Goal: Task Accomplishment & Management: Manage account settings

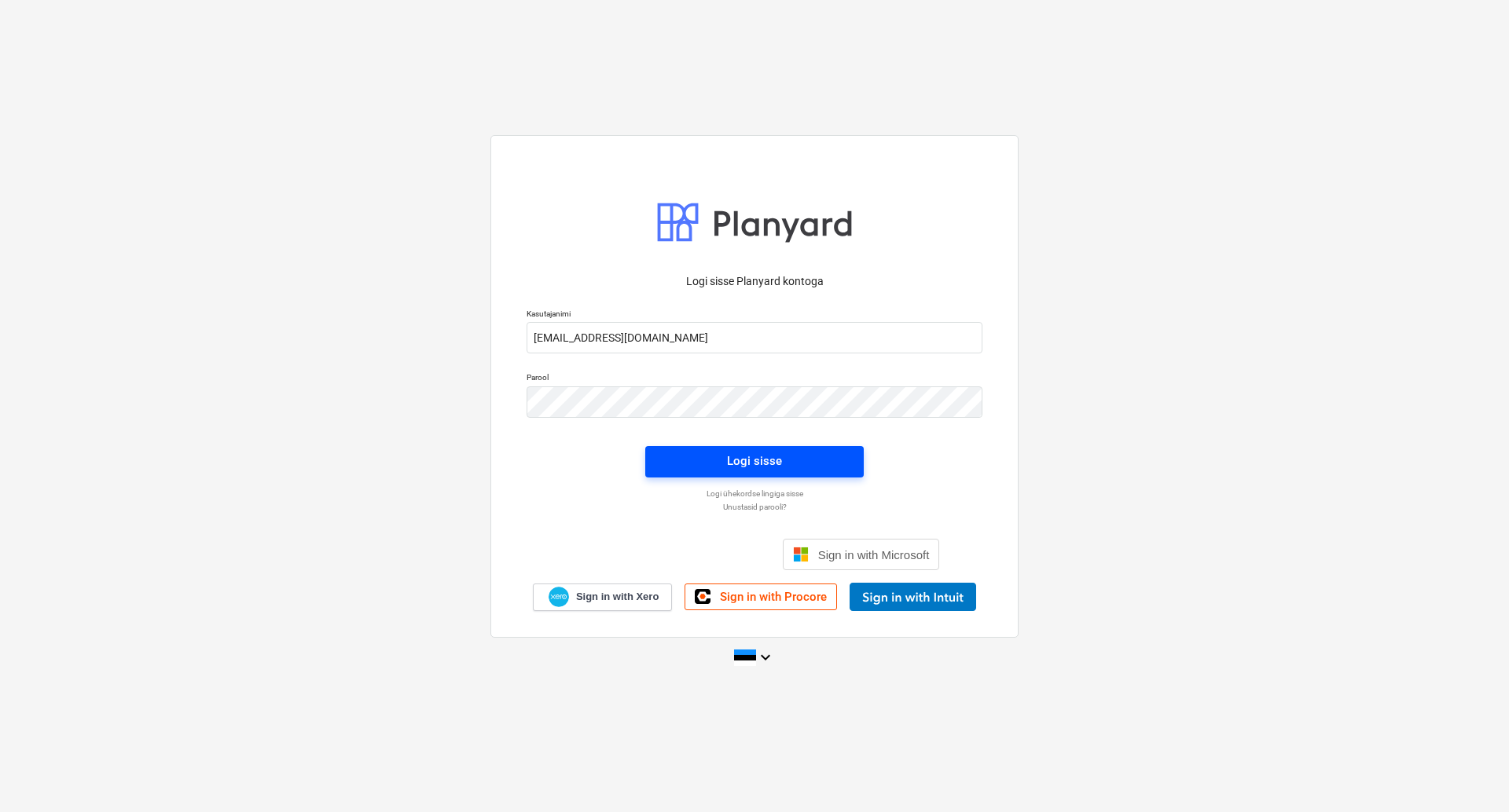
click at [744, 459] on div "Logi sisse" at bounding box center [754, 461] width 55 height 20
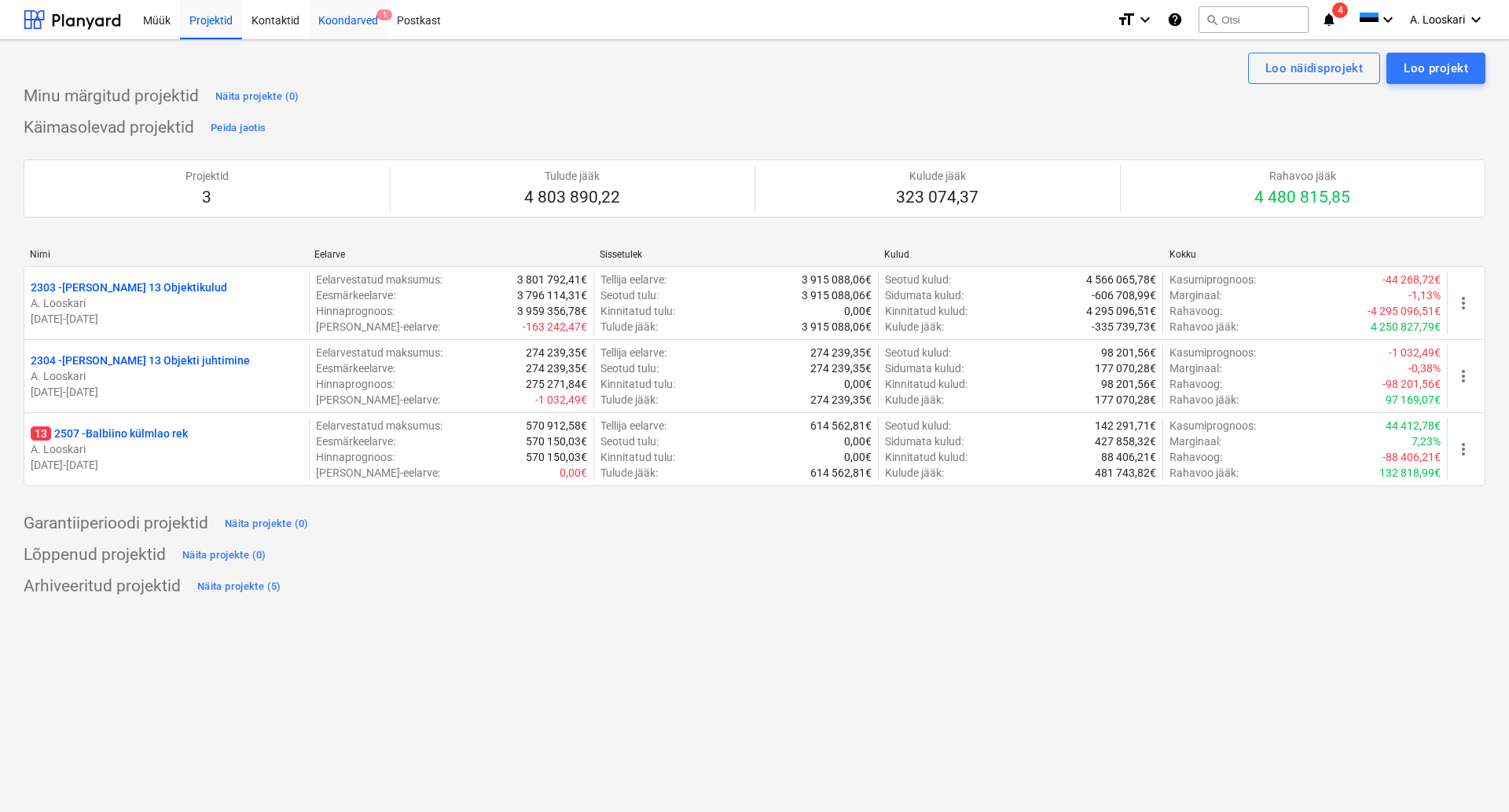
click at [351, 21] on div "Koondarved 1" at bounding box center [348, 19] width 79 height 40
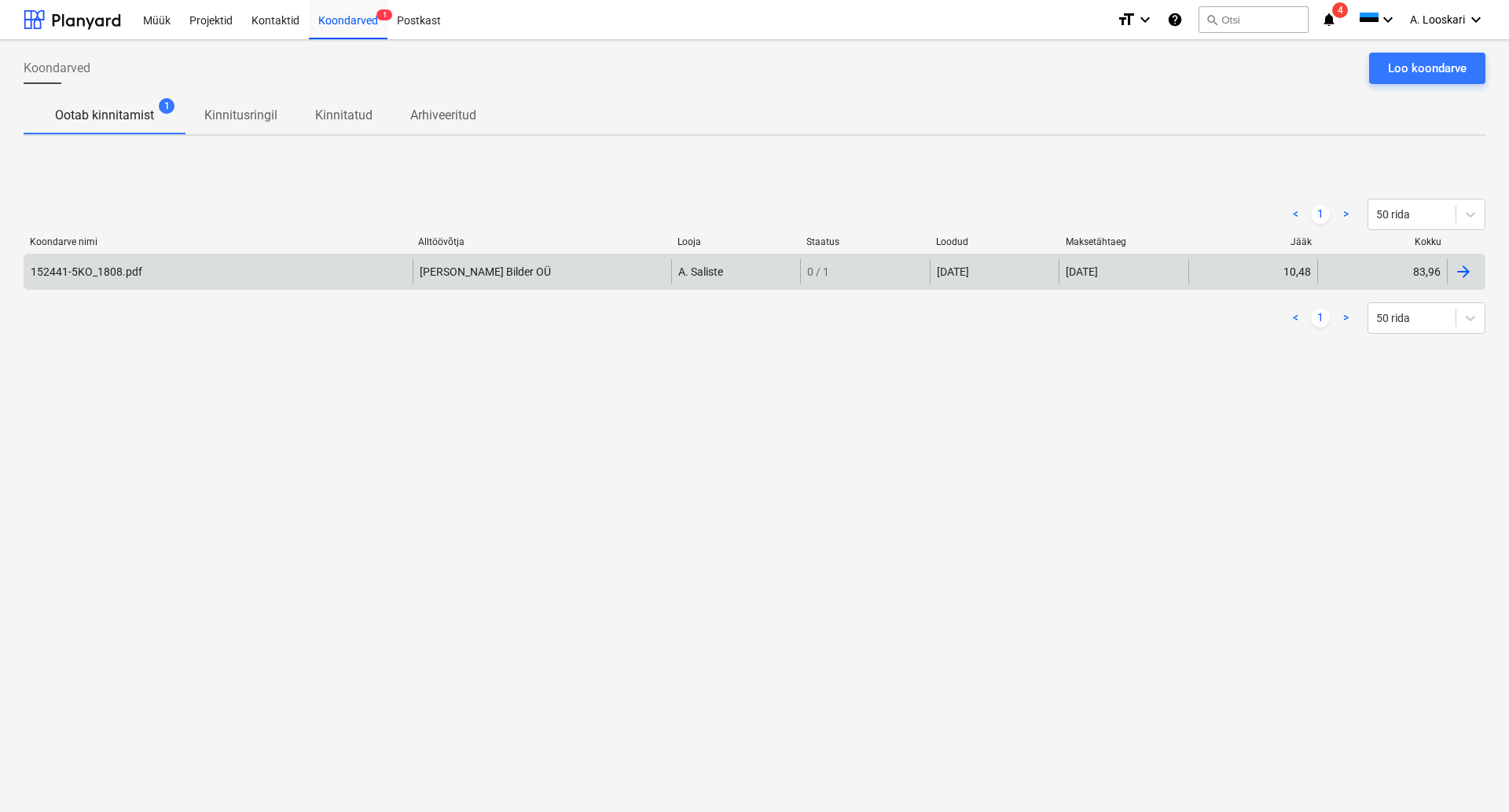
click at [110, 269] on div "152441-5KO_1808.pdf" at bounding box center [86, 272] width 112 height 13
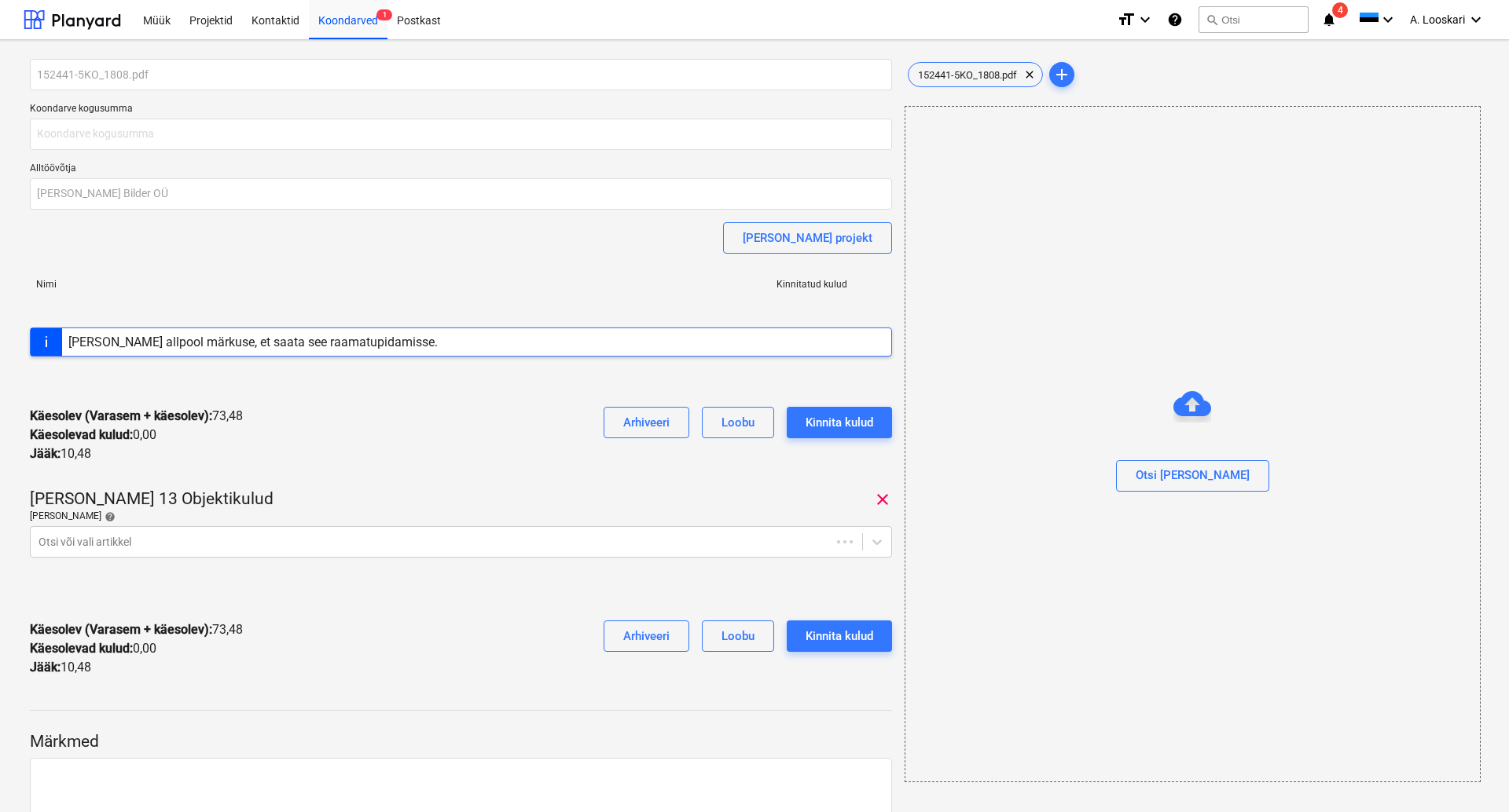
type input "83,96"
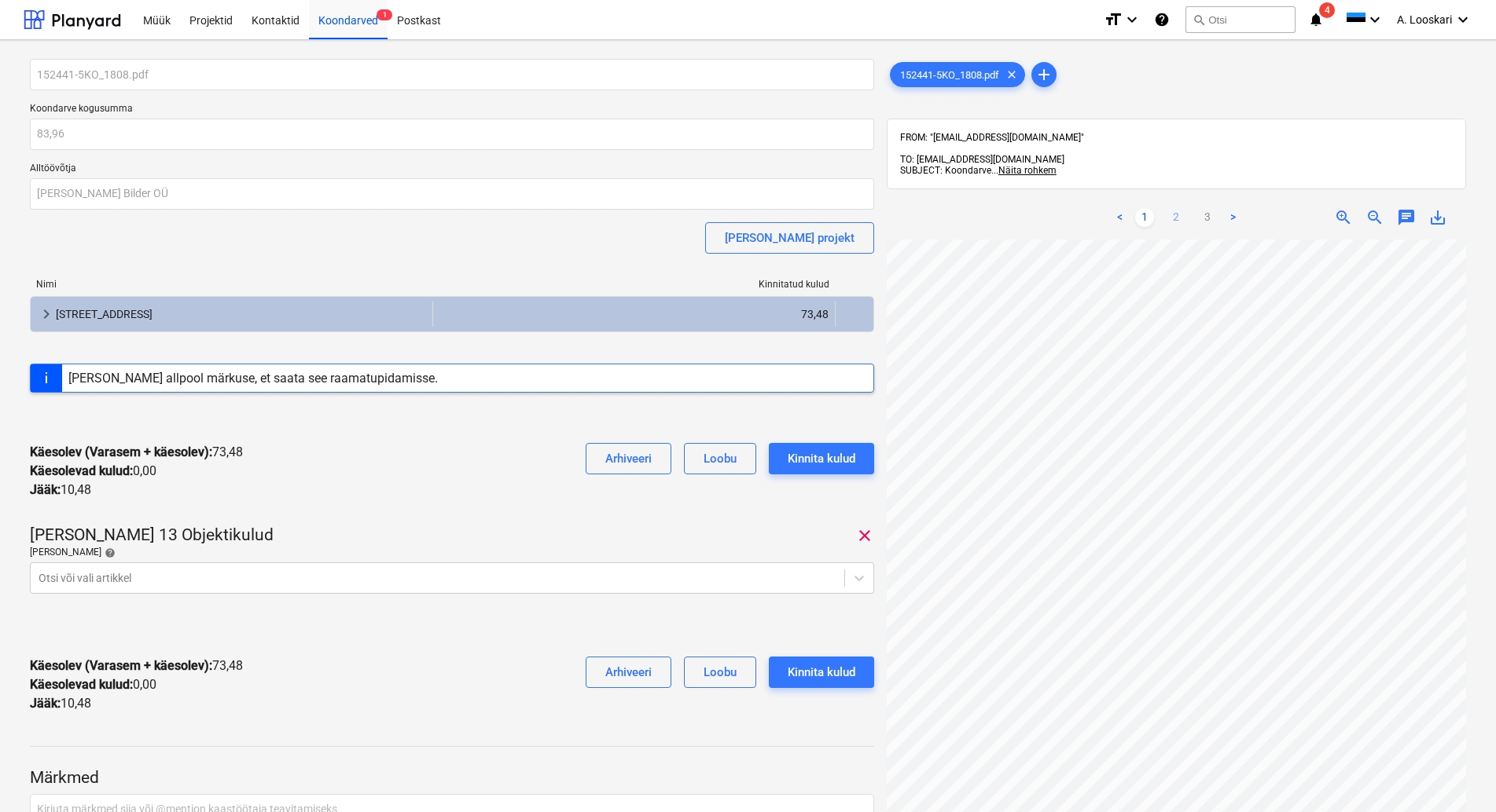
click at [1177, 208] on link "2" at bounding box center [1176, 218] width 19 height 19
click at [1205, 208] on link "3" at bounding box center [1207, 218] width 19 height 19
click at [1181, 208] on link "2" at bounding box center [1176, 218] width 19 height 19
click at [1205, 208] on link "3" at bounding box center [1207, 218] width 19 height 19
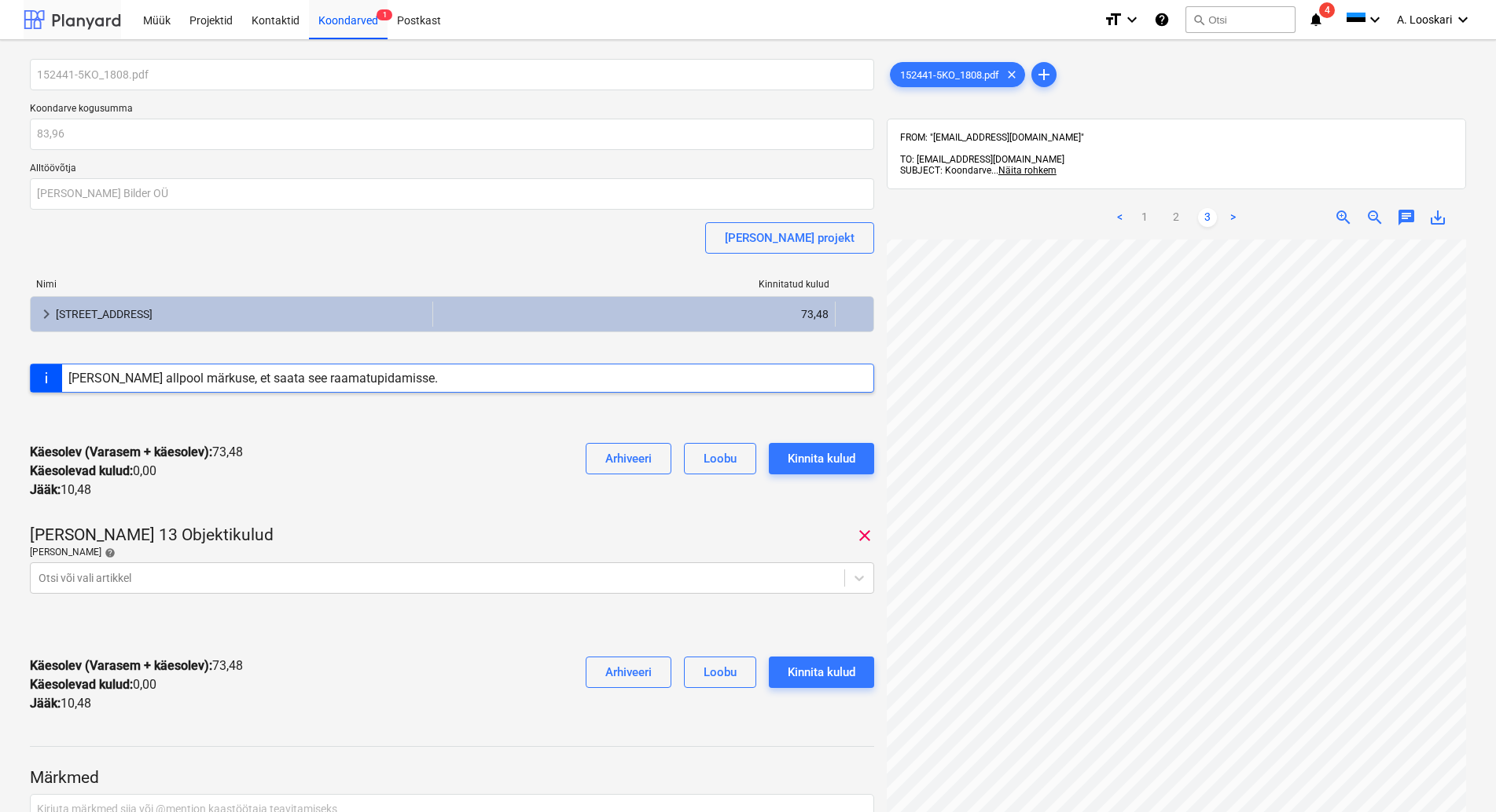
click at [90, 16] on div at bounding box center [72, 19] width 97 height 39
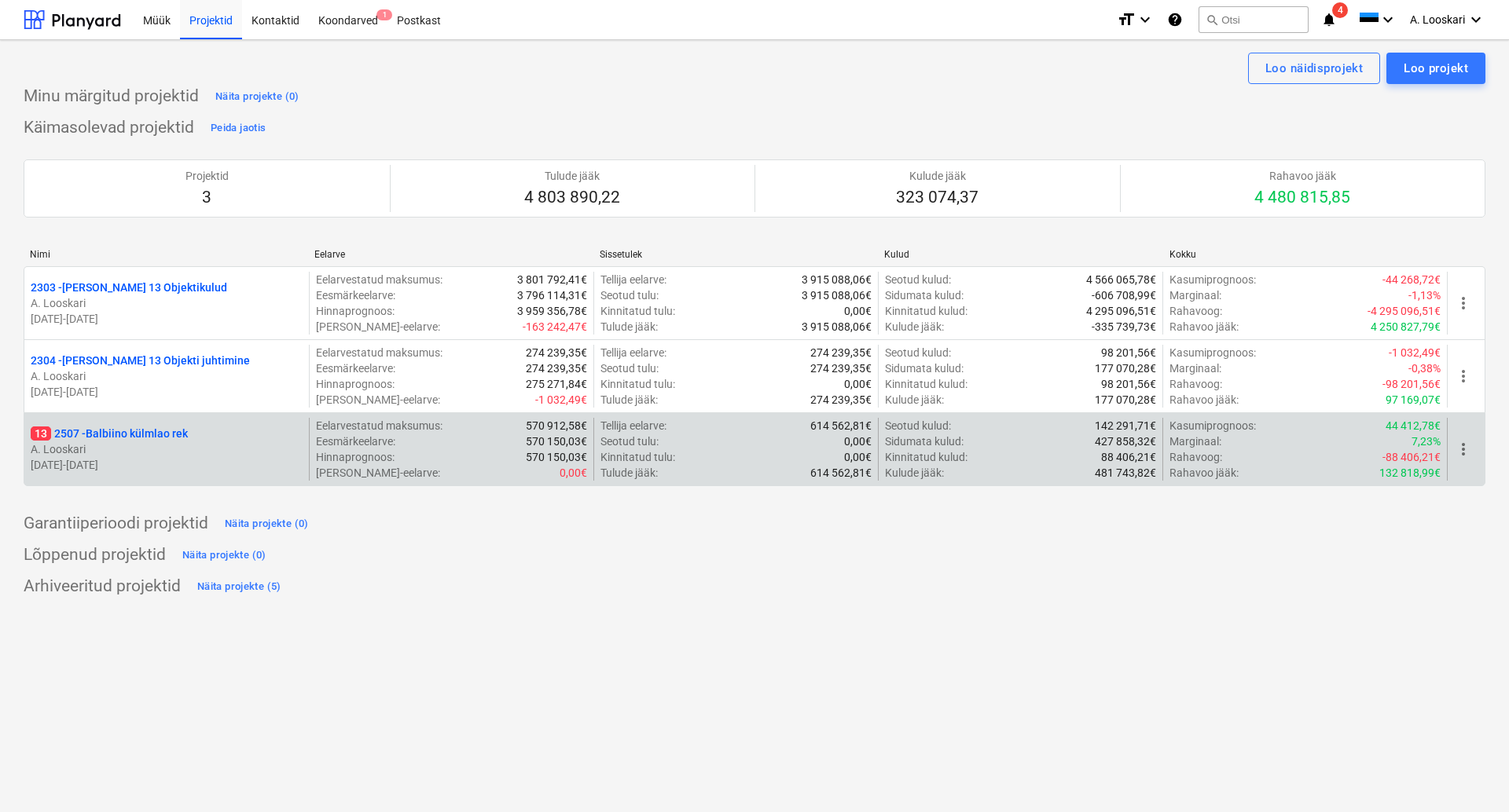
click at [137, 436] on p "13 2507 - Balbiino külmlao rek" at bounding box center [109, 434] width 158 height 16
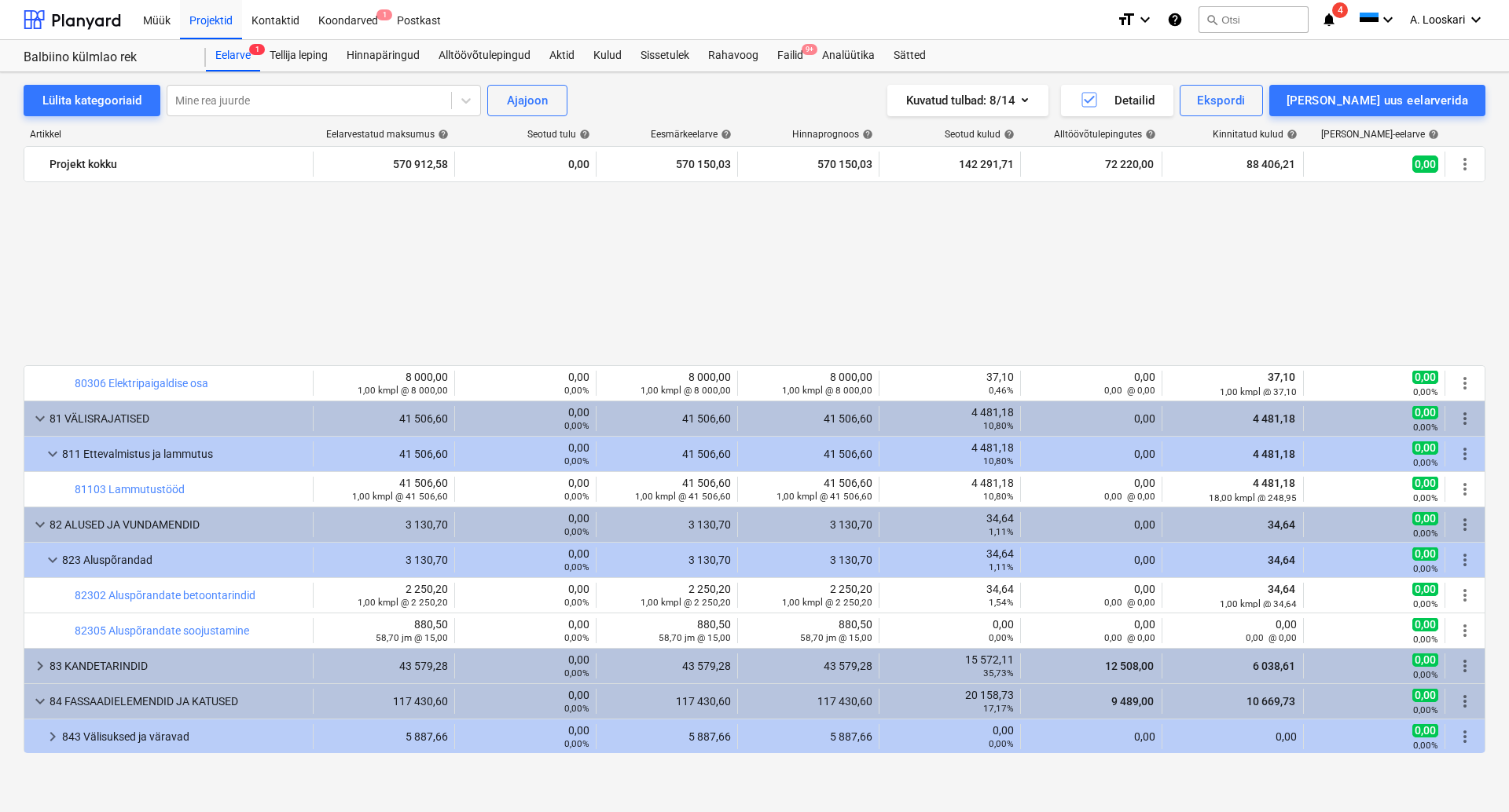
scroll to position [896, 0]
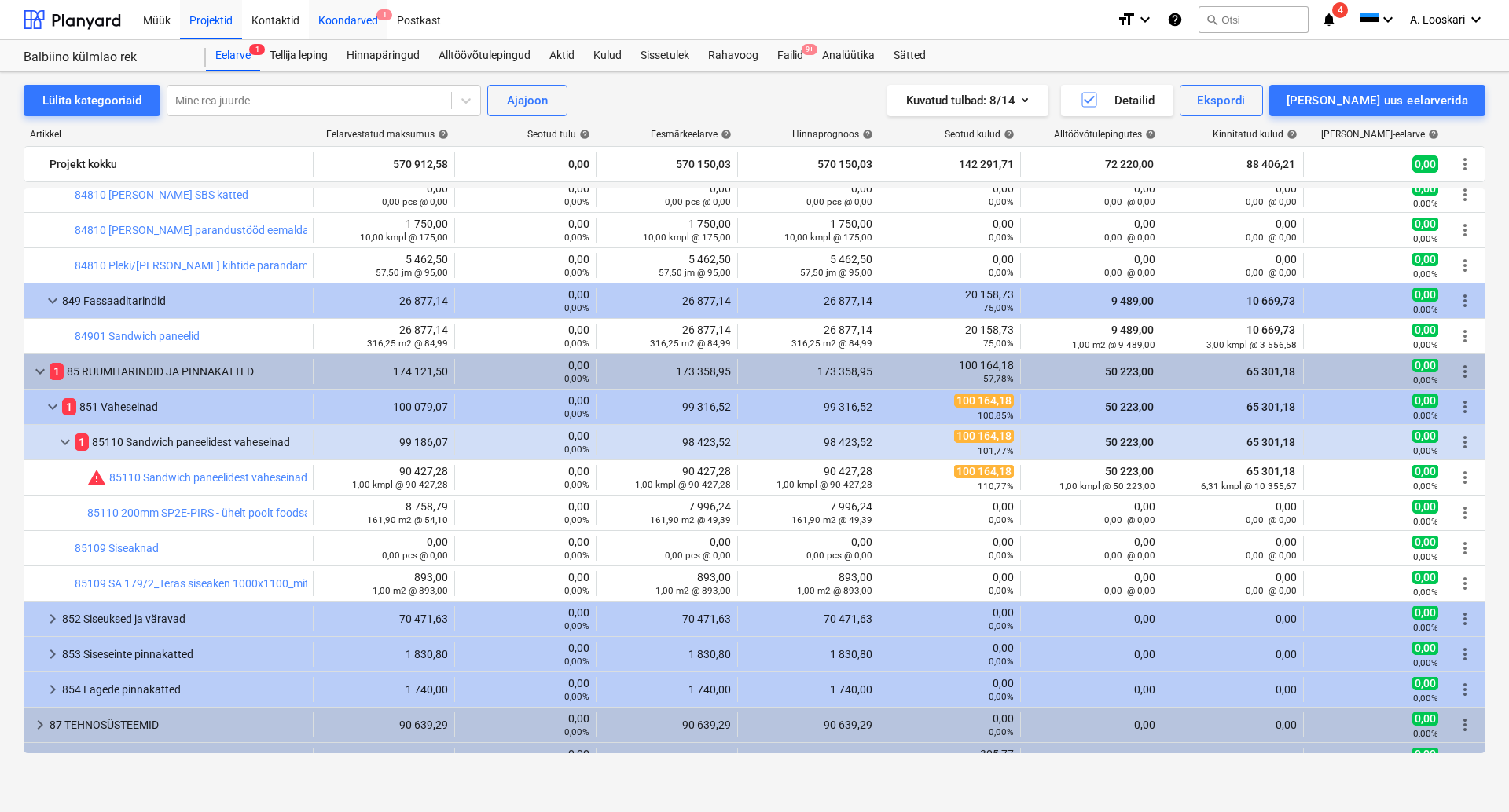
click at [344, 18] on div "Koondarved 1" at bounding box center [348, 19] width 79 height 40
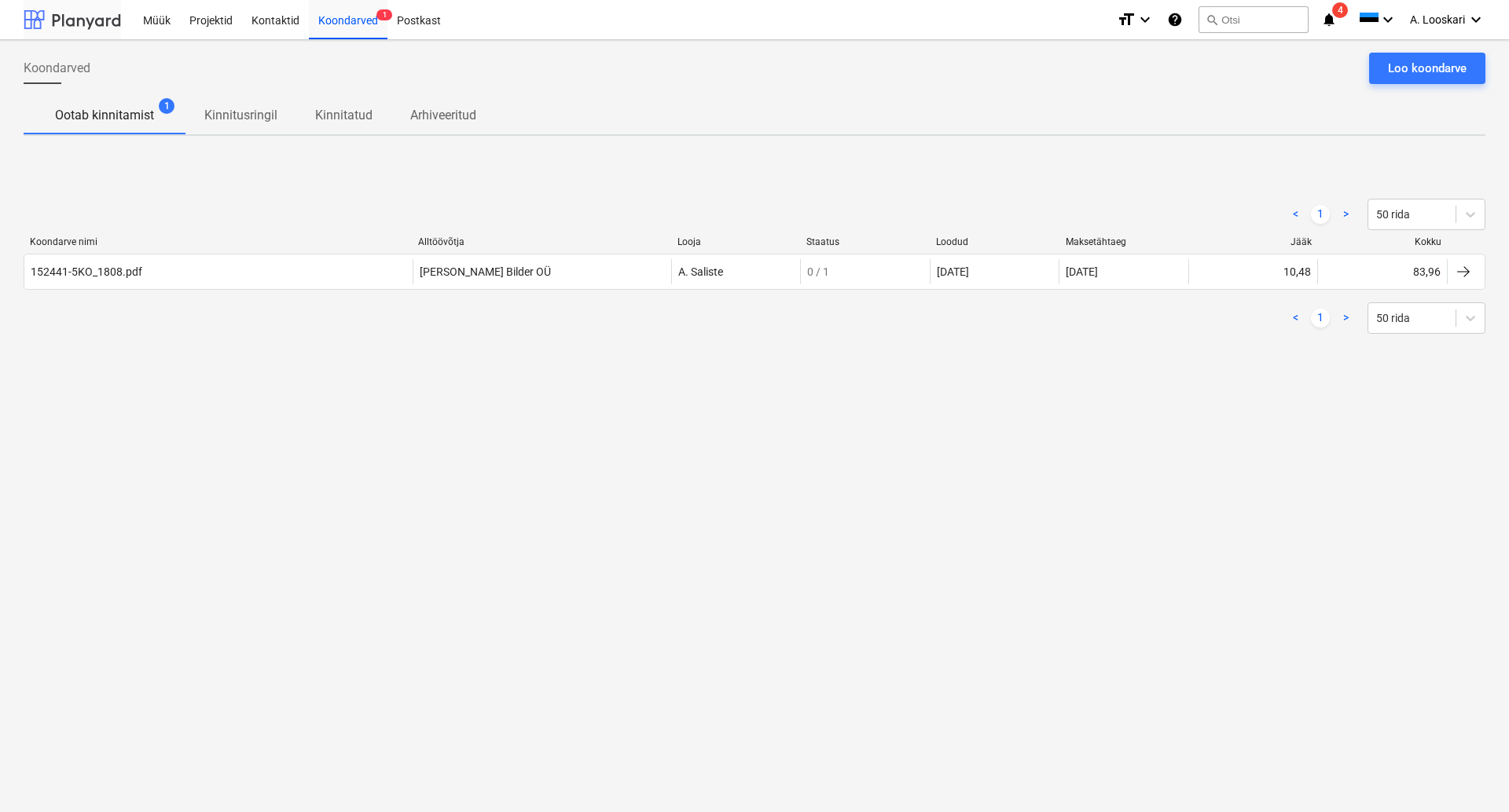
click at [92, 19] on div at bounding box center [72, 19] width 97 height 39
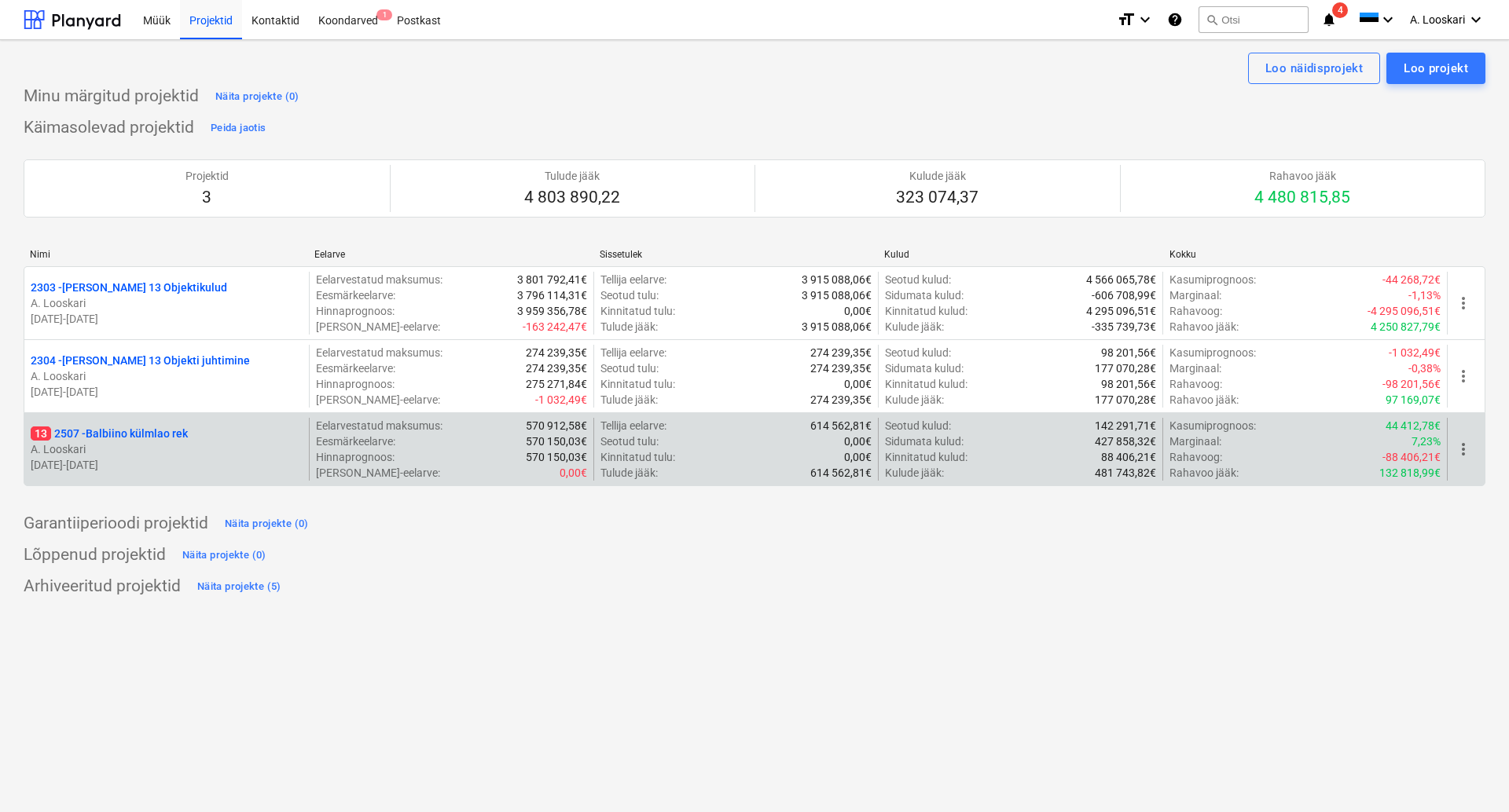
click at [115, 433] on p "13 2507 - Balbiino külmlao rek" at bounding box center [109, 434] width 158 height 16
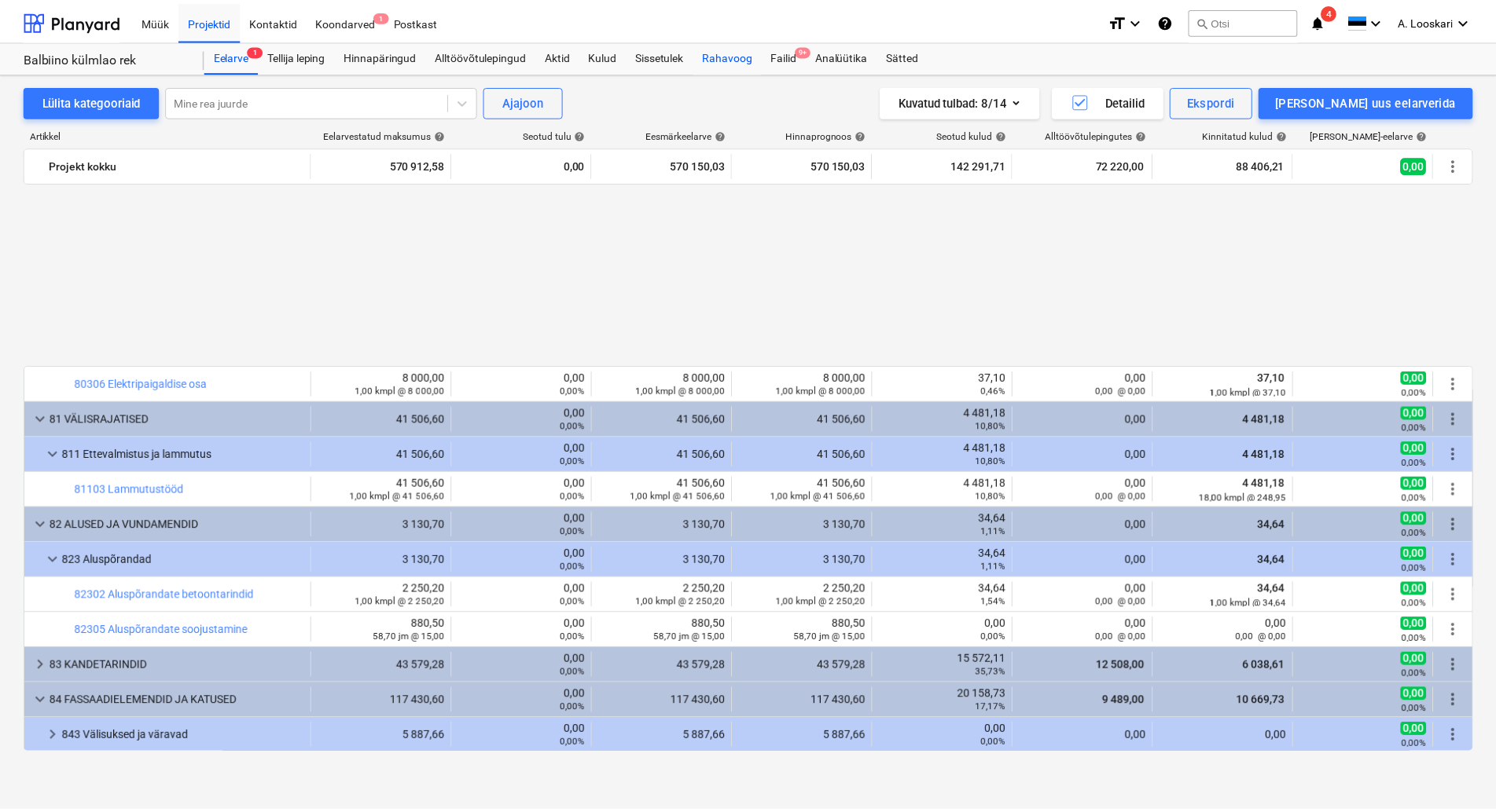
scroll to position [896, 0]
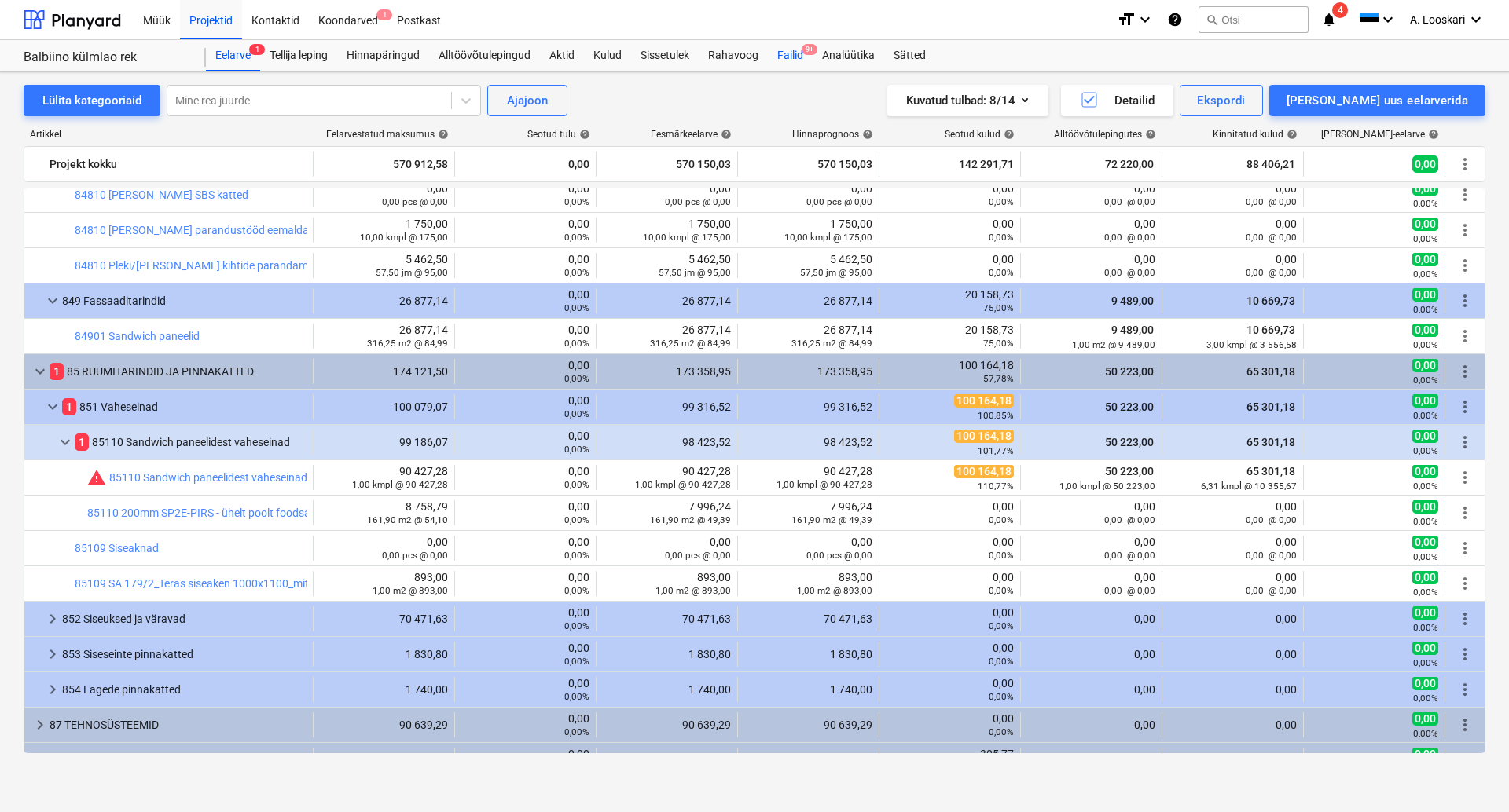
click at [788, 56] on div "Failid 9+" at bounding box center [790, 55] width 45 height 31
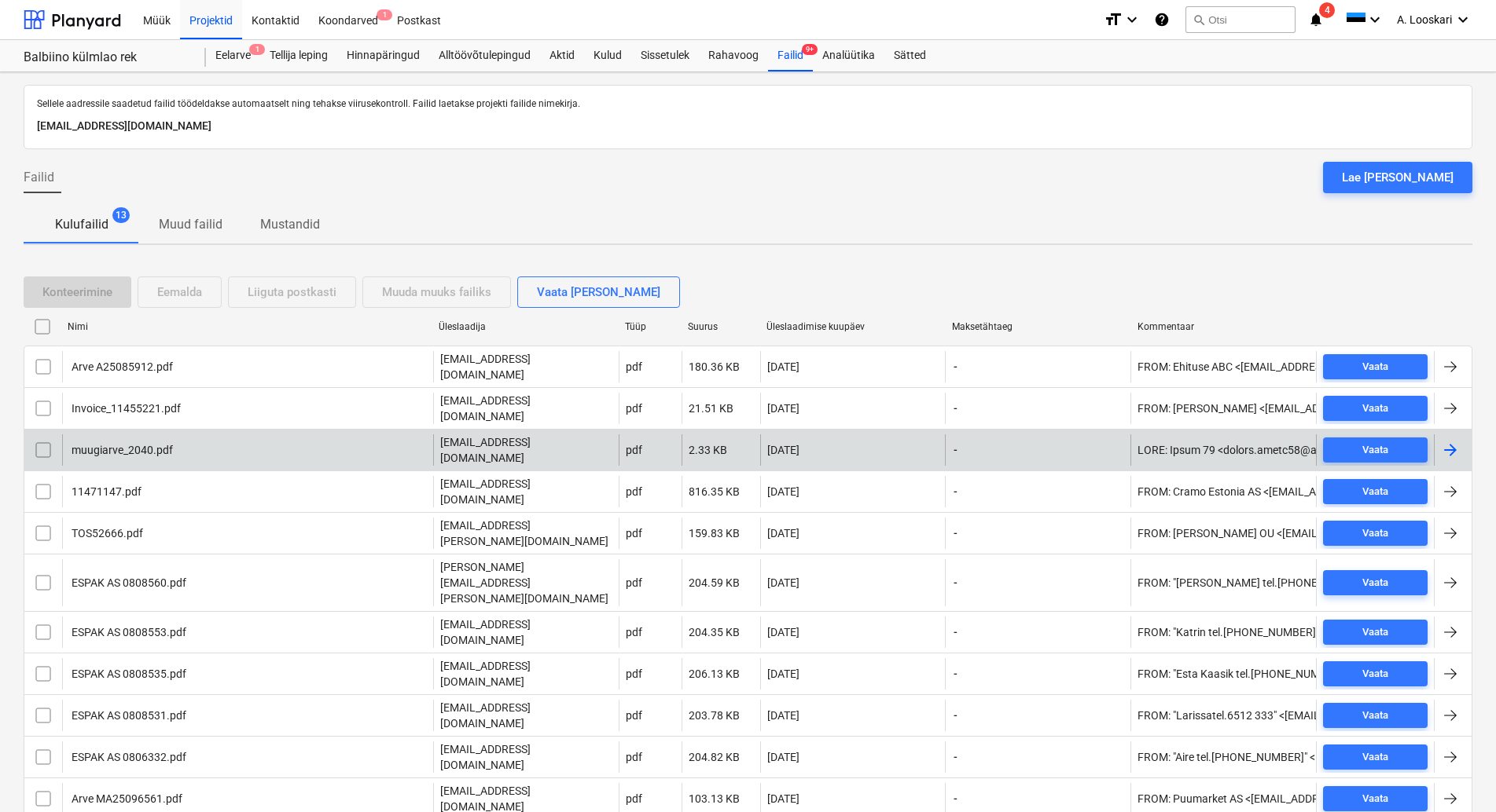
click at [143, 444] on div "muugiarve_2040.pdf" at bounding box center [121, 450] width 103 height 13
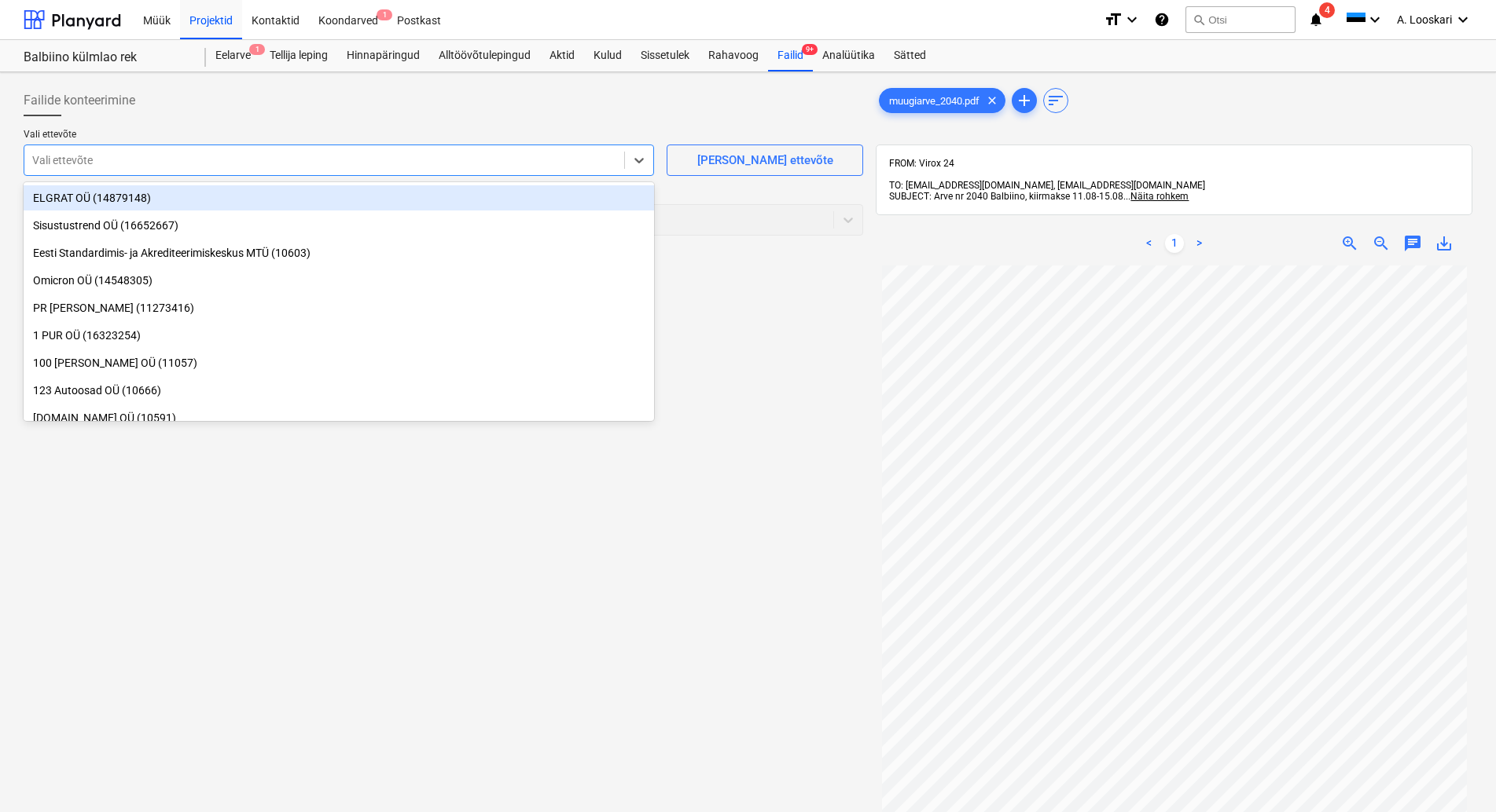
click at [174, 161] on div at bounding box center [324, 160] width 584 height 16
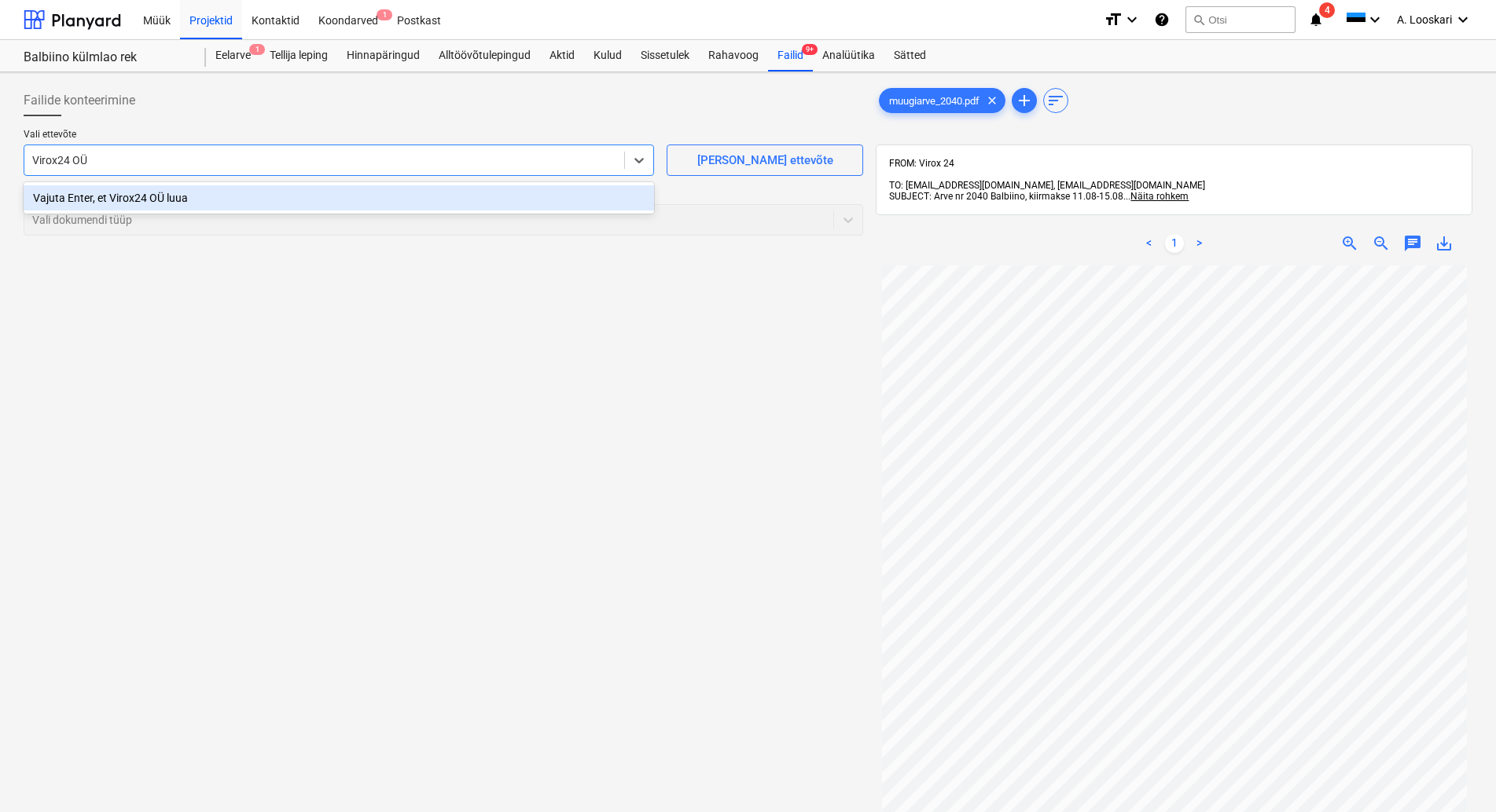
type input "Virox24 OÜ"
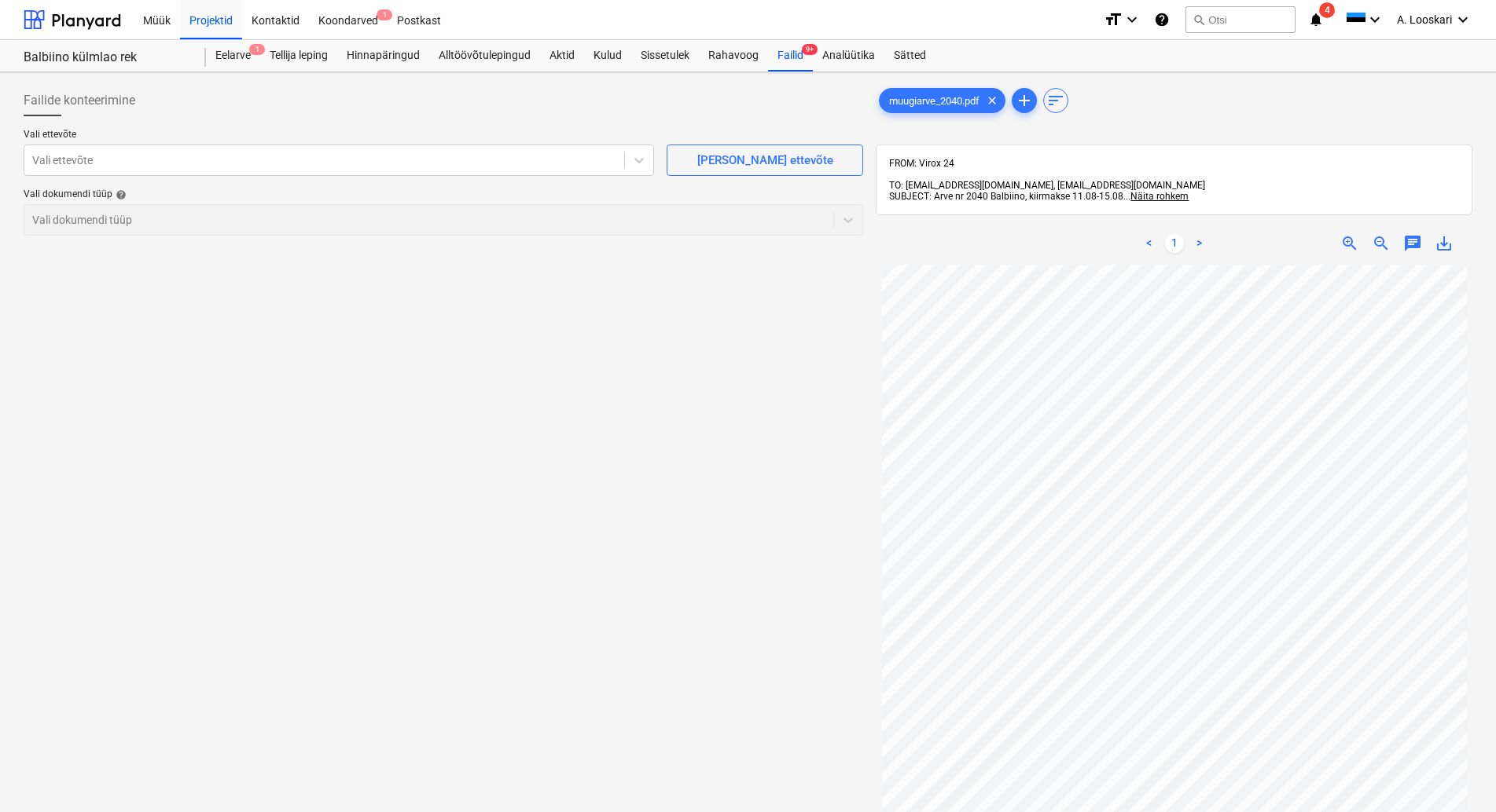
click at [180, 365] on div "Failide konteerimine Vali ettevõte Vali ettevõte [PERSON_NAME] uus ettevõte Val…" at bounding box center [443, 560] width 852 height 962
click at [116, 164] on div at bounding box center [324, 160] width 584 height 16
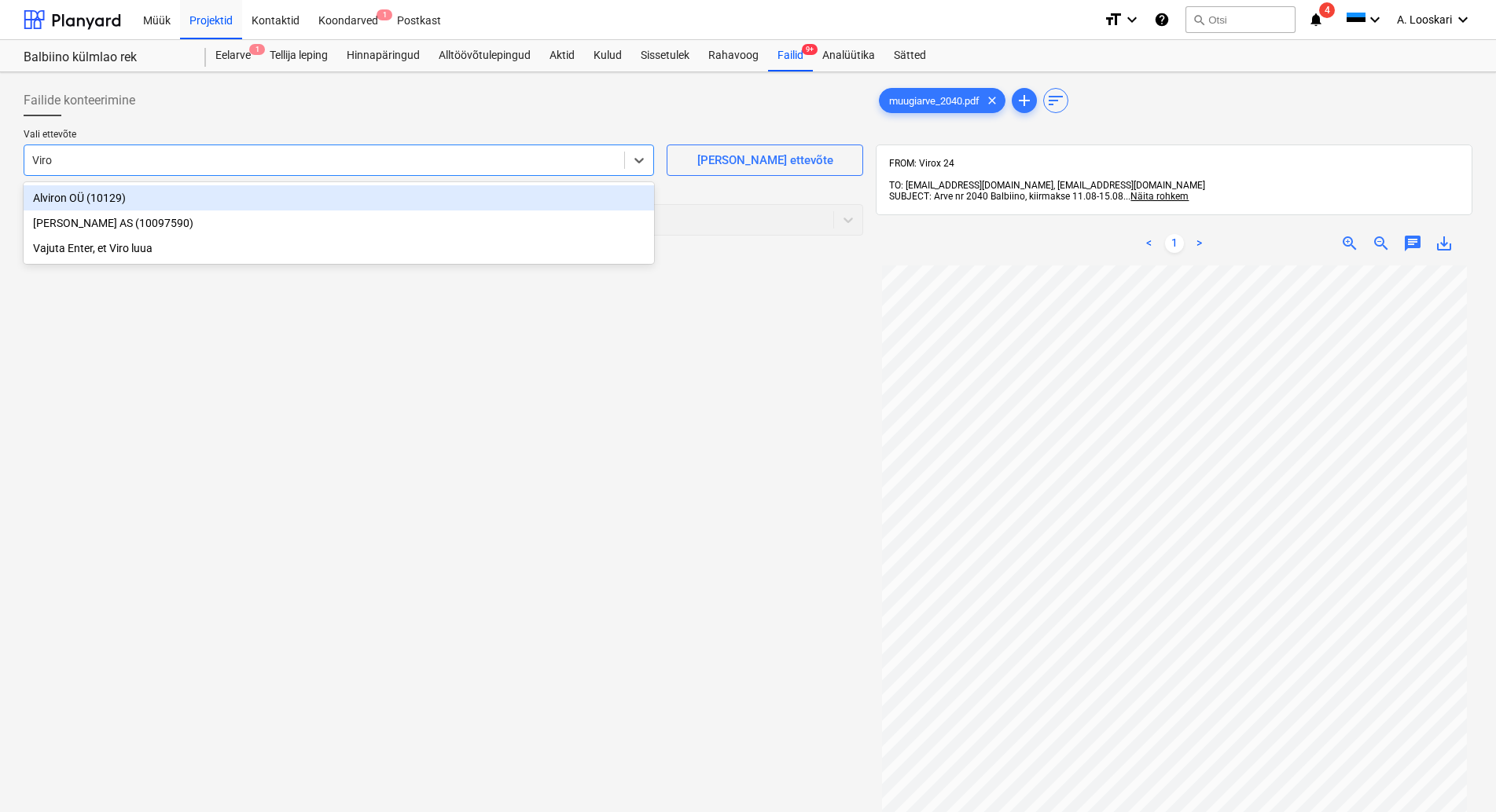
type input "Virox"
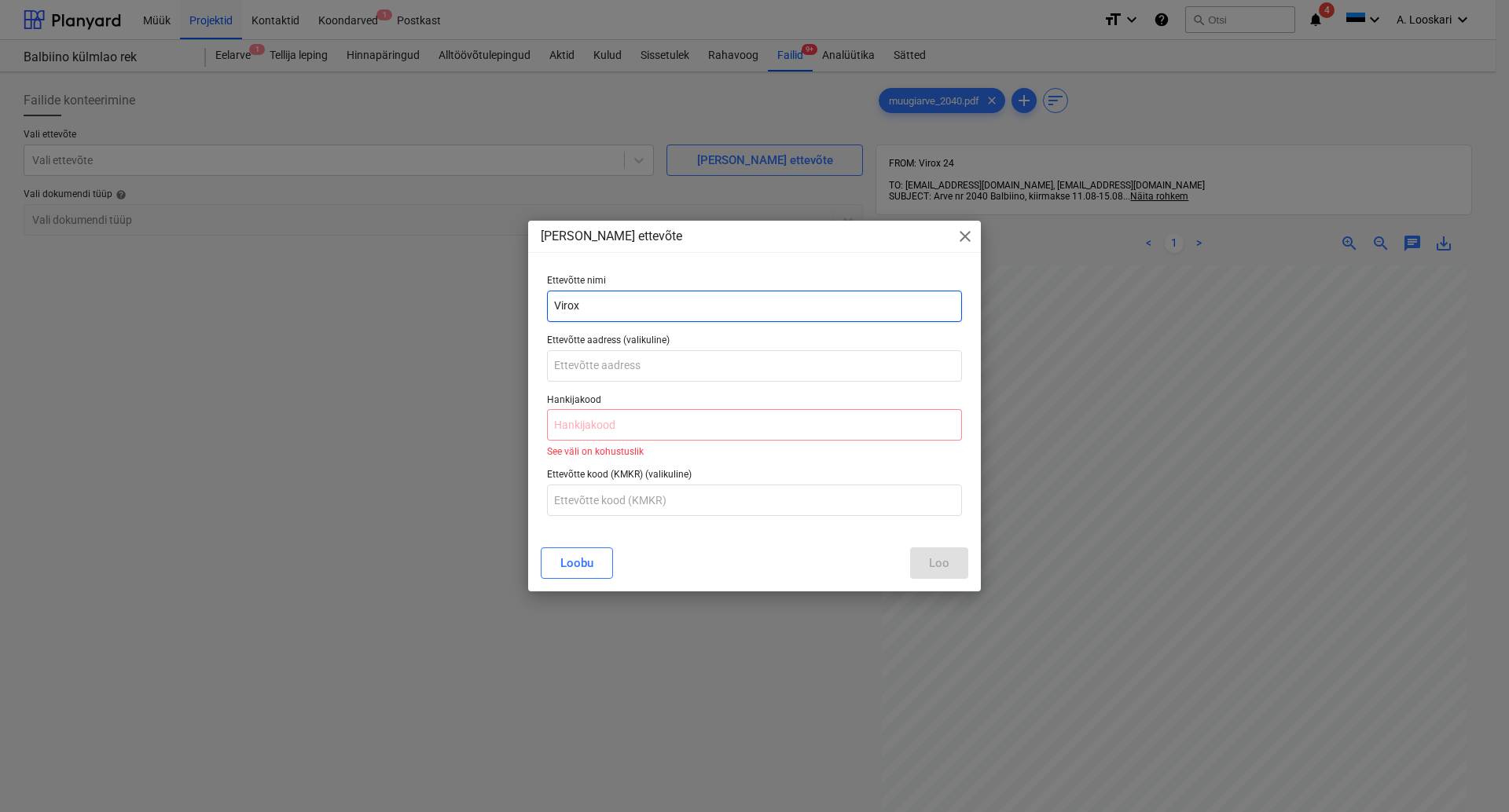
click at [612, 303] on input "Virox" at bounding box center [754, 306] width 415 height 31
type input "Virox24 OÜ"
click at [663, 420] on input "text" at bounding box center [754, 424] width 415 height 31
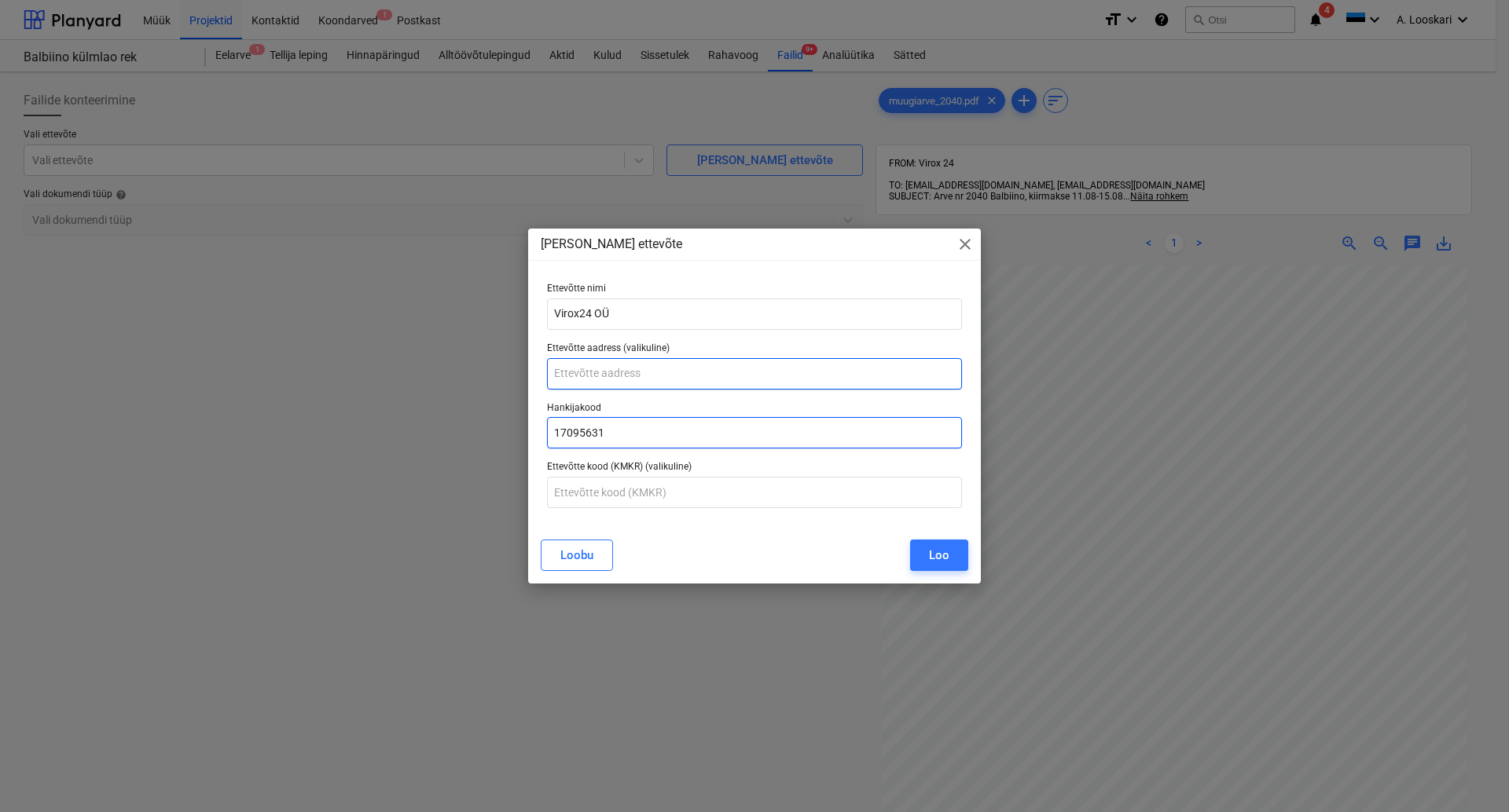
type input "17095631"
click at [671, 376] on input "text" at bounding box center [754, 373] width 415 height 31
type input "[STREET_ADDRESS]"
click at [934, 558] on div "Loo" at bounding box center [939, 555] width 20 height 20
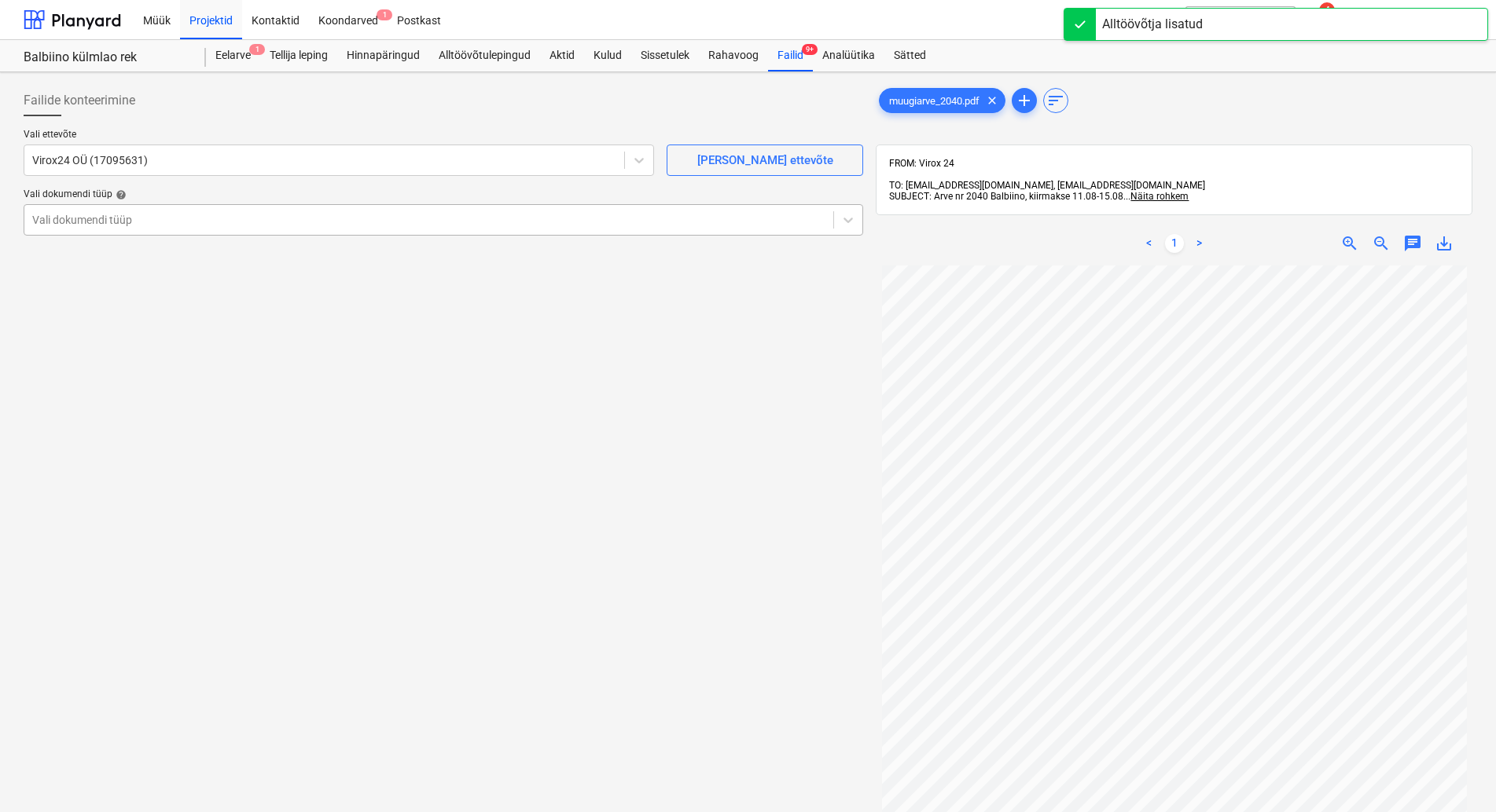
click at [160, 218] on div at bounding box center [429, 220] width 793 height 16
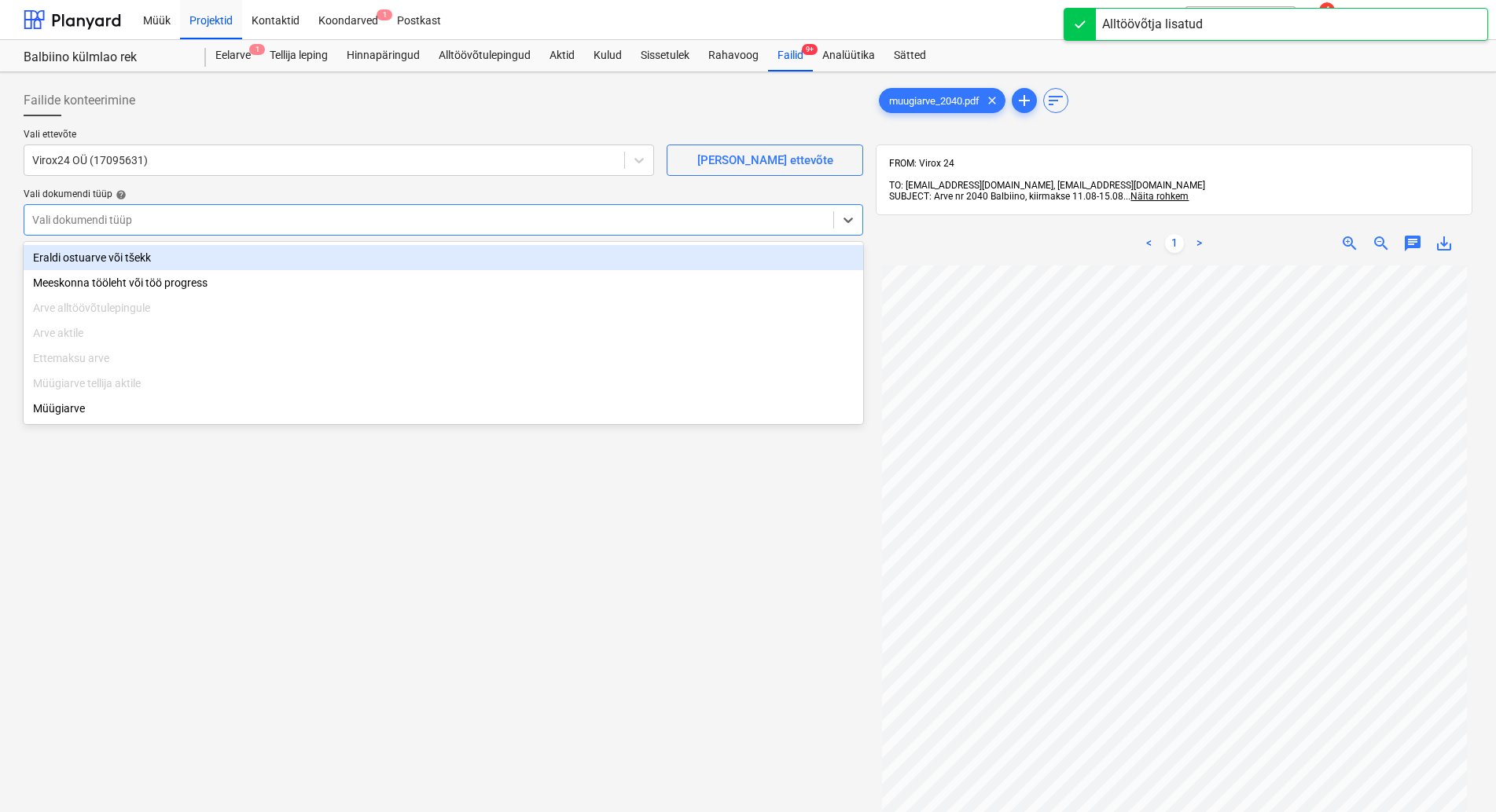
click at [175, 252] on div "Eraldi ostuarve või tšekk" at bounding box center [443, 258] width 839 height 25
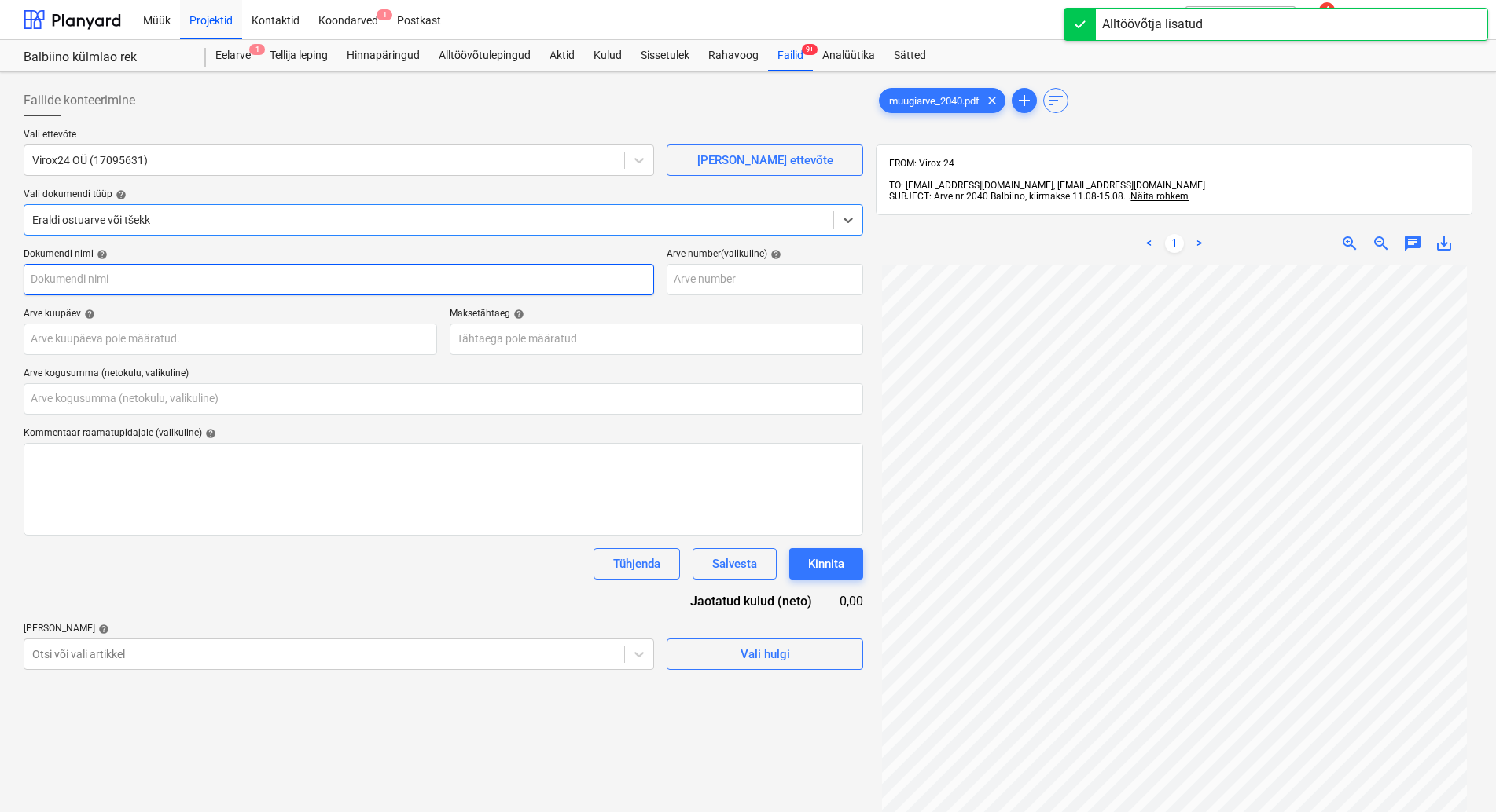
type input "muugiarve_2040.pdf"
type input "0,00"
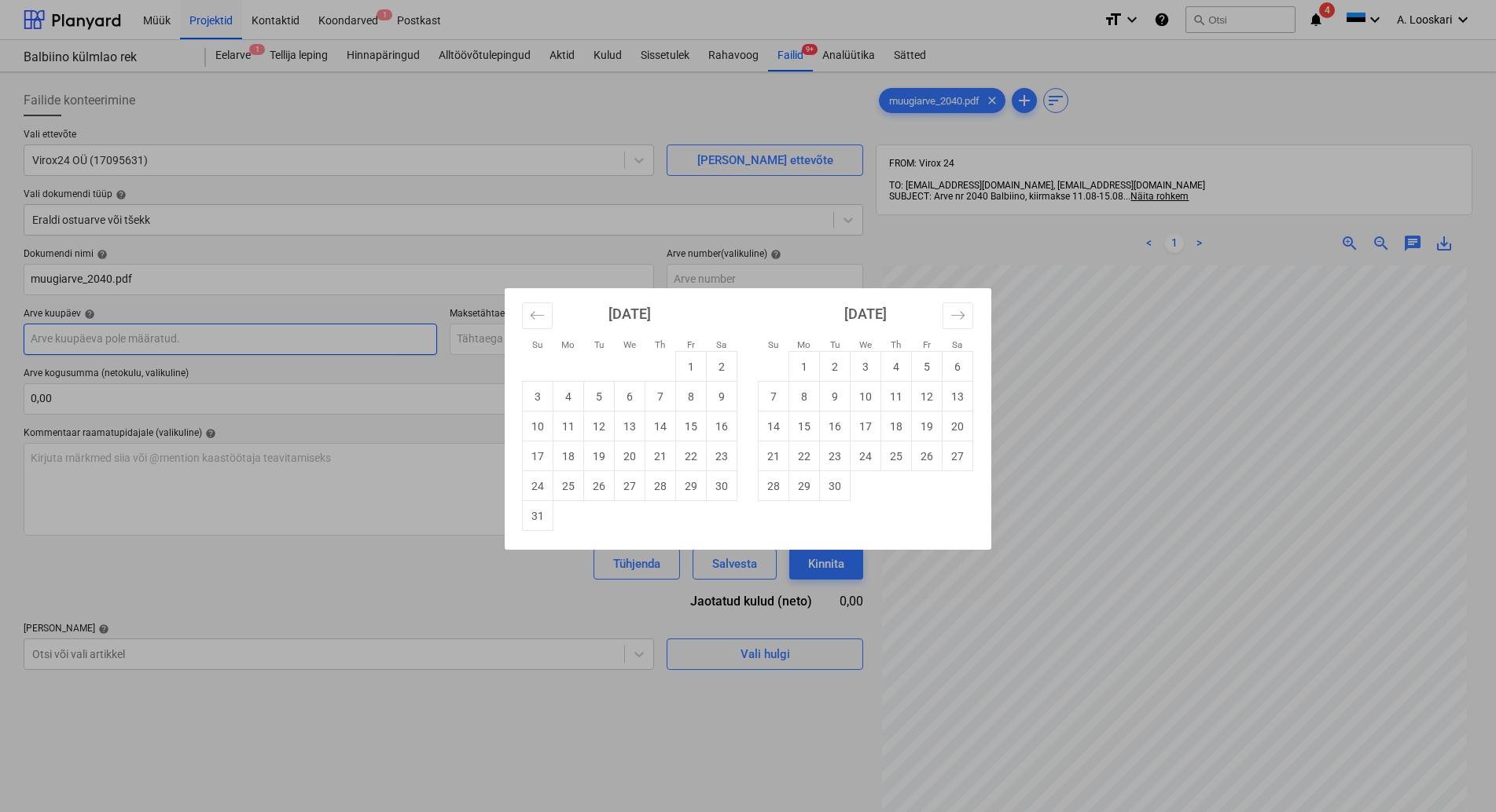
click at [204, 340] on input "text" at bounding box center [230, 339] width 413 height 31
click at [573, 458] on td "18" at bounding box center [568, 456] width 30 height 30
type input "[DATE]"
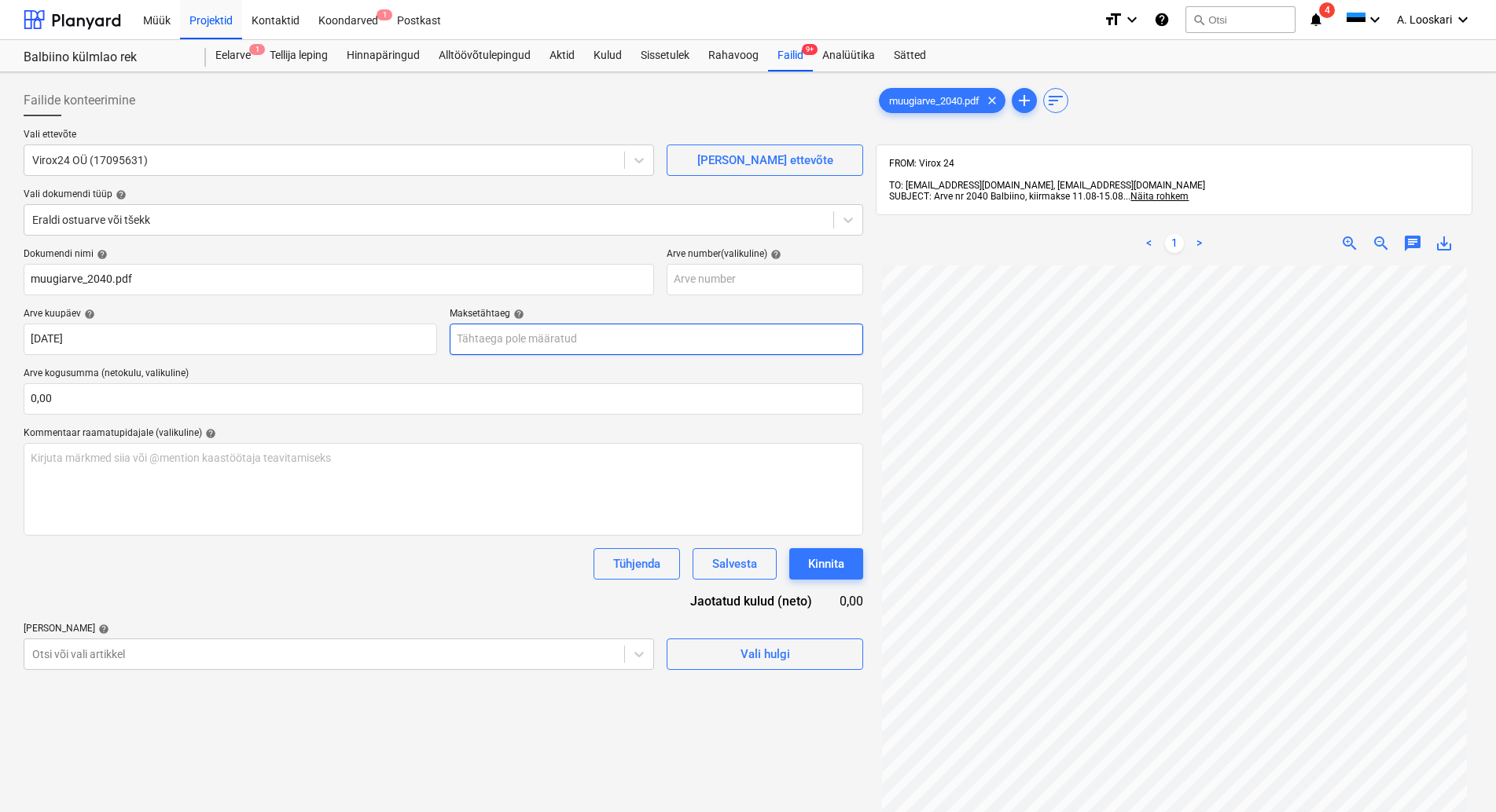
click at [558, 334] on input "text" at bounding box center [657, 339] width 413 height 31
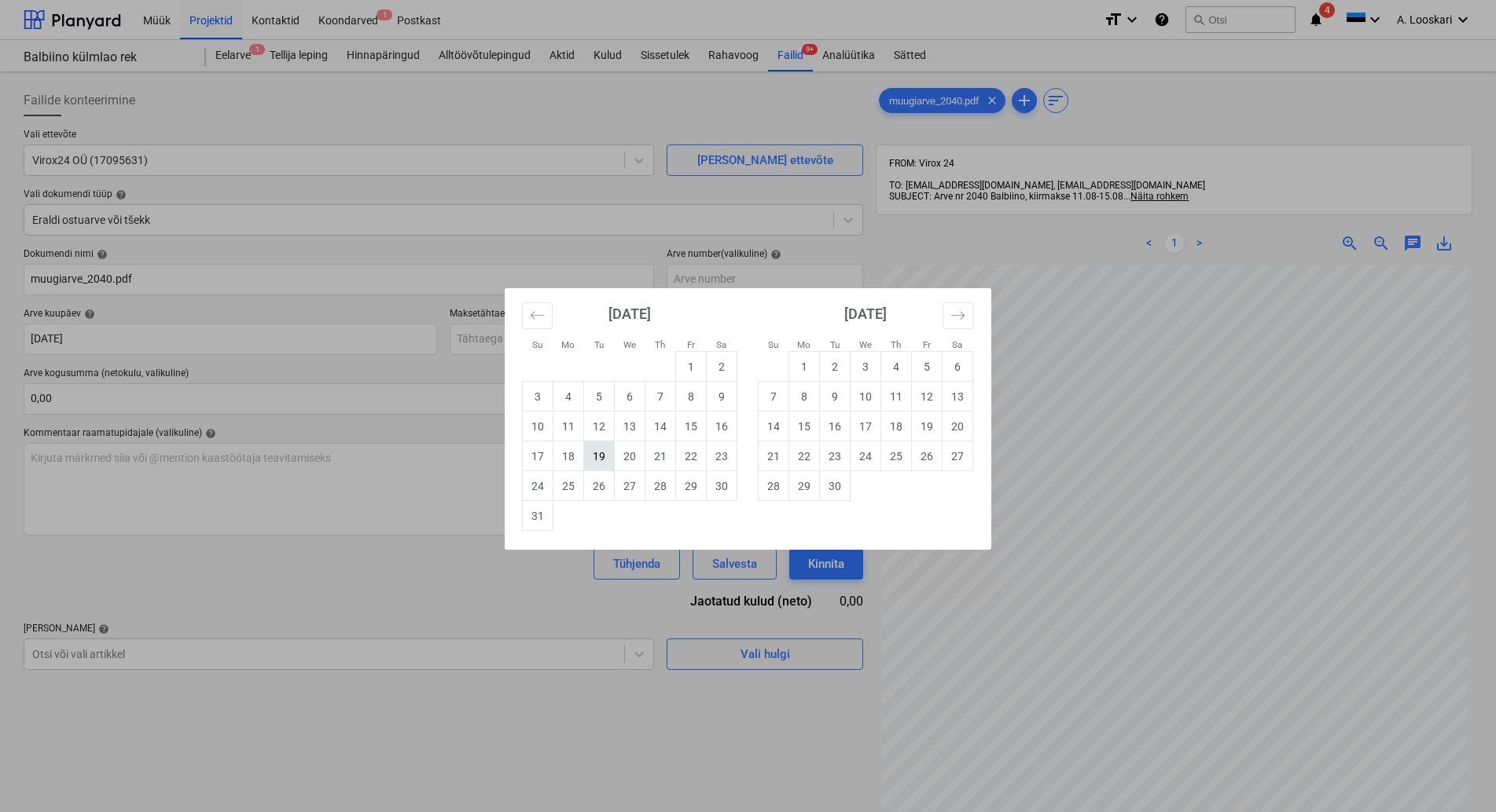
click at [599, 456] on td "19" at bounding box center [599, 456] width 30 height 30
type input "[DATE]"
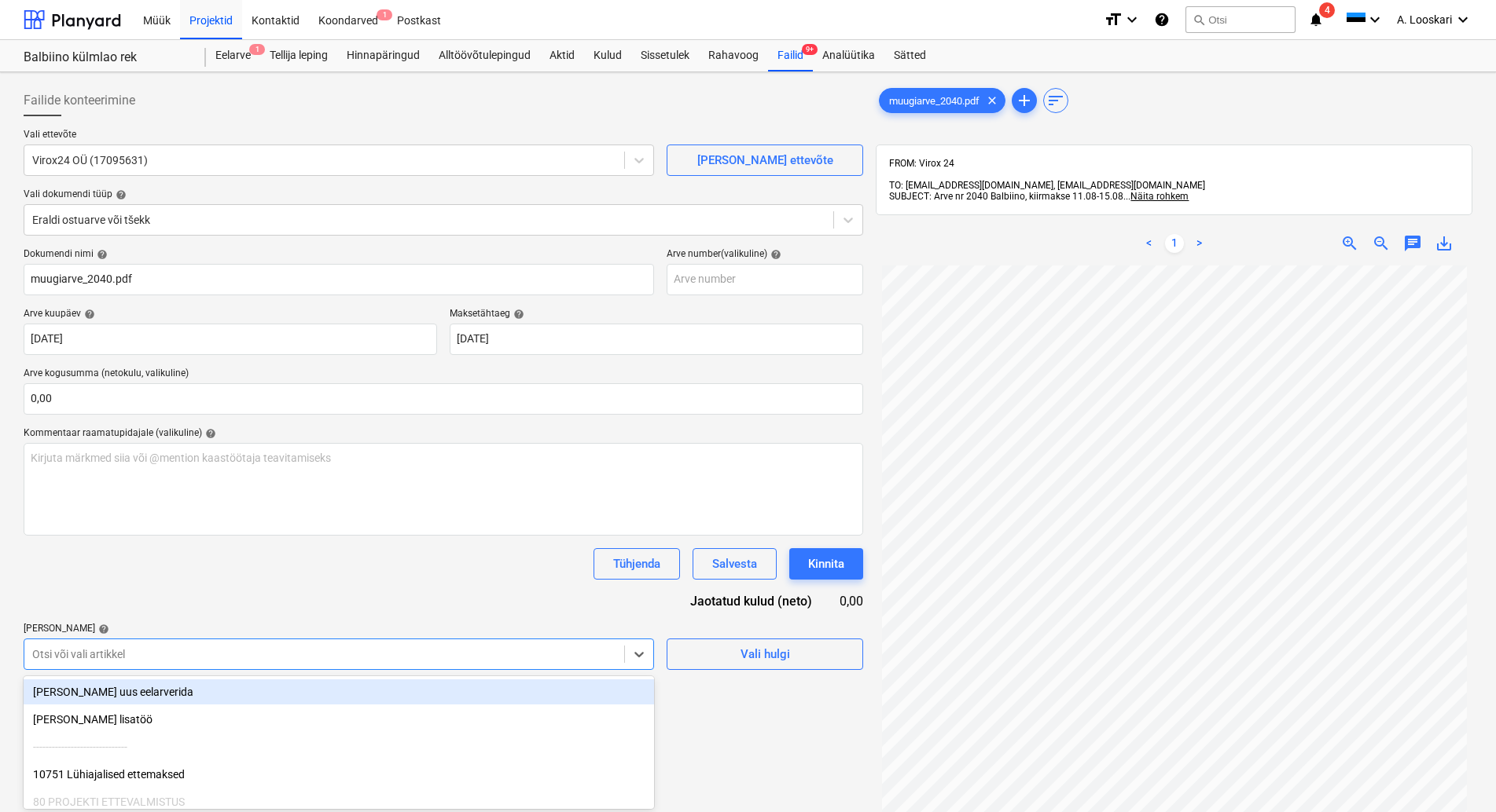
click at [197, 655] on body "Müük Projektid Kontaktid Koondarved 1 Postkast format_size keyboard_arrow_down …" at bounding box center [748, 406] width 1496 height 812
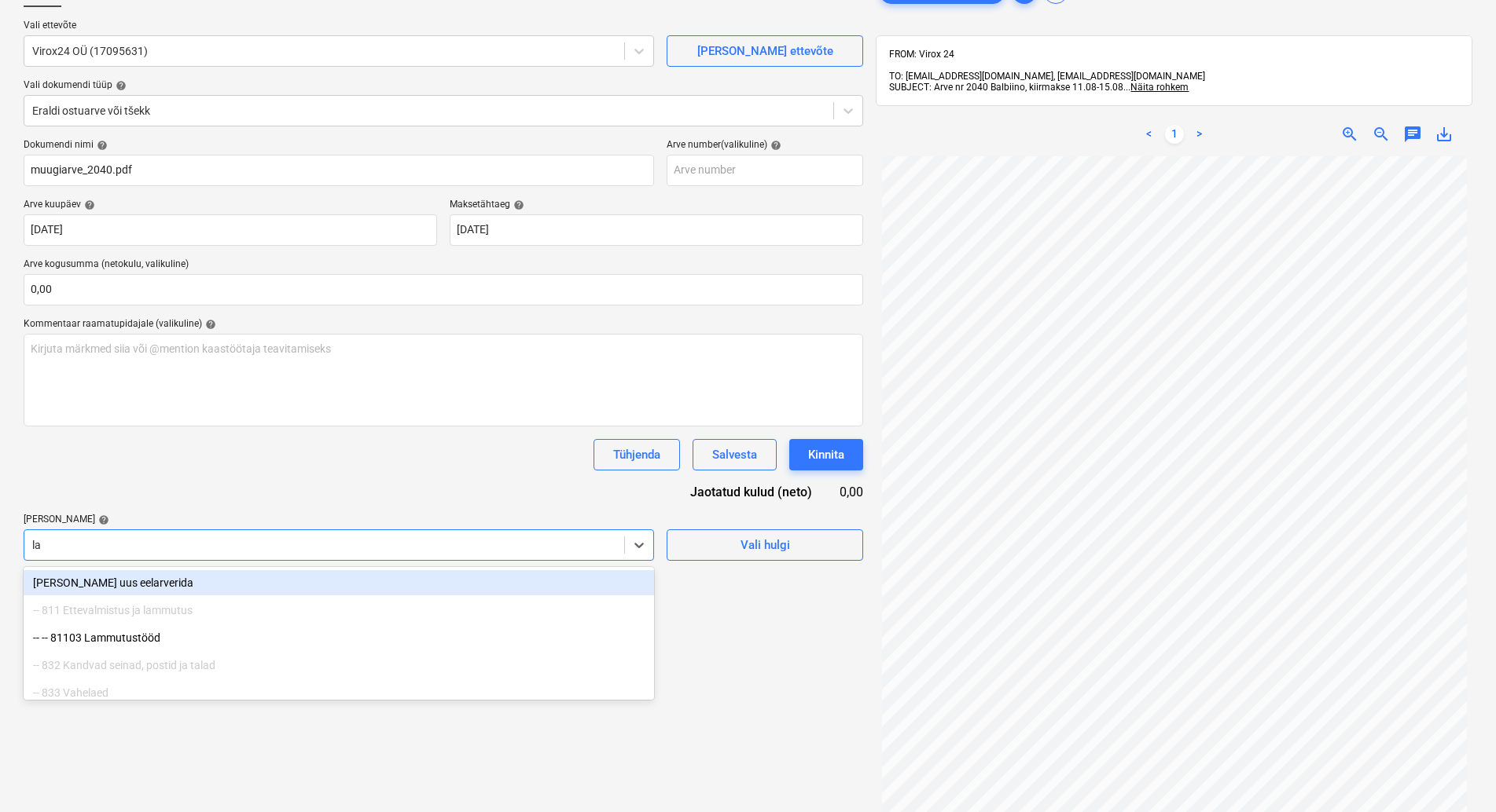
type input "lam"
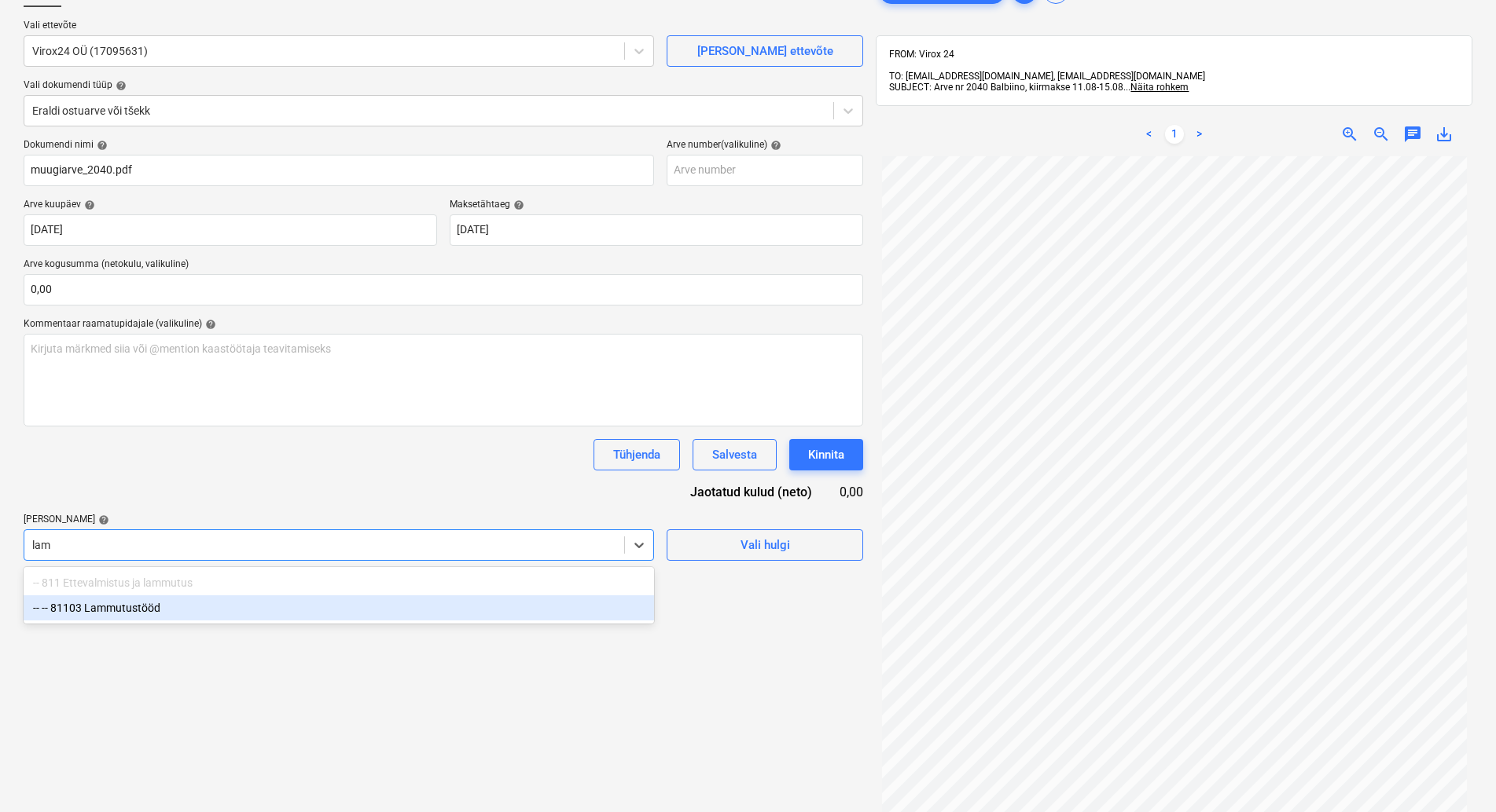
click at [153, 607] on div "-- -- 81103 Lammutustööd" at bounding box center [339, 608] width 630 height 25
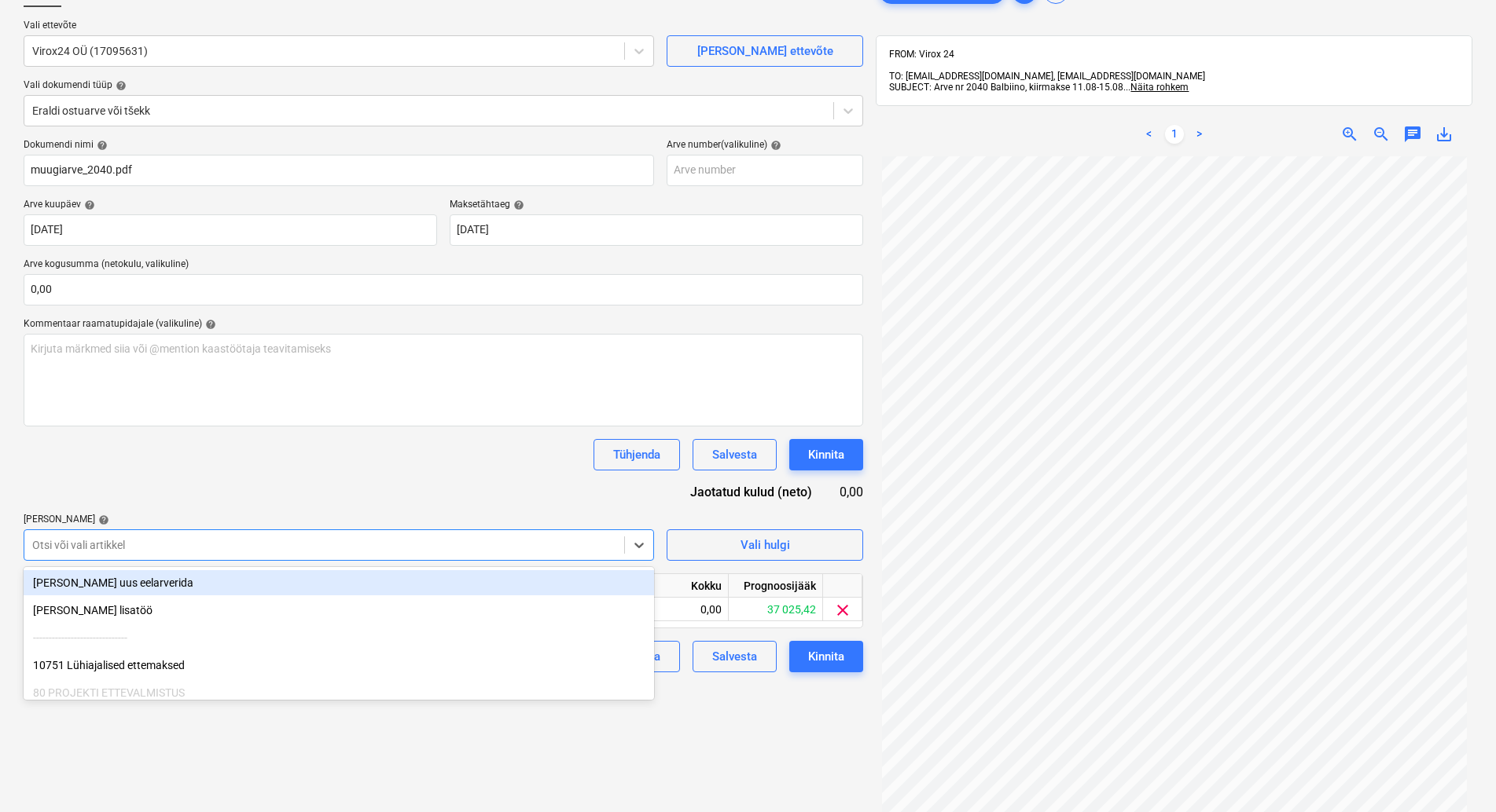
click at [179, 491] on div "Dokumendi nimi help muugiarve_2040.pdf Arve number (valikuline) help [PERSON_NA…" at bounding box center [443, 406] width 839 height 533
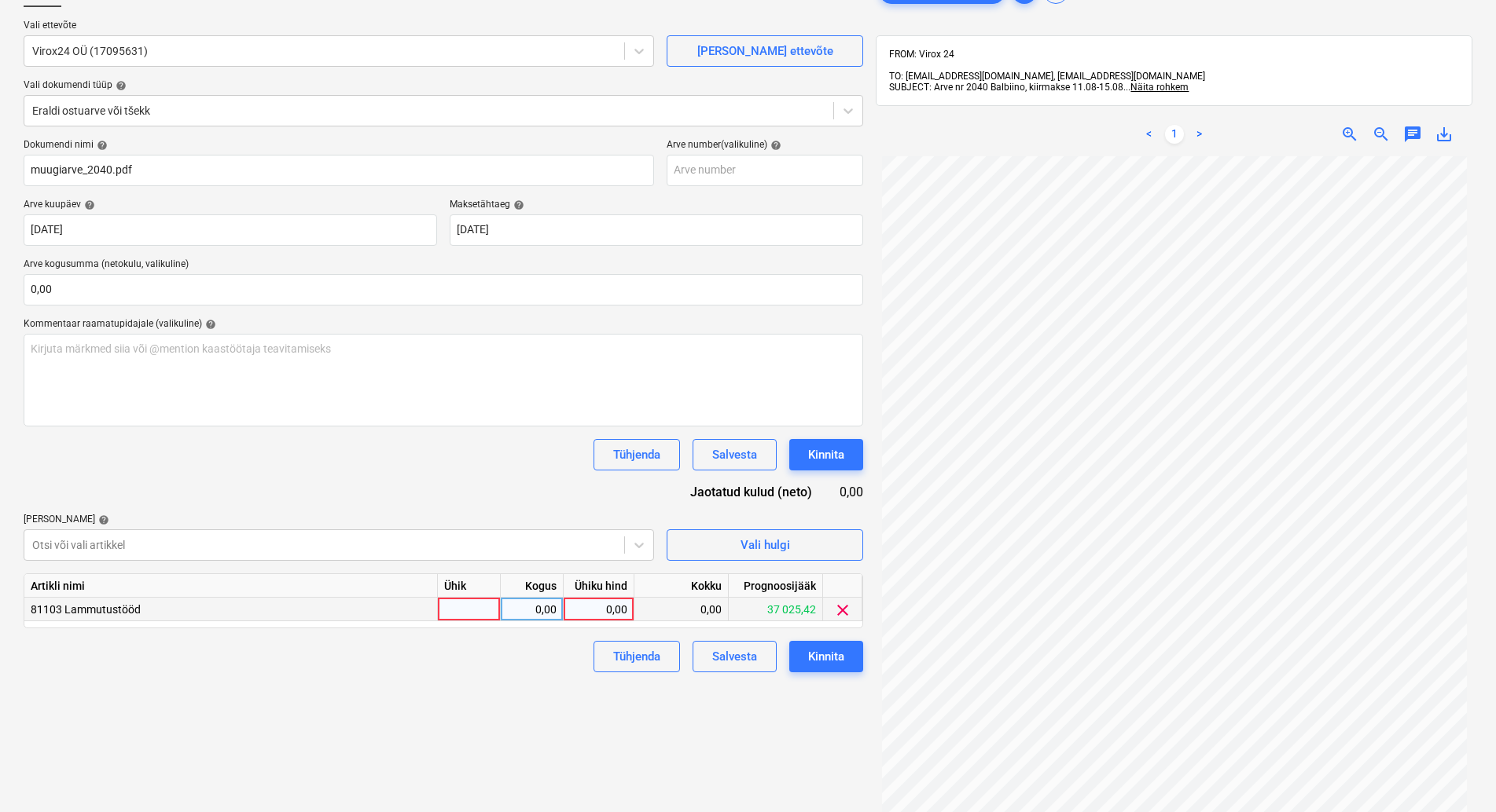
click at [468, 612] on div at bounding box center [469, 610] width 63 height 24
type input "kmpl"
click at [518, 605] on div "0,00" at bounding box center [532, 610] width 49 height 24
type input "1"
click at [597, 611] on div "0,00" at bounding box center [599, 610] width 58 height 24
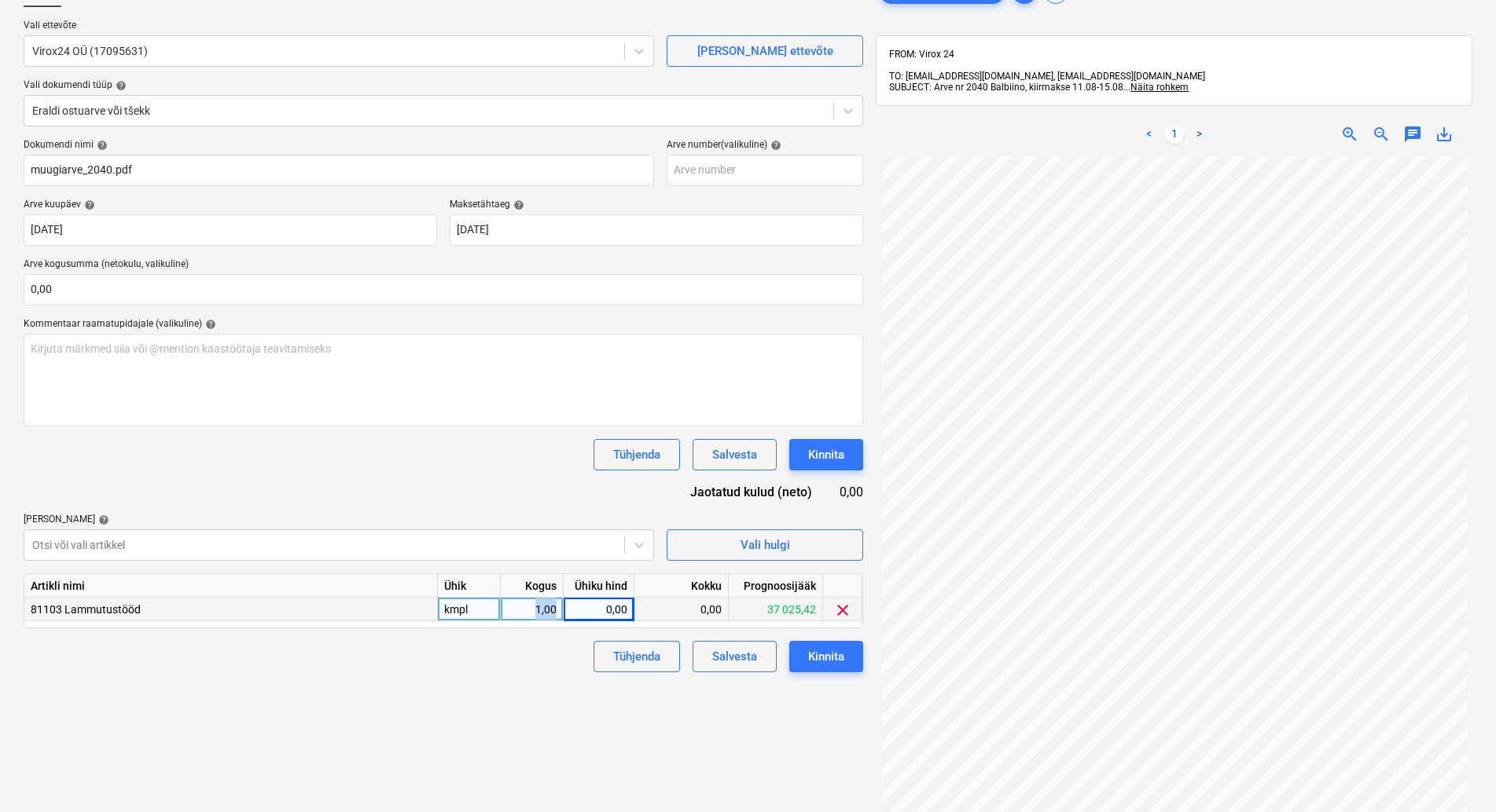
drag, startPoint x: 531, startPoint y: 609, endPoint x: 558, endPoint y: 605, distance: 27.3
click at [558, 605] on div "1,00" at bounding box center [532, 610] width 63 height 24
type input "40"
click at [598, 606] on div "0,00" at bounding box center [599, 610] width 58 height 24
type input "40"
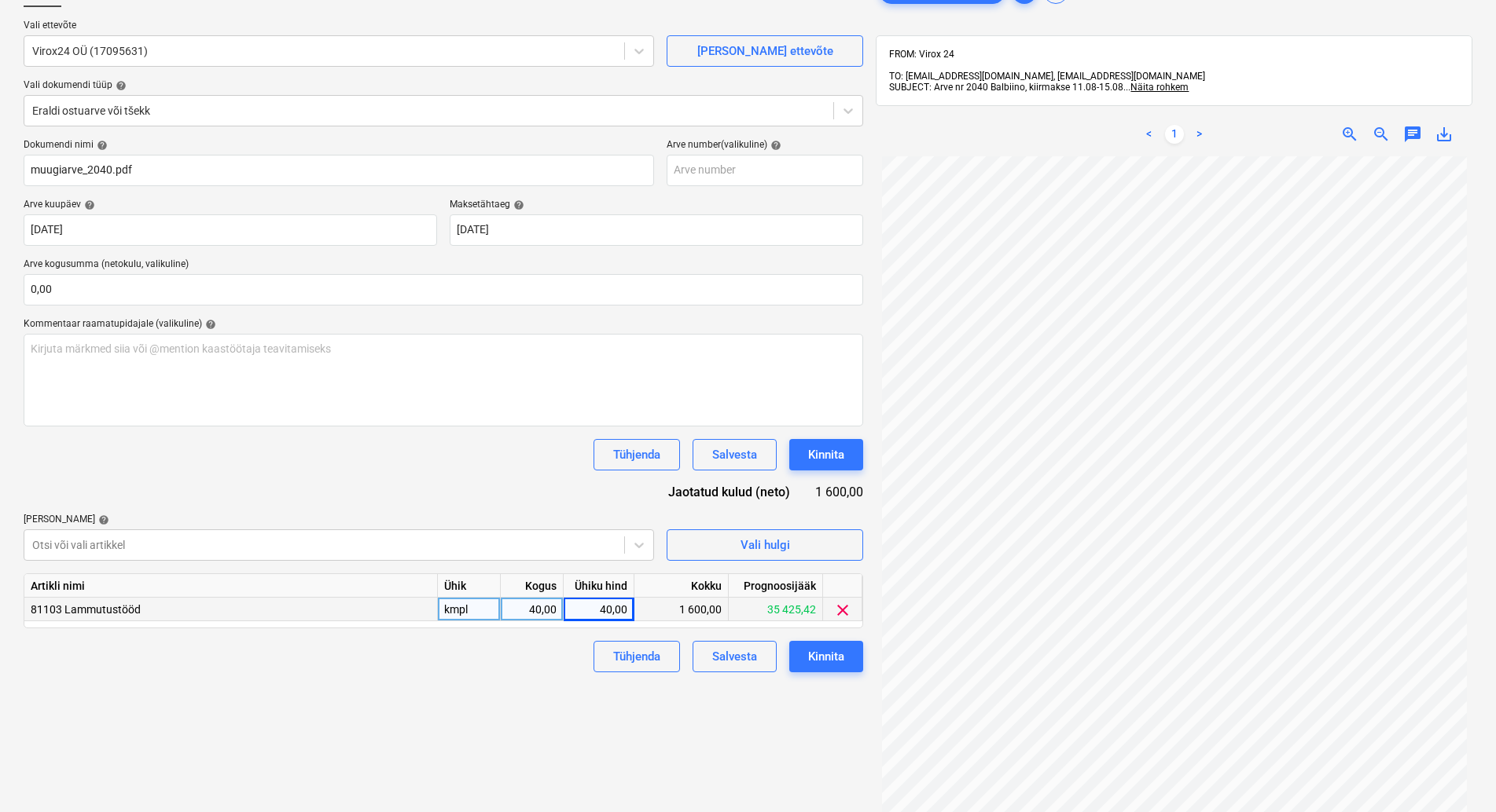
drag, startPoint x: 529, startPoint y: 684, endPoint x: 538, endPoint y: 683, distance: 9.1
click at [530, 684] on div "Failide konteerimine Vali ettevõte Virox24 OÜ (17095631) [PERSON_NAME] uus ette…" at bounding box center [443, 450] width 852 height 962
click at [482, 607] on div "kmpl" at bounding box center [469, 610] width 63 height 24
type input "23"
click at [509, 674] on div "Failide konteerimine Vali ettevõte Virox24 OÜ (17095631) [PERSON_NAME] uus ette…" at bounding box center [443, 450] width 852 height 962
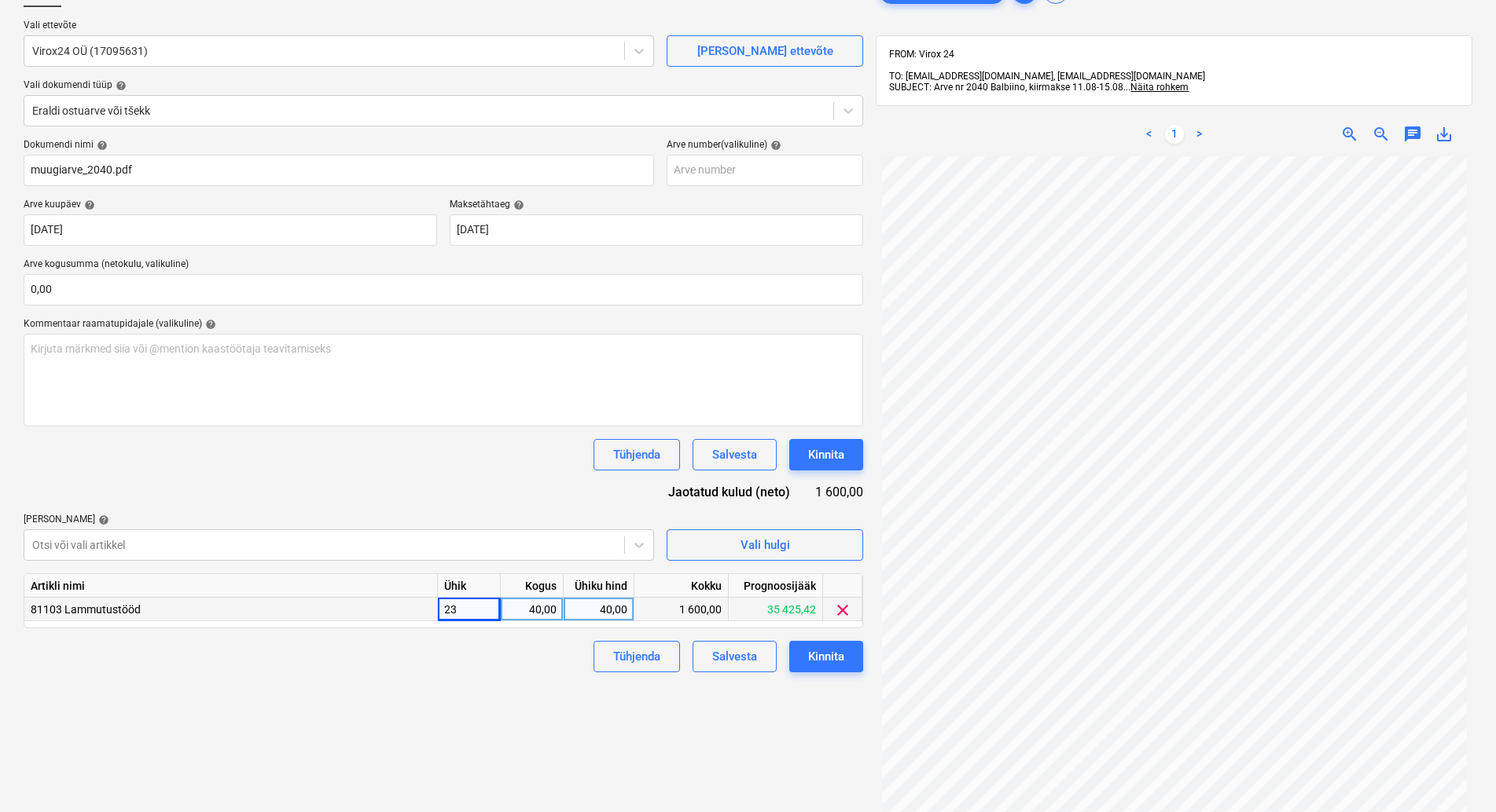
click at [473, 605] on div "23" at bounding box center [469, 610] width 63 height 24
type input "h"
click at [623, 606] on div "40,00" at bounding box center [599, 610] width 58 height 24
type input "23"
click at [529, 686] on div "Failide konteerimine Vali ettevõte Virox24 OÜ (17095631) [PERSON_NAME] uus ette…" at bounding box center [443, 450] width 852 height 962
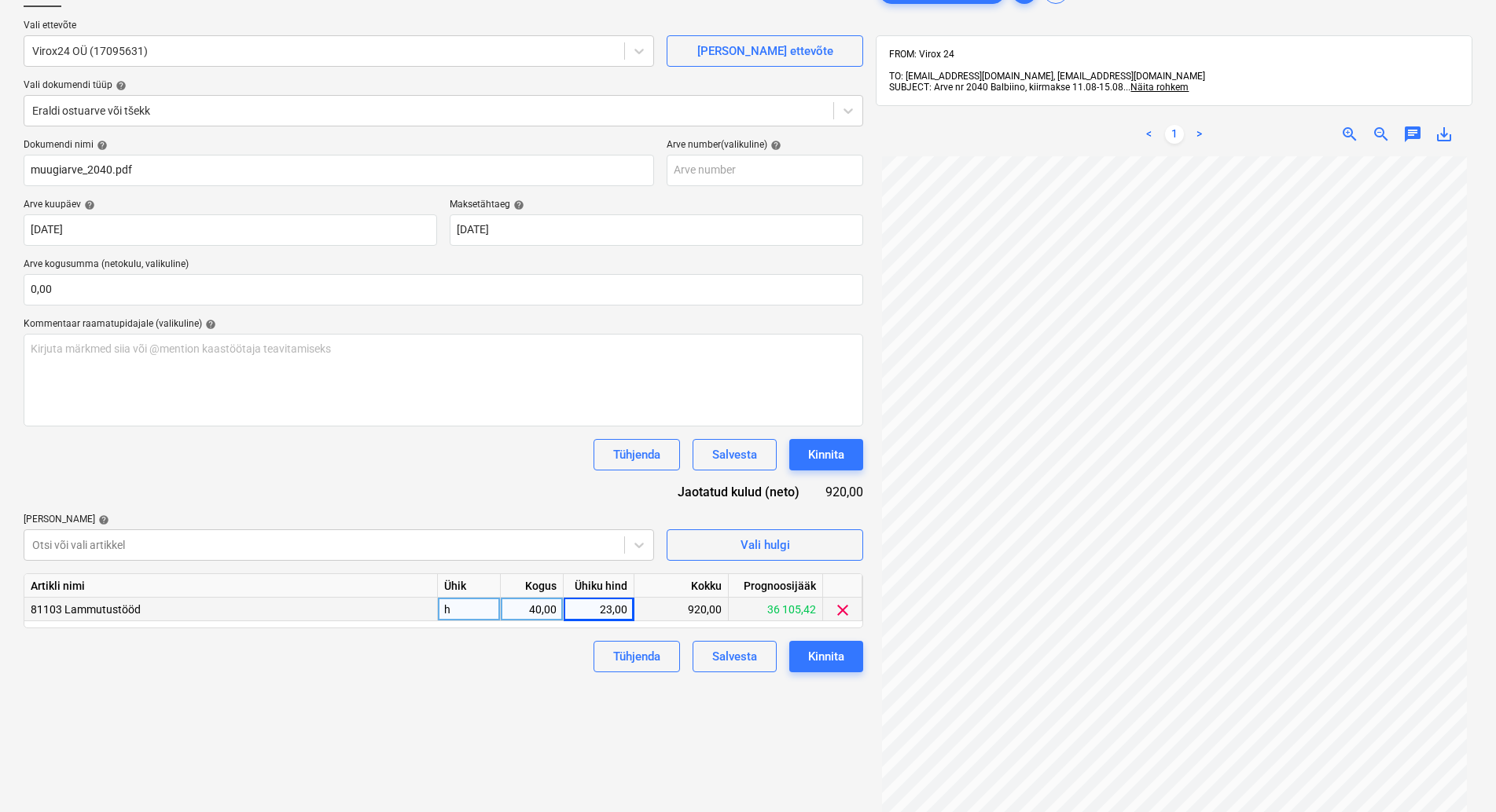
click at [554, 607] on div "40,00" at bounding box center [532, 610] width 49 height 24
type input "21,85"
click at [524, 671] on div "Tühjenda Salvesta Kinnita" at bounding box center [443, 656] width 839 height 31
type input "40"
click at [622, 611] on div "23,00" at bounding box center [599, 610] width 58 height 24
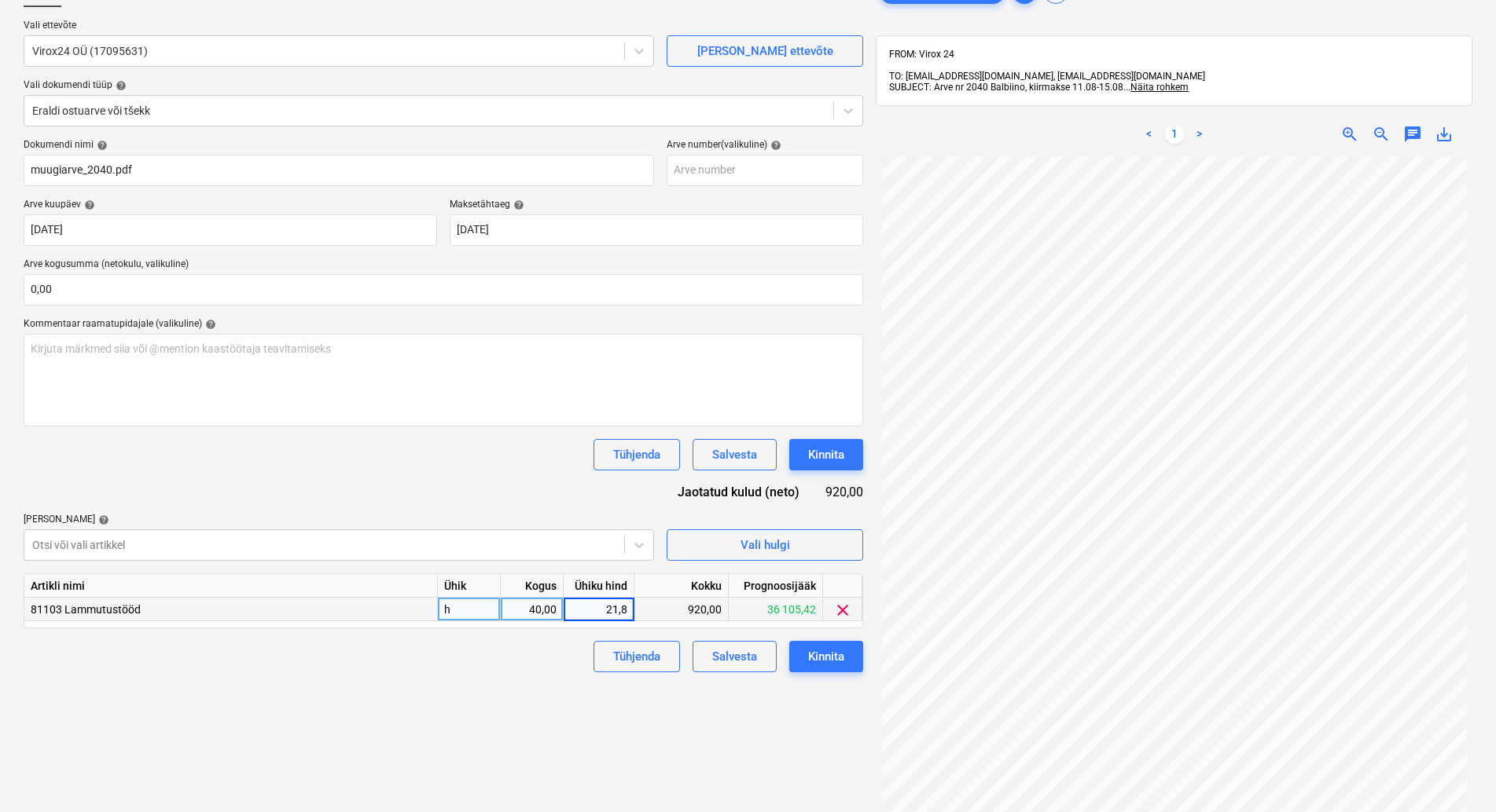
type input "21,85"
click at [486, 715] on div "Failide konteerimine Vali ettevõte Virox24 OÜ (17095631) [PERSON_NAME] uus ette…" at bounding box center [443, 450] width 852 height 962
click at [826, 661] on div "Kinnita" at bounding box center [826, 657] width 36 height 20
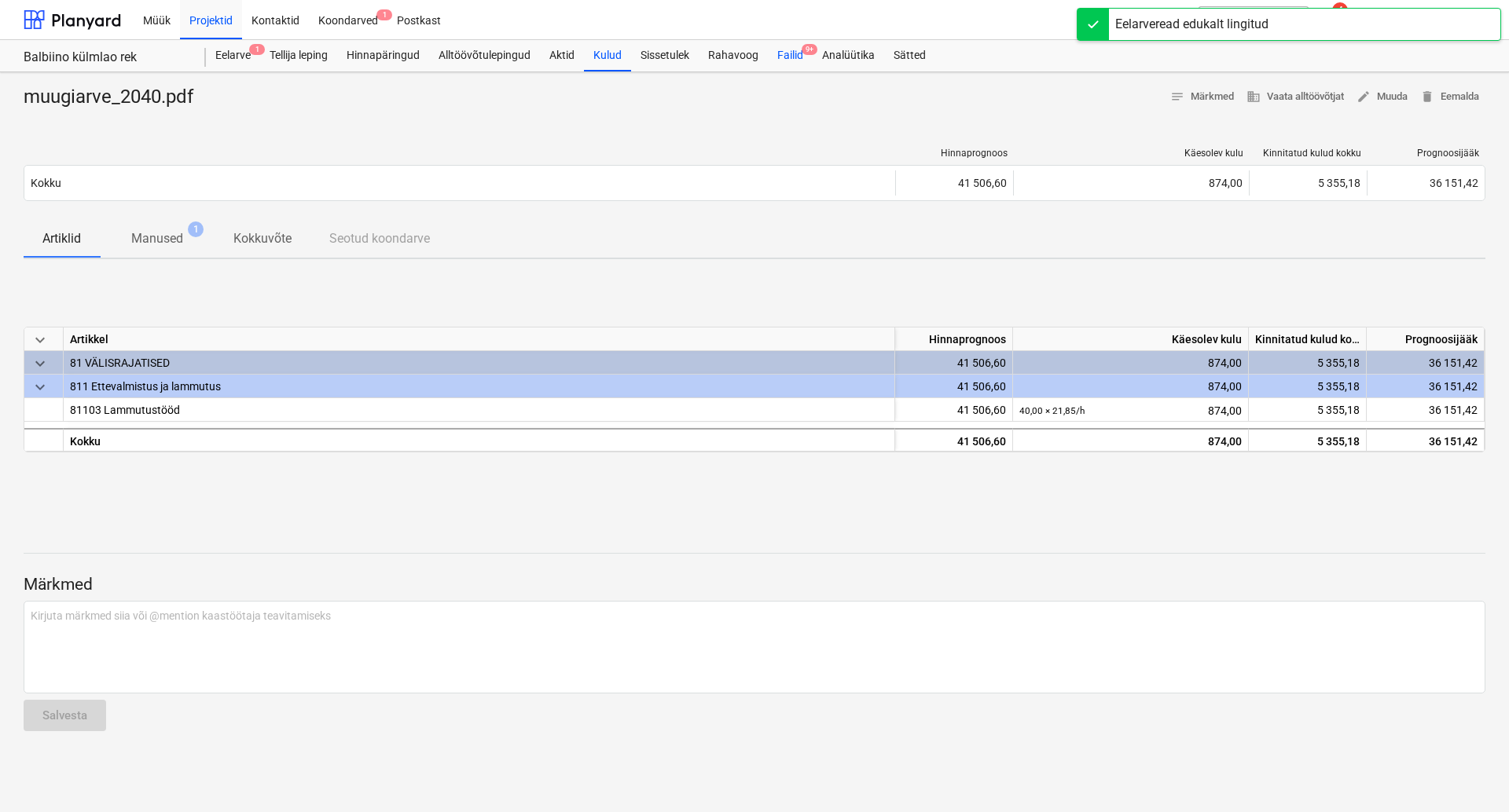
click at [793, 50] on div "Failid 9+" at bounding box center [790, 55] width 45 height 31
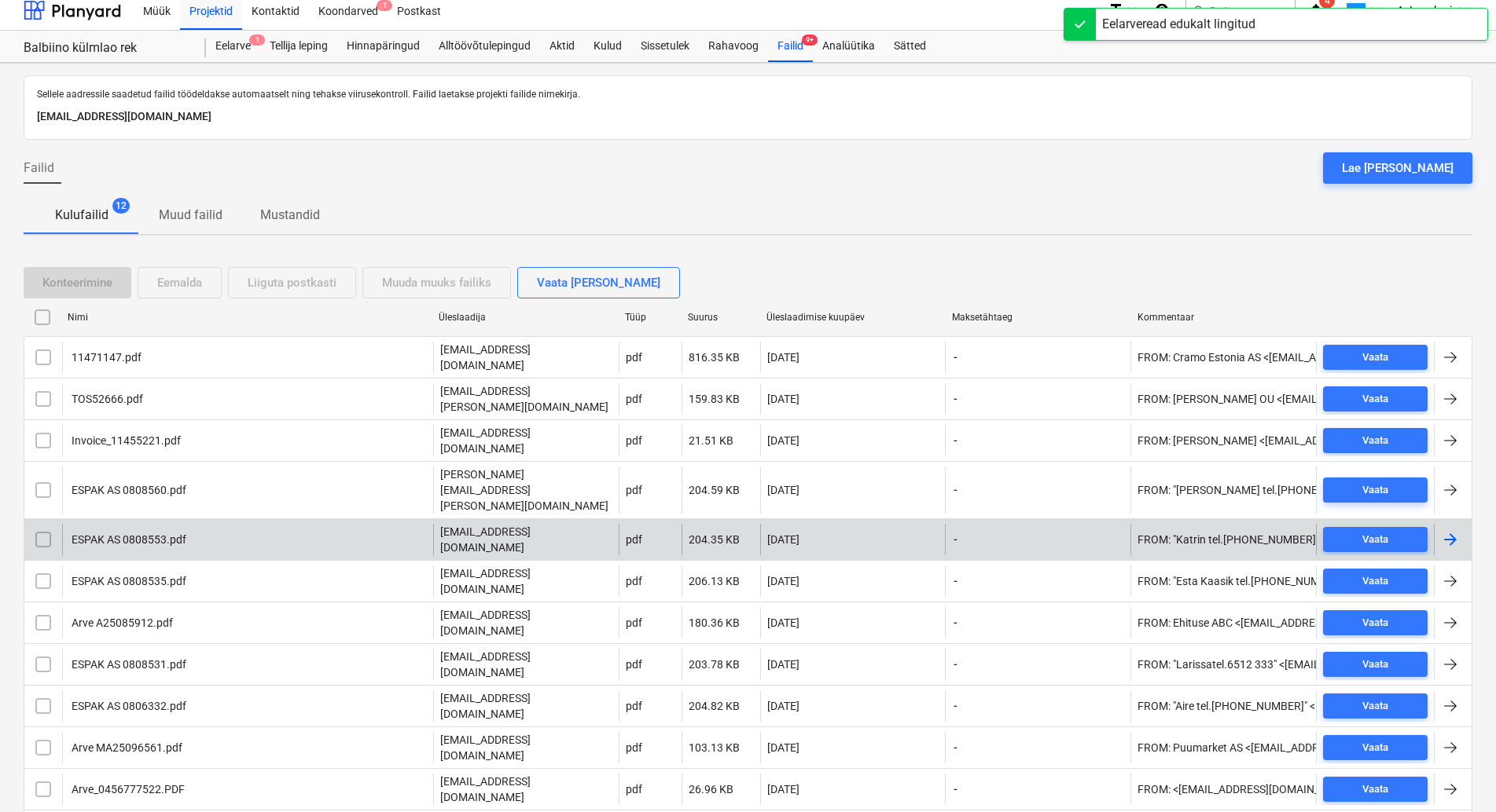
scroll to position [15, 0]
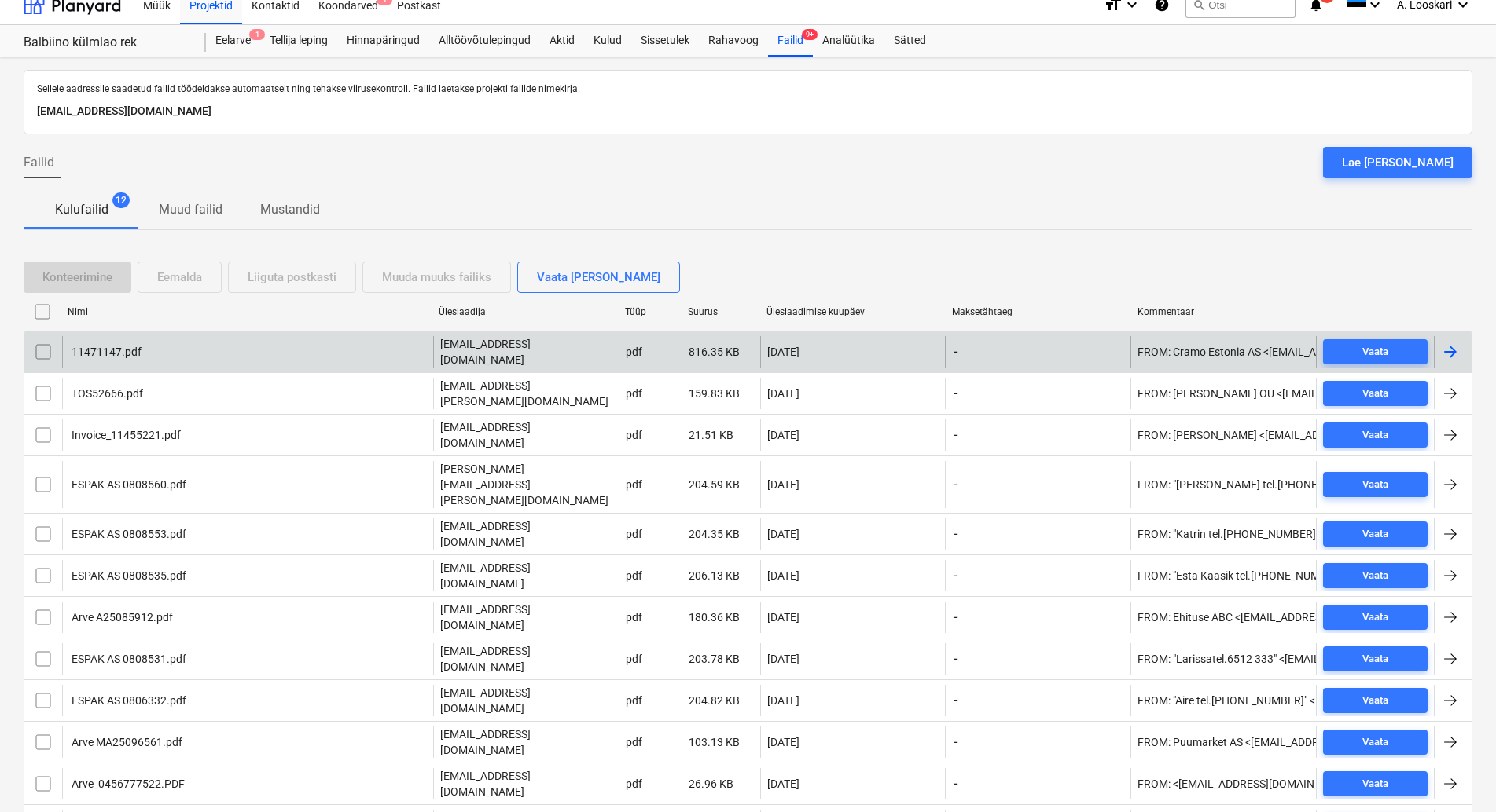
click at [125, 348] on div "11471147.pdf" at bounding box center [105, 351] width 72 height 13
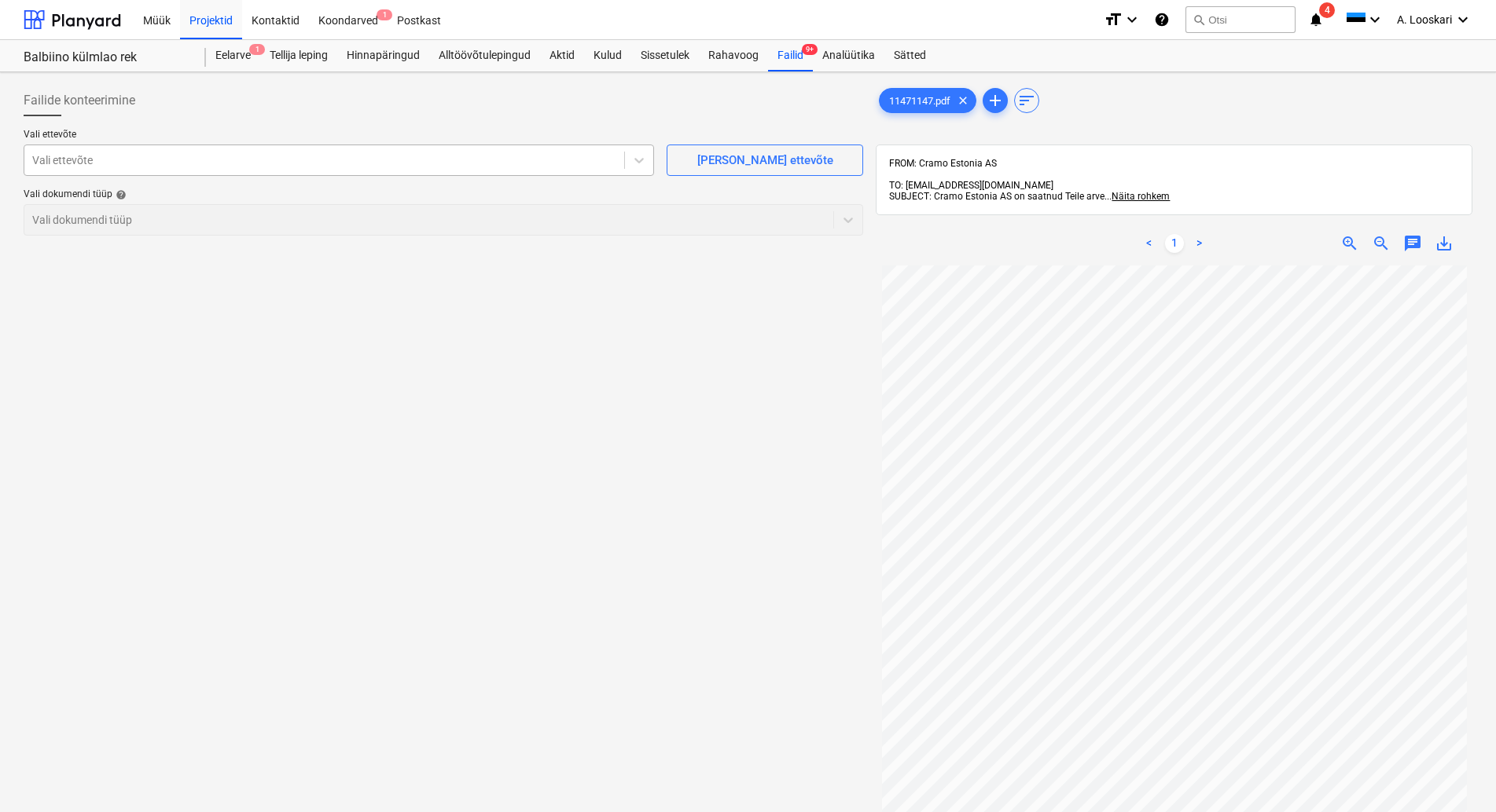
click at [145, 166] on div at bounding box center [324, 160] width 584 height 16
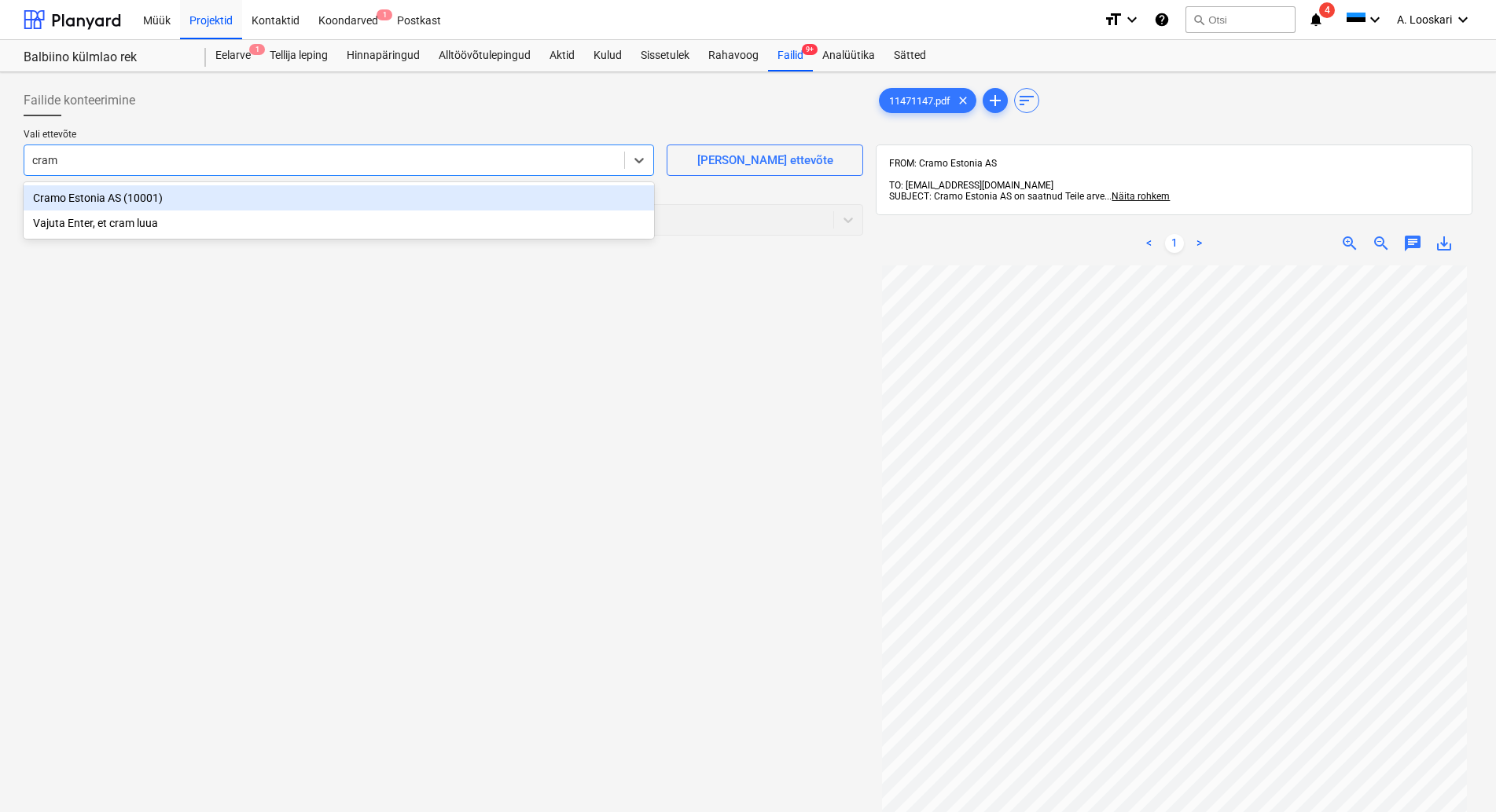
type input "cramo"
click at [196, 194] on div "Cramo Estonia AS (10001)" at bounding box center [339, 198] width 630 height 25
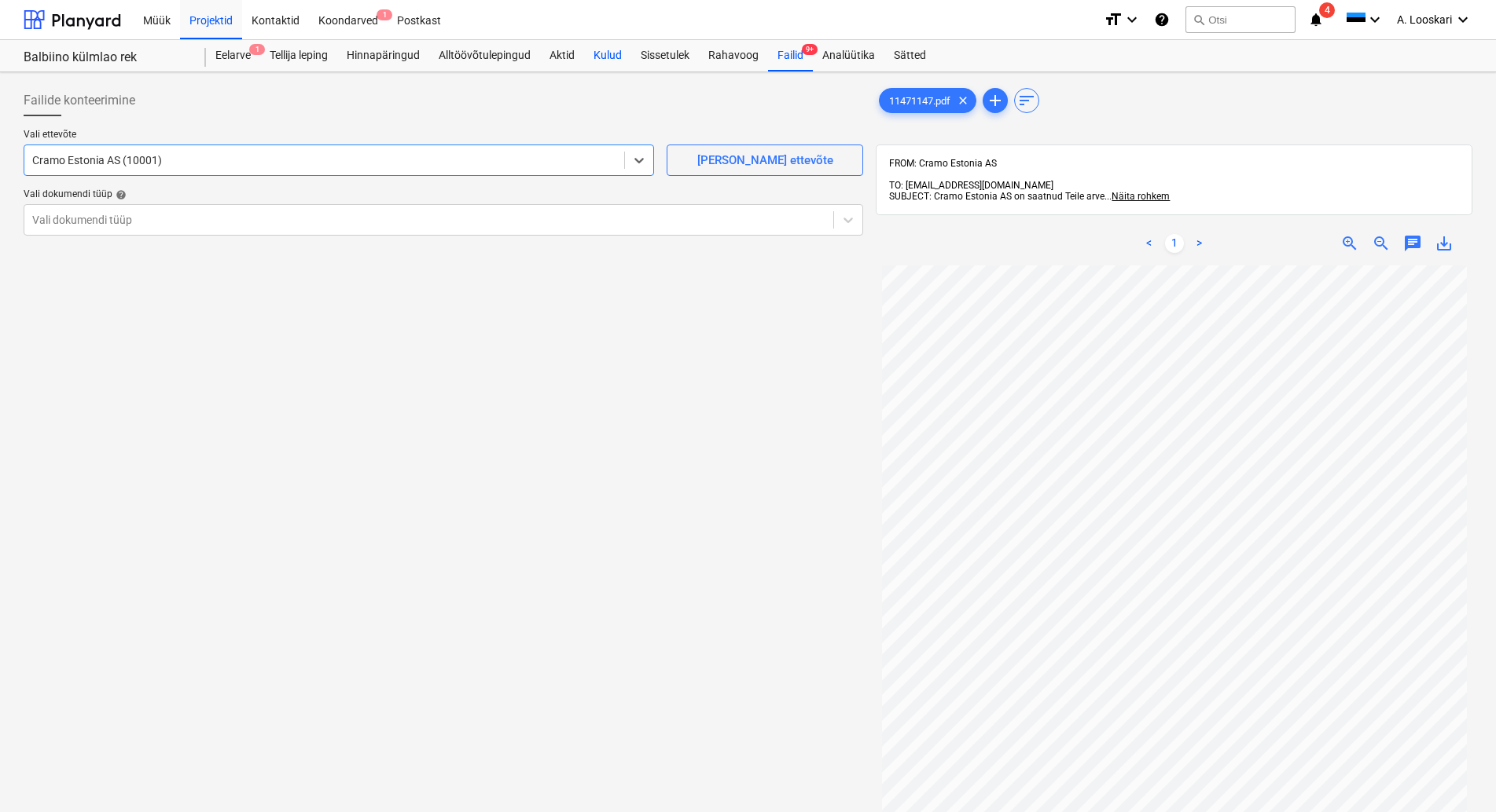
click at [617, 52] on div "Kulud" at bounding box center [607, 55] width 47 height 31
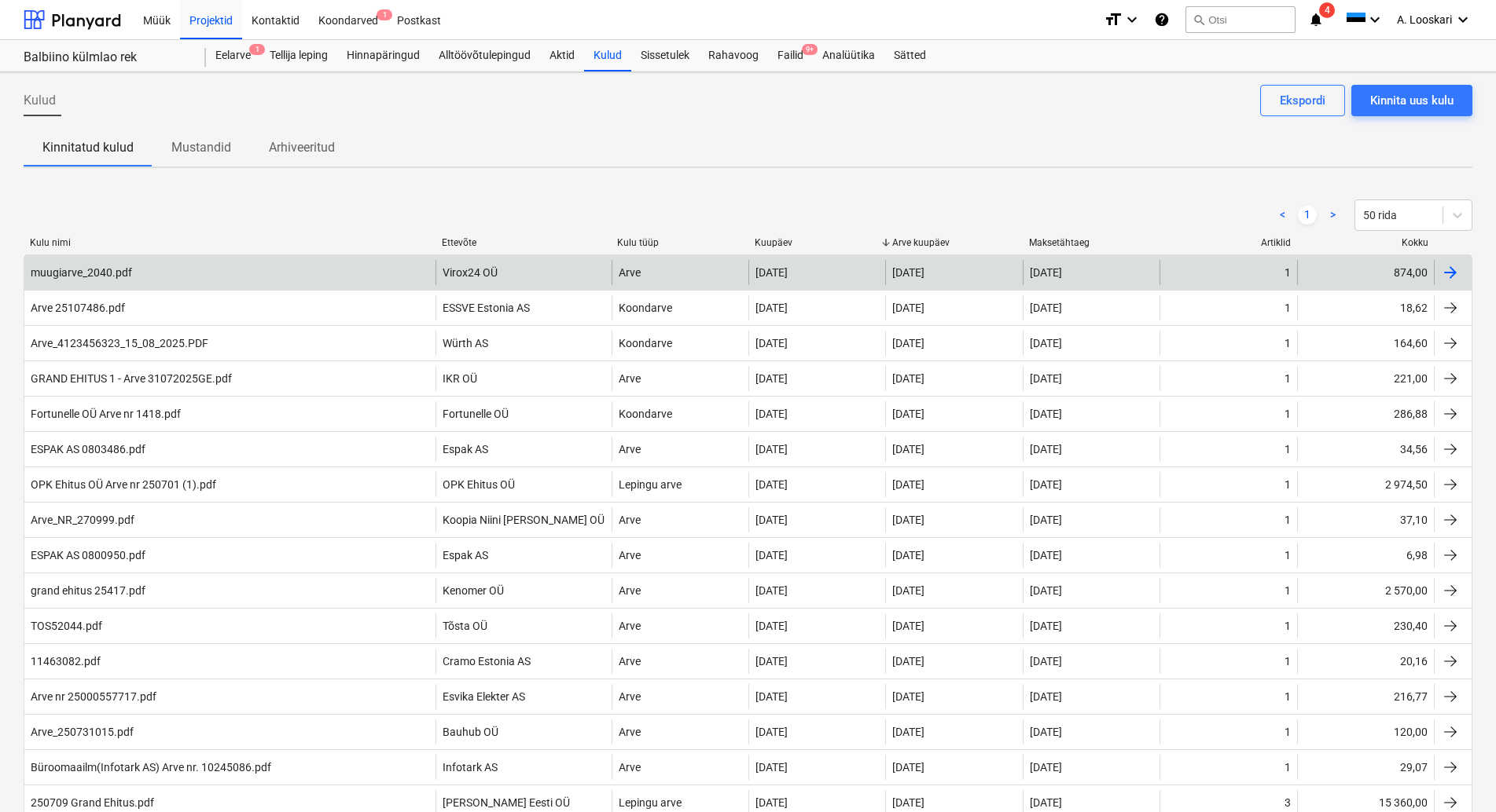
click at [137, 271] on div "muugiarve_2040.pdf" at bounding box center [230, 273] width 411 height 25
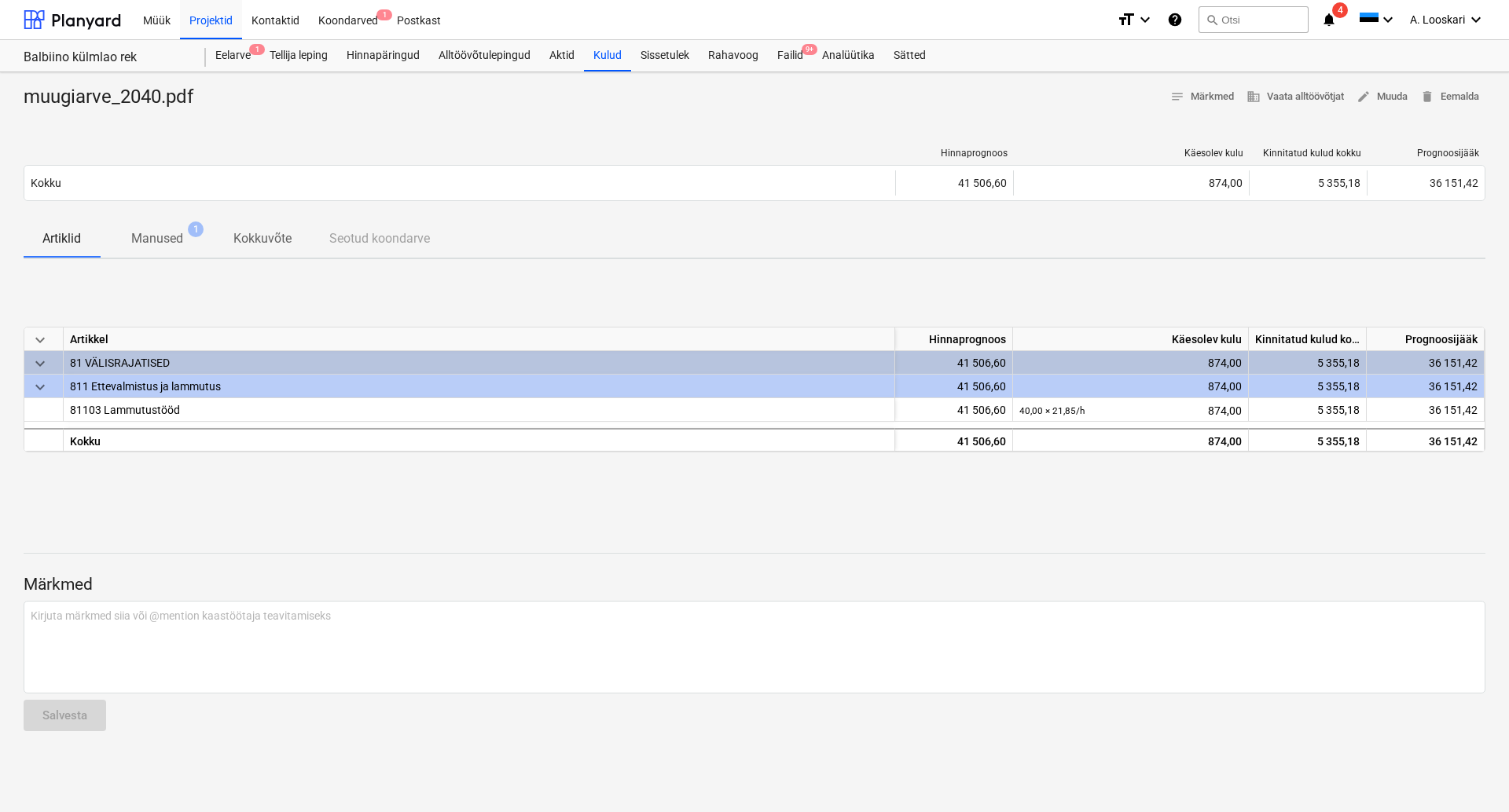
drag, startPoint x: 169, startPoint y: 235, endPoint x: 176, endPoint y: 246, distance: 13.0
click at [169, 238] on p "Manused" at bounding box center [157, 239] width 52 height 19
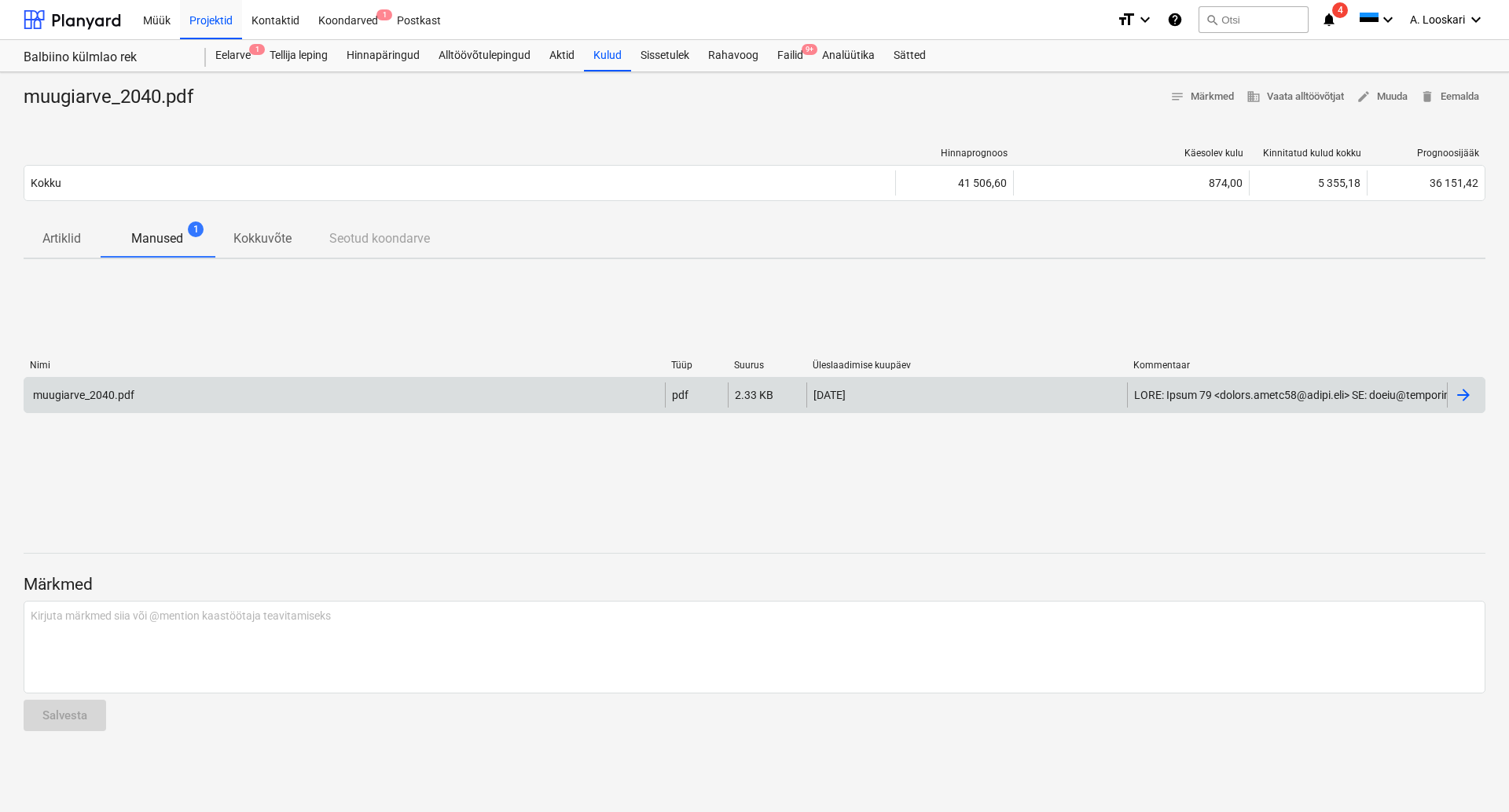
click at [98, 389] on div "muugiarve_2040.pdf" at bounding box center [82, 395] width 103 height 13
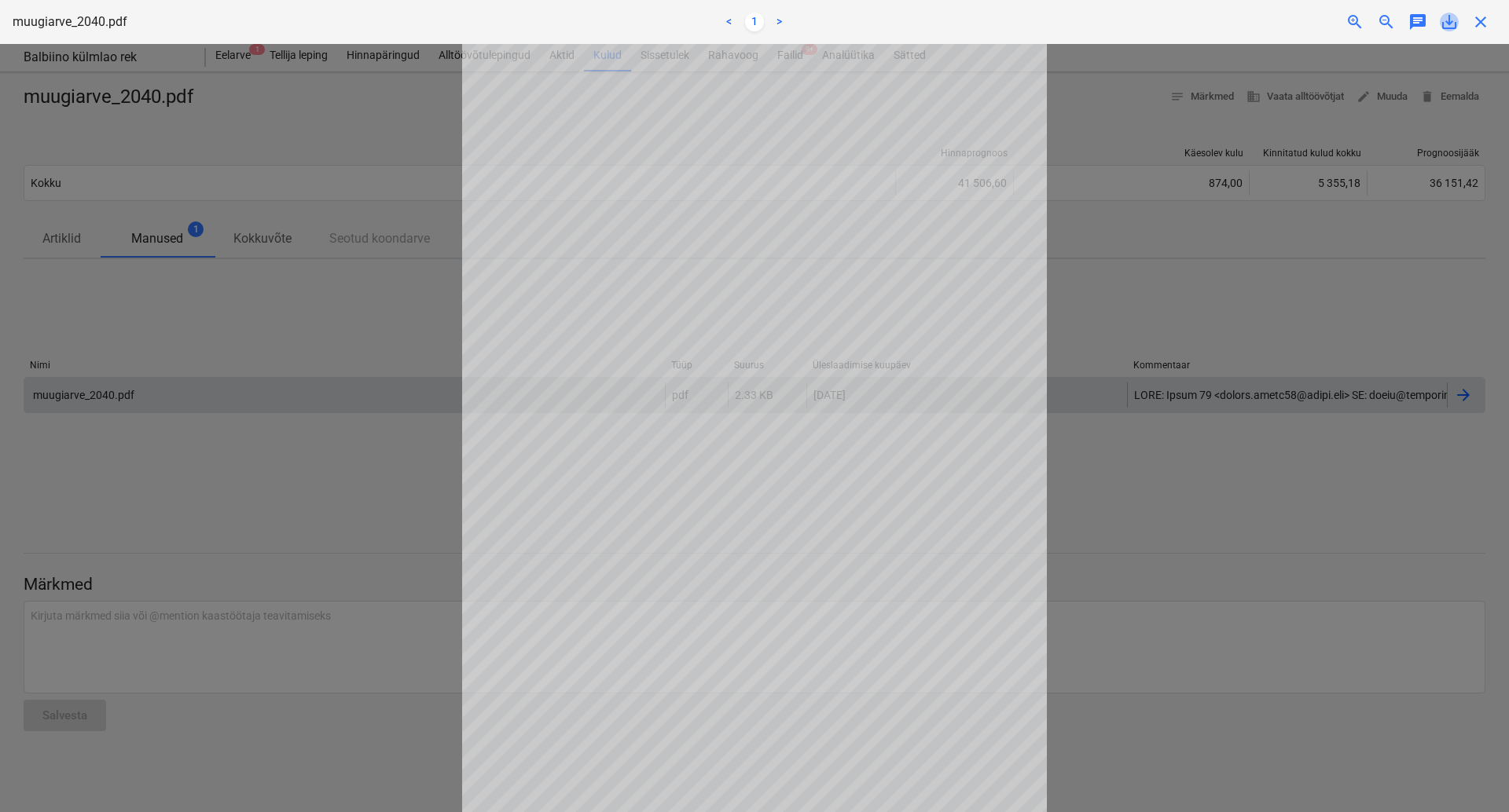
click at [1452, 23] on span "save_alt" at bounding box center [1449, 22] width 19 height 19
drag, startPoint x: 1125, startPoint y: 279, endPoint x: 1134, endPoint y: 288, distance: 12.7
click at [1130, 285] on div at bounding box center [754, 428] width 1509 height 769
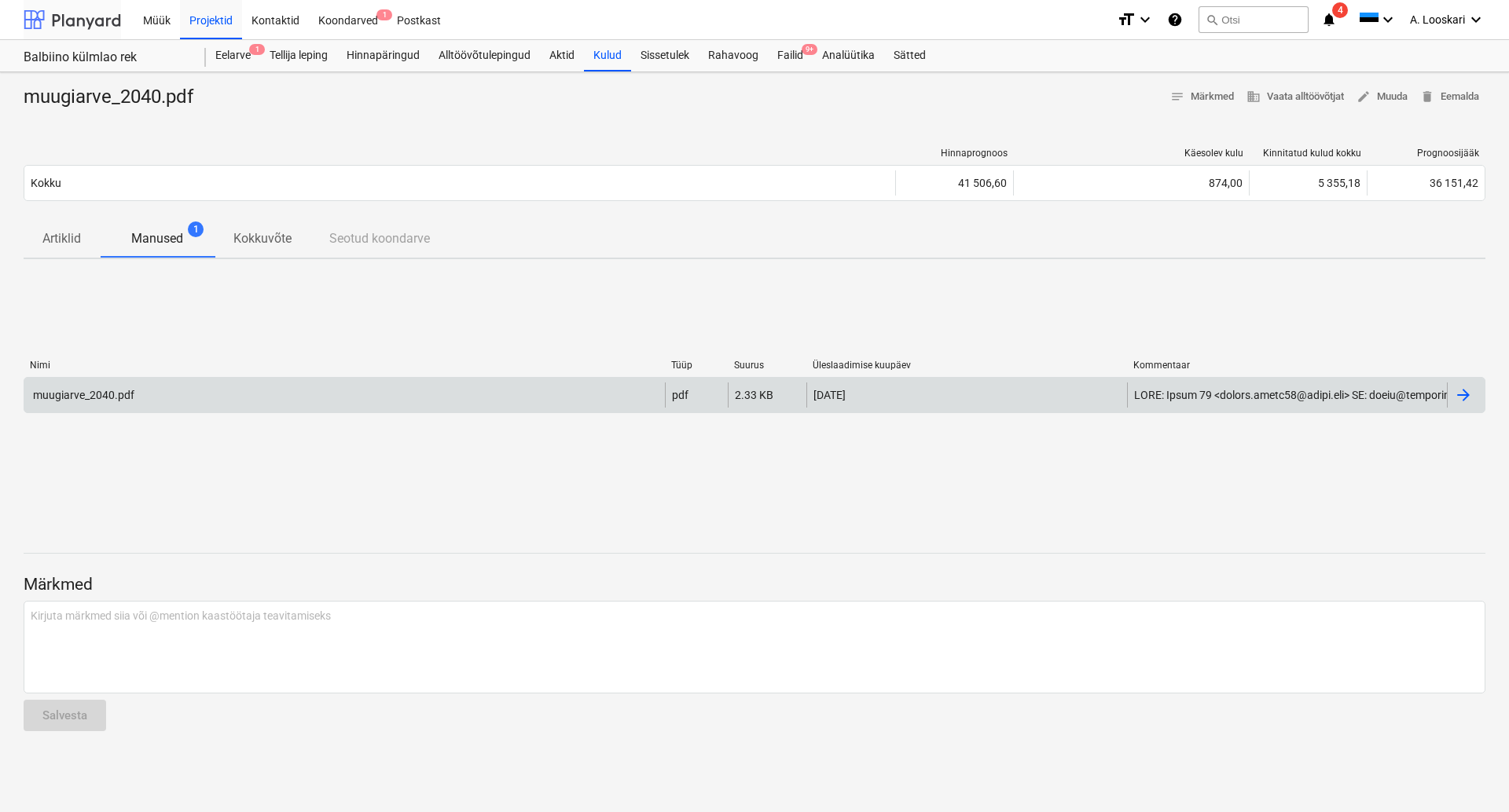
click at [103, 17] on div at bounding box center [72, 19] width 97 height 39
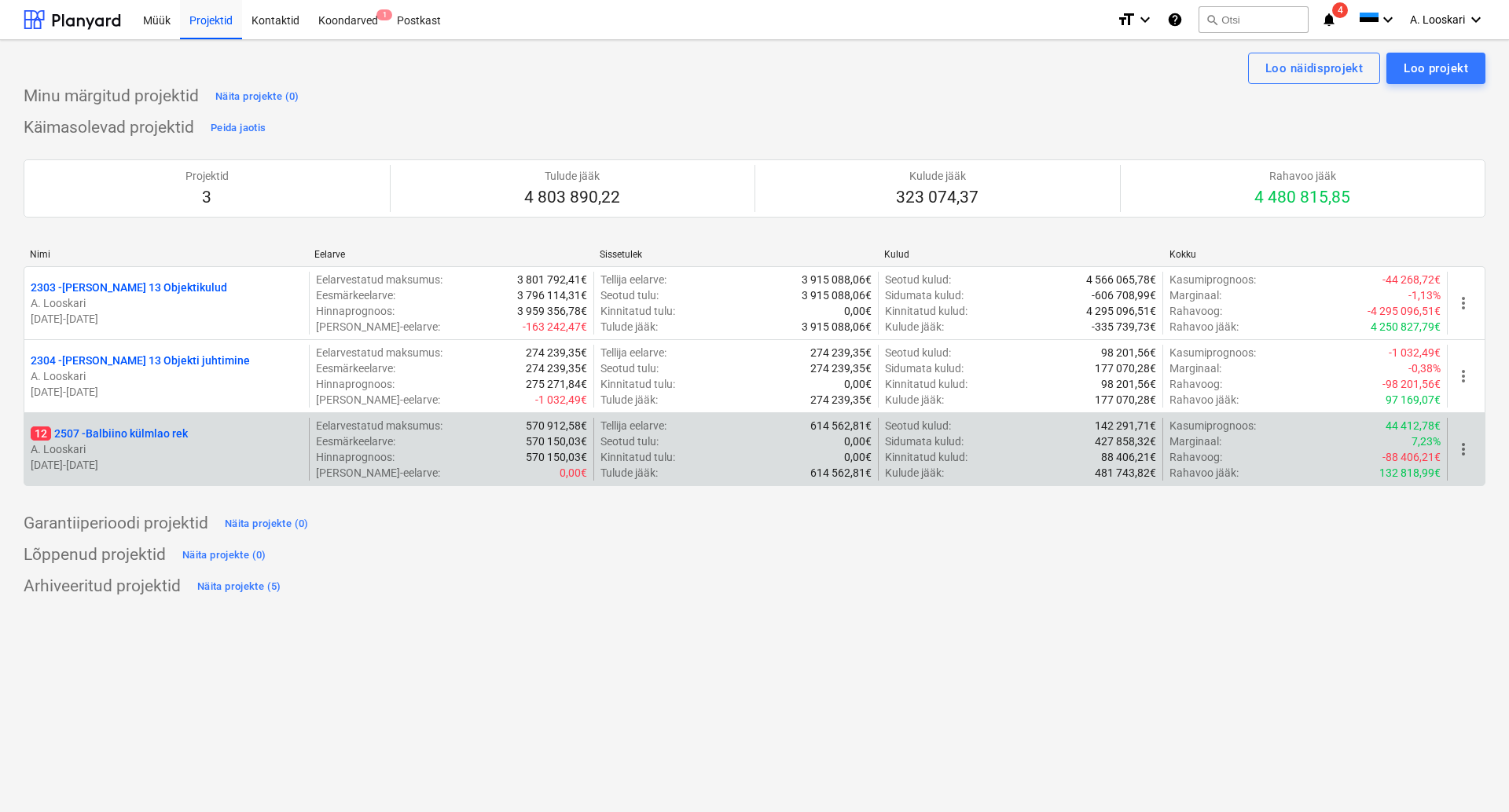
click at [119, 435] on p "12 2507 - Balbiino külmlao rek" at bounding box center [109, 434] width 158 height 16
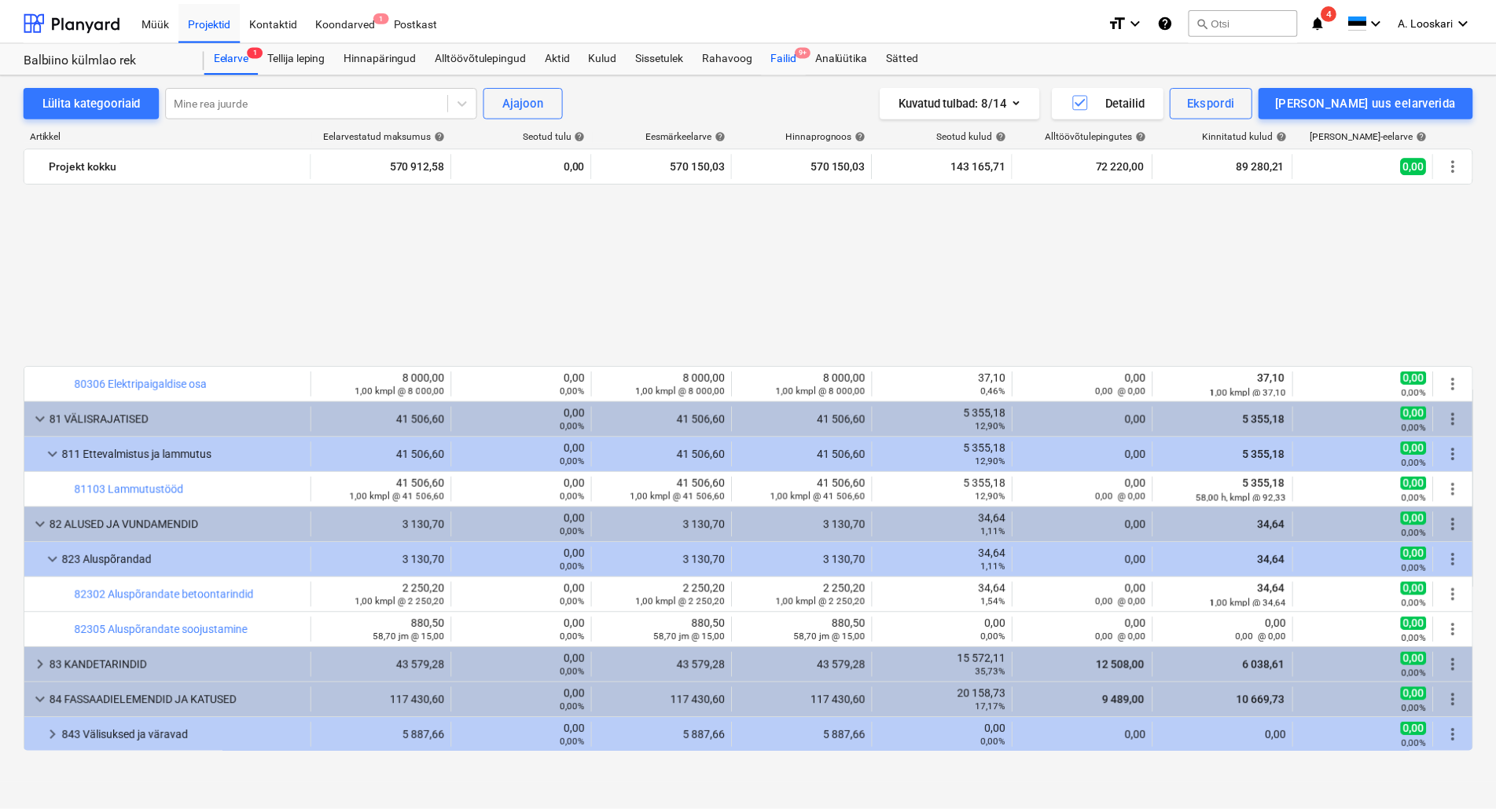
scroll to position [896, 0]
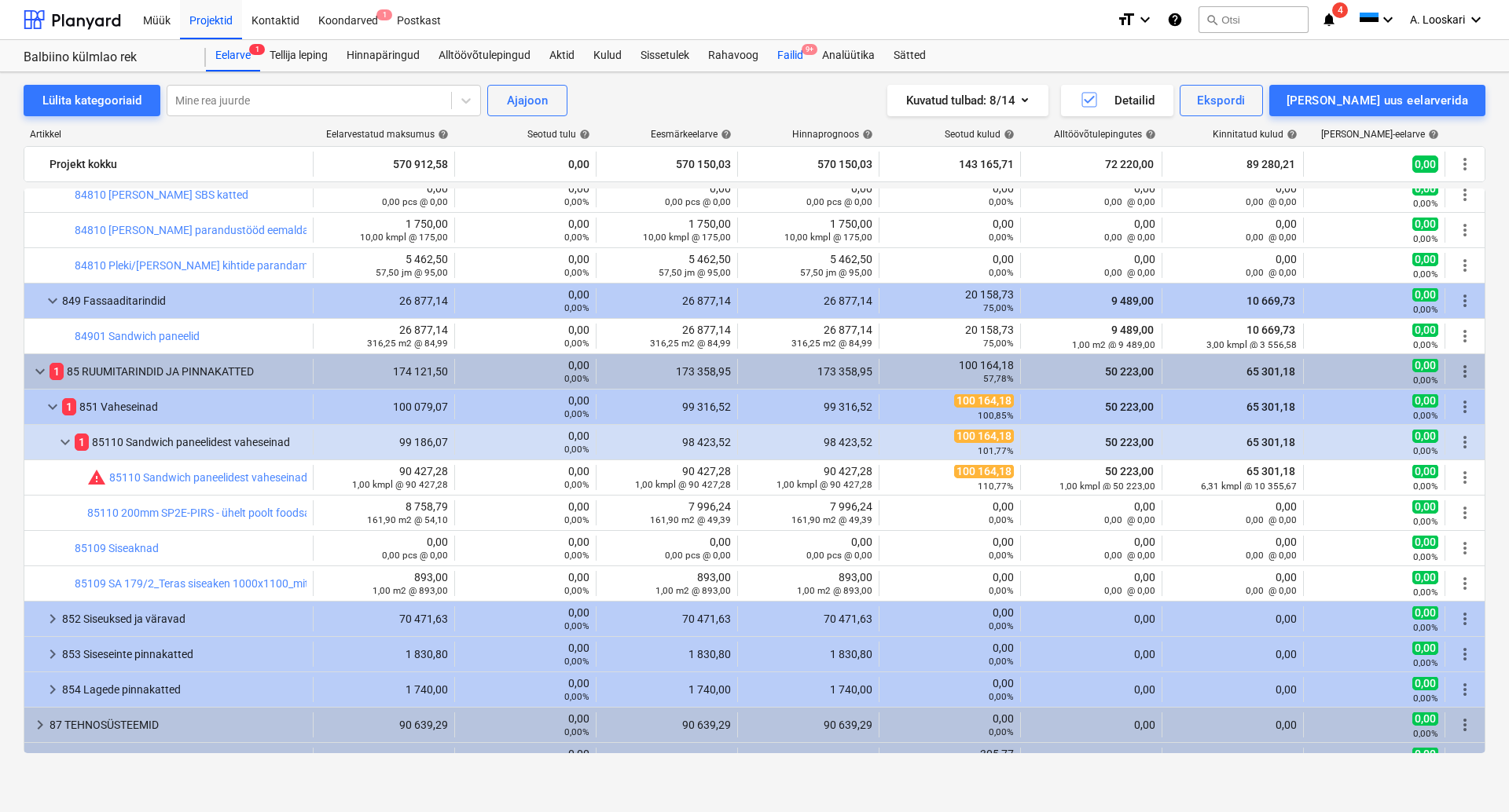
click at [797, 52] on div "Failid 9+" at bounding box center [790, 55] width 45 height 31
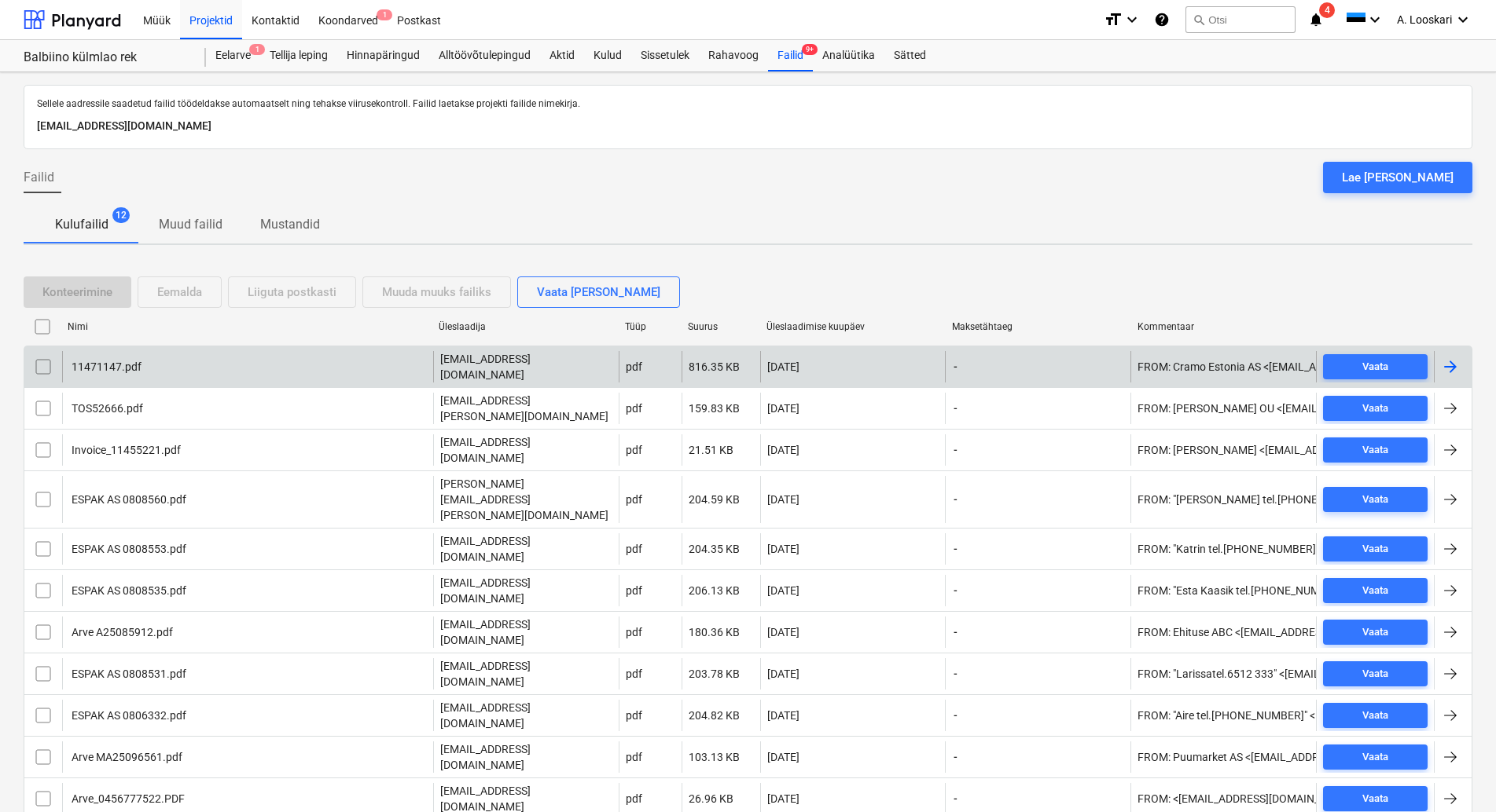
click at [124, 361] on div "11471147.pdf" at bounding box center [105, 367] width 72 height 13
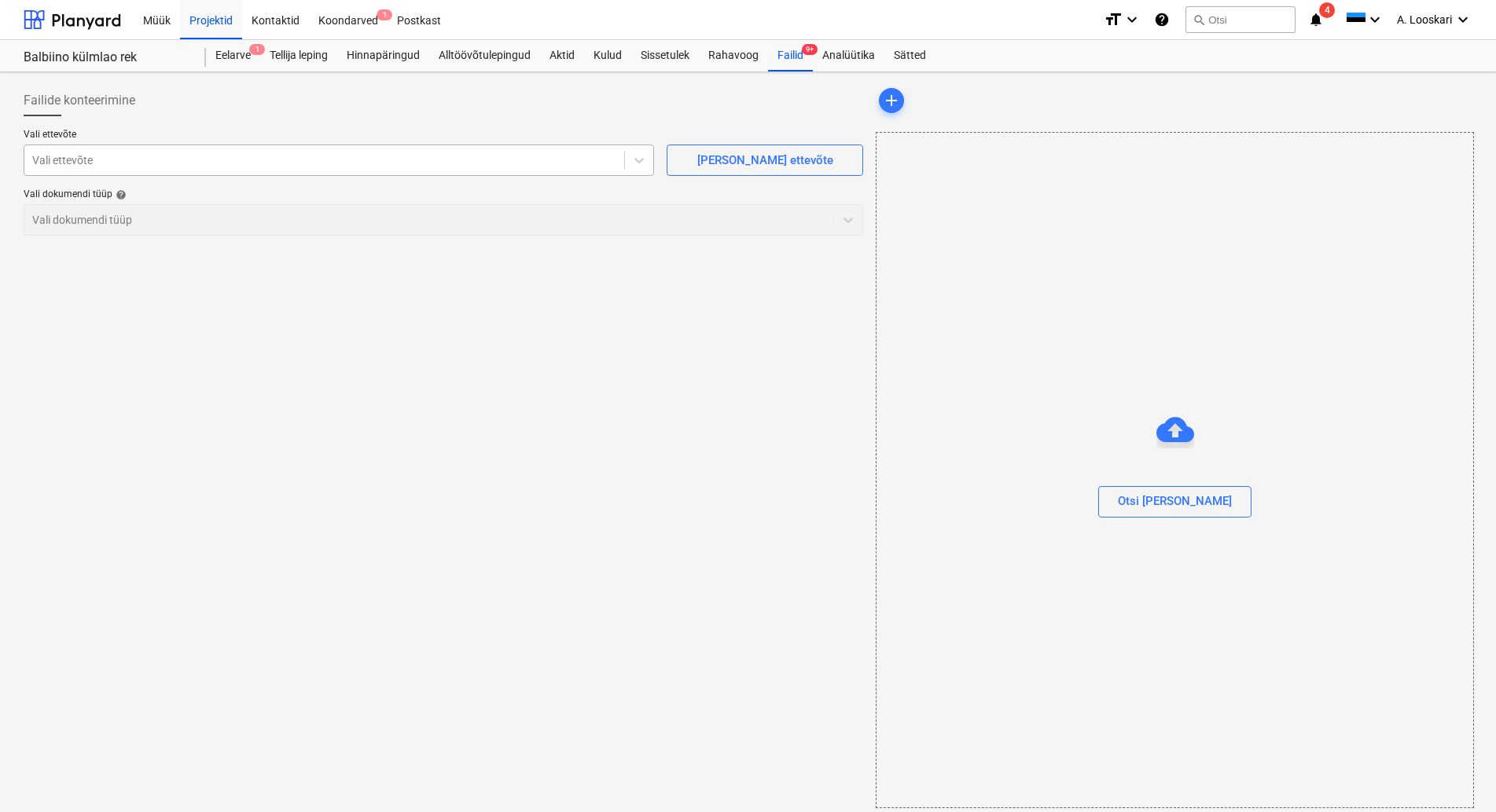
click at [126, 157] on div at bounding box center [324, 160] width 584 height 16
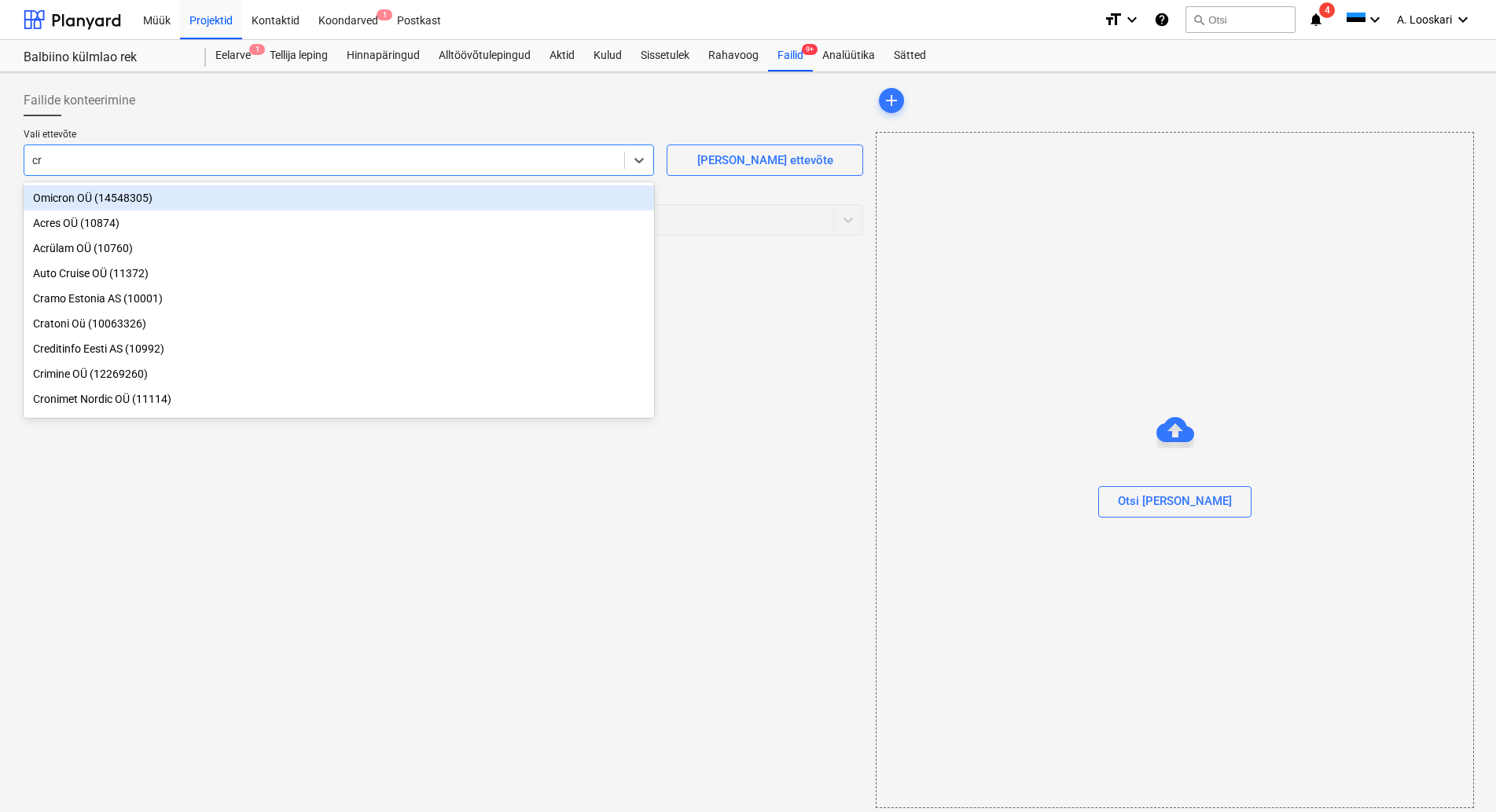
type input "cra"
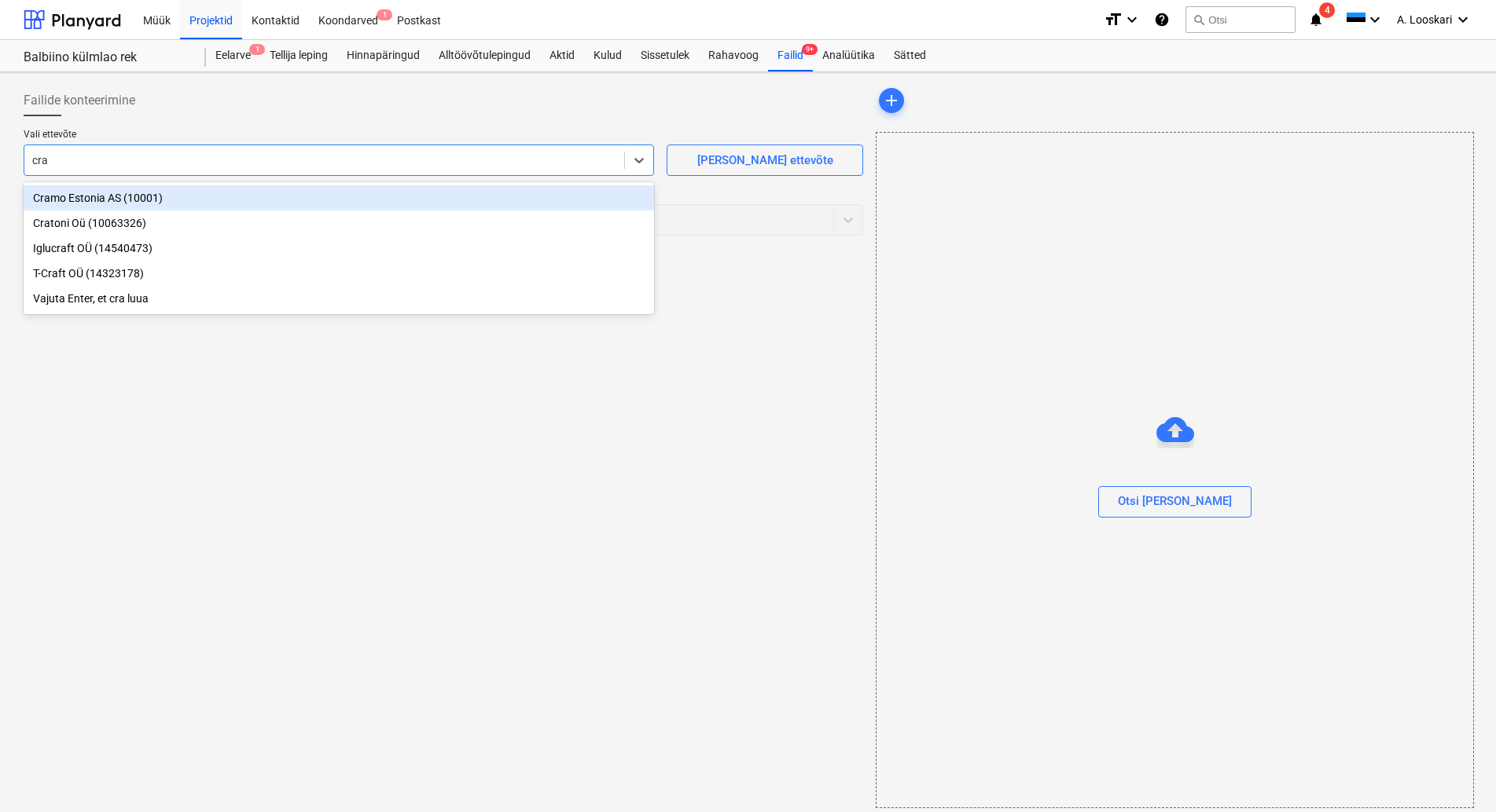
click at [209, 197] on div "Cramo Estonia AS (10001)" at bounding box center [339, 198] width 630 height 25
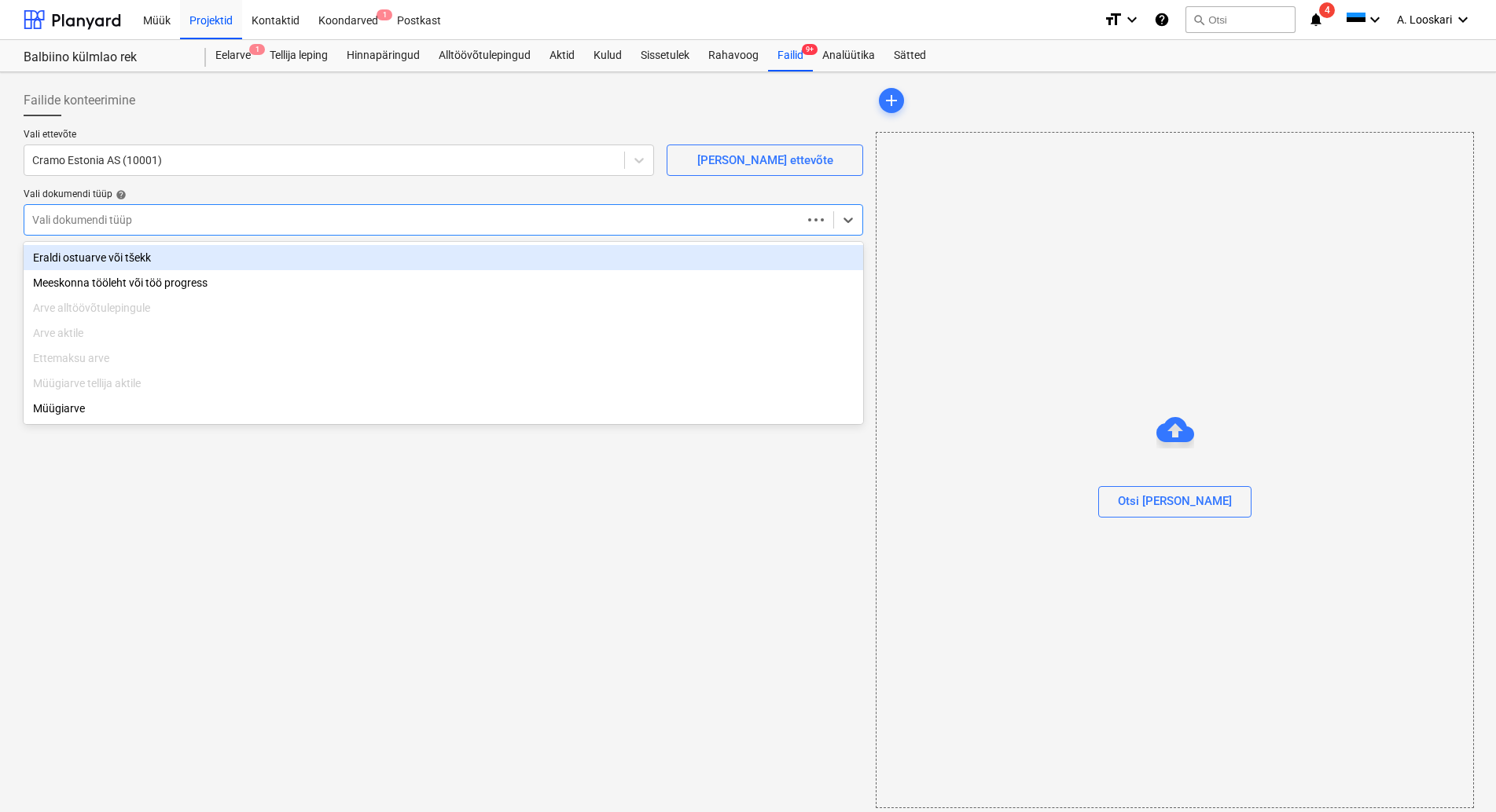
click at [184, 222] on div at bounding box center [413, 220] width 762 height 16
click at [192, 257] on div "Eraldi ostuarve või tšekk" at bounding box center [443, 258] width 839 height 25
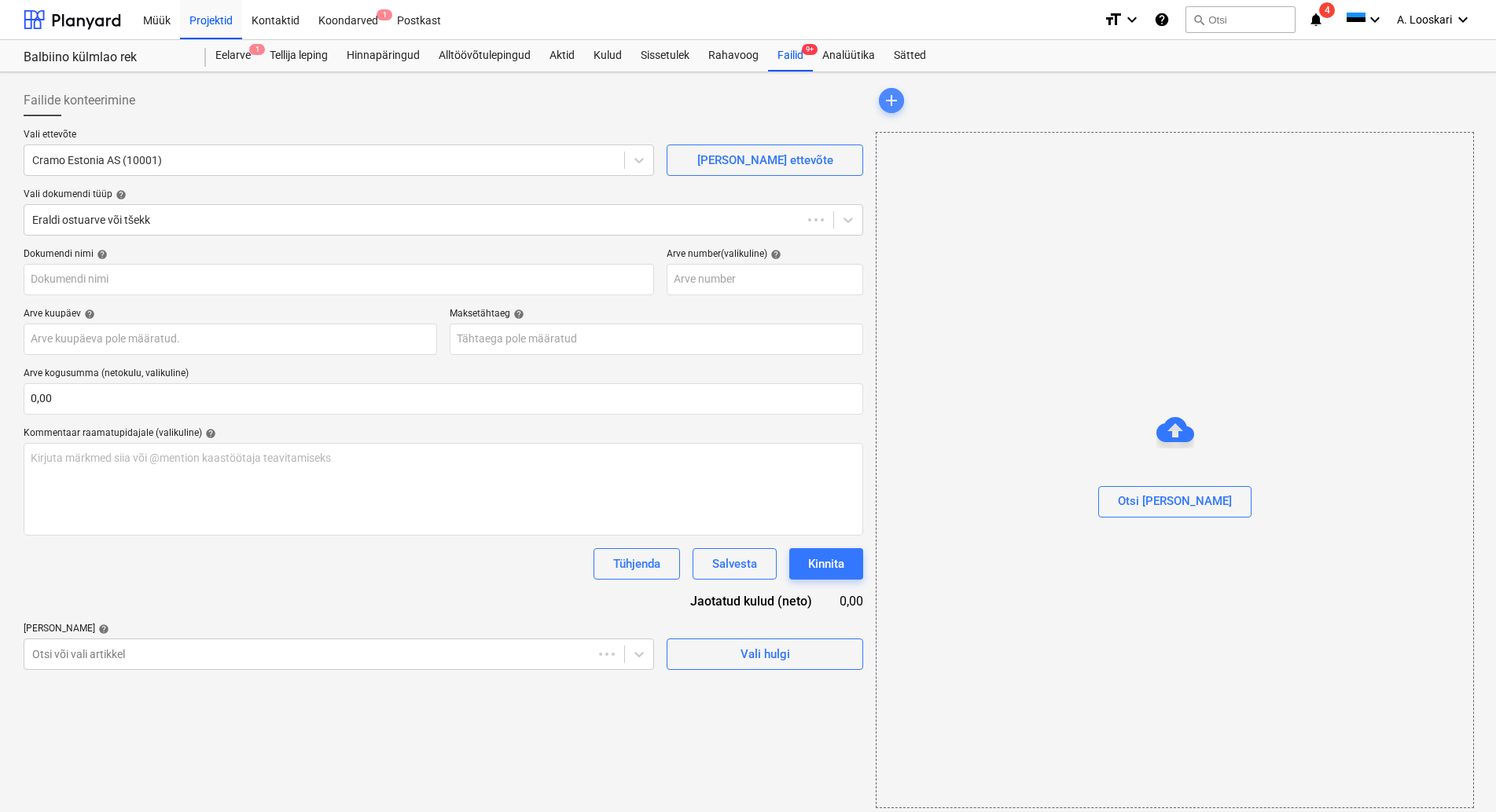
click at [889, 100] on span "add" at bounding box center [891, 101] width 19 height 19
click at [1066, 305] on div "Otsi [PERSON_NAME]" at bounding box center [1175, 470] width 598 height 677
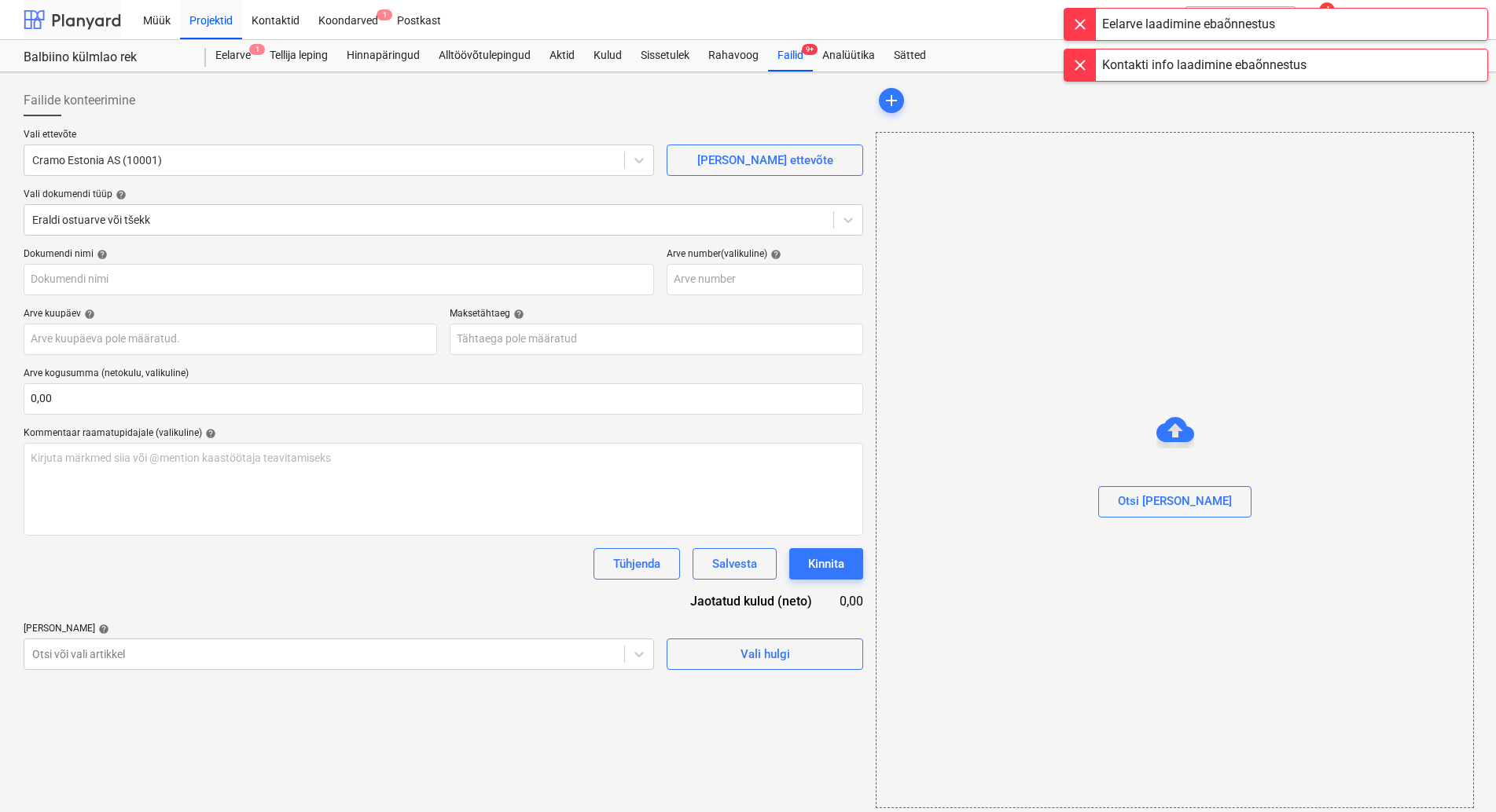
type input "11471147.pdf"
click at [801, 53] on div "Failid 9+" at bounding box center [790, 55] width 45 height 31
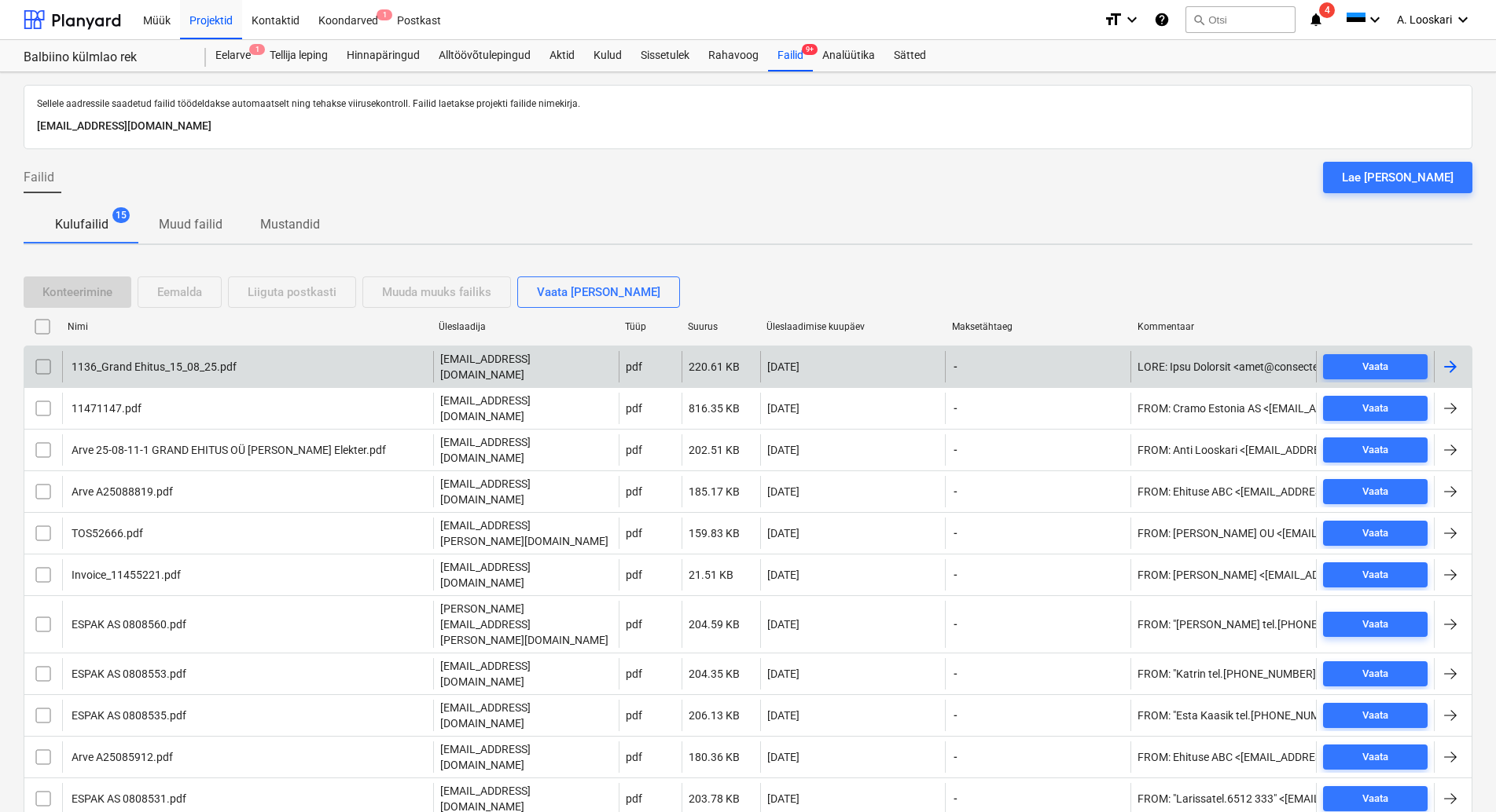
click at [146, 362] on div "1136_Grand Ehitus_15_08_25.pdf" at bounding box center [153, 367] width 168 height 13
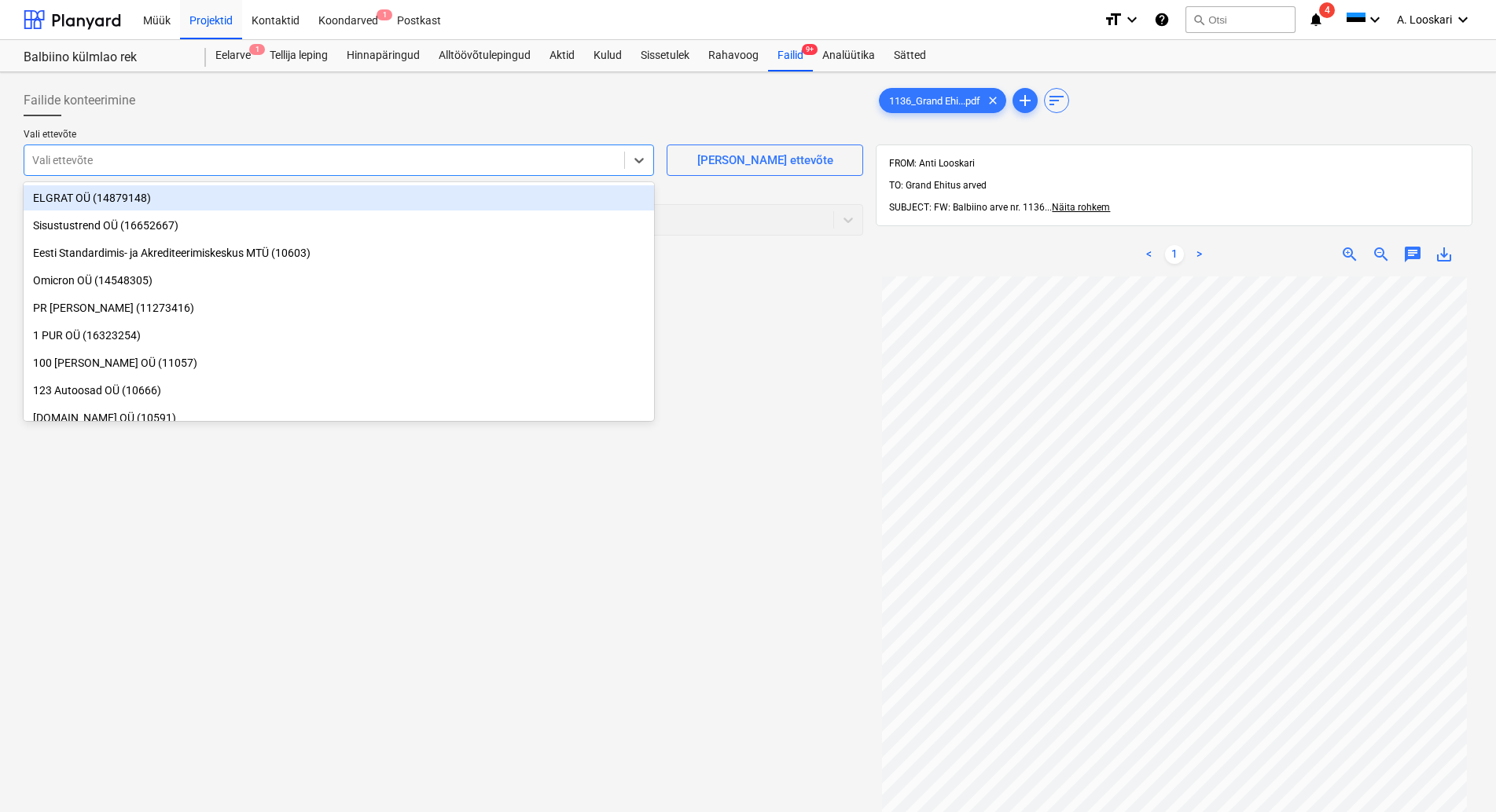
click at [136, 156] on div at bounding box center [324, 160] width 584 height 16
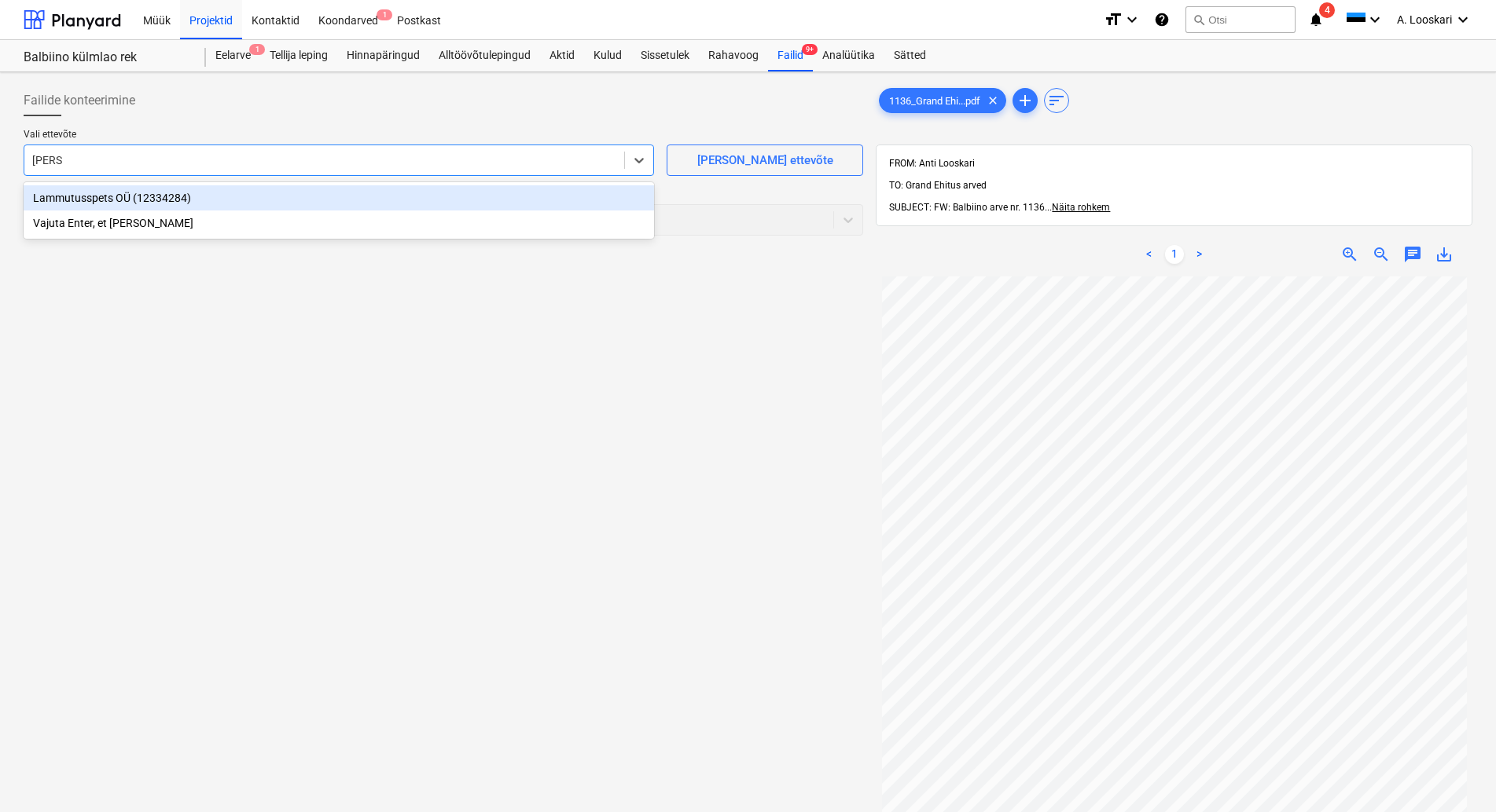
type input "lammu"
click at [235, 196] on div "Lammutusspets OÜ (12334284)" at bounding box center [339, 198] width 630 height 25
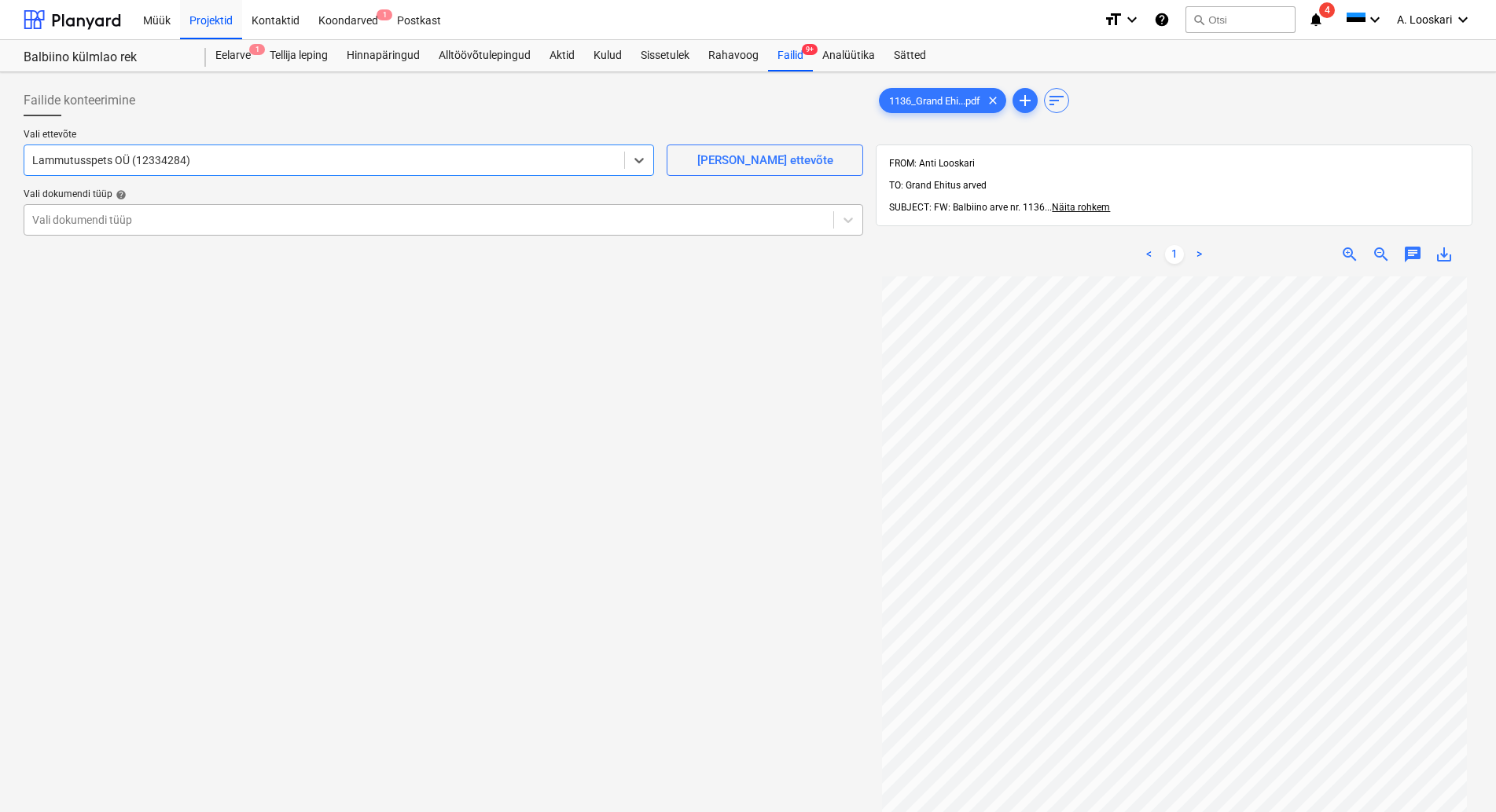
click at [219, 223] on div at bounding box center [429, 220] width 793 height 16
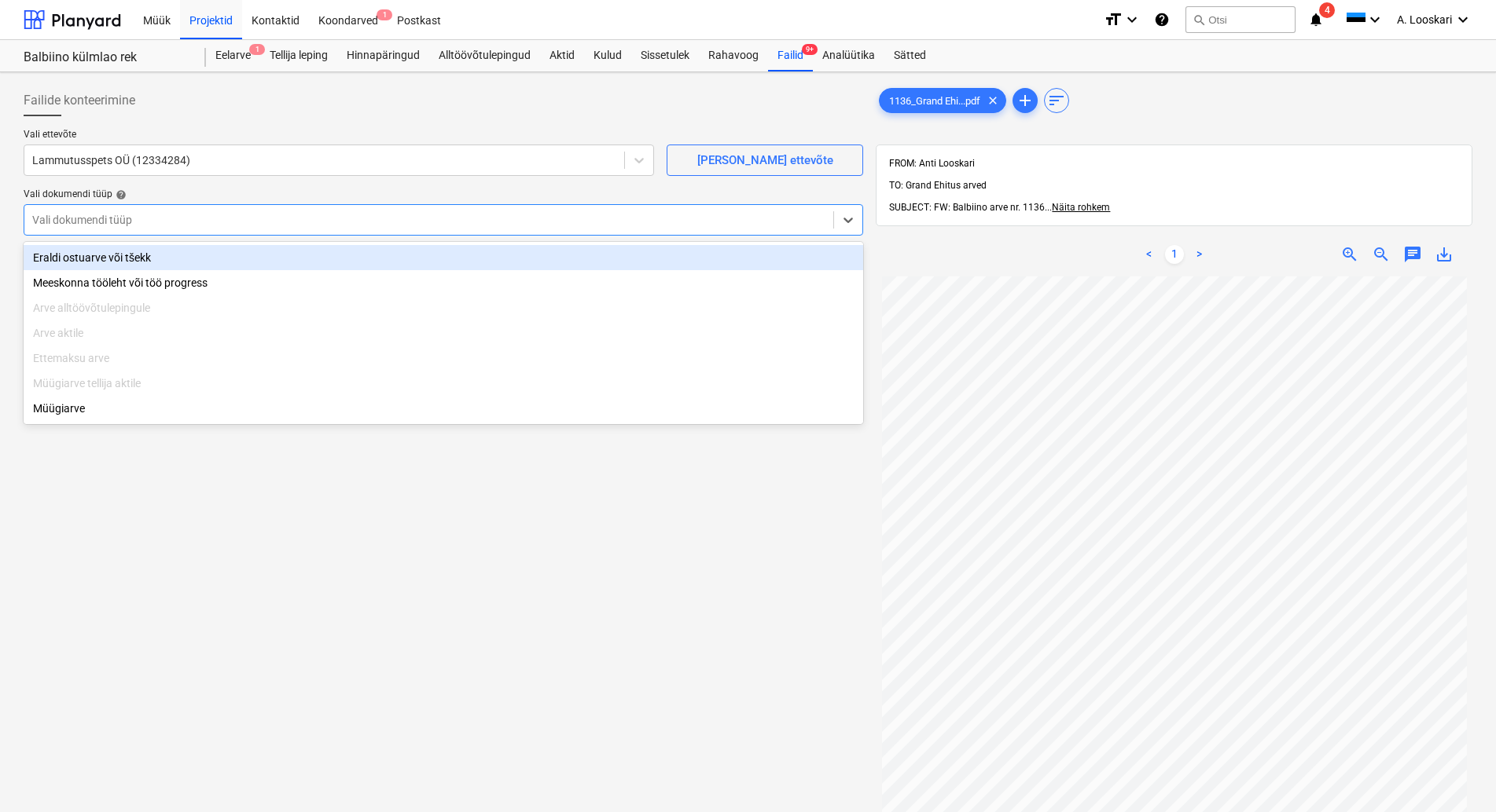
click at [233, 257] on div "Eraldi ostuarve või tšekk" at bounding box center [443, 258] width 839 height 25
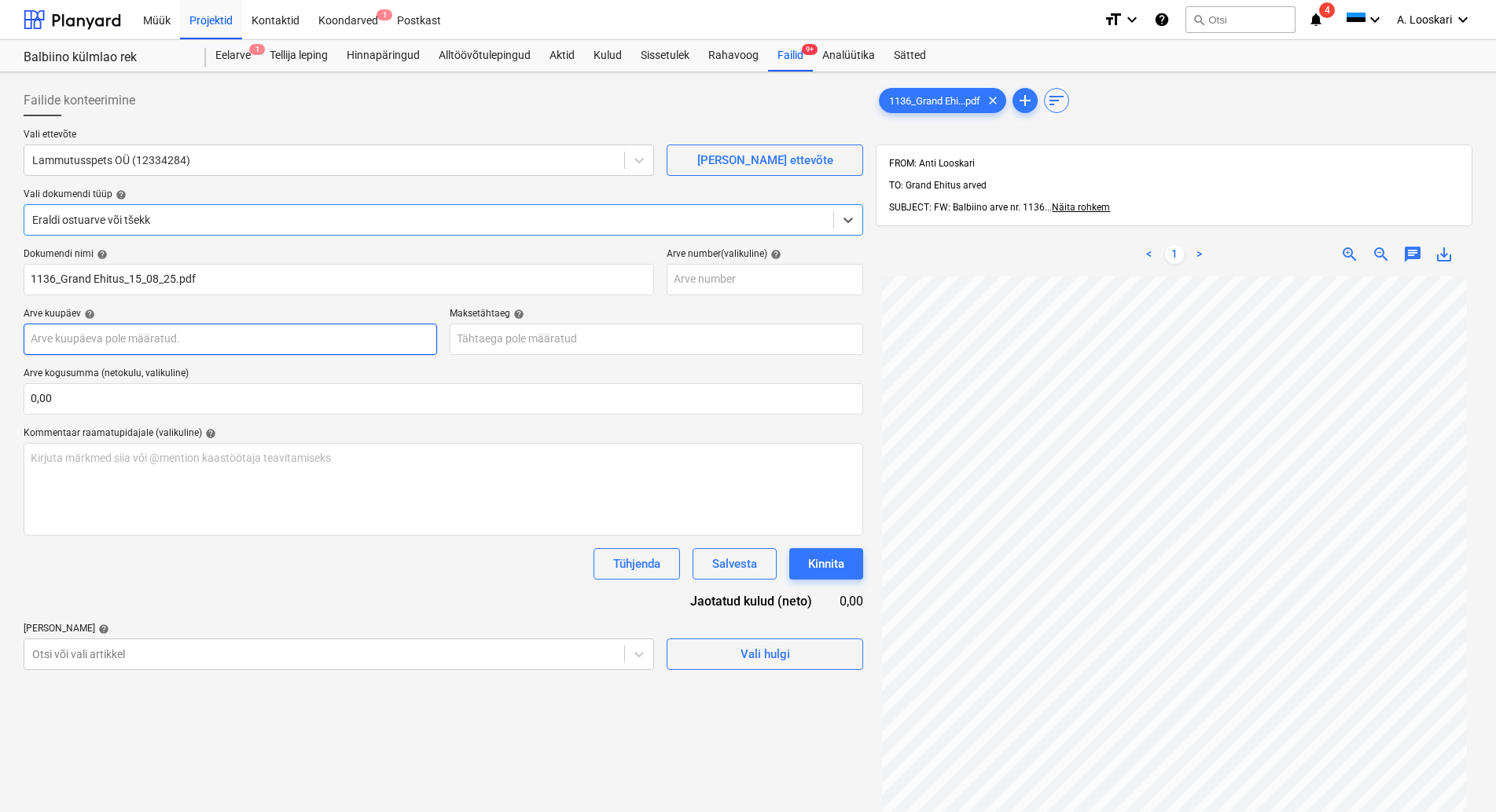
click at [224, 338] on input "text" at bounding box center [230, 339] width 413 height 31
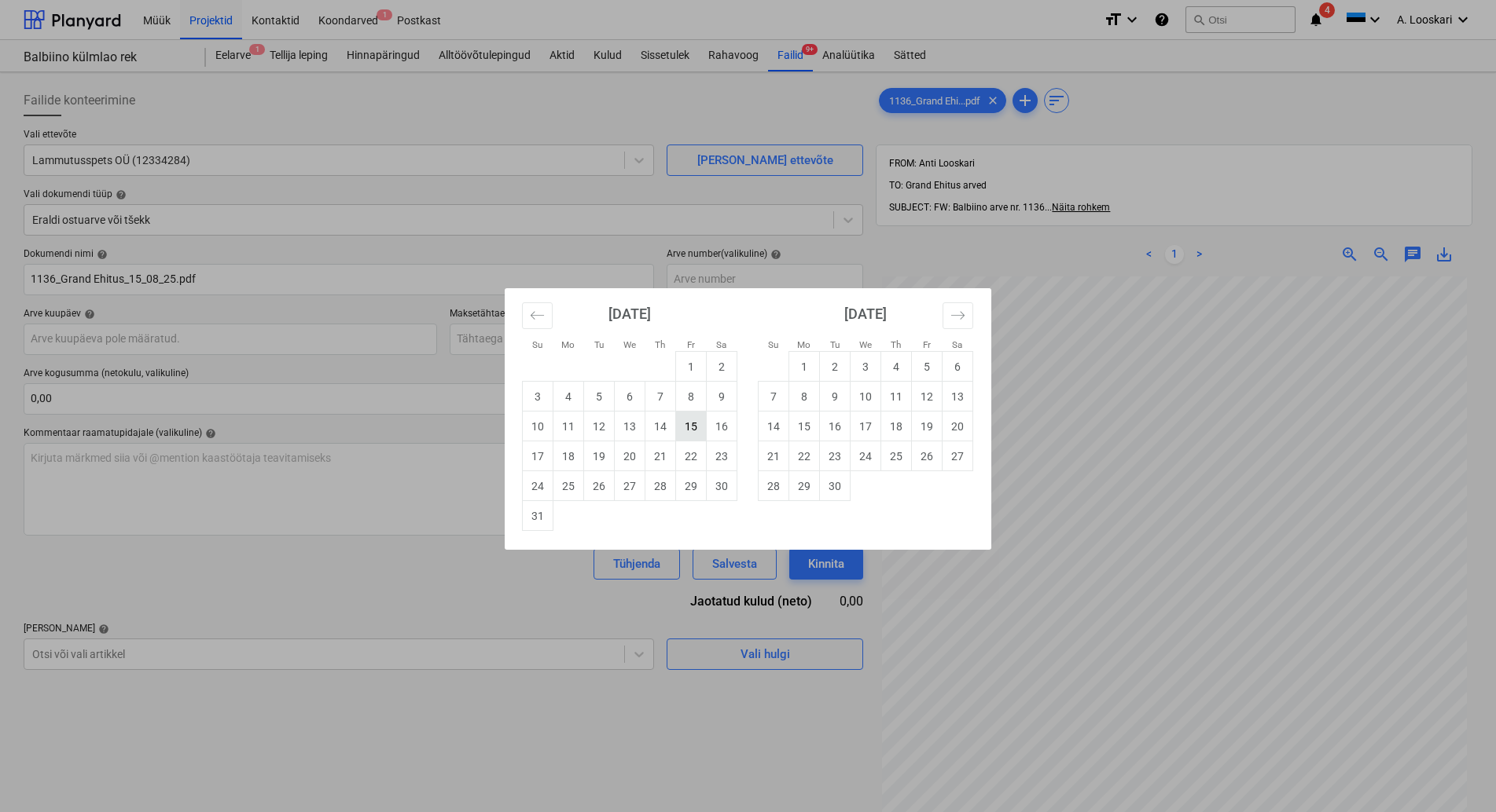
click at [692, 424] on td "15" at bounding box center [691, 426] width 30 height 30
type input "[DATE]"
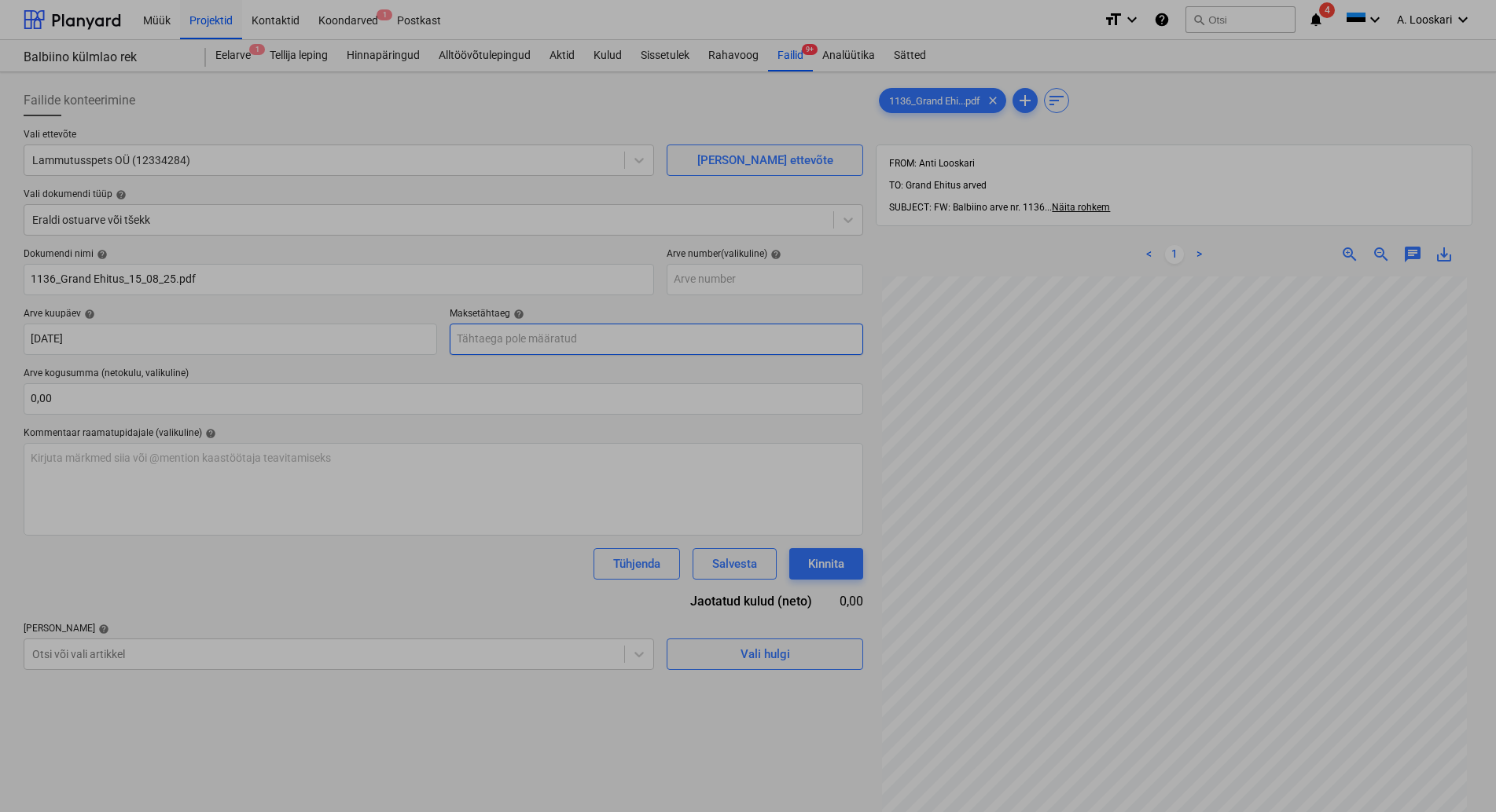
click at [550, 344] on input "text" at bounding box center [657, 339] width 413 height 31
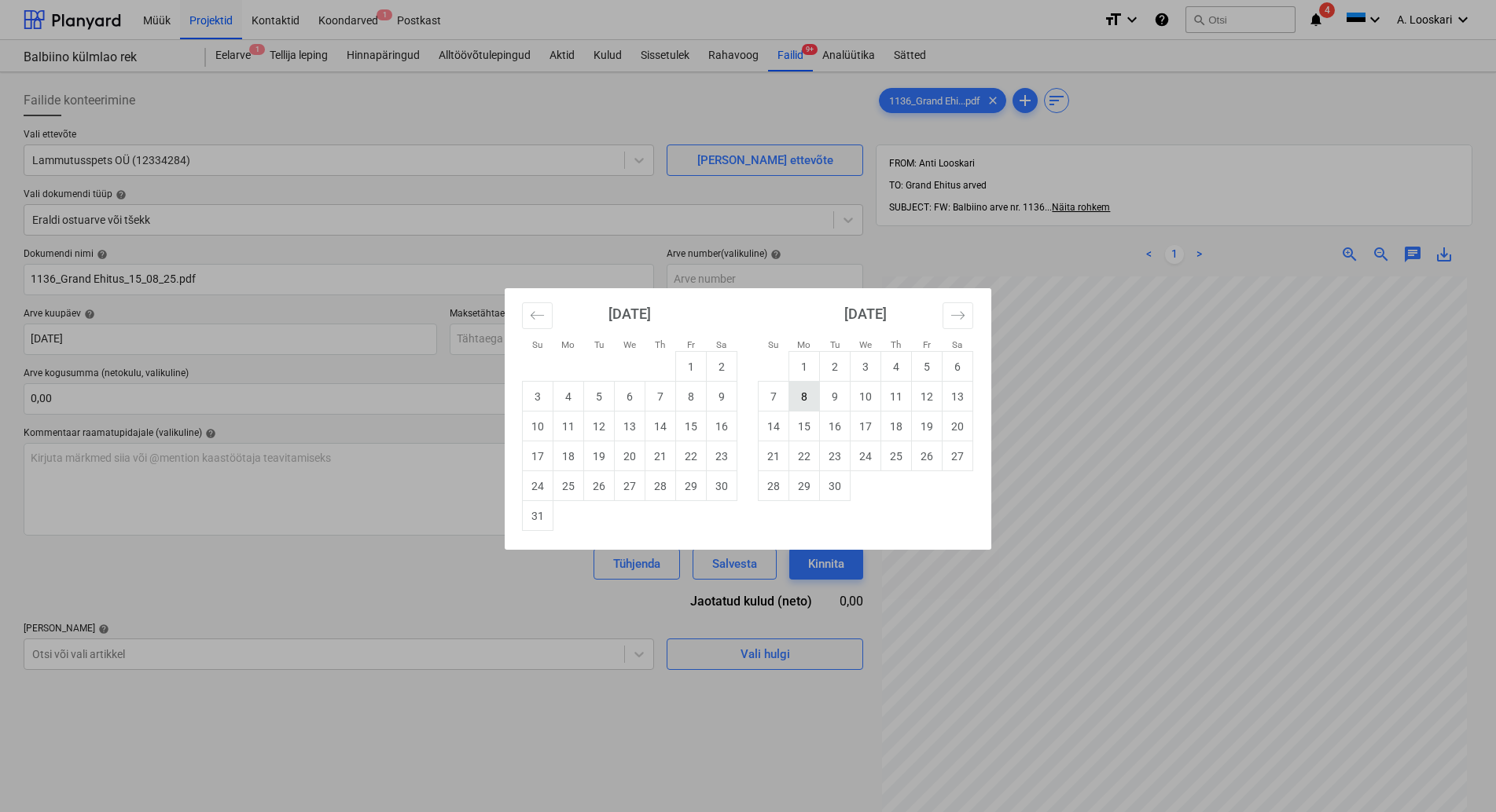
click at [801, 394] on td "8" at bounding box center [805, 396] width 30 height 30
type input "[DATE]"
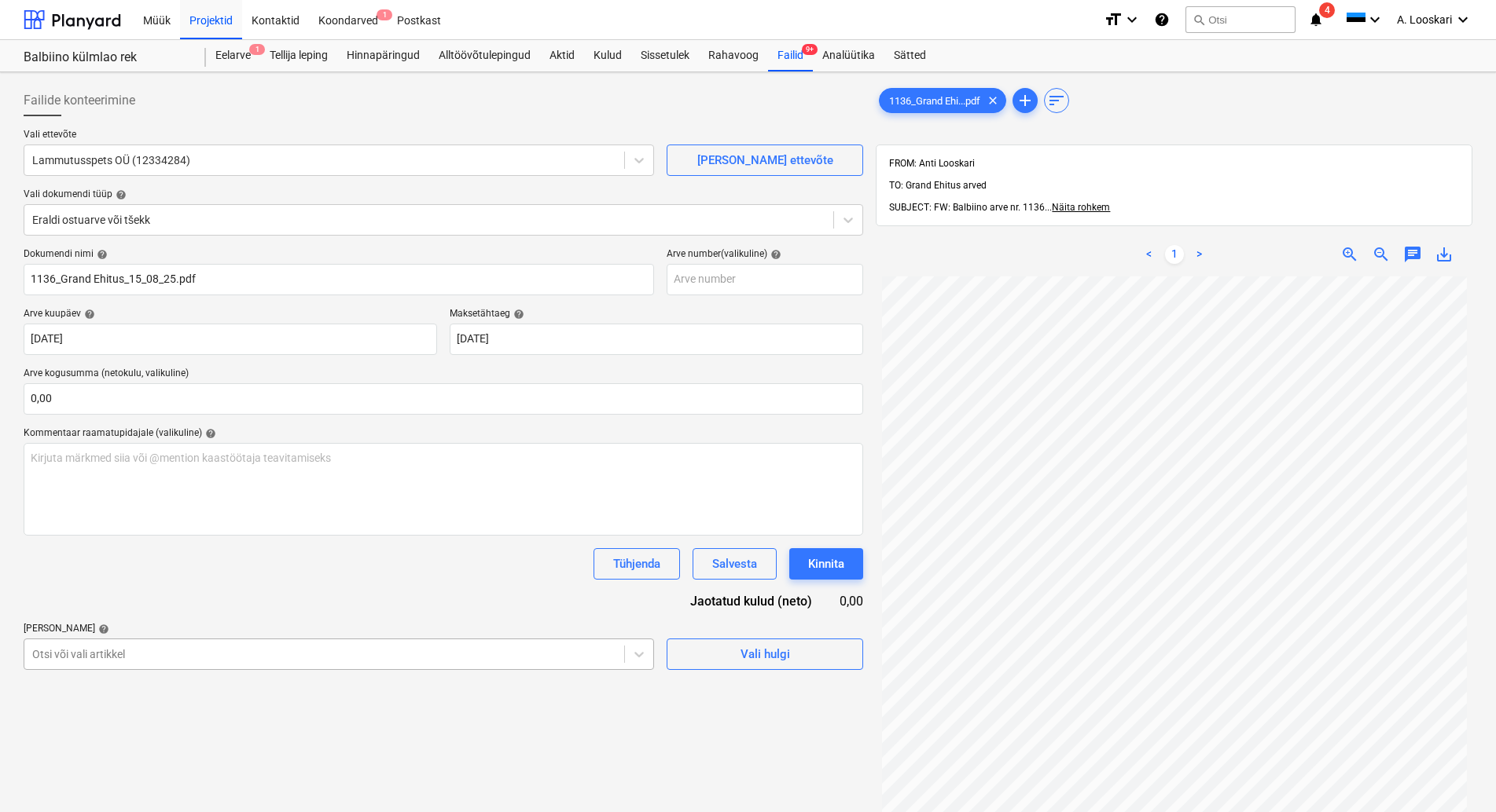
click at [143, 649] on body "Müük Projektid Kontaktid Koondarved 1 Postkast format_size keyboard_arrow_down …" at bounding box center [748, 406] width 1496 height 812
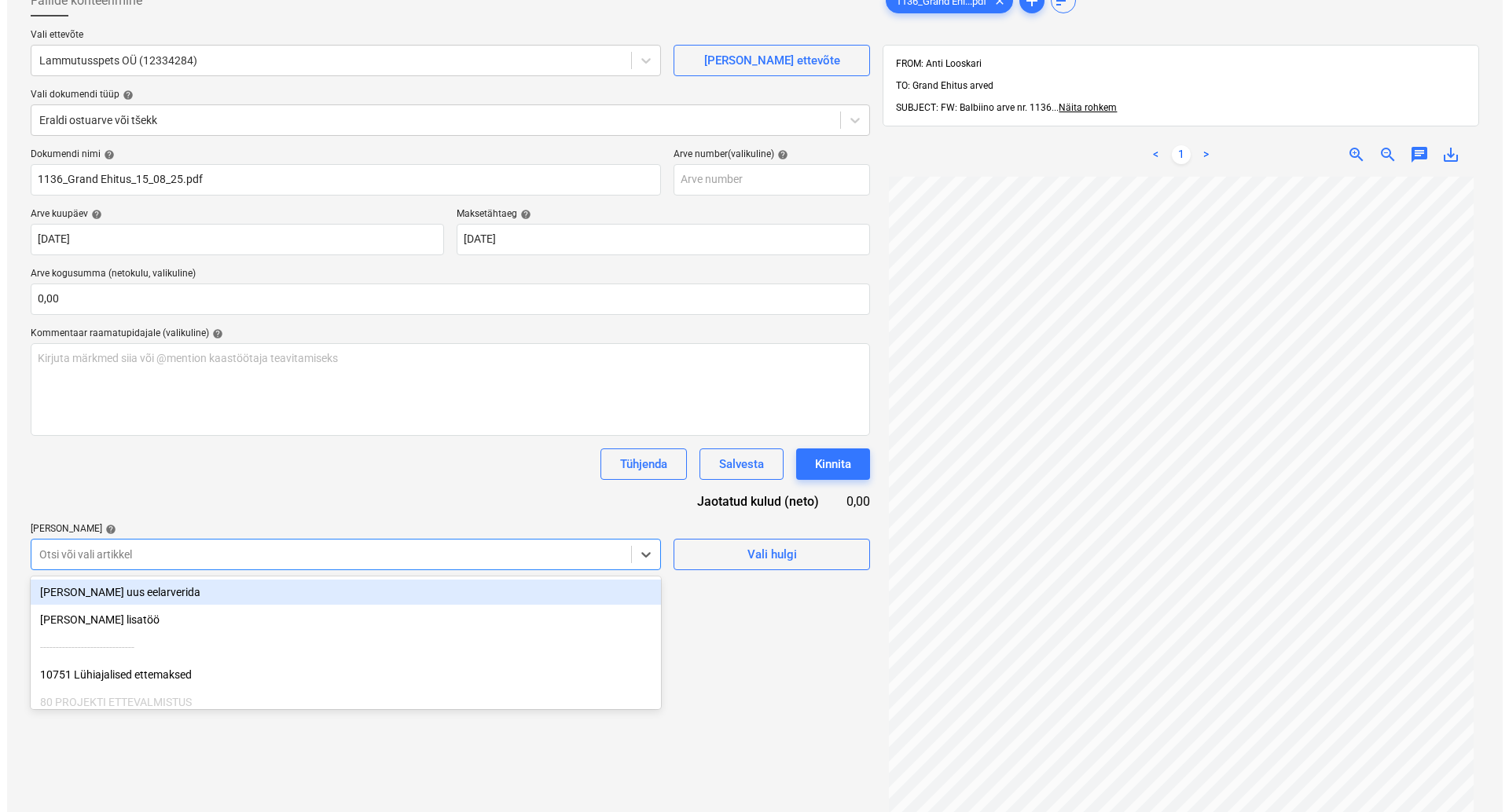
scroll to position [109, 0]
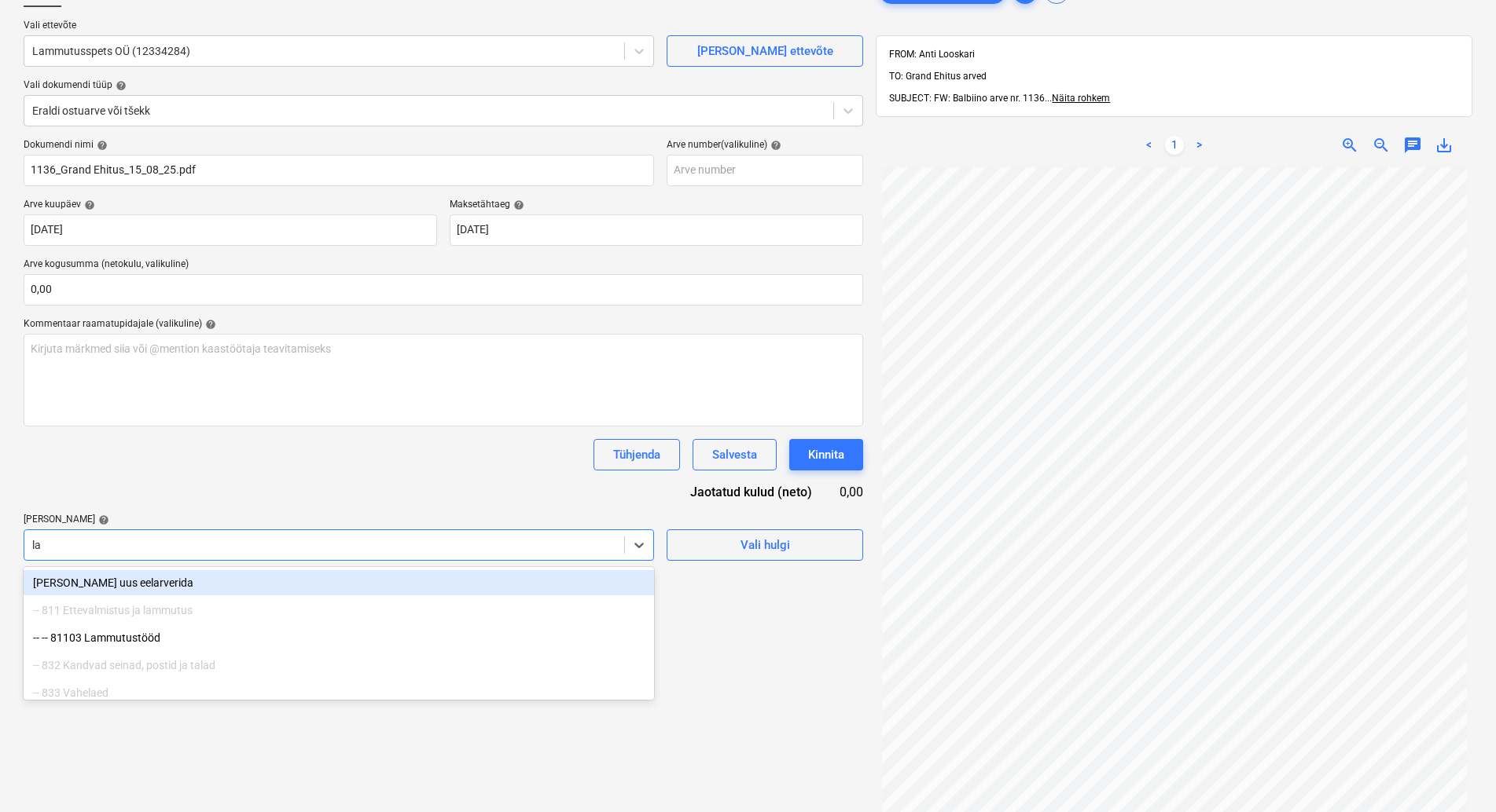
type input "lam"
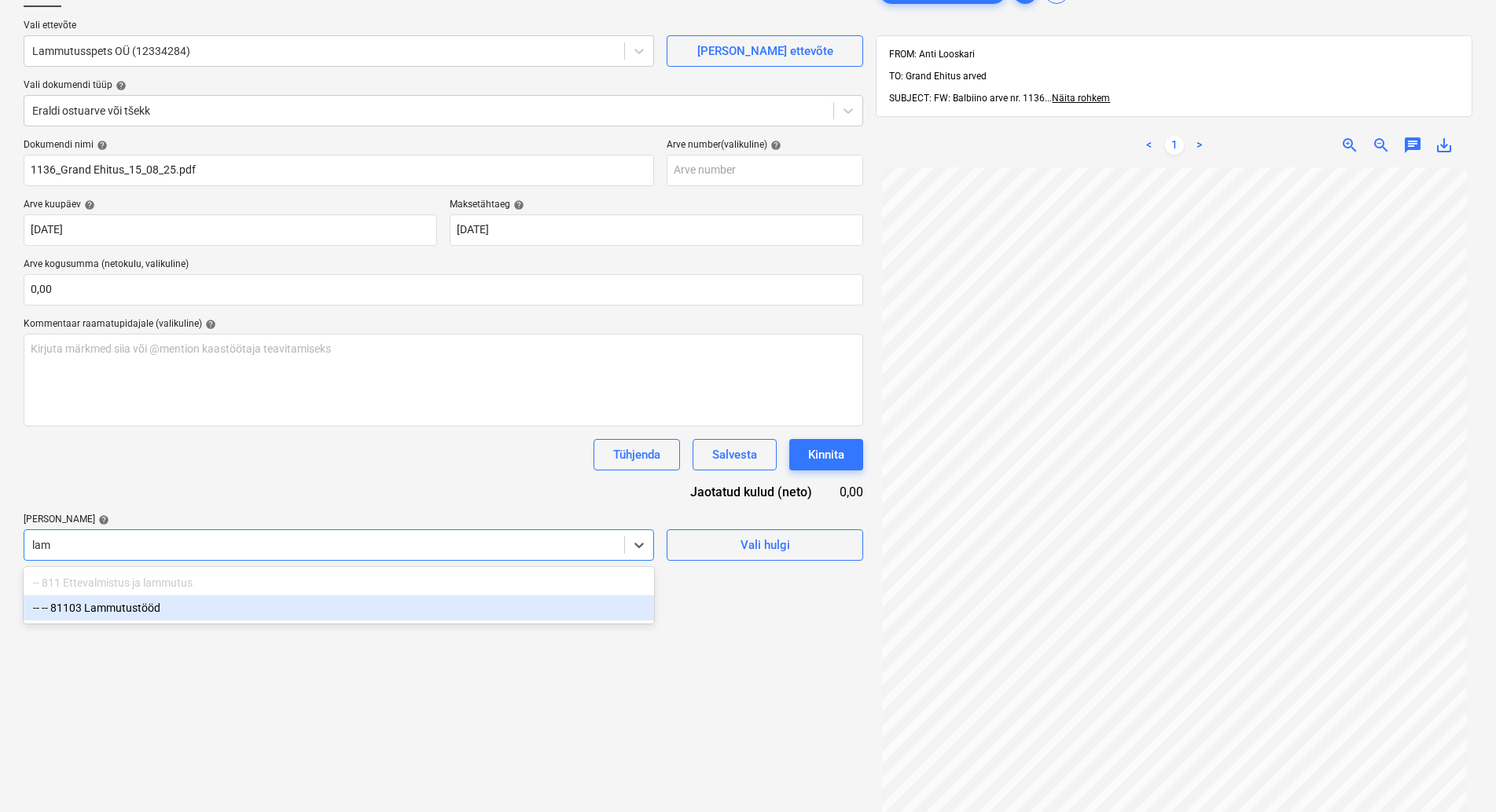
click at [186, 610] on div "-- -- 81103 Lammutustööd" at bounding box center [339, 608] width 630 height 25
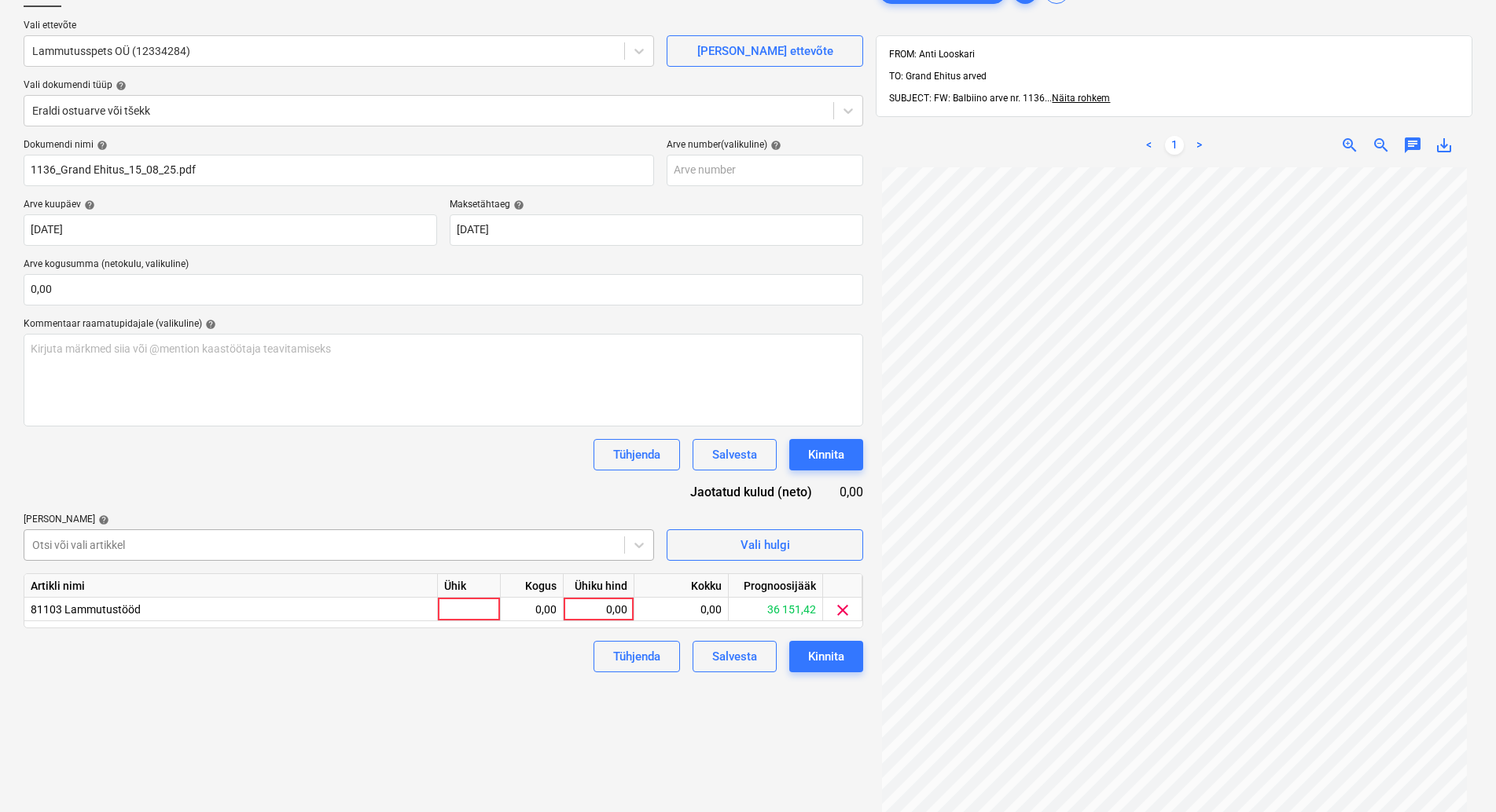
drag, startPoint x: 171, startPoint y: 464, endPoint x: 255, endPoint y: 542, distance: 114.6
click at [172, 467] on div "Tühjenda Salvesta Kinnita" at bounding box center [443, 455] width 839 height 31
click at [464, 605] on div at bounding box center [469, 610] width 63 height 24
type input "kmpl"
click at [545, 609] on div "0,00" at bounding box center [532, 610] width 49 height 24
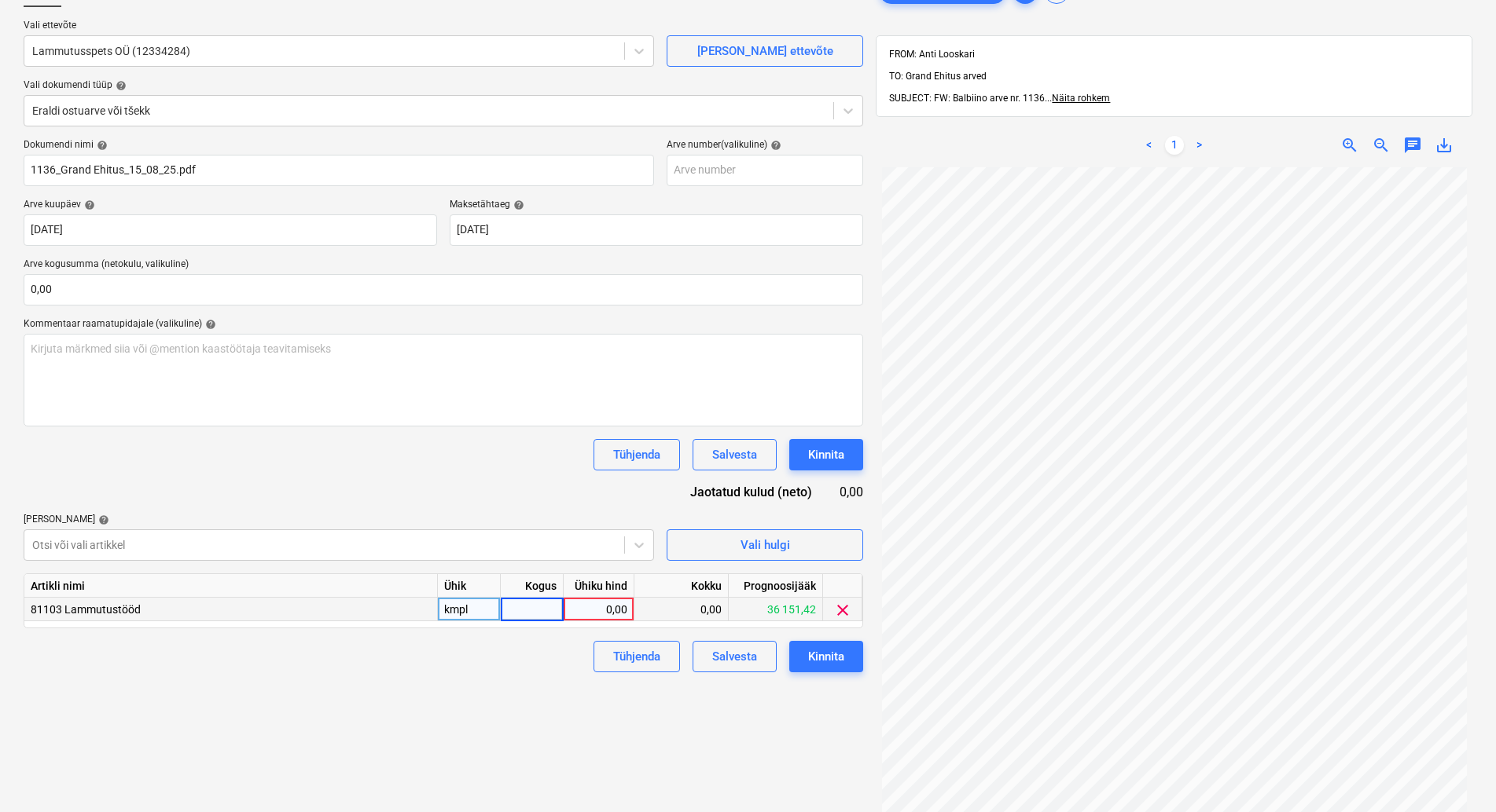
type input "1"
click at [592, 609] on div "0,00" at bounding box center [599, 610] width 58 height 24
type input "2300"
click at [513, 688] on div "Failide konteerimine Vali ettevõte Lammutusspets OÜ (12334284) [PERSON_NAME] uu…" at bounding box center [443, 456] width 852 height 973
click at [836, 656] on div "Kinnita" at bounding box center [826, 657] width 36 height 20
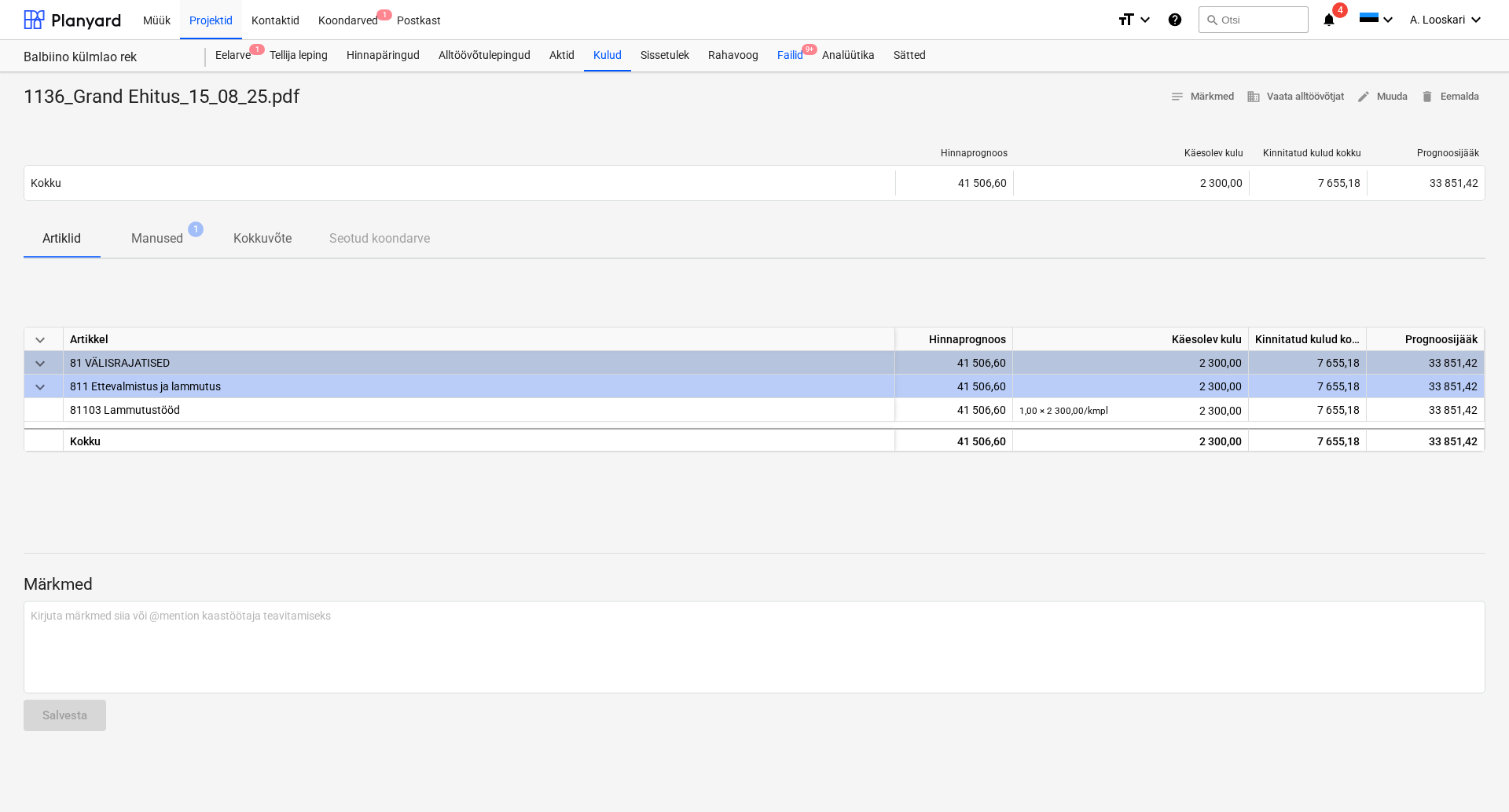
click at [793, 55] on div "Failid 9+" at bounding box center [790, 55] width 45 height 31
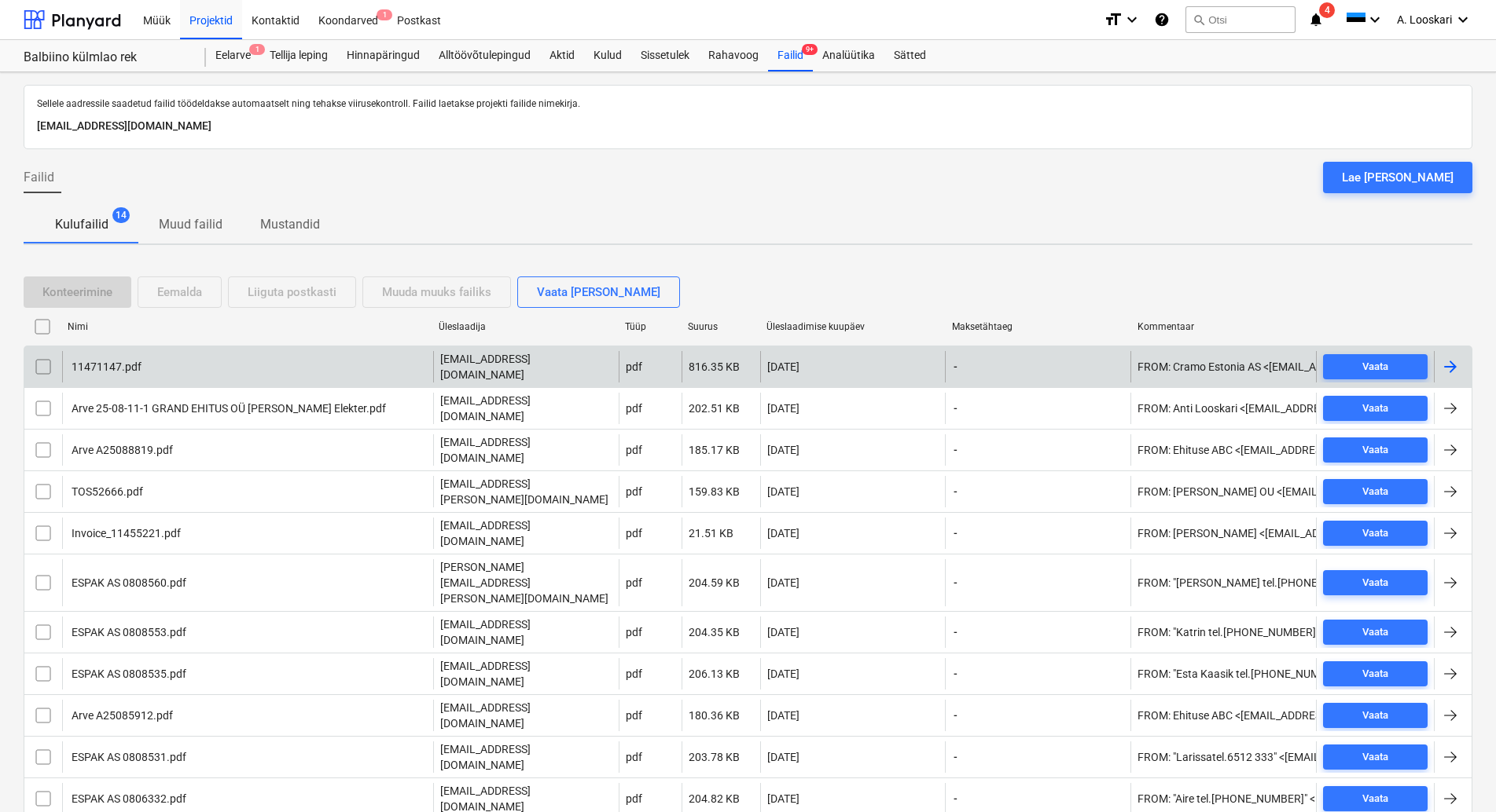
click at [113, 361] on div "11471147.pdf" at bounding box center [105, 367] width 72 height 13
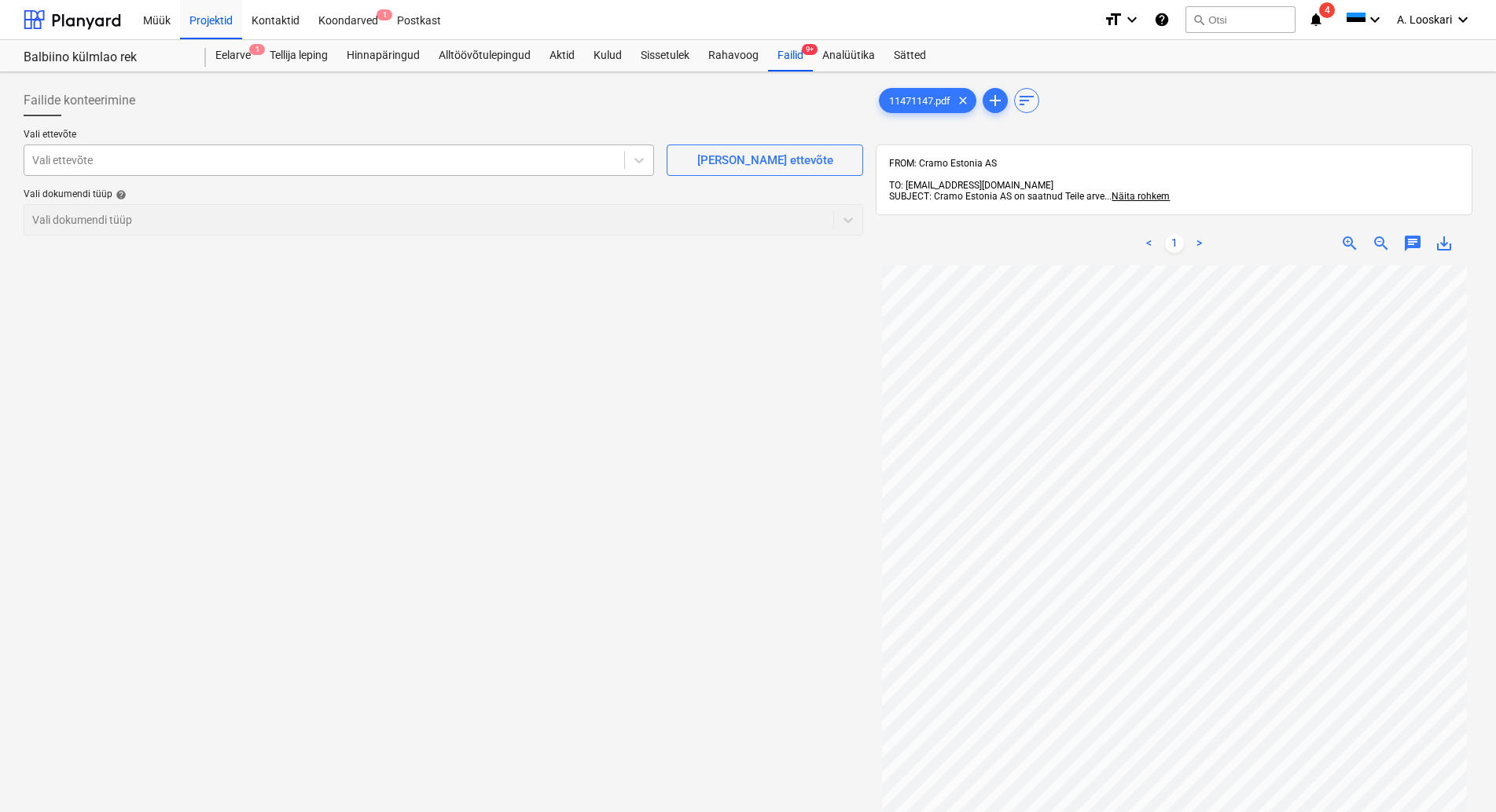
click at [140, 158] on div at bounding box center [324, 160] width 584 height 16
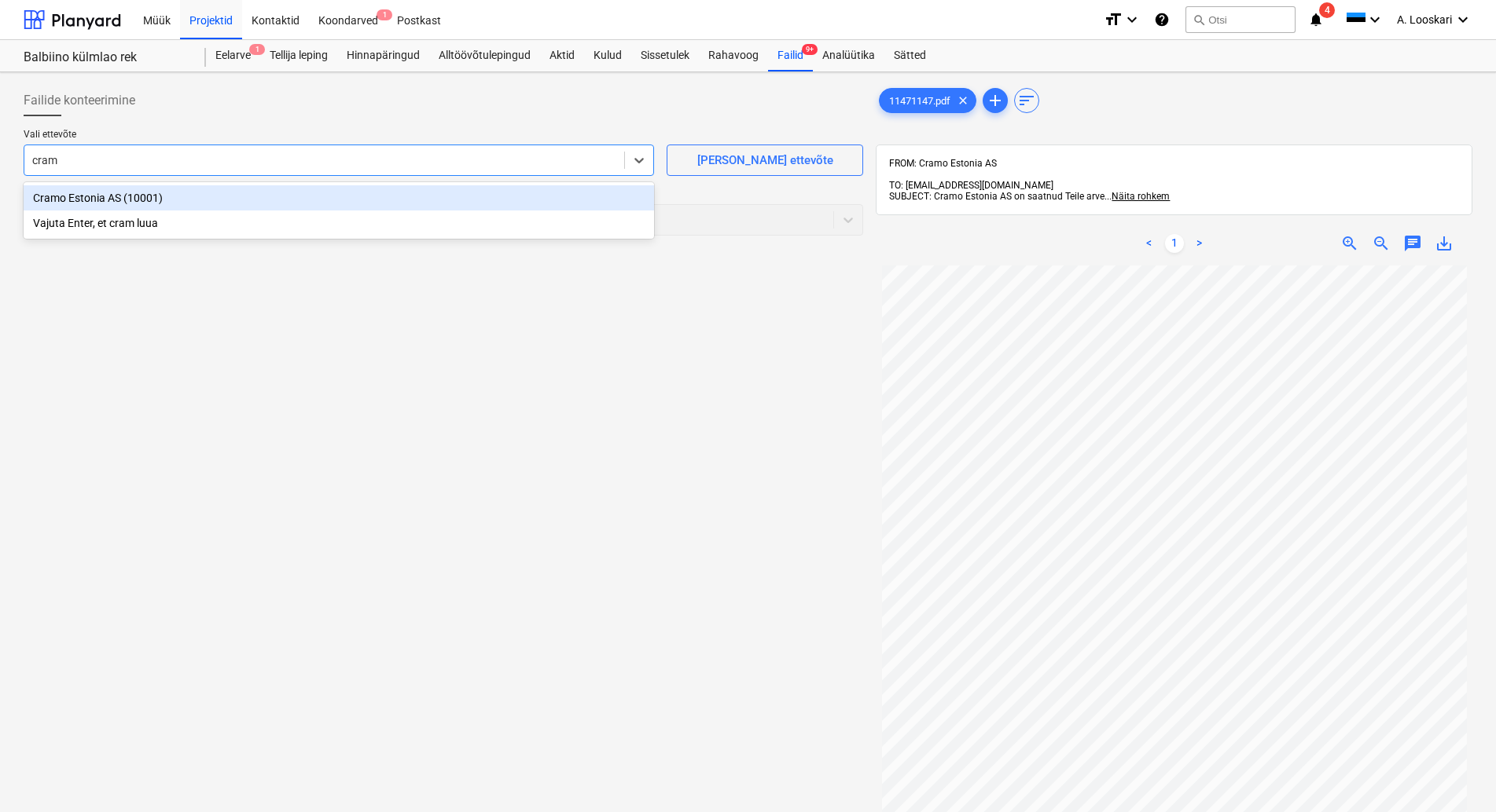
type input "cramo"
click at [212, 196] on div "Cramo Estonia AS (10001)" at bounding box center [339, 198] width 630 height 25
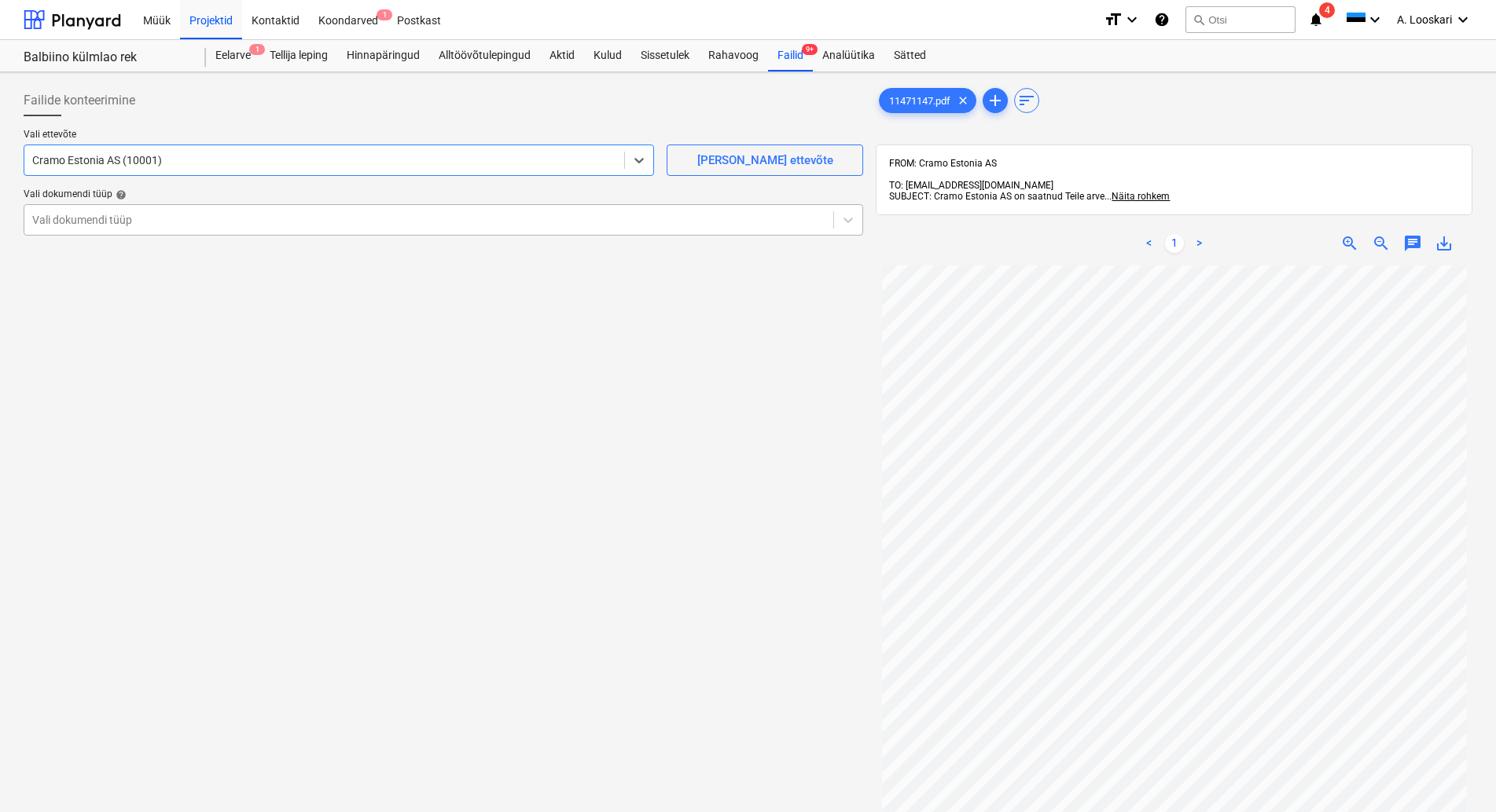
click at [176, 208] on div "Vali dokumendi tüüp" at bounding box center [443, 219] width 839 height 31
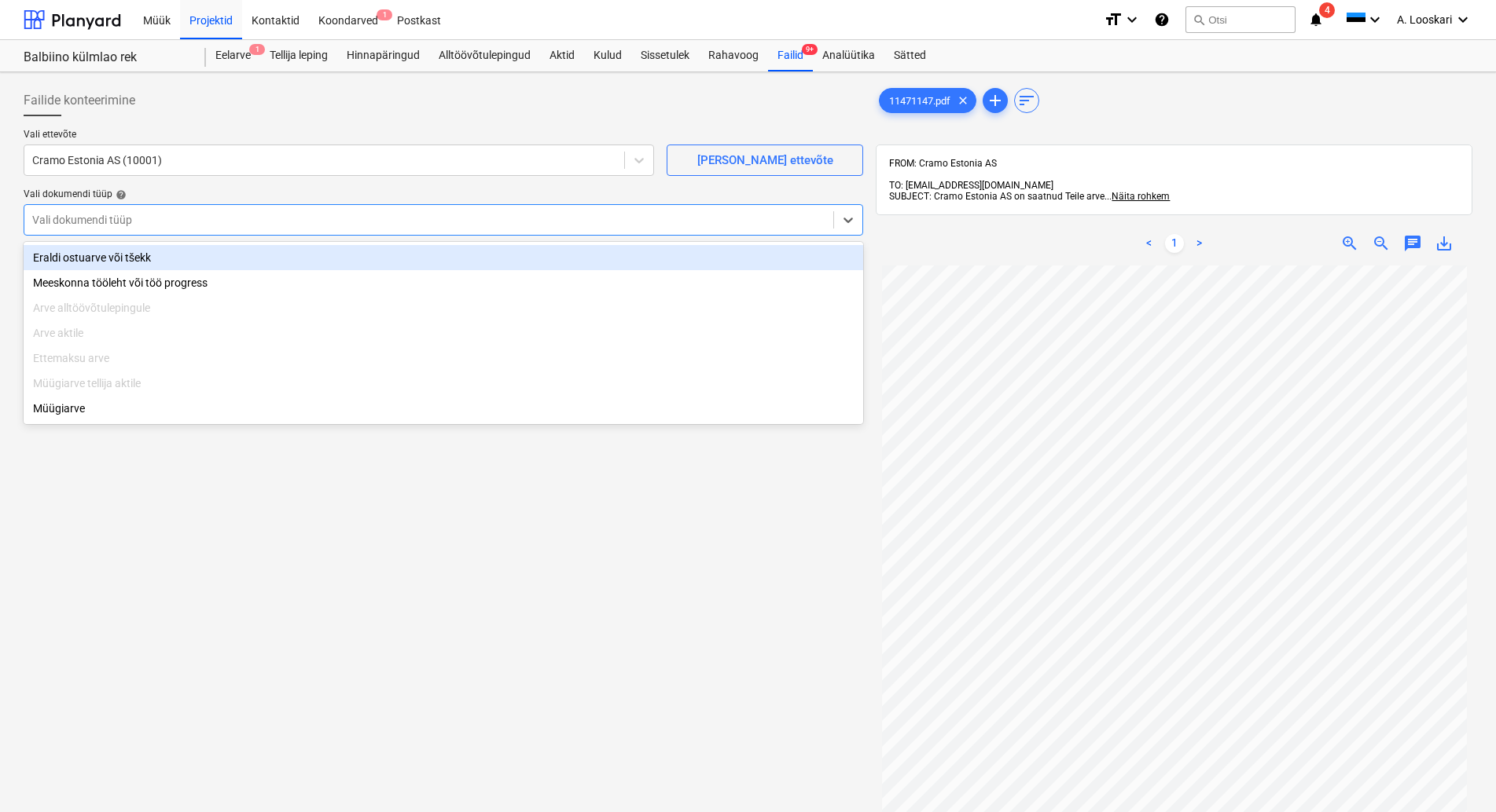
click at [192, 262] on div "Eraldi ostuarve või tšekk" at bounding box center [443, 258] width 839 height 25
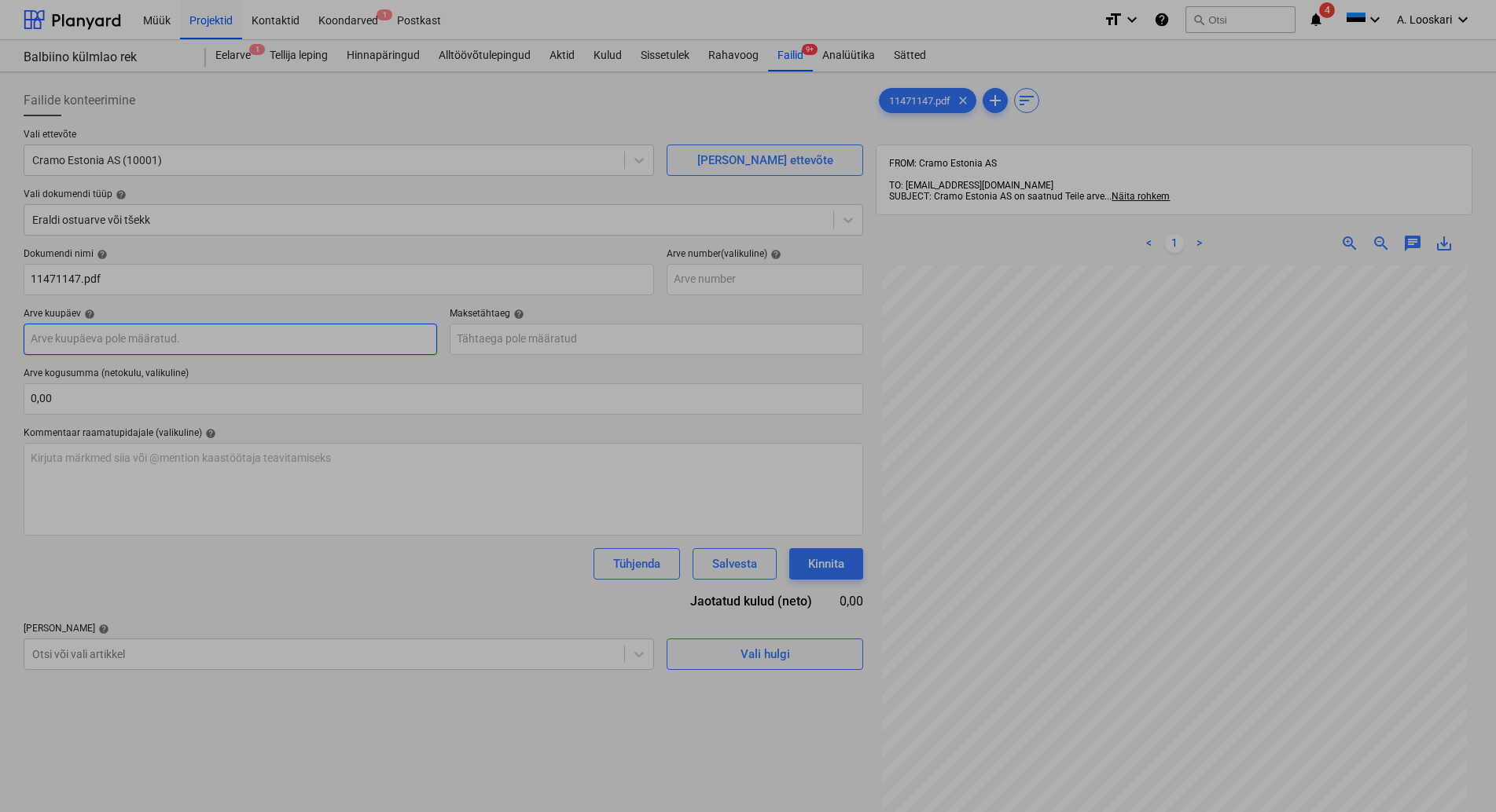
click at [197, 338] on input "text" at bounding box center [230, 339] width 413 height 31
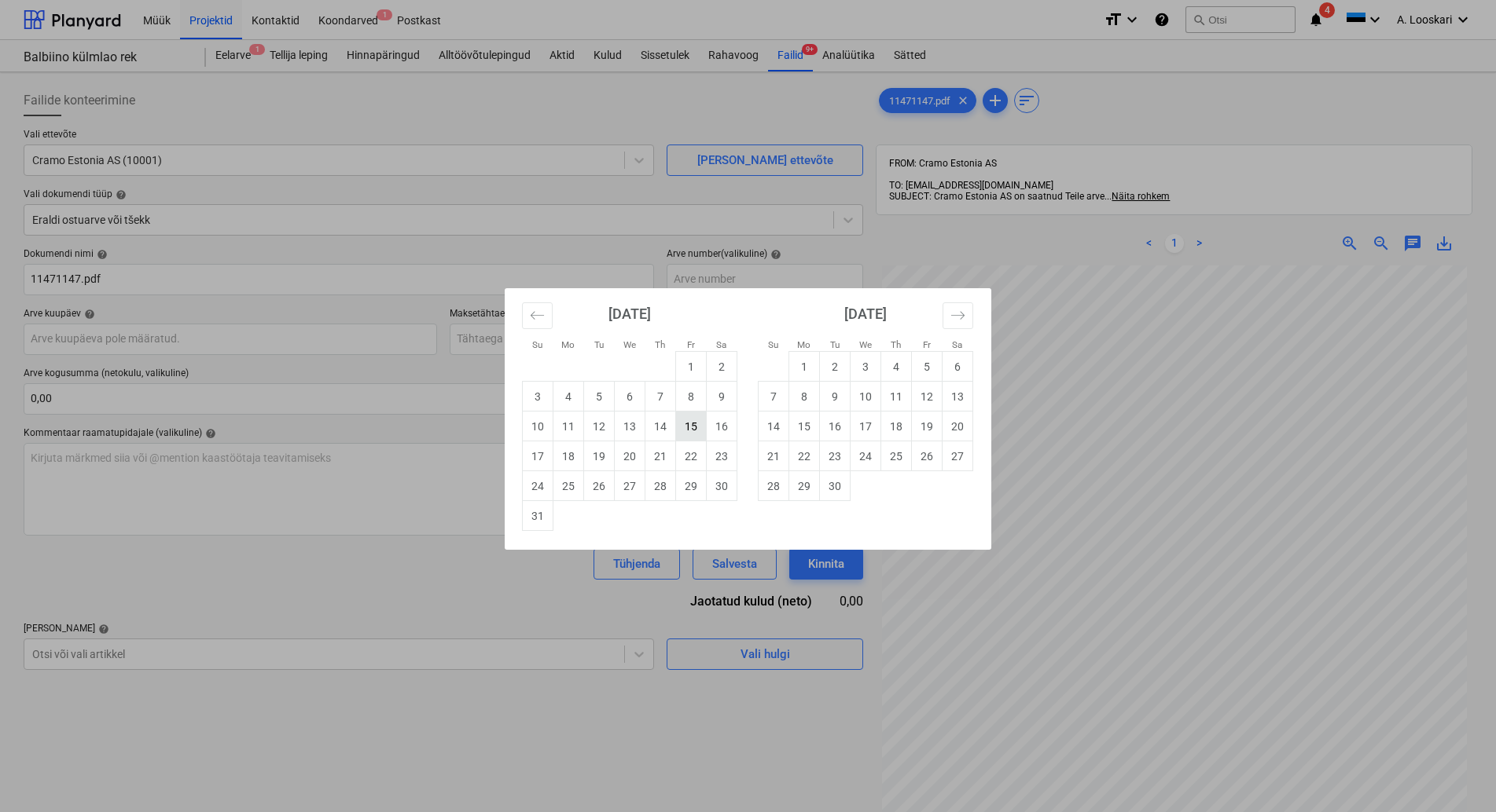
click at [694, 429] on td "15" at bounding box center [691, 426] width 30 height 30
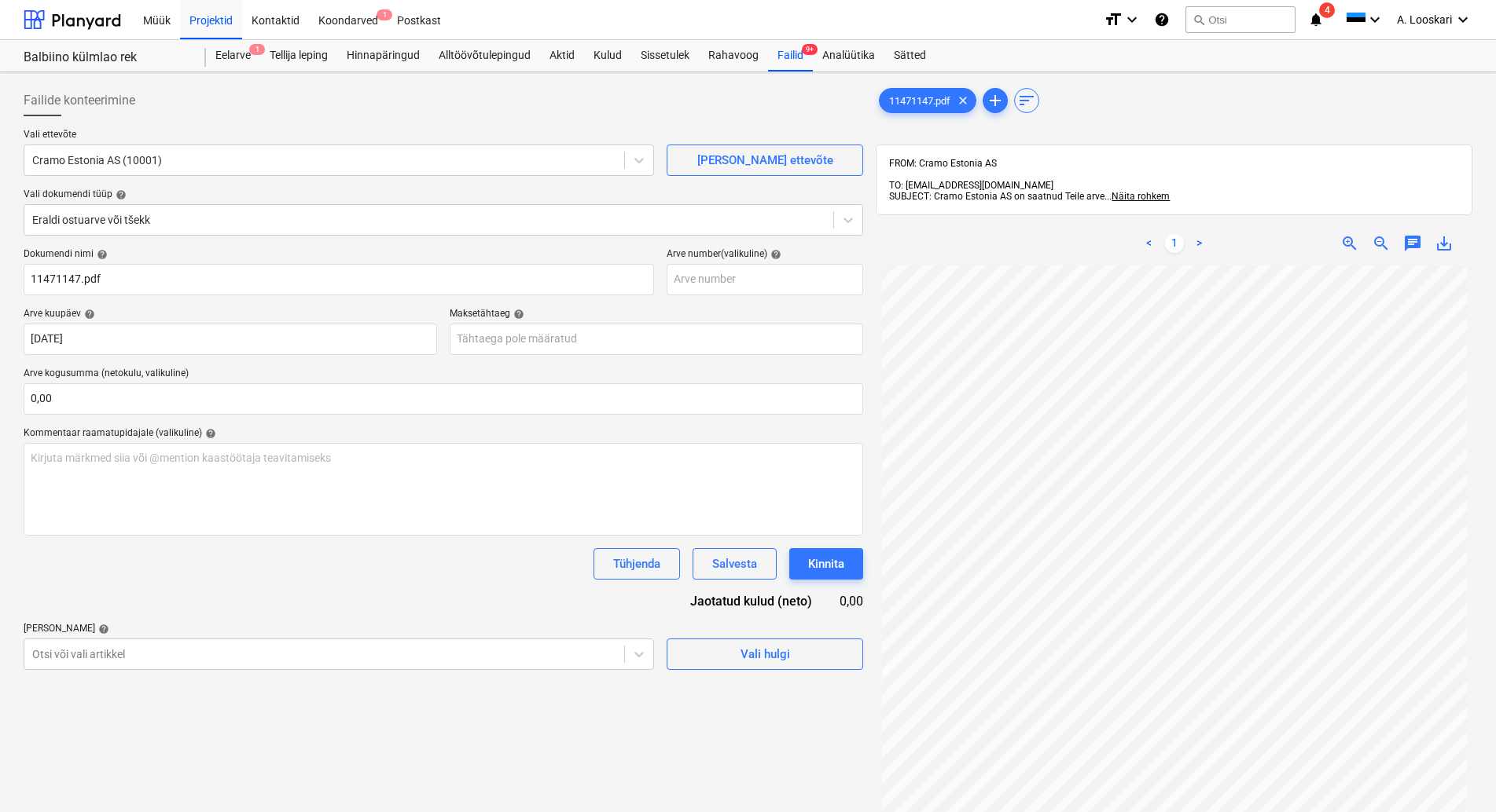
type input "[DATE]"
click at [605, 339] on input "text" at bounding box center [657, 339] width 413 height 31
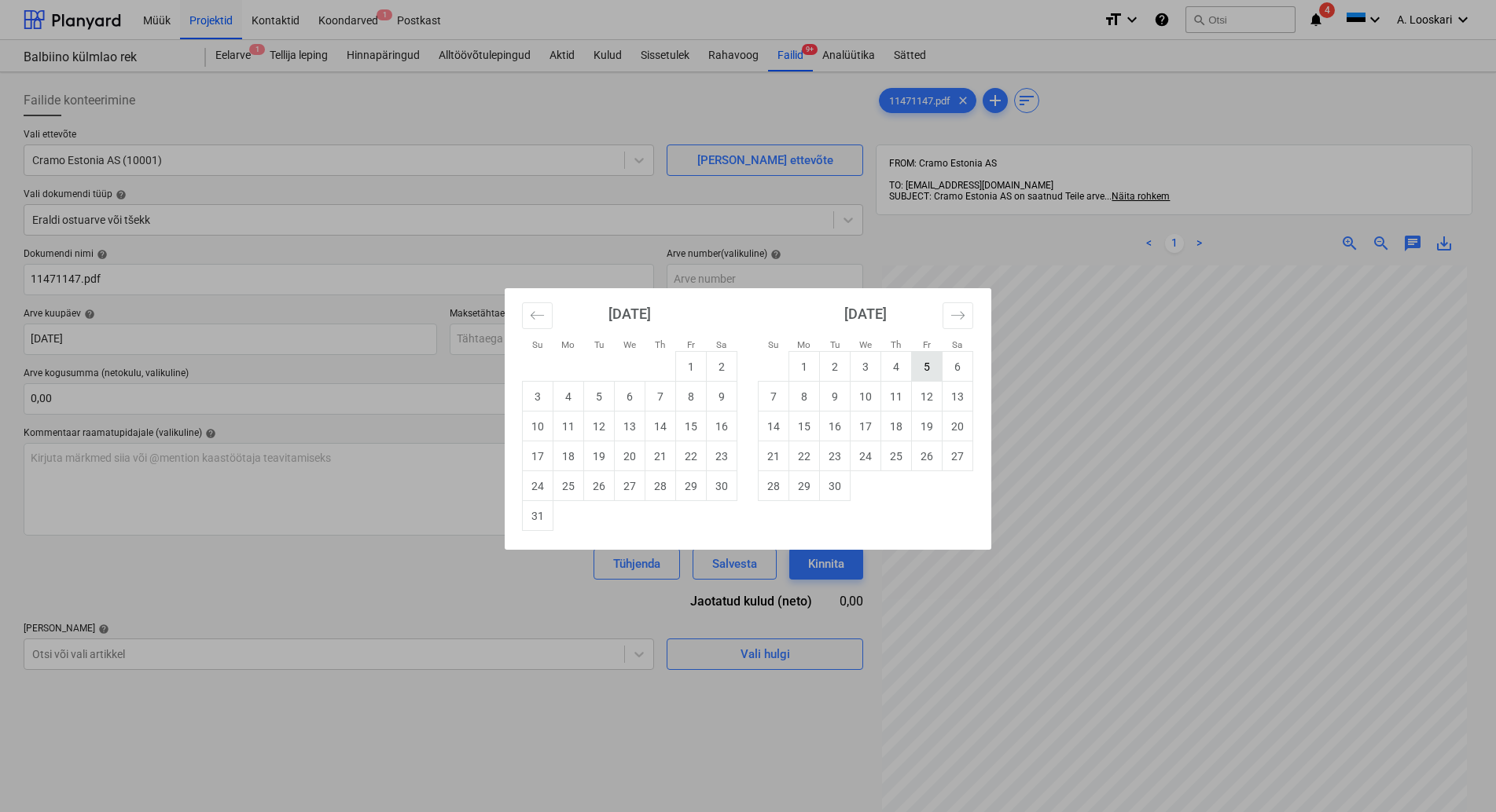
click at [924, 360] on td "5" at bounding box center [927, 367] width 30 height 30
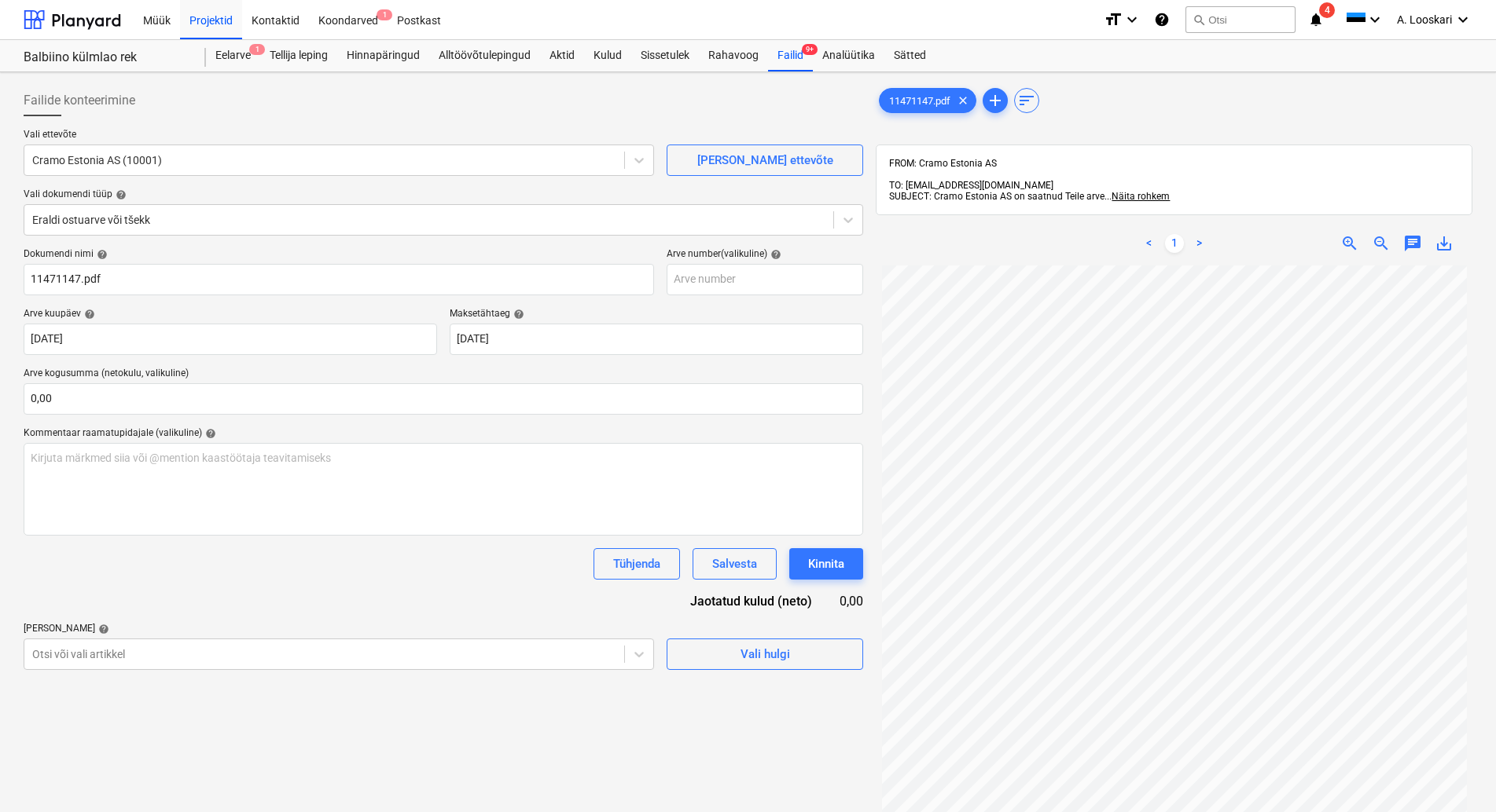
type input "[DATE]"
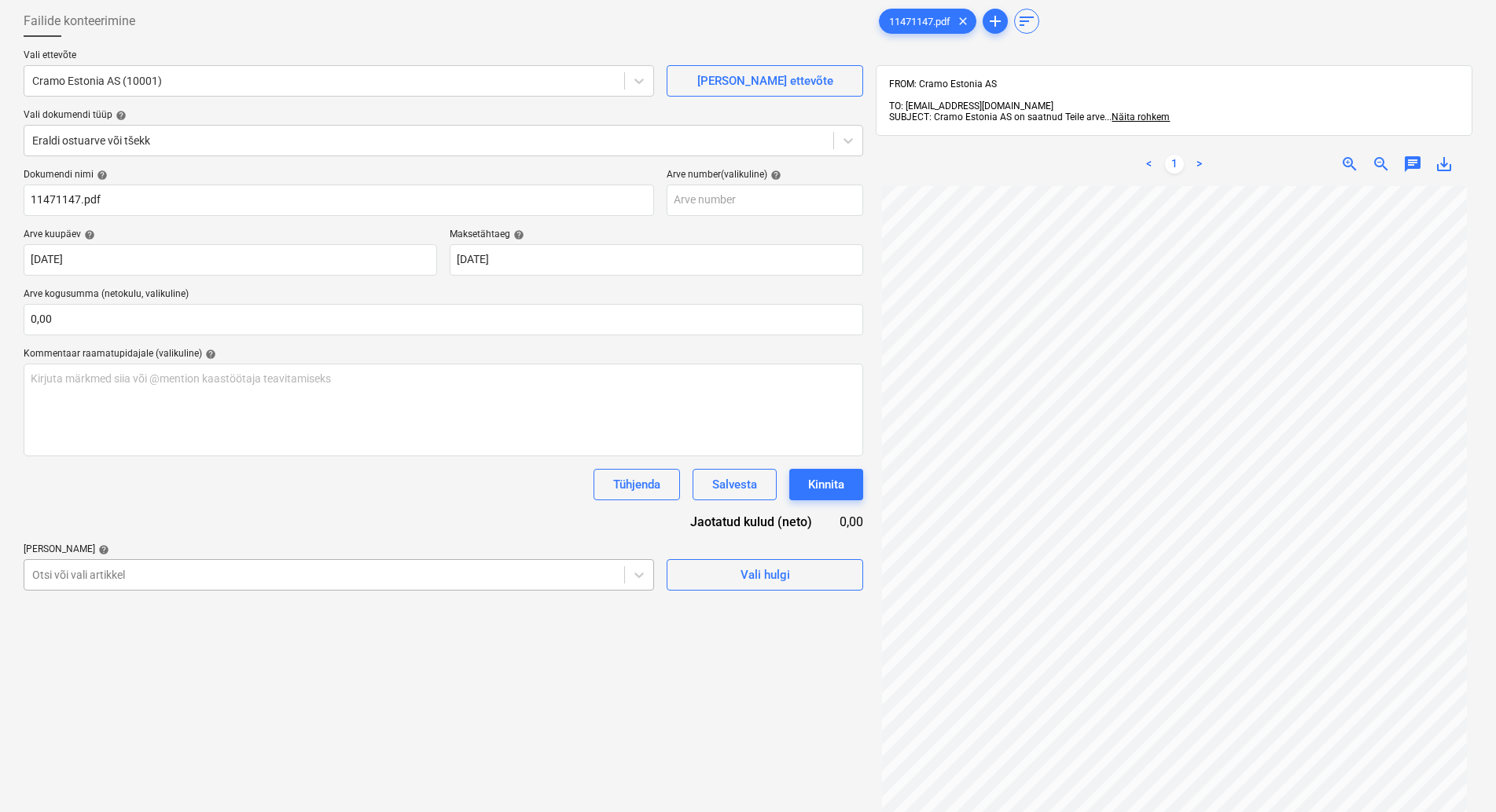
click at [130, 651] on body "Müük Projektid Kontaktid Koondarved 1 Postkast format_size keyboard_arrow_down …" at bounding box center [748, 326] width 1496 height 812
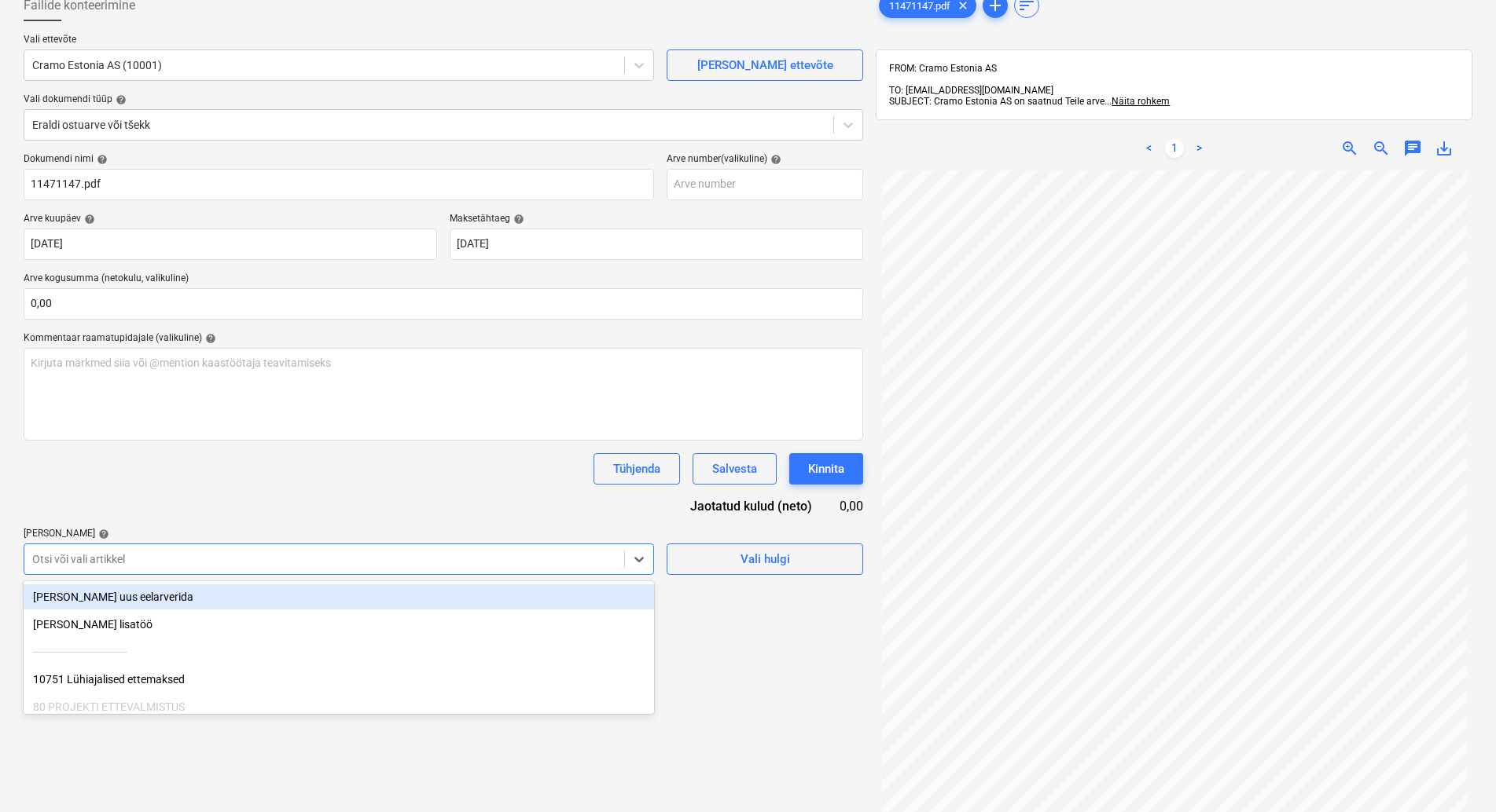
scroll to position [109, 0]
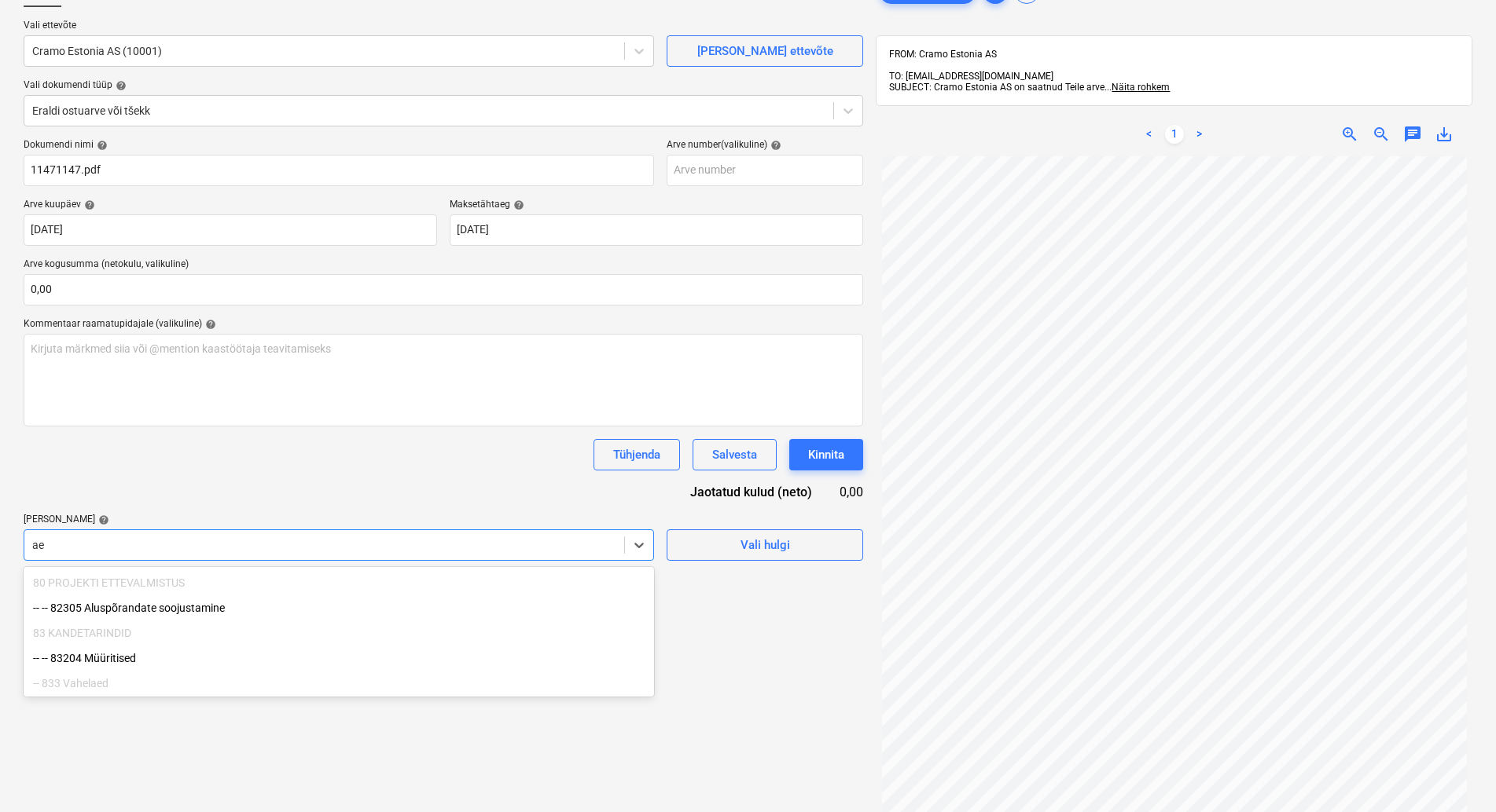
type input "a"
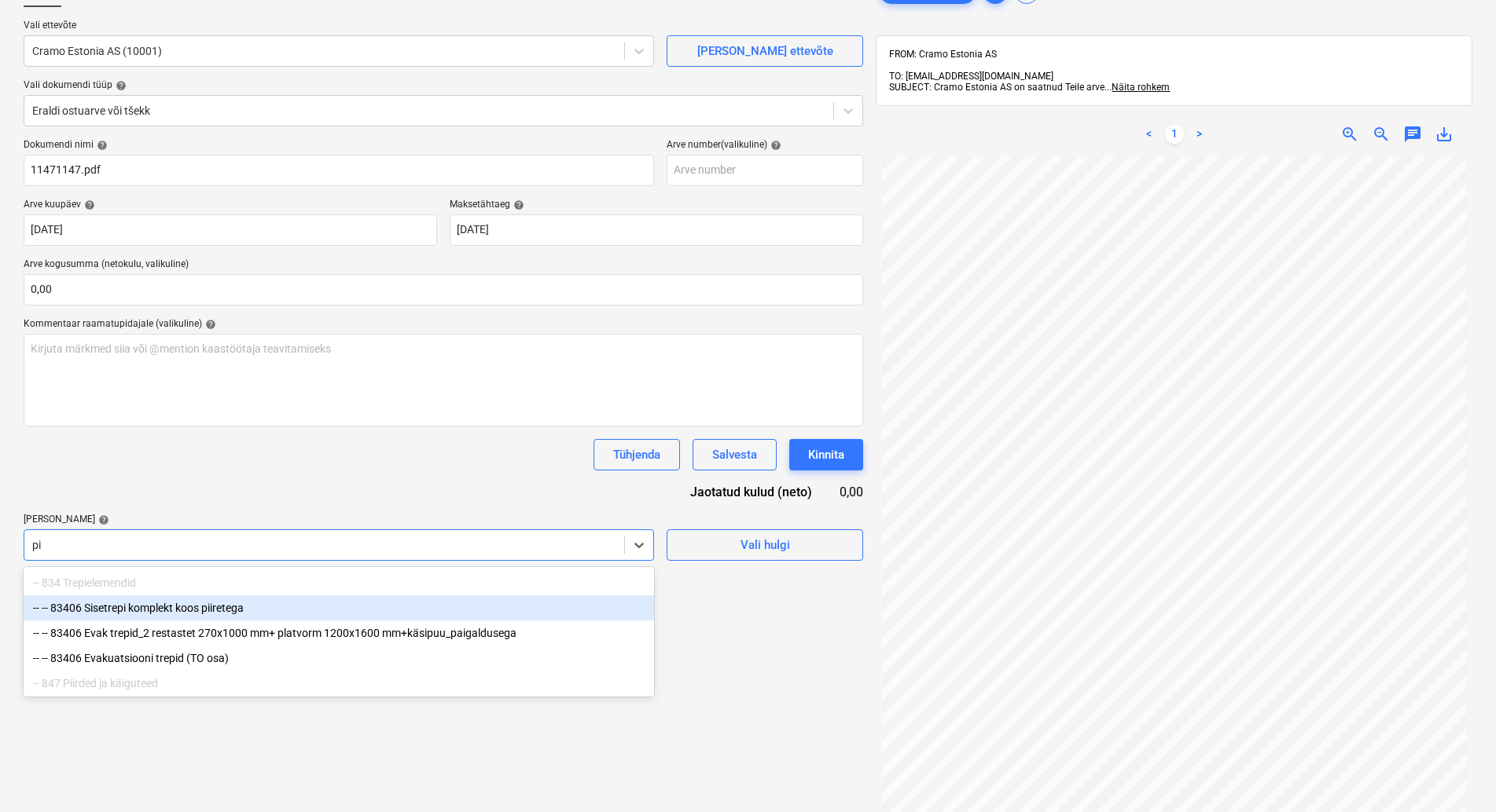
type input "p"
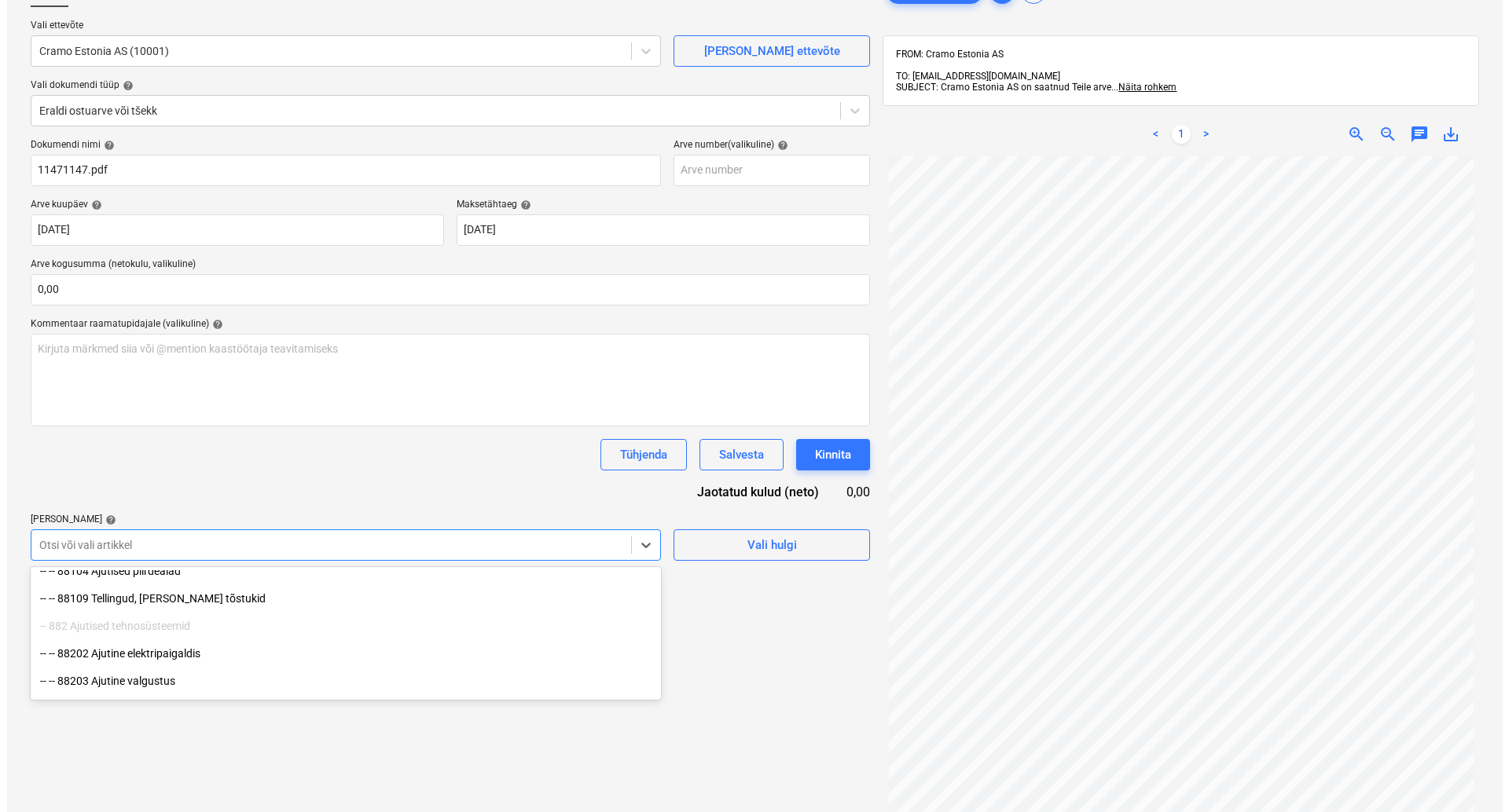
scroll to position [2324, 0]
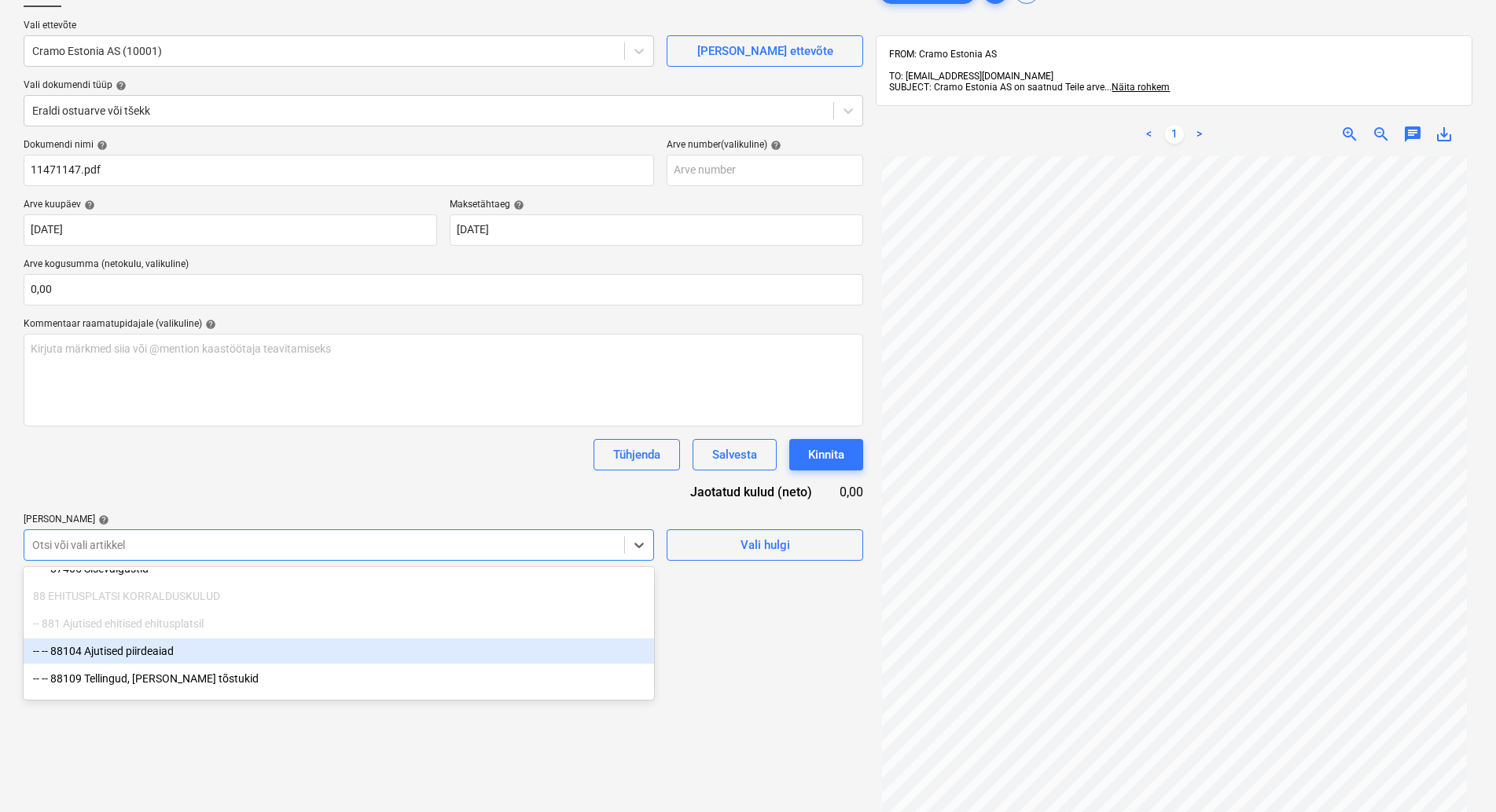
click at [158, 650] on div "-- -- 88104 Ajutised piirdeaiad" at bounding box center [339, 651] width 630 height 25
click at [251, 453] on div "Tühjenda Salvesta Kinnita" at bounding box center [443, 455] width 839 height 31
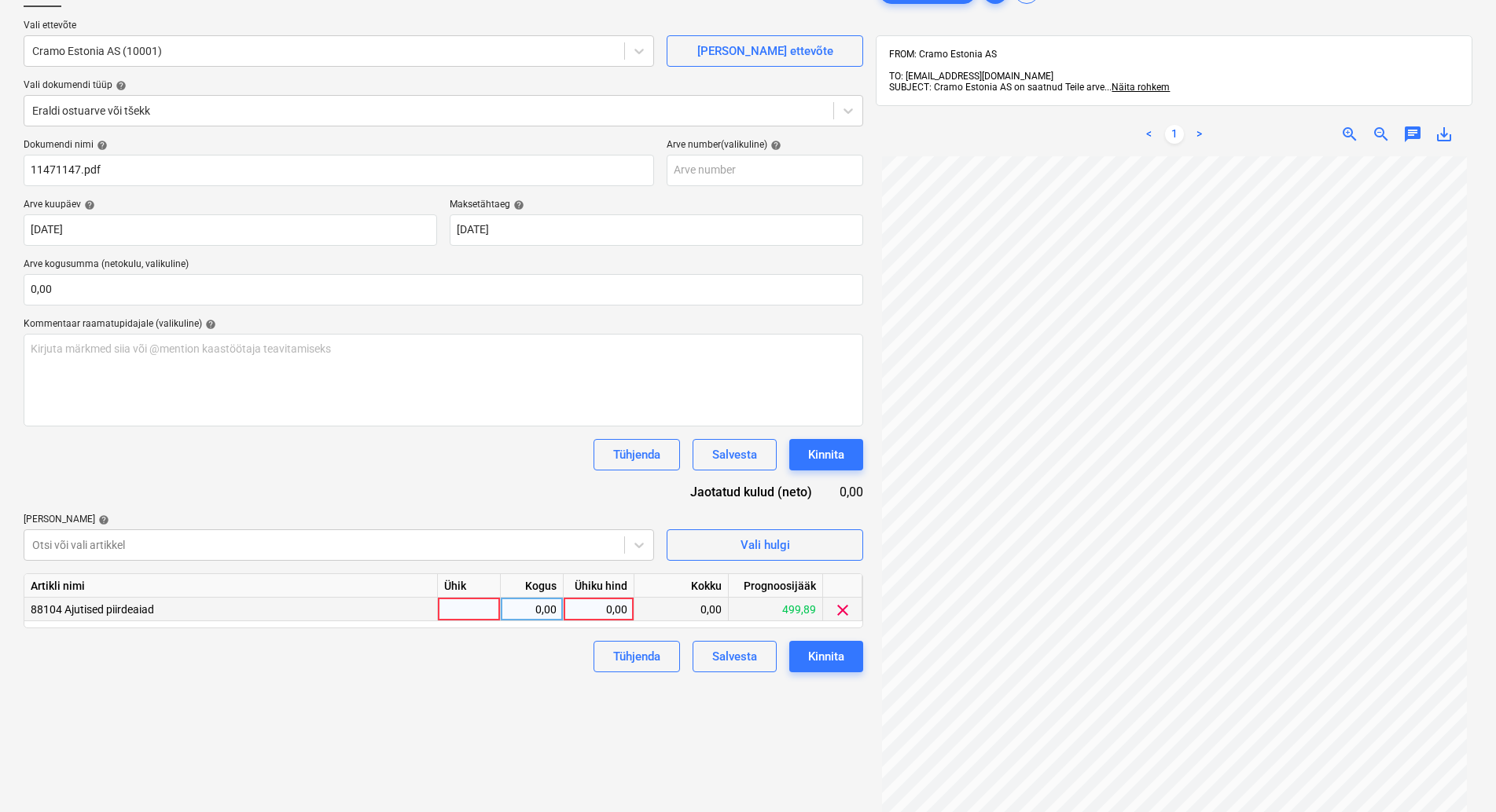
click at [471, 607] on div at bounding box center [469, 610] width 63 height 24
type input "kmpl"
click at [526, 609] on div "0,00" at bounding box center [532, 610] width 49 height 24
type input "1"
click at [585, 610] on div "0,00" at bounding box center [599, 610] width 58 height 24
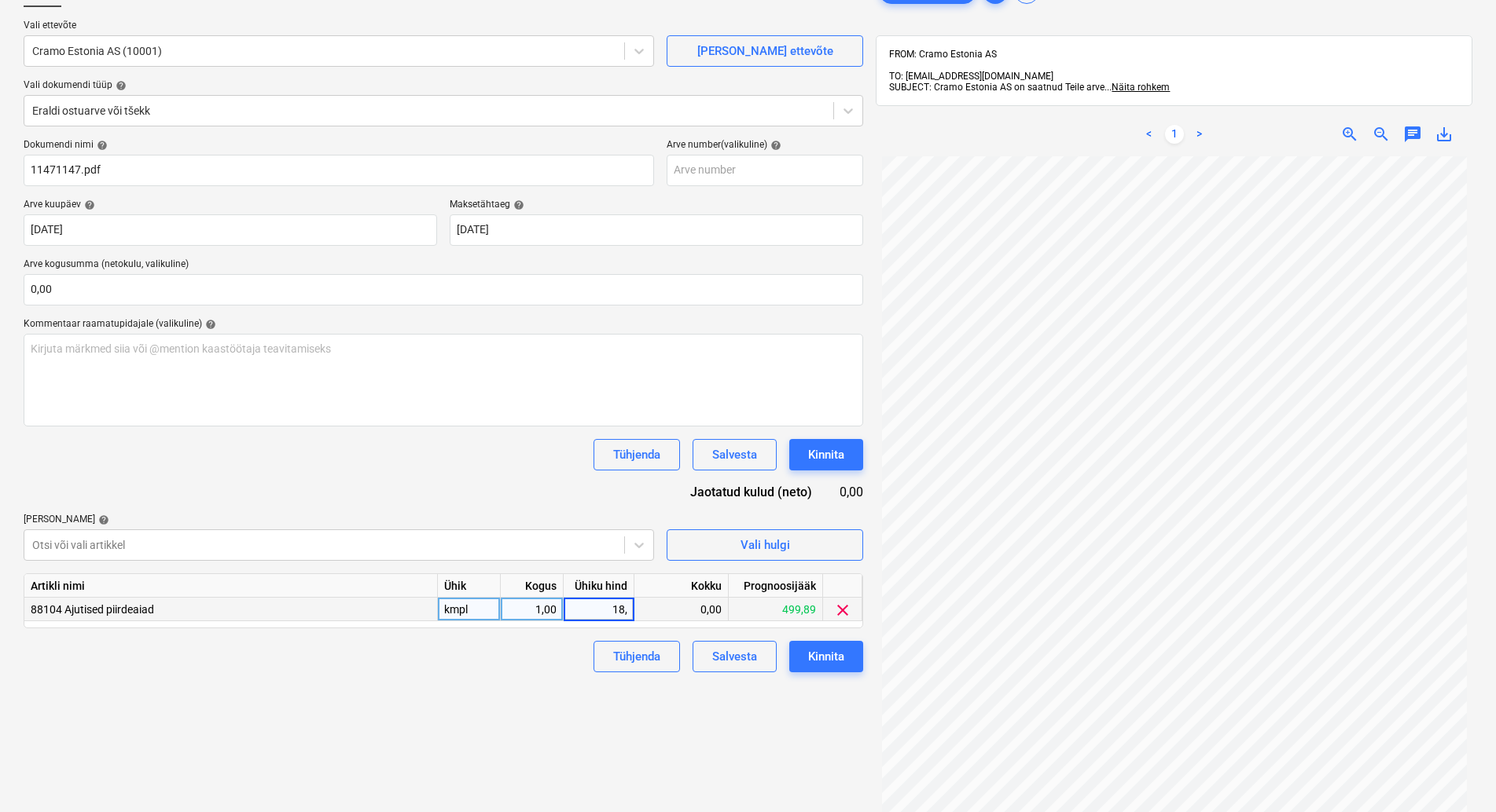
type input "18,9"
drag, startPoint x: 496, startPoint y: 681, endPoint x: 525, endPoint y: 683, distance: 29.1
click at [497, 682] on div "Failide konteerimine Vali ettevõte Cramo Estonia AS (10001) [PERSON_NAME] uus e…" at bounding box center [443, 450] width 852 height 962
click at [848, 649] on button "Kinnita" at bounding box center [826, 656] width 74 height 31
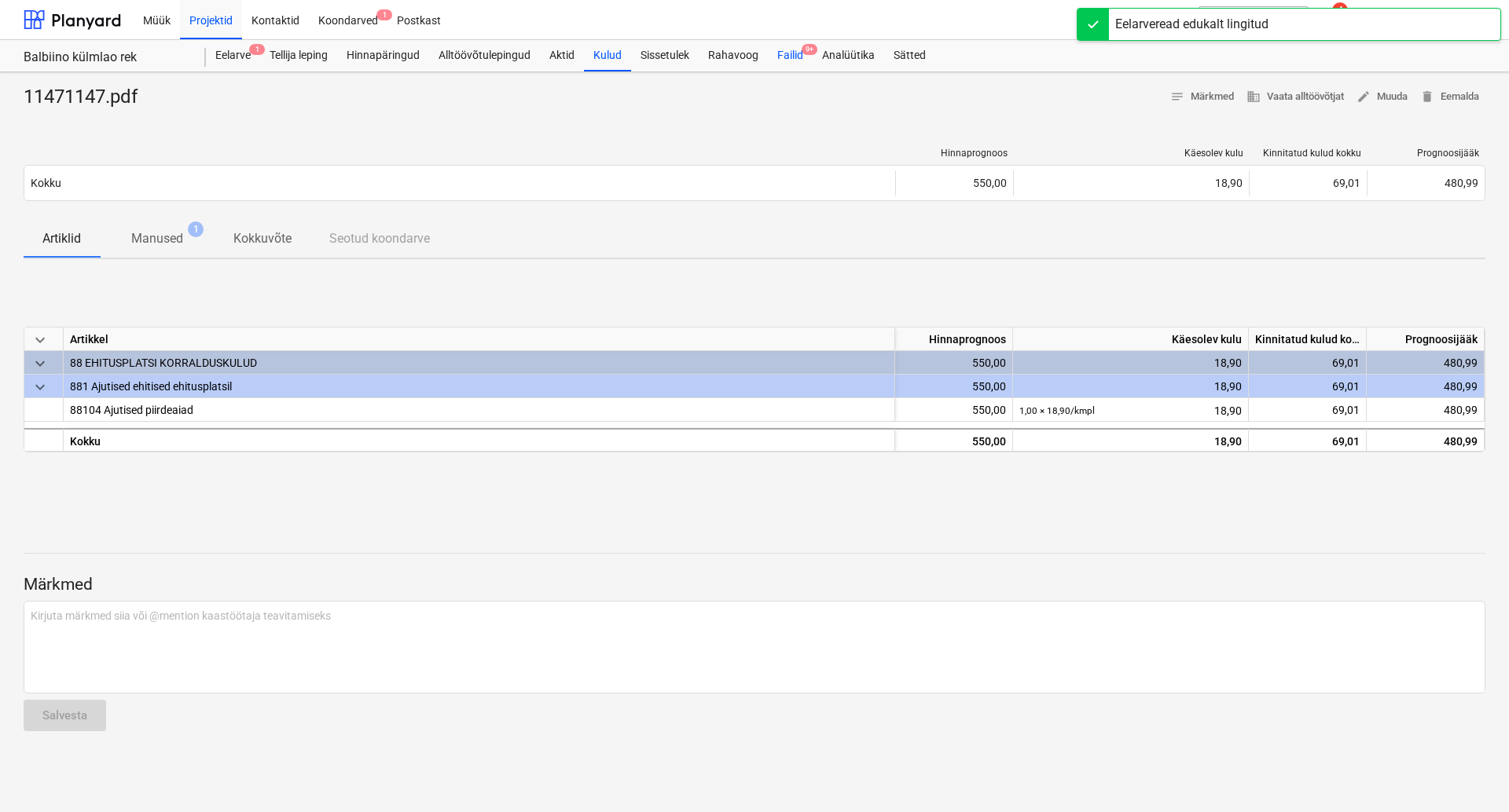
click at [794, 58] on div "Failid 9+" at bounding box center [790, 55] width 45 height 31
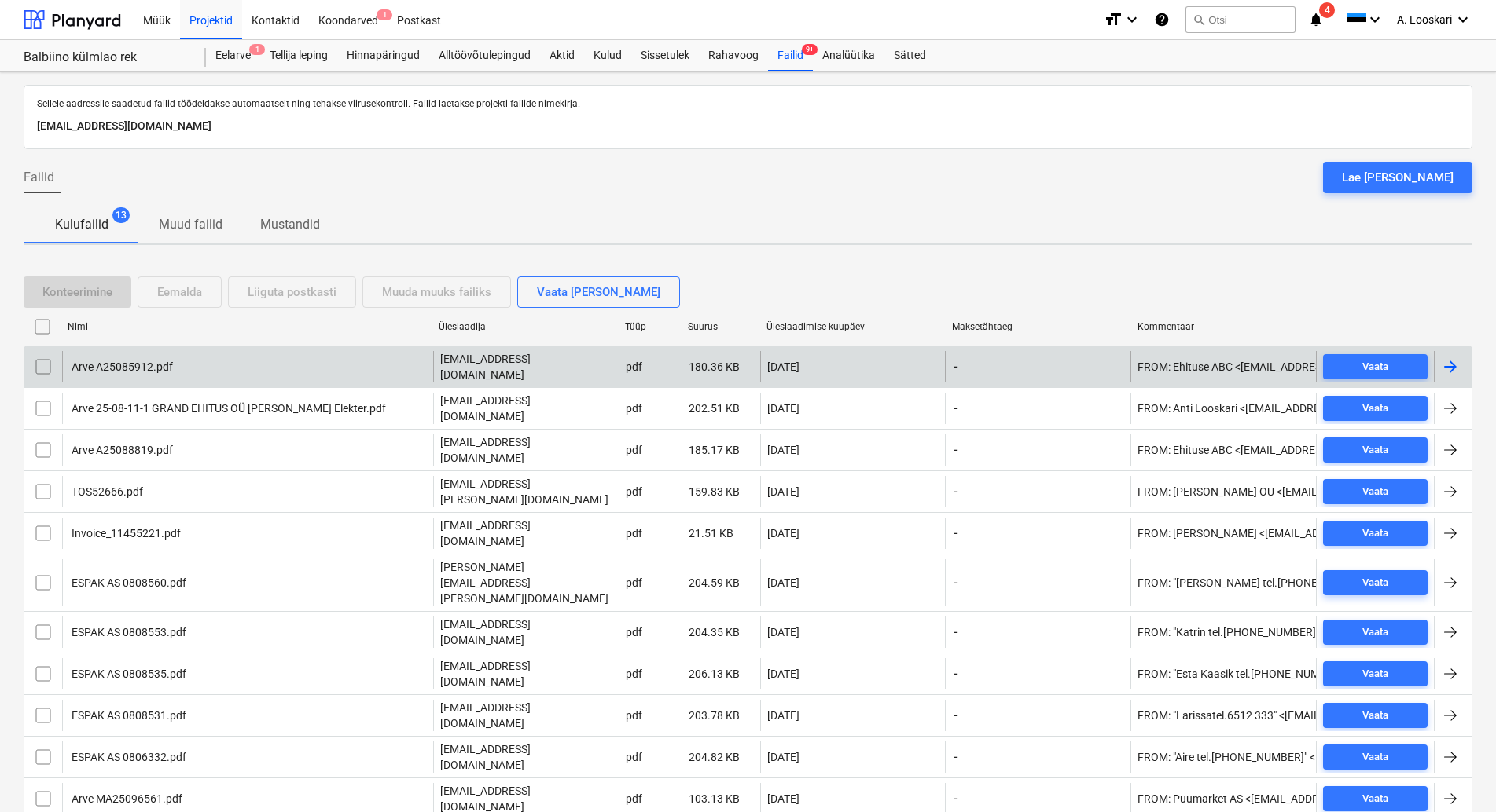
click at [131, 361] on div "Arve A25085912.pdf" at bounding box center [121, 367] width 103 height 13
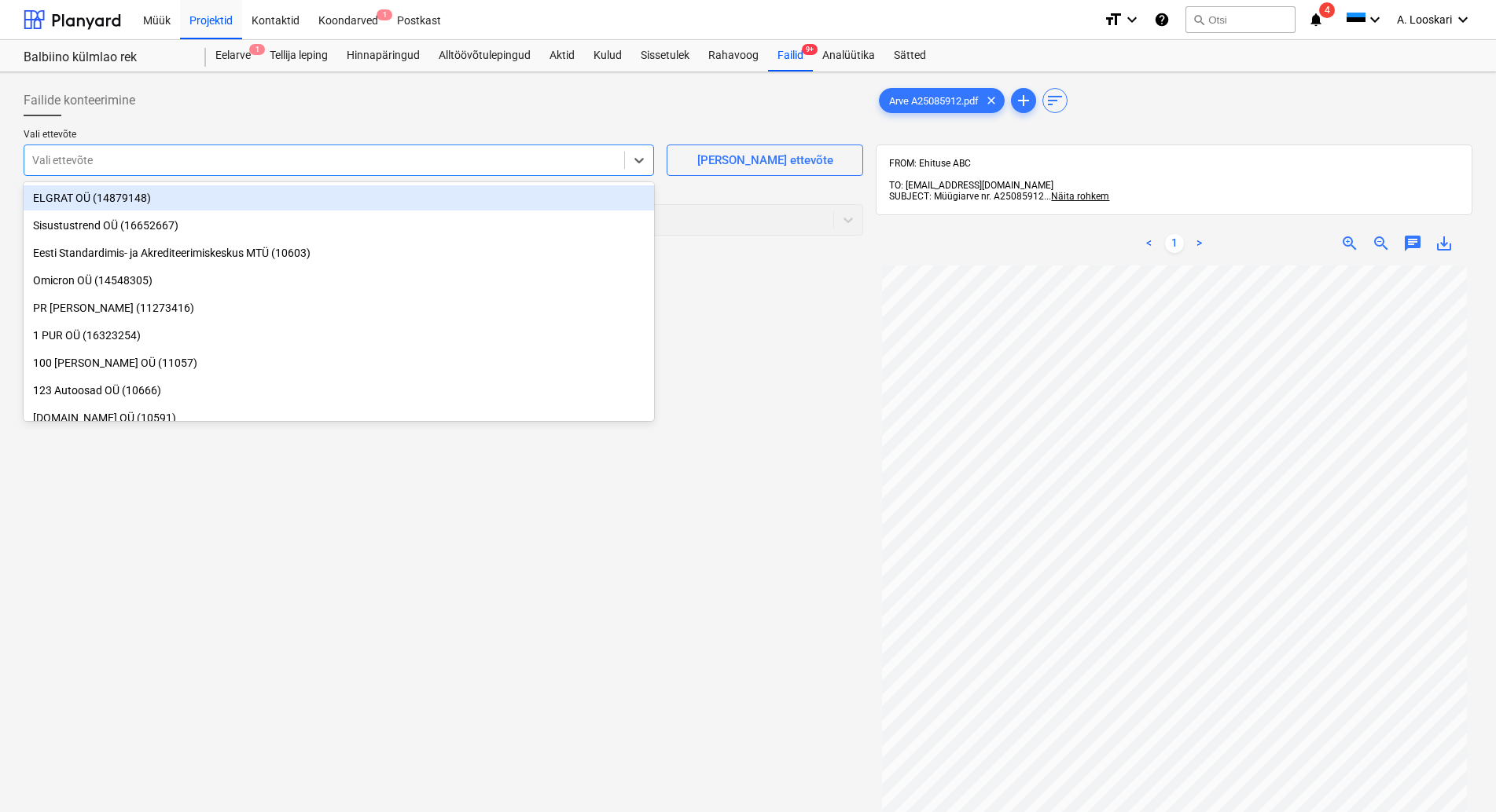
click at [150, 163] on div at bounding box center [324, 160] width 584 height 16
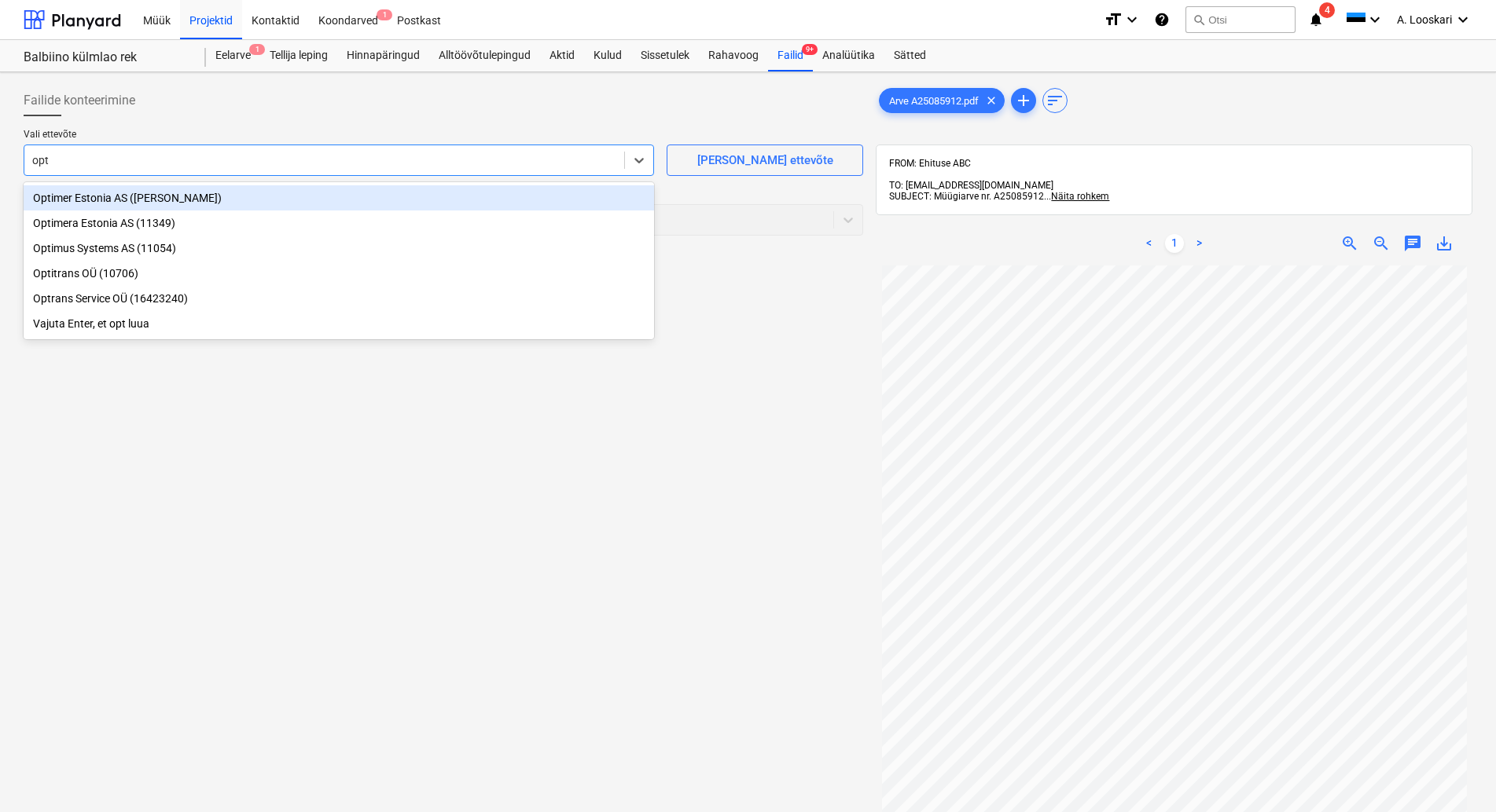
type input "opti"
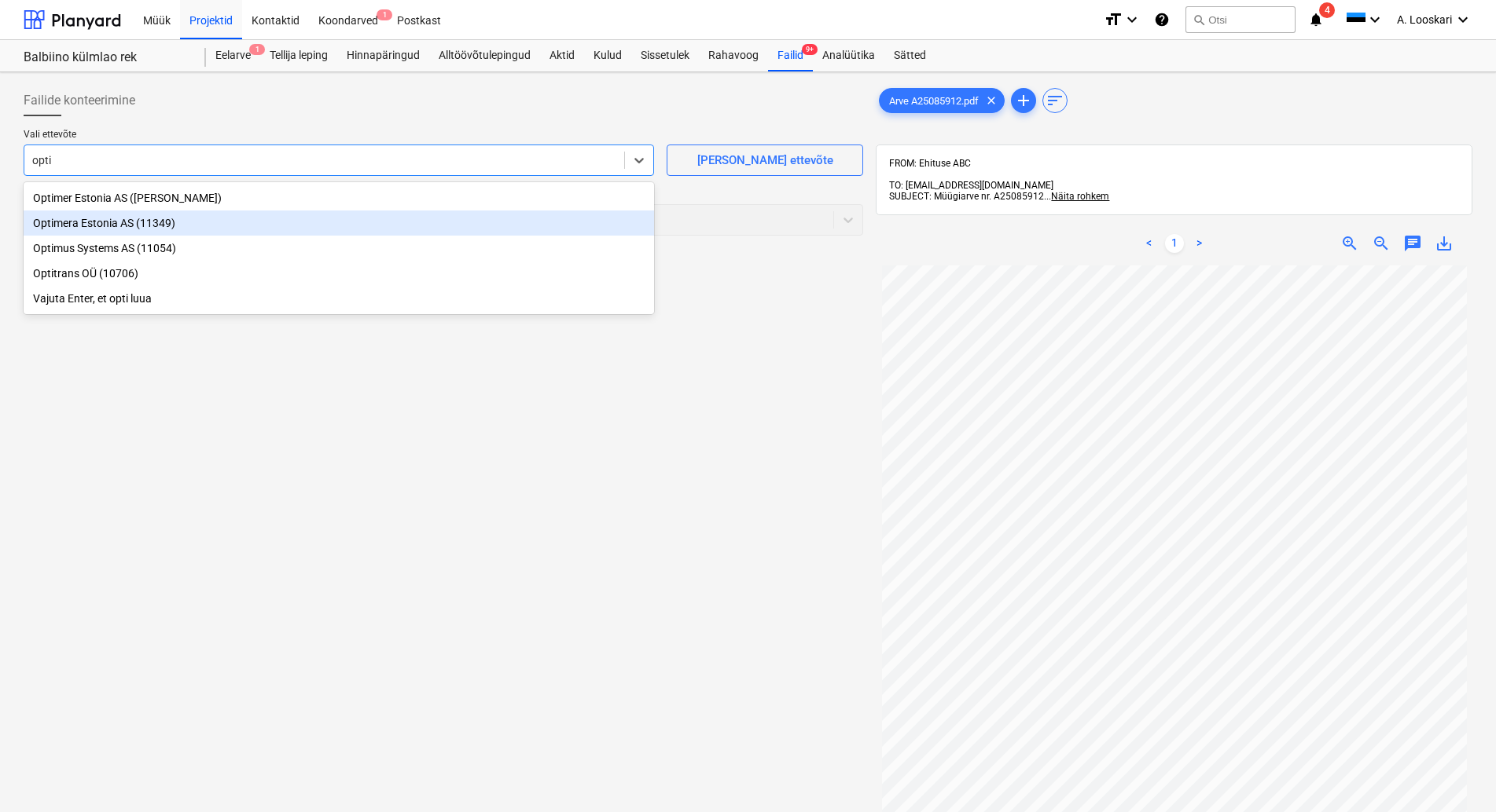
click at [213, 222] on div "Optimera Estonia AS (11349)" at bounding box center [339, 224] width 630 height 25
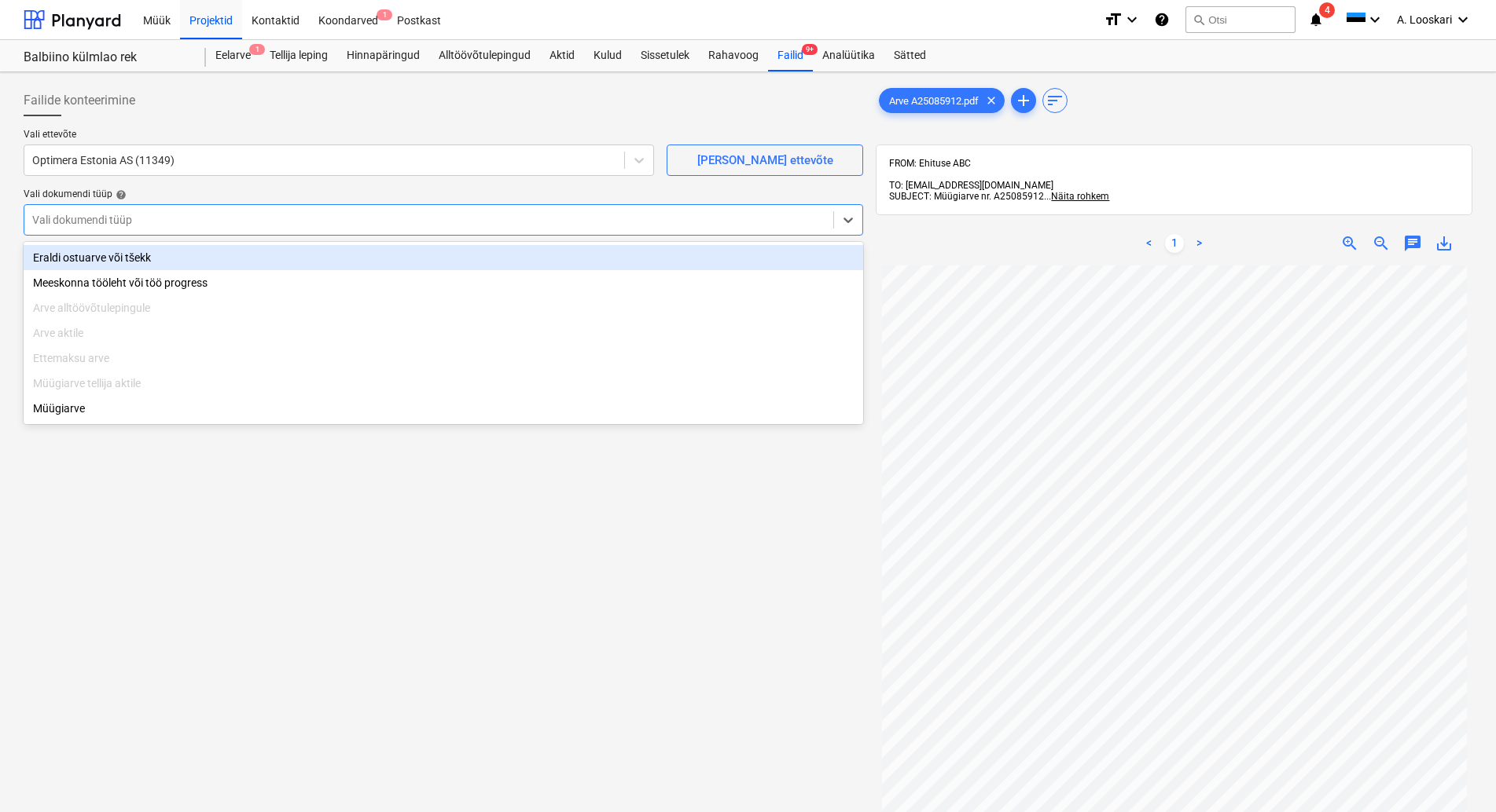
click at [147, 216] on div at bounding box center [429, 220] width 793 height 16
click at [189, 261] on div "Eraldi ostuarve või tšekk" at bounding box center [443, 258] width 839 height 25
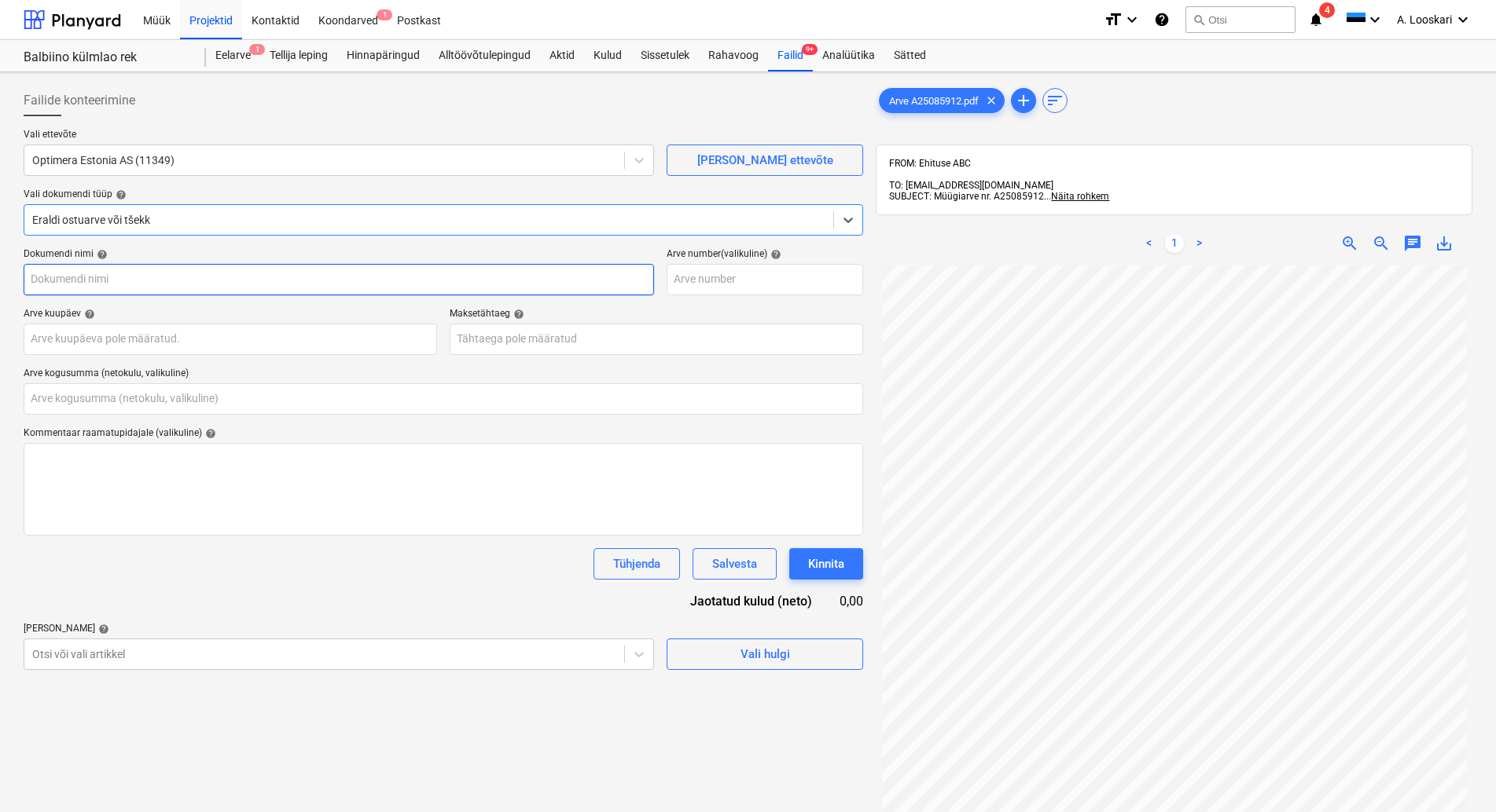
type input "Arve A25085912.pdf"
type input "0,00"
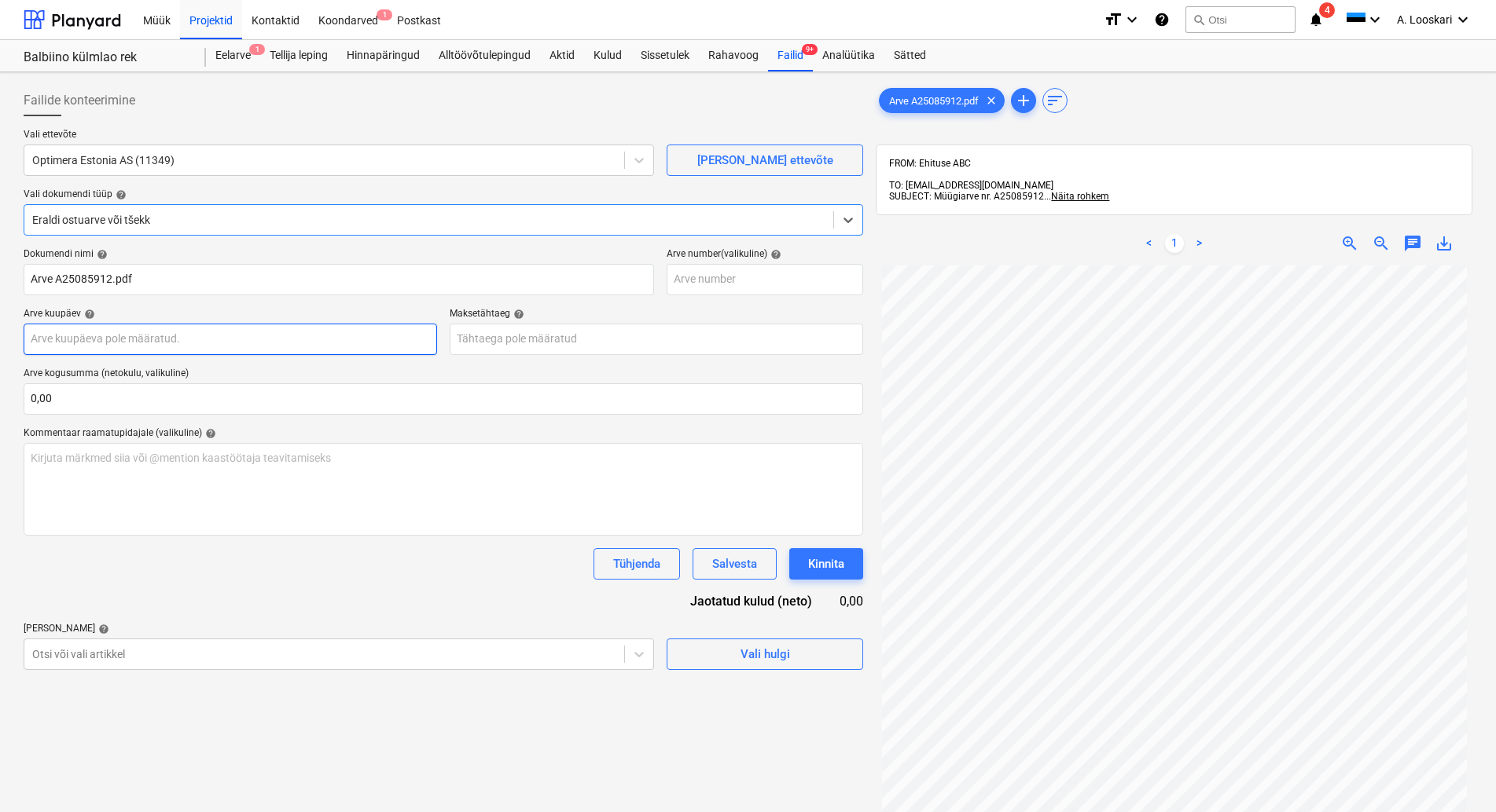
click at [174, 340] on input "text" at bounding box center [230, 339] width 413 height 31
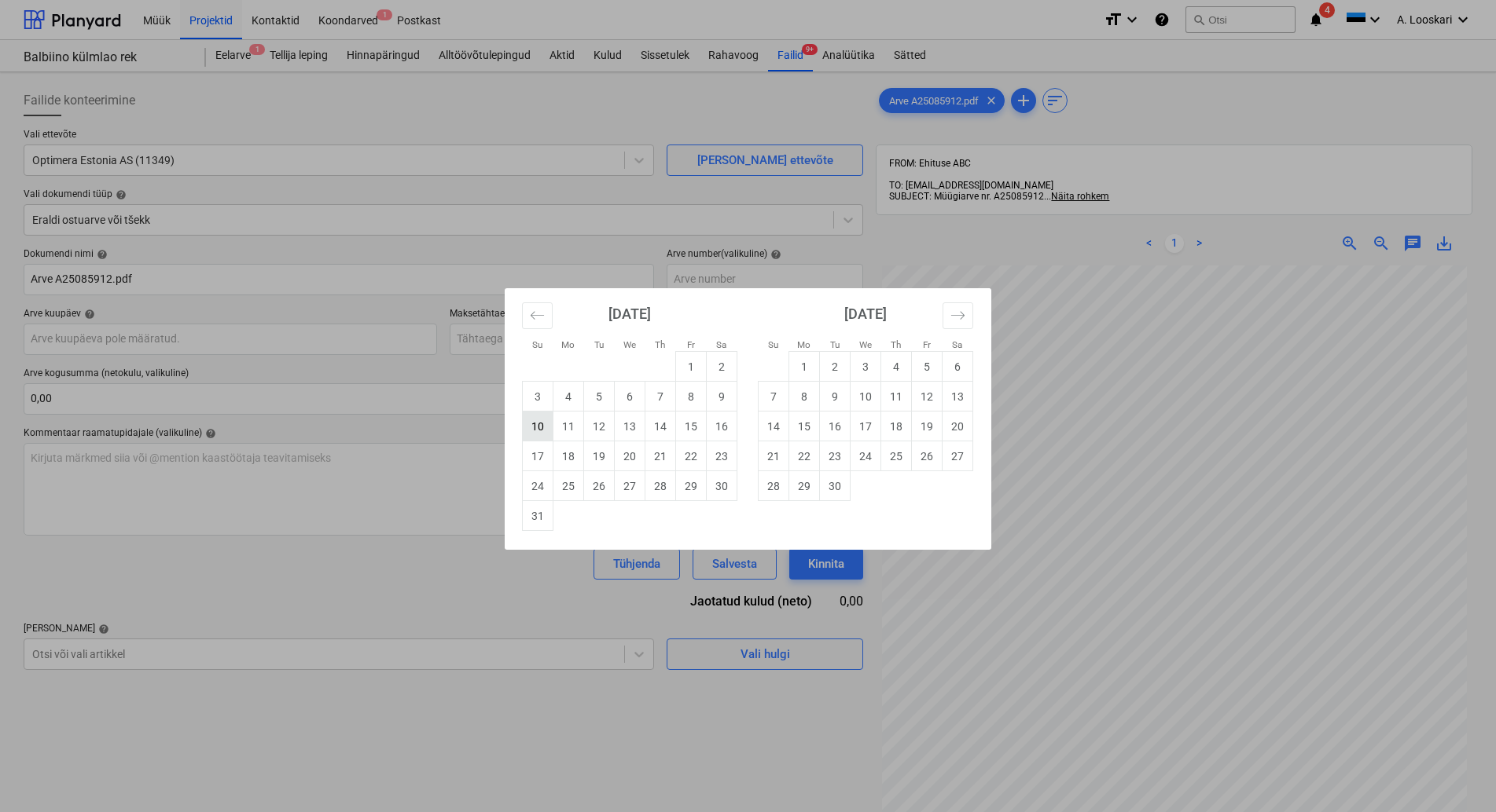
click at [540, 424] on td "10" at bounding box center [538, 426] width 30 height 30
type input "[DATE]"
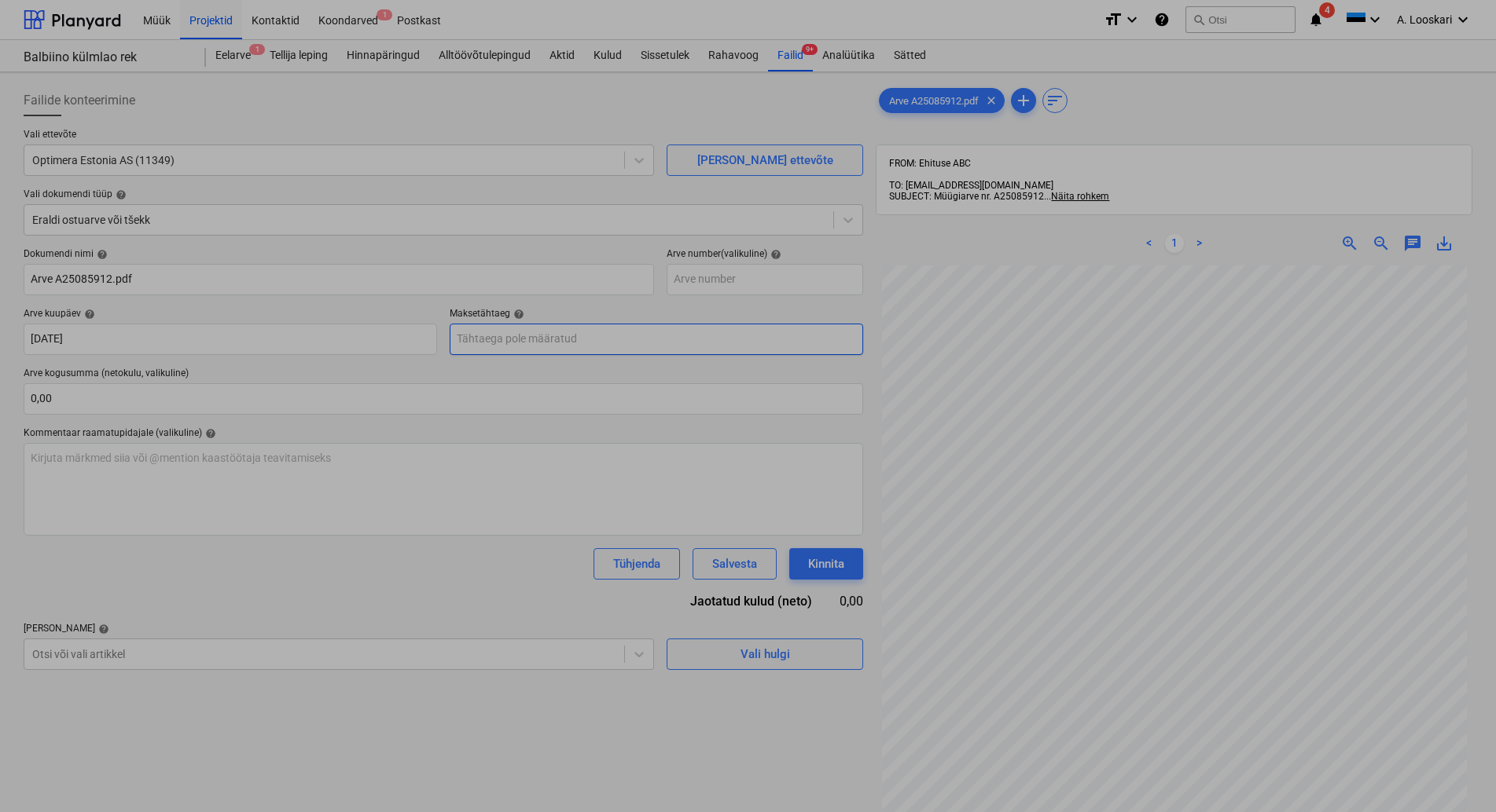
click at [499, 340] on input "text" at bounding box center [657, 339] width 413 height 31
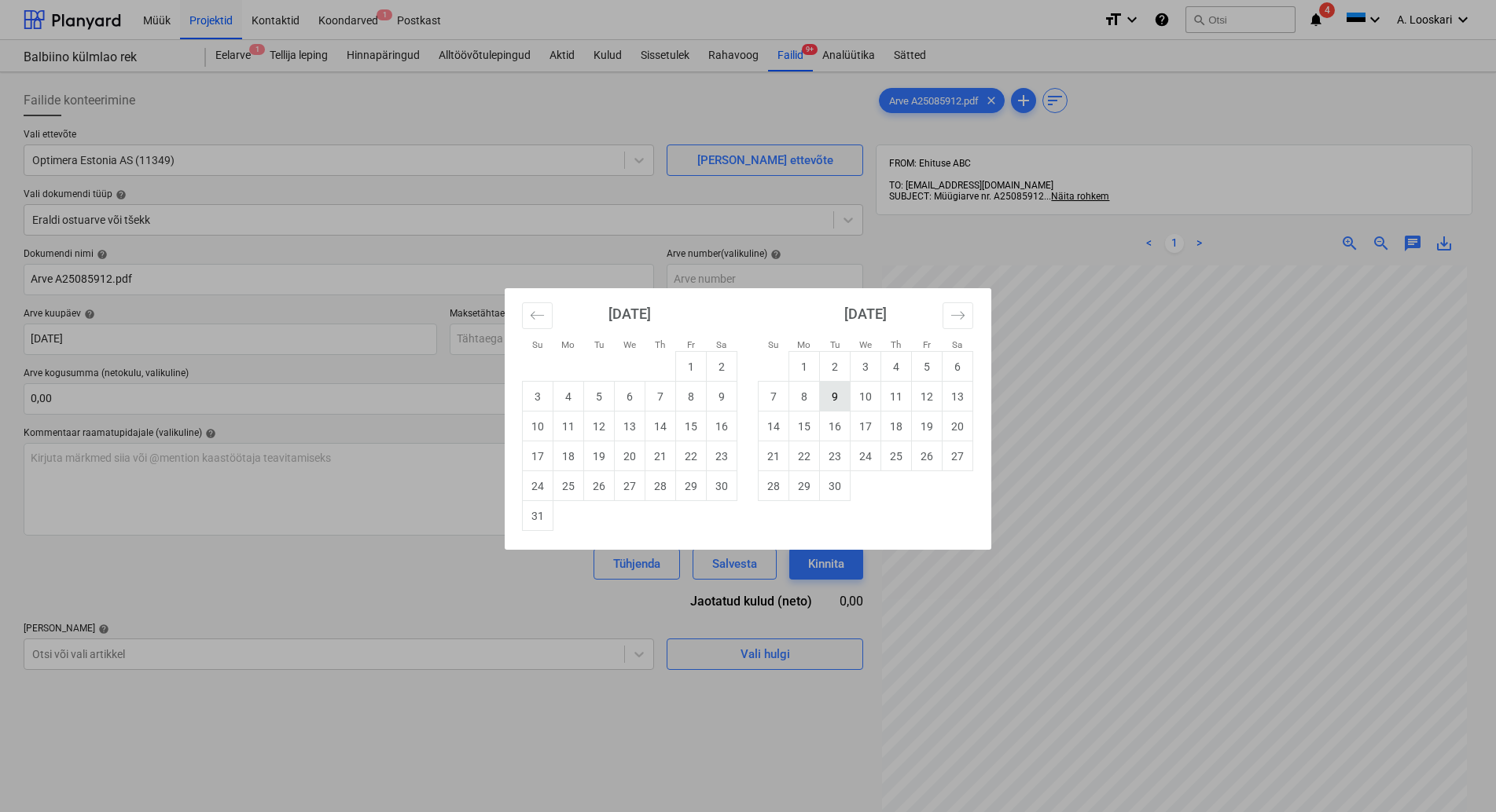
click at [834, 394] on td "9" at bounding box center [835, 396] width 30 height 30
type input "[DATE]"
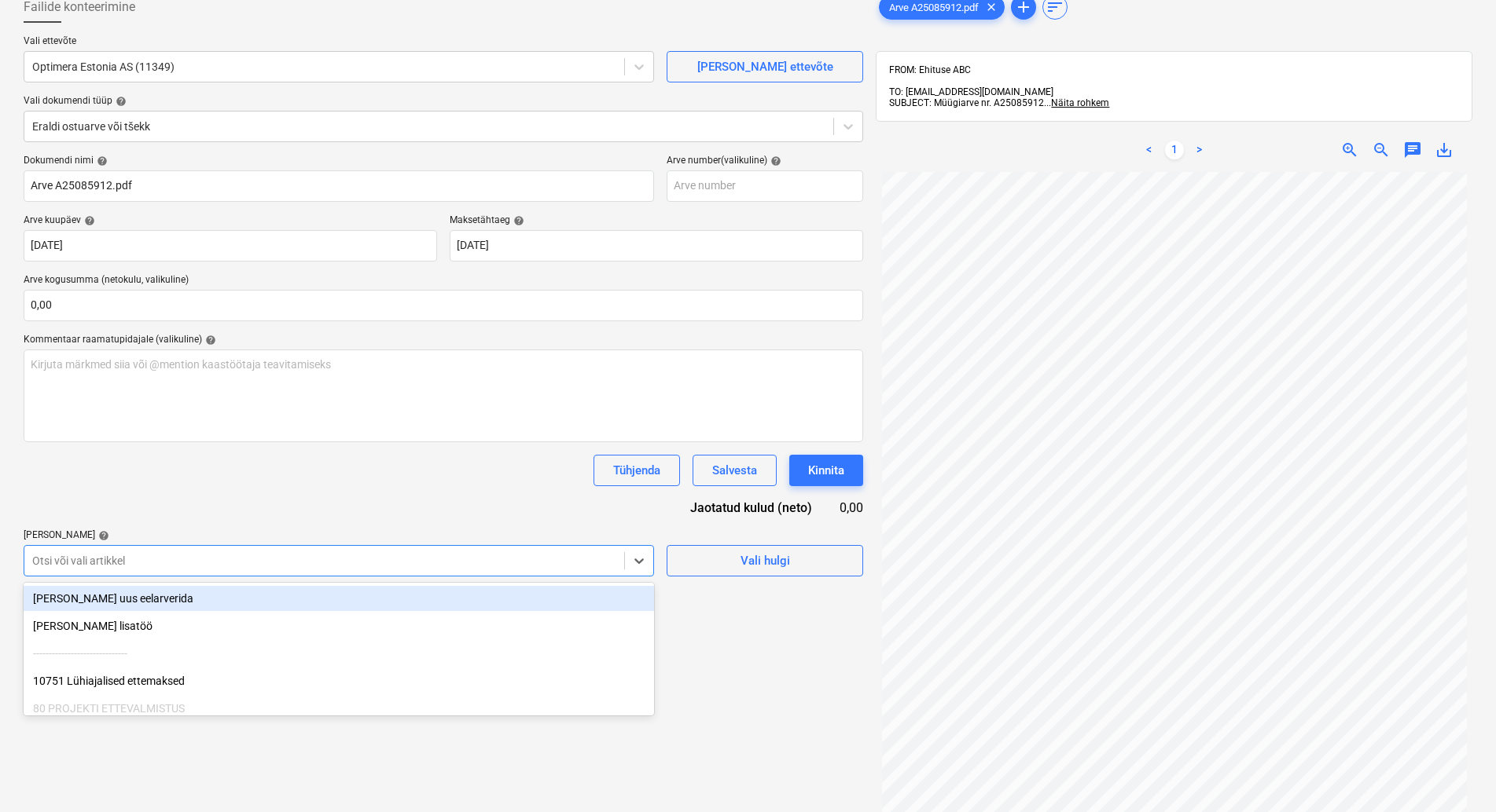
click at [165, 655] on body "Müük Projektid Kontaktid Koondarved 1 Postkast format_size keyboard_arrow_down …" at bounding box center [748, 312] width 1496 height 812
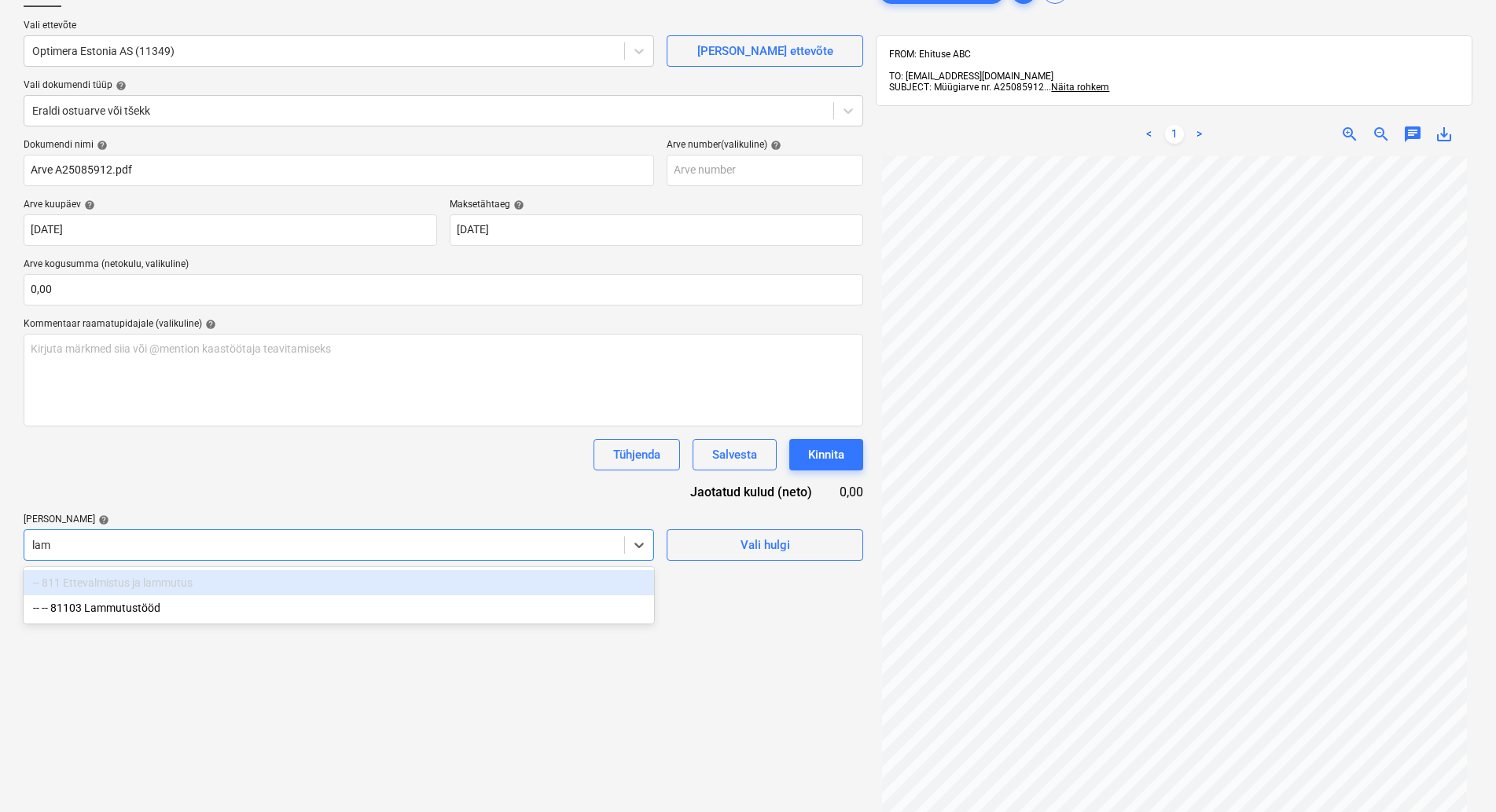
type input "[PERSON_NAME]"
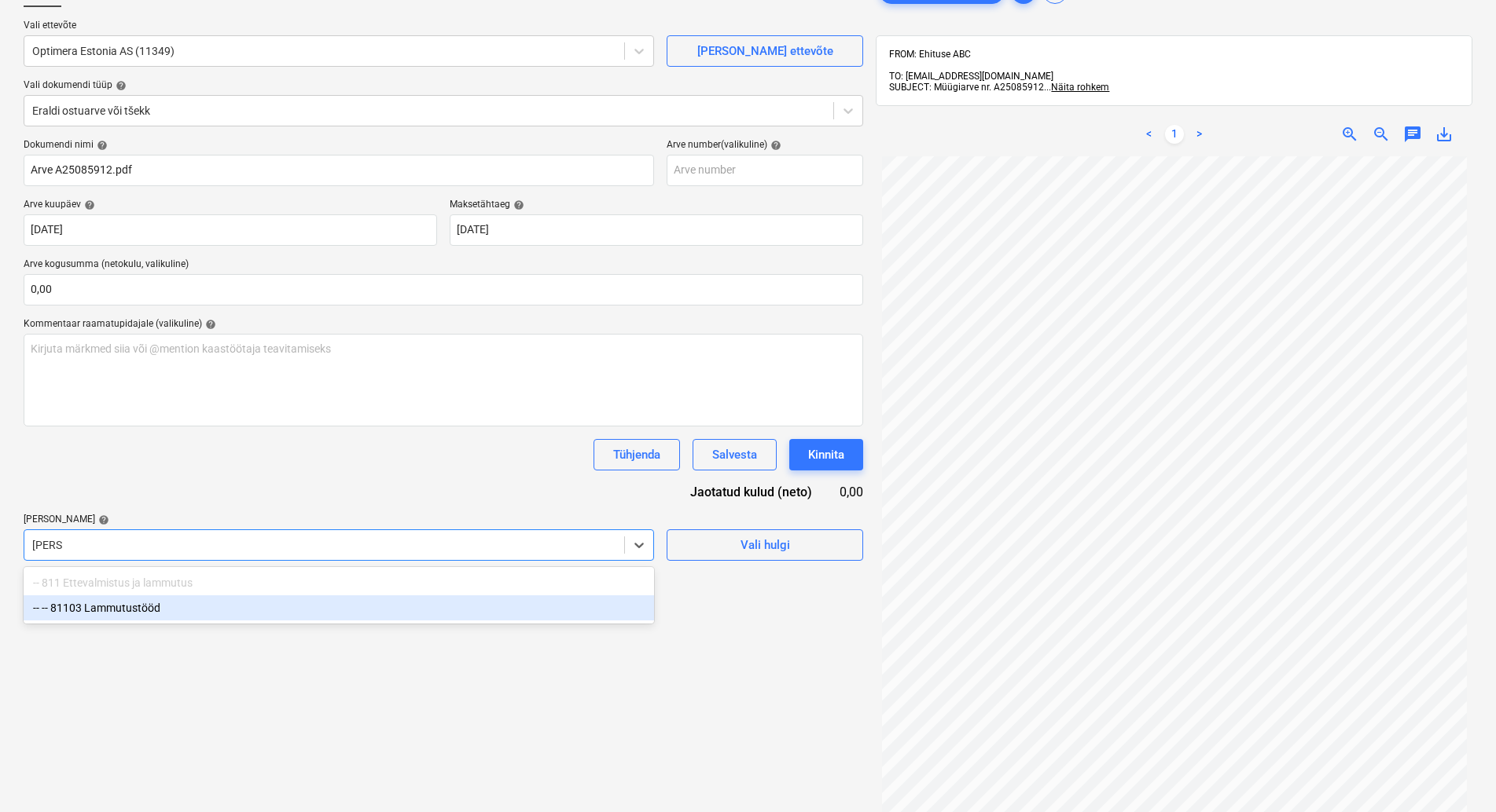
click at [169, 607] on div "-- -- 81103 Lammutustööd" at bounding box center [339, 608] width 630 height 25
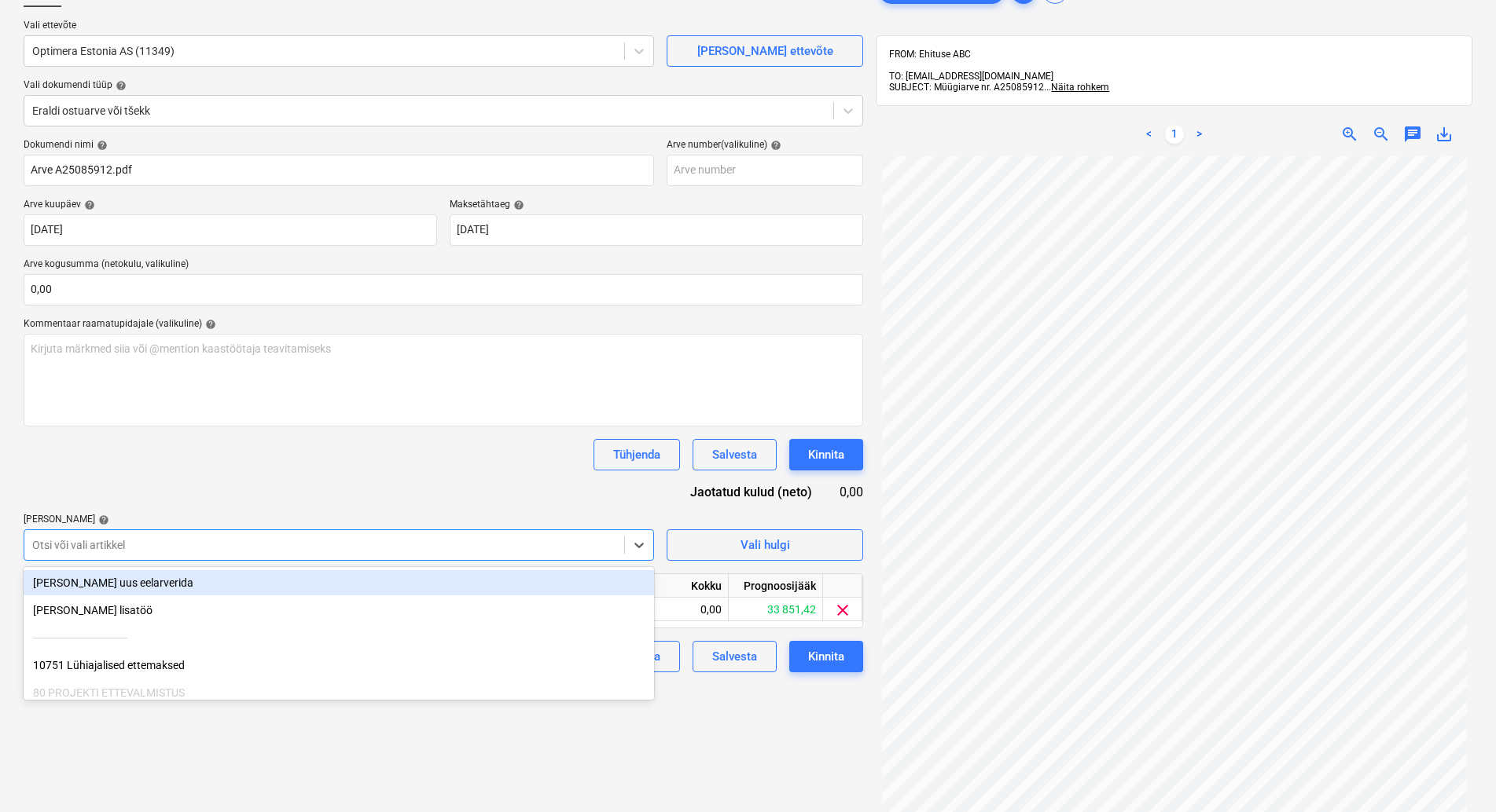
click at [171, 486] on div "Dokumendi nimi help Arve A25085912.pdf Arve number (valikuline) help Arve kuupä…" at bounding box center [443, 406] width 839 height 533
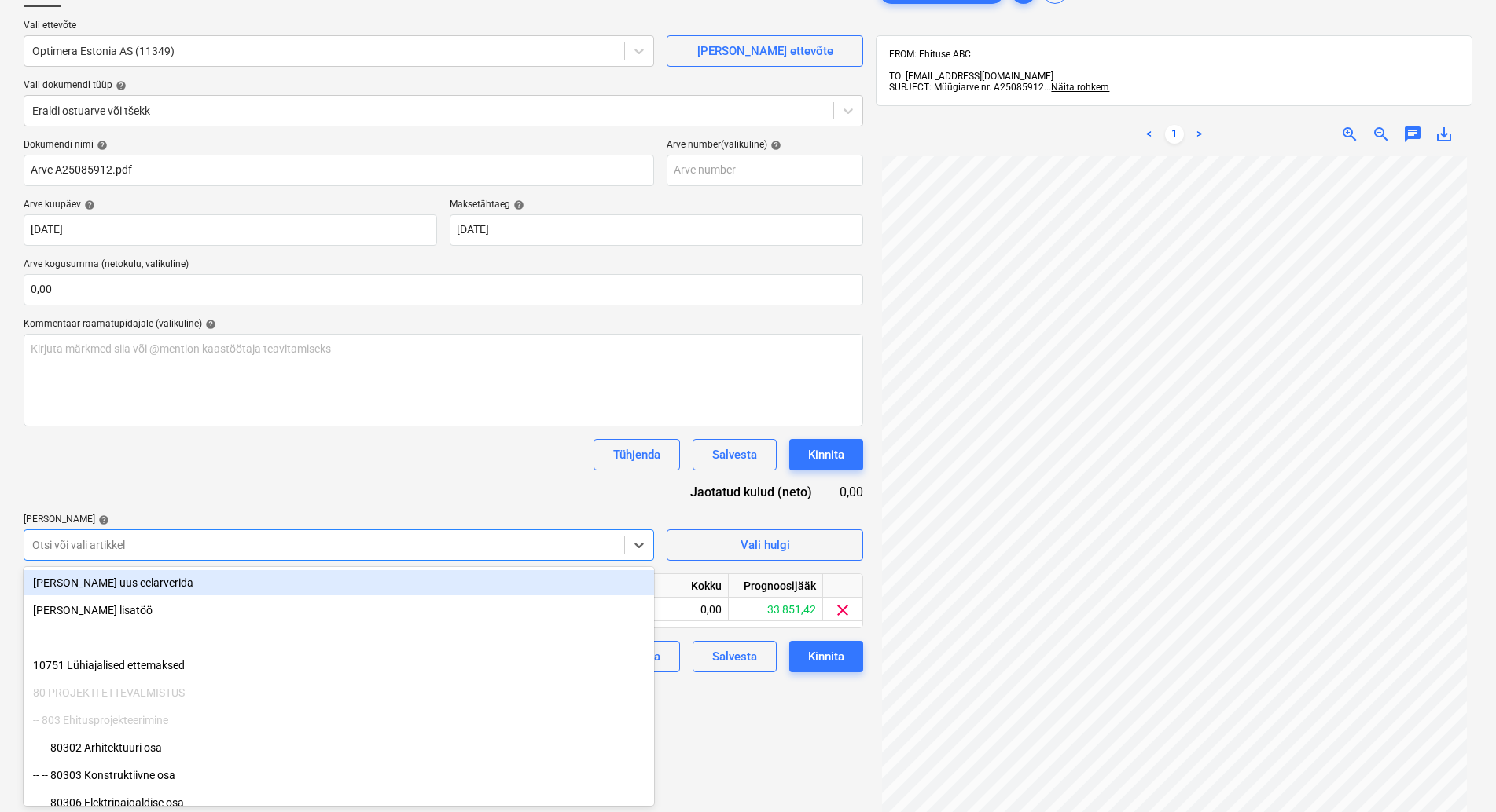
click at [139, 541] on div at bounding box center [324, 545] width 584 height 16
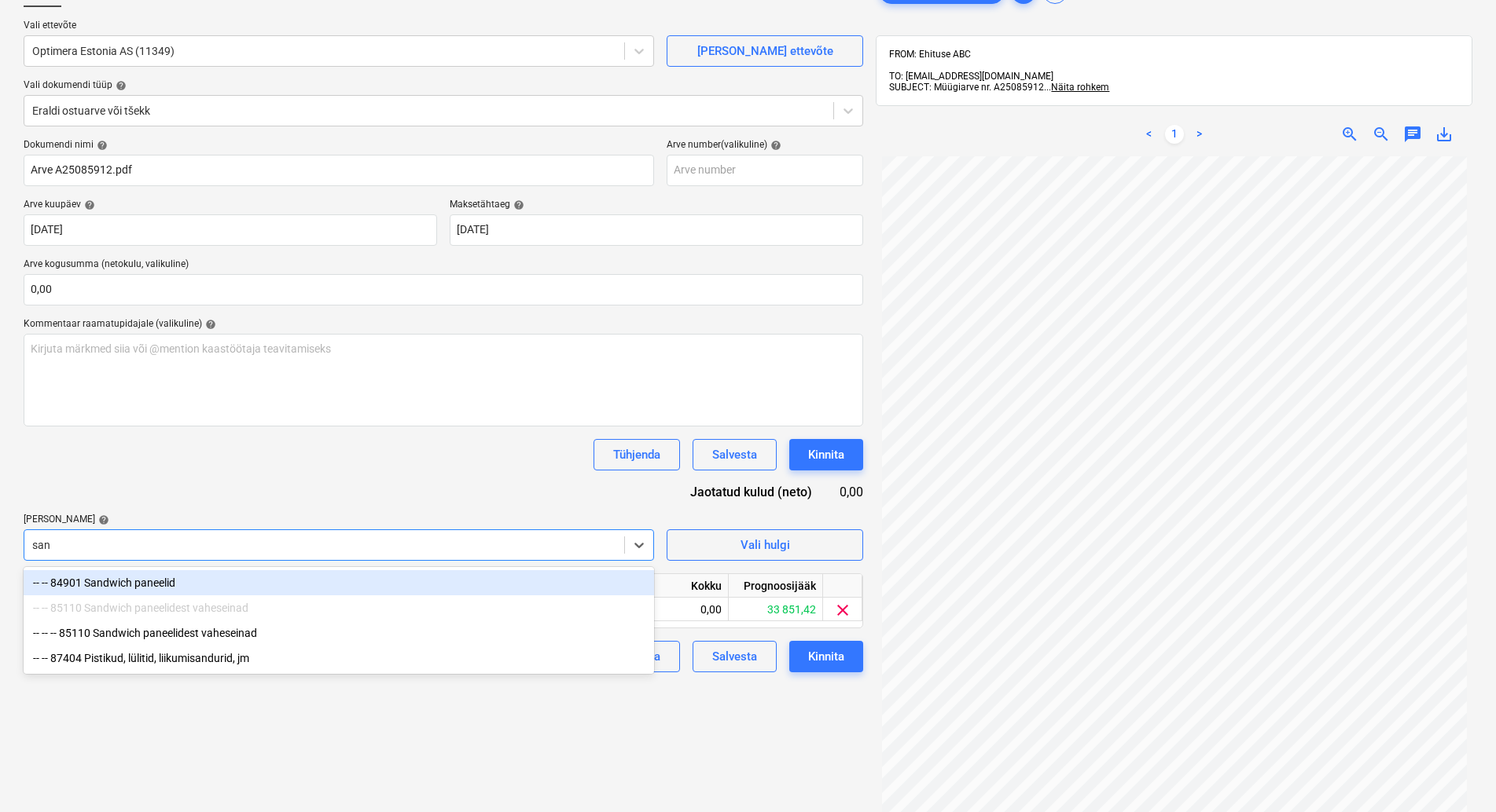
type input "sand"
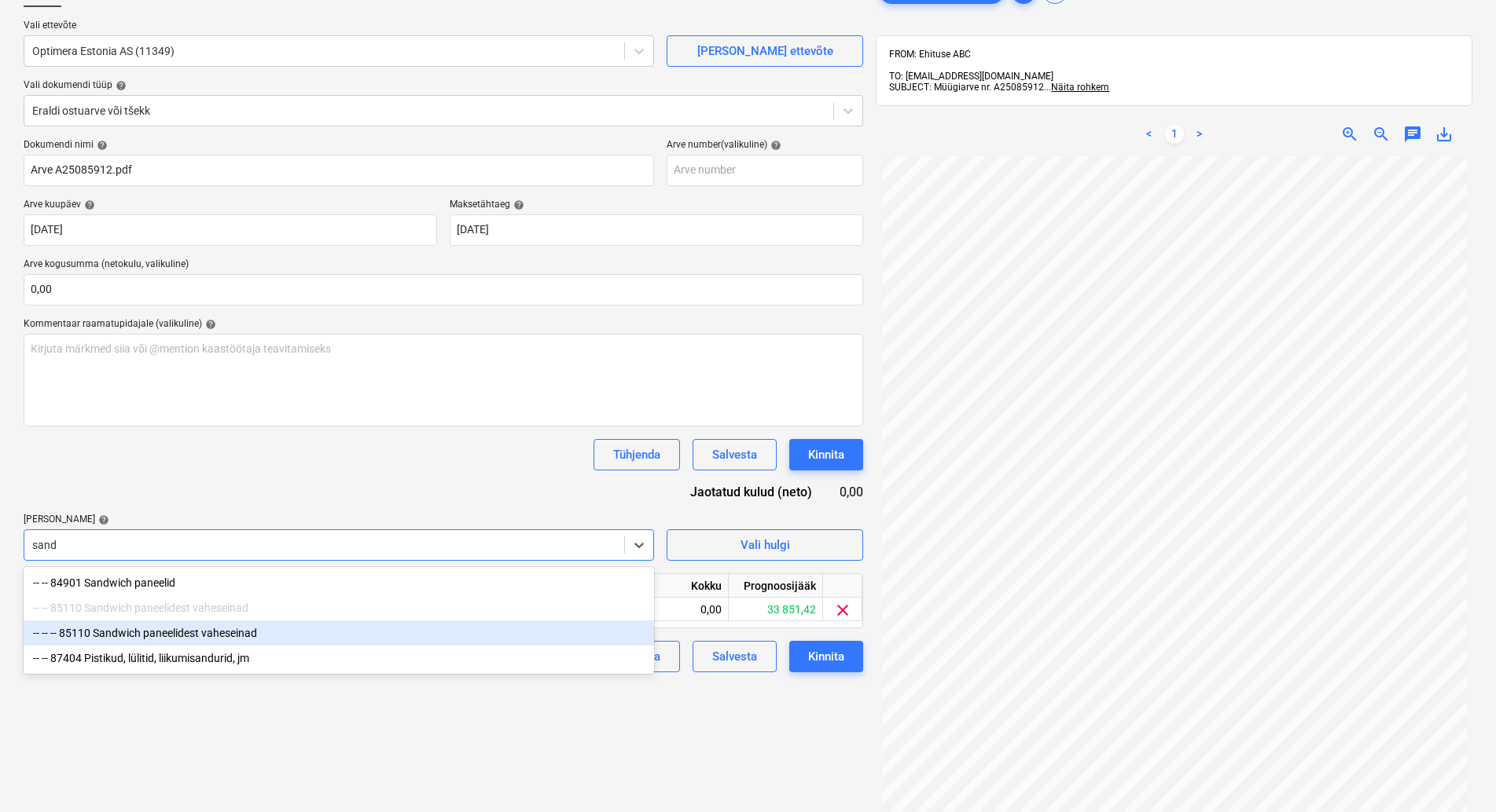
click at [271, 636] on div "-- -- -- 85110 Sandwich paneelidest vaheseinad" at bounding box center [339, 633] width 630 height 25
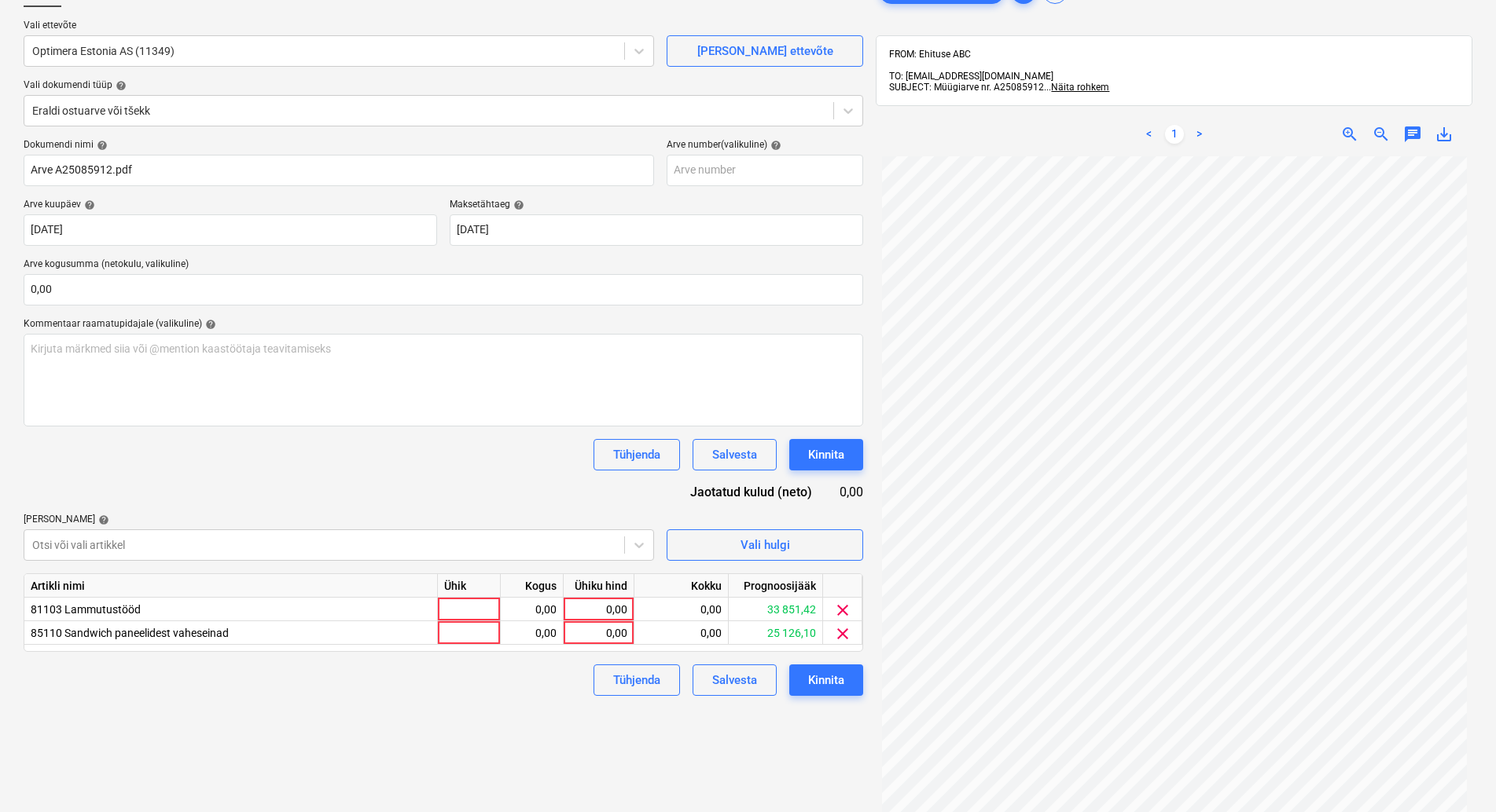
click at [281, 512] on div "Dokumendi nimi help Arve A25085912.pdf Arve number (valikuline) help Arve kuupä…" at bounding box center [443, 417] width 839 height 557
click at [459, 600] on div at bounding box center [469, 610] width 63 height 24
type input "kmpl"
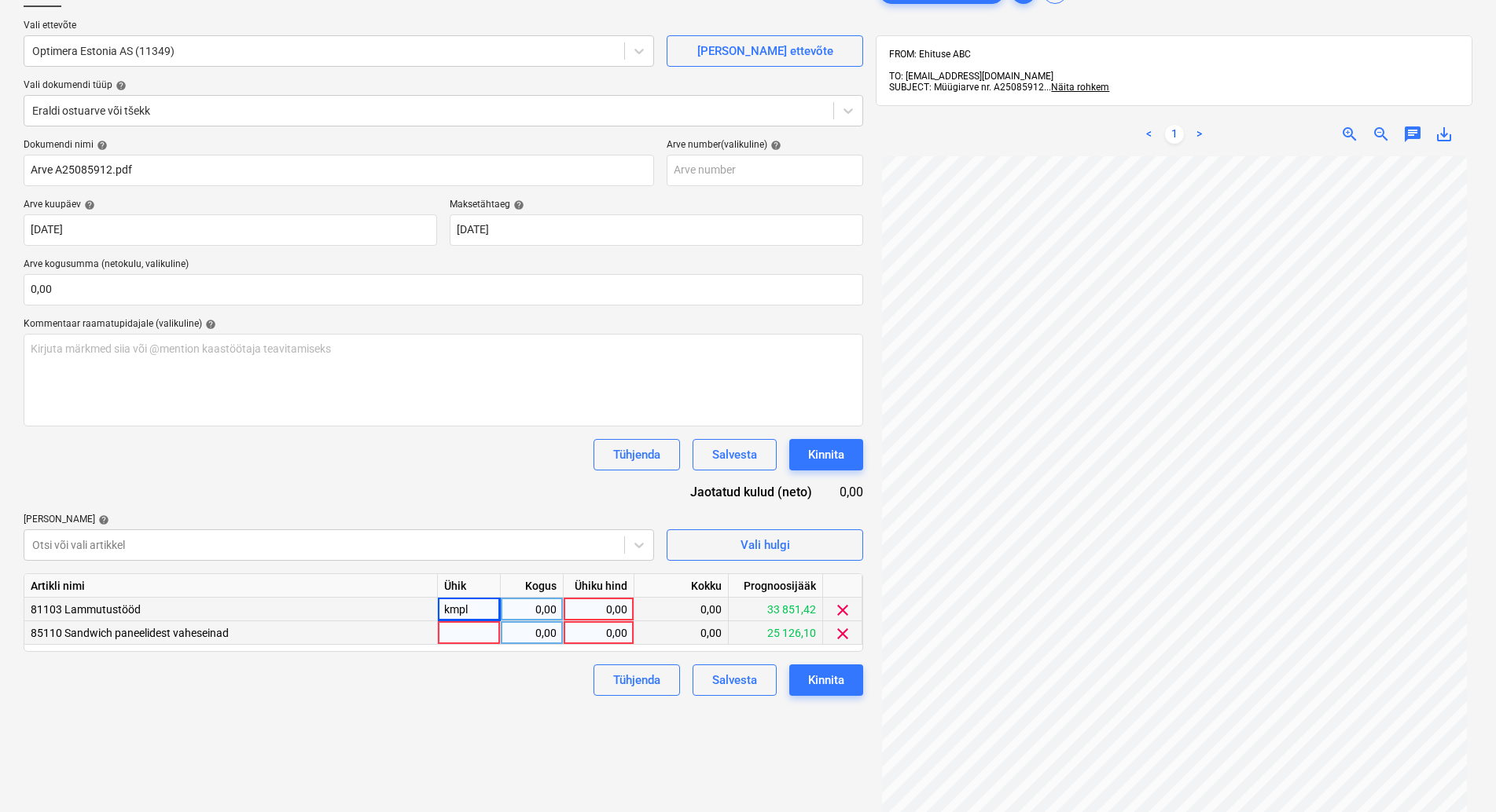
click at [482, 636] on div at bounding box center [469, 633] width 63 height 24
type input "kmpl"
click at [546, 605] on div "0,00" at bounding box center [532, 610] width 49 height 24
type input "1"
click at [549, 632] on div "0,00" at bounding box center [532, 633] width 49 height 24
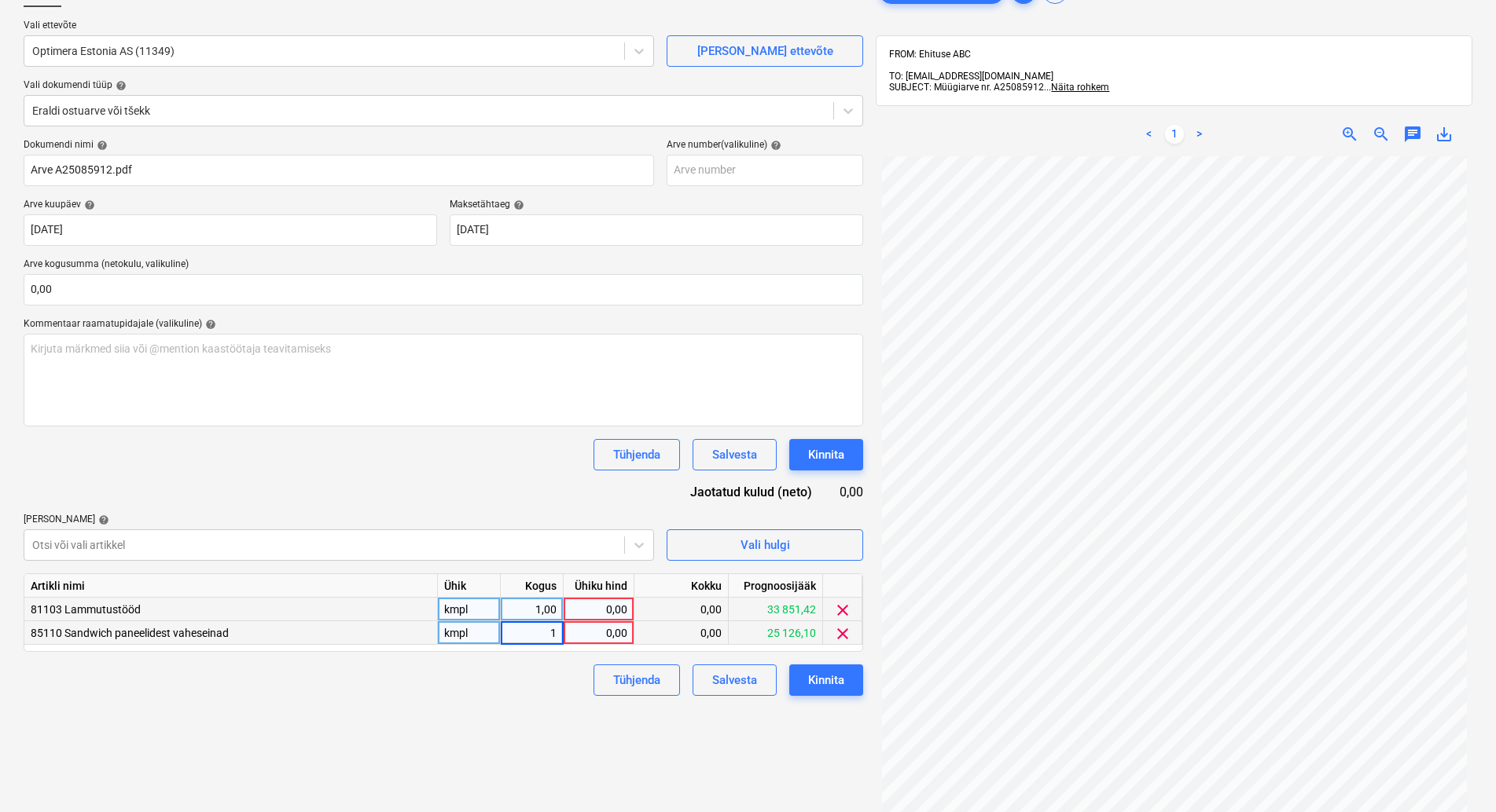
click at [605, 610] on div "0,00" at bounding box center [599, 610] width 58 height 24
click at [607, 607] on input at bounding box center [598, 609] width 70 height 23
type input "6,38"
click at [622, 629] on div "0,00" at bounding box center [599, 633] width 58 height 24
type input "117,1"
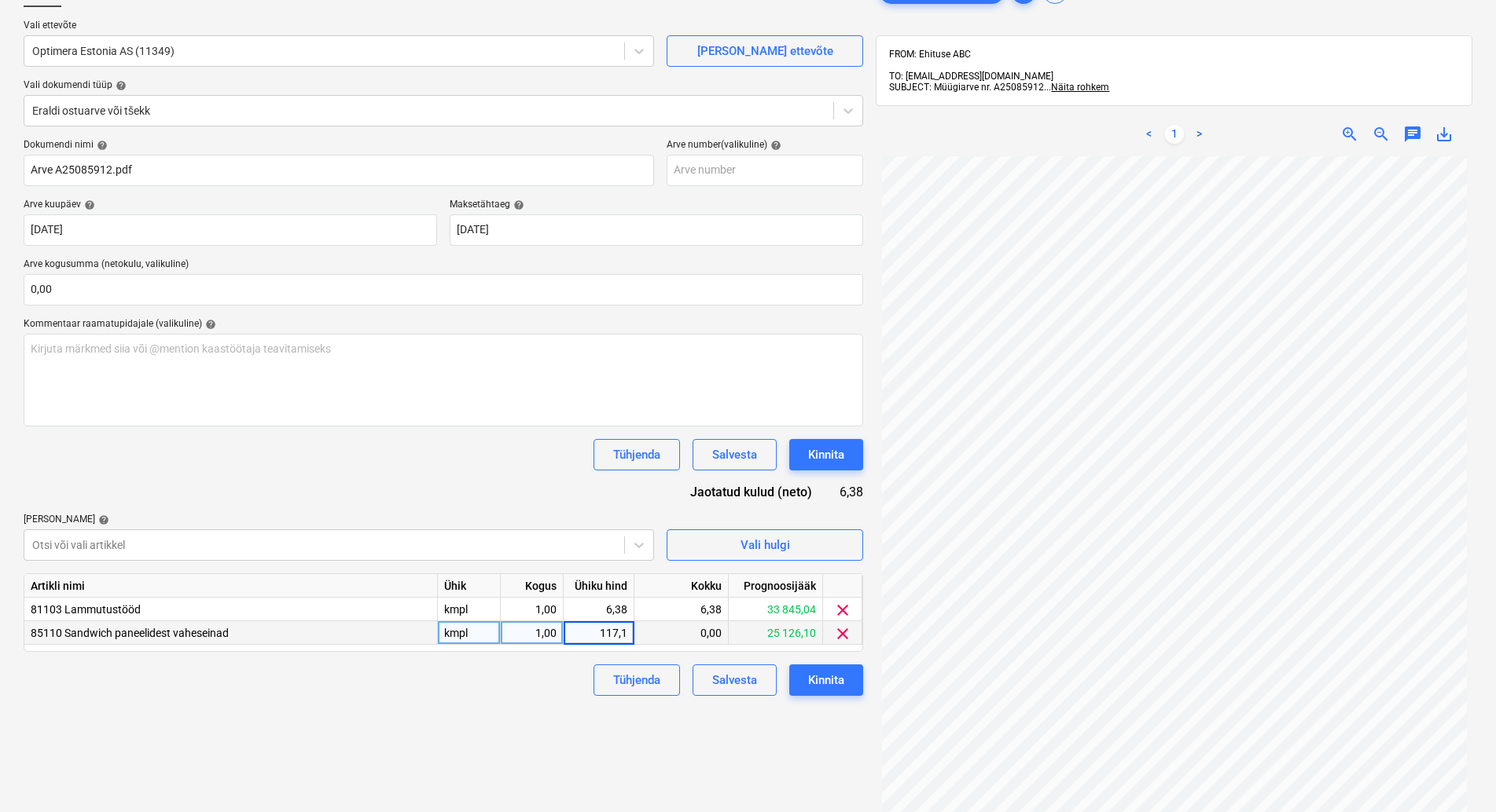
click at [507, 693] on div "Tühjenda Salvesta Kinnita" at bounding box center [443, 680] width 839 height 31
click at [825, 687] on div "Kinnita" at bounding box center [826, 681] width 36 height 20
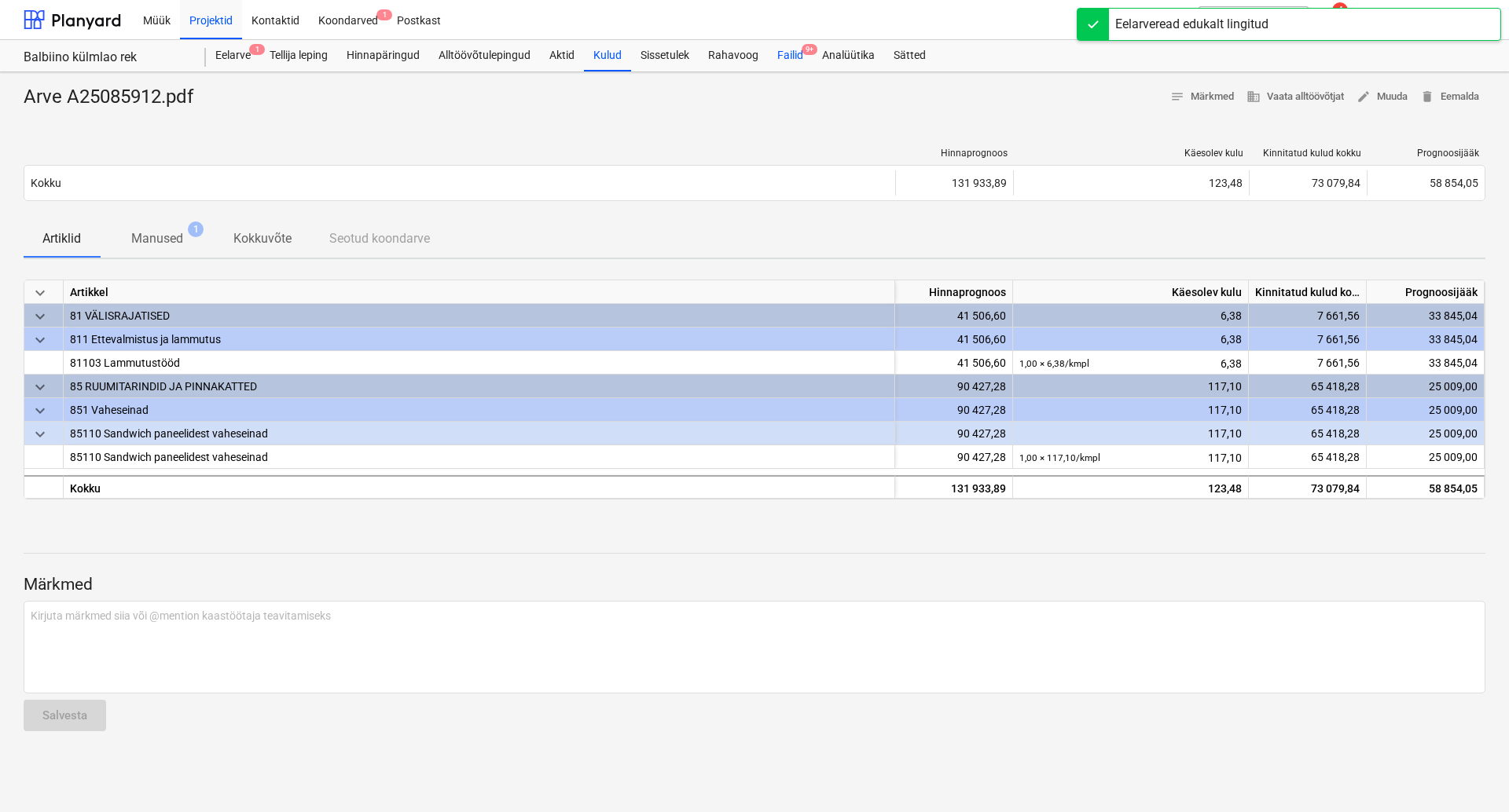
click at [796, 55] on div "Failid 9+" at bounding box center [790, 55] width 45 height 31
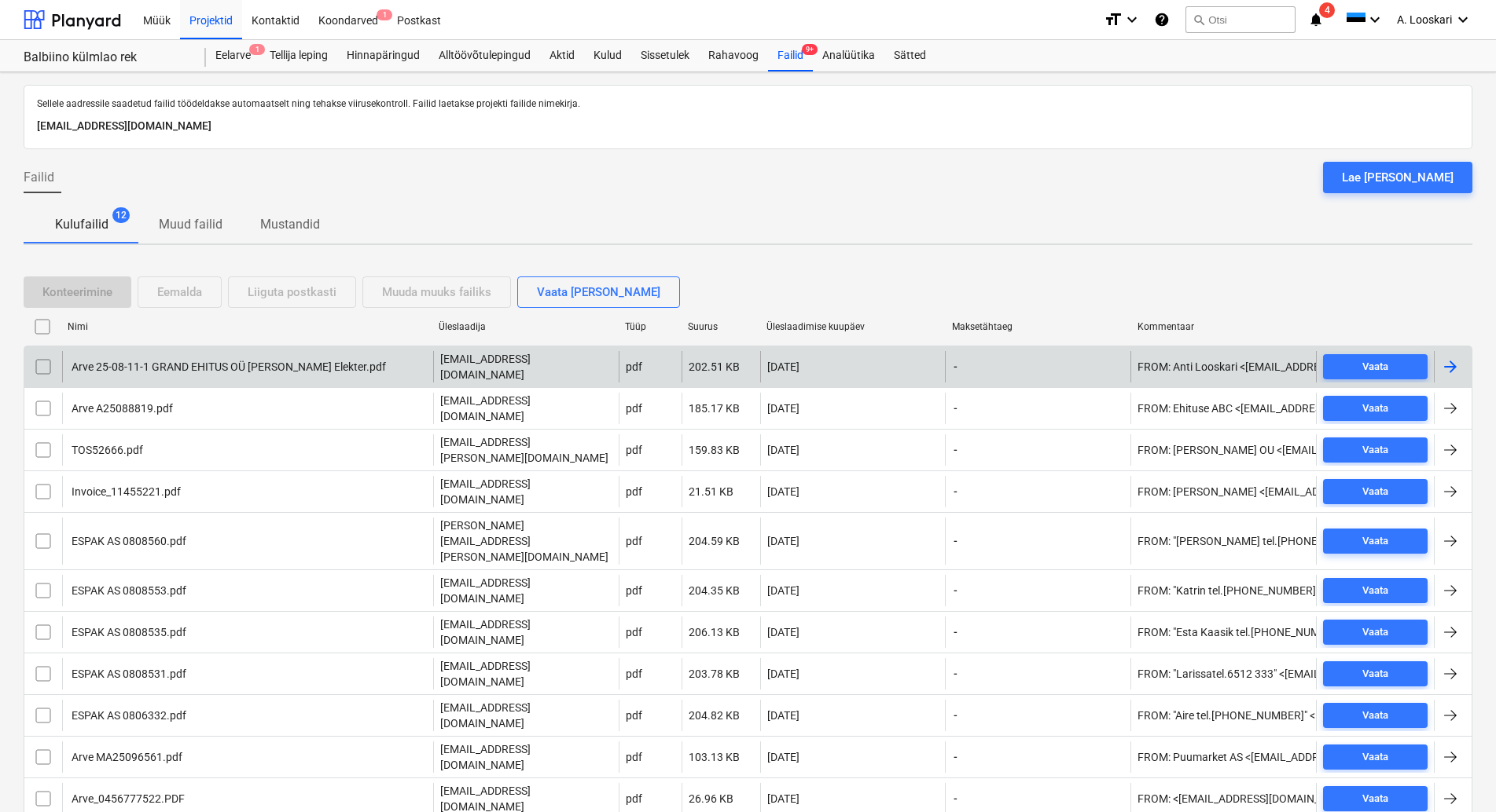
click at [180, 361] on div "Arve 25-08-11-1 GRAND EHITUS OÜ [PERSON_NAME] Elekter.pdf" at bounding box center [228, 367] width 317 height 13
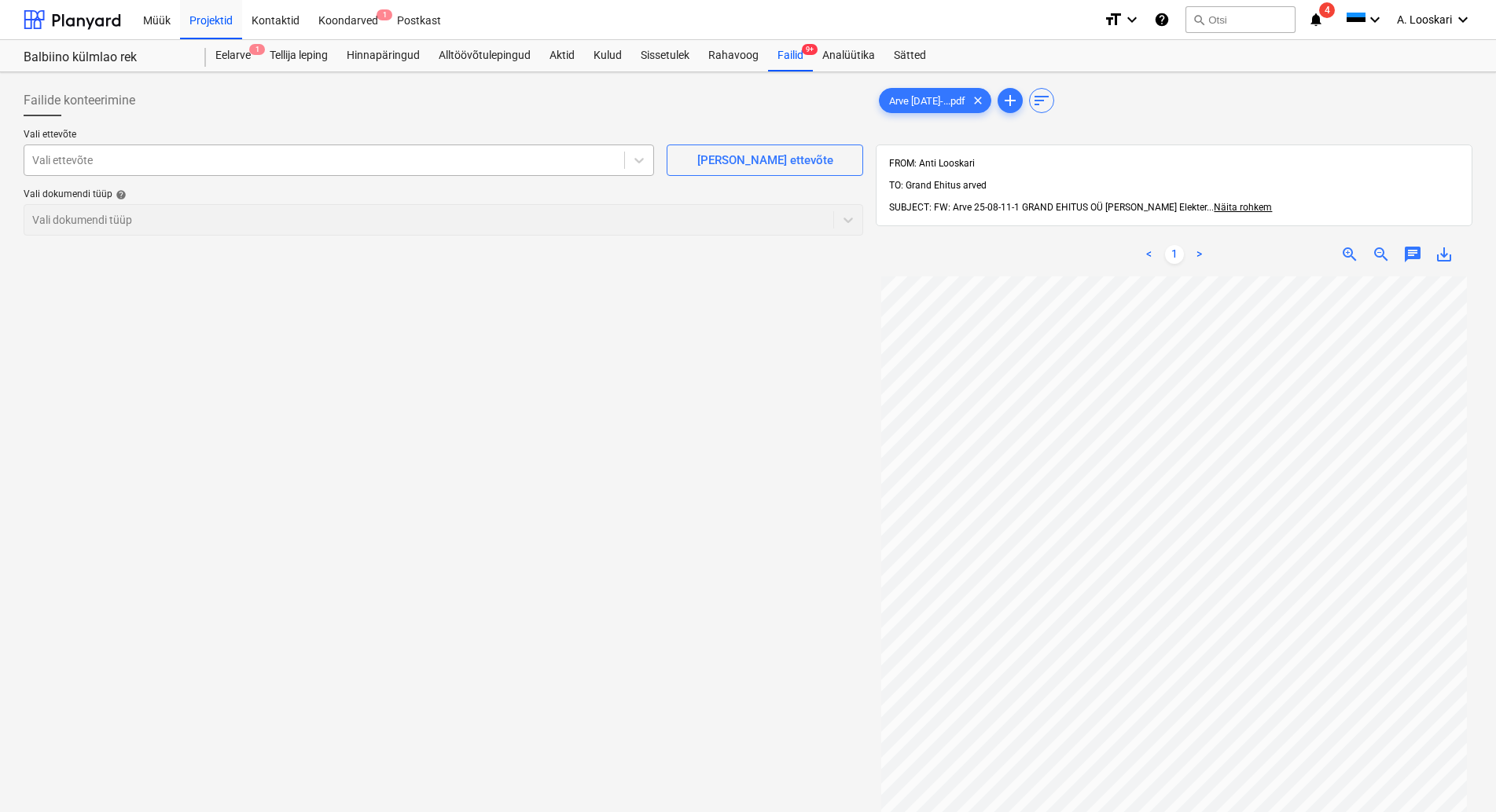
click at [101, 163] on div at bounding box center [324, 160] width 584 height 16
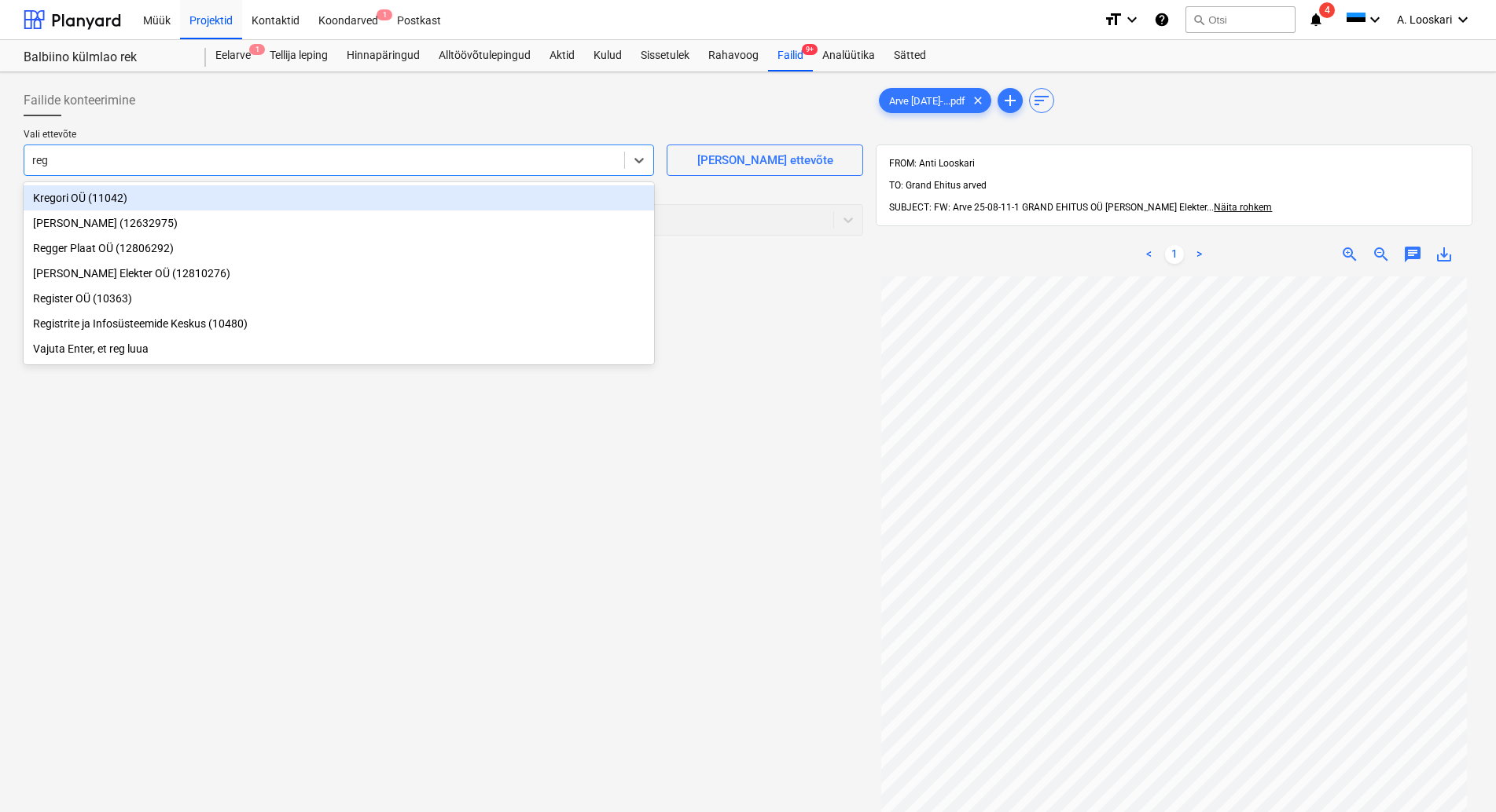
type input "regi"
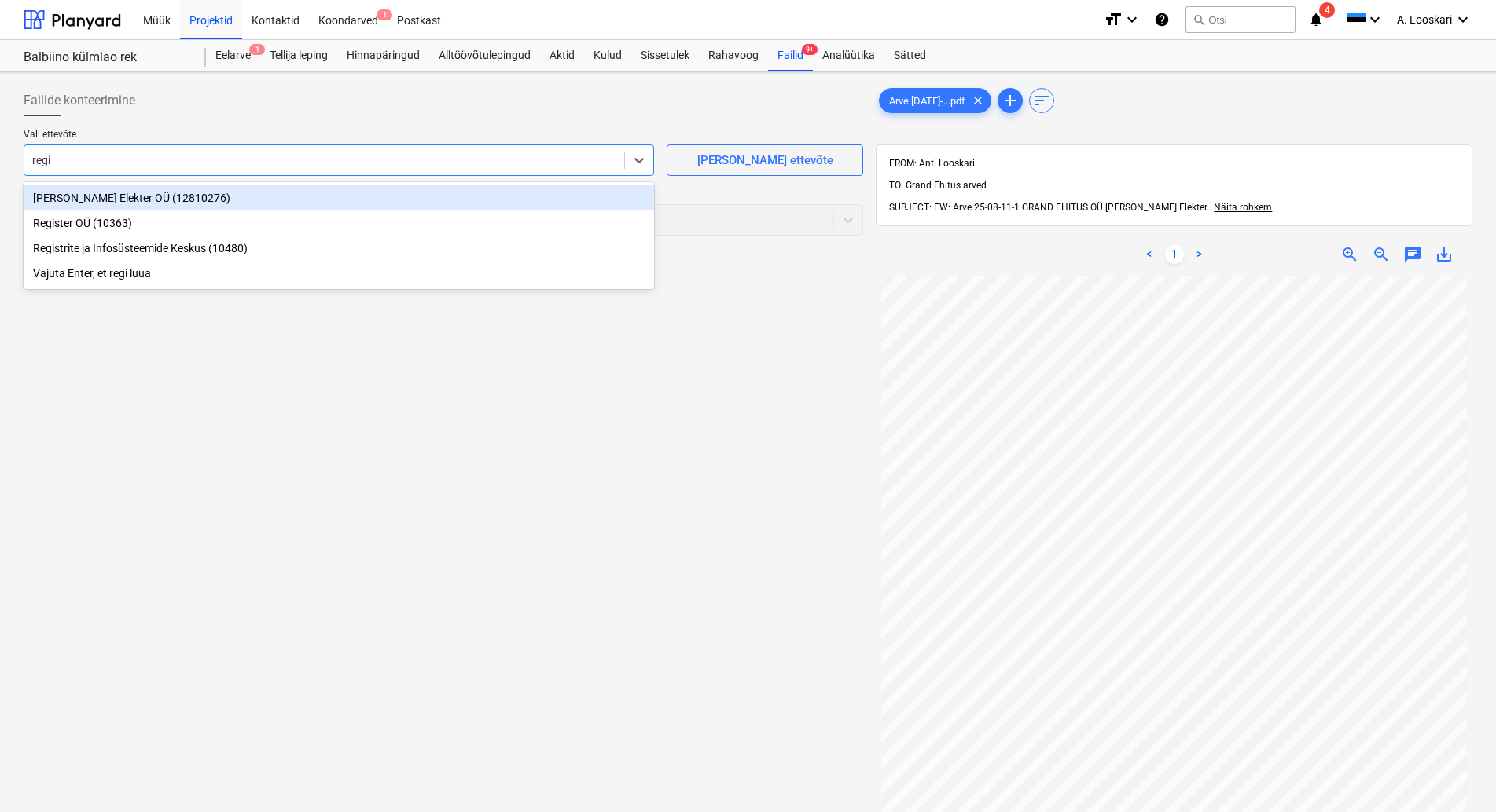
click at [169, 194] on div "[PERSON_NAME] Elekter OÜ (12810276)" at bounding box center [339, 198] width 630 height 25
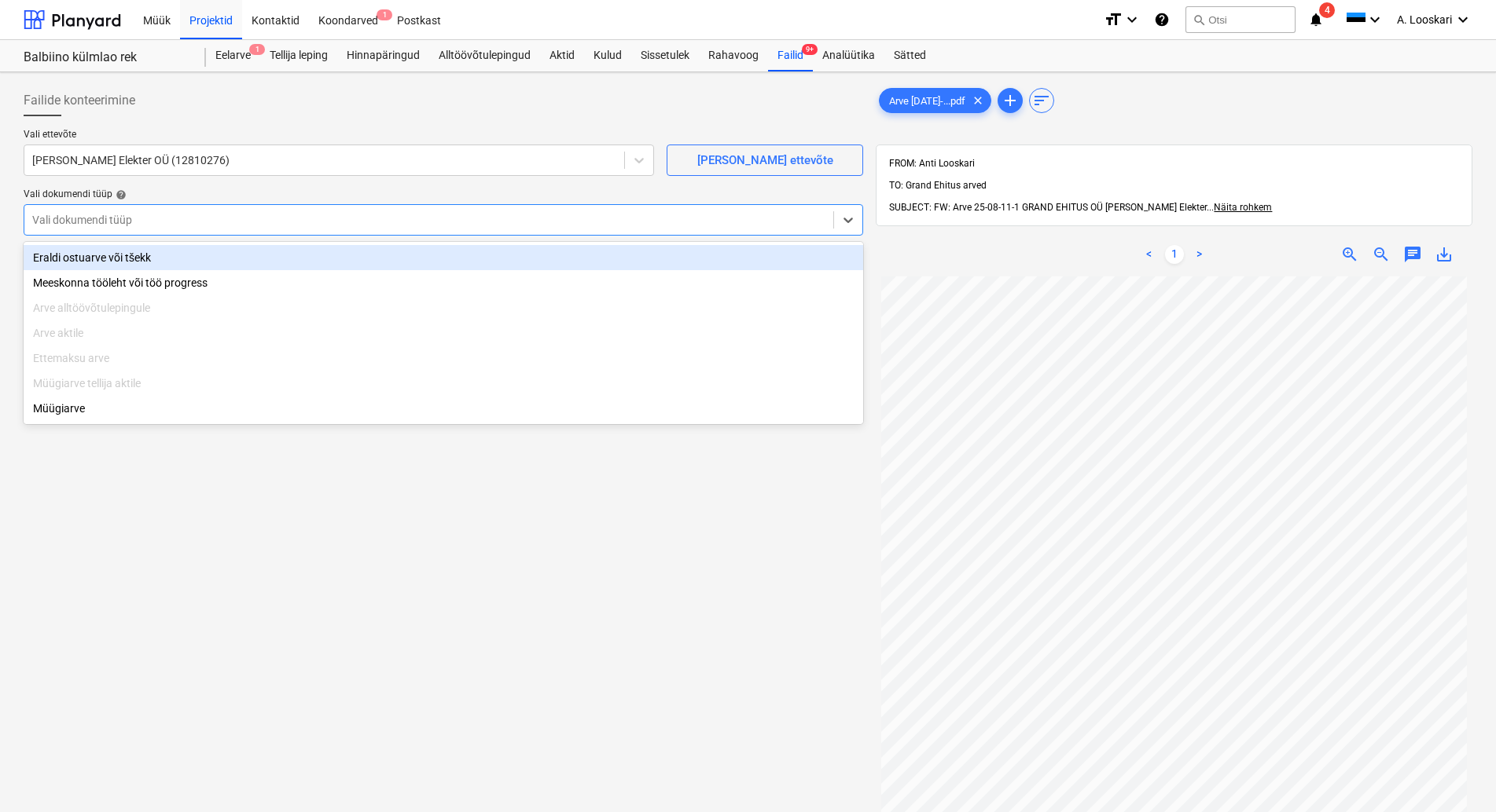
click at [166, 218] on div at bounding box center [429, 220] width 793 height 16
click at [174, 259] on div "Eraldi ostuarve või tšekk" at bounding box center [443, 258] width 839 height 25
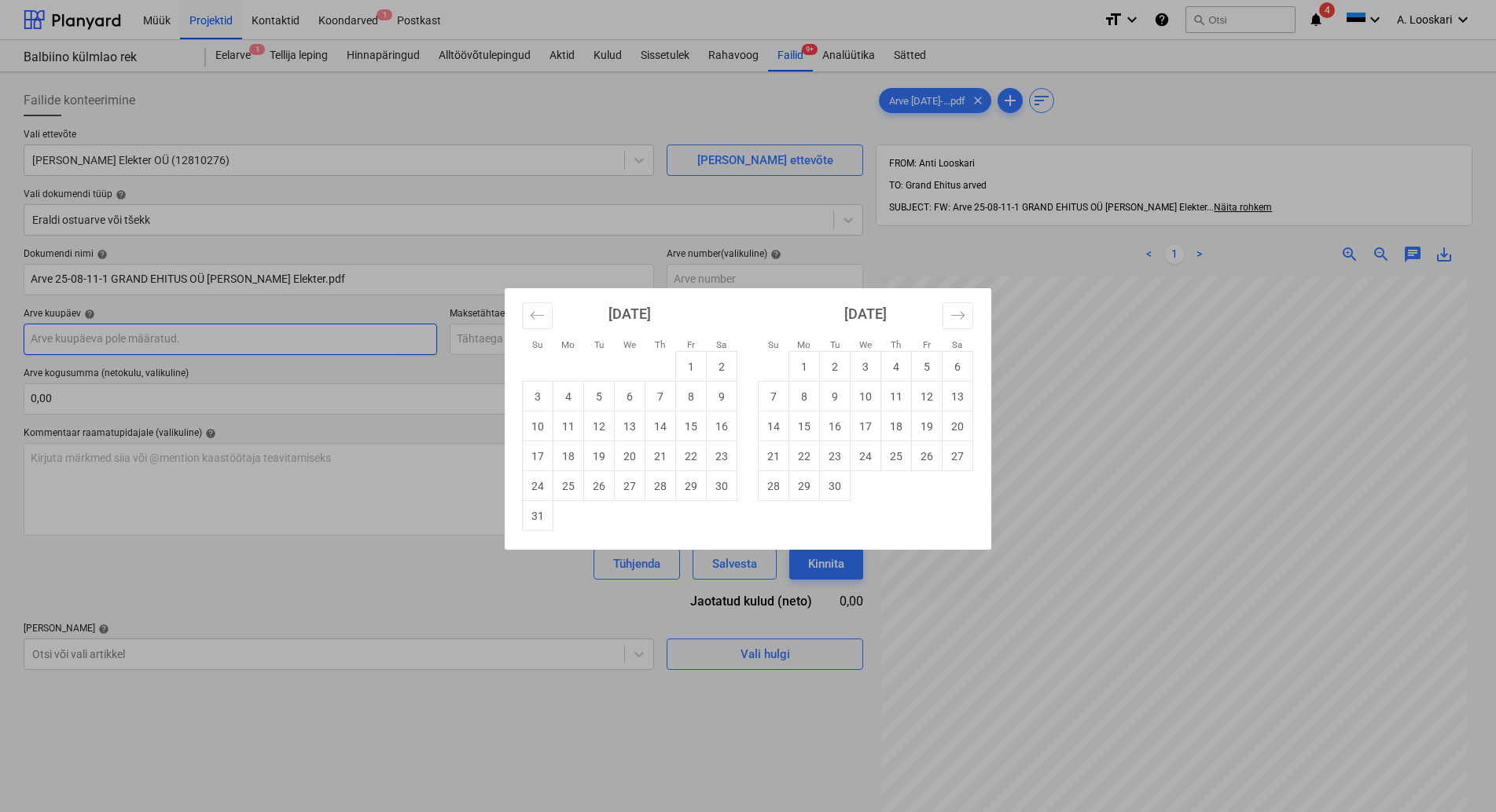
click at [193, 337] on input "text" at bounding box center [230, 339] width 413 height 31
click at [572, 428] on td "11" at bounding box center [568, 426] width 30 height 30
type input "[DATE]"
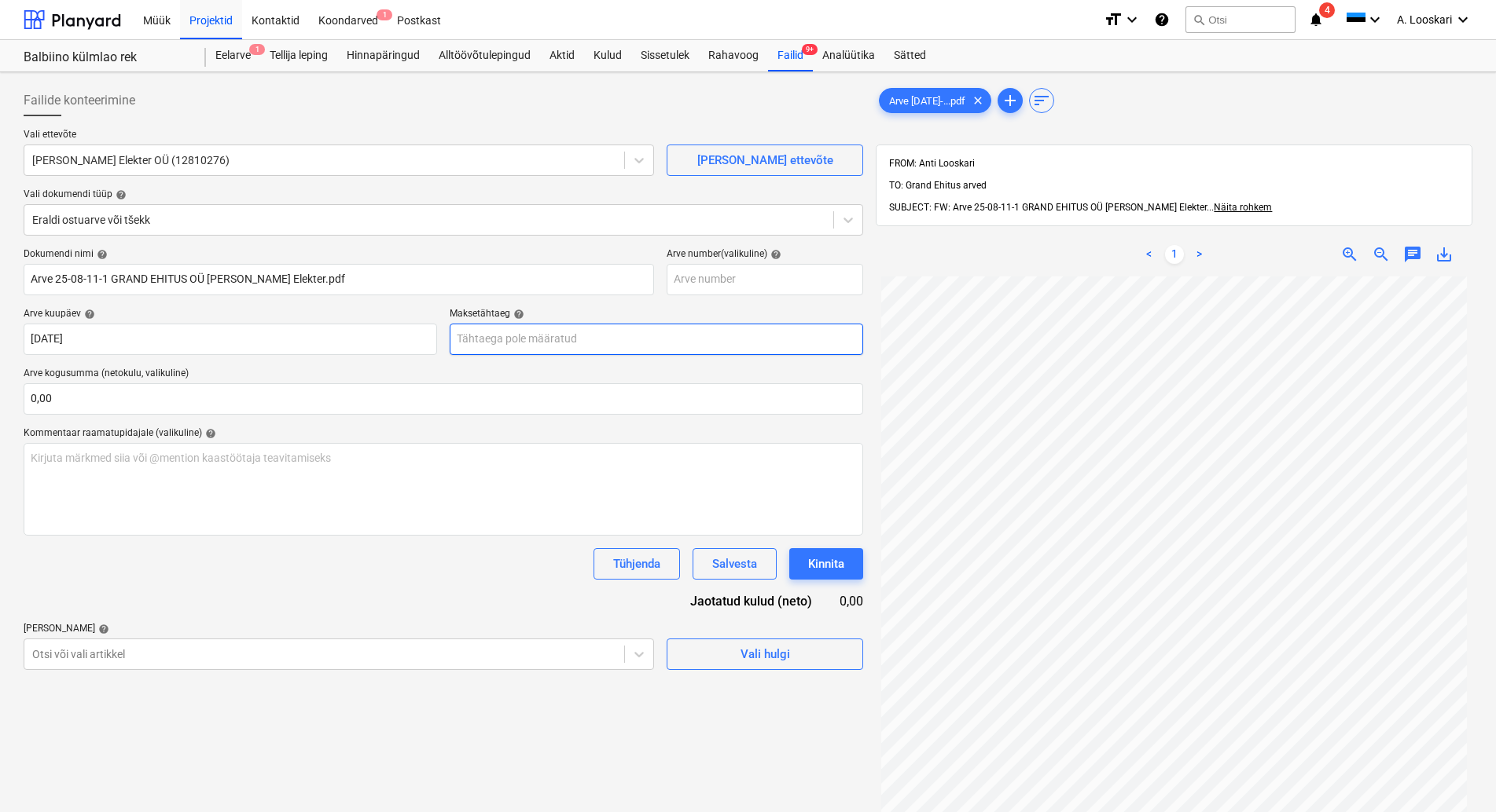
click at [489, 339] on input "text" at bounding box center [657, 339] width 413 height 31
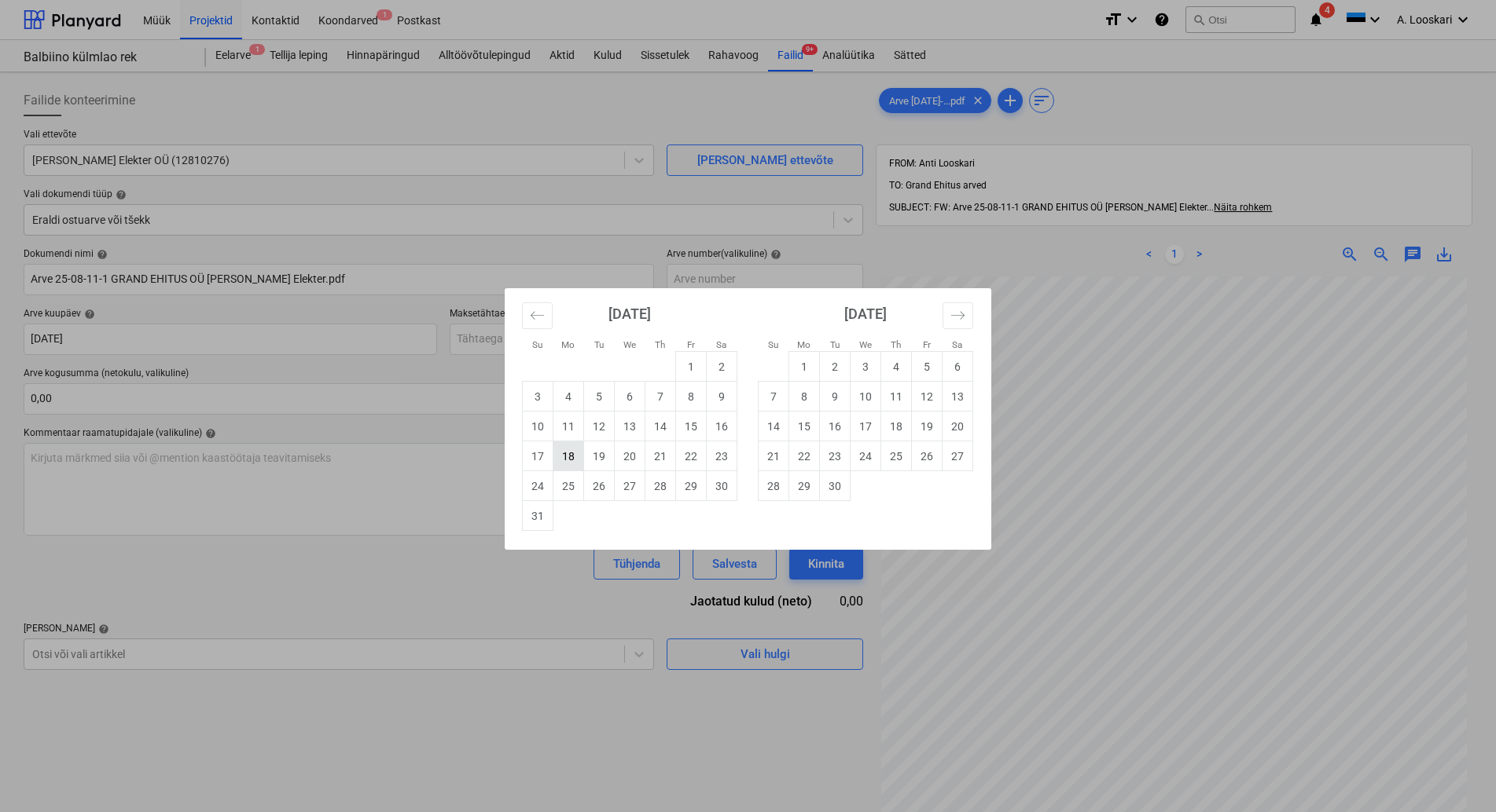
click at [569, 456] on td "18" at bounding box center [568, 456] width 30 height 30
type input "[DATE]"
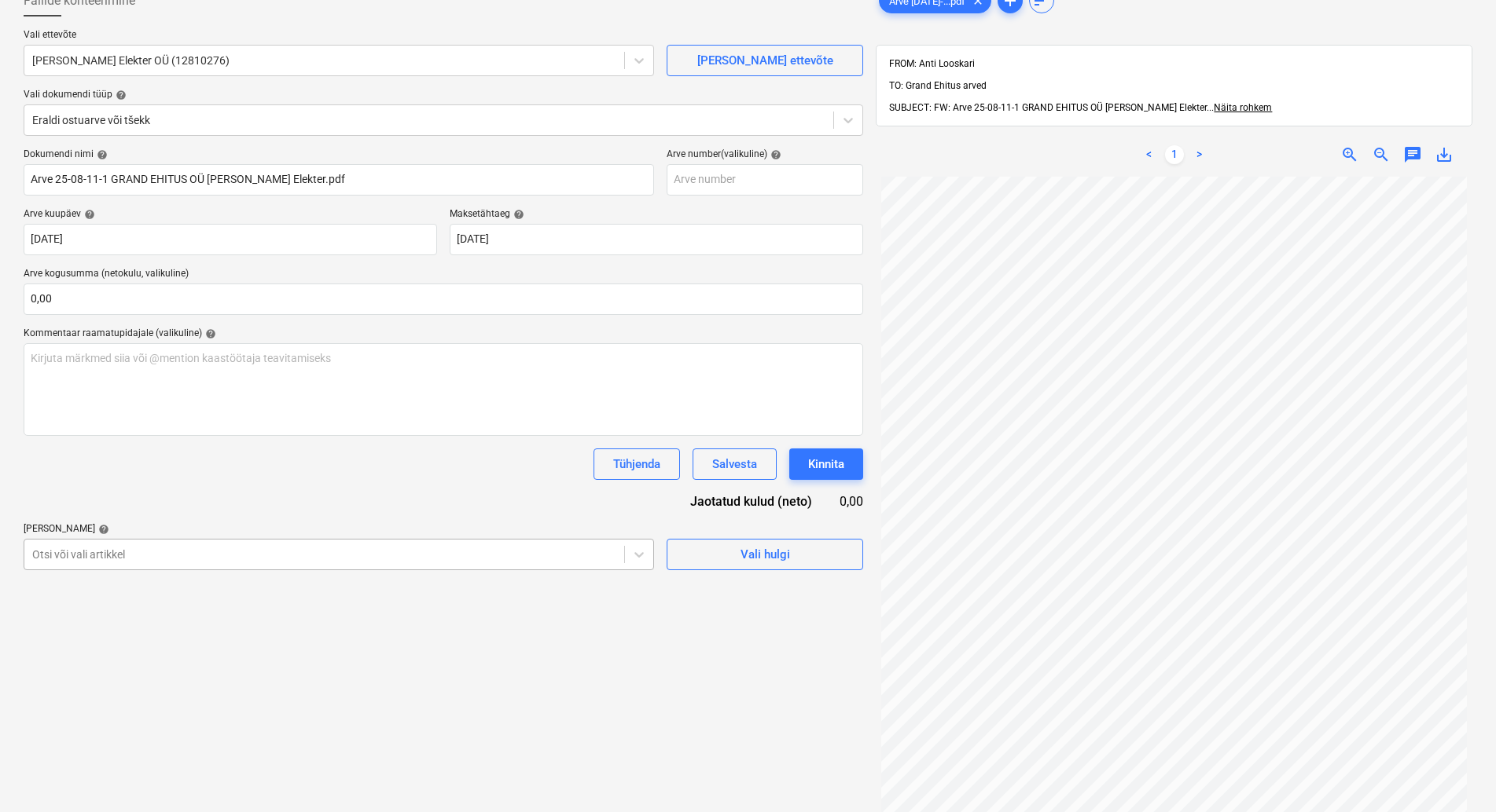
click at [161, 656] on body "Müük Projektid Kontaktid Koondarved 1 Postkast format_size keyboard_arrow_down …" at bounding box center [748, 306] width 1496 height 812
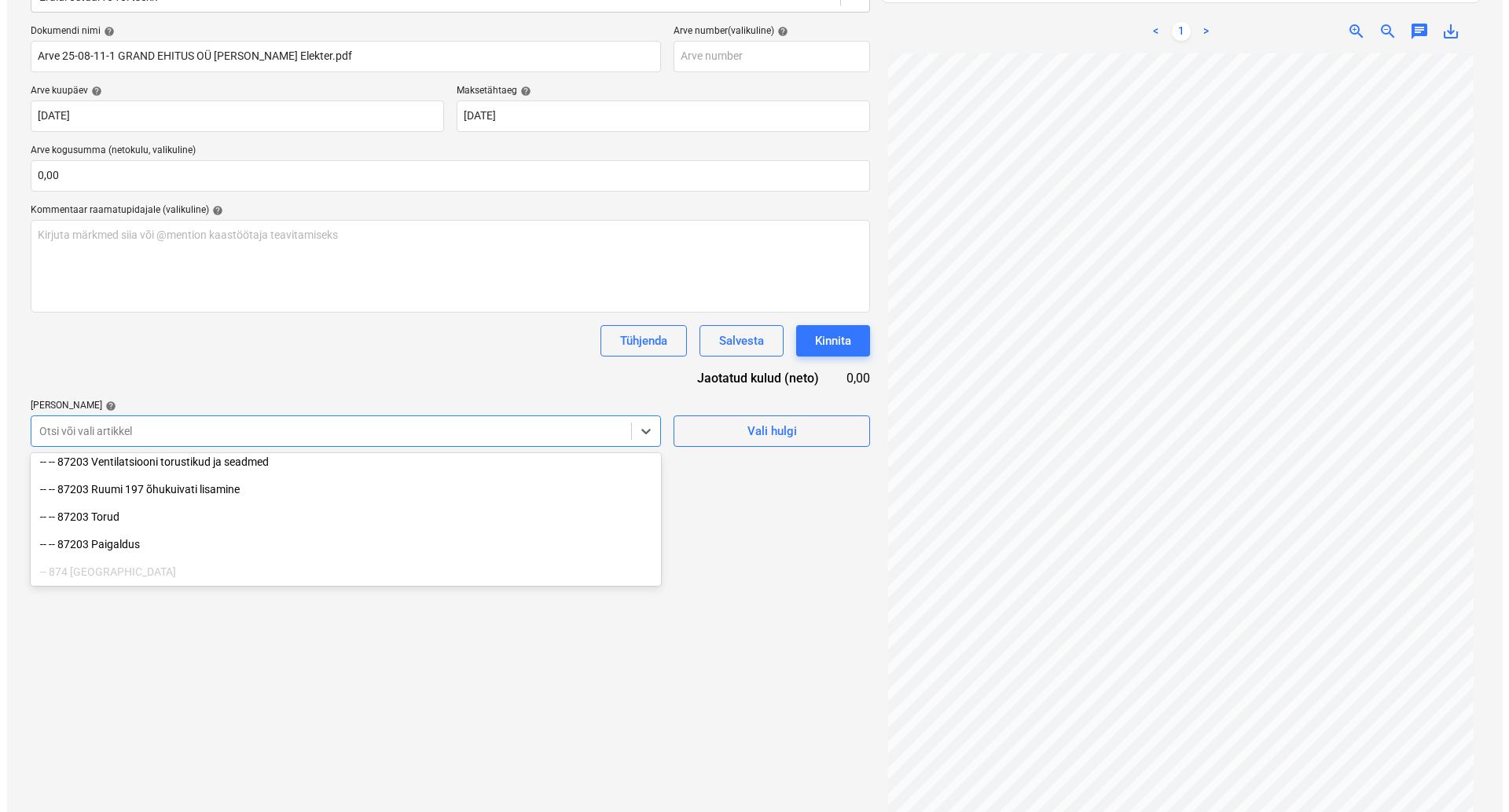
scroll to position [1908, 0]
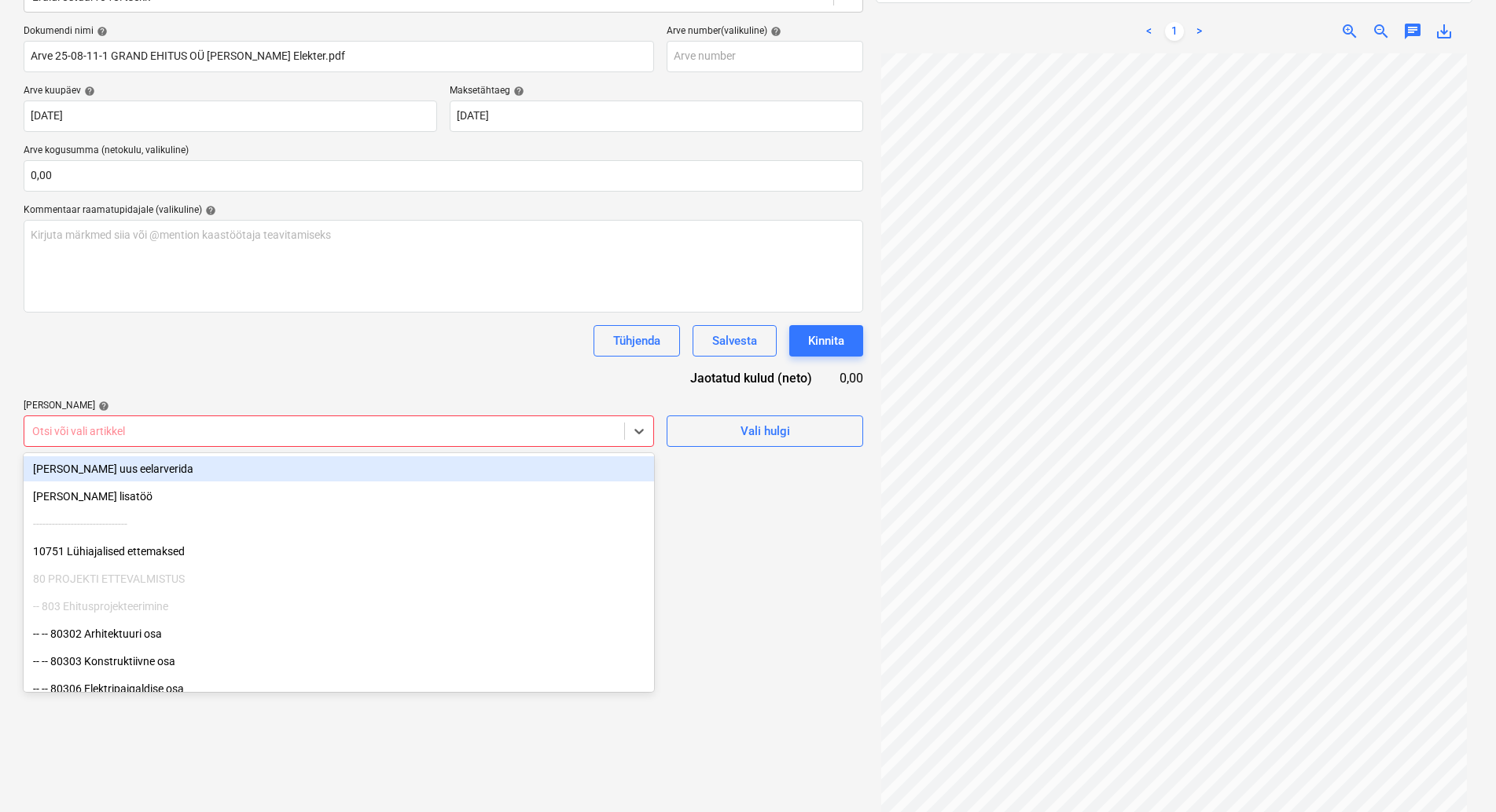
click at [114, 429] on div at bounding box center [324, 431] width 584 height 16
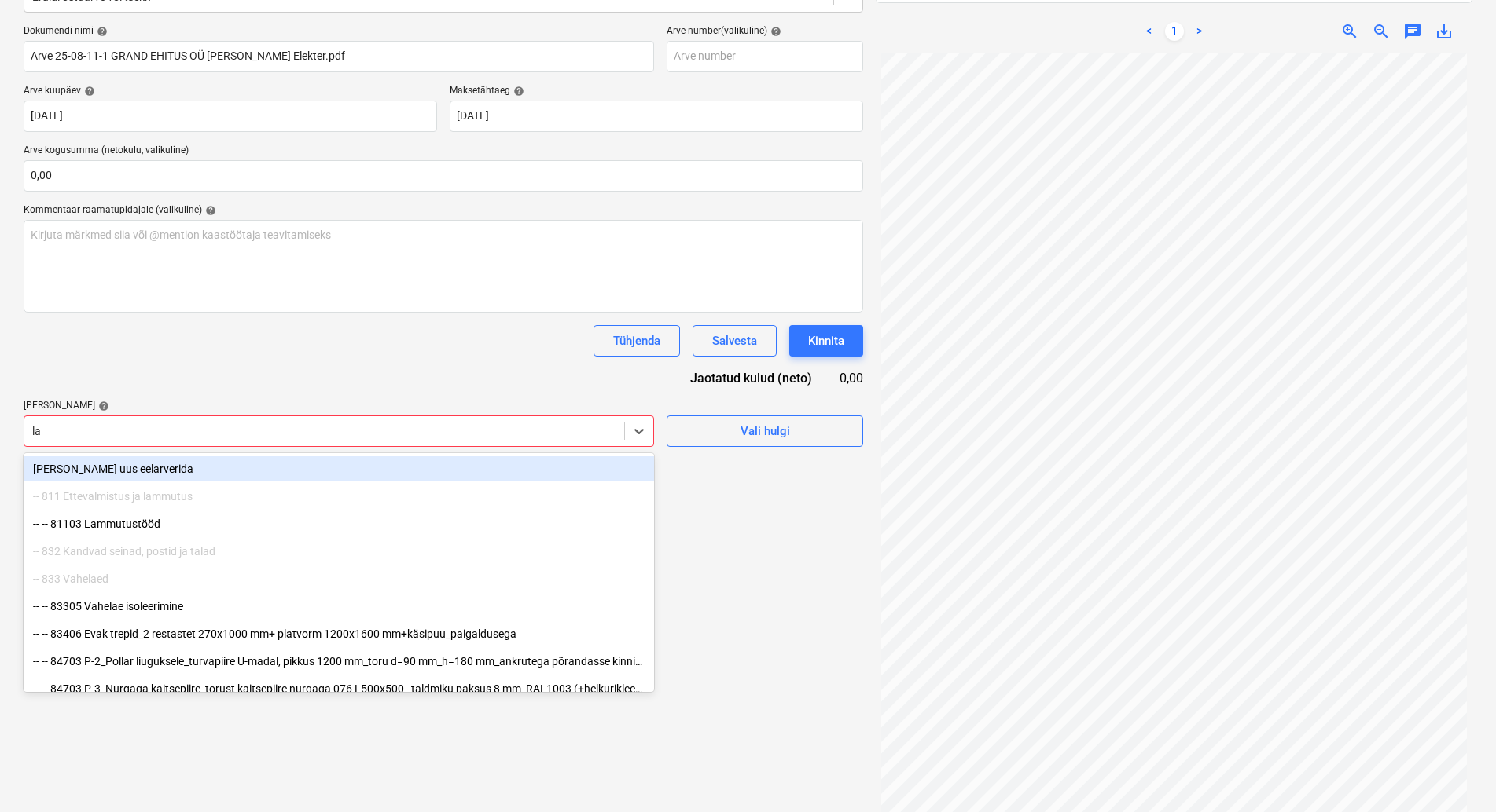
type input "lam"
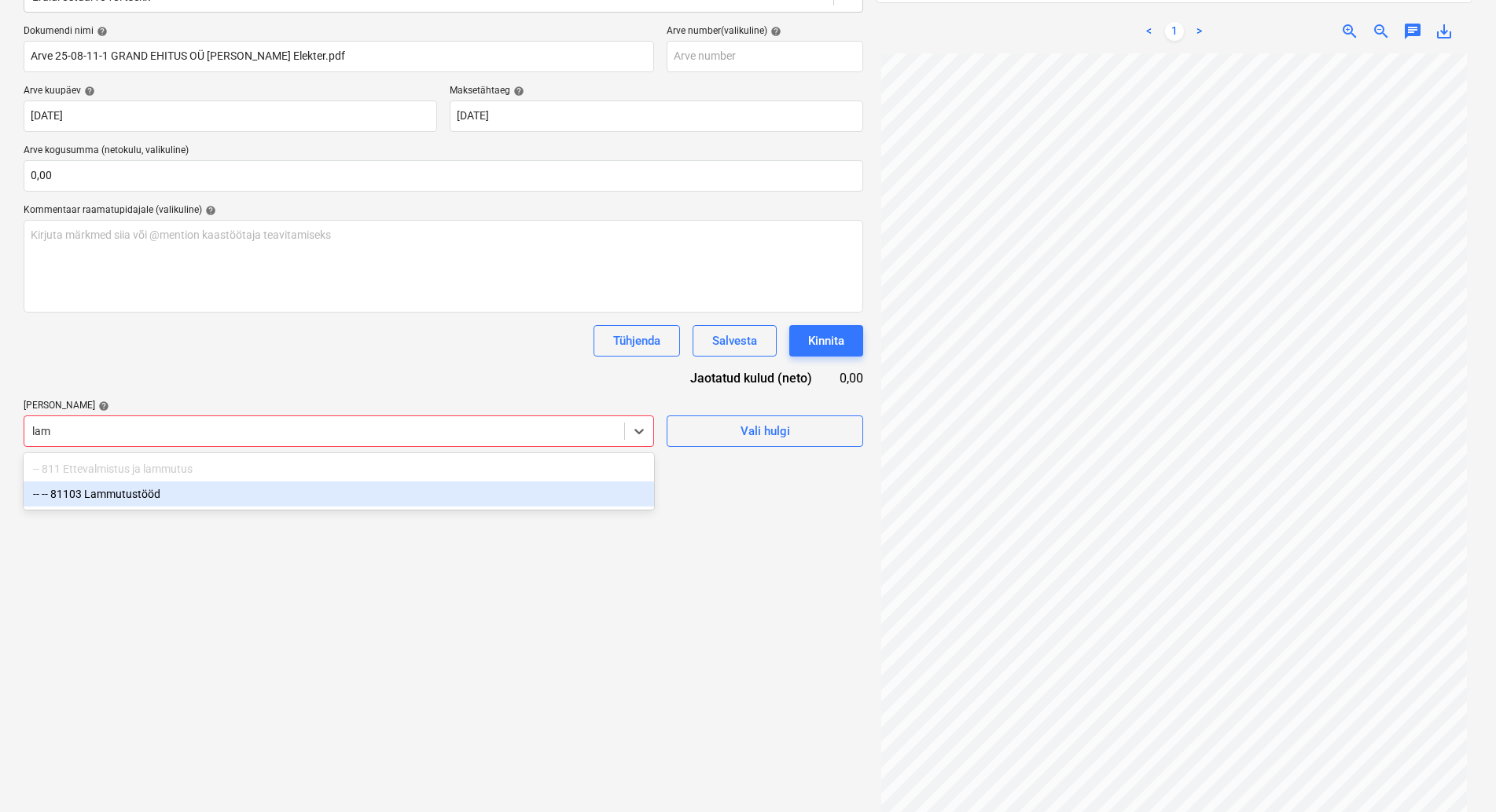
click at [132, 493] on div "-- -- 81103 Lammutustööd" at bounding box center [339, 494] width 630 height 25
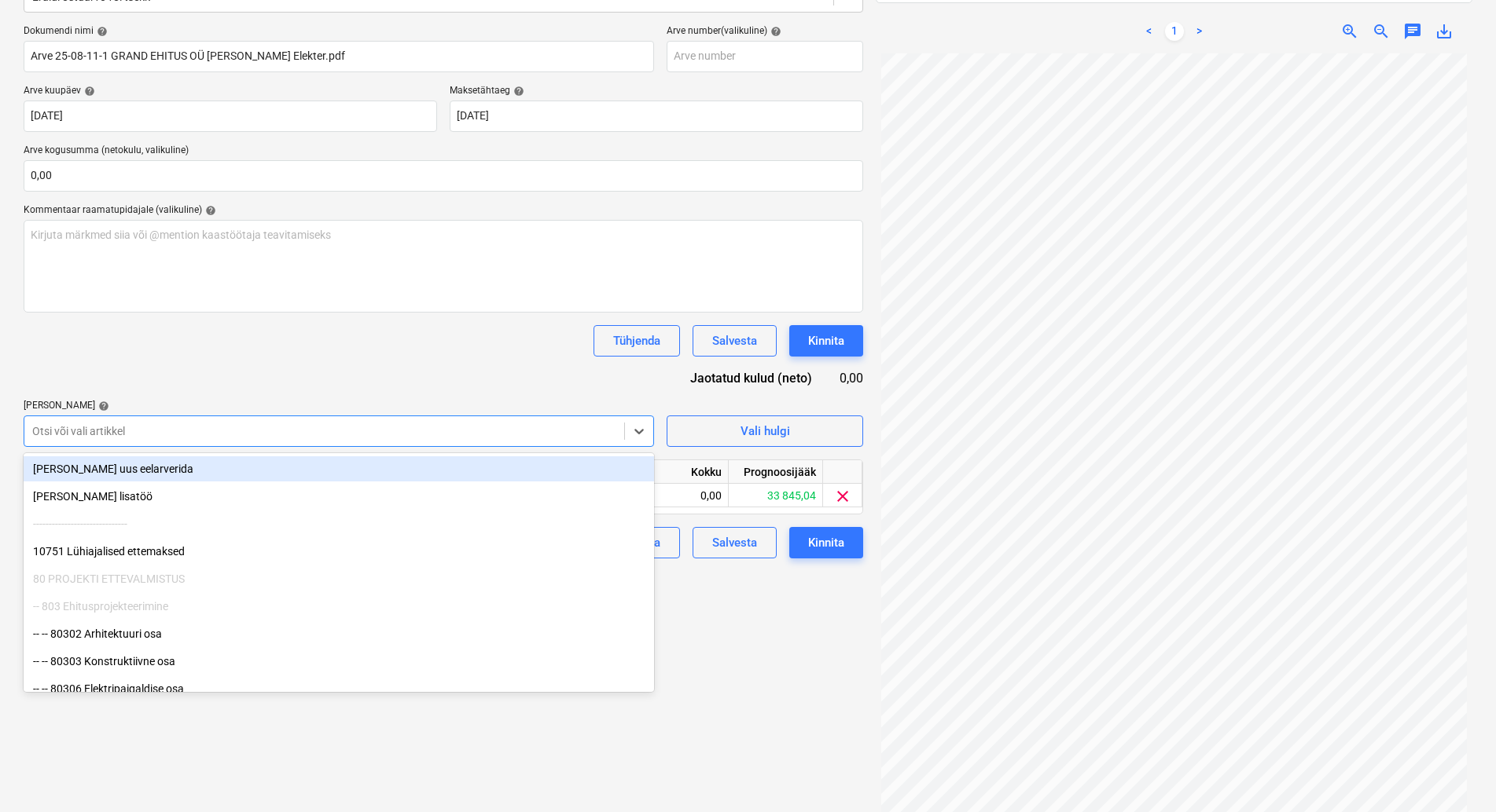
click at [202, 383] on div "Dokumendi nimi help Arve 25-08-11-1 GRAND EHITUS OÜ [PERSON_NAME] Elekter.pdf A…" at bounding box center [443, 292] width 839 height 533
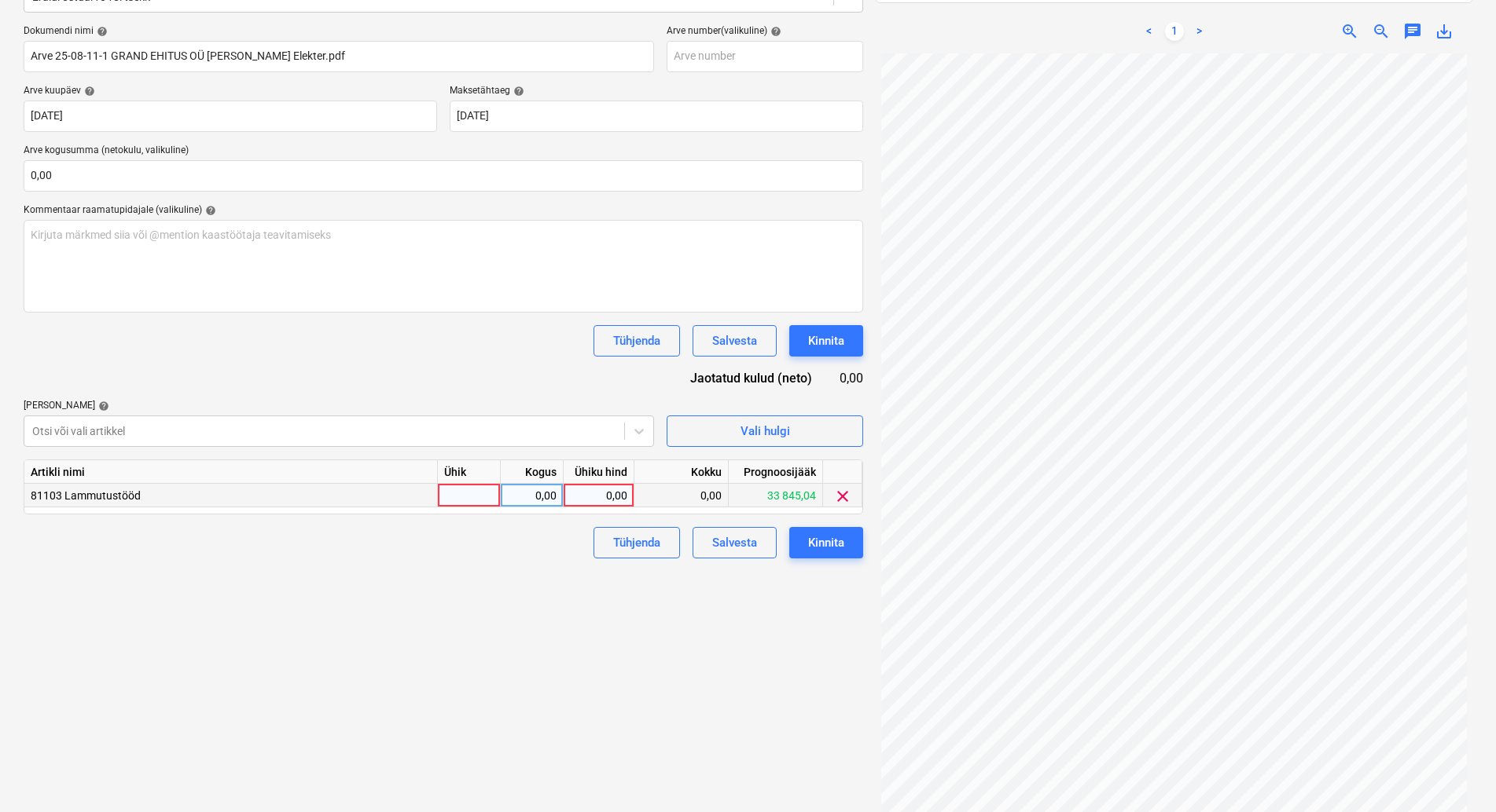
click at [463, 499] on div at bounding box center [469, 496] width 63 height 24
type input "kmpl"
click at [523, 495] on div "0,00" at bounding box center [532, 496] width 49 height 24
type input "1"
click at [590, 498] on div "0,00" at bounding box center [599, 496] width 58 height 24
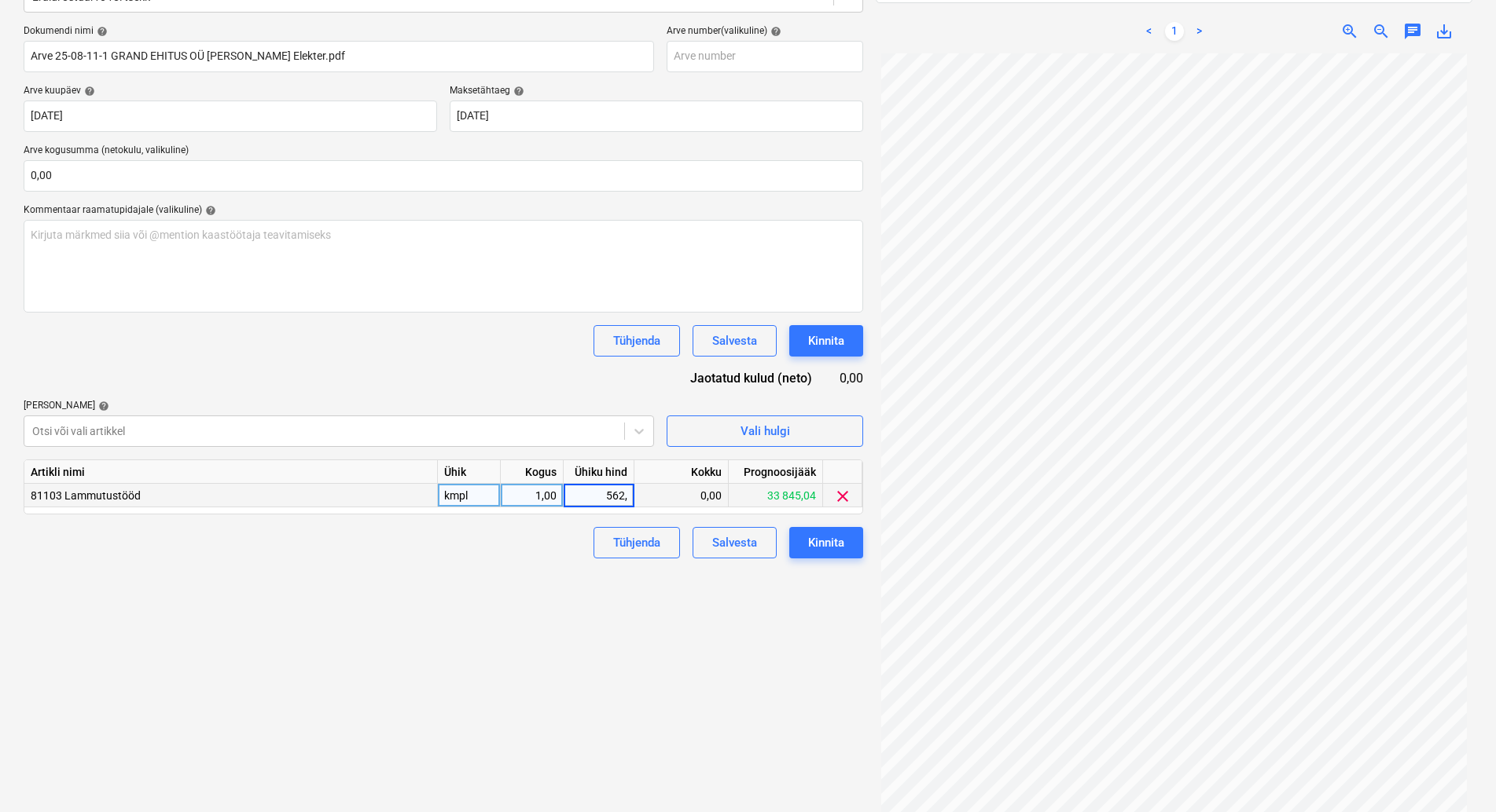
type input "562,5"
click at [597, 692] on div "Failide konteerimine Vali ettevõte [PERSON_NAME] Elekter OÜ (12810276) [PERSON_…" at bounding box center [443, 341] width 852 height 973
click at [829, 541] on div "Kinnita" at bounding box center [826, 543] width 36 height 20
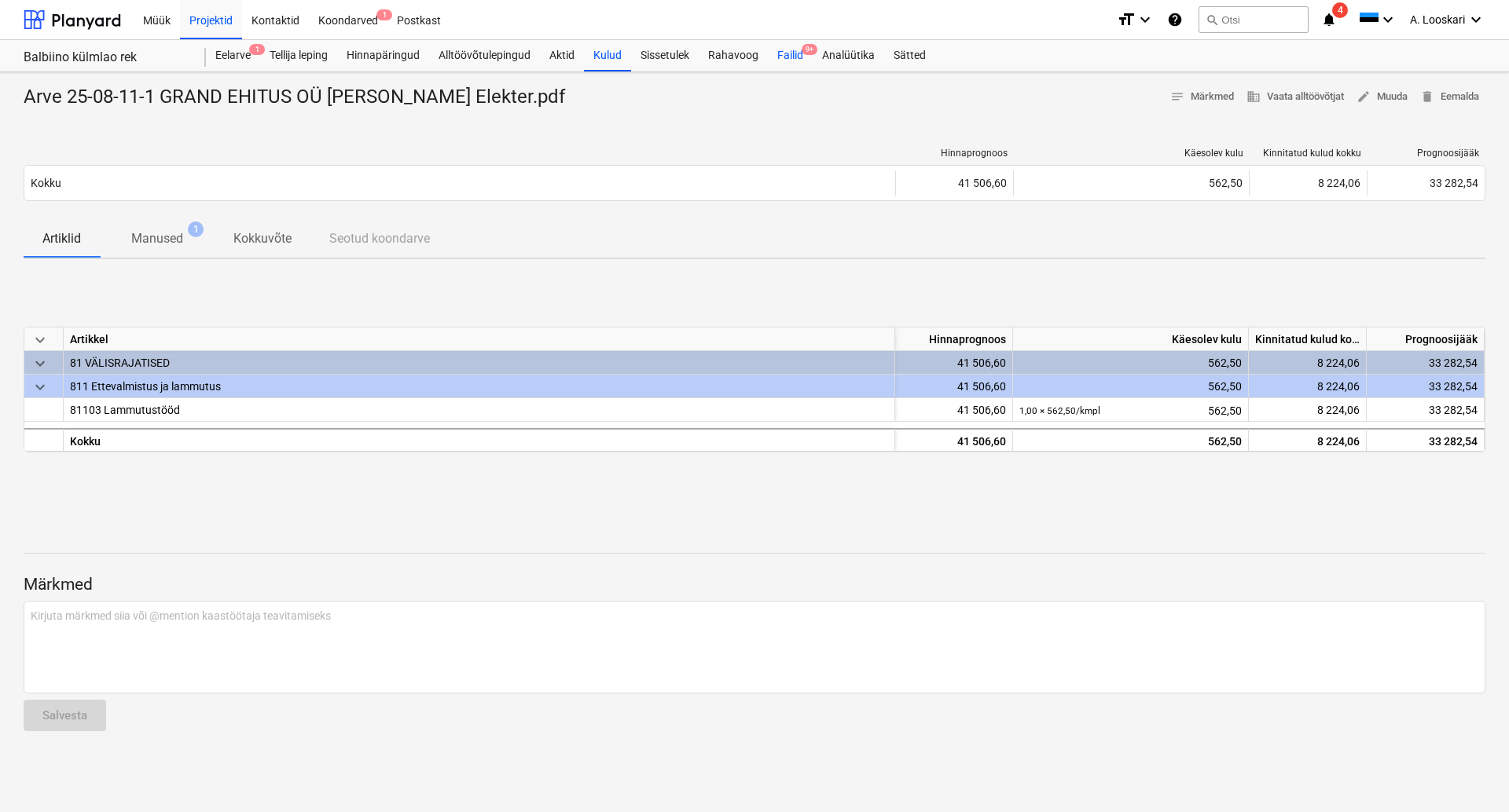
click at [801, 59] on div "Failid 9+" at bounding box center [790, 55] width 45 height 31
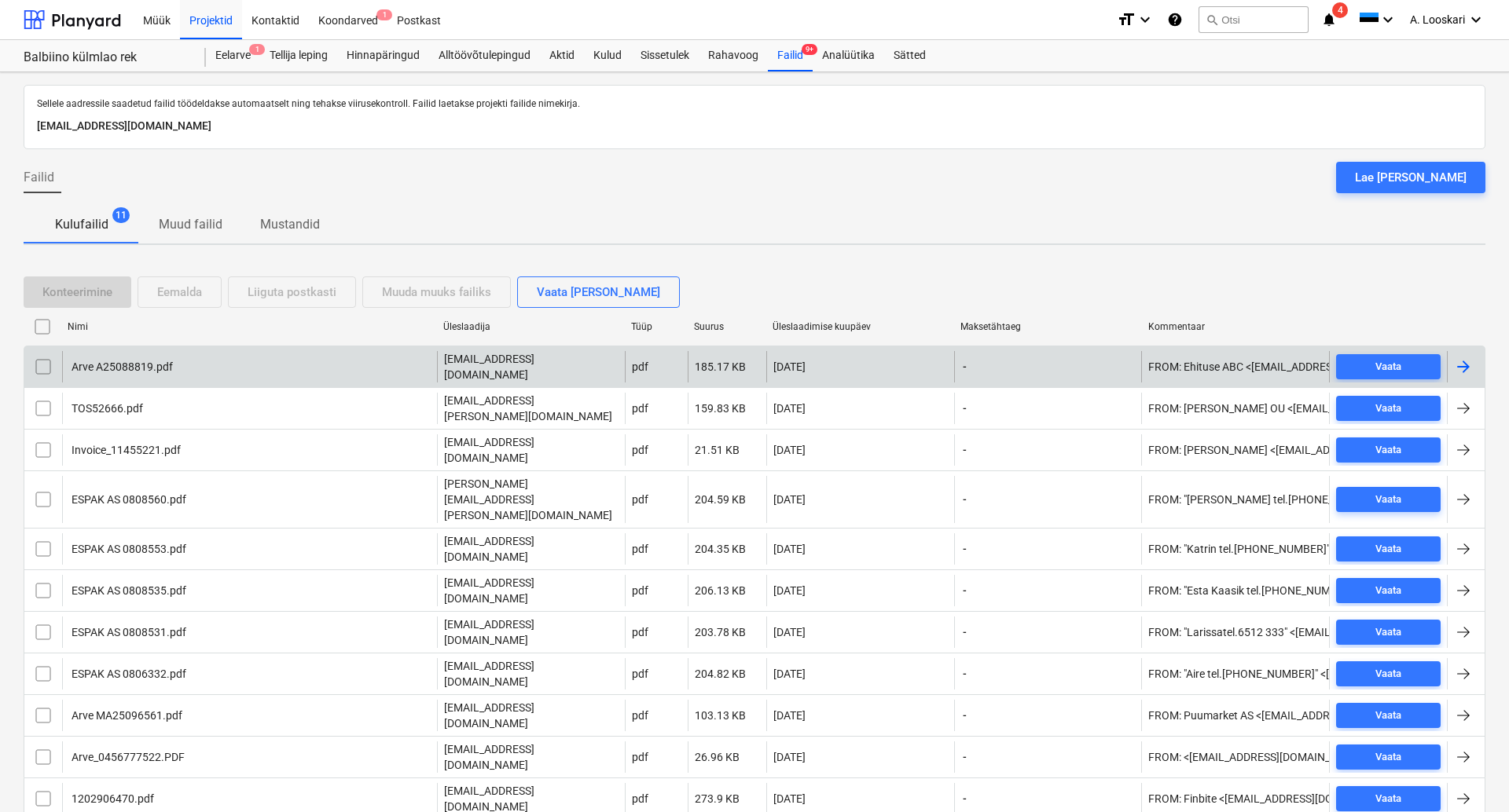
click at [150, 362] on div "Arve A25088819.pdf" at bounding box center [121, 367] width 103 height 13
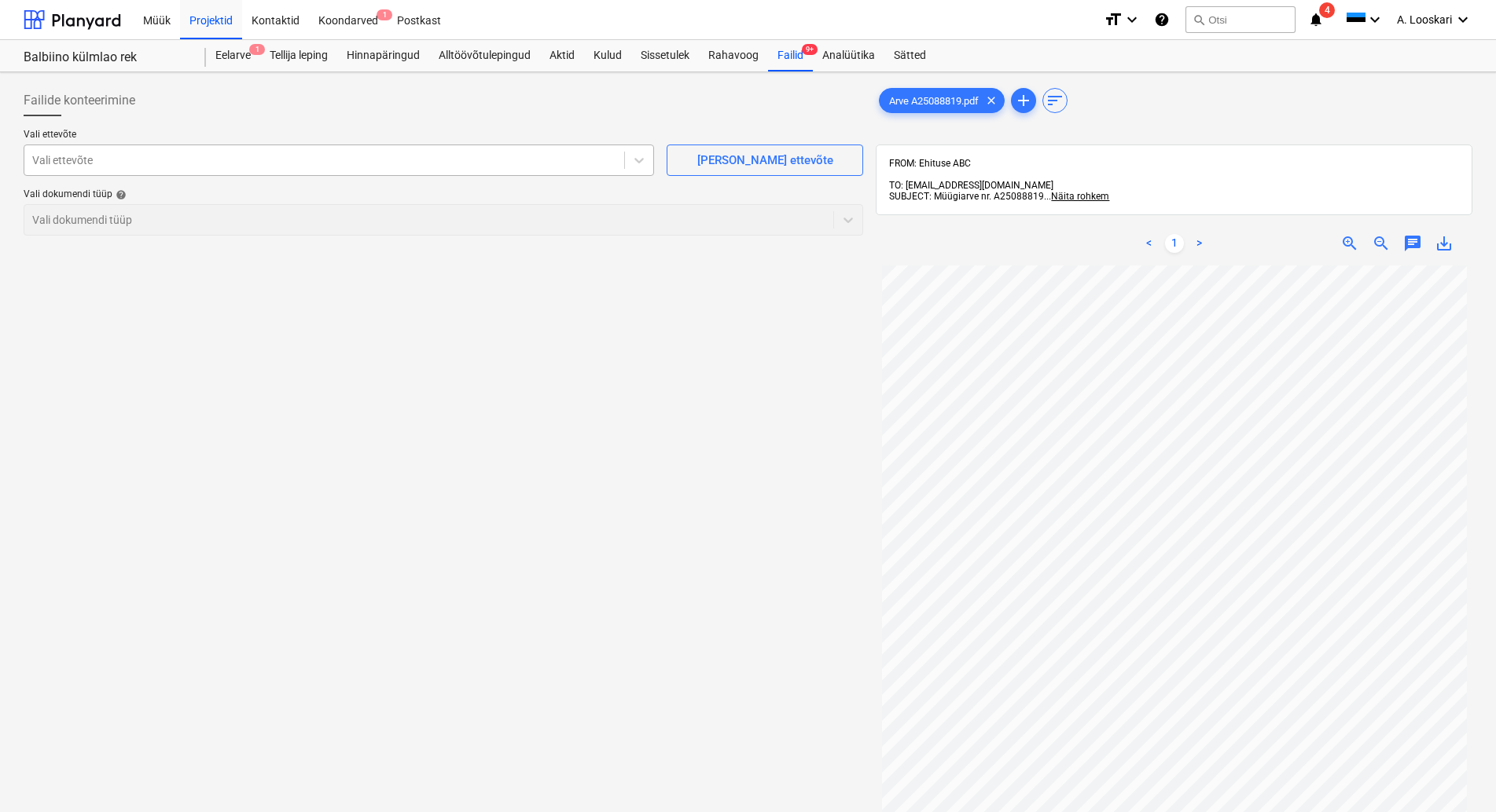
click at [181, 161] on div at bounding box center [324, 160] width 584 height 16
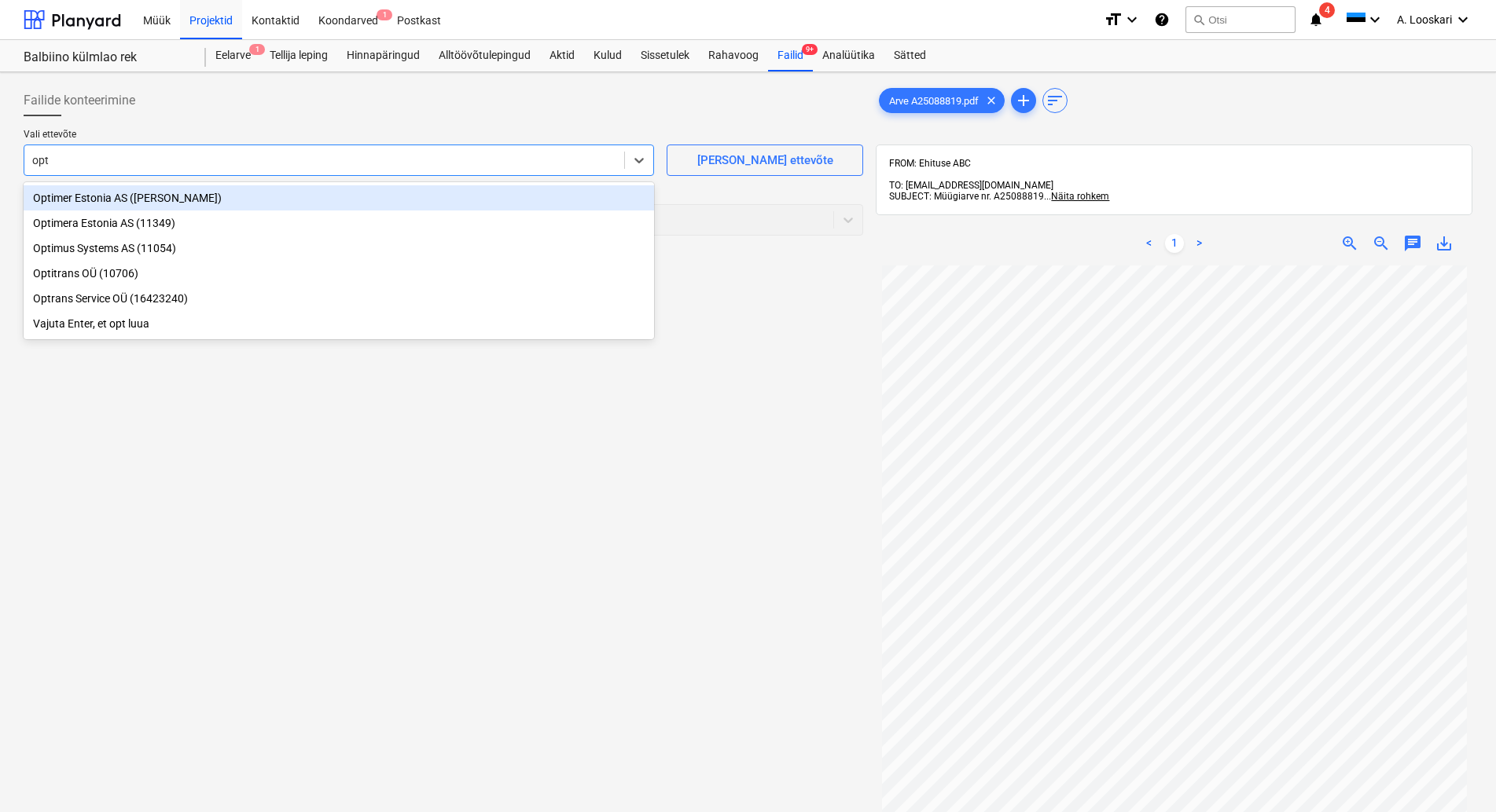
type input "opti"
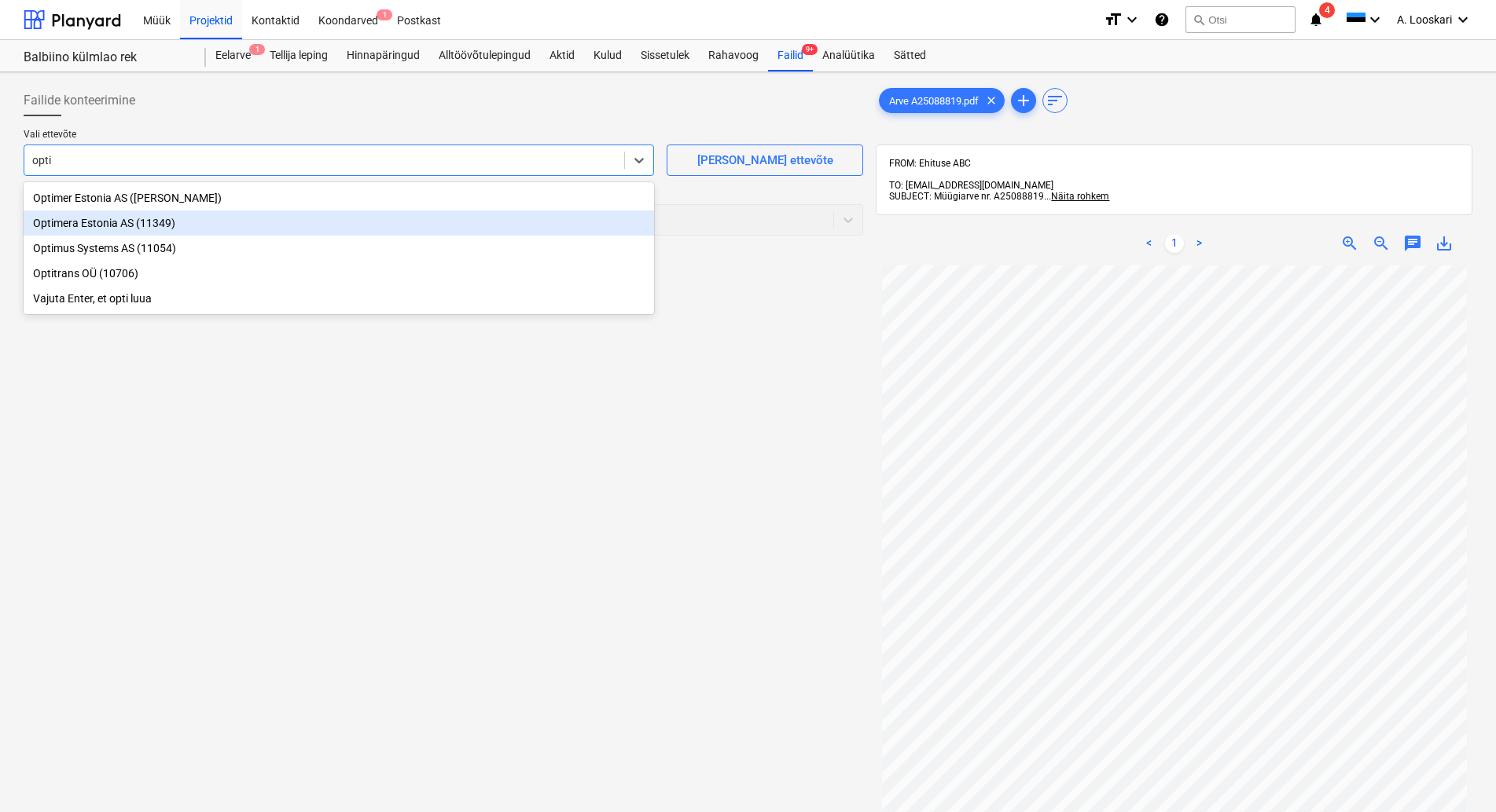
click at [180, 223] on div "Optimera Estonia AS (11349)" at bounding box center [339, 224] width 630 height 25
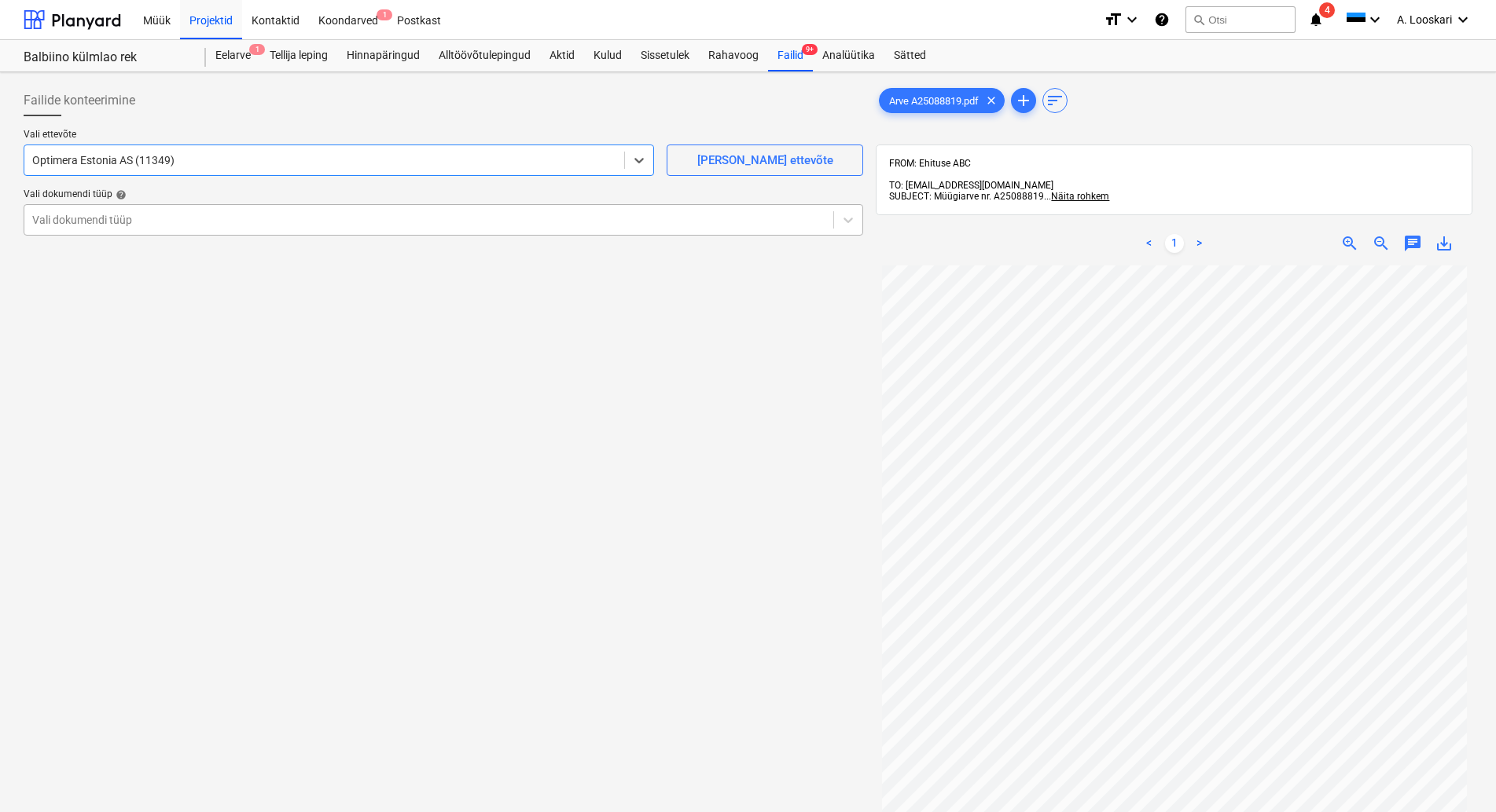
click at [162, 224] on div at bounding box center [429, 220] width 793 height 16
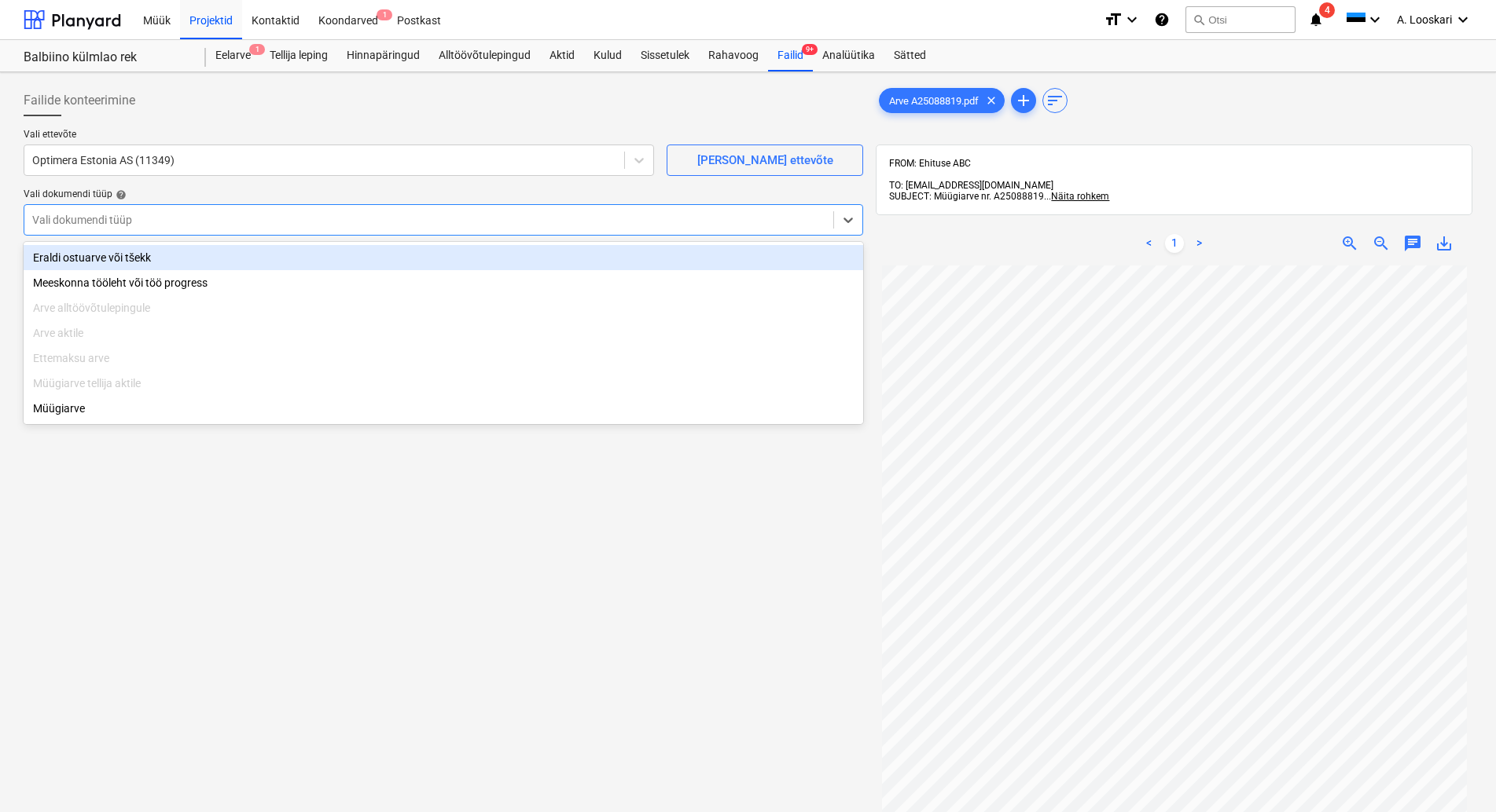
click at [192, 259] on div "Eraldi ostuarve või tšekk" at bounding box center [443, 258] width 839 height 25
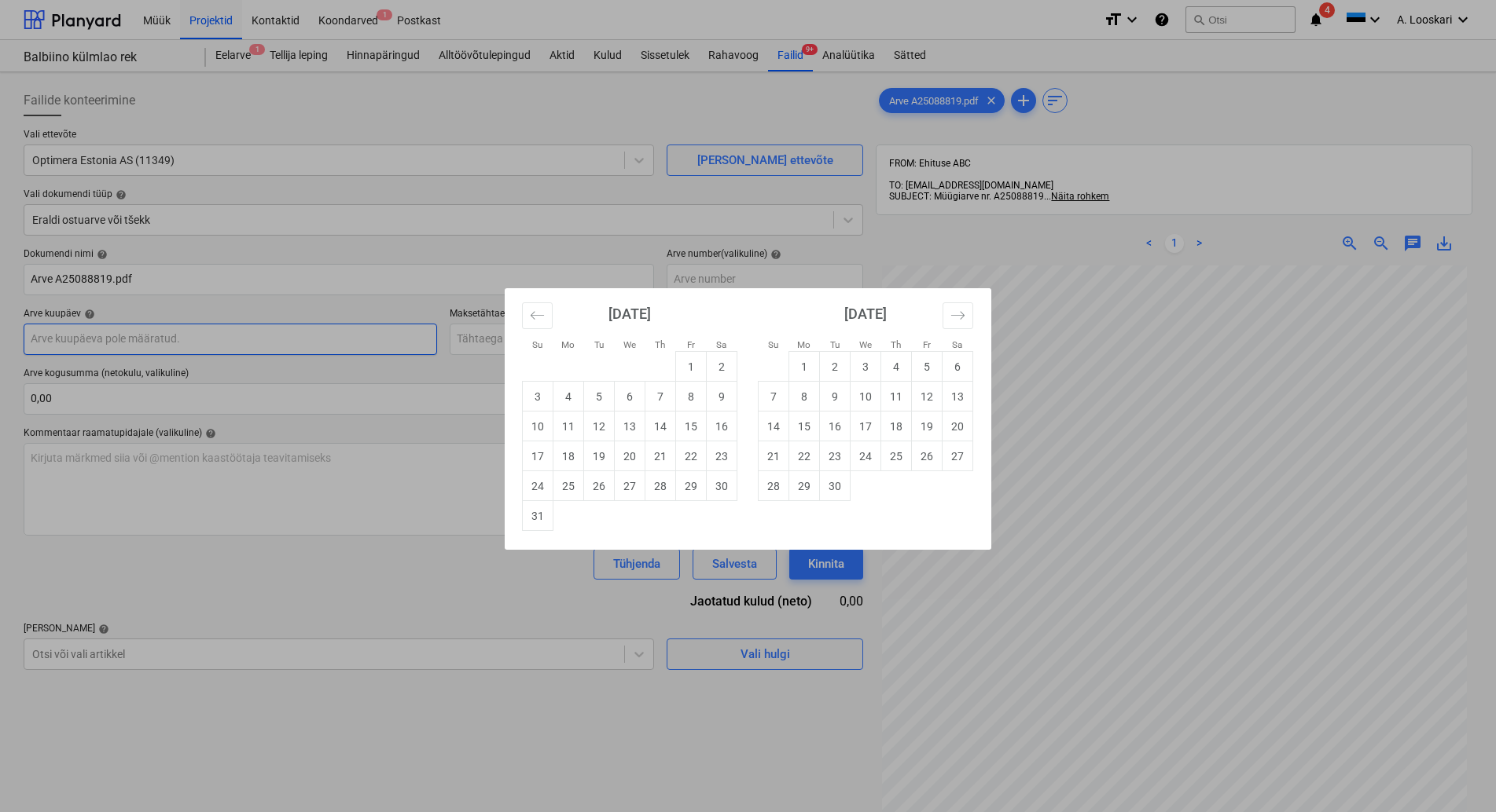
click at [183, 340] on input "text" at bounding box center [230, 339] width 413 height 31
click at [540, 453] on td "17" at bounding box center [538, 456] width 30 height 30
type input "[DATE]"
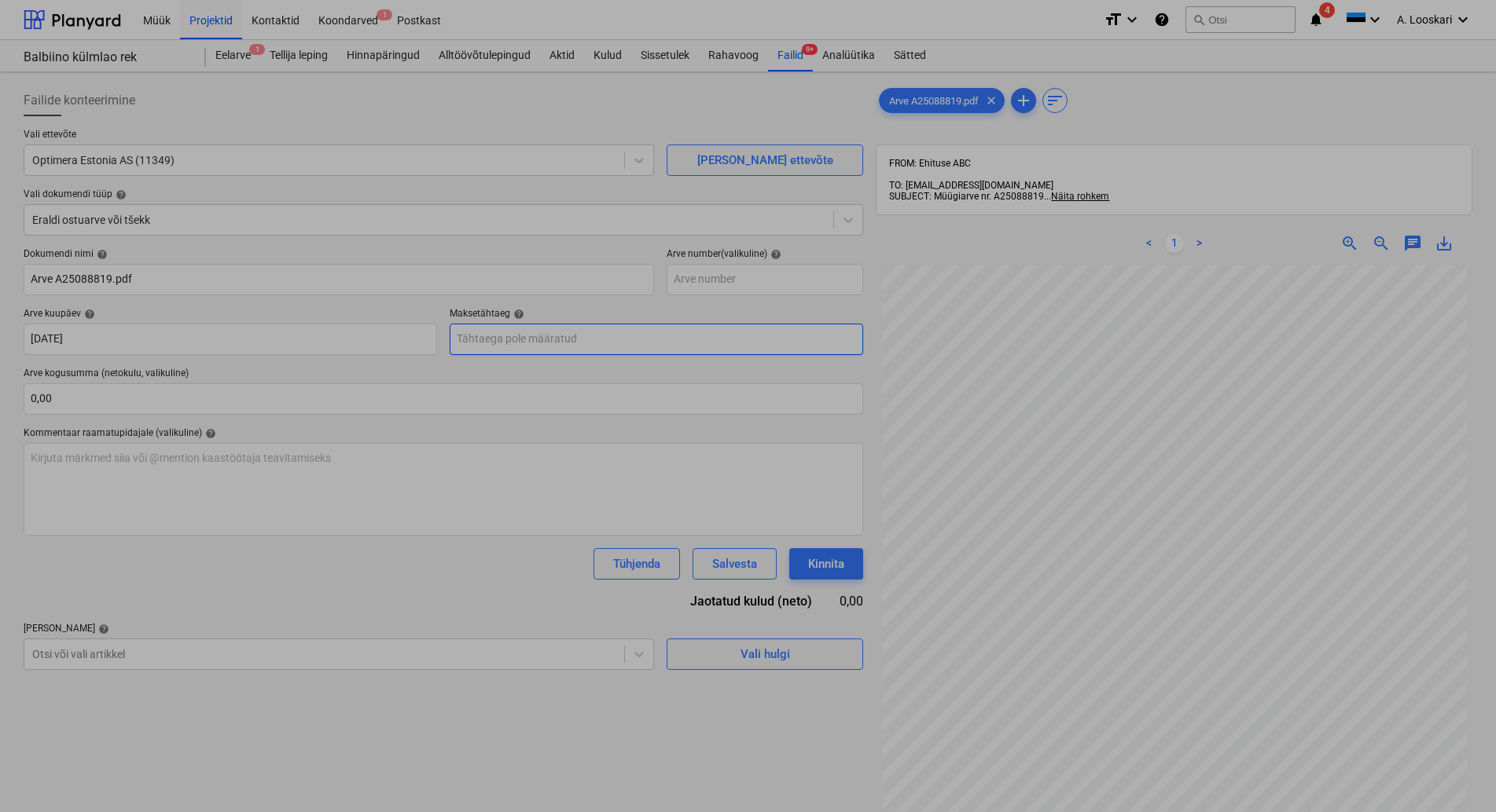
click at [500, 336] on input "text" at bounding box center [657, 339] width 413 height 31
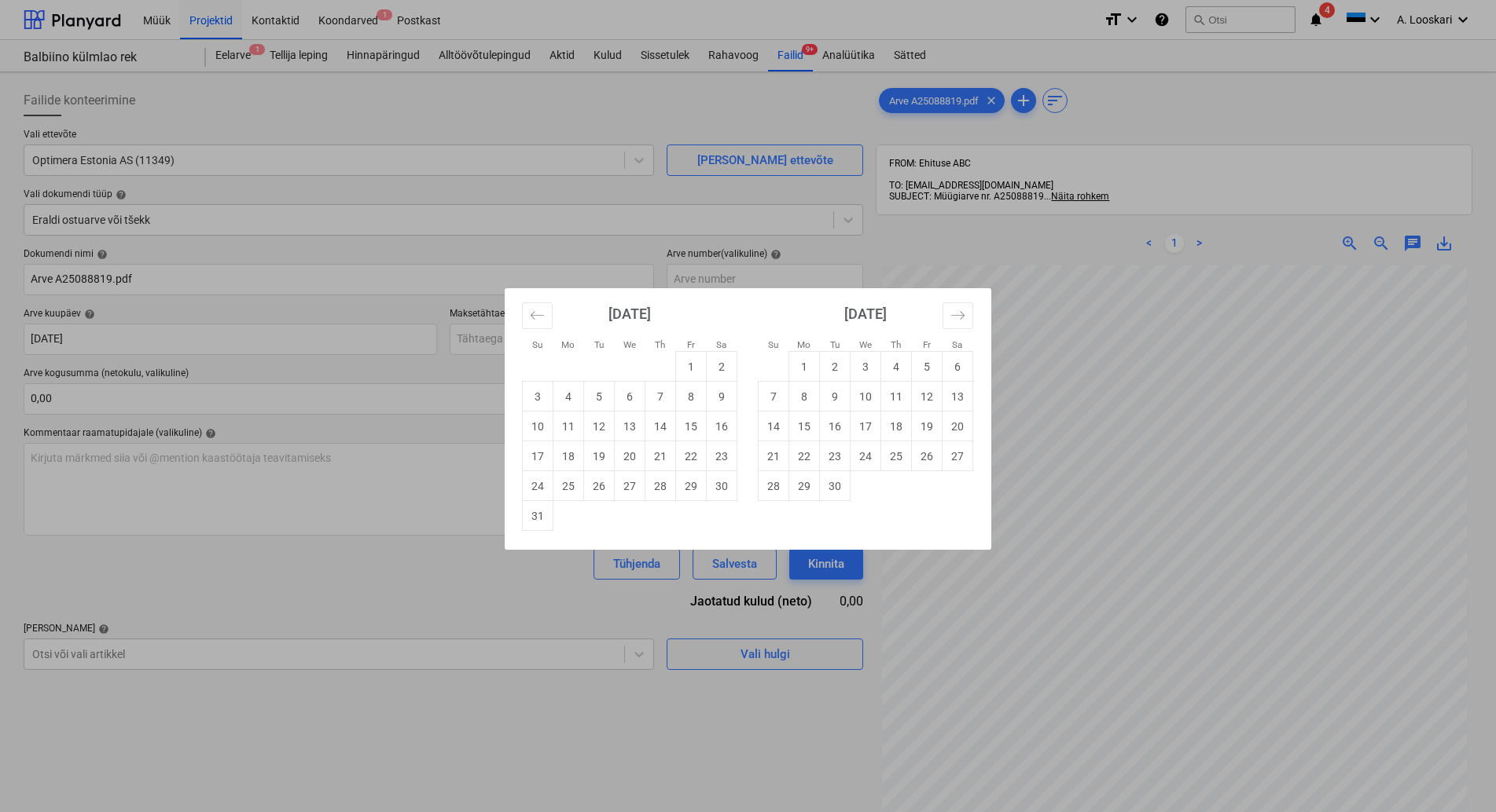
drag, startPoint x: 837, startPoint y: 424, endPoint x: 828, endPoint y: 421, distance: 9.5
click at [835, 423] on td "16" at bounding box center [835, 426] width 30 height 30
type input "[DATE]"
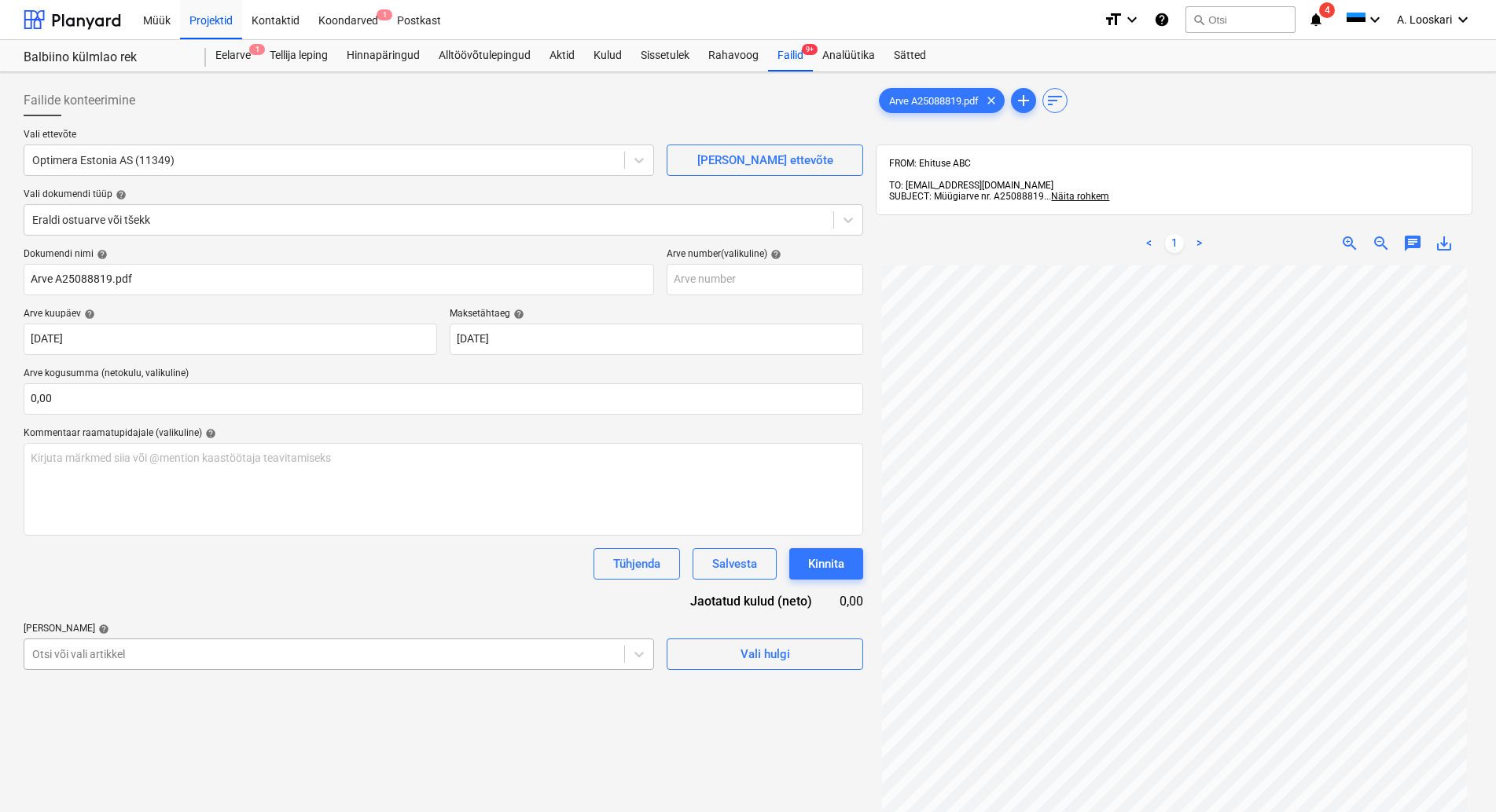
click at [95, 655] on body "Müük Projektid Kontaktid Koondarved 1 Postkast format_size keyboard_arrow_down …" at bounding box center [748, 406] width 1496 height 812
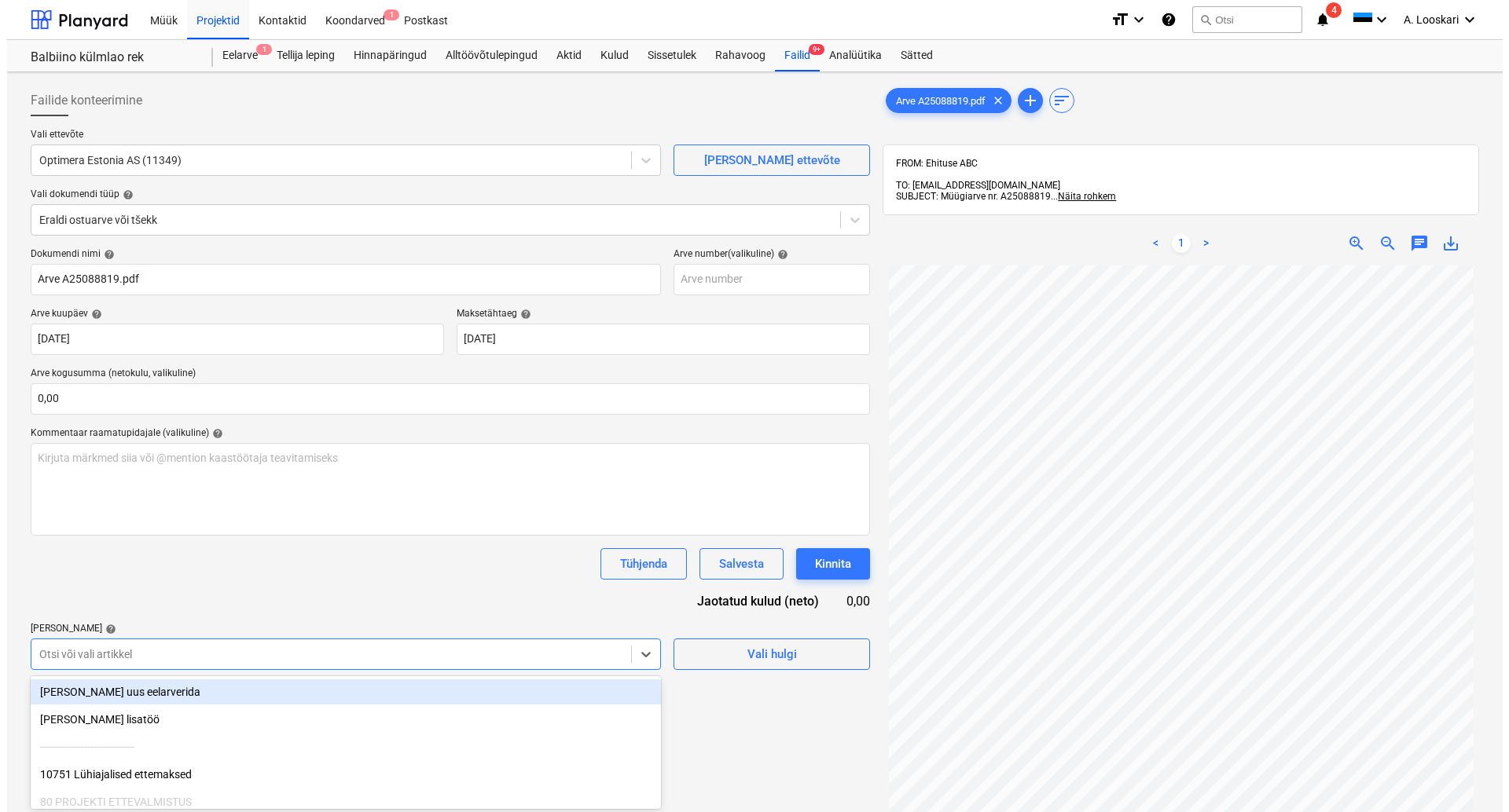
scroll to position [109, 0]
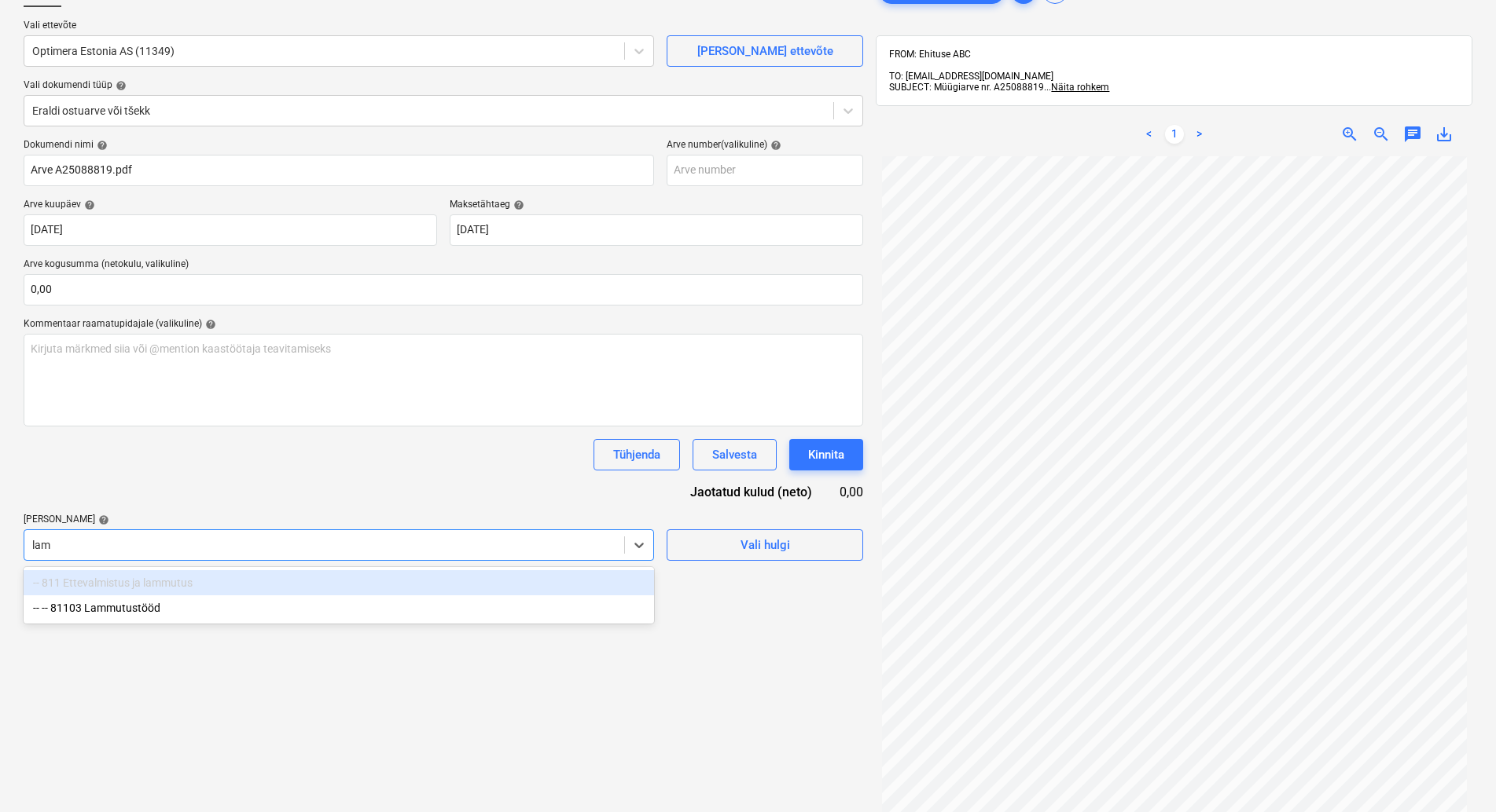
type input "[PERSON_NAME]"
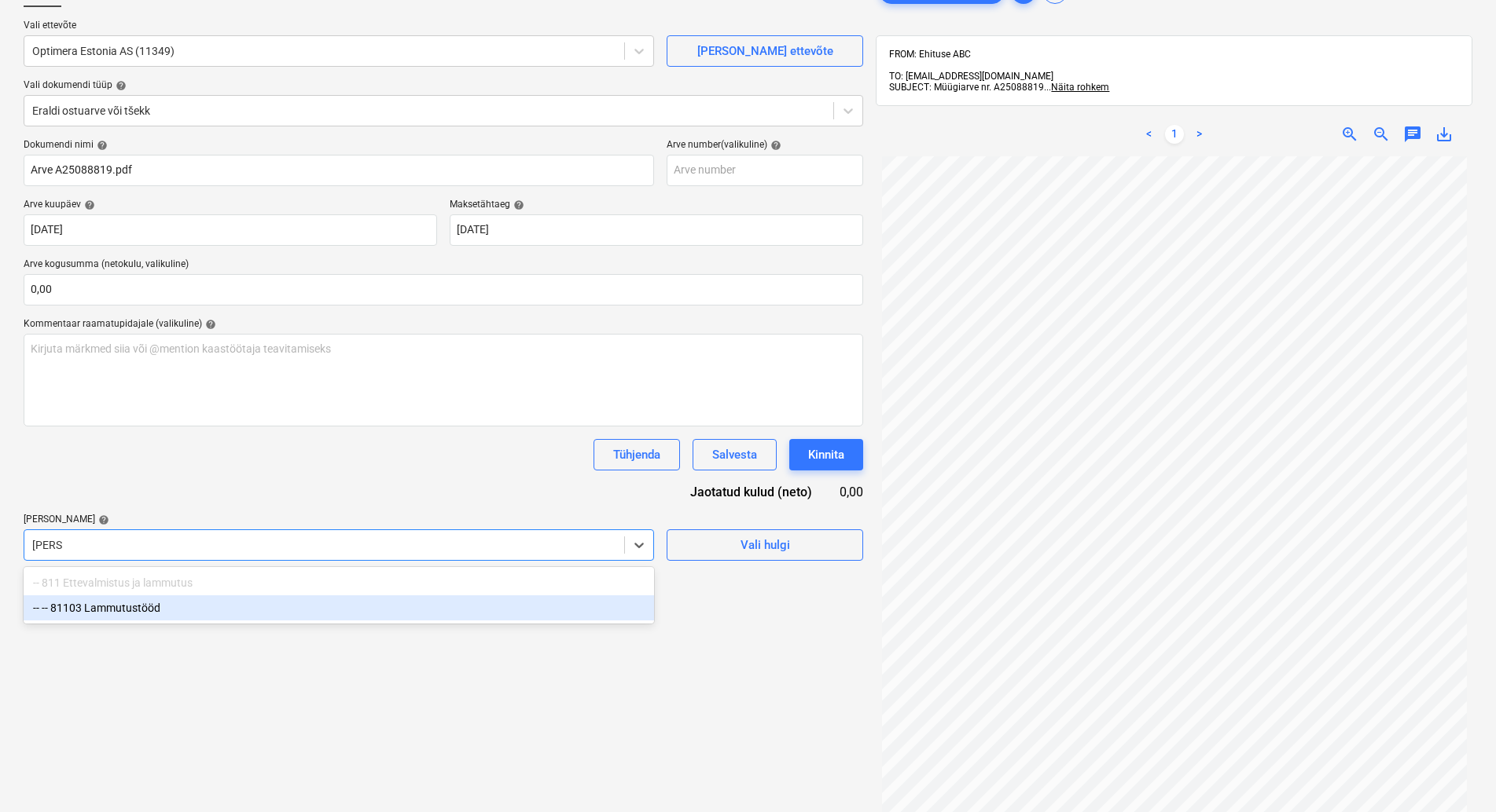
click at [136, 607] on div "-- -- 81103 Lammutustööd" at bounding box center [339, 608] width 630 height 25
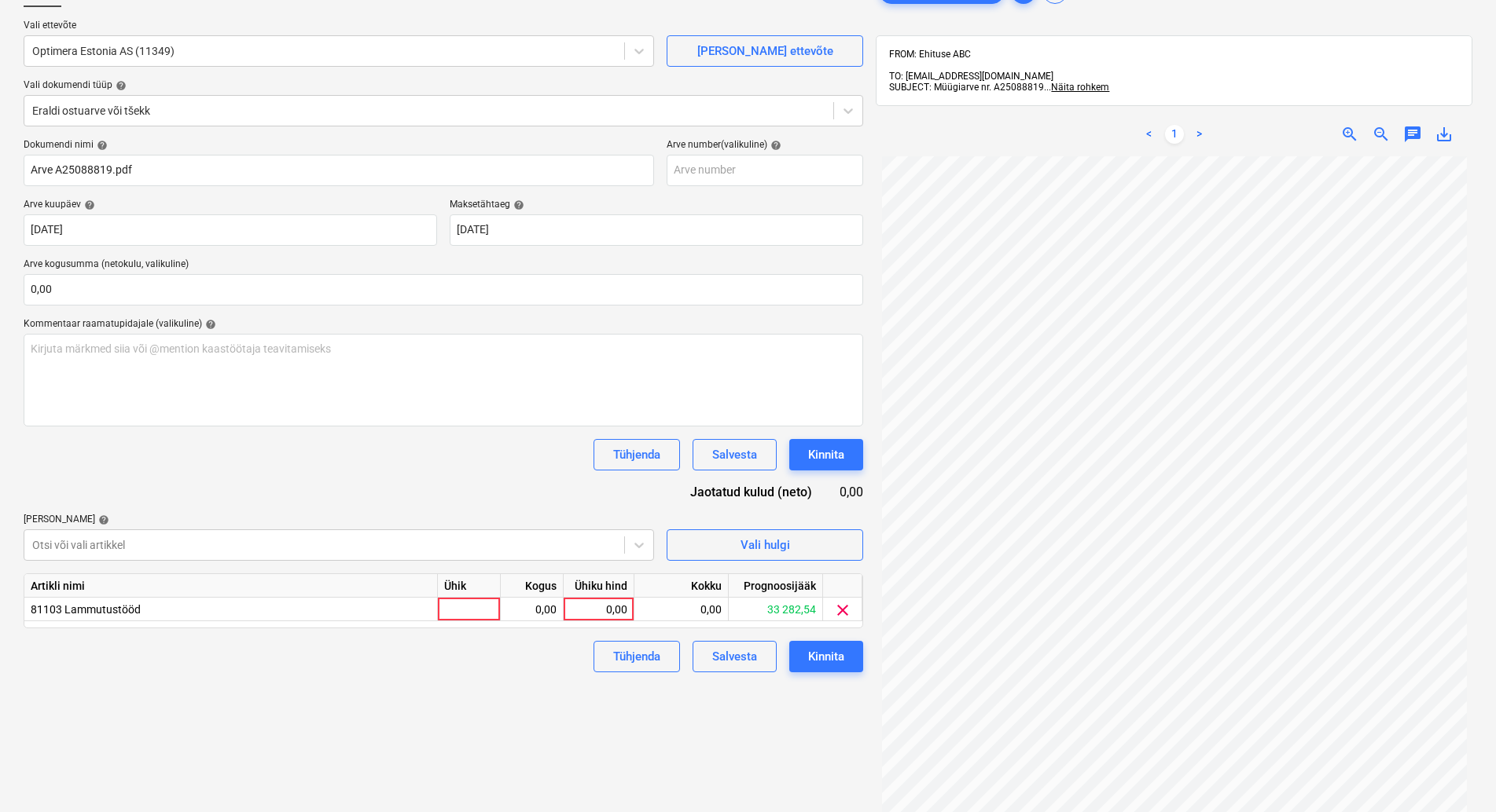
click at [159, 475] on div "Dokumendi nimi help Arve A25088819.pdf Arve number (valikuline) help [PERSON_NA…" at bounding box center [443, 406] width 839 height 533
click at [448, 611] on div at bounding box center [469, 610] width 63 height 24
type input "kmpl"
click at [518, 610] on div "0,00" at bounding box center [532, 610] width 49 height 24
type input "1"
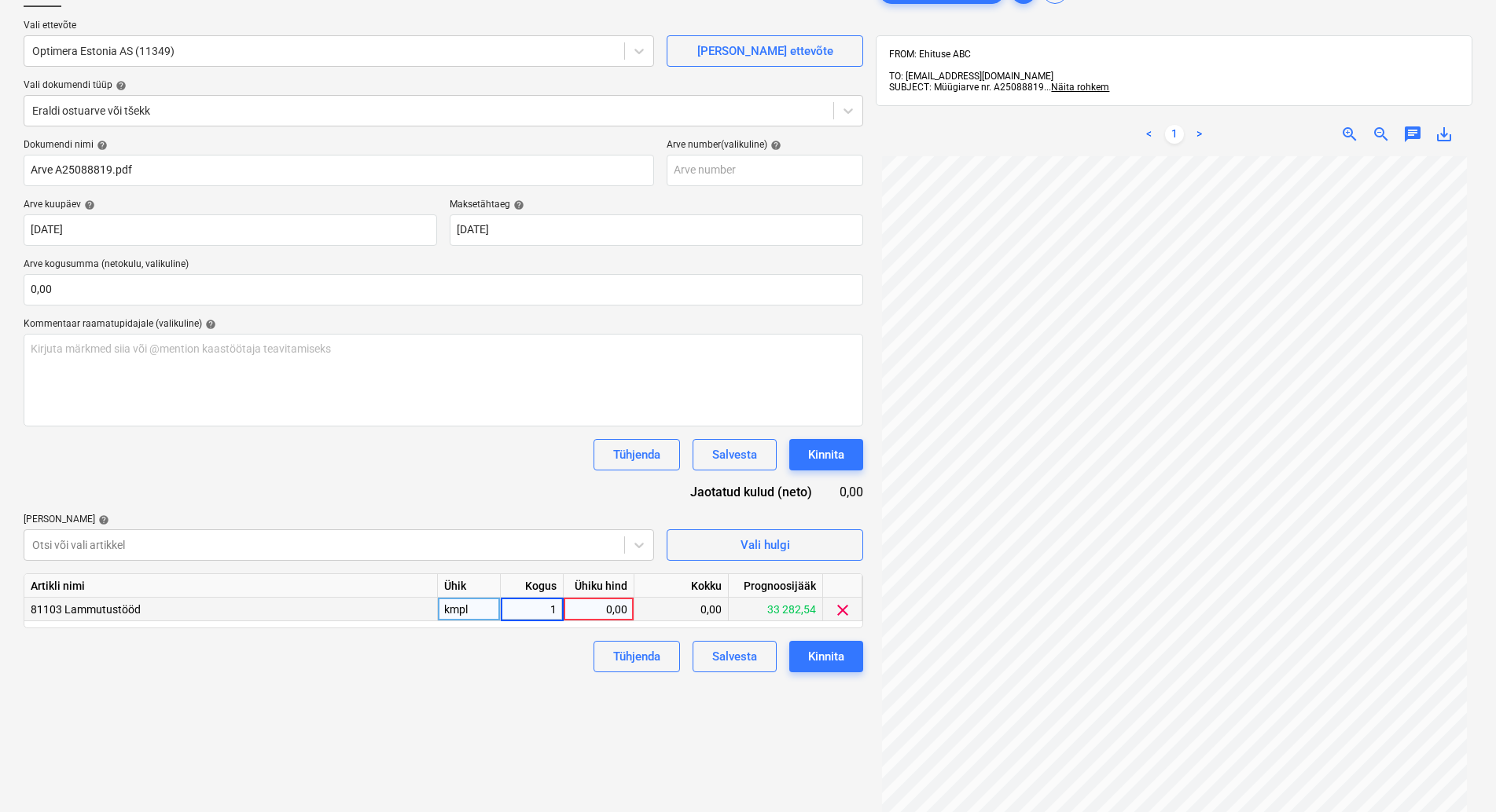
click at [597, 605] on div "0,00" at bounding box center [599, 610] width 58 height 24
type input "135,84"
click at [455, 695] on div "Failide konteerimine Vali ettevõte Optimera Estonia AS (11349) [PERSON_NAME] uu…" at bounding box center [443, 450] width 852 height 962
click at [849, 655] on button "Kinnita" at bounding box center [826, 656] width 74 height 31
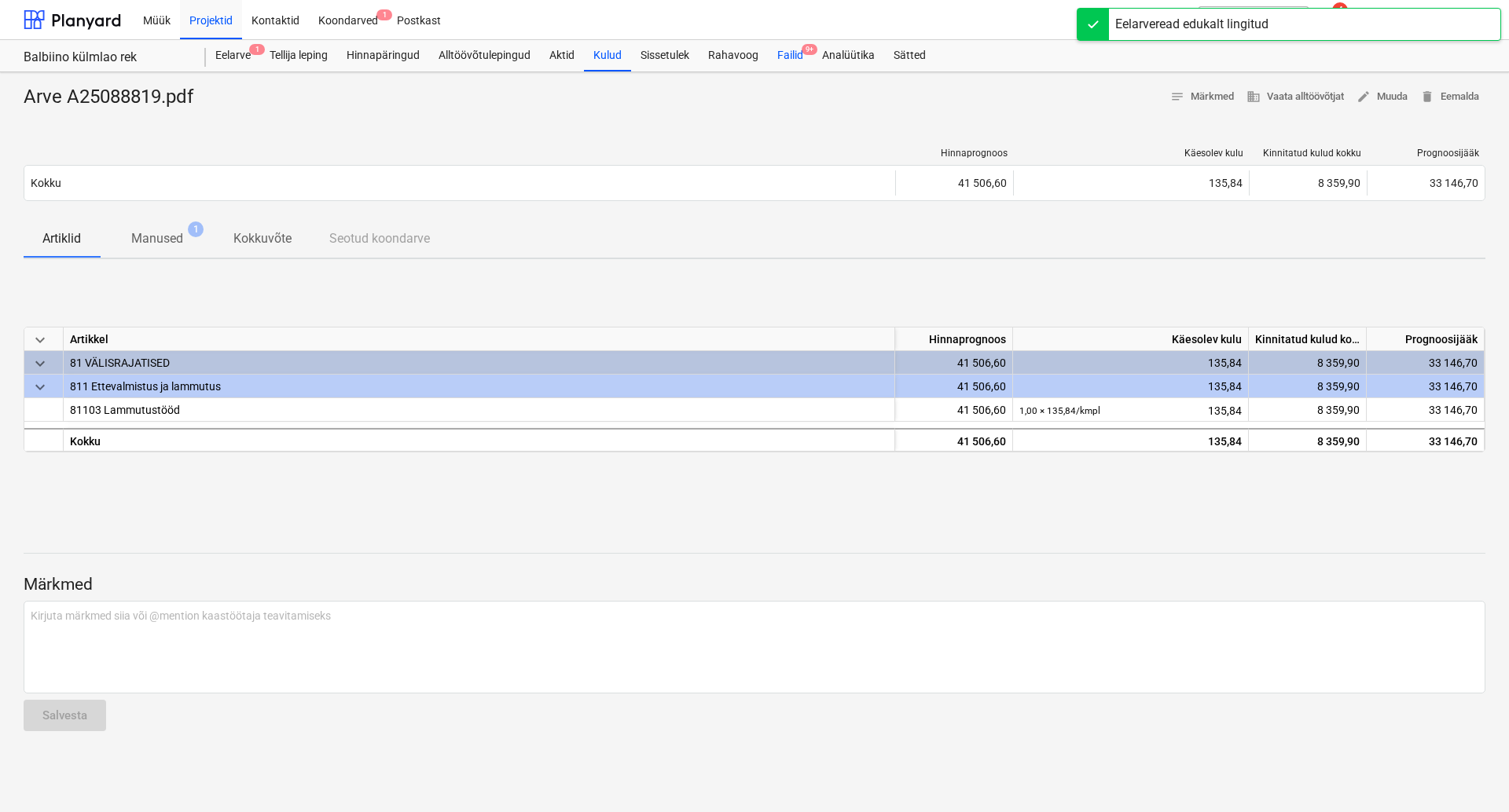
click at [790, 57] on div "Failid 9+" at bounding box center [790, 55] width 45 height 31
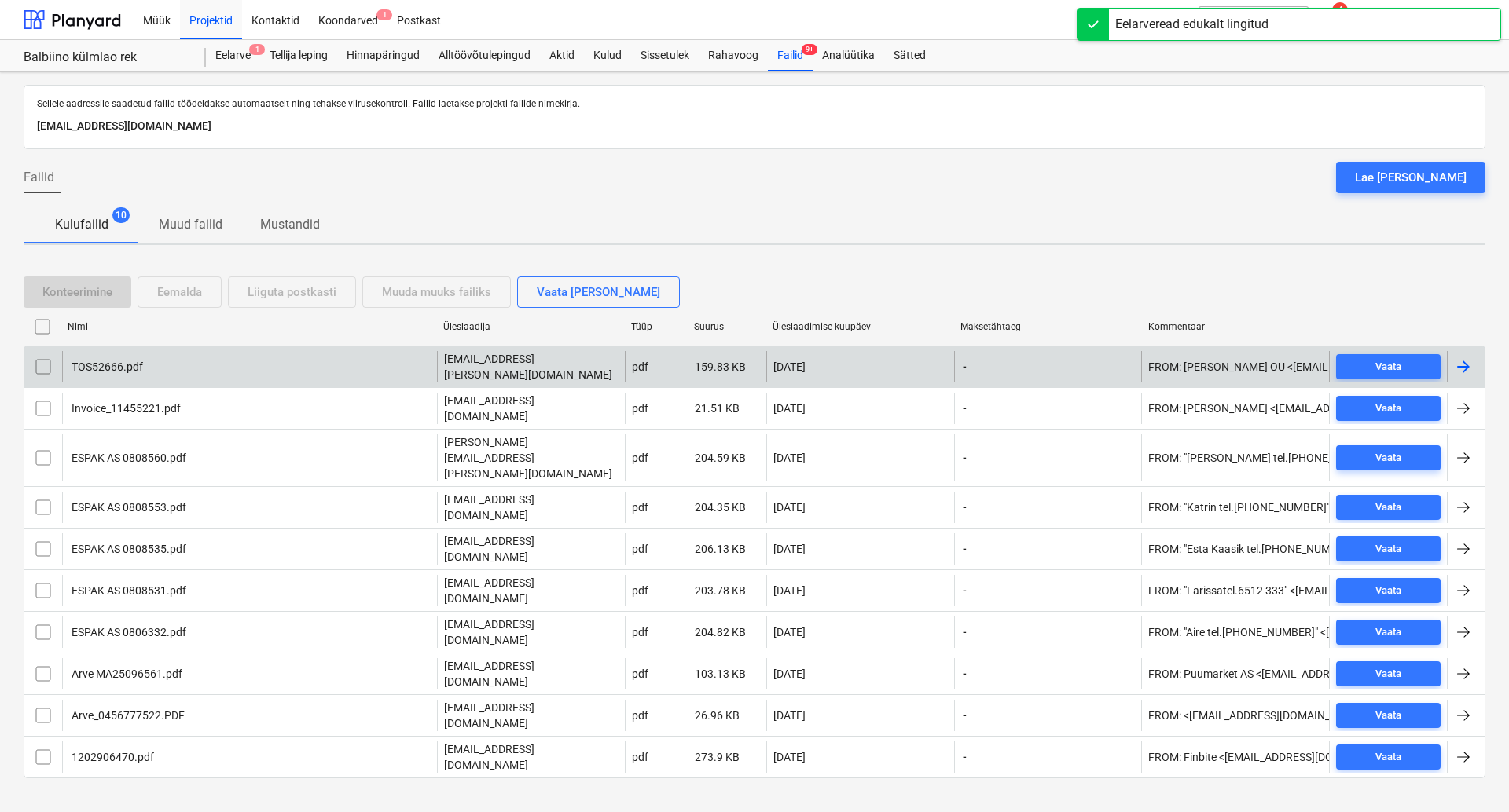
click at [134, 356] on div "TOS52666.pdf" at bounding box center [249, 367] width 375 height 31
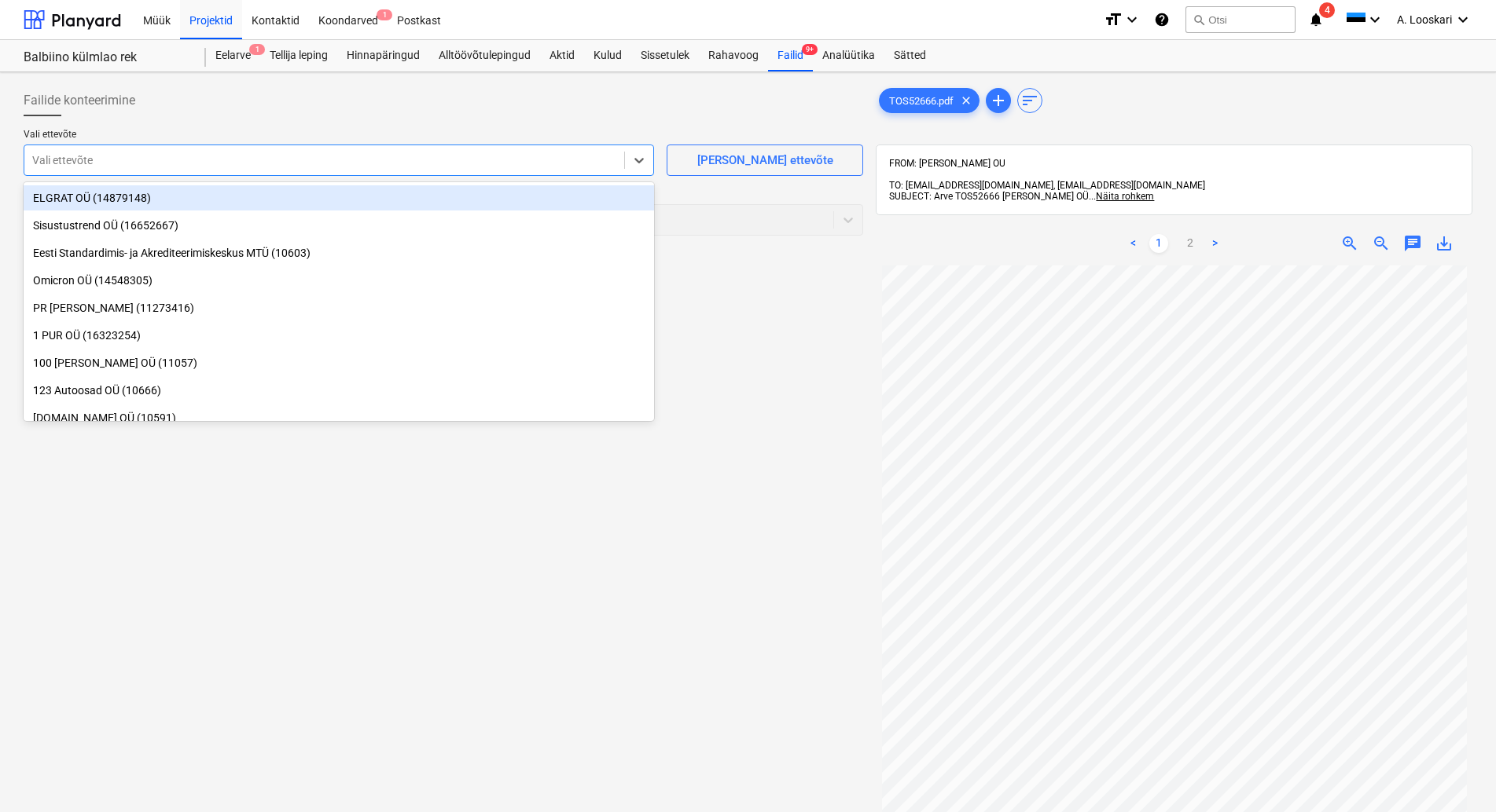
click at [144, 160] on div at bounding box center [324, 160] width 584 height 16
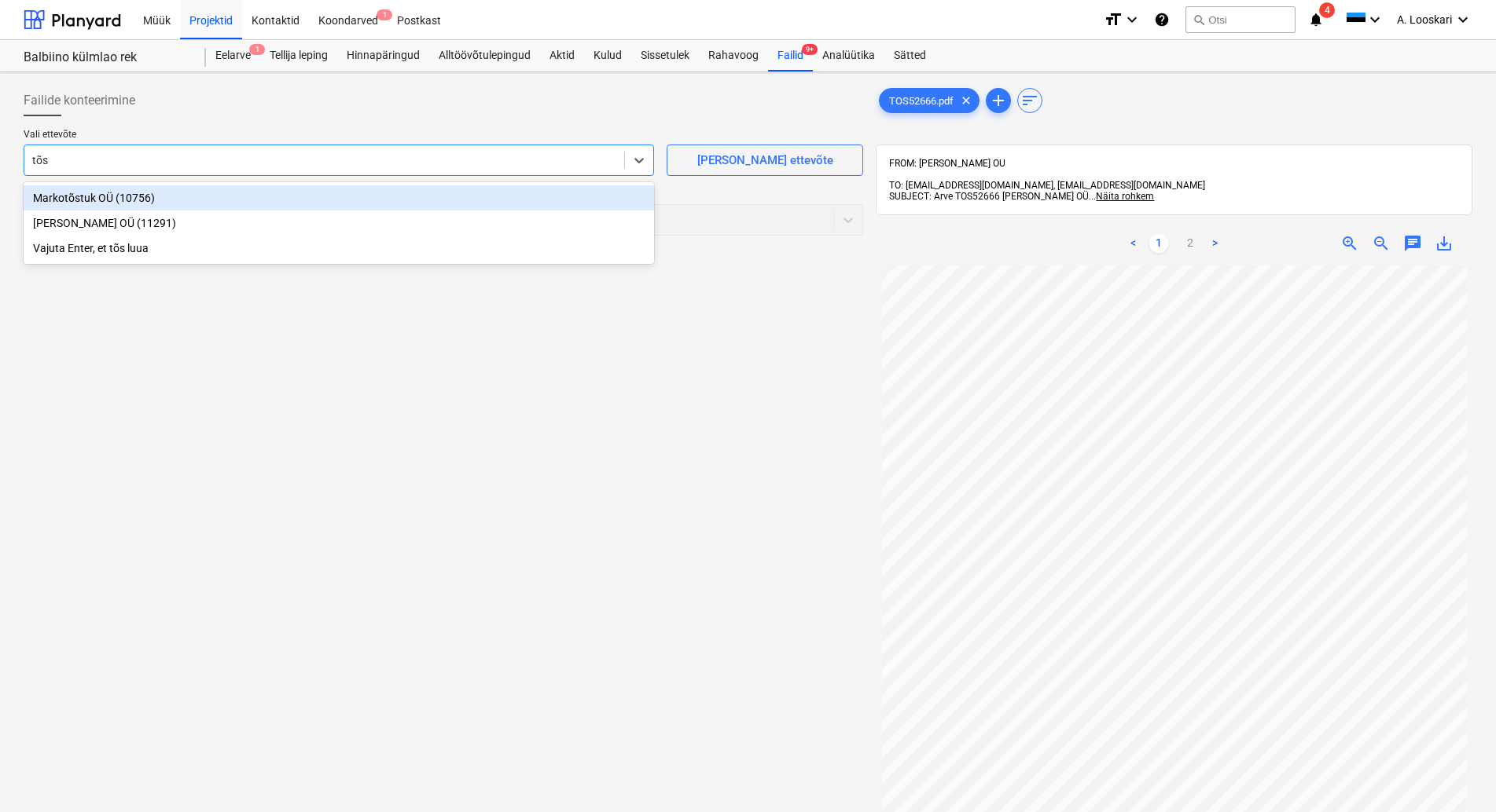
type input "tõst"
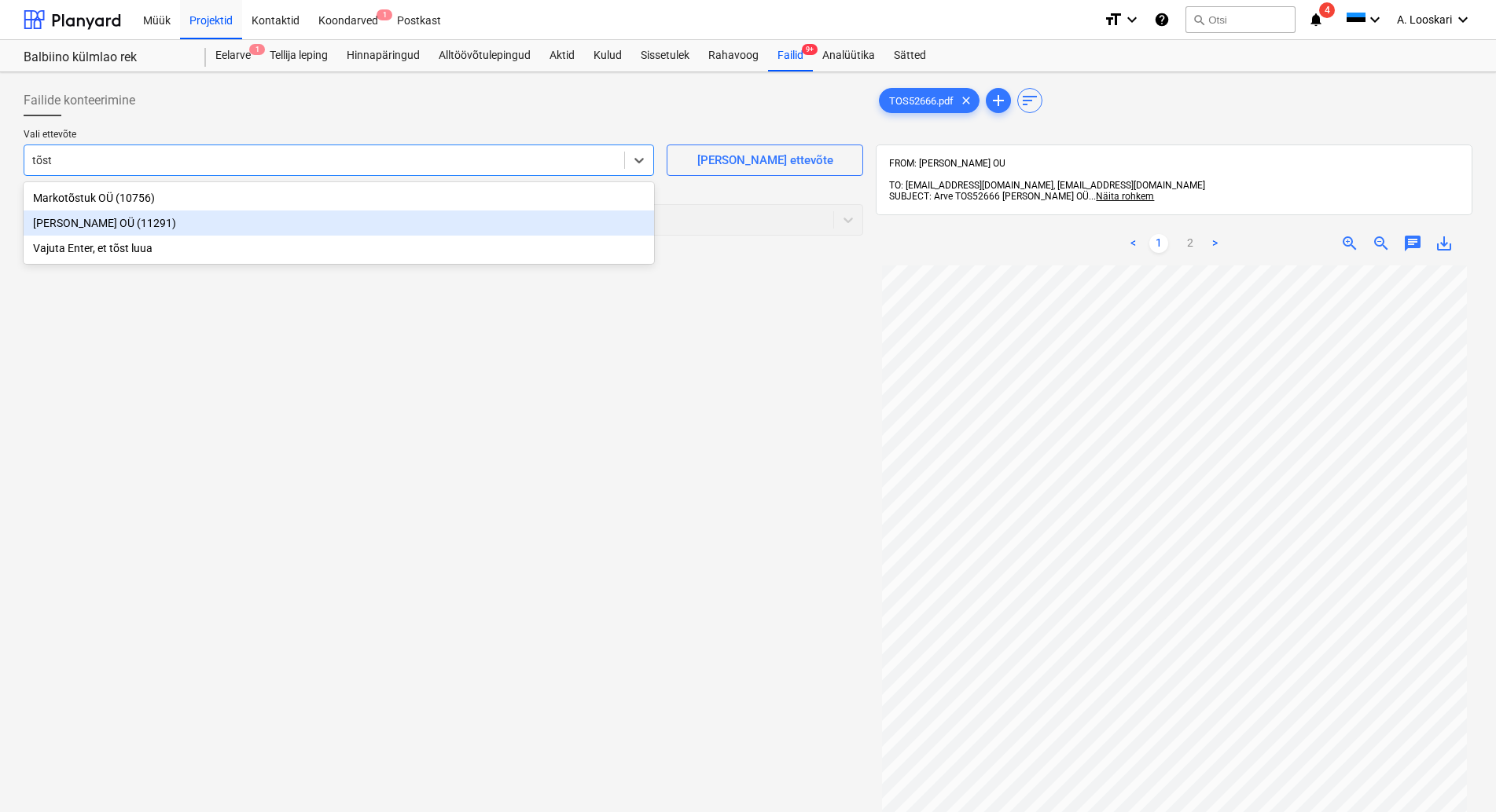
click at [138, 222] on div "[PERSON_NAME] OÜ (11291)" at bounding box center [339, 224] width 630 height 25
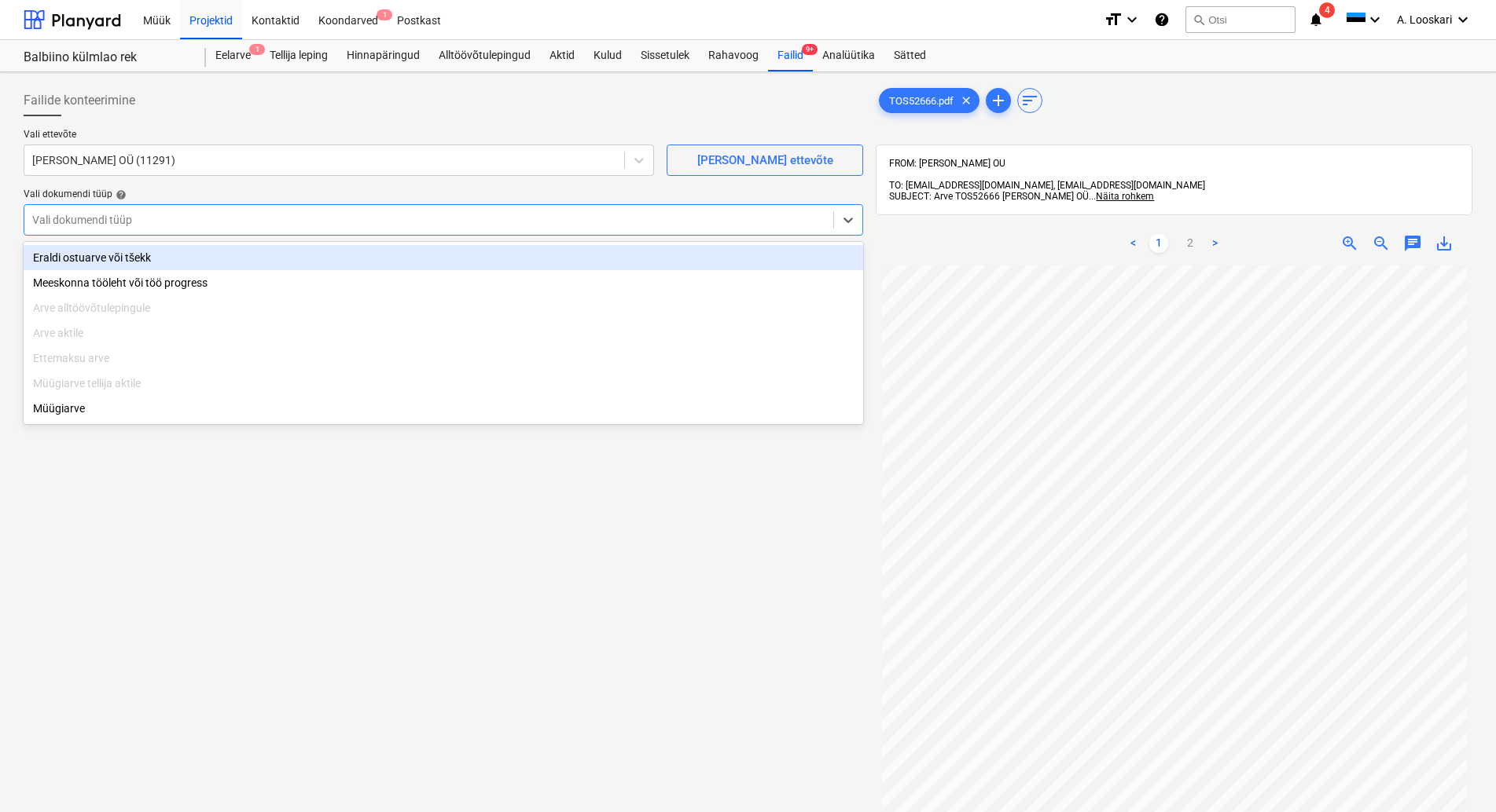
click at [140, 225] on div at bounding box center [429, 220] width 793 height 16
click at [152, 250] on div "Eraldi ostuarve või tšekk" at bounding box center [443, 258] width 839 height 25
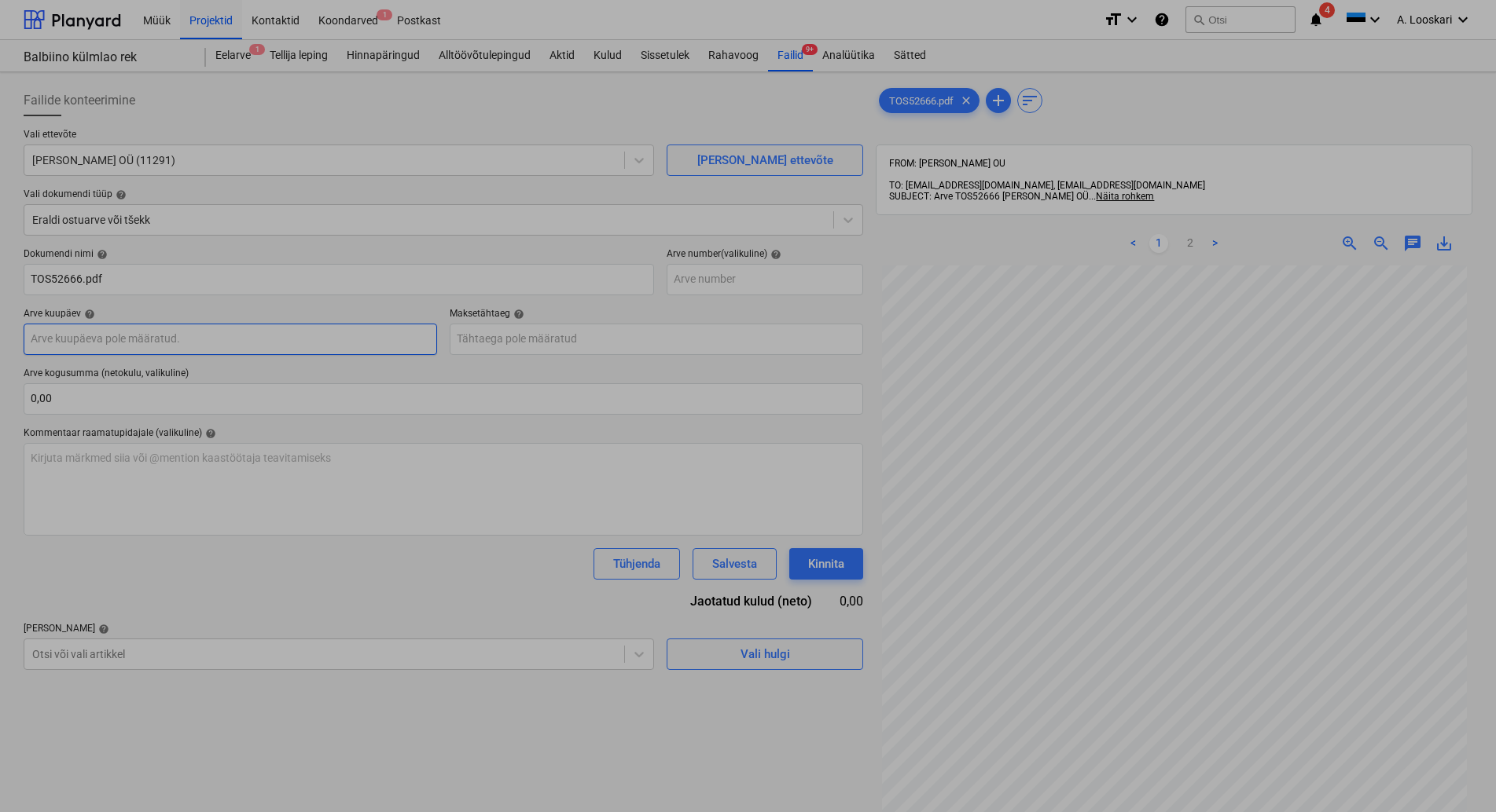
click at [156, 340] on input "text" at bounding box center [230, 339] width 413 height 31
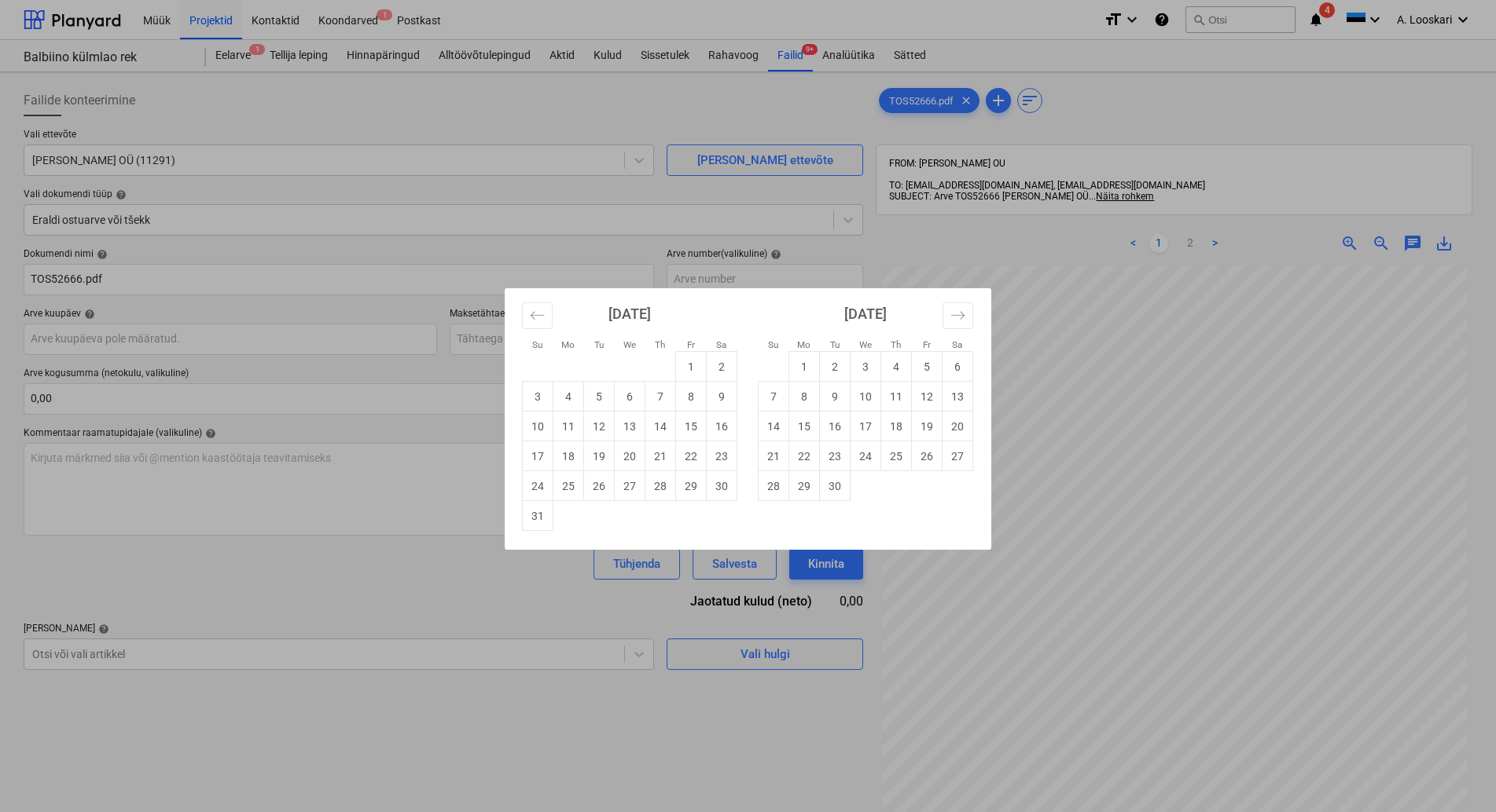
click at [695, 427] on td "15" at bounding box center [691, 426] width 30 height 30
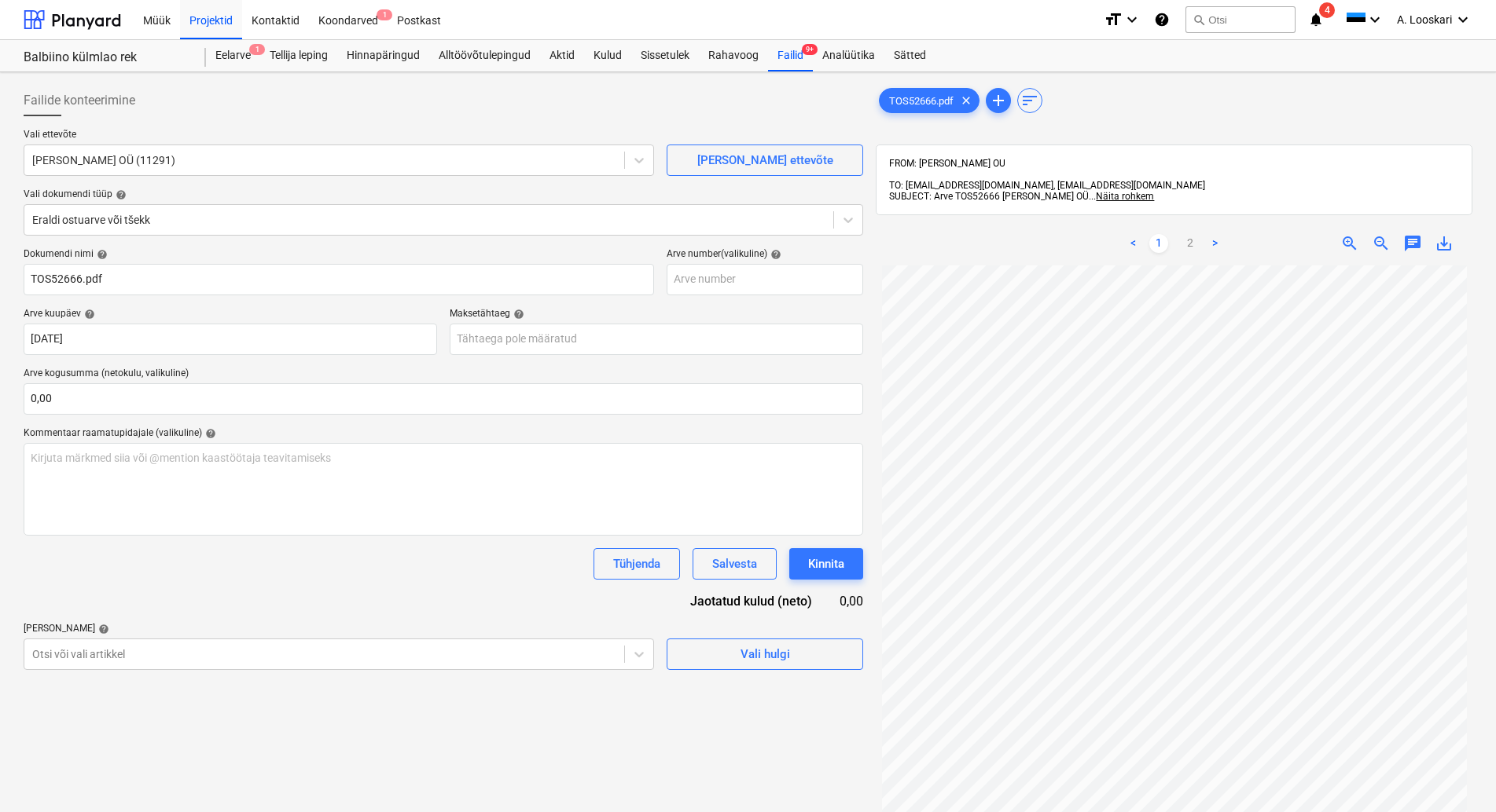
type input "[DATE]"
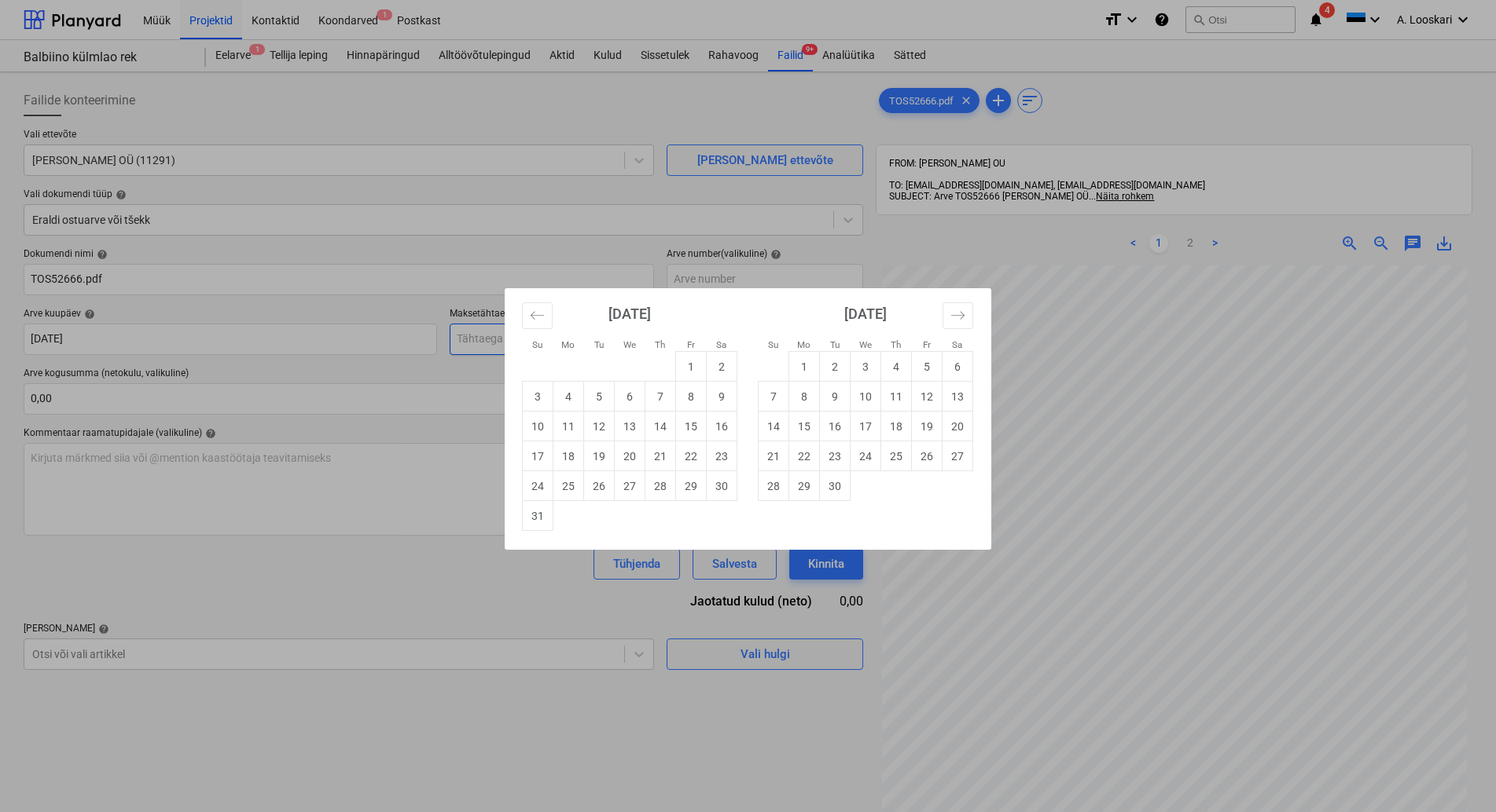
click at [582, 342] on input "text" at bounding box center [657, 339] width 413 height 31
drag, startPoint x: 720, startPoint y: 483, endPoint x: 649, endPoint y: 484, distance: 71.0
click at [719, 483] on td "30" at bounding box center [722, 486] width 30 height 30
type input "[DATE]"
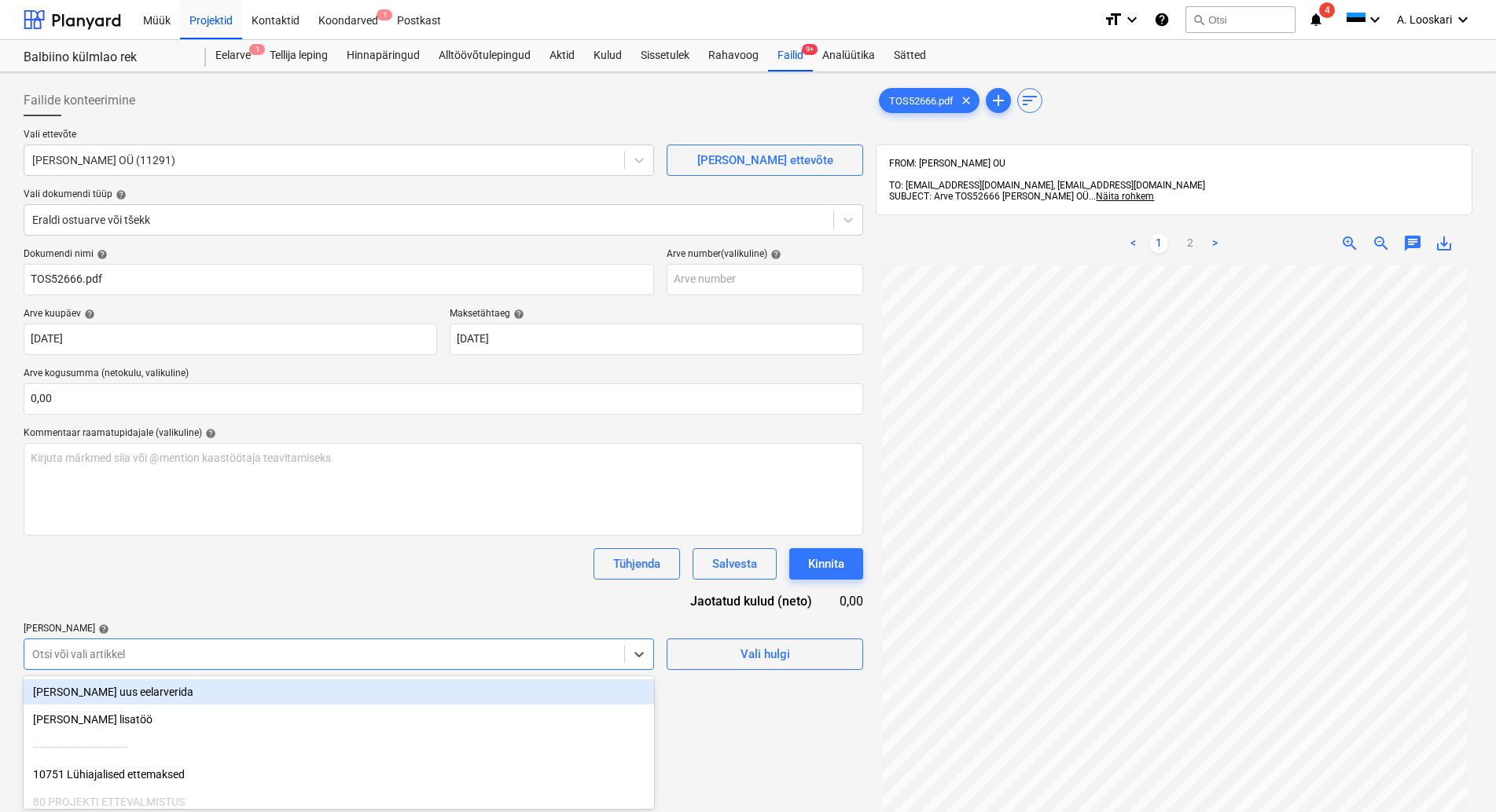
click at [128, 654] on body "Müük Projektid Kontaktid Koondarved 1 Postkast format_size keyboard_arrow_down …" at bounding box center [748, 406] width 1496 height 812
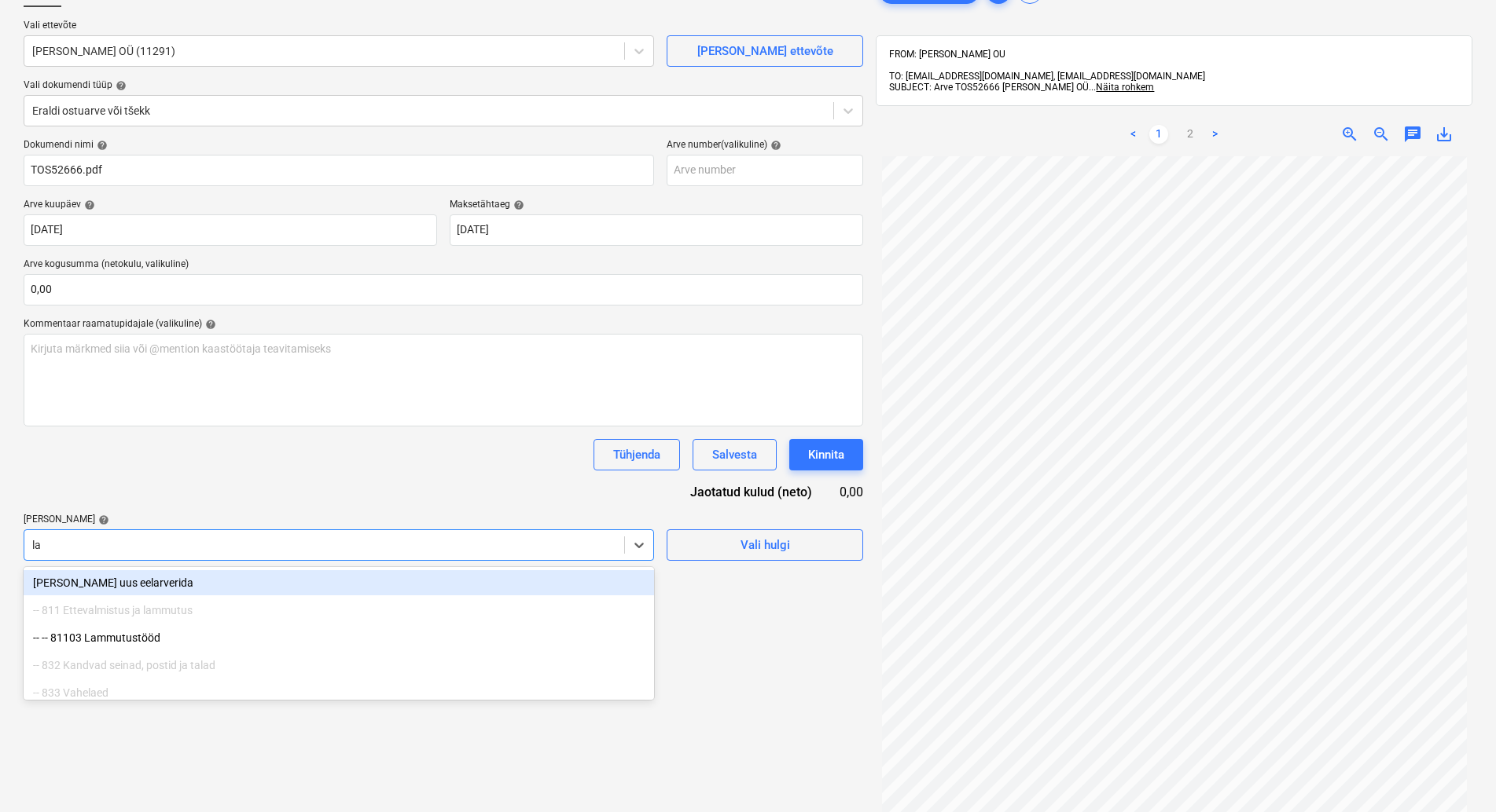
type input "lam"
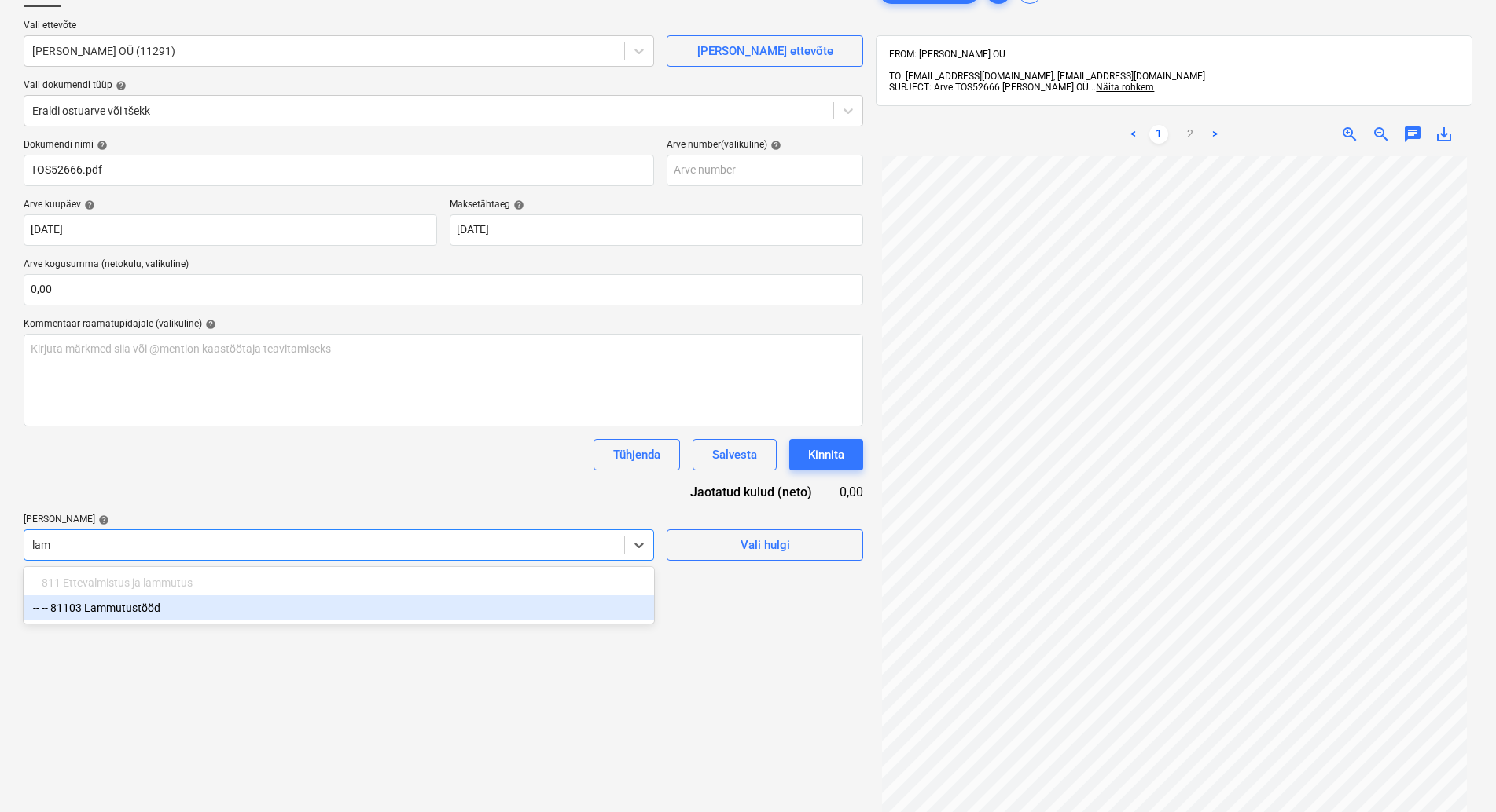
click at [264, 610] on div "-- -- 81103 Lammutustööd" at bounding box center [339, 608] width 630 height 25
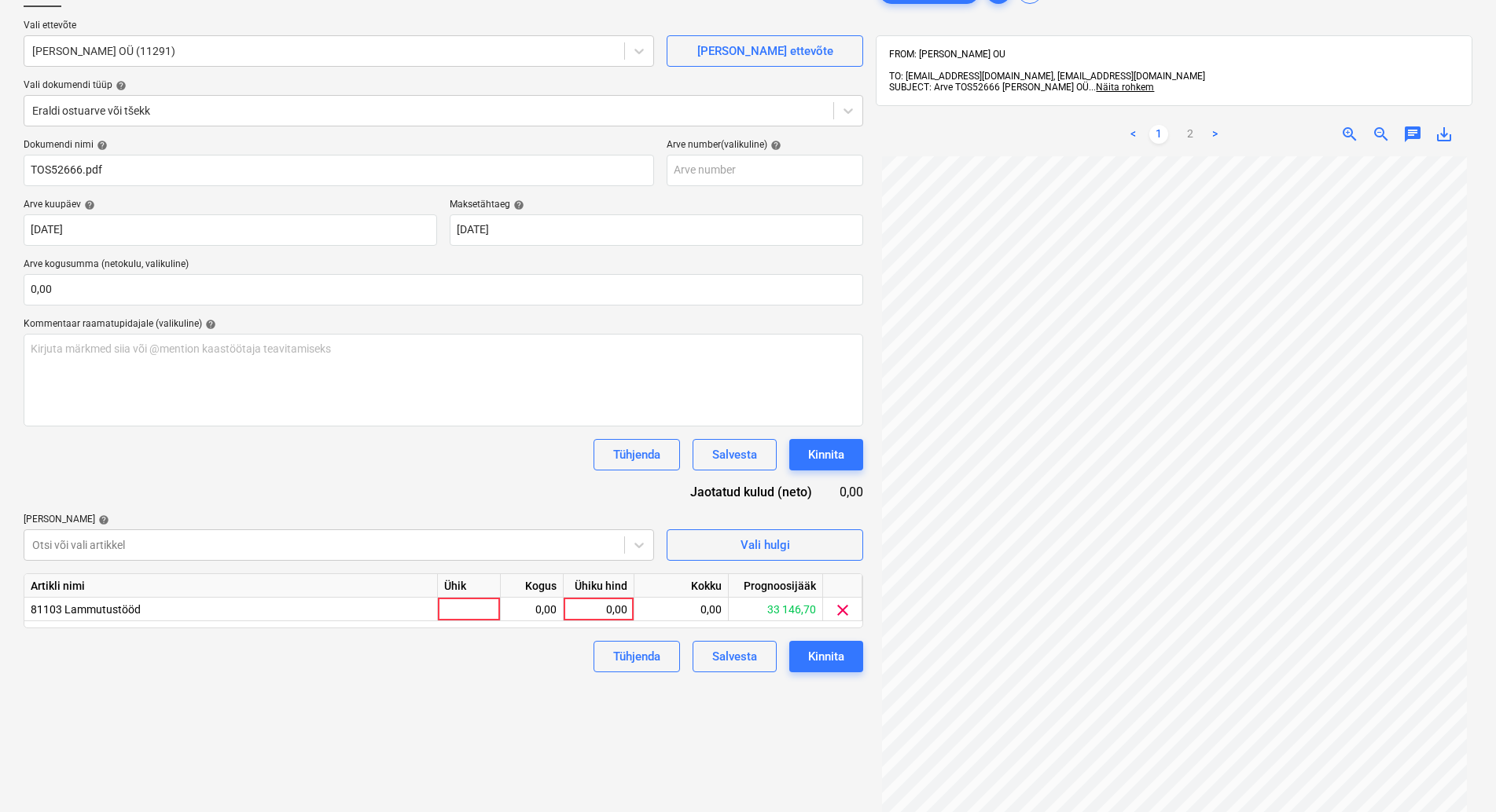
click at [257, 483] on div "Dokumendi nimi help TOS52666.pdf Arve number (valikuline) help Arve kuupäev hel…" at bounding box center [443, 406] width 839 height 533
click at [483, 606] on div at bounding box center [469, 610] width 63 height 24
type input "kmpl"
click at [546, 613] on div "0,00" at bounding box center [532, 610] width 49 height 24
type input "1"
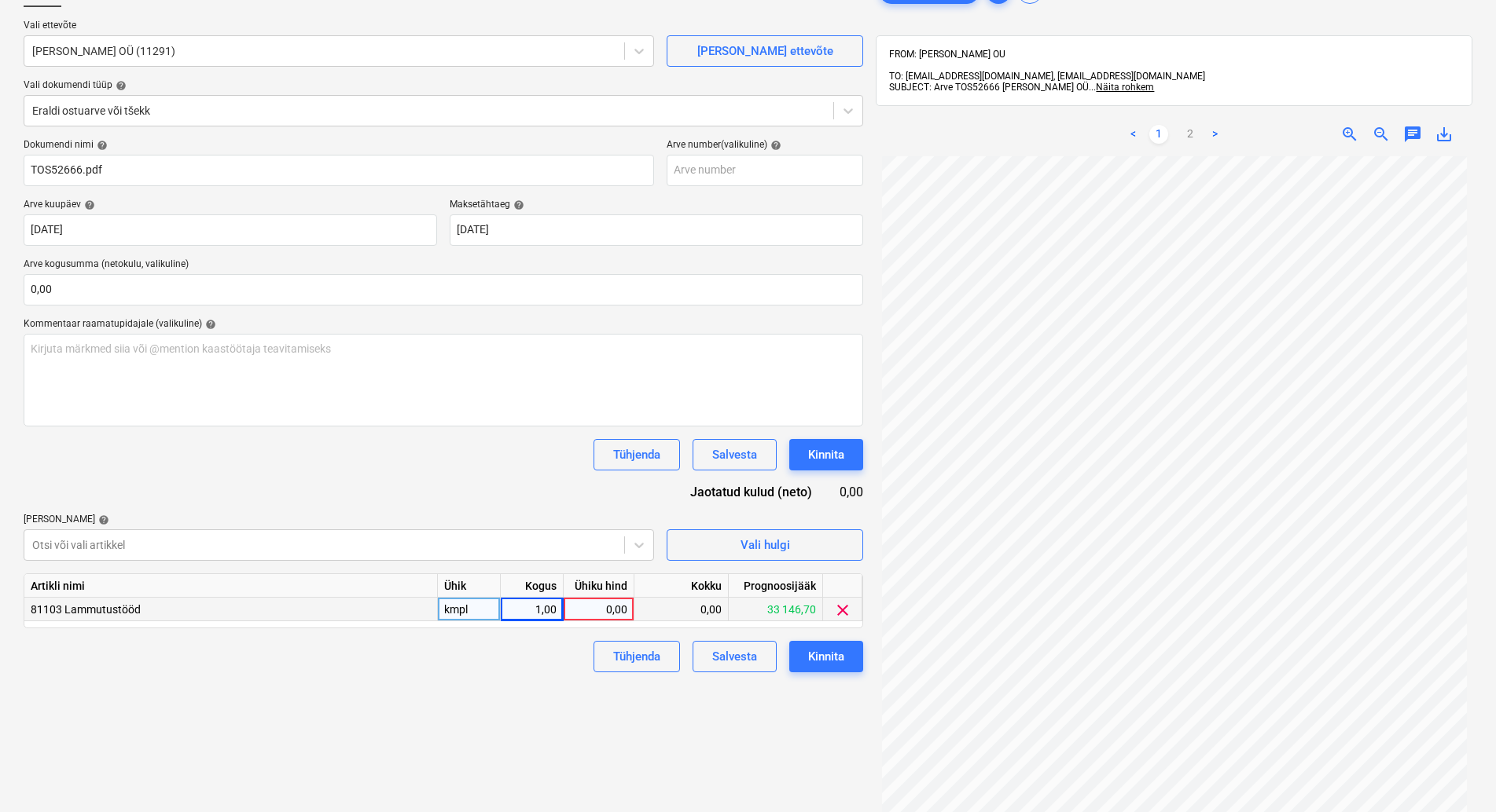
click at [590, 605] on div "0,00" at bounding box center [599, 610] width 58 height 24
type input "192"
drag, startPoint x: 535, startPoint y: 687, endPoint x: 649, endPoint y: 682, distance: 114.1
click at [541, 685] on div "Failide konteerimine Vali ettevõte [PERSON_NAME] OÜ (11291) [PERSON_NAME] uus e…" at bounding box center [443, 450] width 852 height 962
click at [851, 660] on button "Kinnita" at bounding box center [826, 656] width 74 height 31
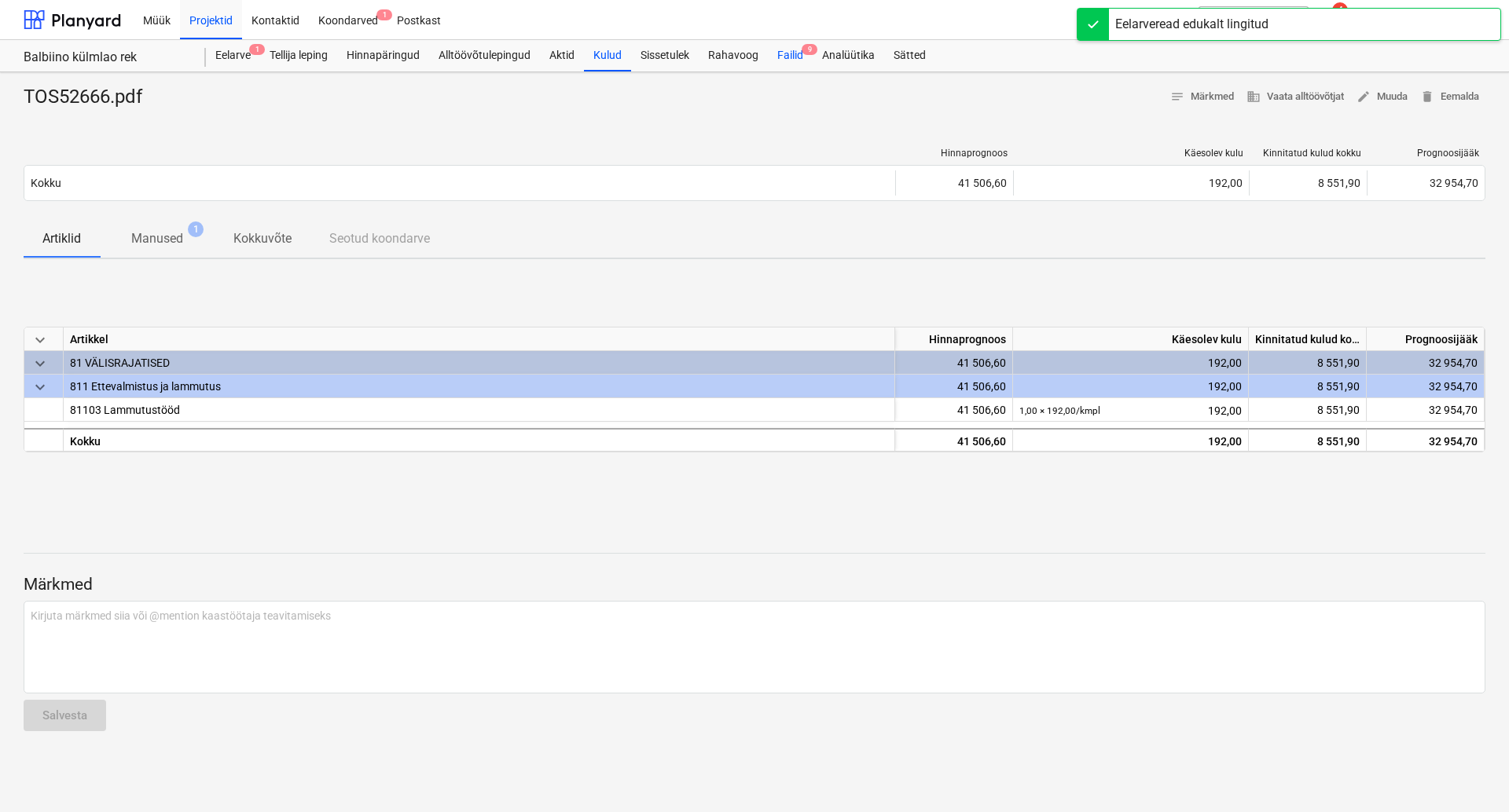
drag, startPoint x: 793, startPoint y: 51, endPoint x: 793, endPoint y: 65, distance: 14.0
click at [793, 52] on div "Failid 9" at bounding box center [790, 55] width 45 height 31
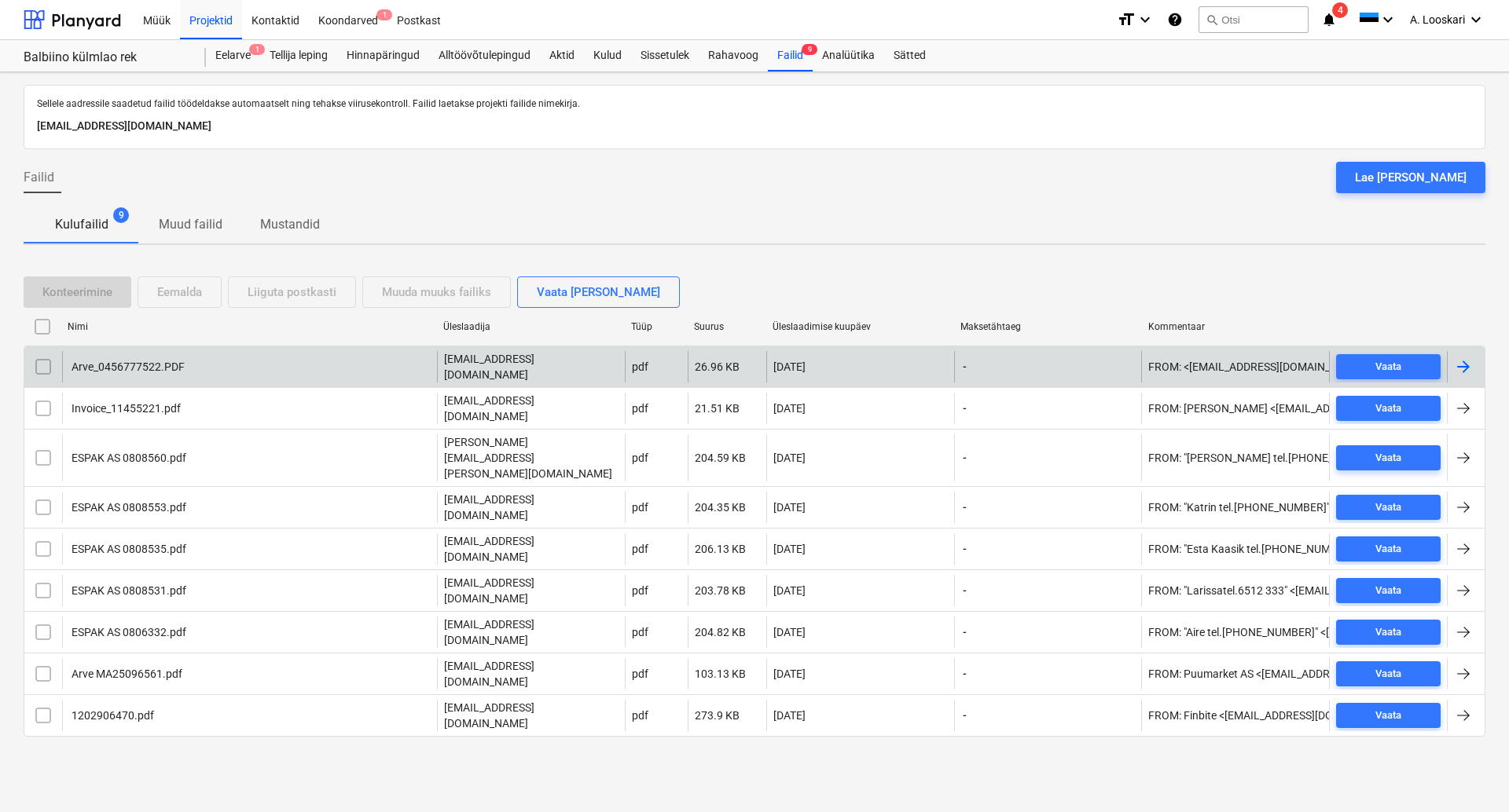
click at [153, 356] on div "Arve_0456777522.PDF" at bounding box center [249, 367] width 375 height 31
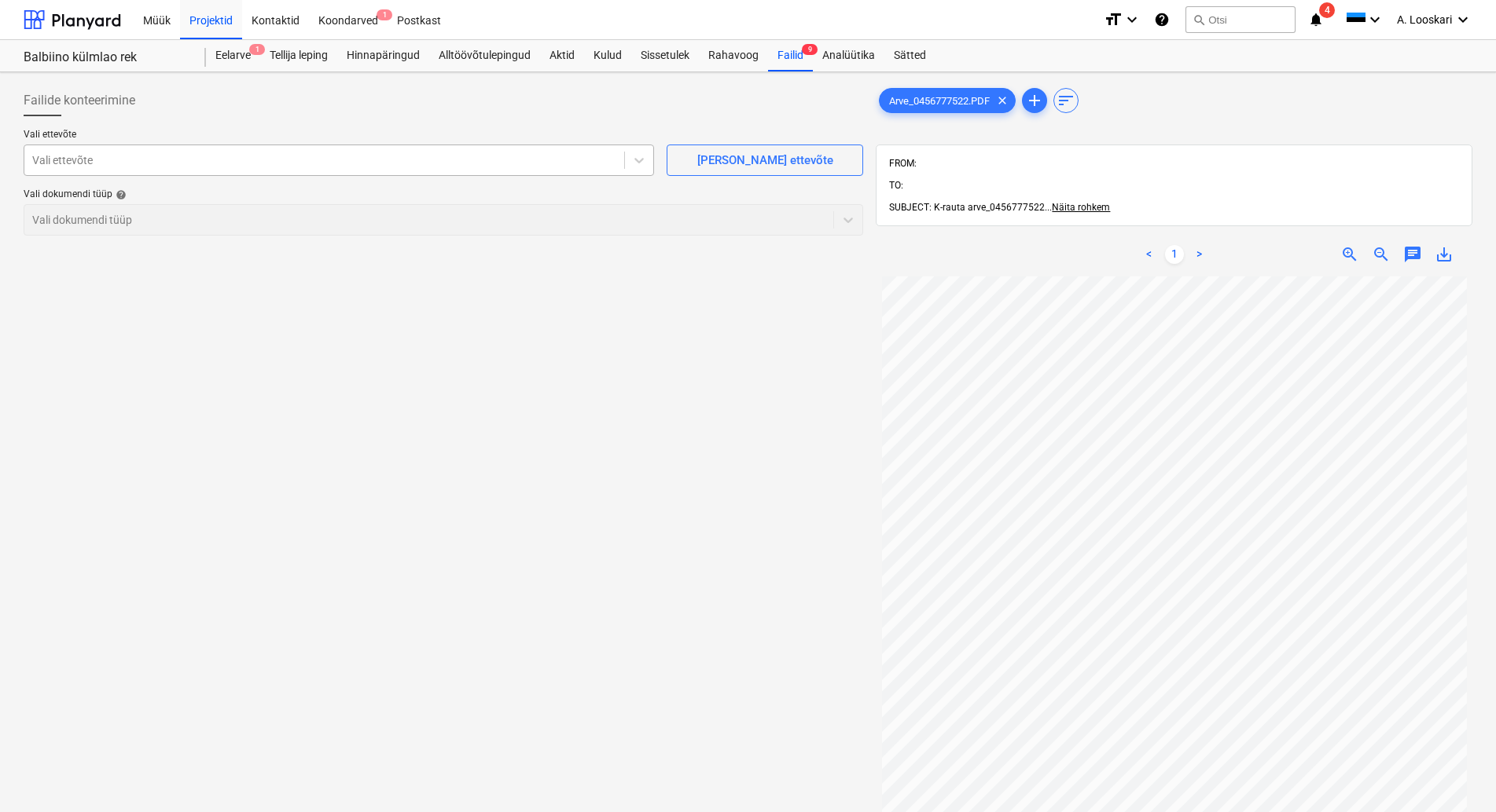
click at [208, 162] on div at bounding box center [324, 160] width 584 height 16
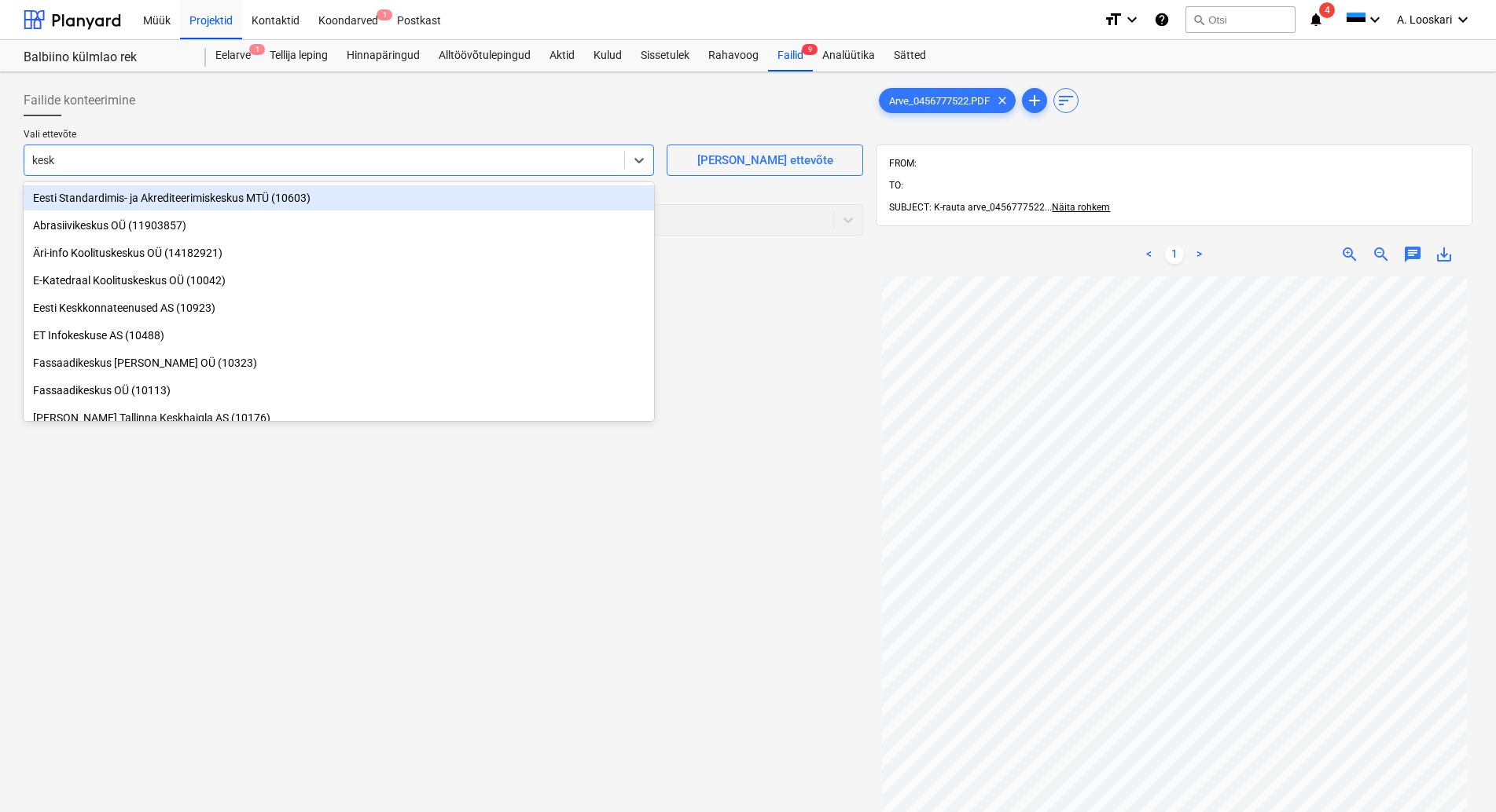
type input "kesko"
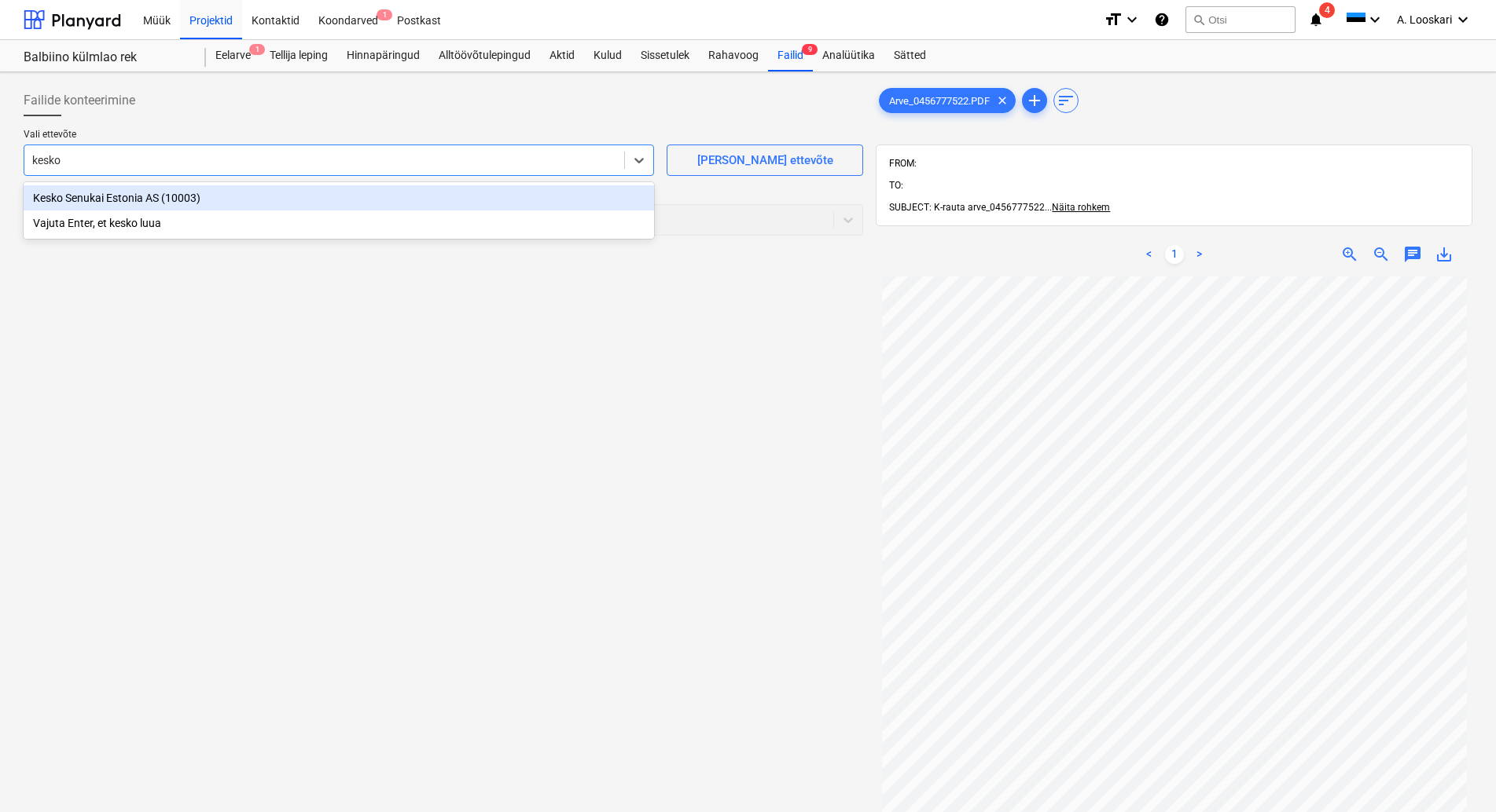
click at [237, 194] on div "Kesko Senukai Estonia AS (10003)" at bounding box center [339, 198] width 630 height 25
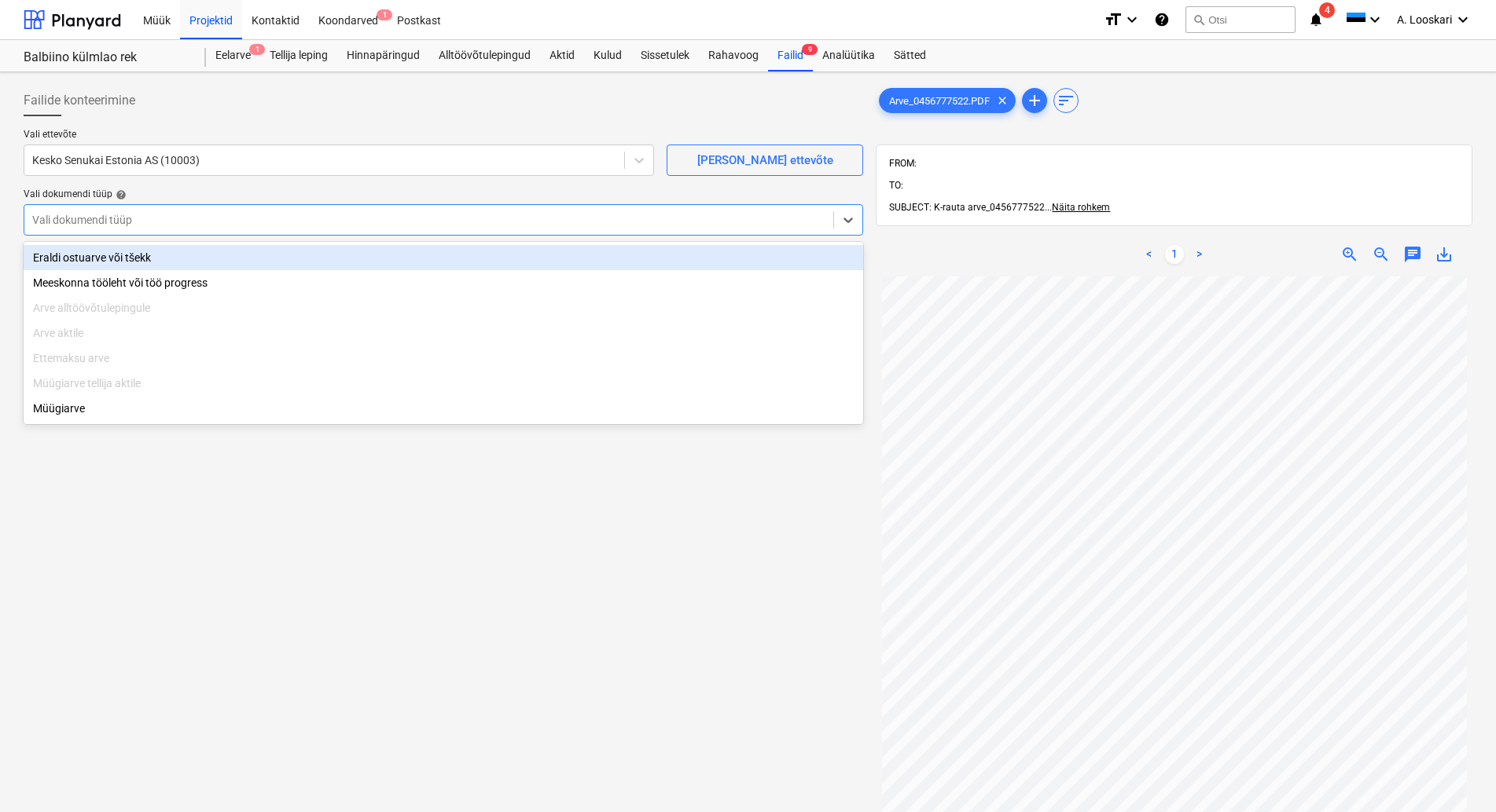
click at [210, 220] on div at bounding box center [429, 220] width 793 height 16
click at [173, 257] on div "Eraldi ostuarve või tšekk" at bounding box center [443, 258] width 839 height 25
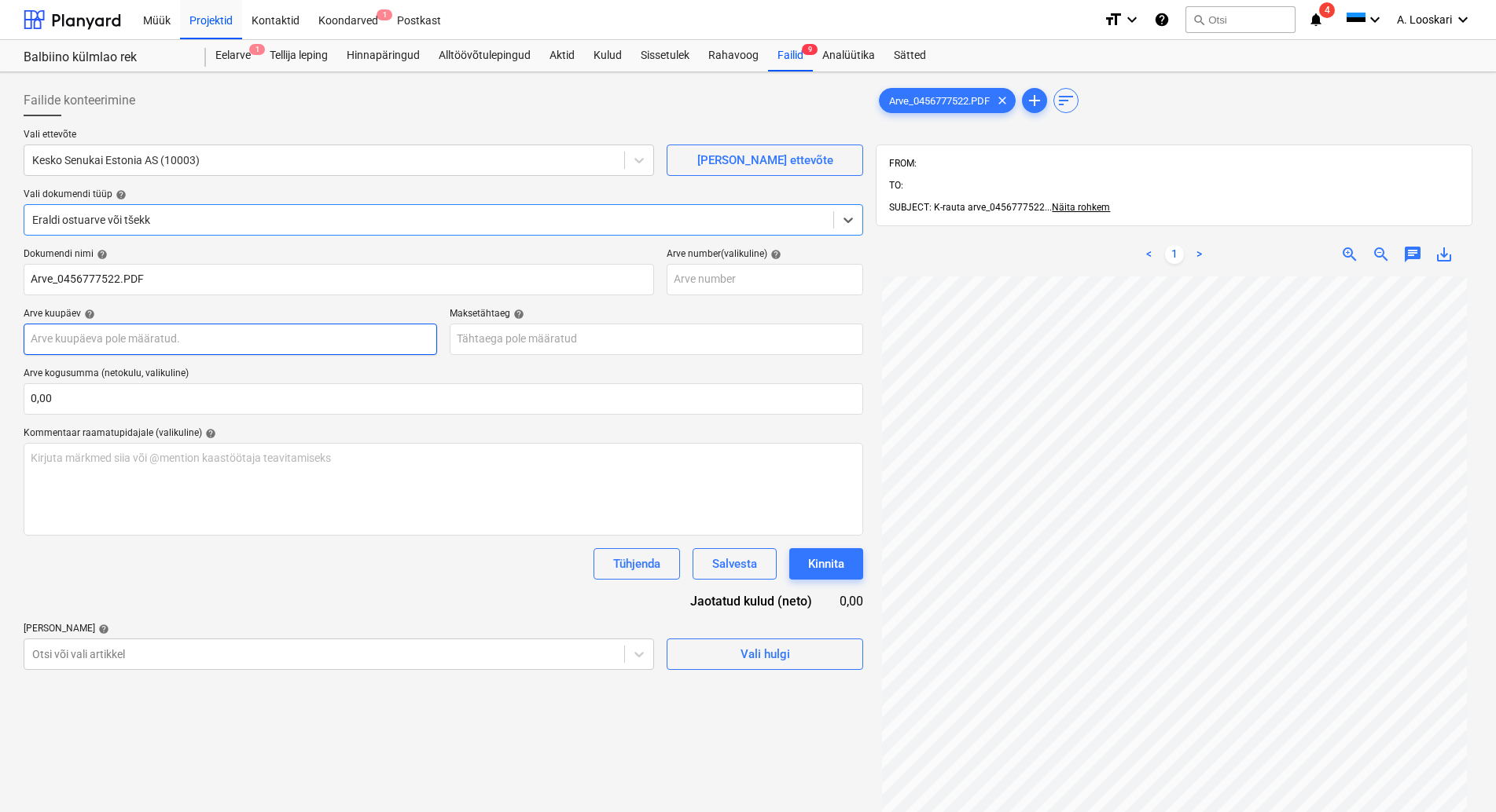
click at [200, 338] on input "text" at bounding box center [230, 339] width 413 height 31
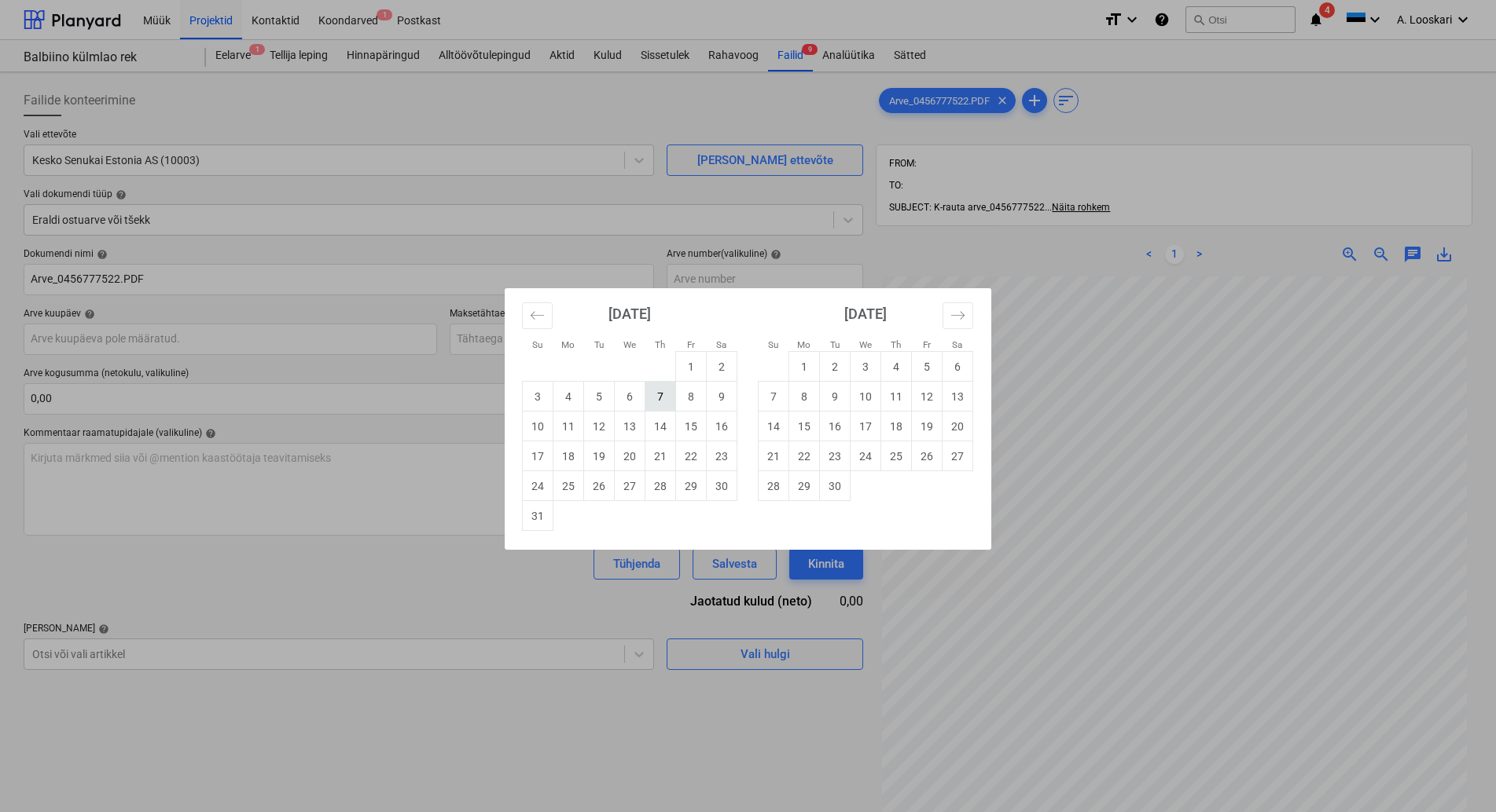
click at [660, 393] on td "7" at bounding box center [661, 396] width 30 height 30
type input "[DATE]"
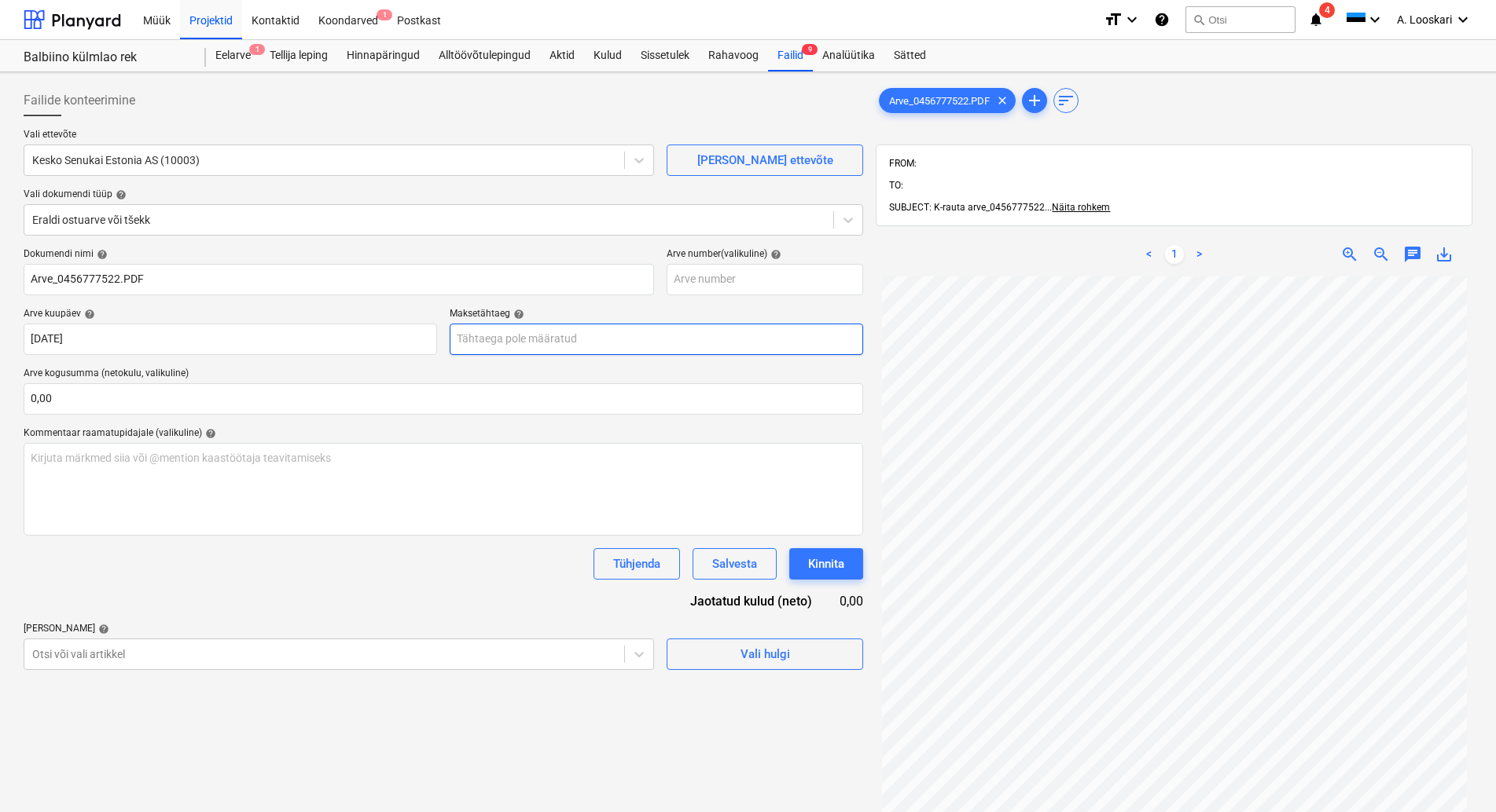
click at [648, 338] on input "text" at bounding box center [657, 339] width 413 height 31
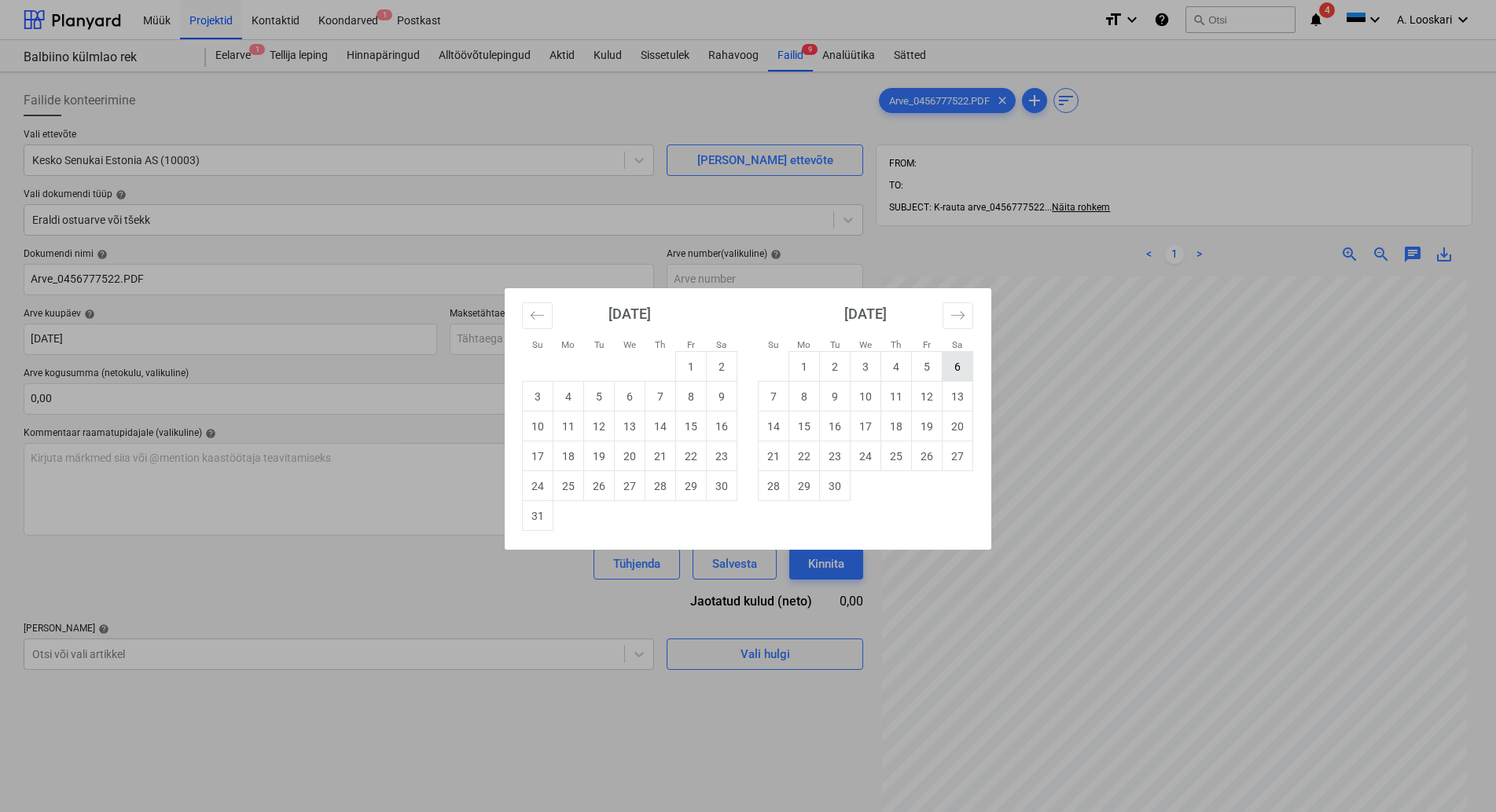
click at [959, 362] on td "6" at bounding box center [958, 367] width 30 height 30
type input "[DATE]"
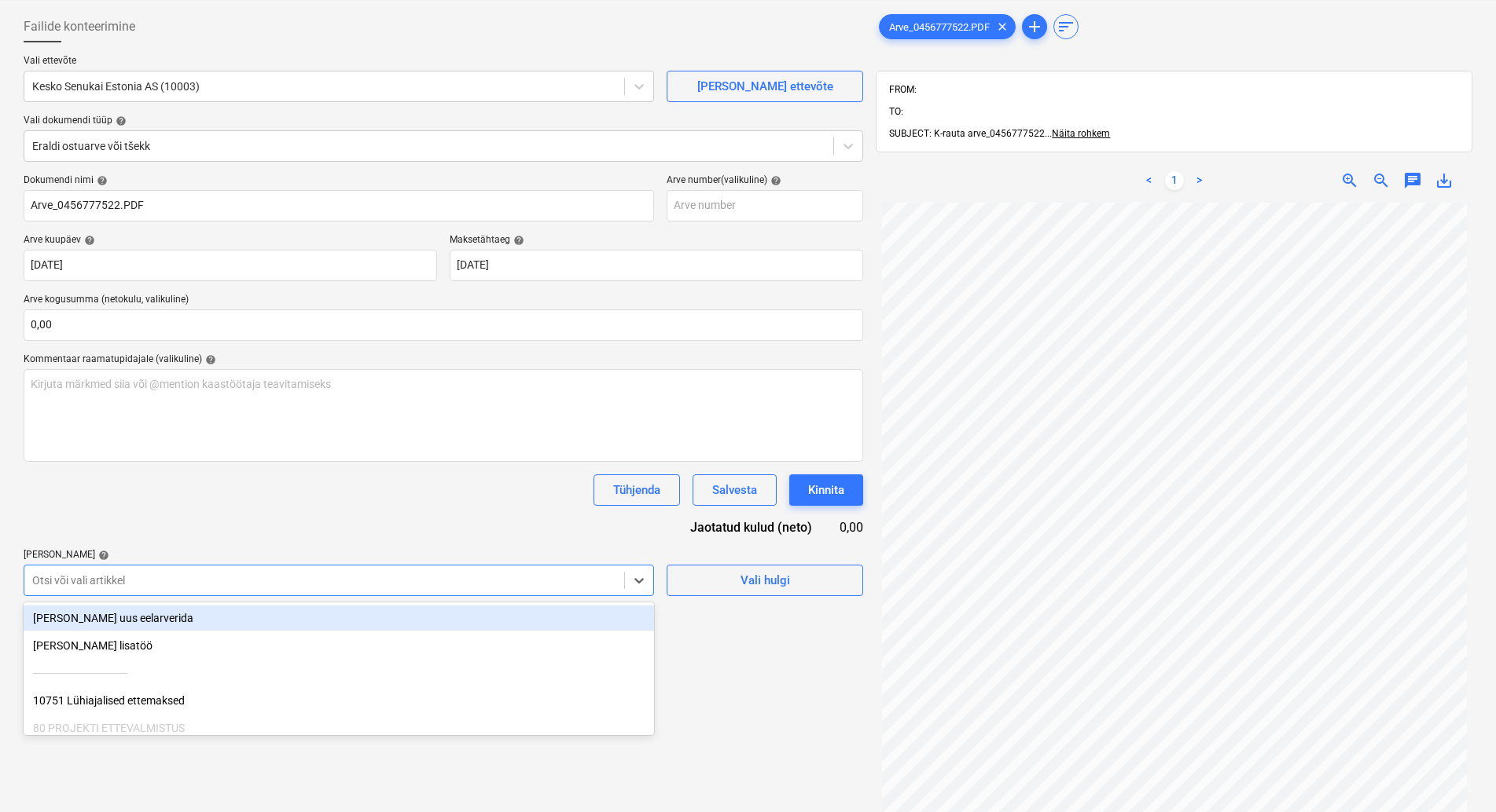
click at [121, 657] on body "Müük Projektid Kontaktid Koondarved 1 Postkast format_size keyboard_arrow_down …" at bounding box center [748, 332] width 1496 height 812
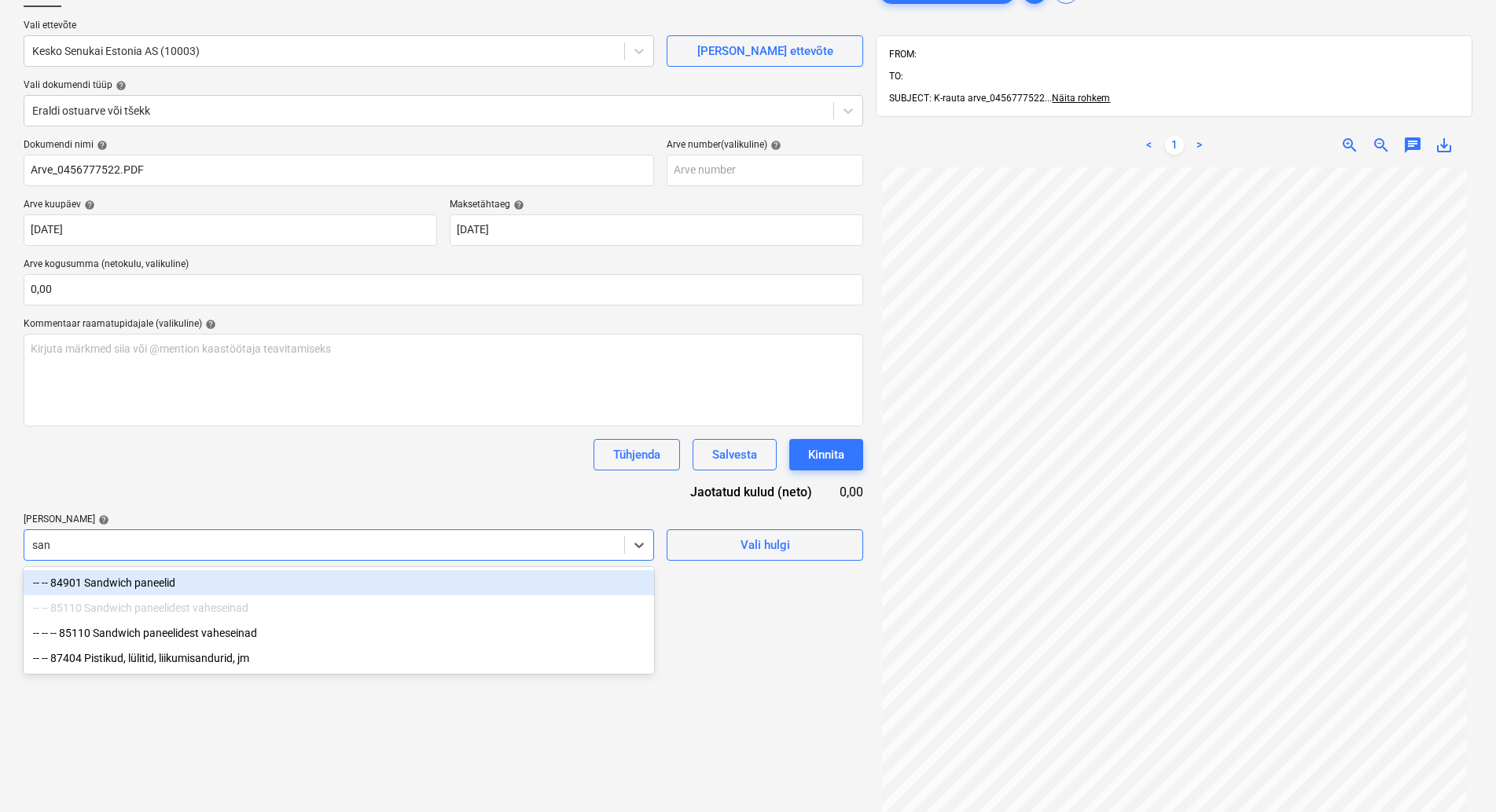
type input "sand"
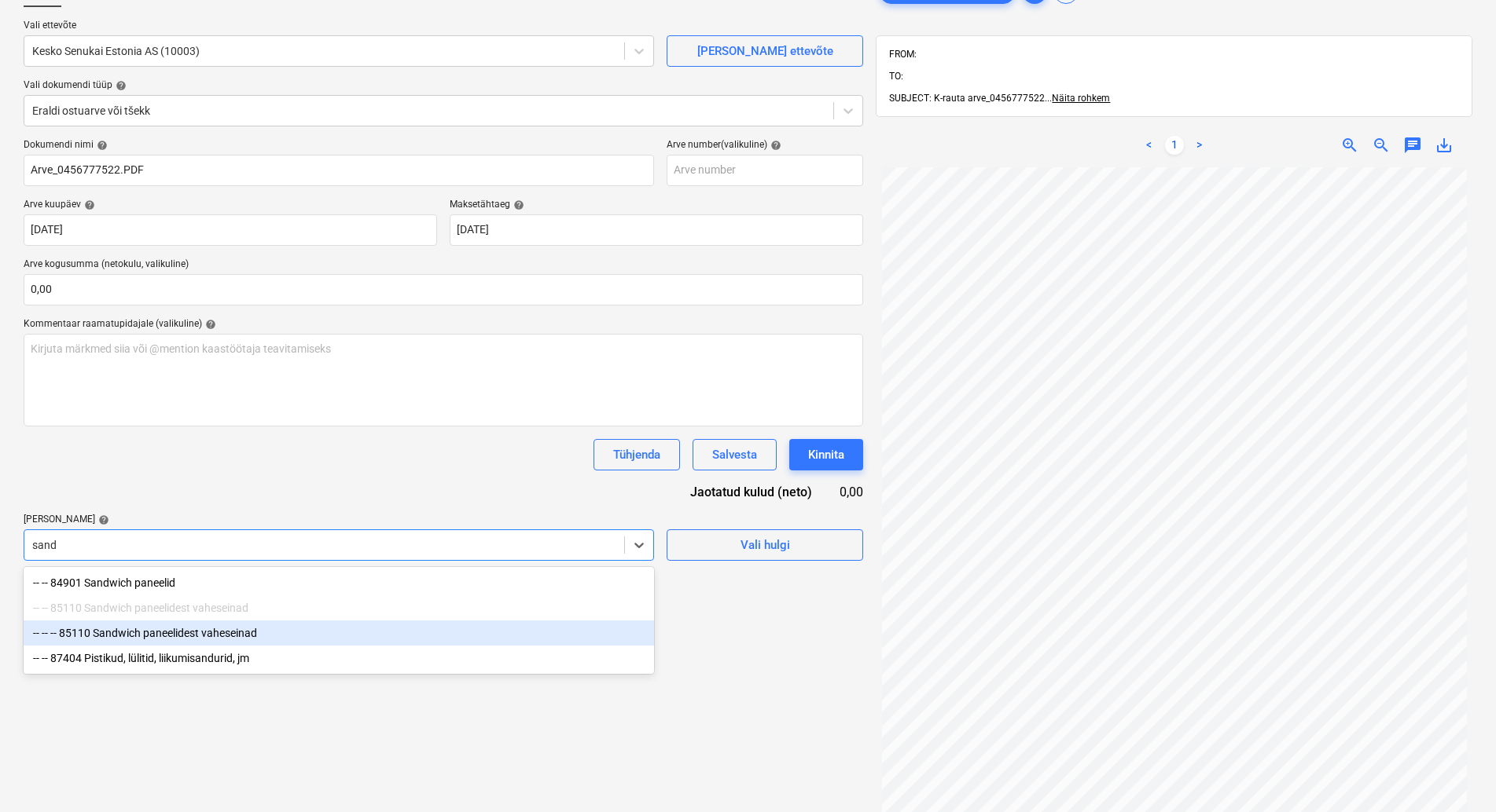
click at [213, 630] on div "-- -- -- 85110 Sandwich paneelidest vaheseinad" at bounding box center [339, 633] width 630 height 25
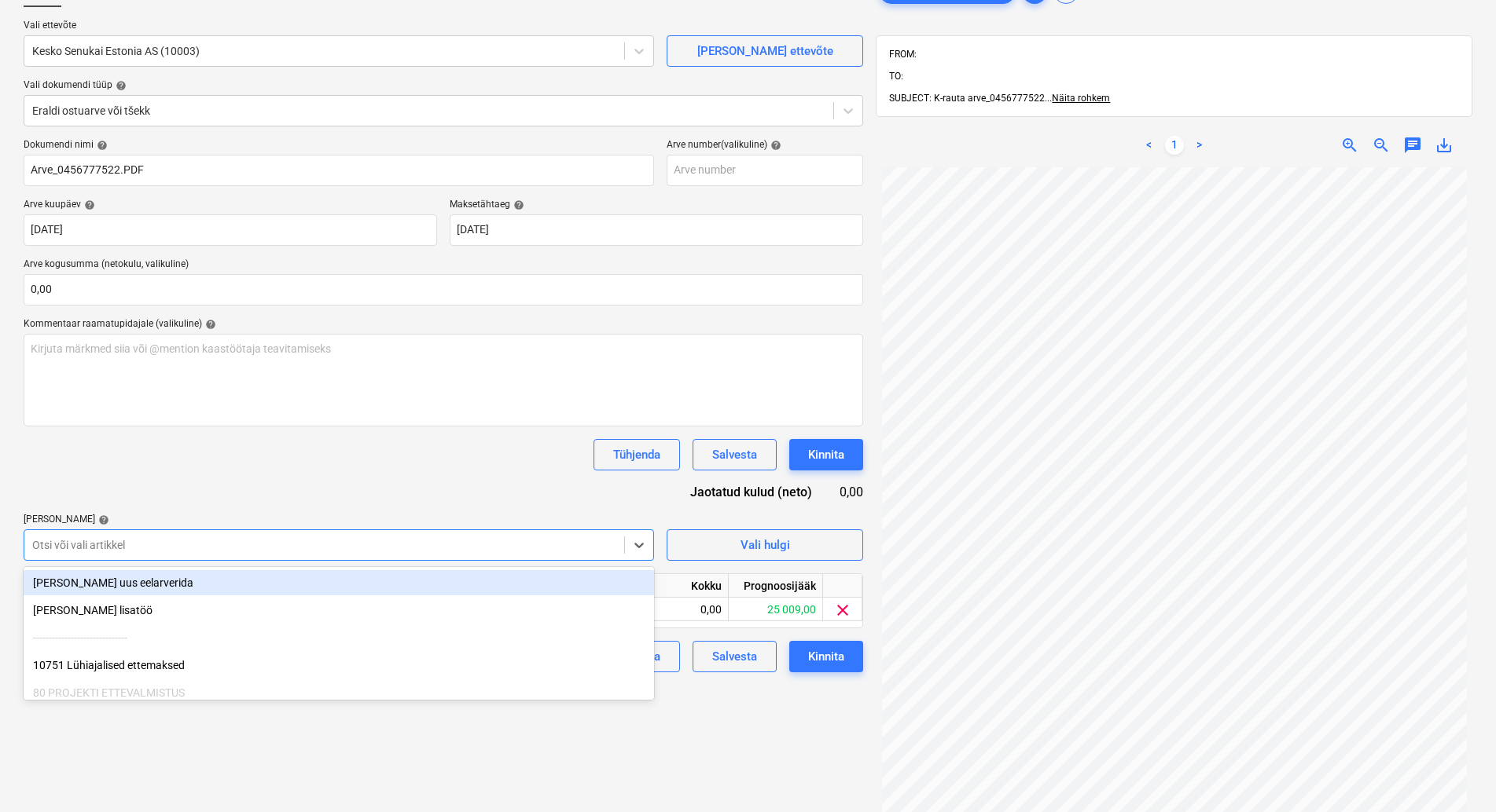
click at [272, 479] on div "Dokumendi nimi help Arve_0456777522.PDF Arve number (valikuline) help [PERSON_N…" at bounding box center [443, 406] width 839 height 533
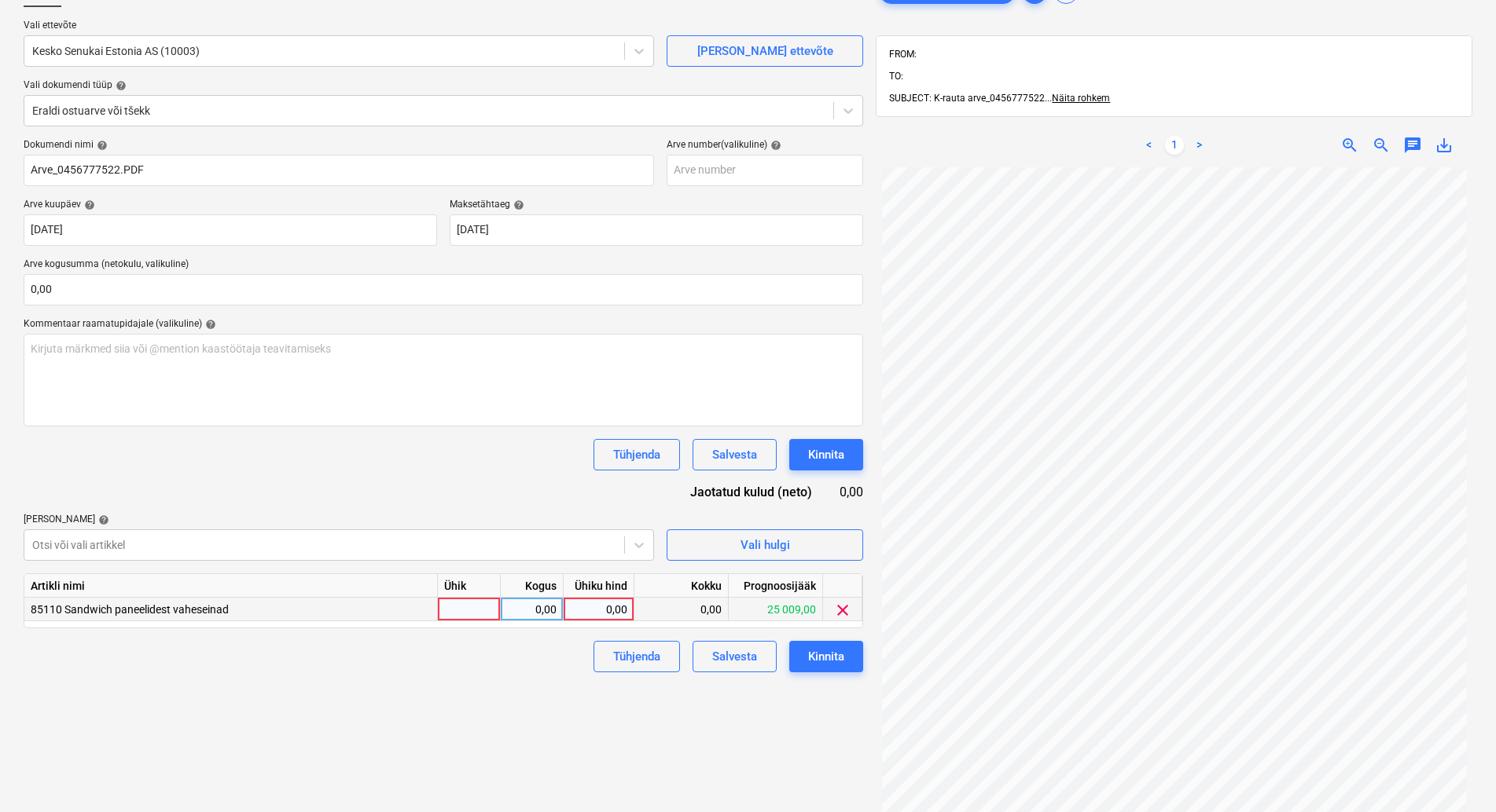
click at [481, 608] on div at bounding box center [469, 610] width 63 height 24
type input "kmpl"
click at [530, 610] on div "0,00" at bounding box center [532, 610] width 49 height 24
type input "1"
click at [595, 604] on div "0,00" at bounding box center [599, 610] width 58 height 24
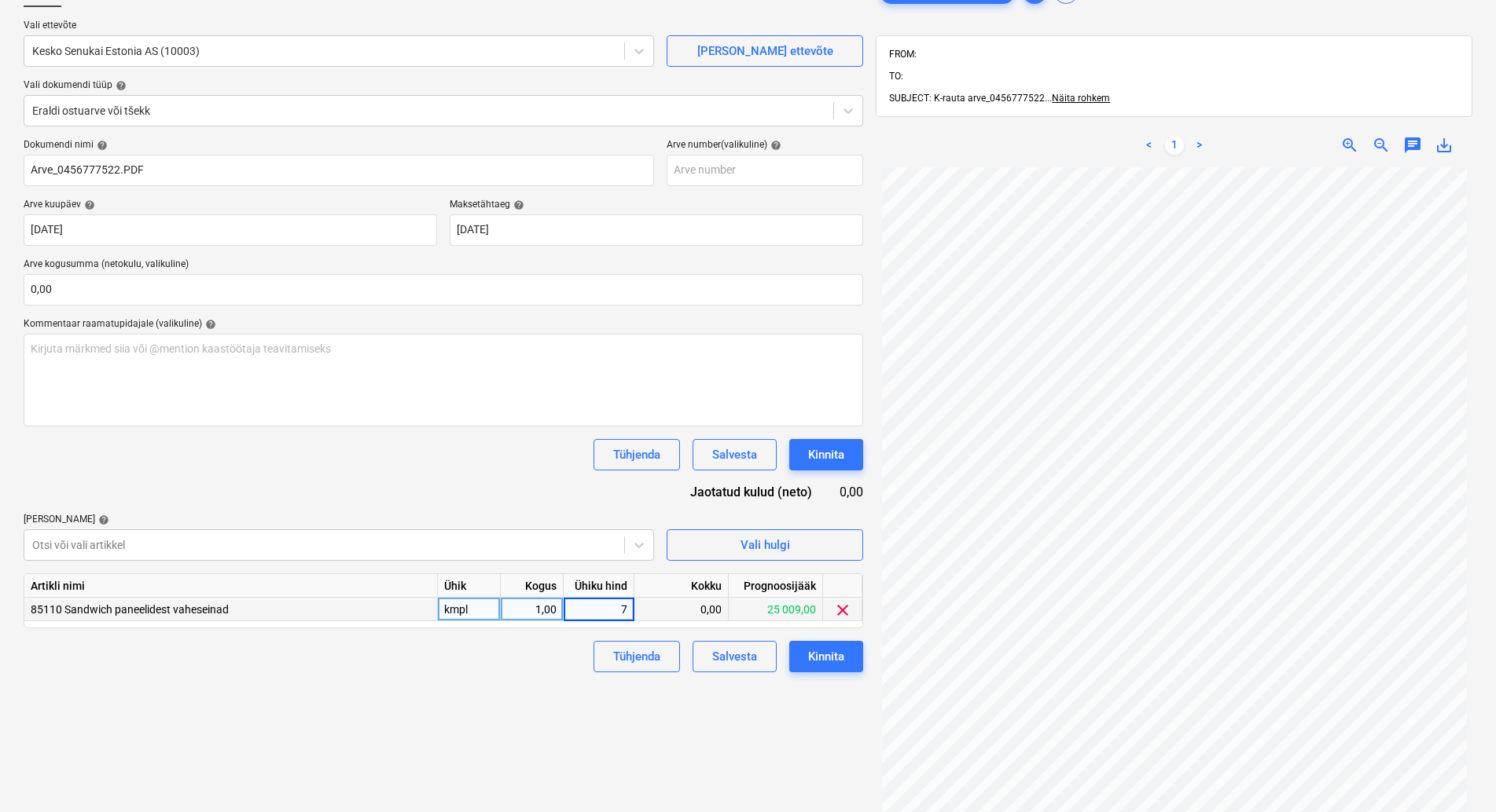
type input "71"
drag, startPoint x: 549, startPoint y: 669, endPoint x: 784, endPoint y: 690, distance: 235.9
click at [549, 670] on div "Tühjenda Salvesta Kinnita" at bounding box center [443, 656] width 839 height 31
click at [829, 665] on div "Kinnita" at bounding box center [826, 657] width 36 height 20
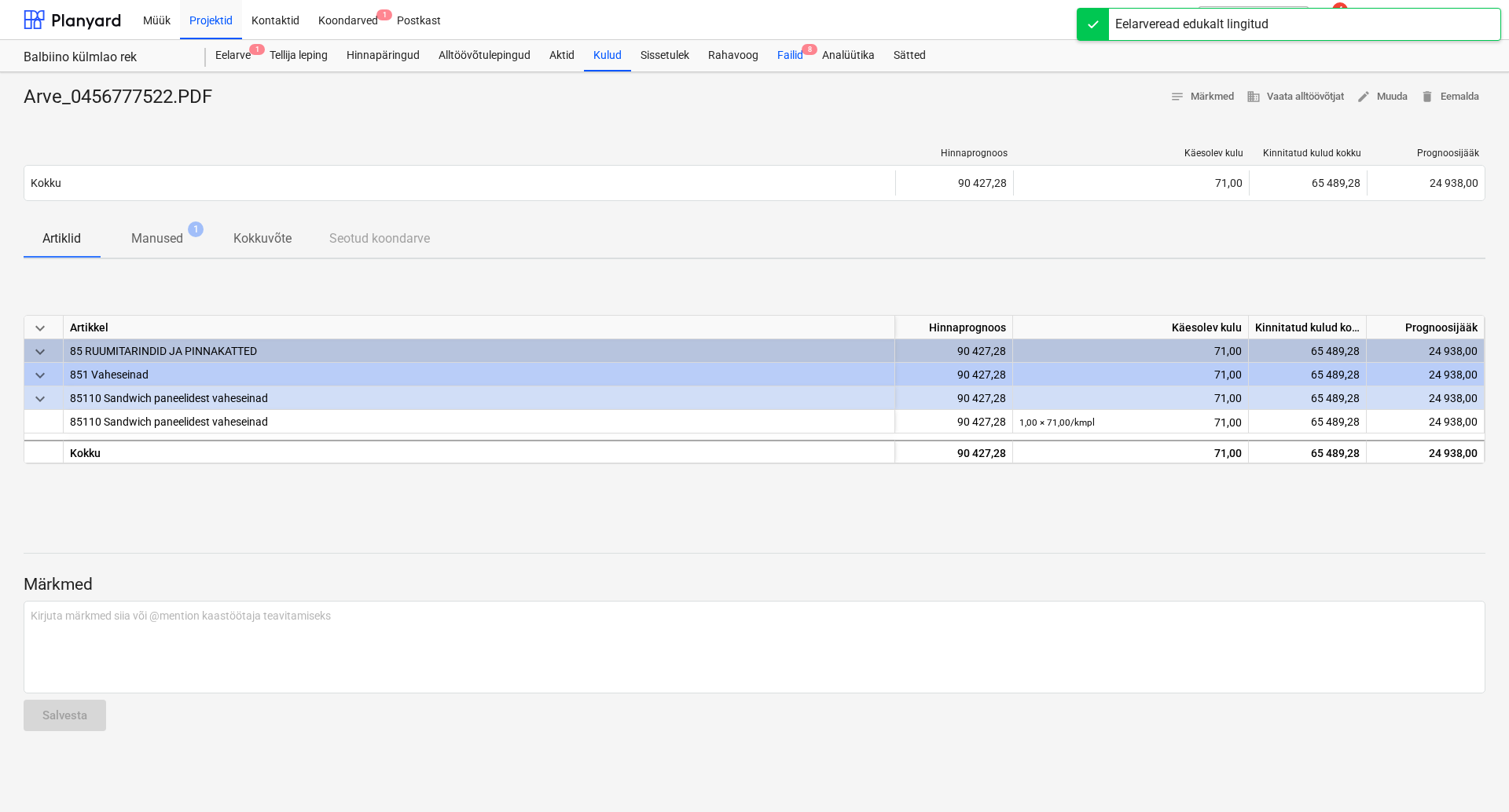
drag, startPoint x: 797, startPoint y: 52, endPoint x: 778, endPoint y: 49, distance: 19.2
click at [798, 52] on div "Failid 8" at bounding box center [790, 55] width 45 height 31
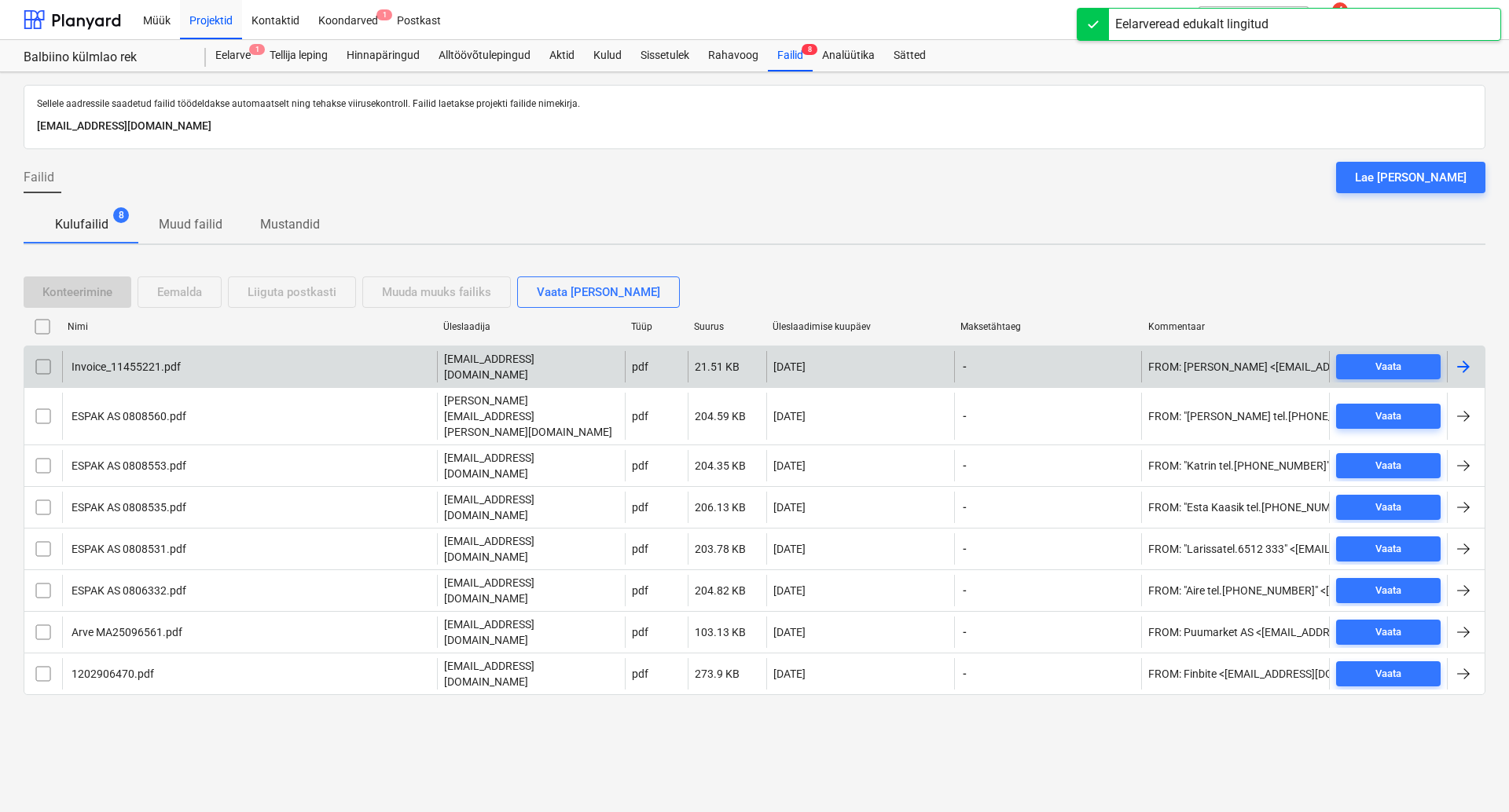
click at [141, 361] on div "Invoice_11455221.pdf" at bounding box center [125, 367] width 112 height 13
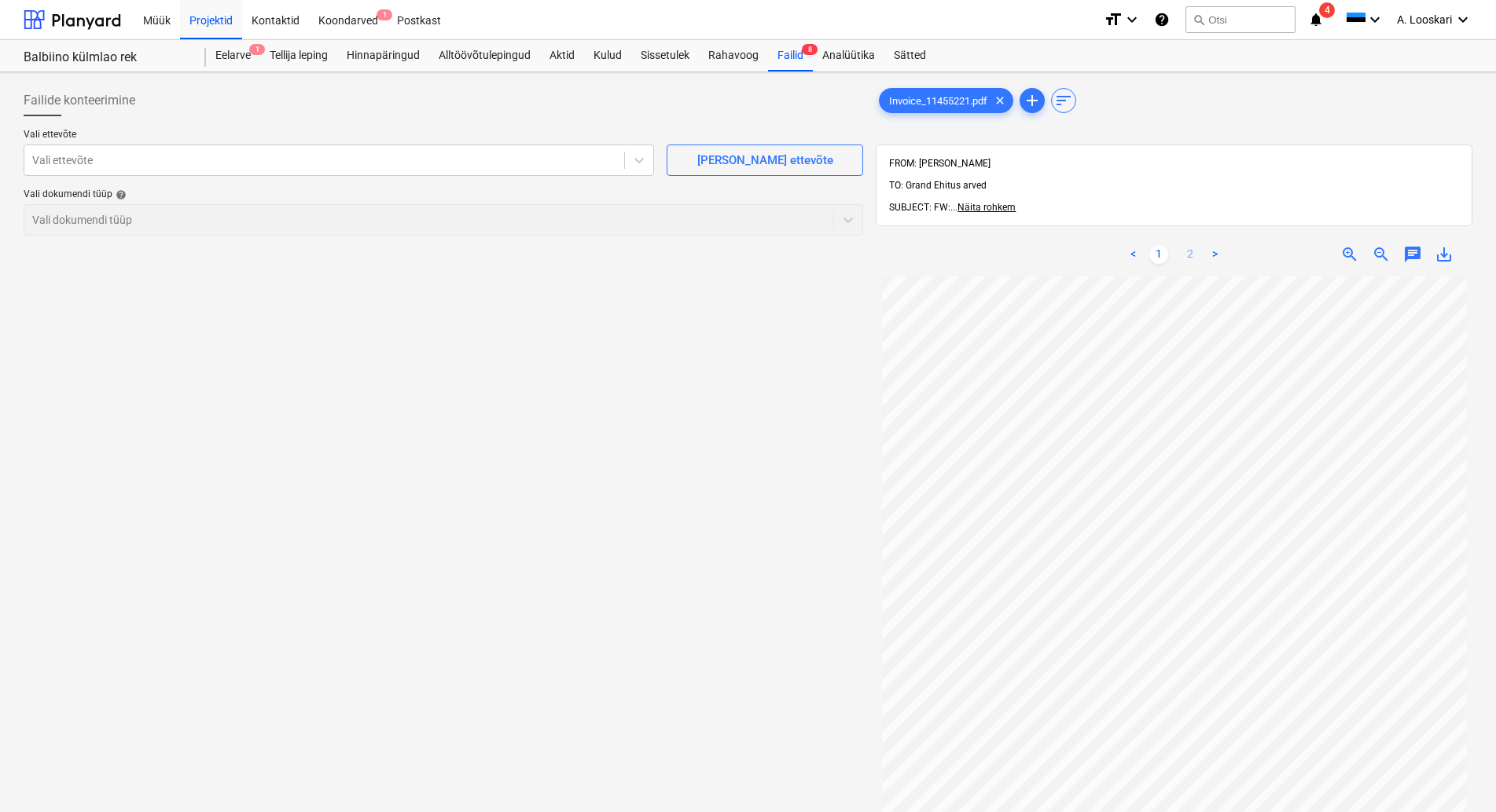
click at [1189, 246] on link "2" at bounding box center [1190, 255] width 19 height 19
click at [1155, 246] on link "1" at bounding box center [1159, 255] width 19 height 19
click at [1190, 246] on link "2" at bounding box center [1190, 255] width 19 height 19
click at [1158, 246] on link "1" at bounding box center [1159, 255] width 19 height 19
click at [1189, 246] on link "2" at bounding box center [1190, 255] width 19 height 19
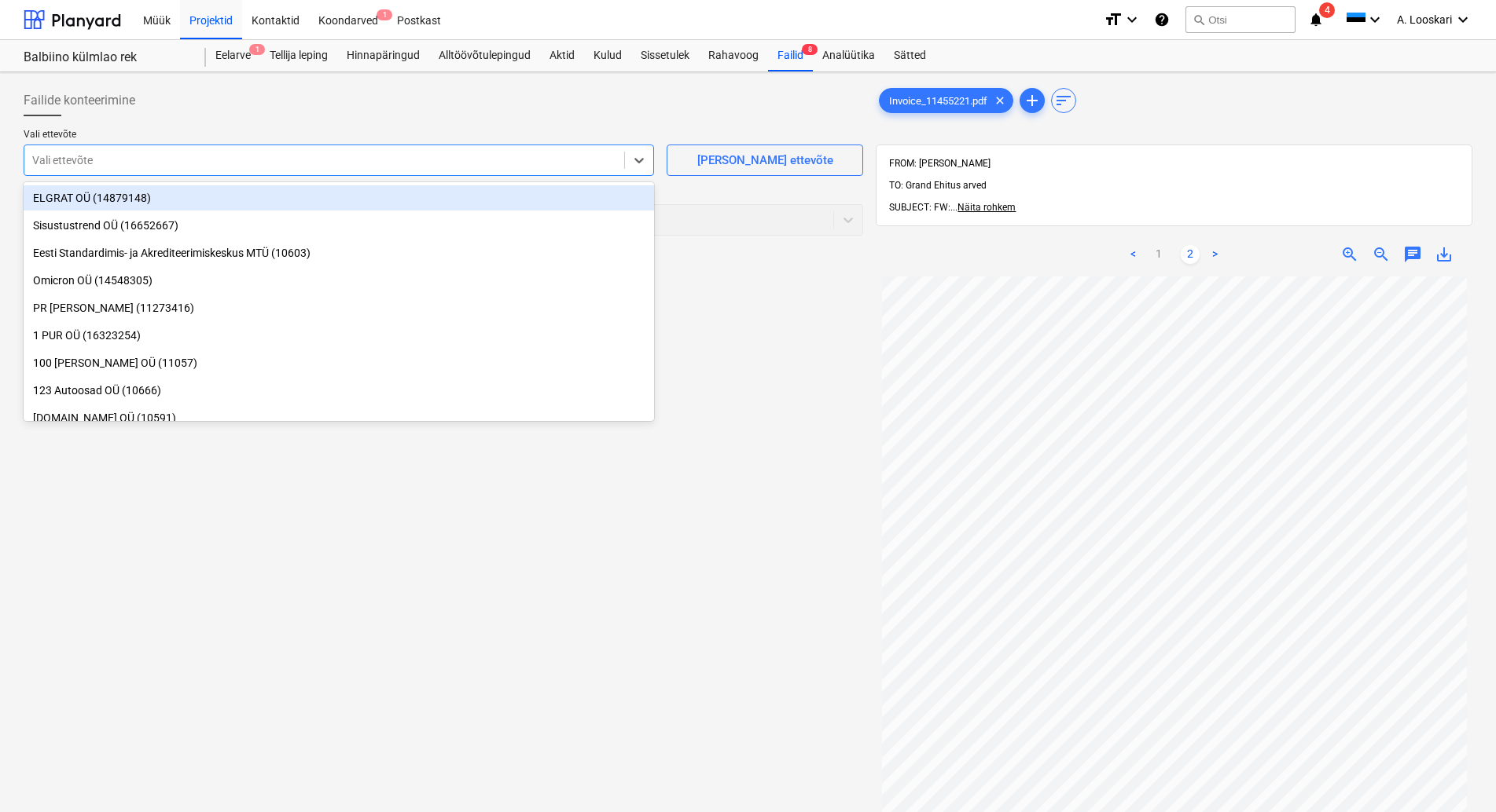
click at [389, 165] on div at bounding box center [324, 160] width 584 height 16
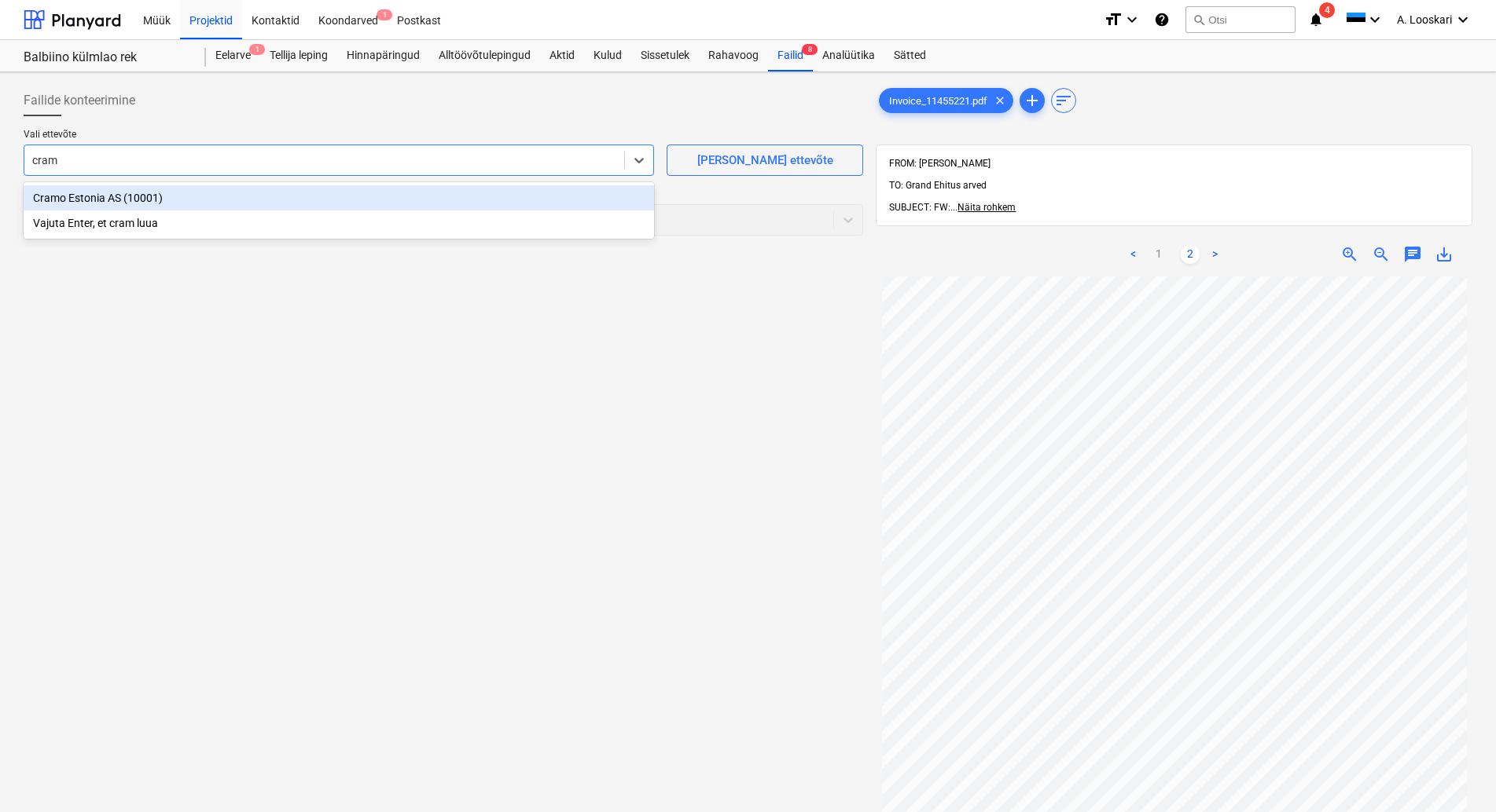
type input "cramo"
click at [377, 202] on div "Cramo Estonia AS (10001)" at bounding box center [339, 198] width 630 height 25
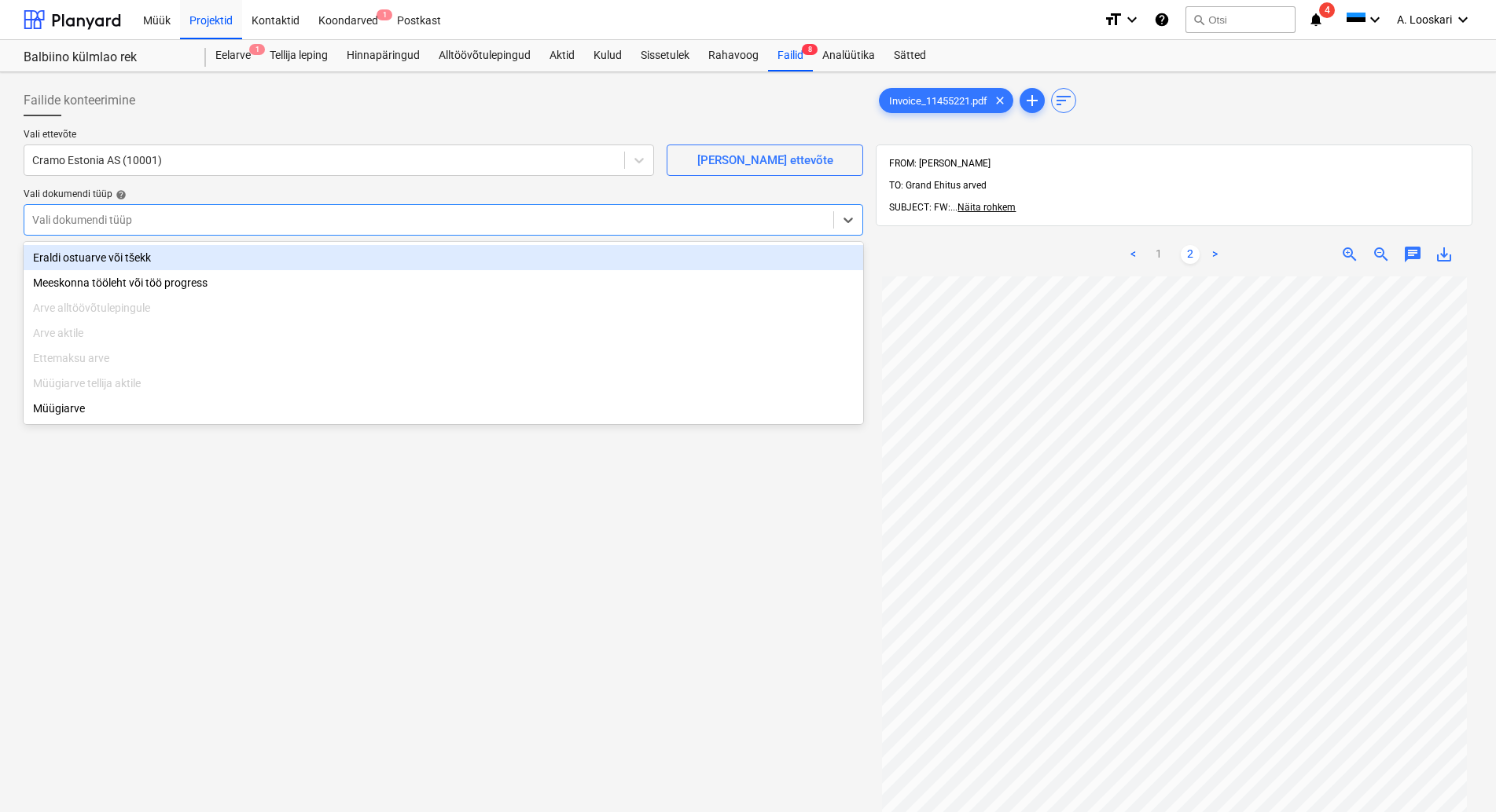
click at [295, 215] on div at bounding box center [429, 220] width 793 height 16
click at [280, 257] on div "Eraldi ostuarve või tšekk" at bounding box center [443, 258] width 839 height 25
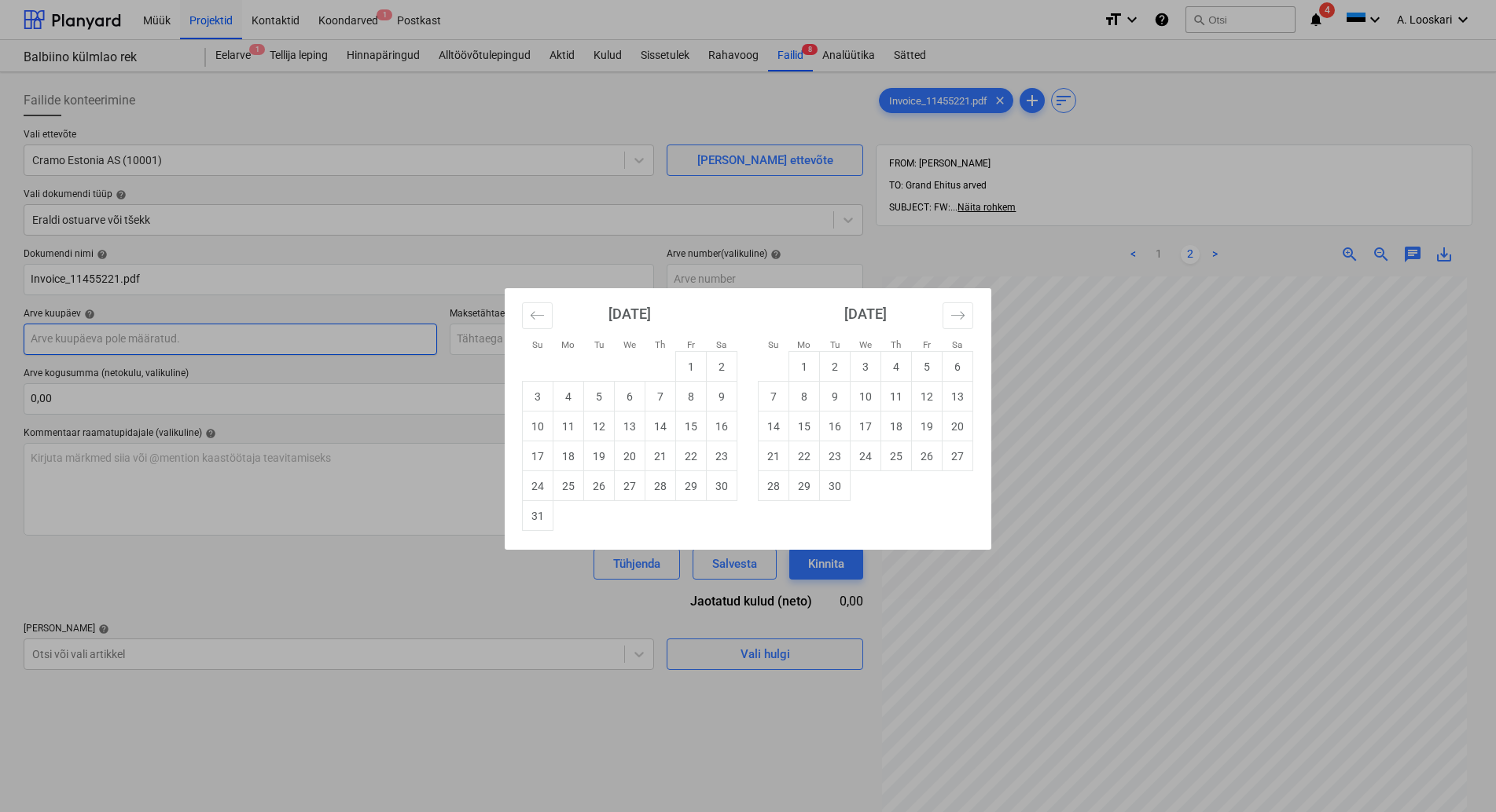
click at [219, 336] on input "text" at bounding box center [230, 339] width 413 height 31
click at [535, 311] on icon "Move backward to switch to the previous month." at bounding box center [537, 316] width 15 height 15
click at [597, 424] on td "15" at bounding box center [599, 426] width 30 height 30
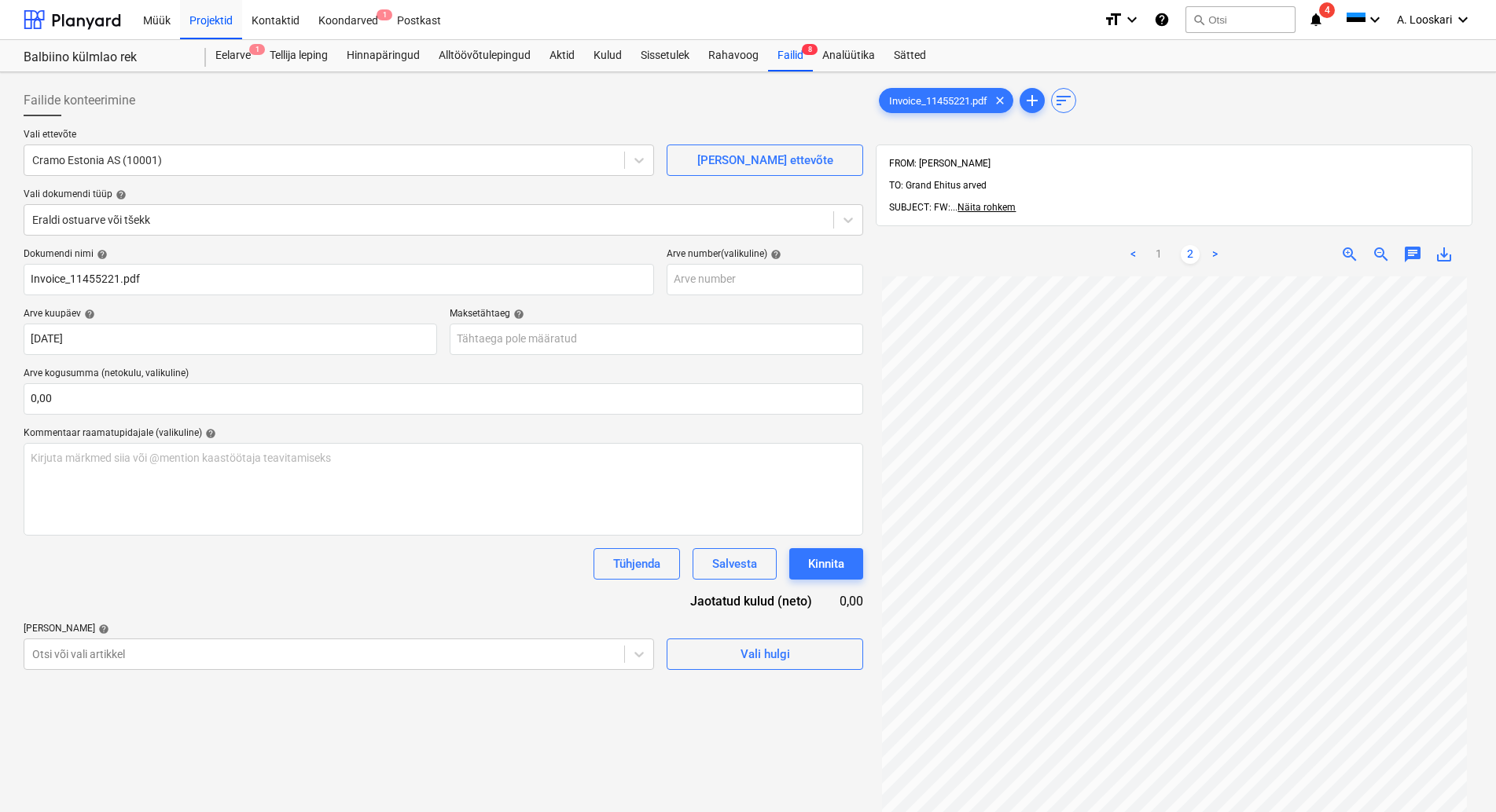
type input "[DATE]"
click at [549, 328] on input "text" at bounding box center [657, 339] width 413 height 31
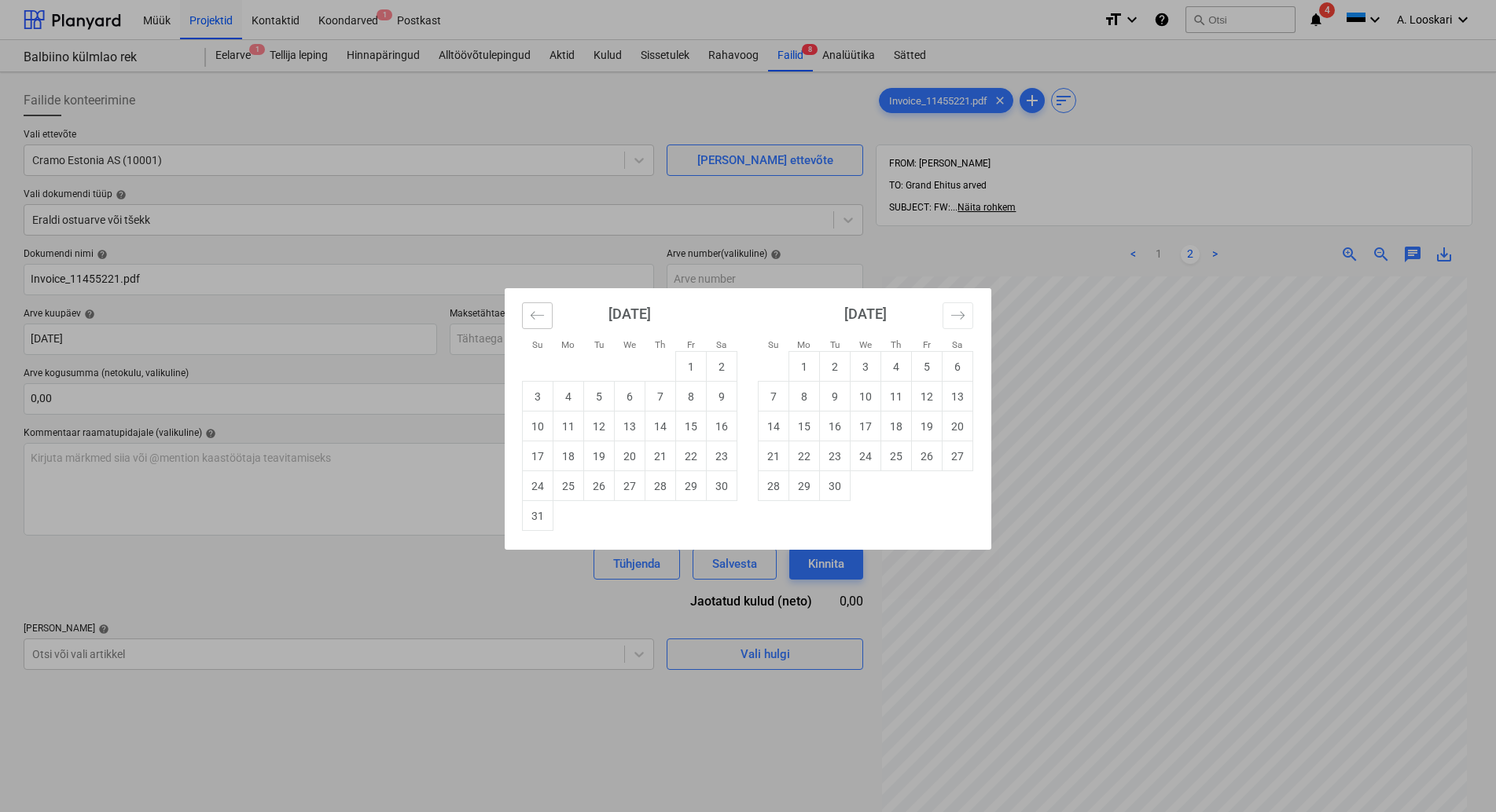
click at [535, 308] on icon "Move backward to switch to the previous month." at bounding box center [537, 316] width 15 height 15
click at [601, 424] on td "15" at bounding box center [599, 426] width 30 height 30
type input "[DATE]"
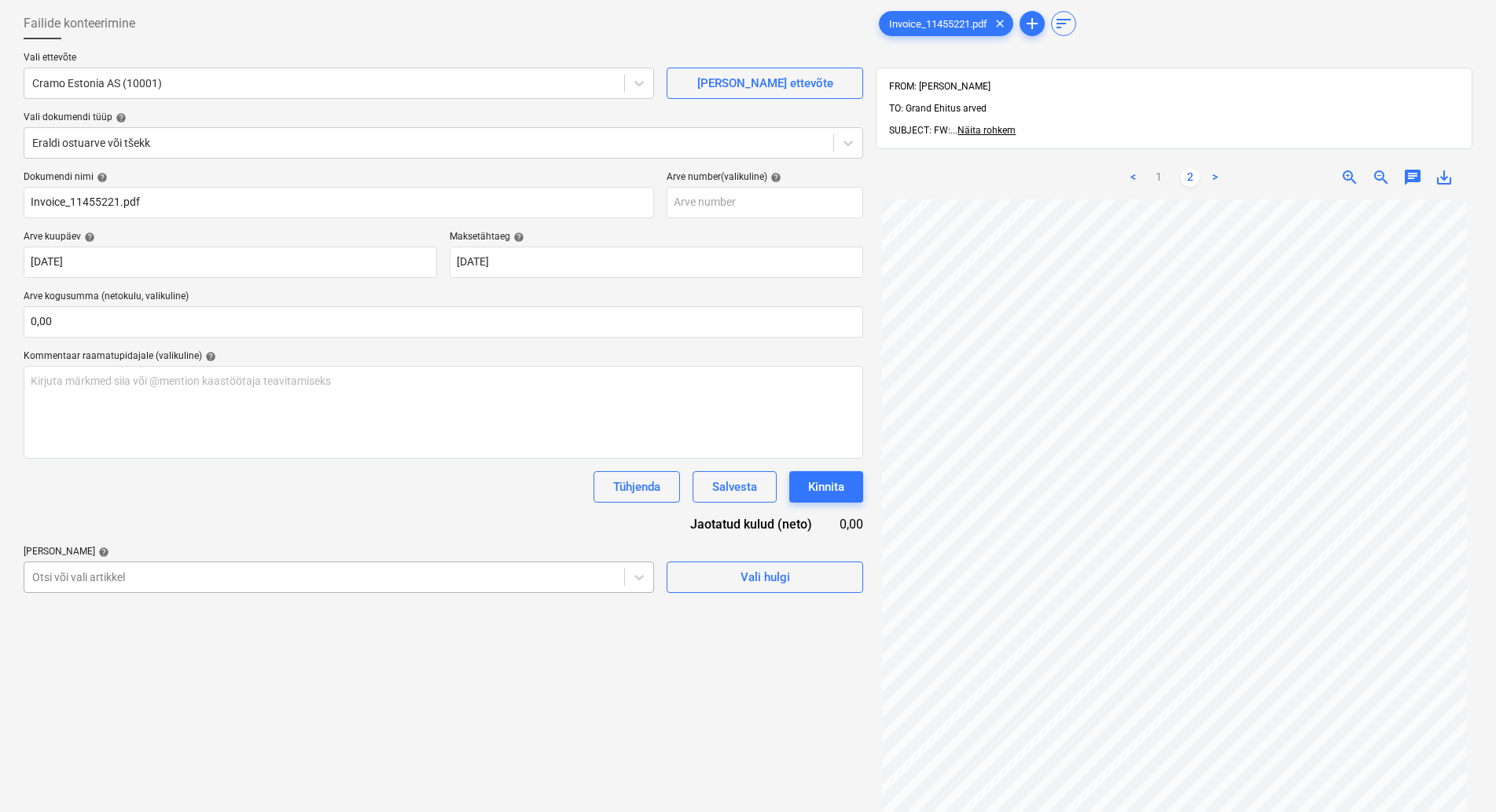
click at [232, 654] on body "Müük Projektid Kontaktid Koondarved 1 Postkast format_size keyboard_arrow_down …" at bounding box center [748, 329] width 1496 height 812
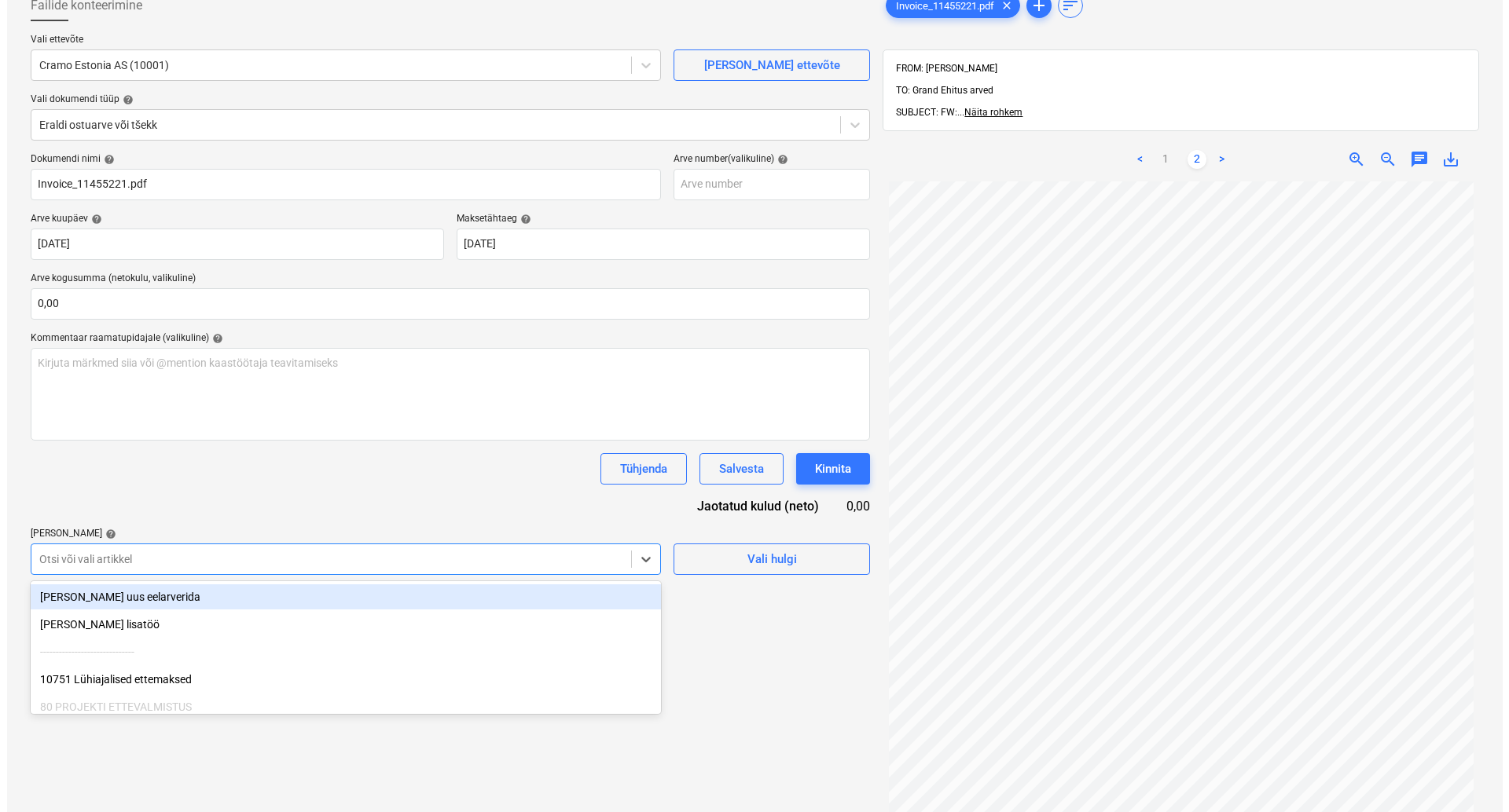
scroll to position [109, 0]
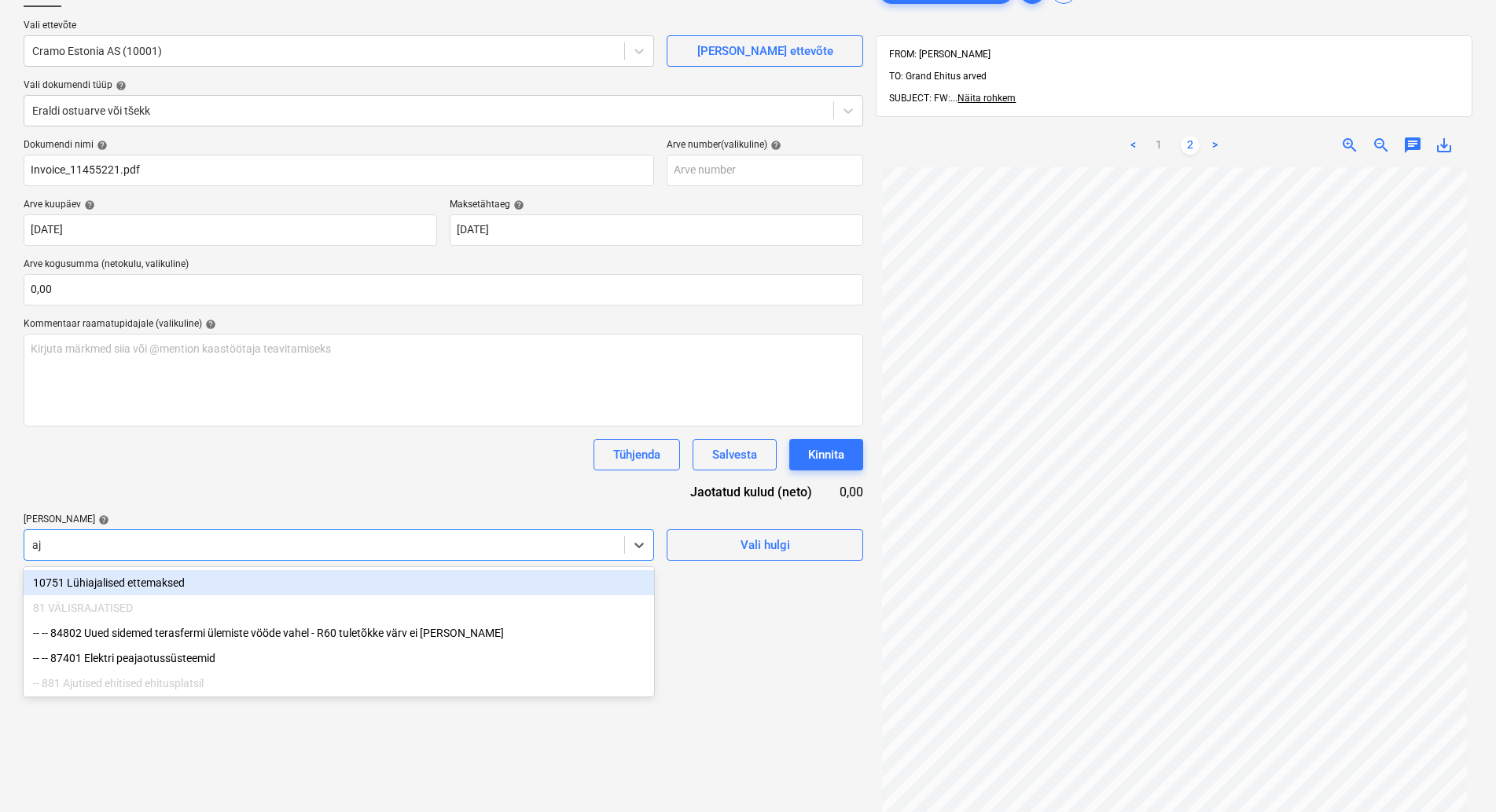
type input "aju"
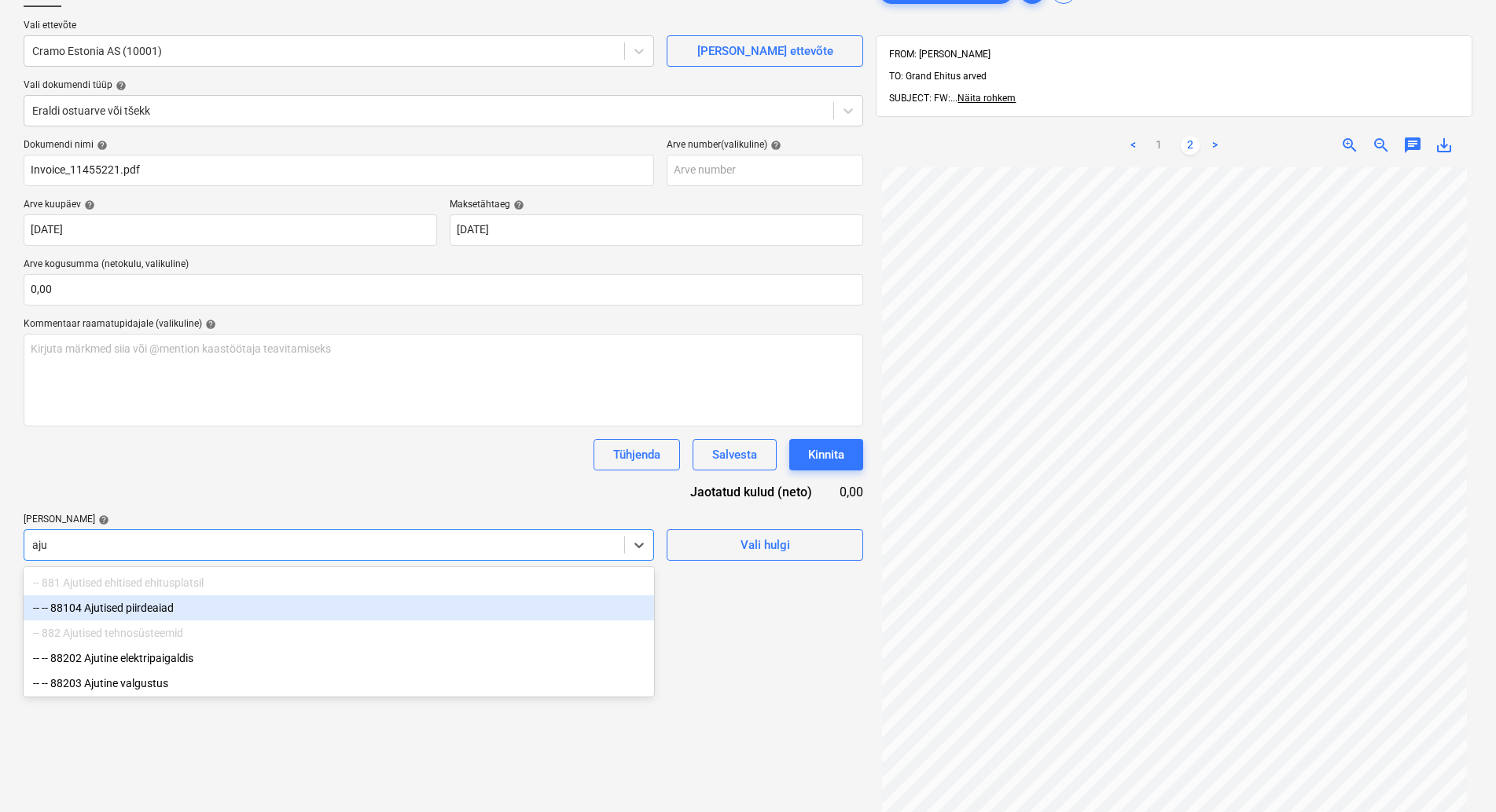
click at [211, 605] on div "-- -- 88104 Ajutised piirdeaiad" at bounding box center [339, 608] width 630 height 25
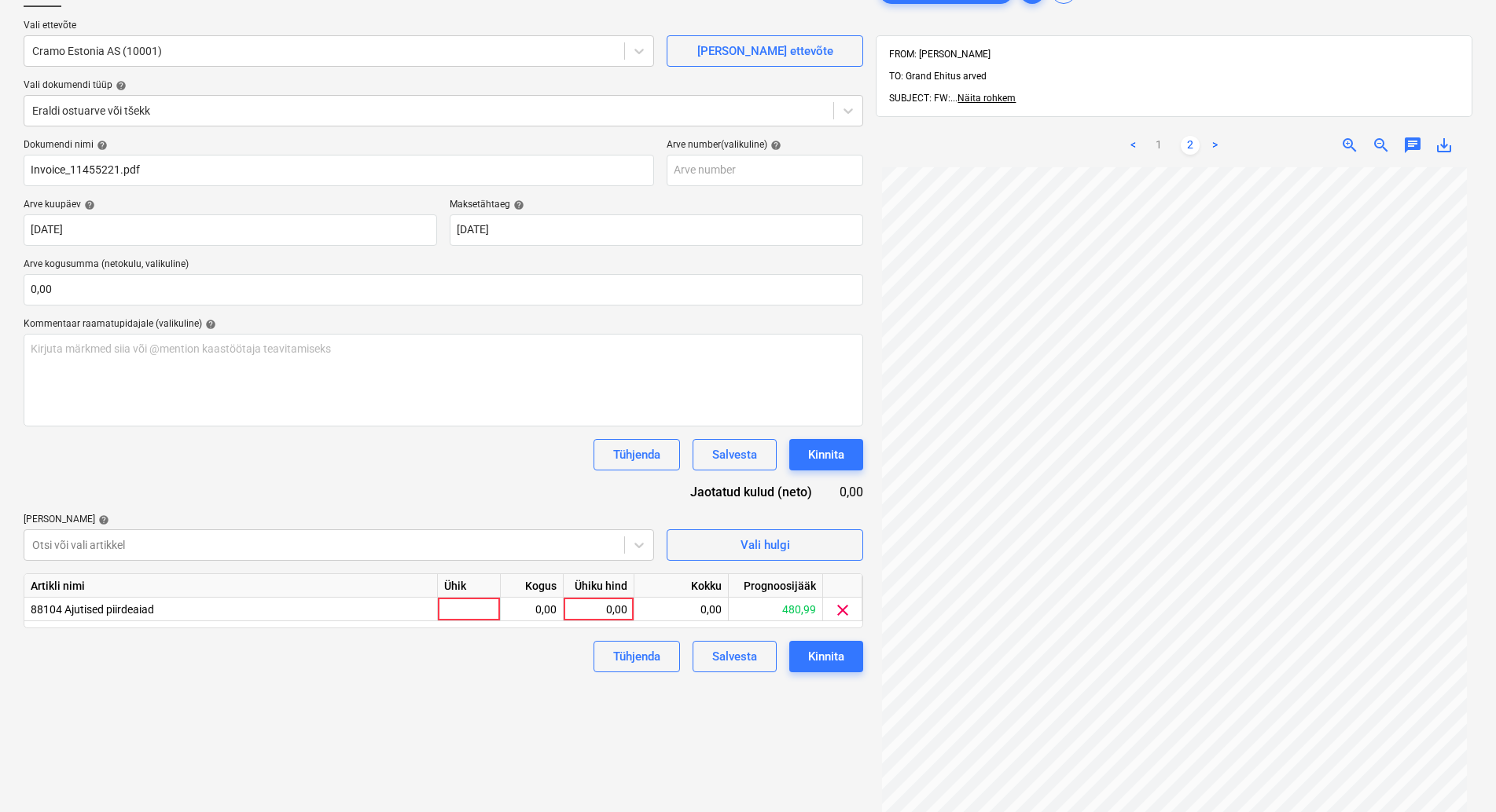
click at [226, 472] on div "Dokumendi nimi help Invoice_11455221.pdf Arve number (valikuline) help [PERSON_…" at bounding box center [443, 406] width 839 height 533
click at [466, 606] on div at bounding box center [469, 610] width 63 height 24
type input "kmpl"
click at [519, 606] on div "0,00" at bounding box center [532, 610] width 49 height 24
type input "1"
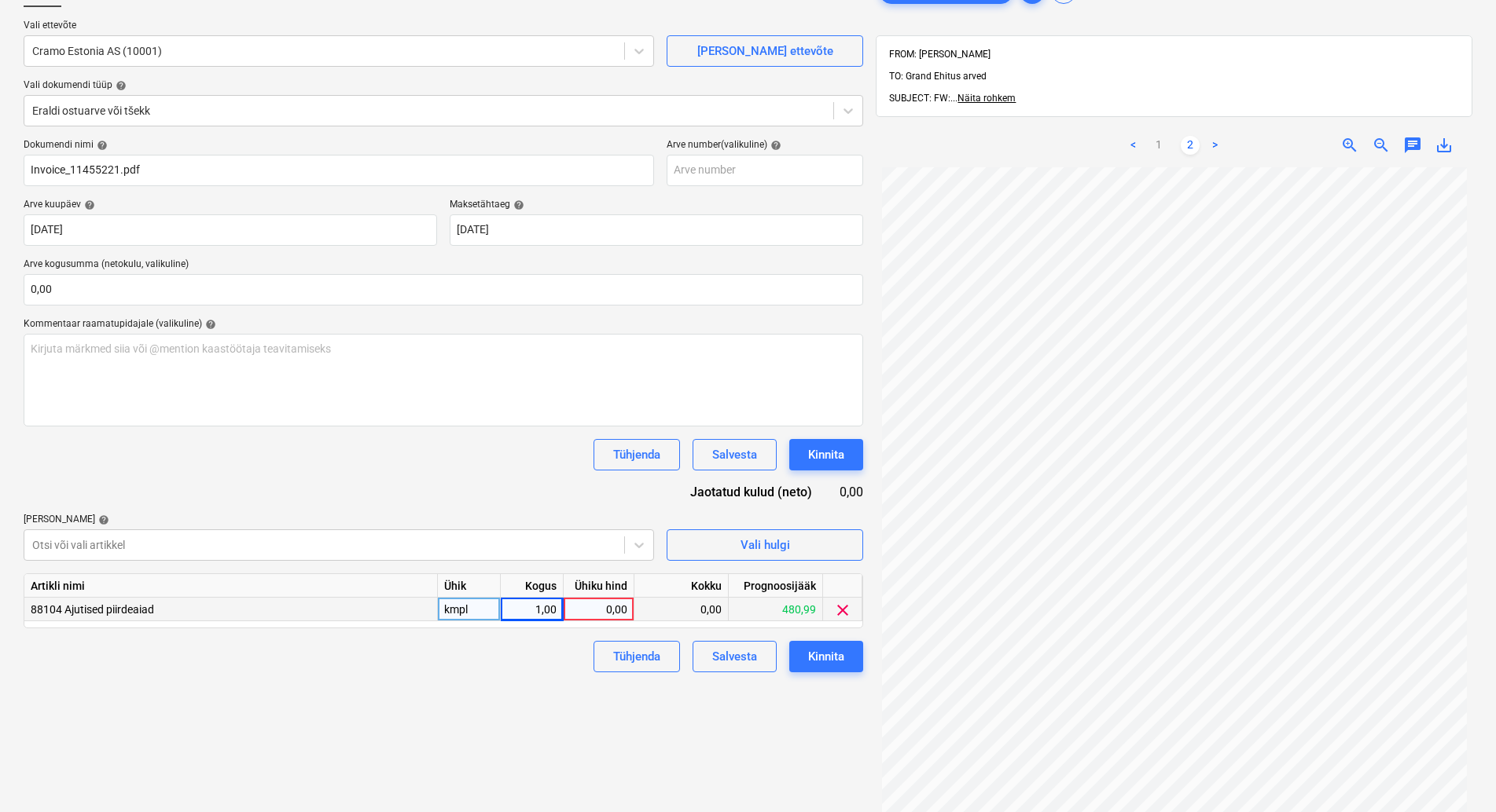
click at [597, 608] on div "0,00" at bounding box center [599, 610] width 58 height 24
click at [1160, 136] on link "1" at bounding box center [1159, 146] width 19 height 19
type input "35,83"
click at [821, 656] on div "Kinnita" at bounding box center [826, 657] width 36 height 20
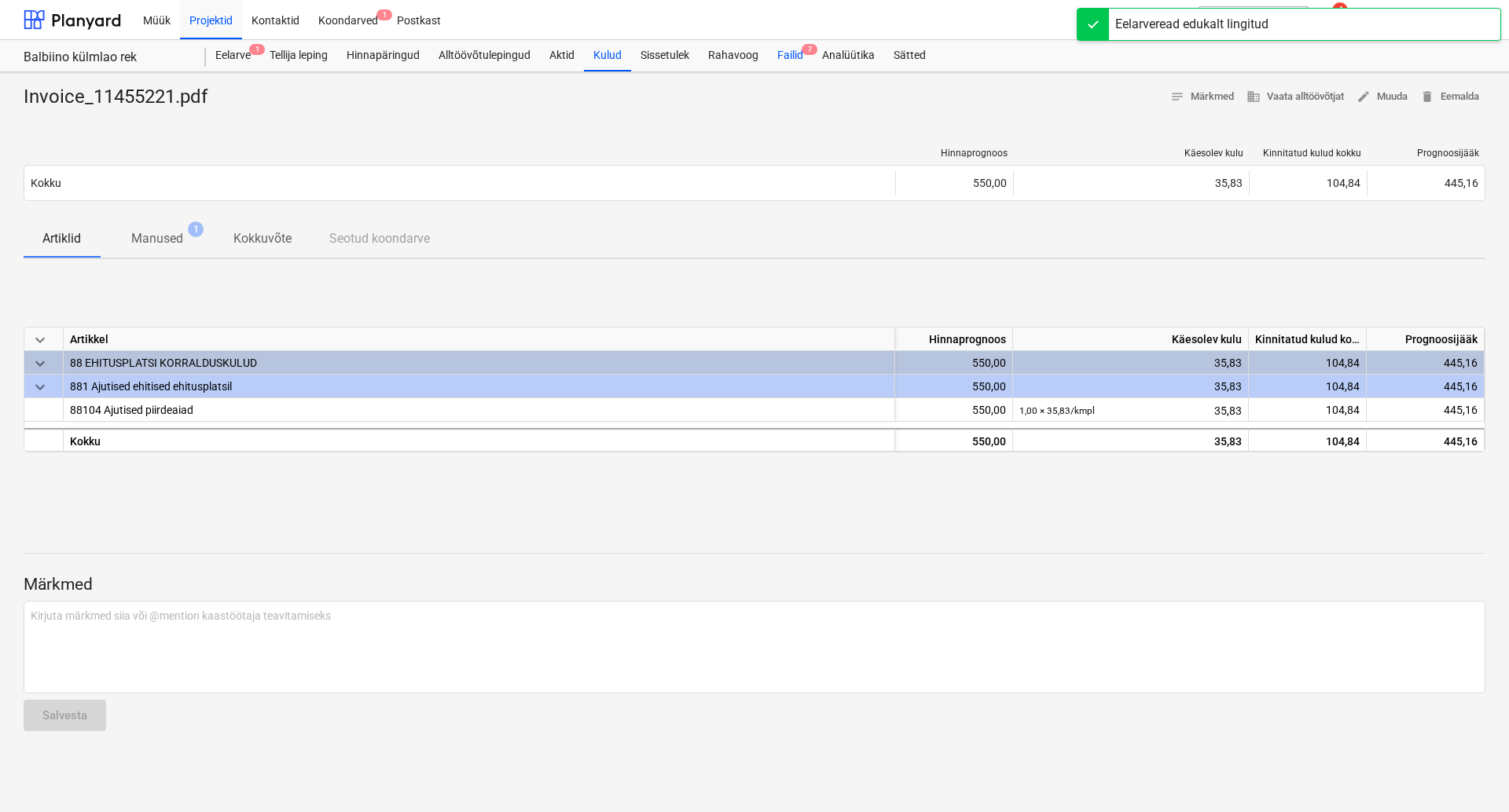
click at [790, 55] on div "Failid 7" at bounding box center [790, 55] width 45 height 31
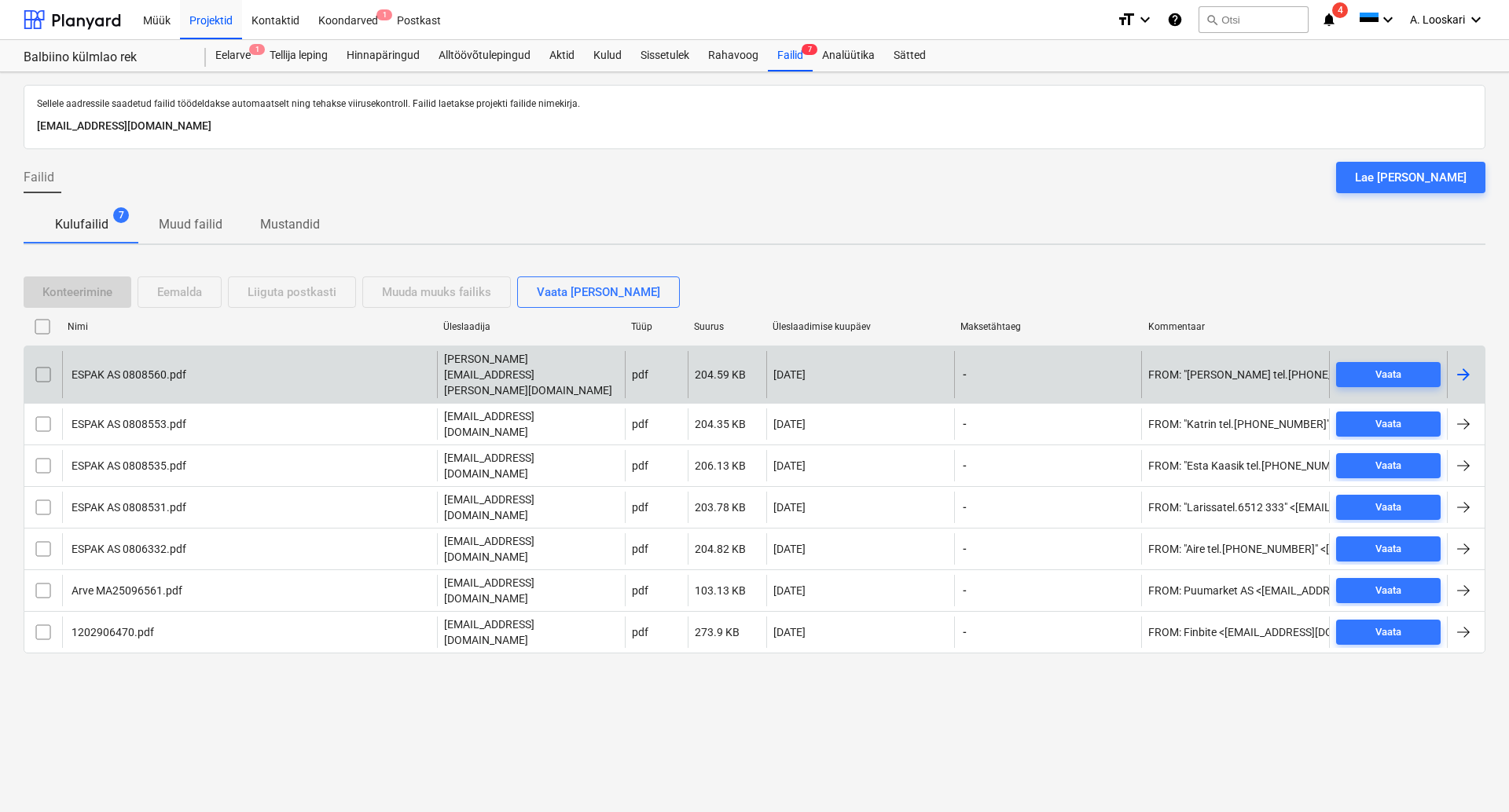
click at [144, 368] on div "ESPAK AS 0808560.pdf" at bounding box center [128, 374] width 117 height 13
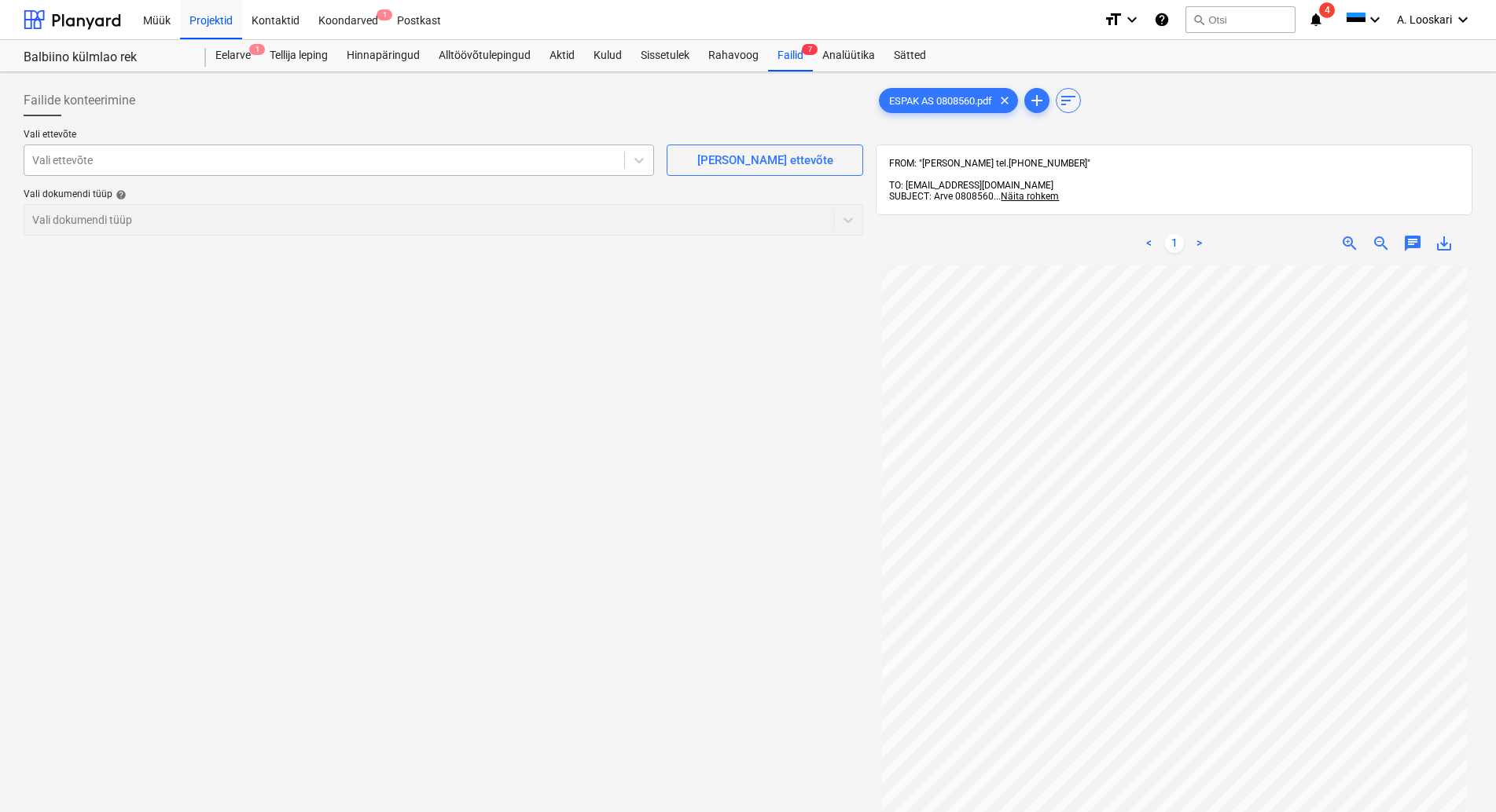
click at [122, 159] on div at bounding box center [324, 160] width 584 height 16
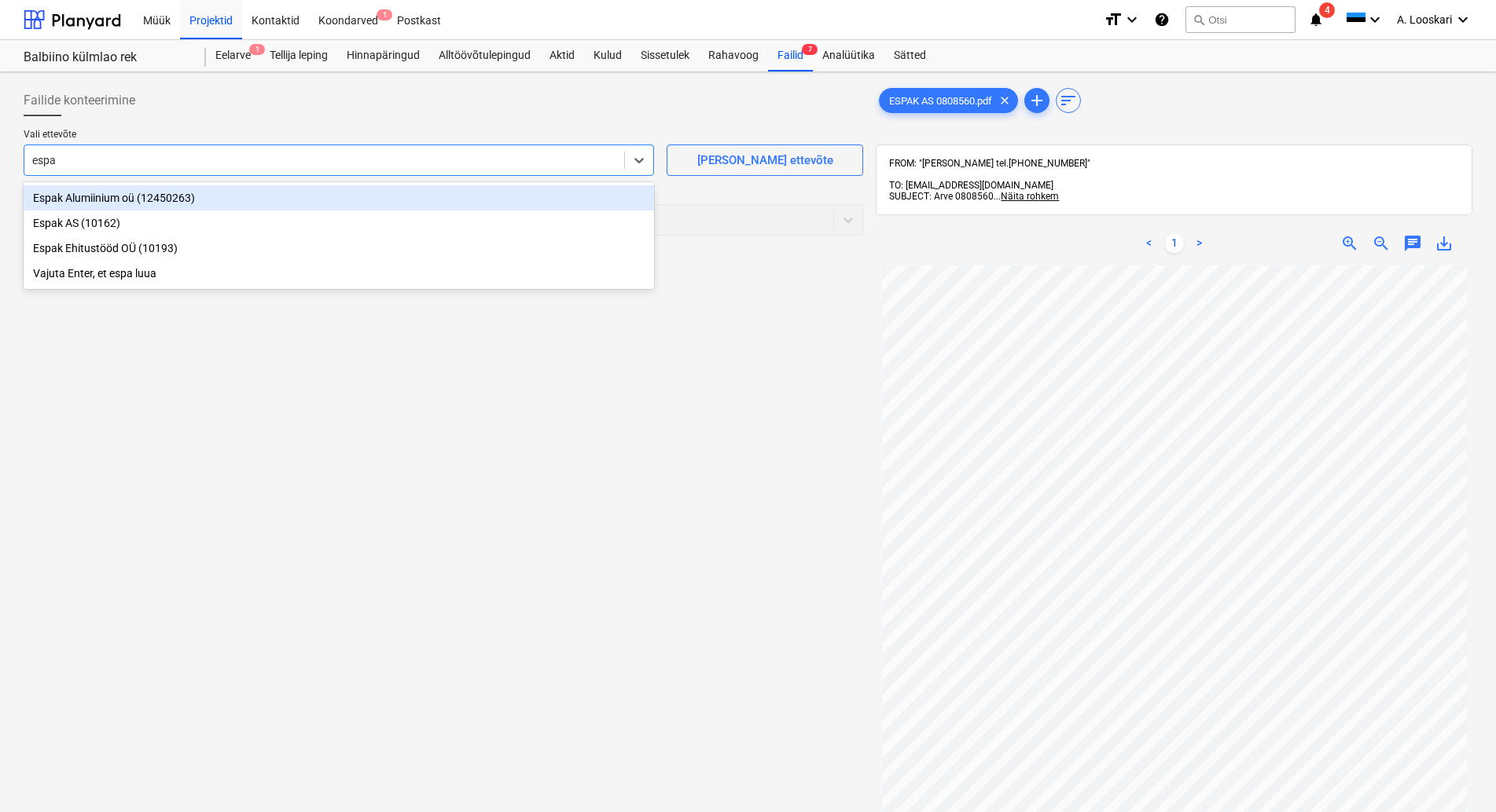
type input "espak"
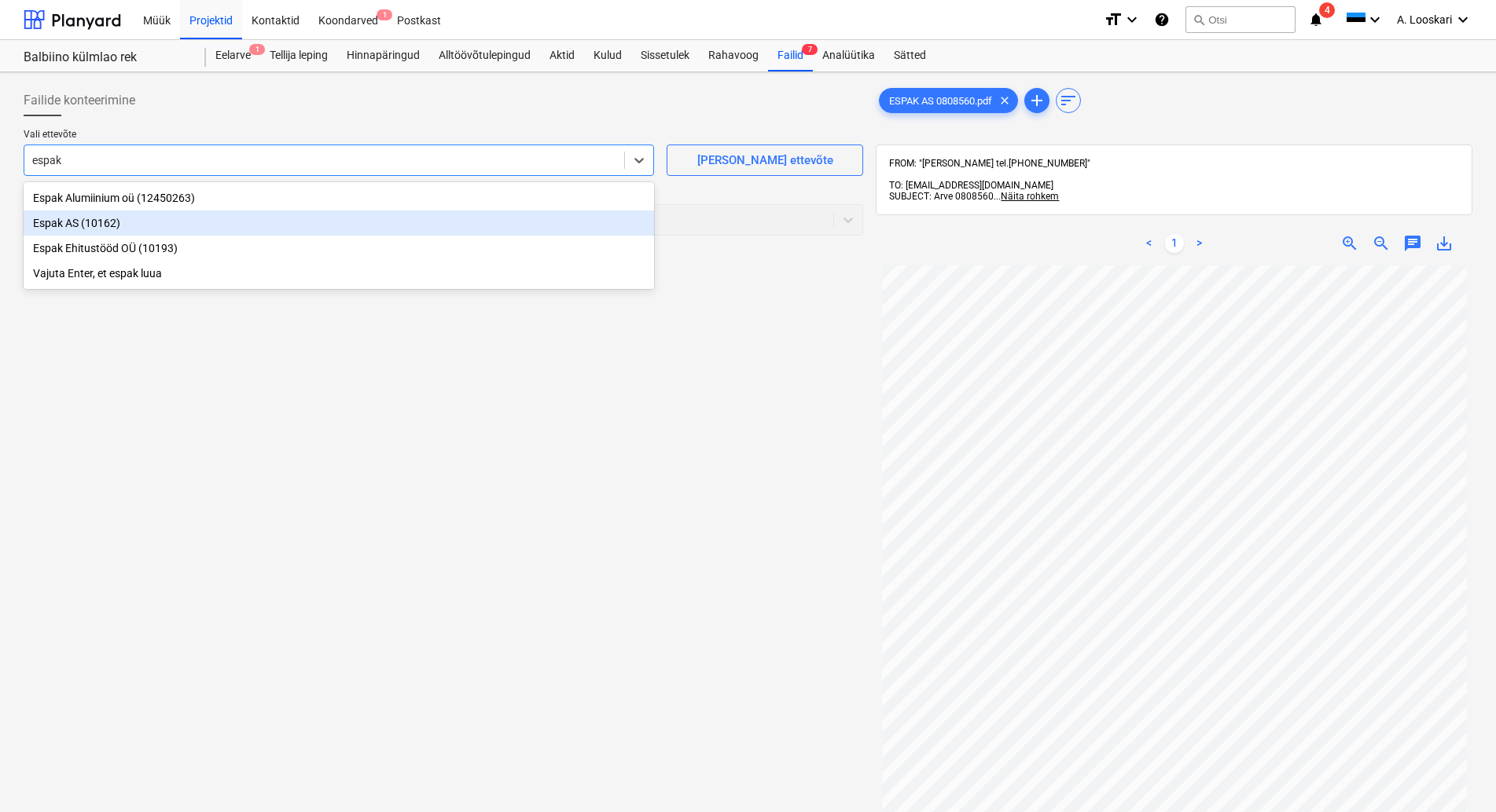
click at [151, 222] on div "Espak AS (10162)" at bounding box center [339, 224] width 630 height 25
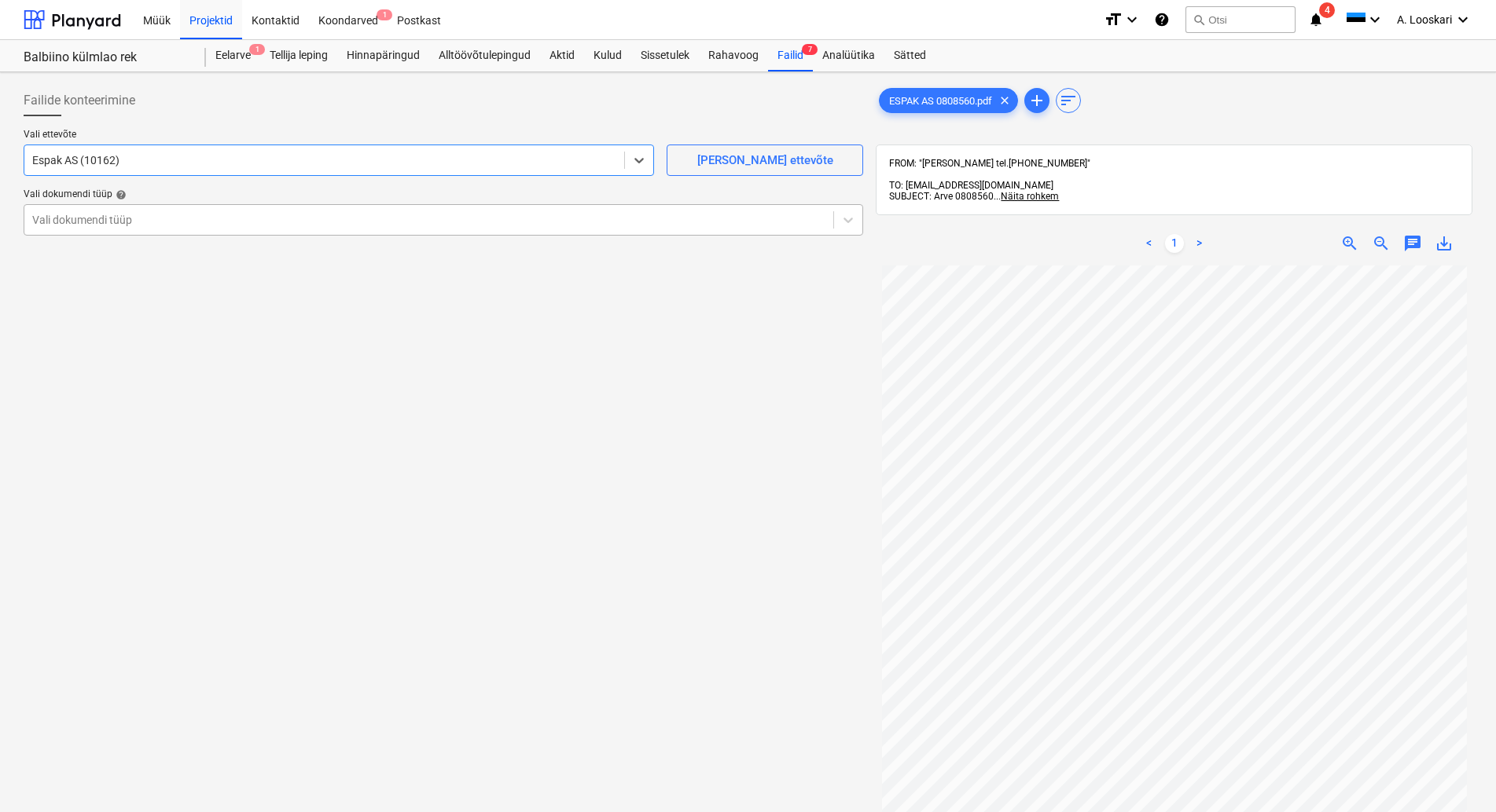
click at [141, 219] on div at bounding box center [429, 220] width 793 height 16
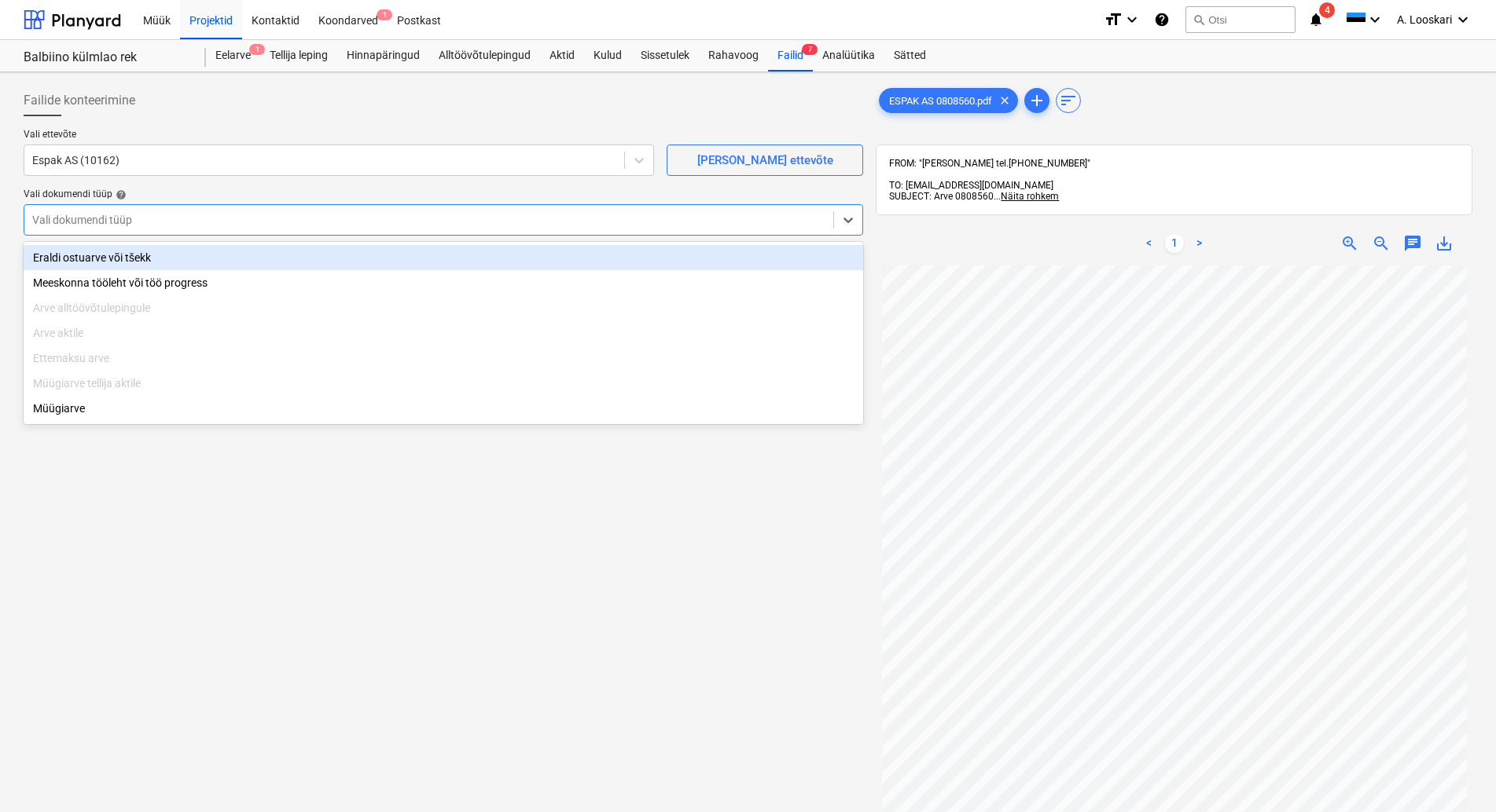
click at [146, 257] on div "Eraldi ostuarve või tšekk" at bounding box center [443, 258] width 839 height 25
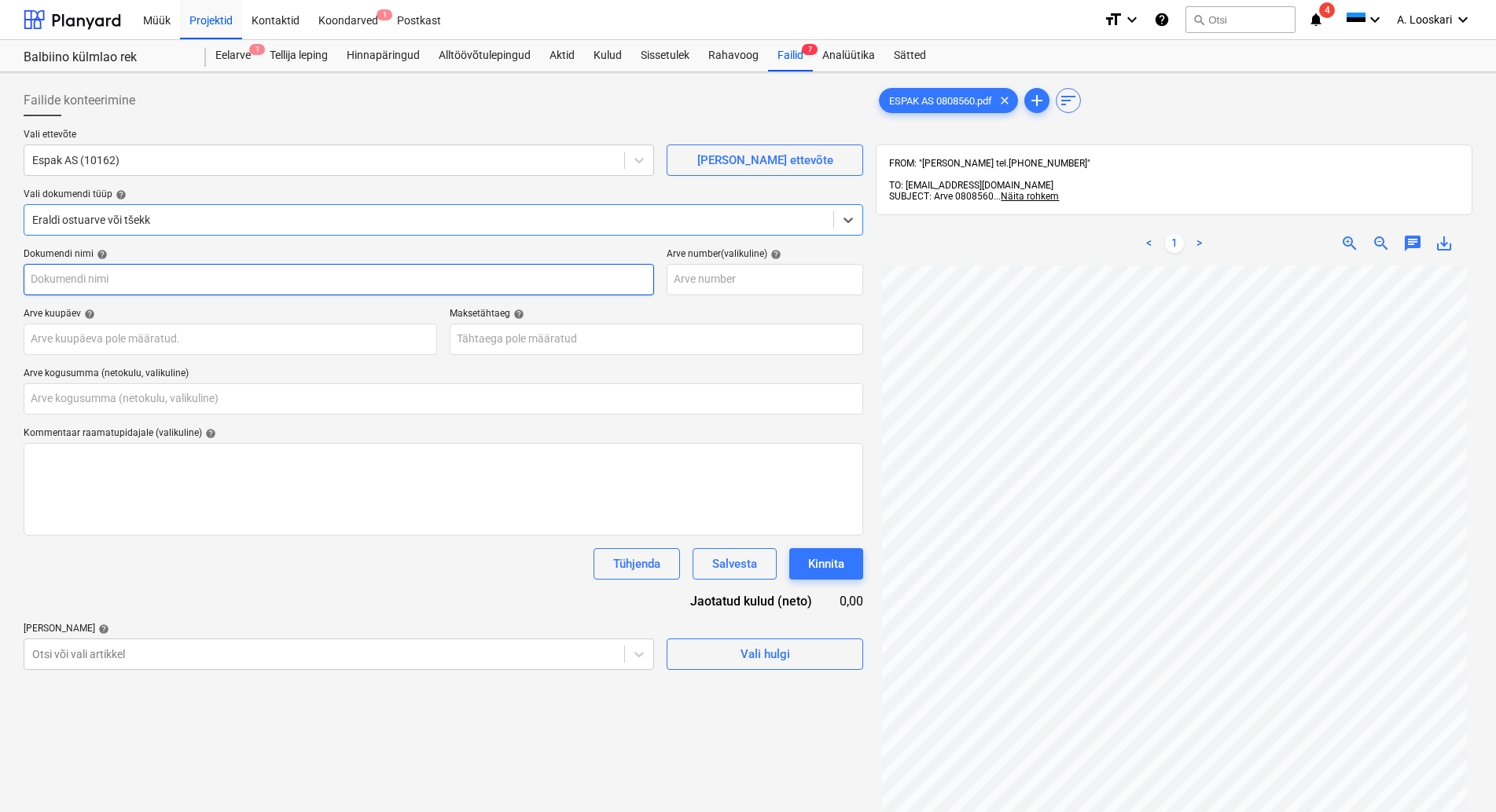
type input "ESPAK AS 0808560.pdf"
type input "0,00"
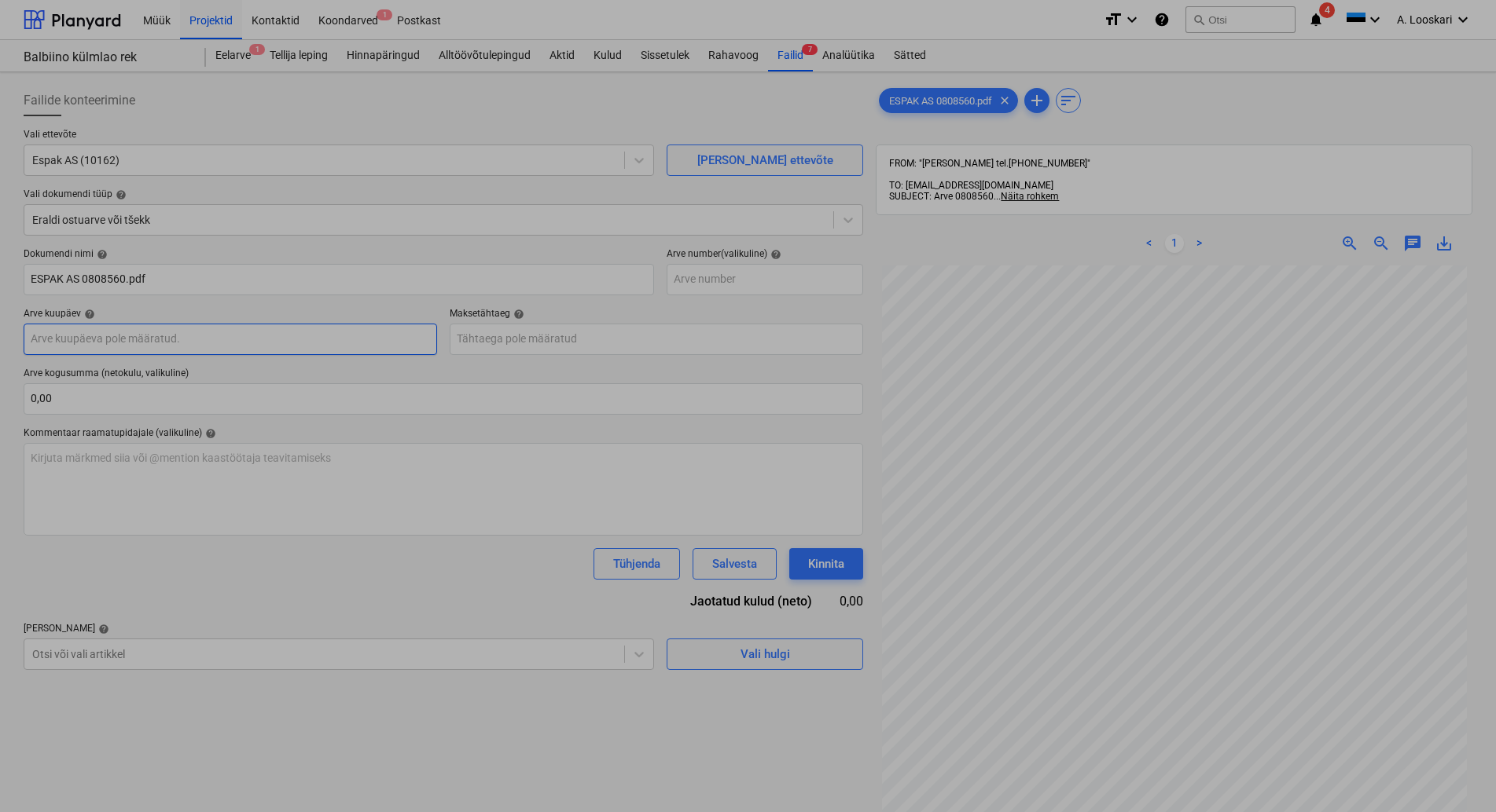
click at [149, 336] on input "text" at bounding box center [230, 339] width 413 height 31
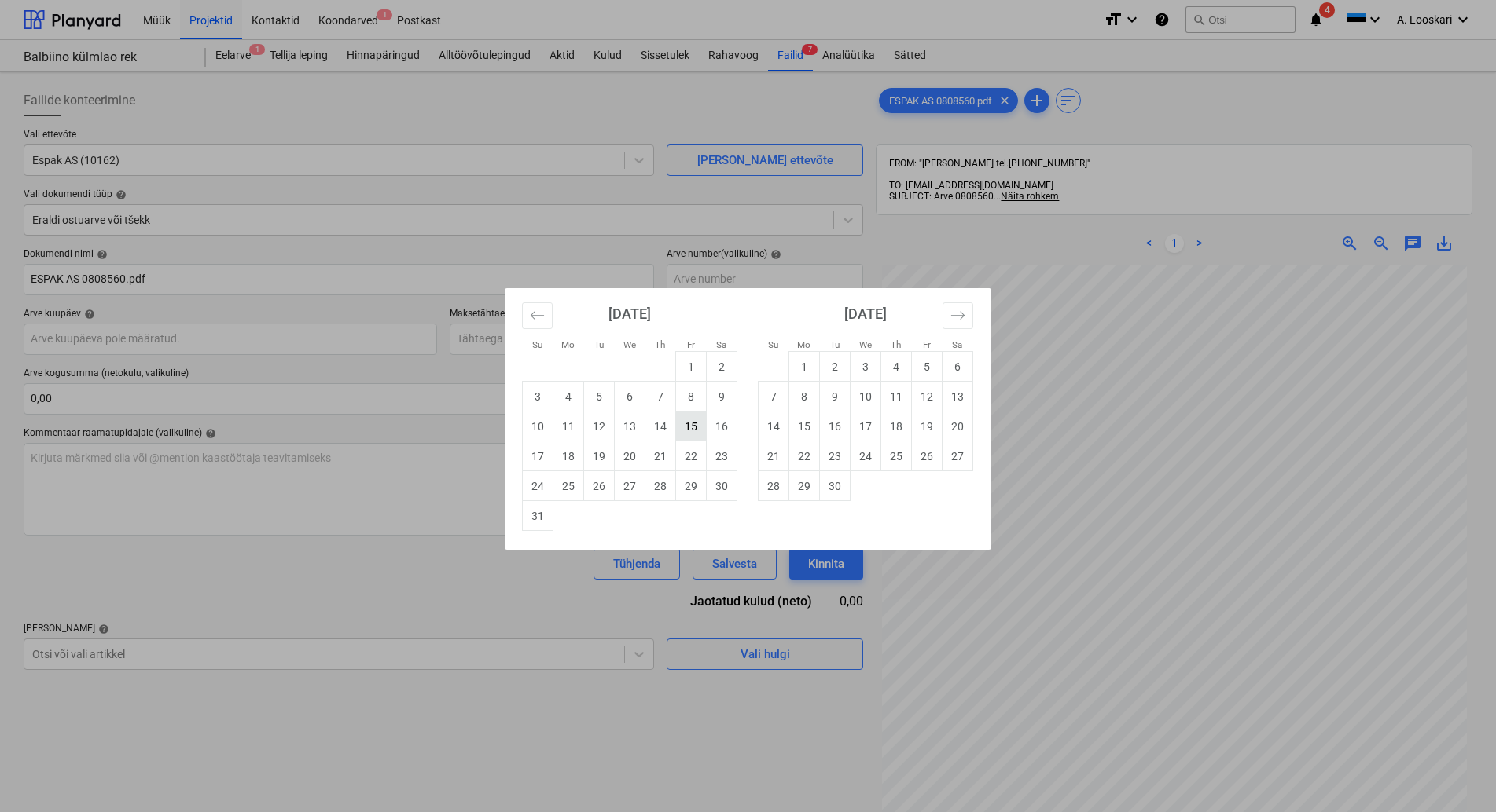
click at [694, 424] on td "15" at bounding box center [691, 426] width 30 height 30
type input "[DATE]"
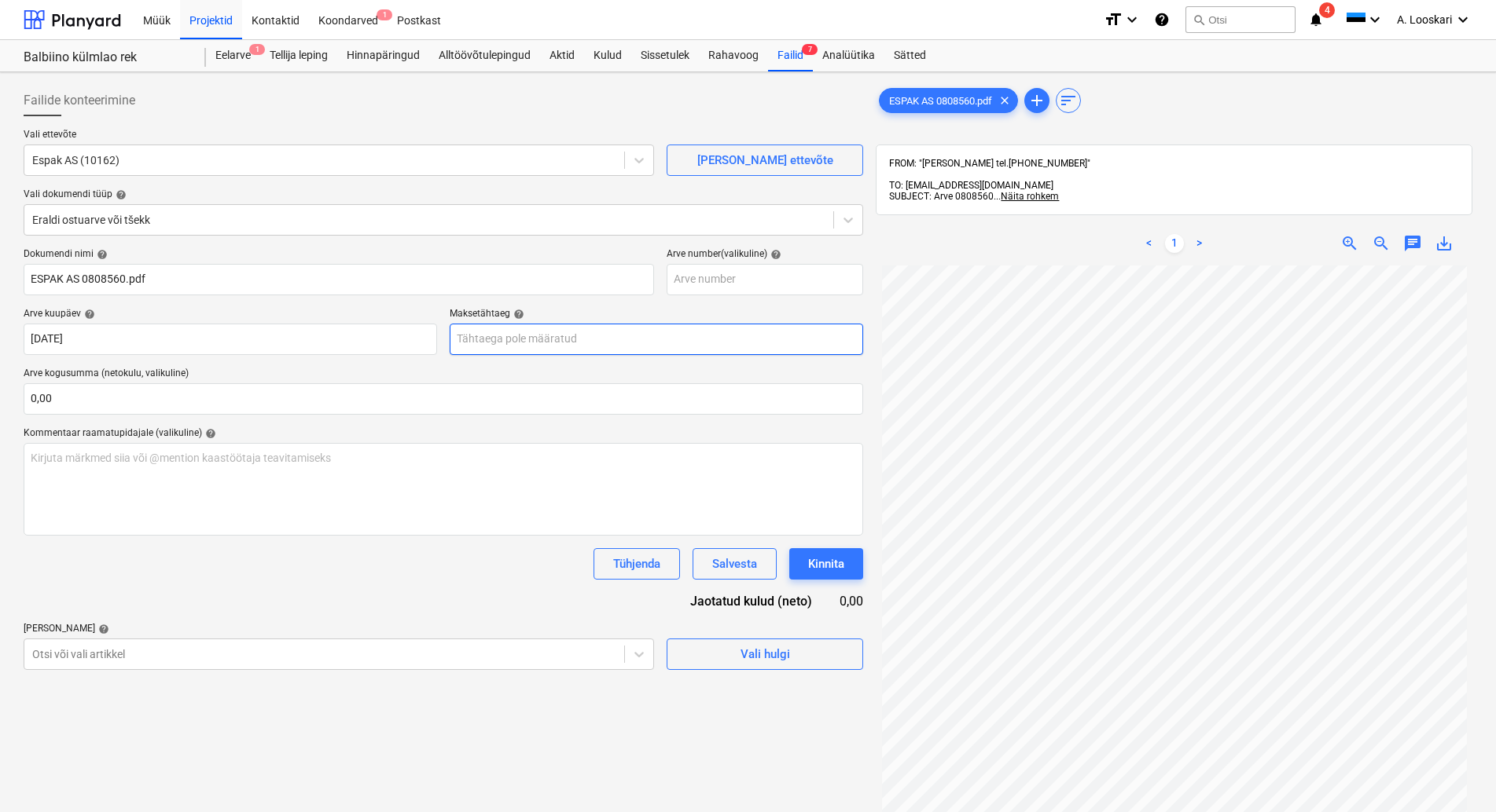
click at [529, 337] on input "text" at bounding box center [657, 339] width 413 height 31
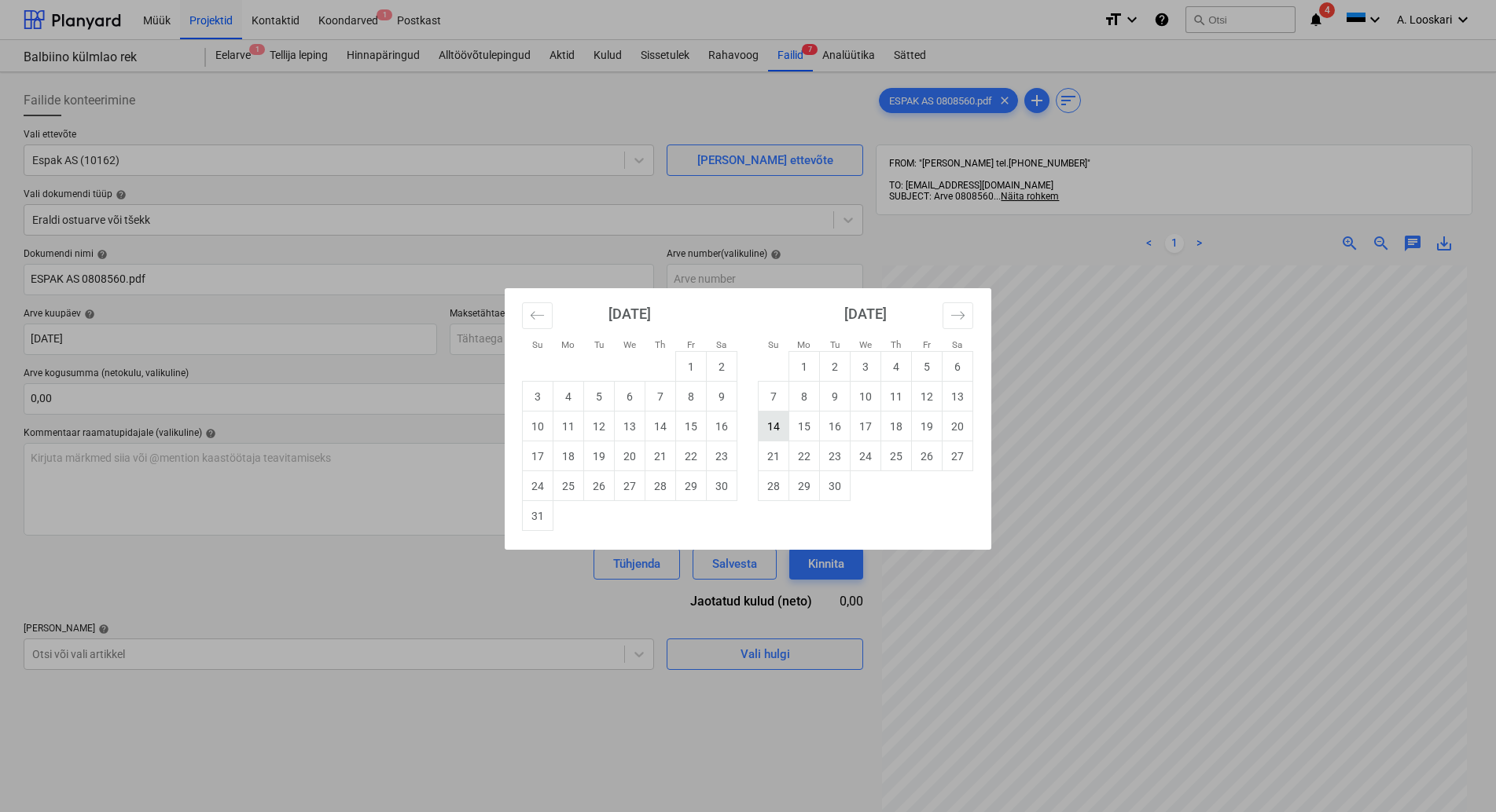
click at [774, 422] on td "14" at bounding box center [773, 426] width 30 height 30
type input "[DATE]"
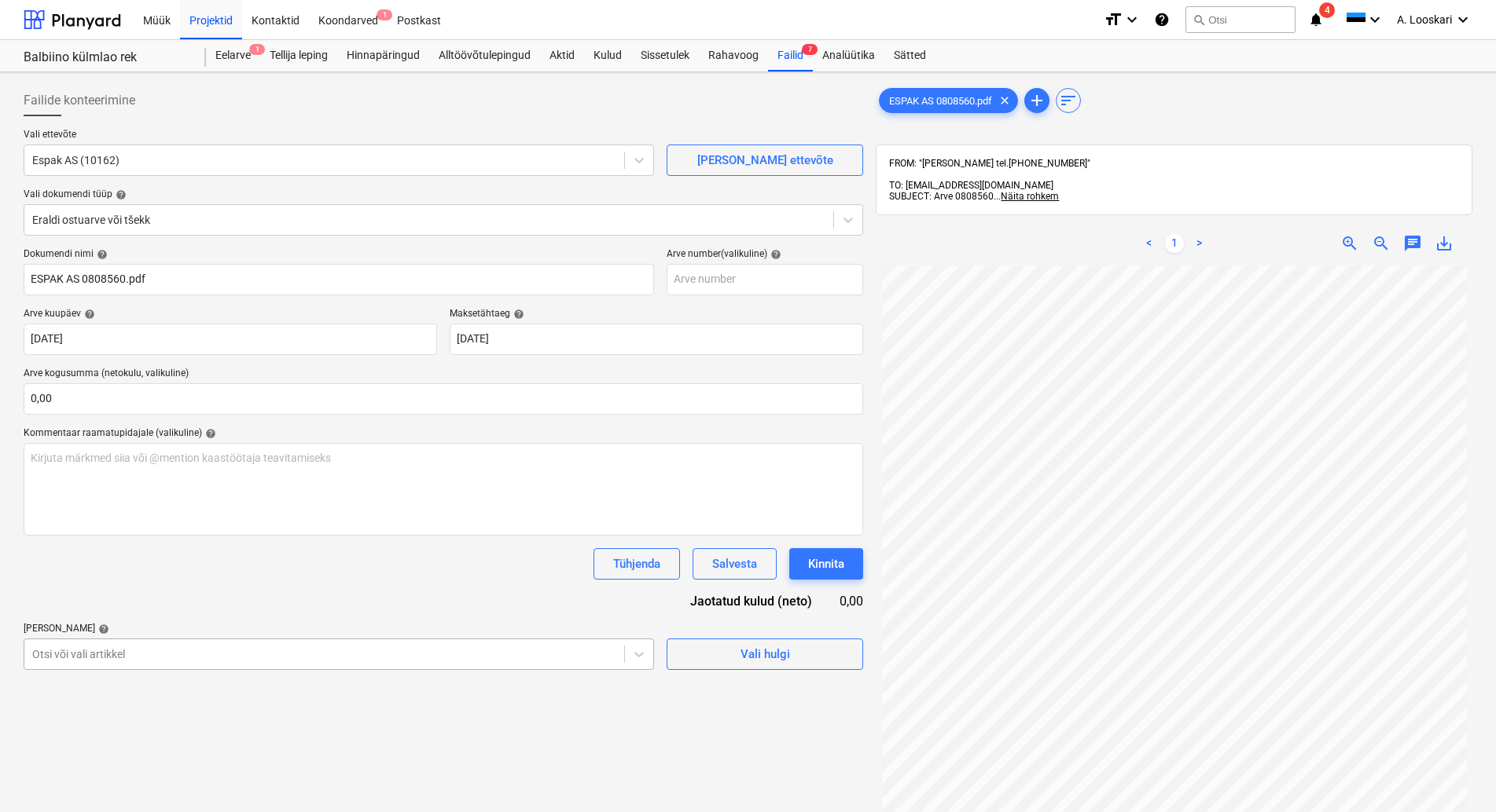
click at [103, 650] on body "Müük Projektid Kontaktid Koondarved 1 Postkast format_size keyboard_arrow_down …" at bounding box center [748, 406] width 1496 height 812
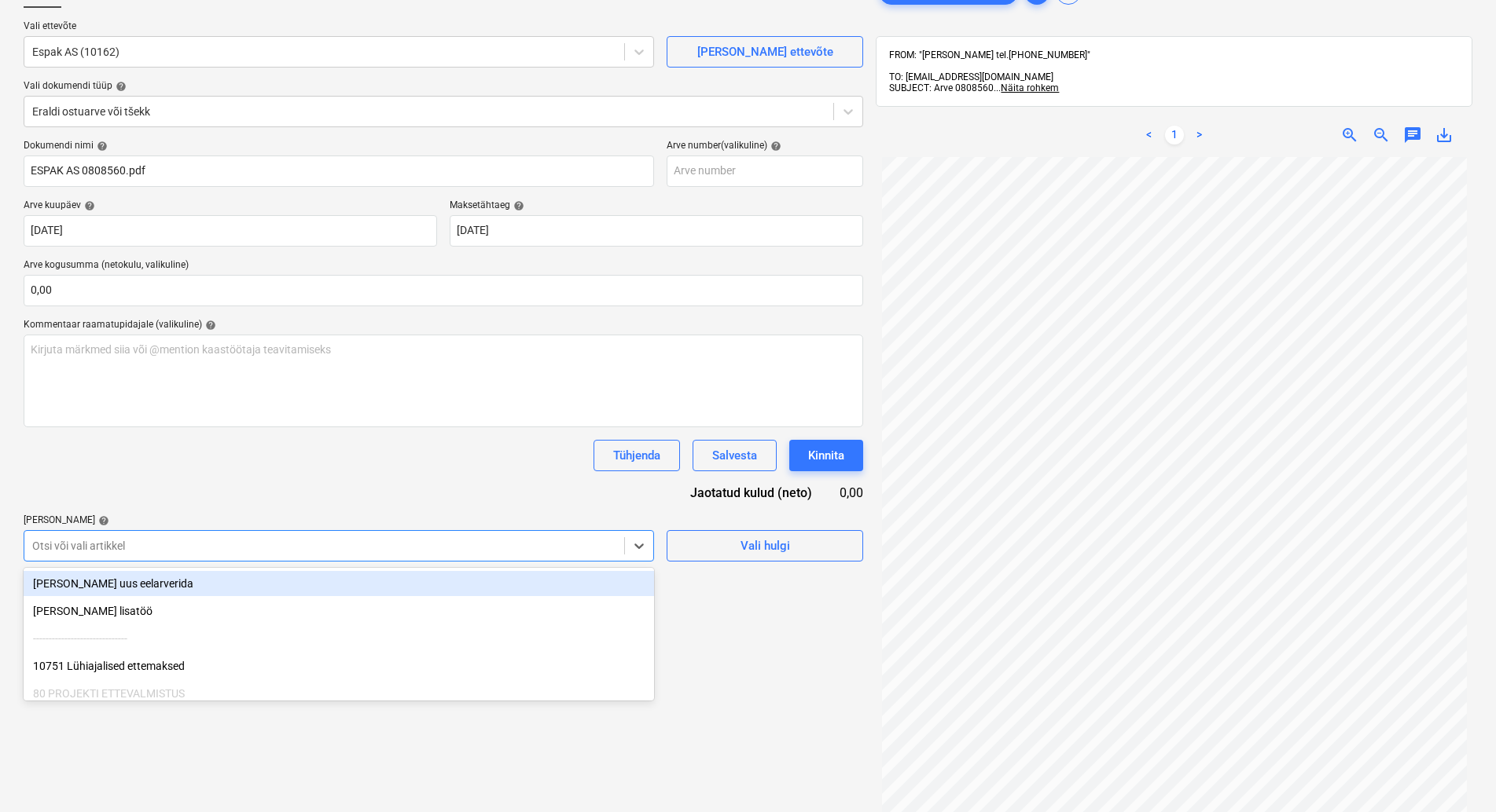
scroll to position [109, 0]
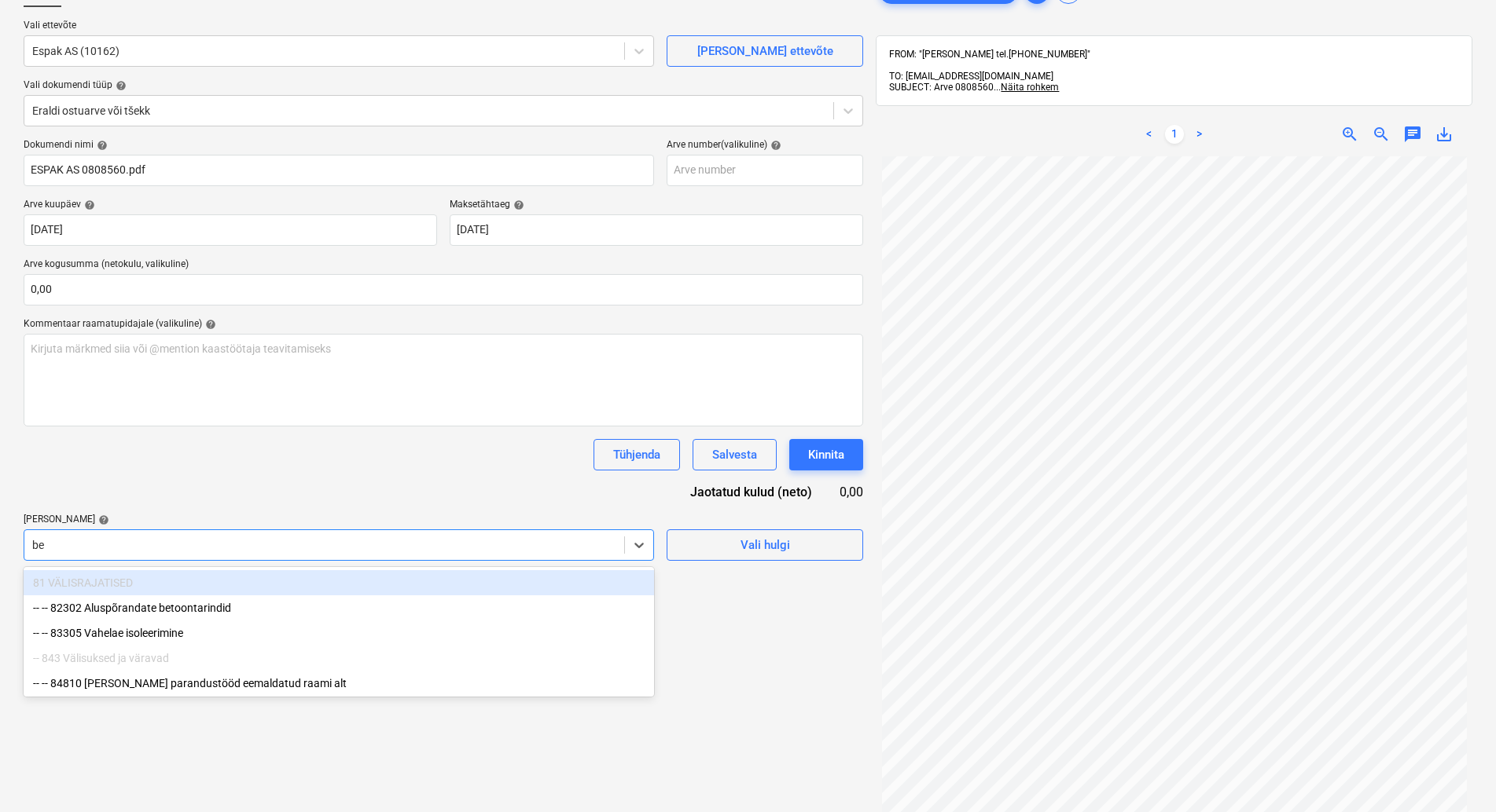
type input "bet"
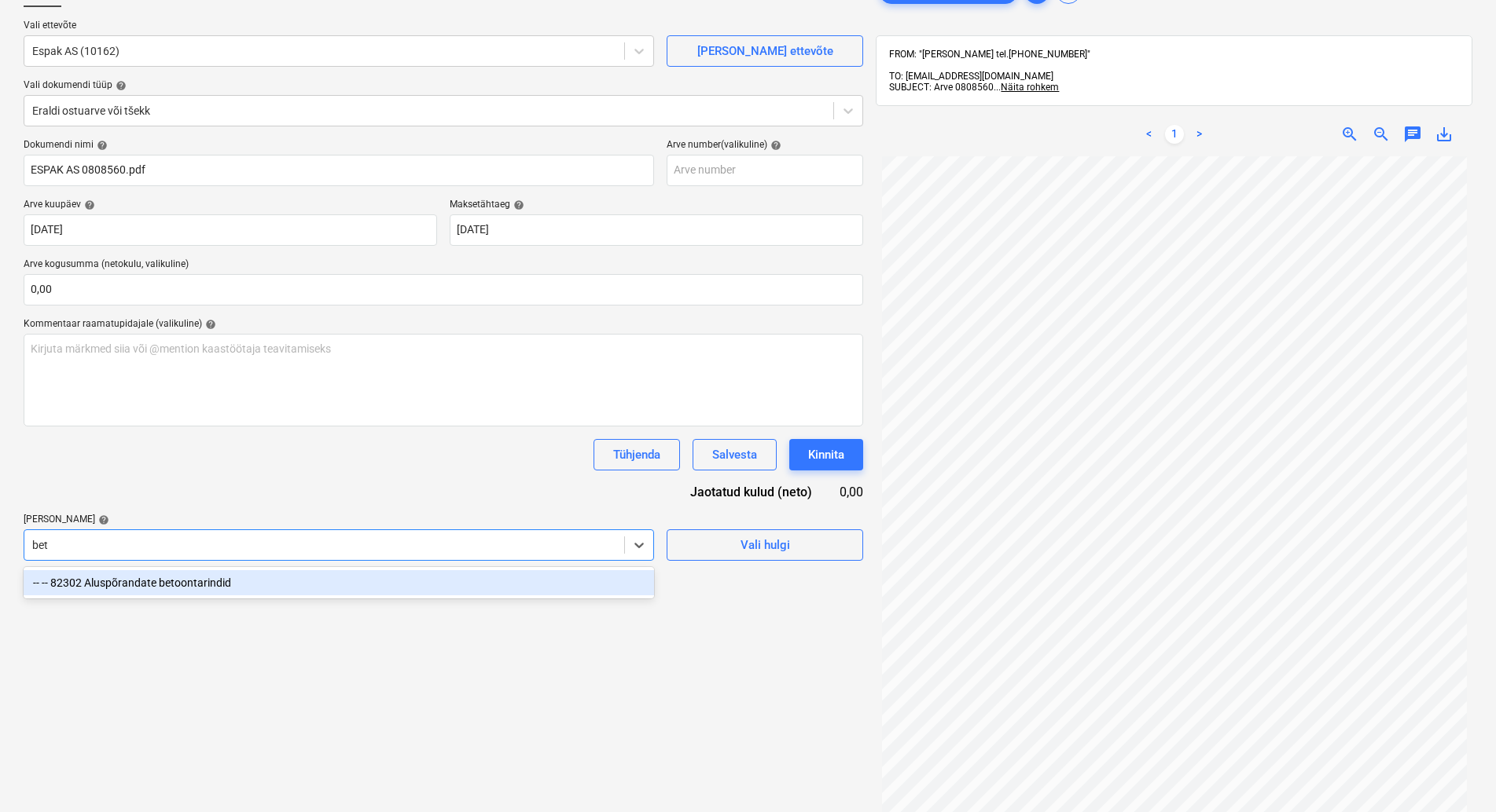
click at [209, 578] on div "-- -- 82302 Aluspõrandate betoontarindid" at bounding box center [339, 583] width 630 height 25
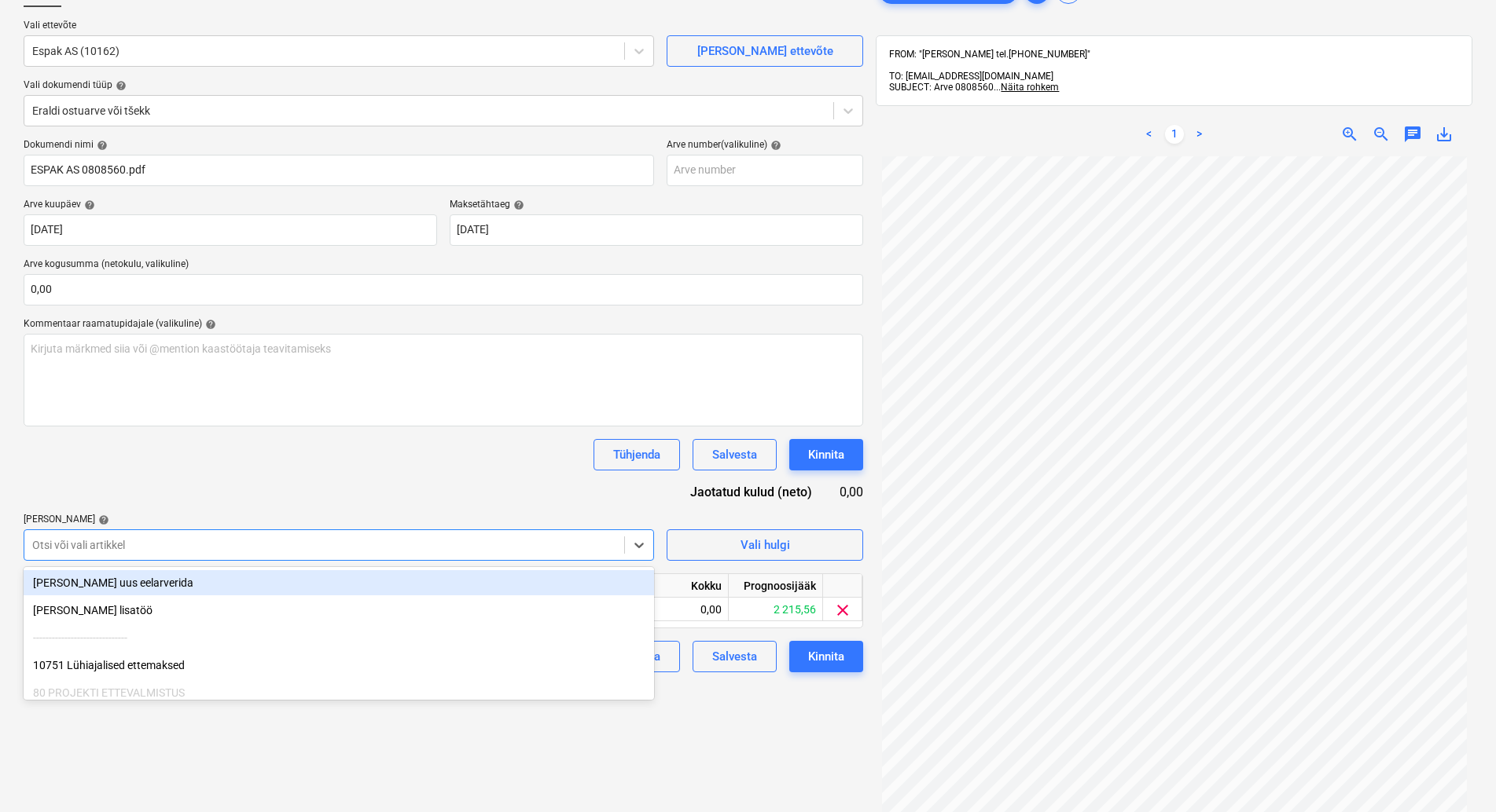
click at [305, 428] on div "Dokumendi nimi help ESPAK AS 0808560.pdf Arve number (valikuline) help Arve kuu…" at bounding box center [443, 406] width 839 height 533
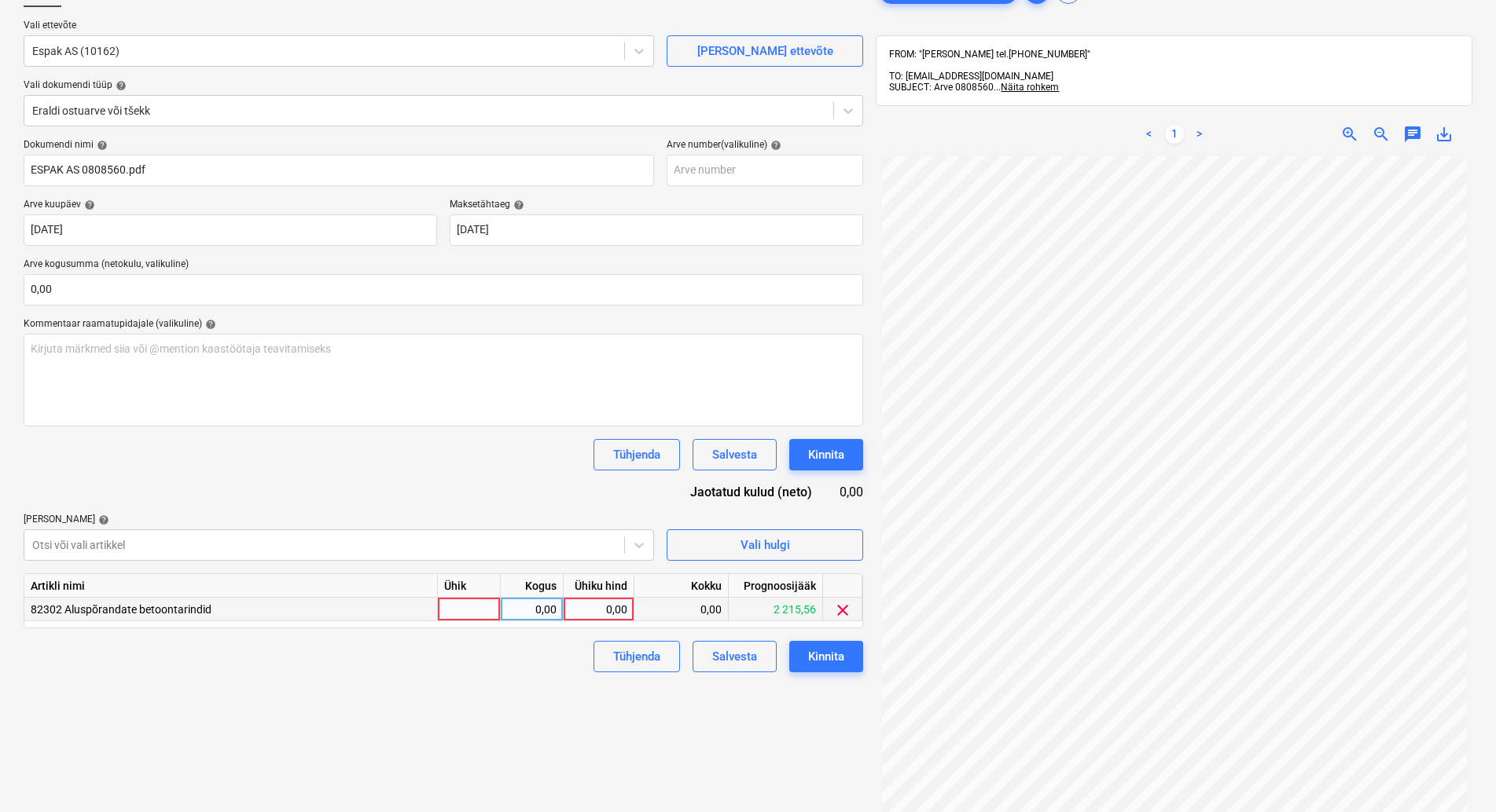
click at [486, 603] on div at bounding box center [469, 610] width 63 height 24
type input "kmpl"
click at [544, 612] on div "0,00" at bounding box center [532, 610] width 49 height 24
type input "1"
click at [583, 608] on div "0,00" at bounding box center [599, 610] width 58 height 24
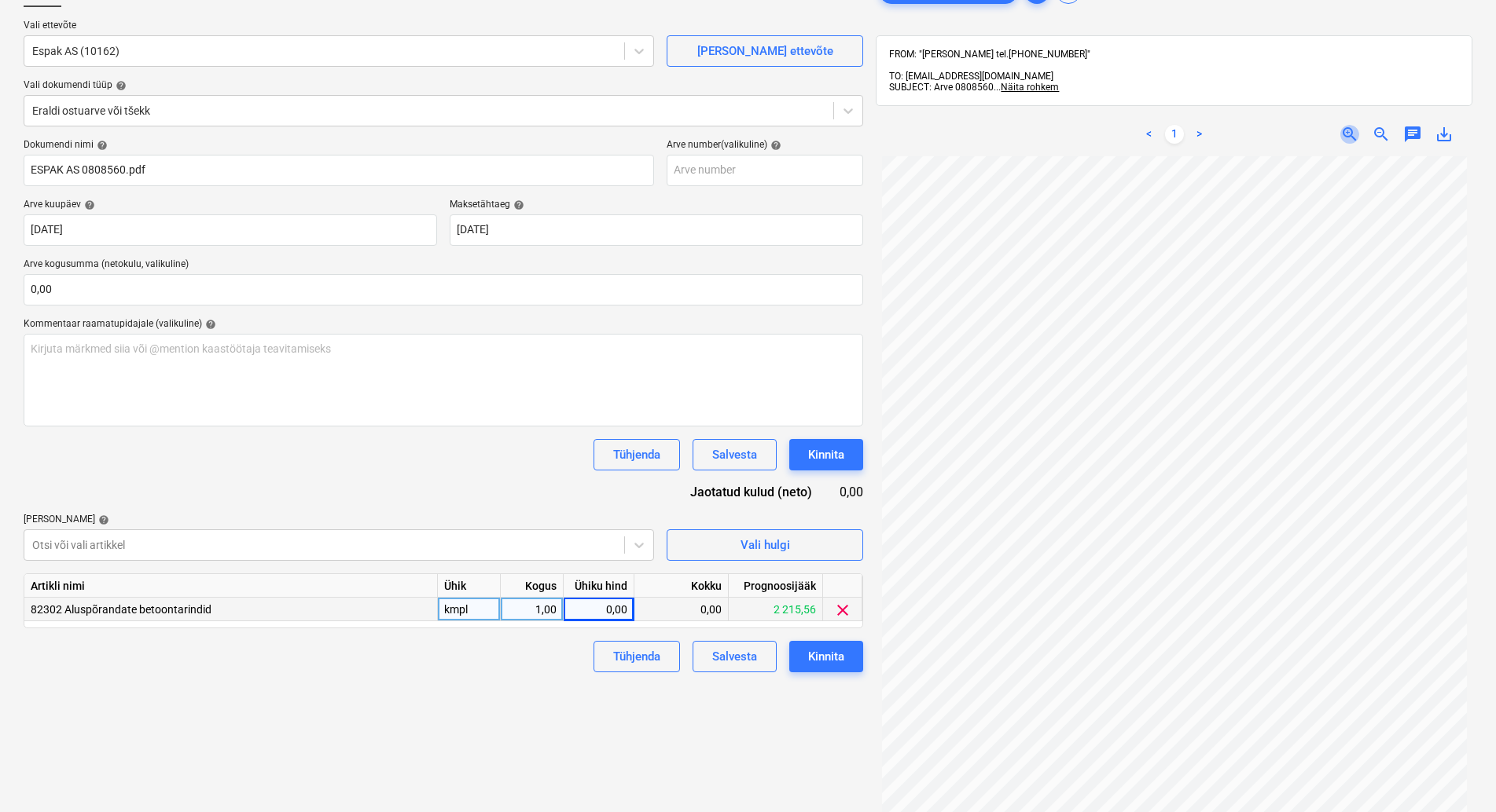
click at [1347, 125] on span "zoom_in" at bounding box center [1349, 135] width 19 height 19
click at [619, 607] on div "0,00" at bounding box center [599, 610] width 58 height 24
type input "58,65"
click at [543, 714] on div "Failide konteerimine Vali ettevõte Espak AS (10162) [PERSON_NAME] uus ettevõte …" at bounding box center [443, 450] width 852 height 962
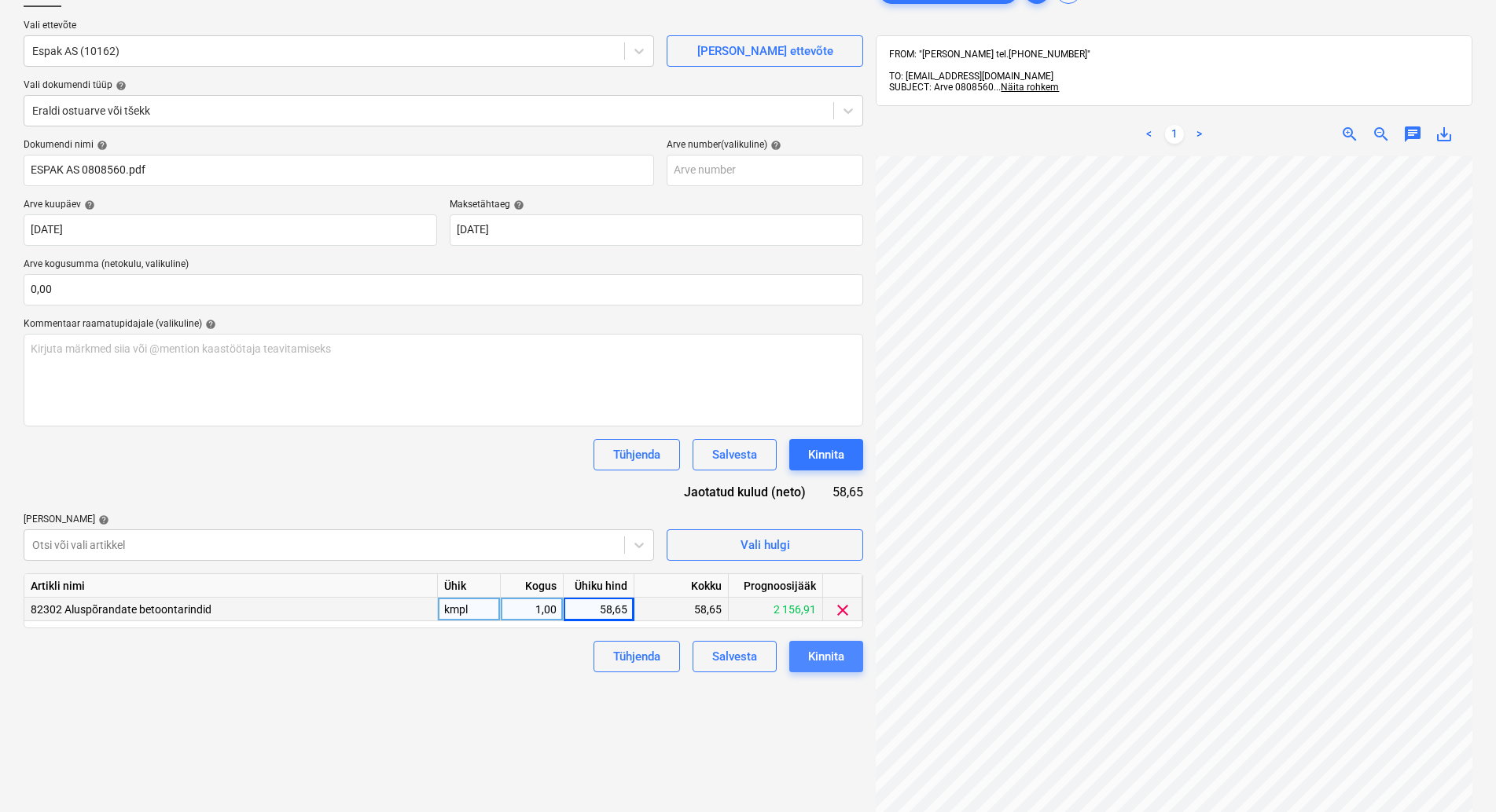
click at [823, 655] on div "Kinnita" at bounding box center [826, 657] width 36 height 20
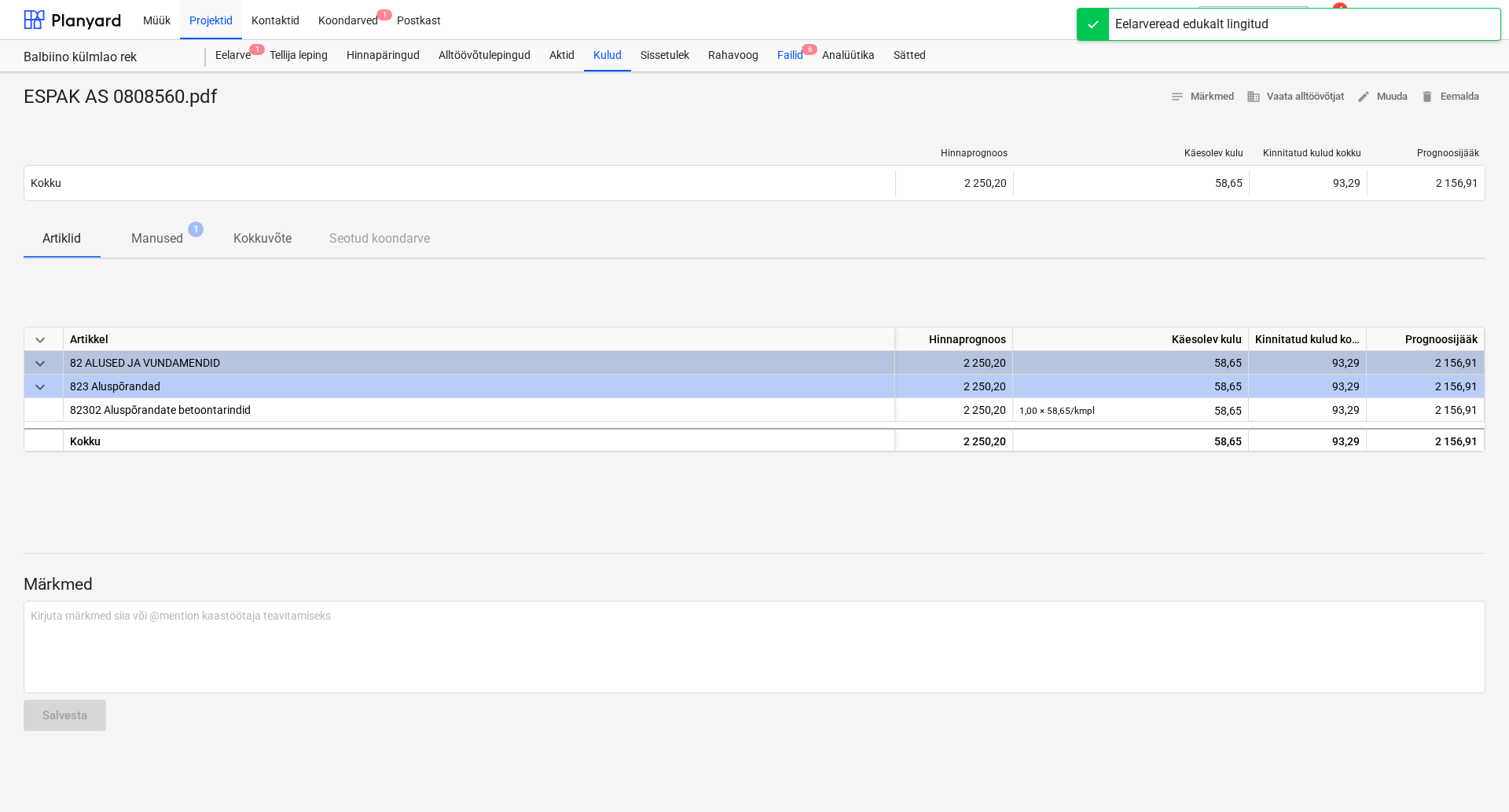
drag, startPoint x: 793, startPoint y: 51, endPoint x: 793, endPoint y: 69, distance: 18.0
click at [793, 51] on div "Failid 6" at bounding box center [790, 55] width 45 height 31
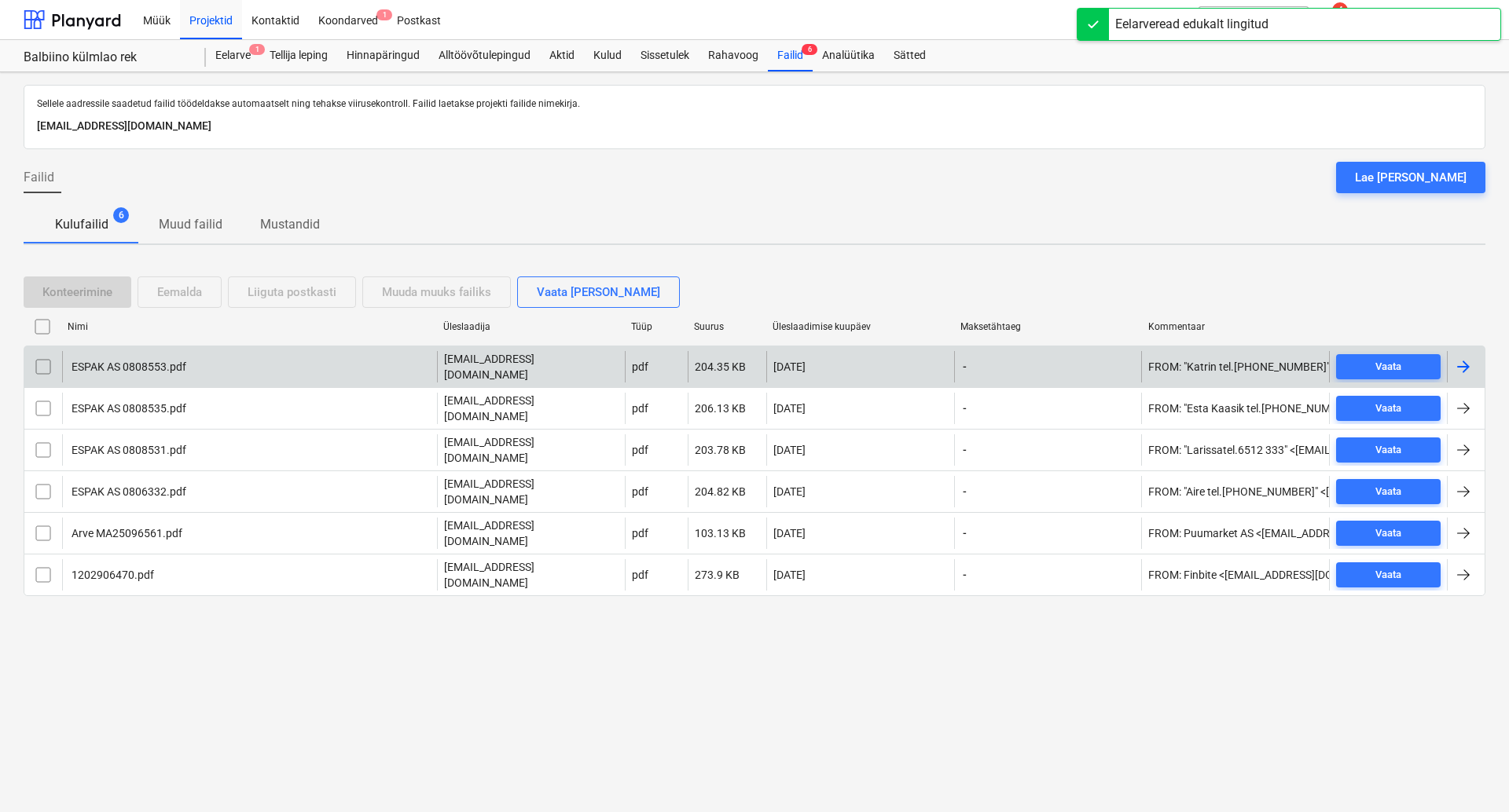
click at [114, 361] on div "ESPAK AS 0808553.pdf" at bounding box center [128, 367] width 117 height 13
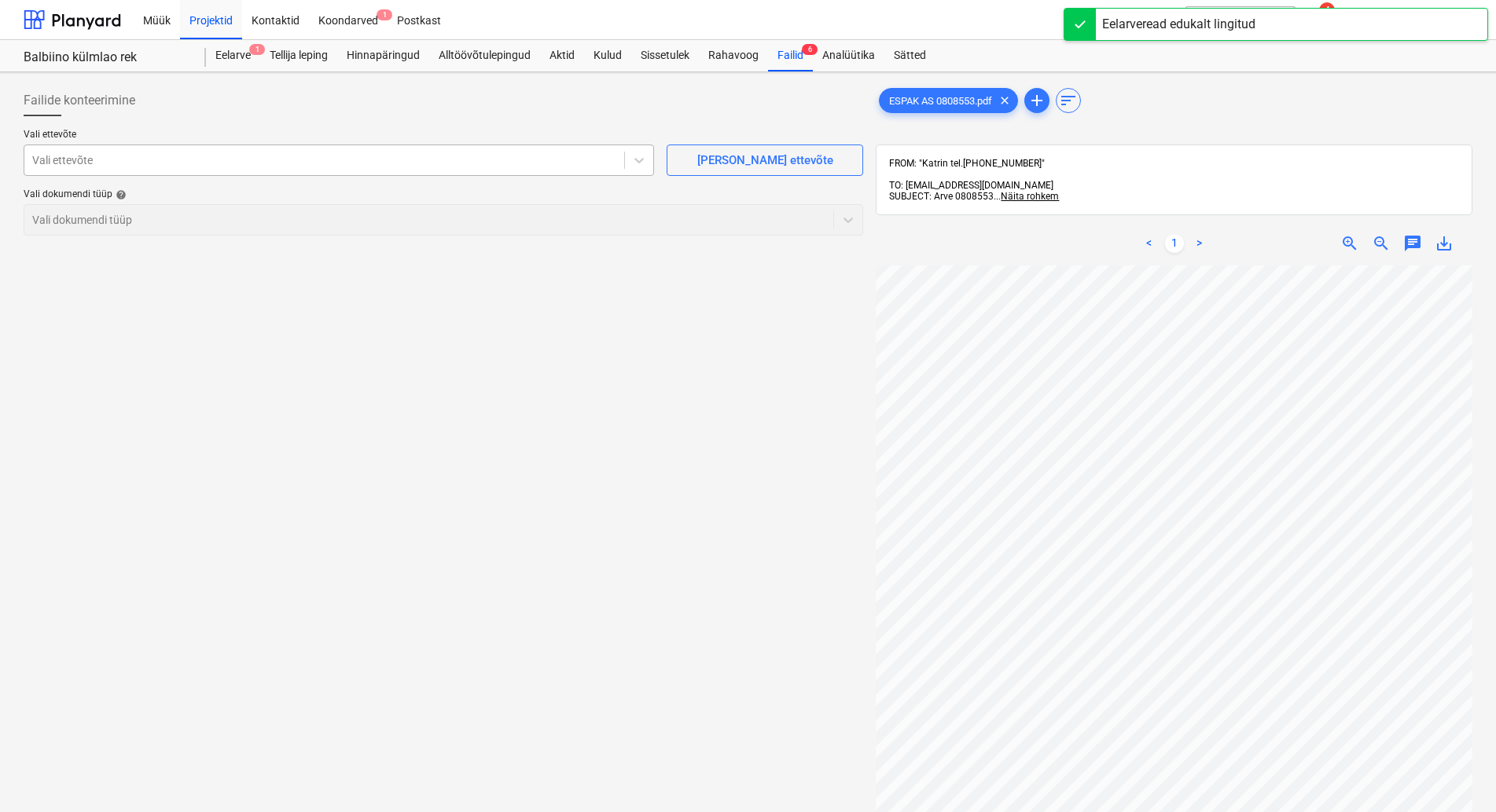
click at [195, 157] on div at bounding box center [324, 160] width 584 height 16
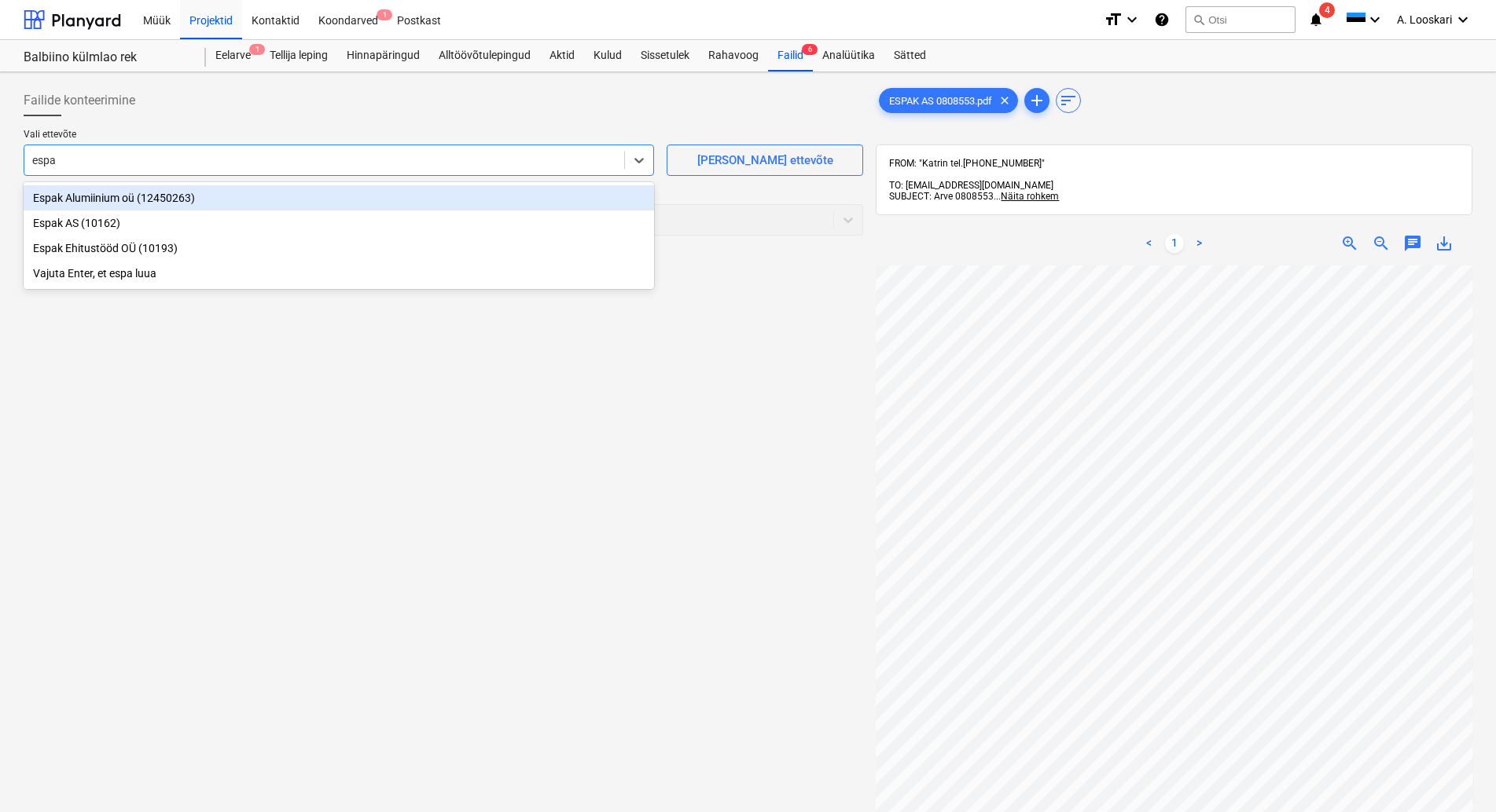
type input "espak"
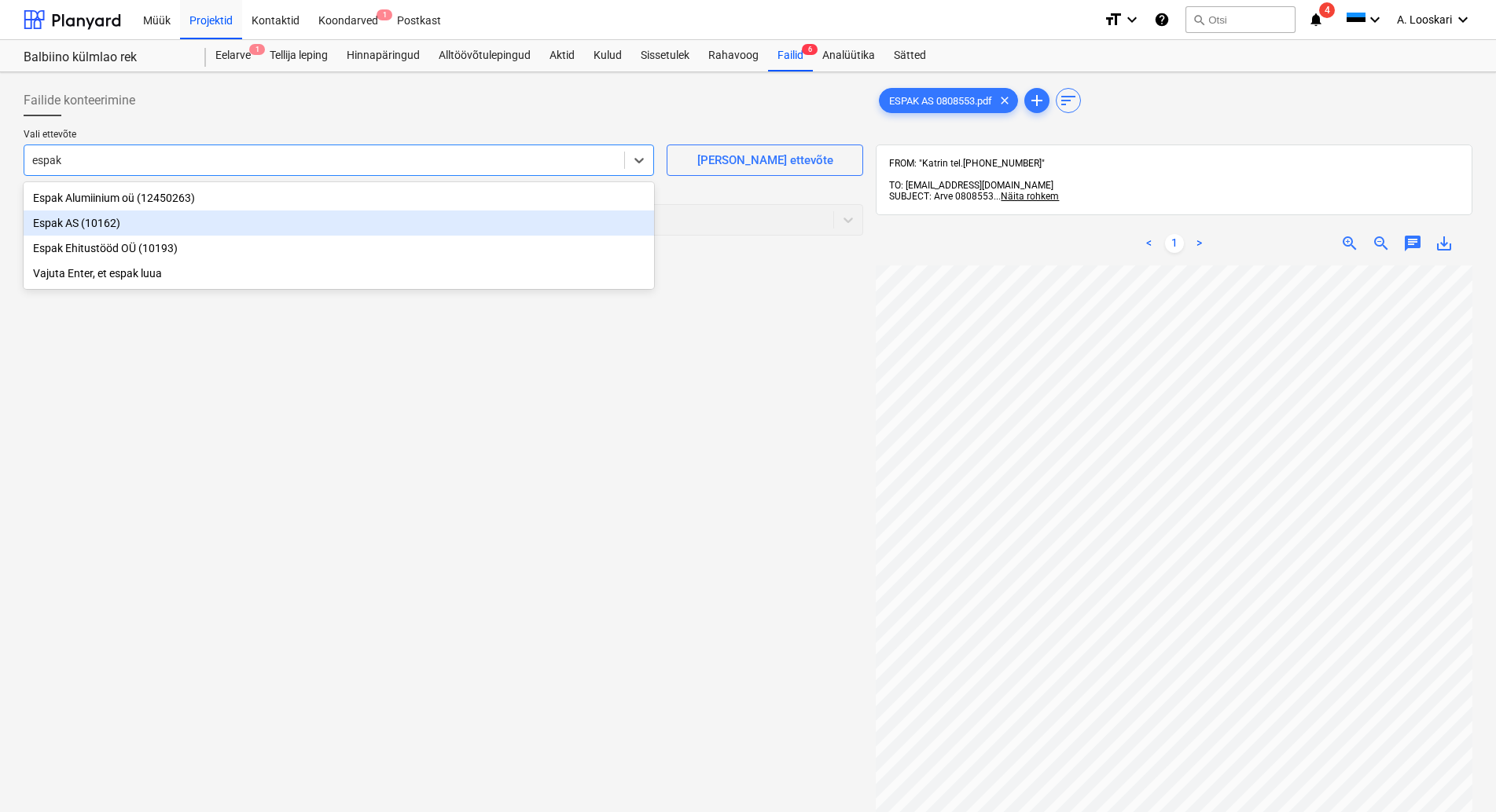
click at [97, 222] on div "Espak AS (10162)" at bounding box center [339, 224] width 630 height 25
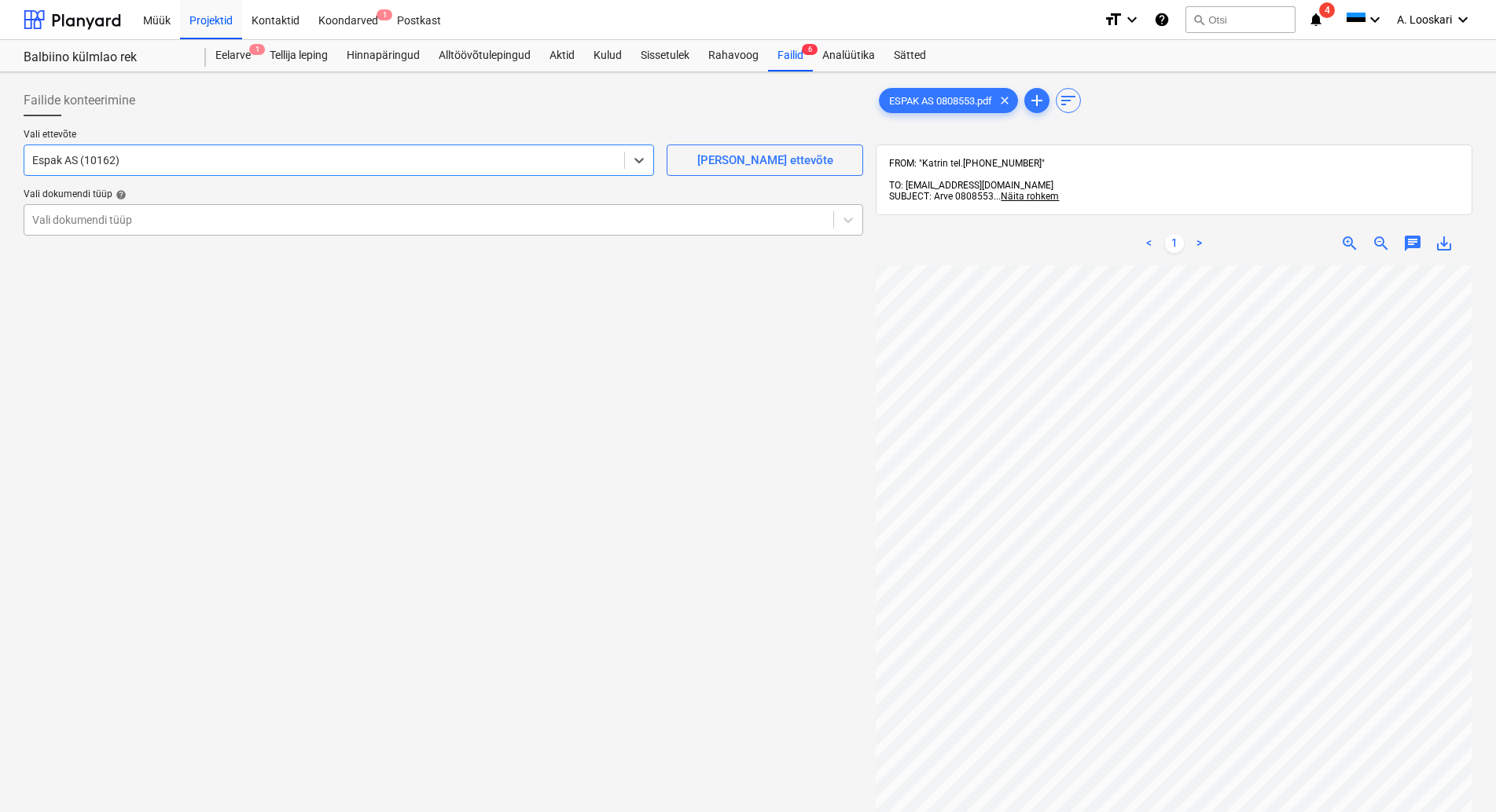
click at [93, 224] on div at bounding box center [429, 220] width 793 height 16
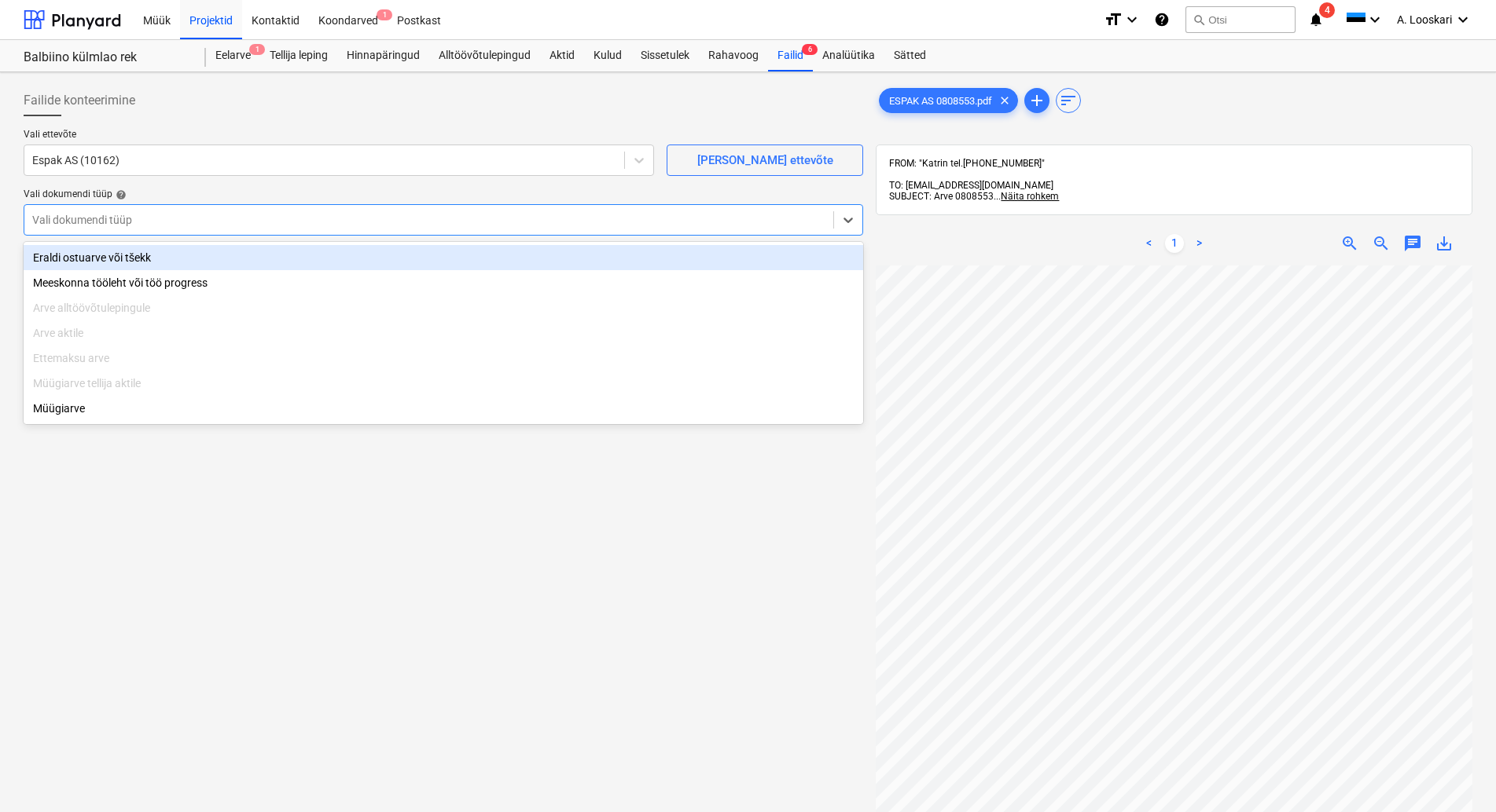
click at [114, 253] on div "Eraldi ostuarve või tšekk" at bounding box center [443, 258] width 839 height 25
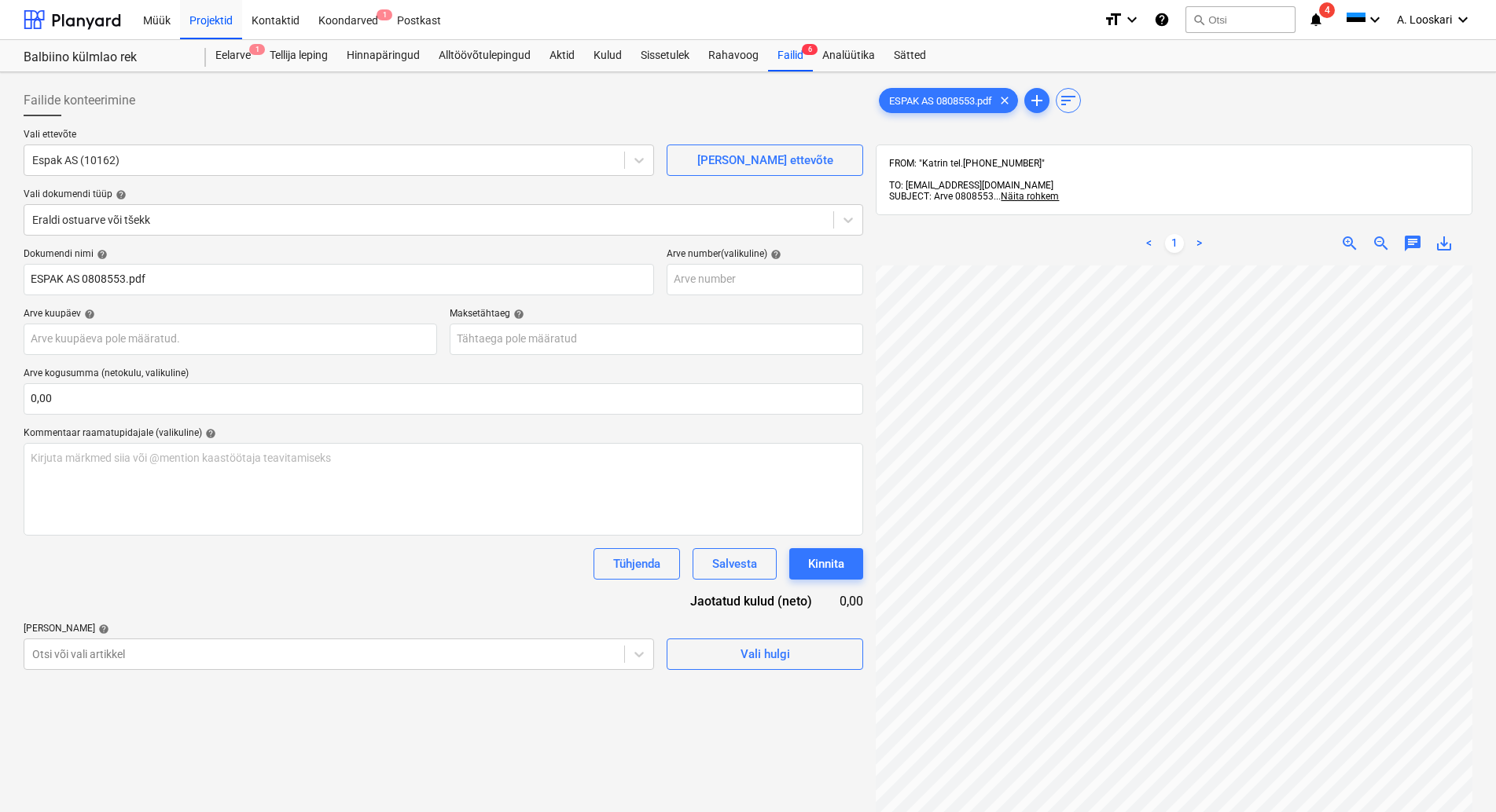
scroll to position [55, 84]
click at [156, 340] on input "text" at bounding box center [230, 339] width 413 height 31
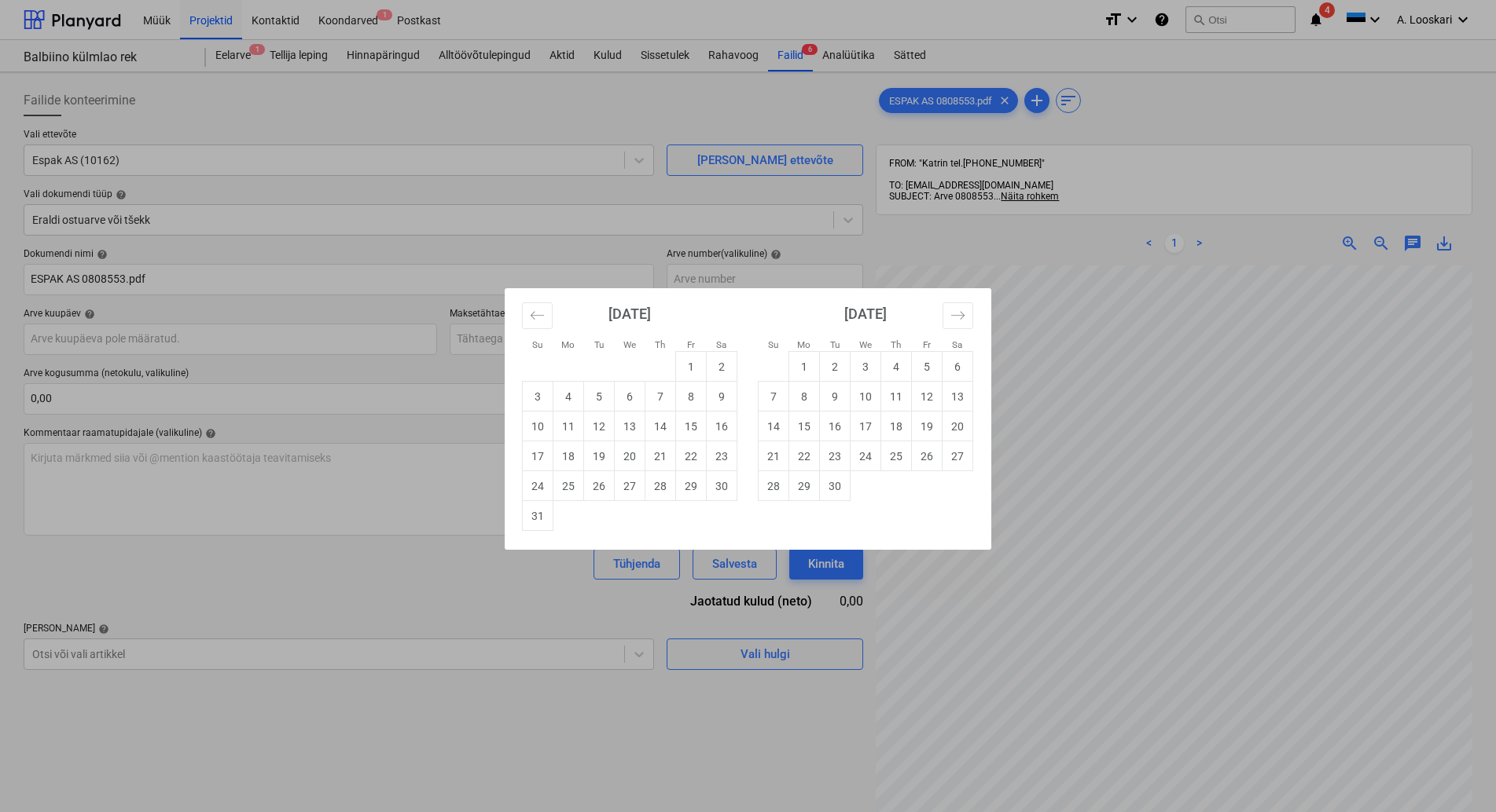
click at [239, 334] on div "Su Mo Tu We Th Fr Sa Su Mo Tu We Th Fr Sa [DATE] 1 2 3 4 5 6 7 8 9 10 11 12 13 …" at bounding box center [748, 406] width 1496 height 812
click at [217, 332] on input "text" at bounding box center [230, 339] width 413 height 31
click at [692, 424] on td "15" at bounding box center [691, 426] width 30 height 30
type input "[DATE]"
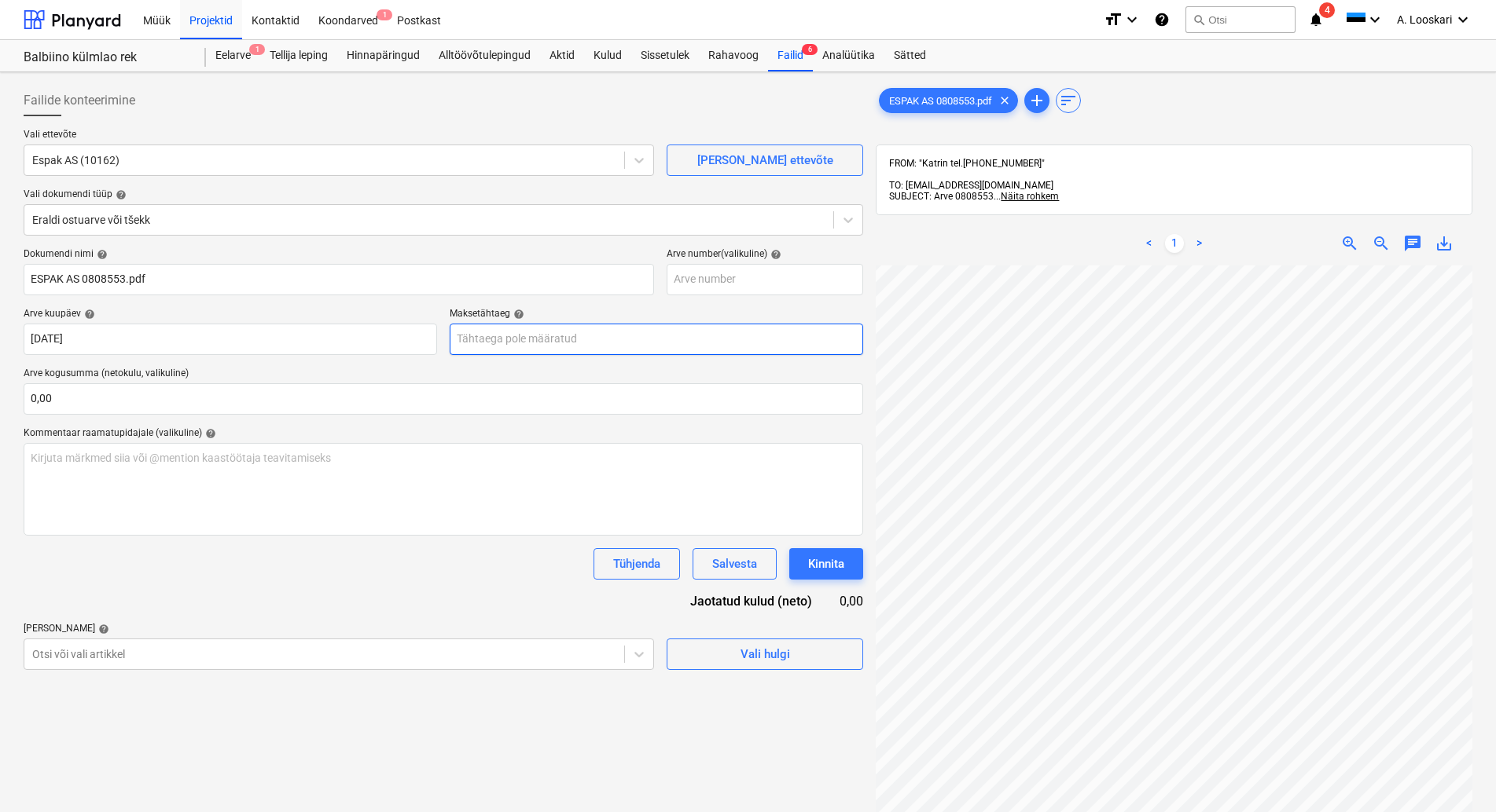
click at [495, 338] on input "text" at bounding box center [657, 339] width 413 height 31
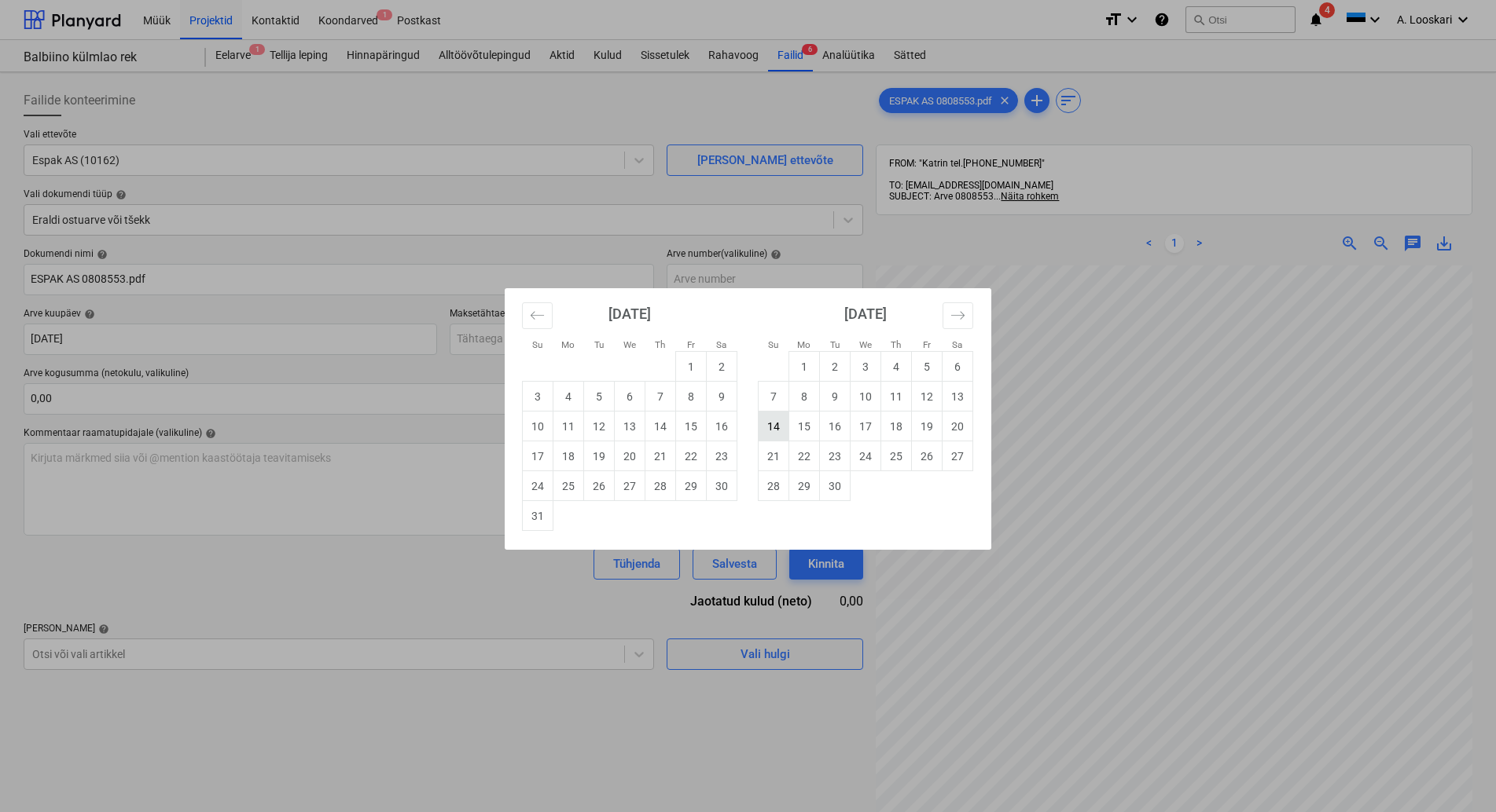
click at [769, 423] on td "14" at bounding box center [773, 426] width 30 height 30
type input "[DATE]"
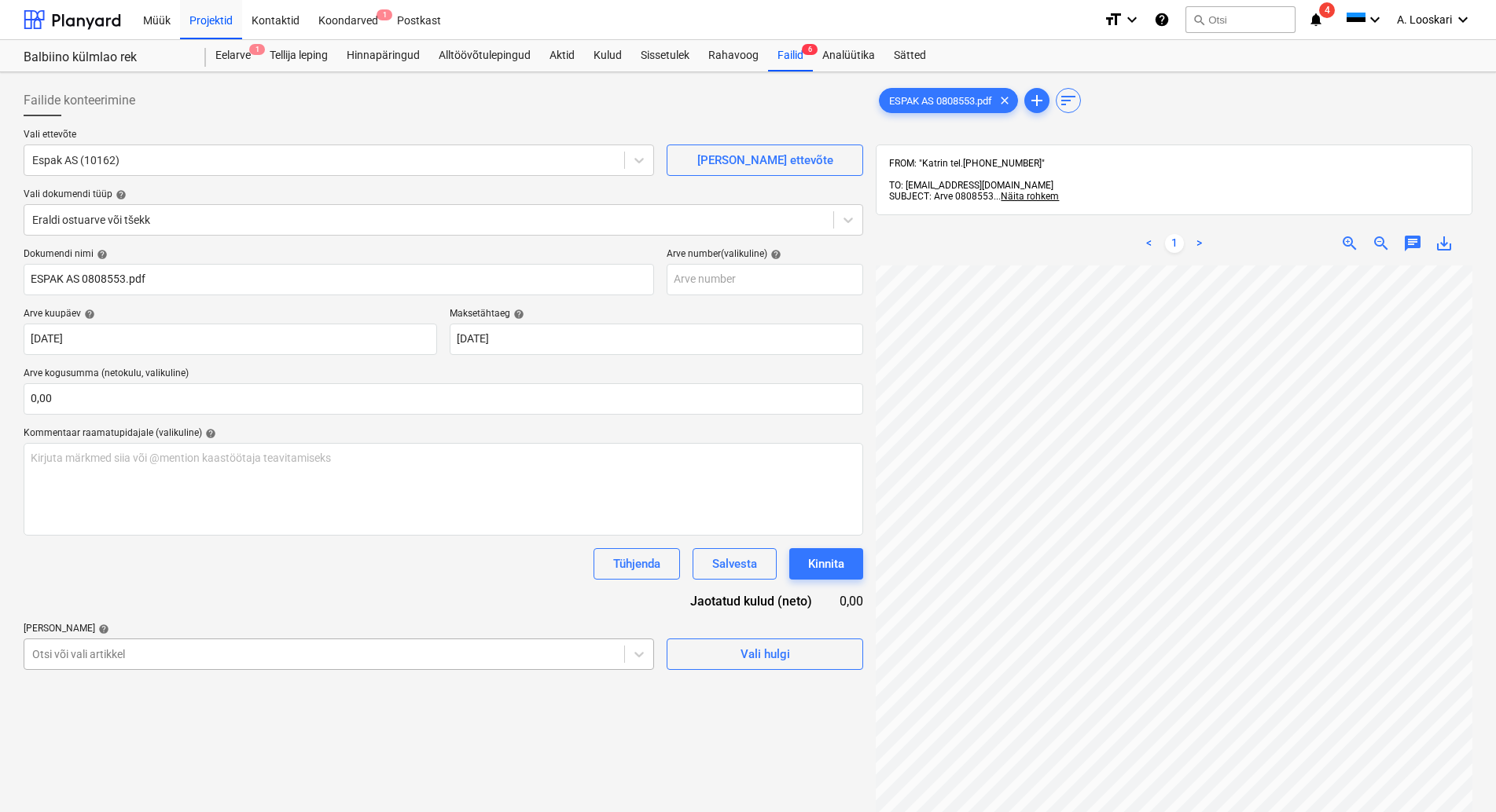
click at [131, 651] on body "Müük Projektid Kontaktid Koondarved 1 Postkast format_size keyboard_arrow_down …" at bounding box center [748, 406] width 1496 height 812
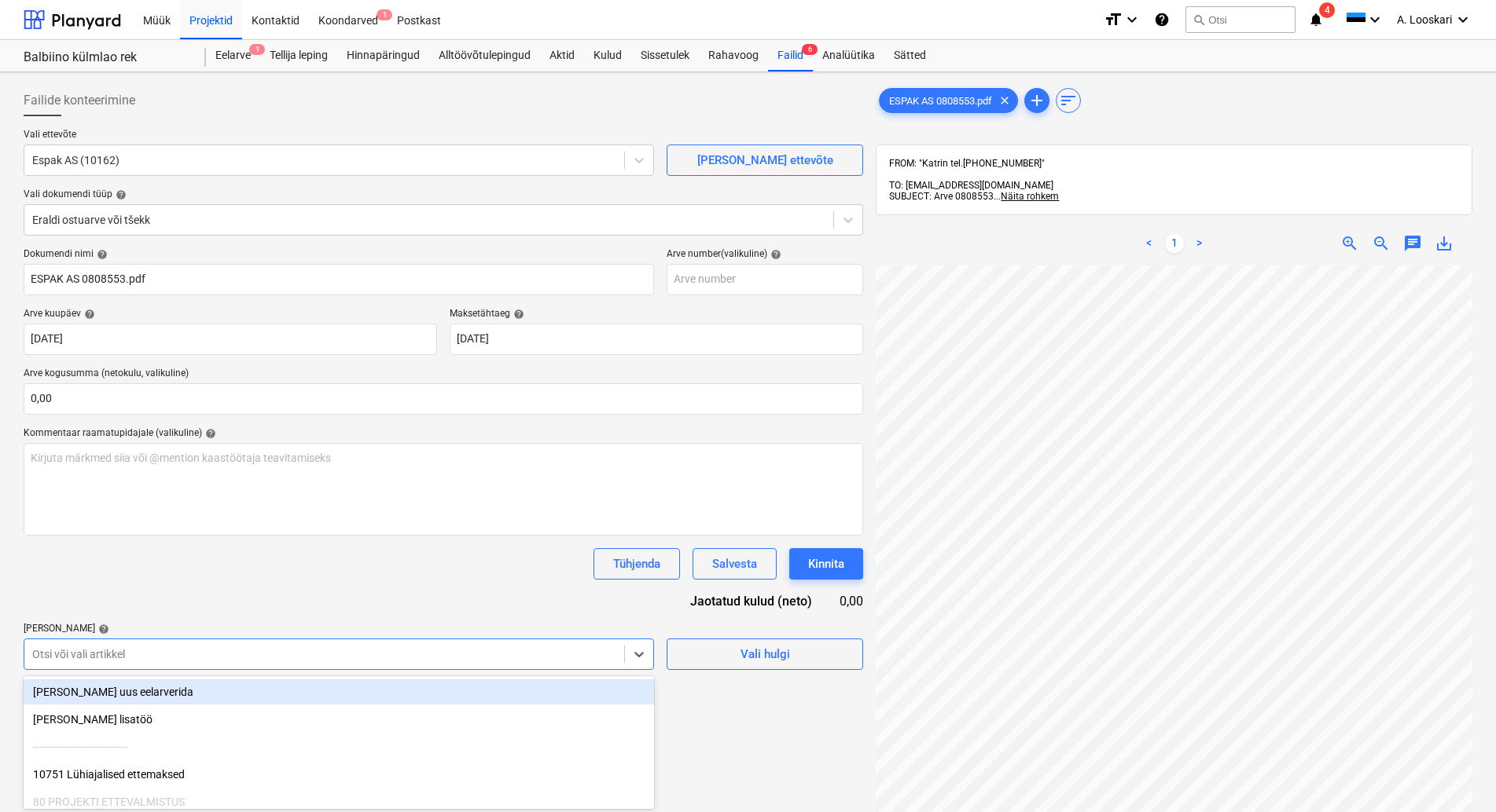
scroll to position [109, 0]
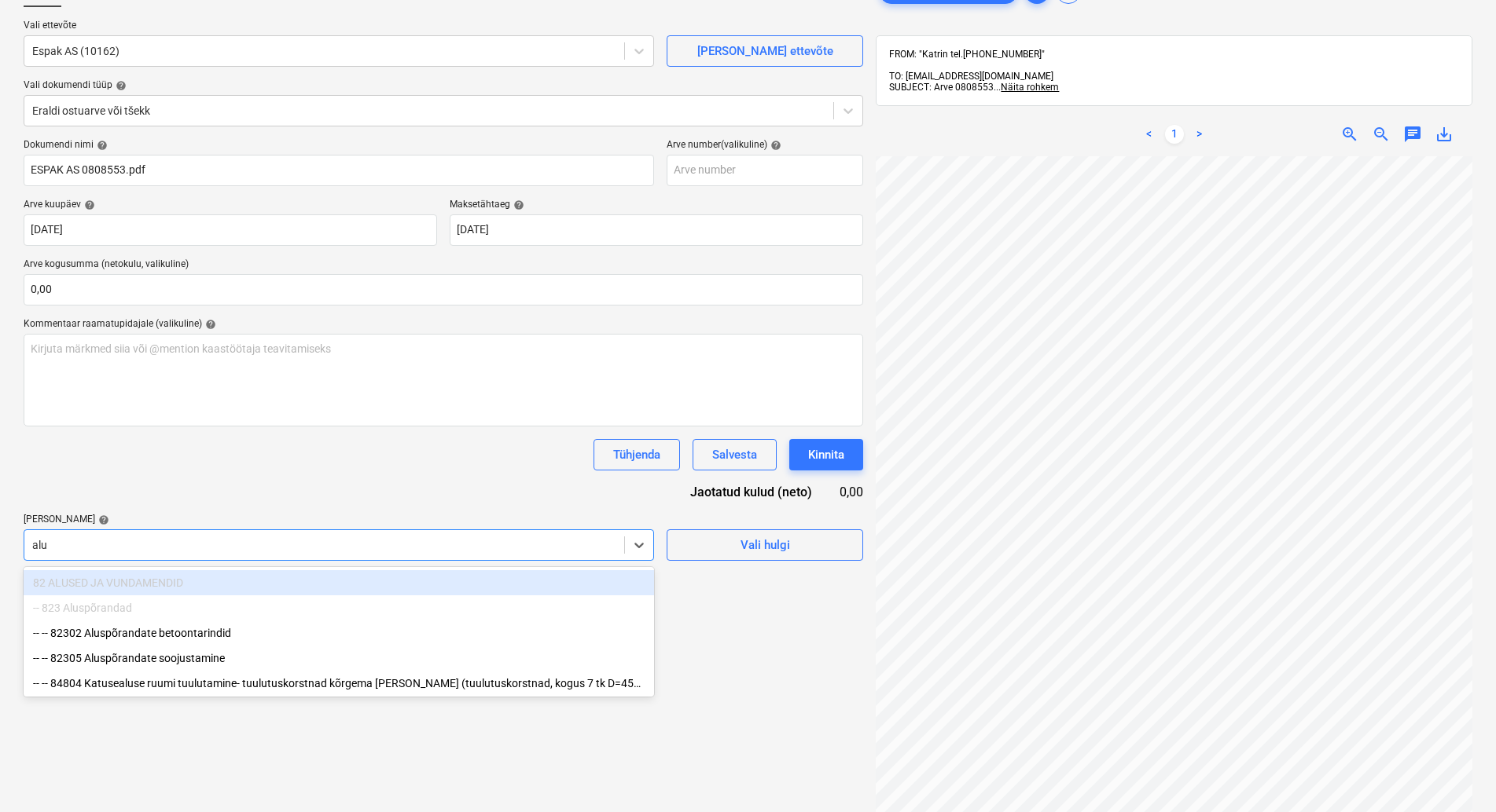
type input "alus"
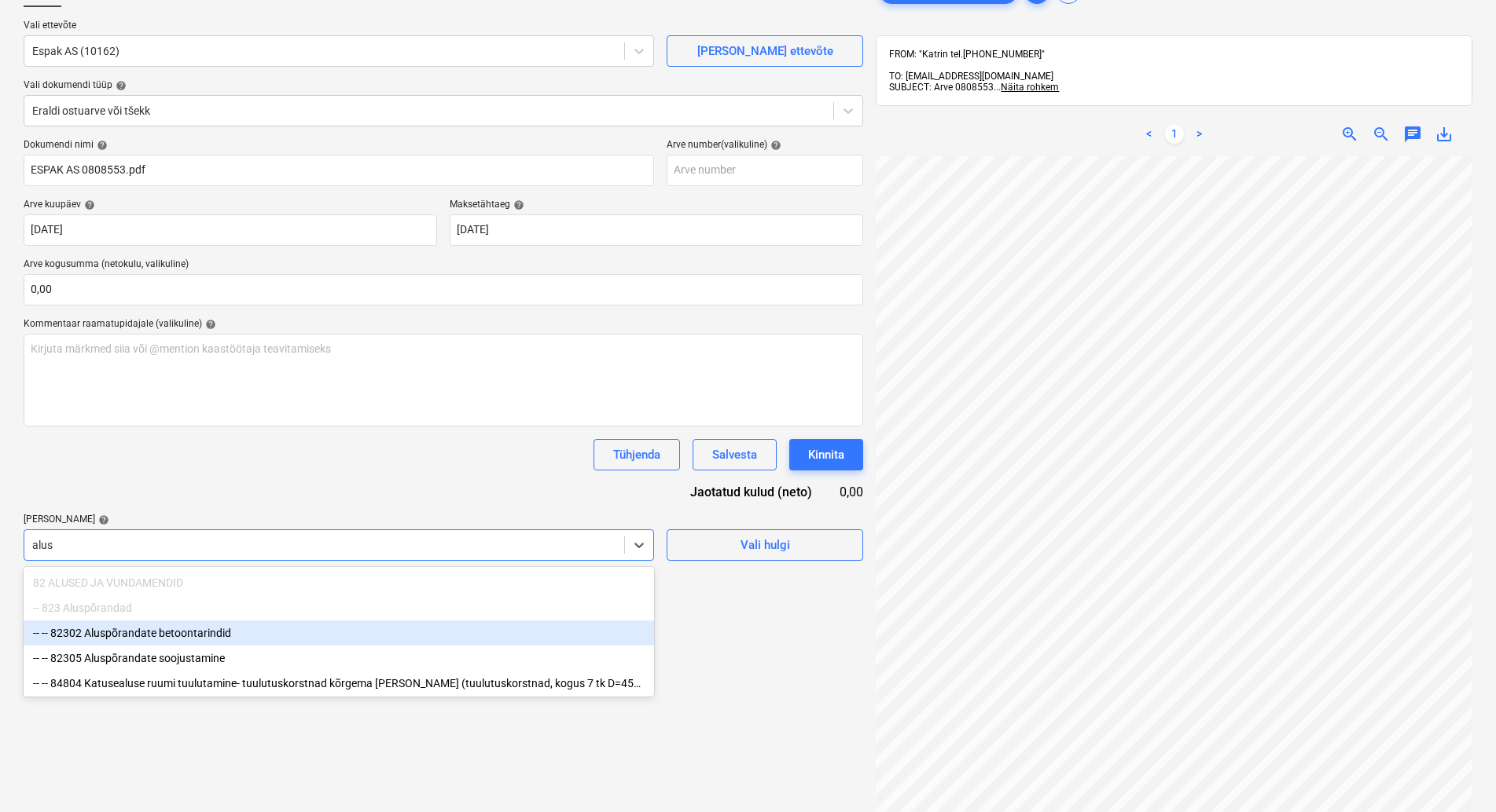
click at [212, 627] on div "-- -- 82302 Aluspõrandate betoontarindid" at bounding box center [339, 633] width 630 height 25
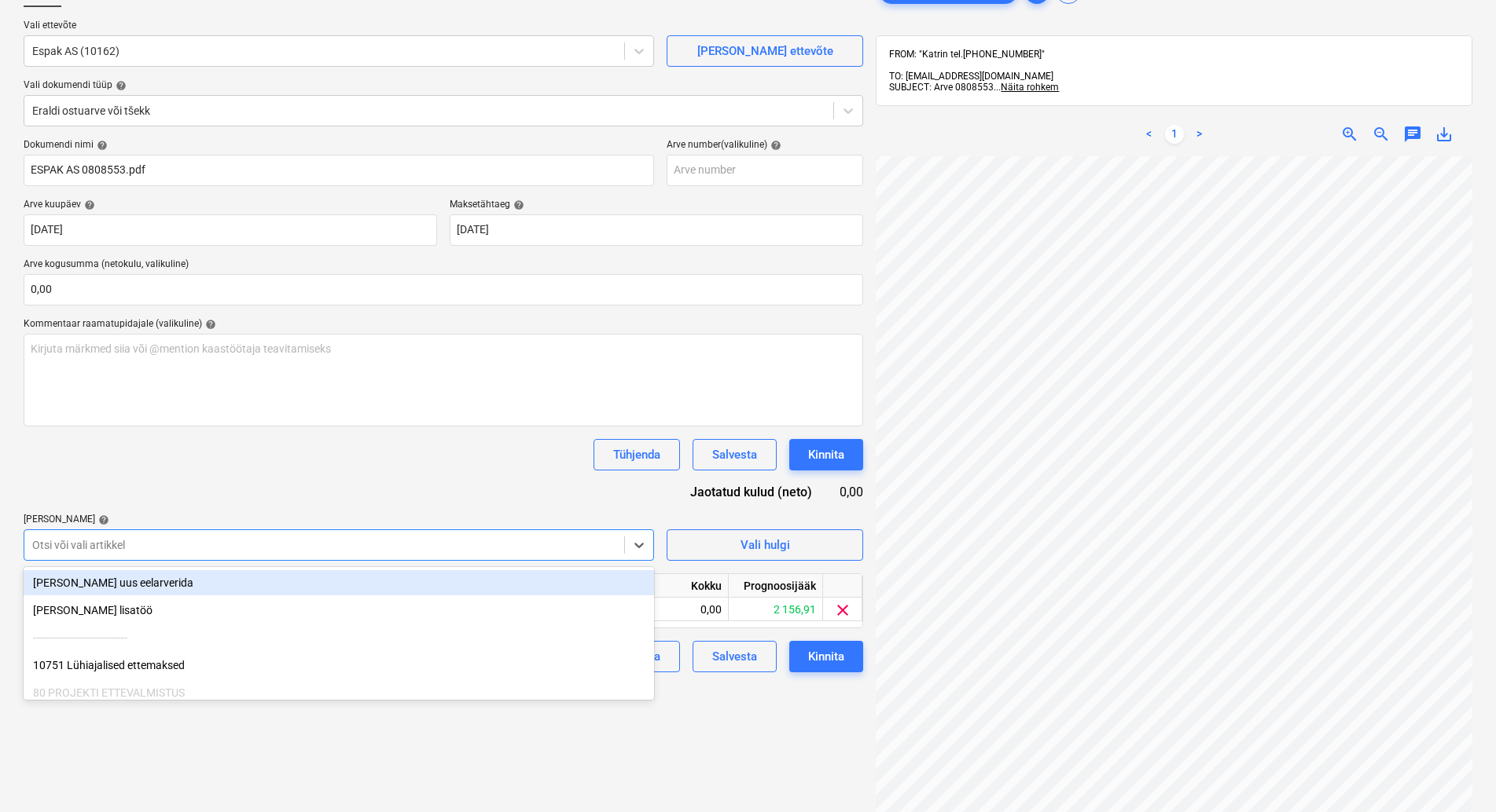
click at [263, 490] on div "Dokumendi nimi help ESPAK AS 0808553.pdf Arve number (valikuline) help Arve kuu…" at bounding box center [443, 406] width 839 height 533
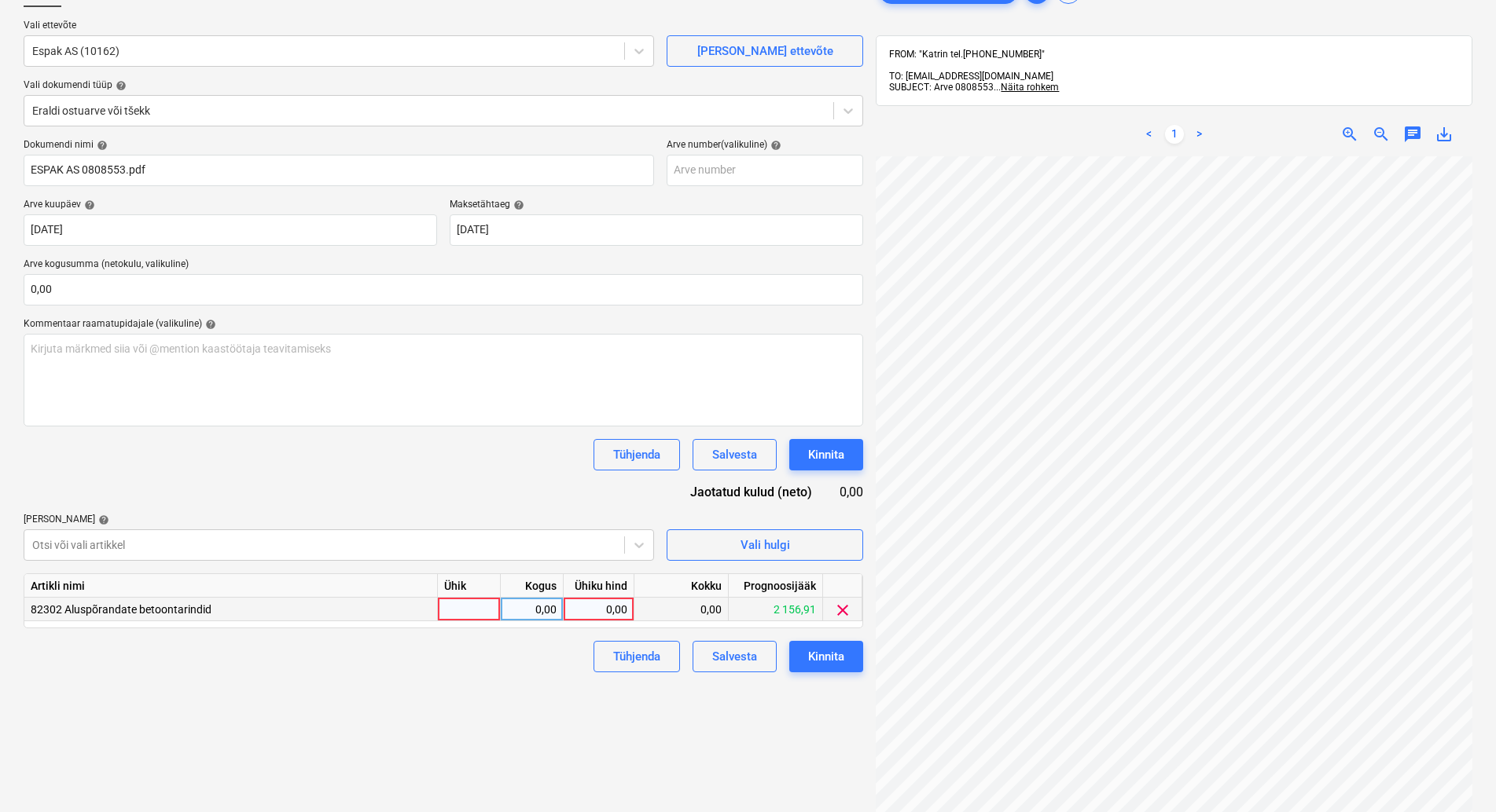
click at [445, 600] on div at bounding box center [469, 610] width 63 height 24
type input "kmpl"
click at [539, 612] on div "0,00" at bounding box center [532, 610] width 49 height 24
type input "1"
click at [588, 610] on div "0,00" at bounding box center [599, 610] width 58 height 24
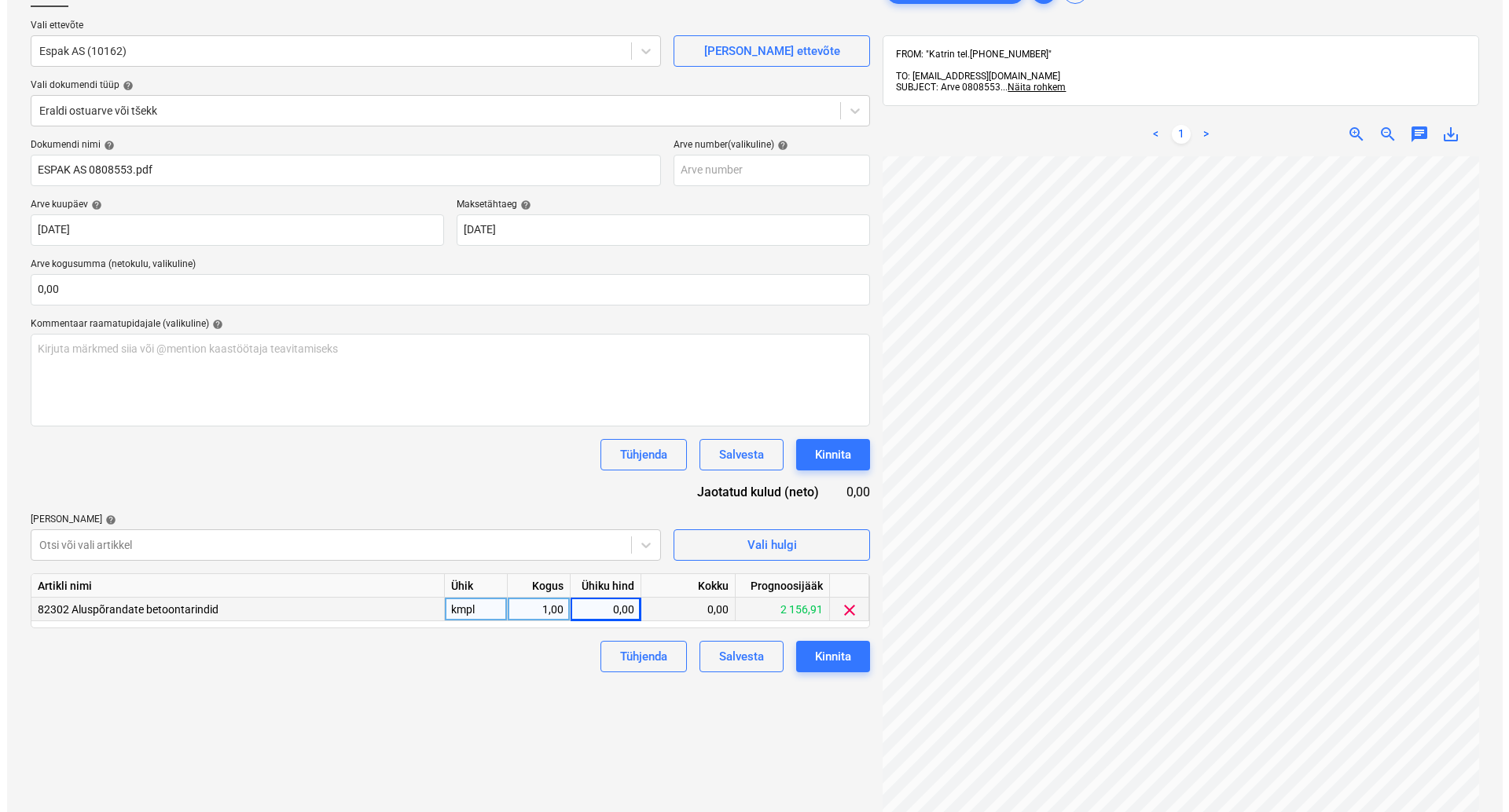
scroll to position [58, 119]
click at [611, 597] on div "Ühiku hind" at bounding box center [599, 586] width 71 height 24
click at [627, 607] on div "0,00" at bounding box center [599, 610] width 58 height 24
type input "31,94"
drag, startPoint x: 529, startPoint y: 671, endPoint x: 690, endPoint y: 701, distance: 163.8
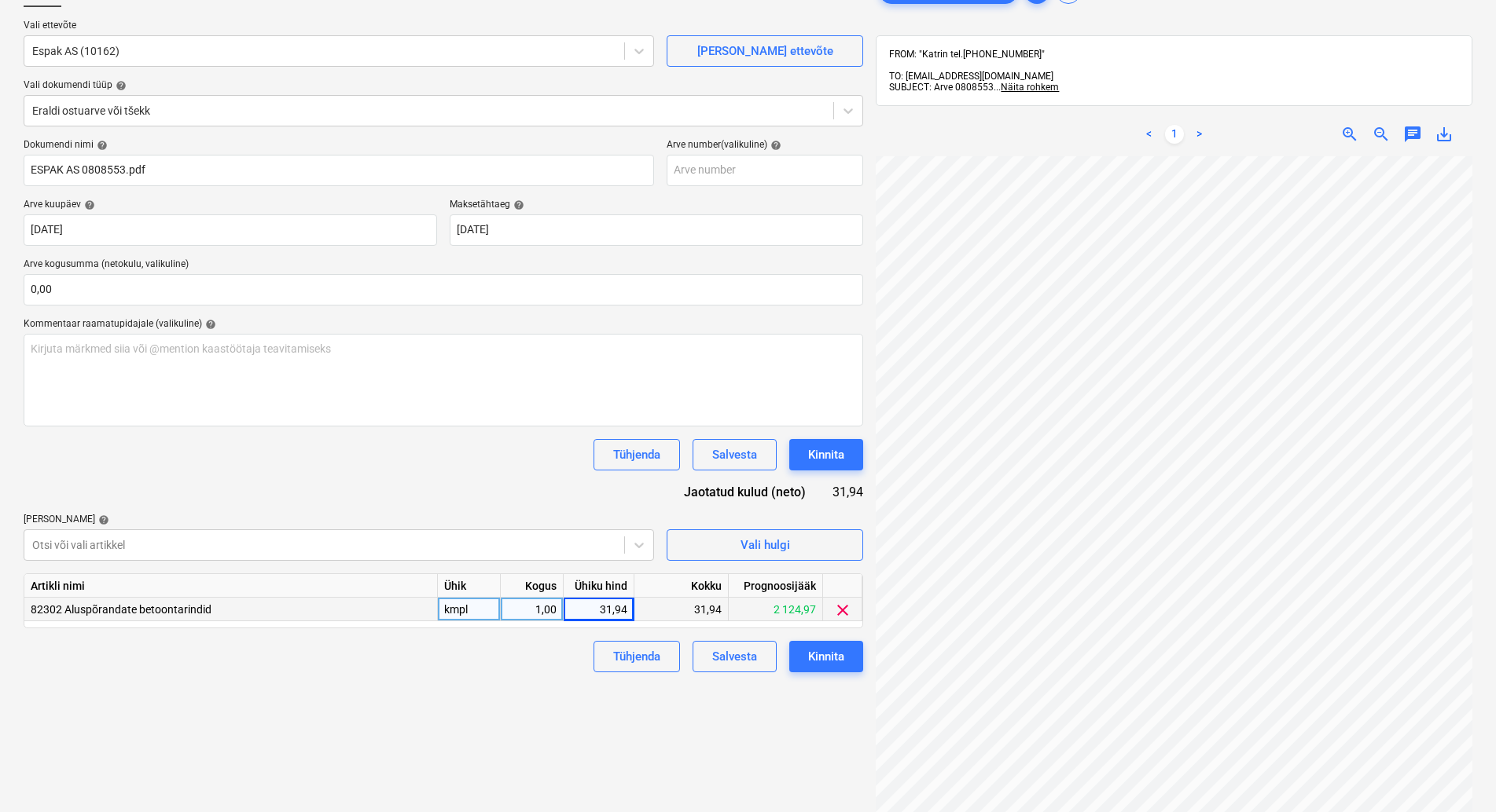
click at [535, 675] on div "Failide konteerimine Vali ettevõte Espak AS (10162) [PERSON_NAME] uus ettevõte …" at bounding box center [443, 450] width 852 height 962
click at [823, 655] on div "Kinnita" at bounding box center [826, 657] width 36 height 20
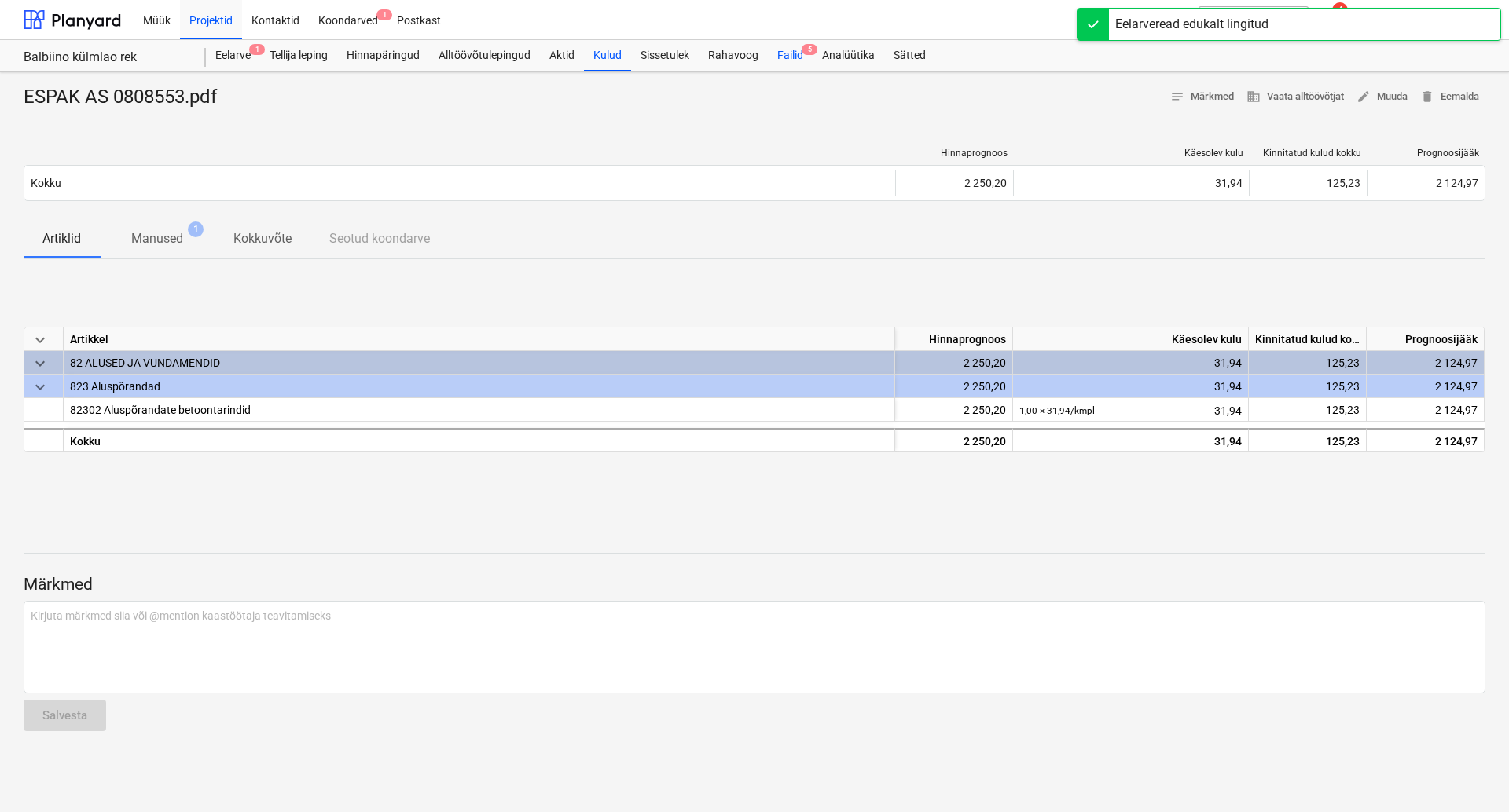
click at [793, 51] on div "Failid 5" at bounding box center [790, 55] width 45 height 31
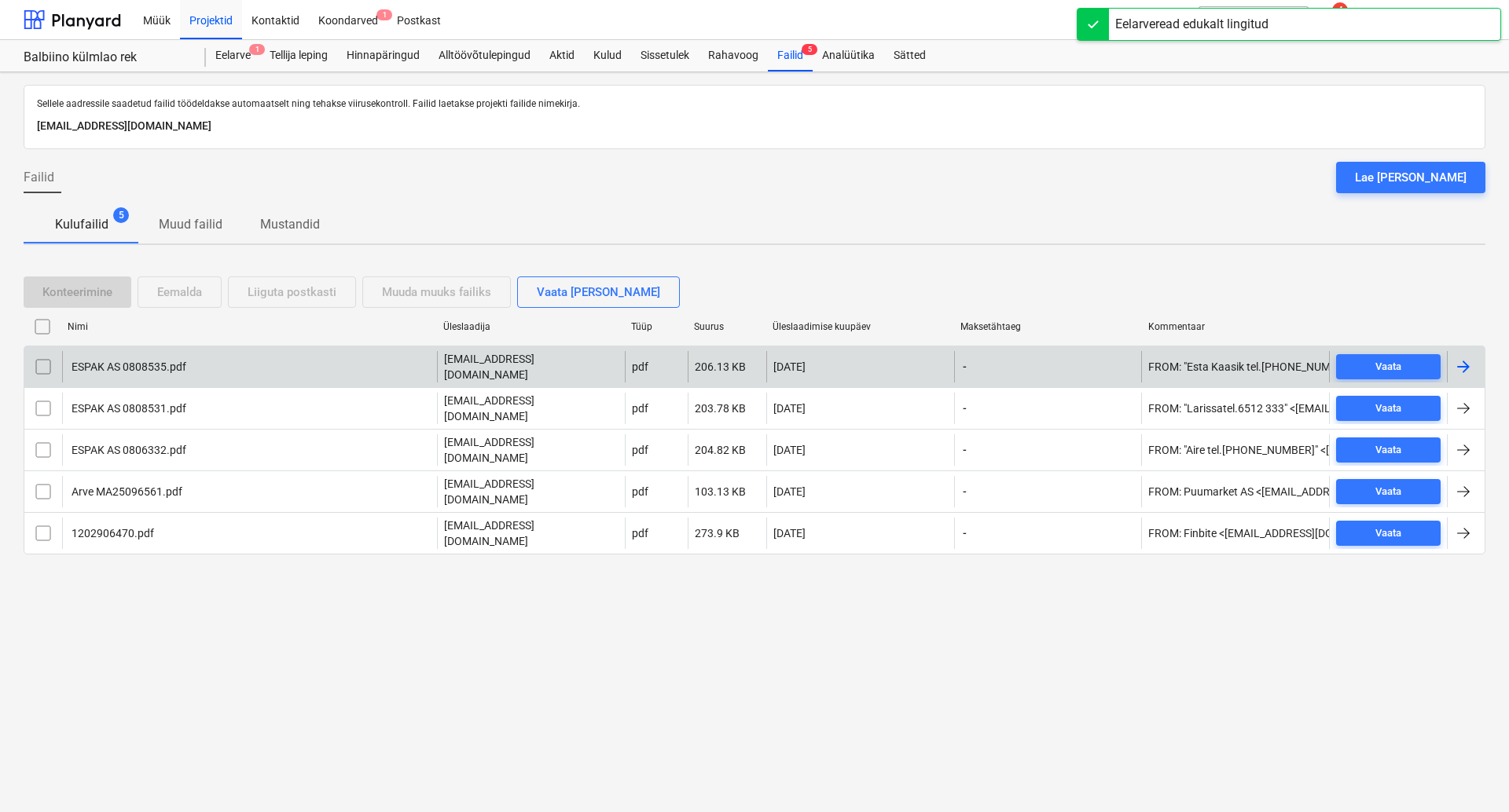
click at [134, 364] on div "ESPAK AS 0808535.pdf" at bounding box center [128, 367] width 117 height 13
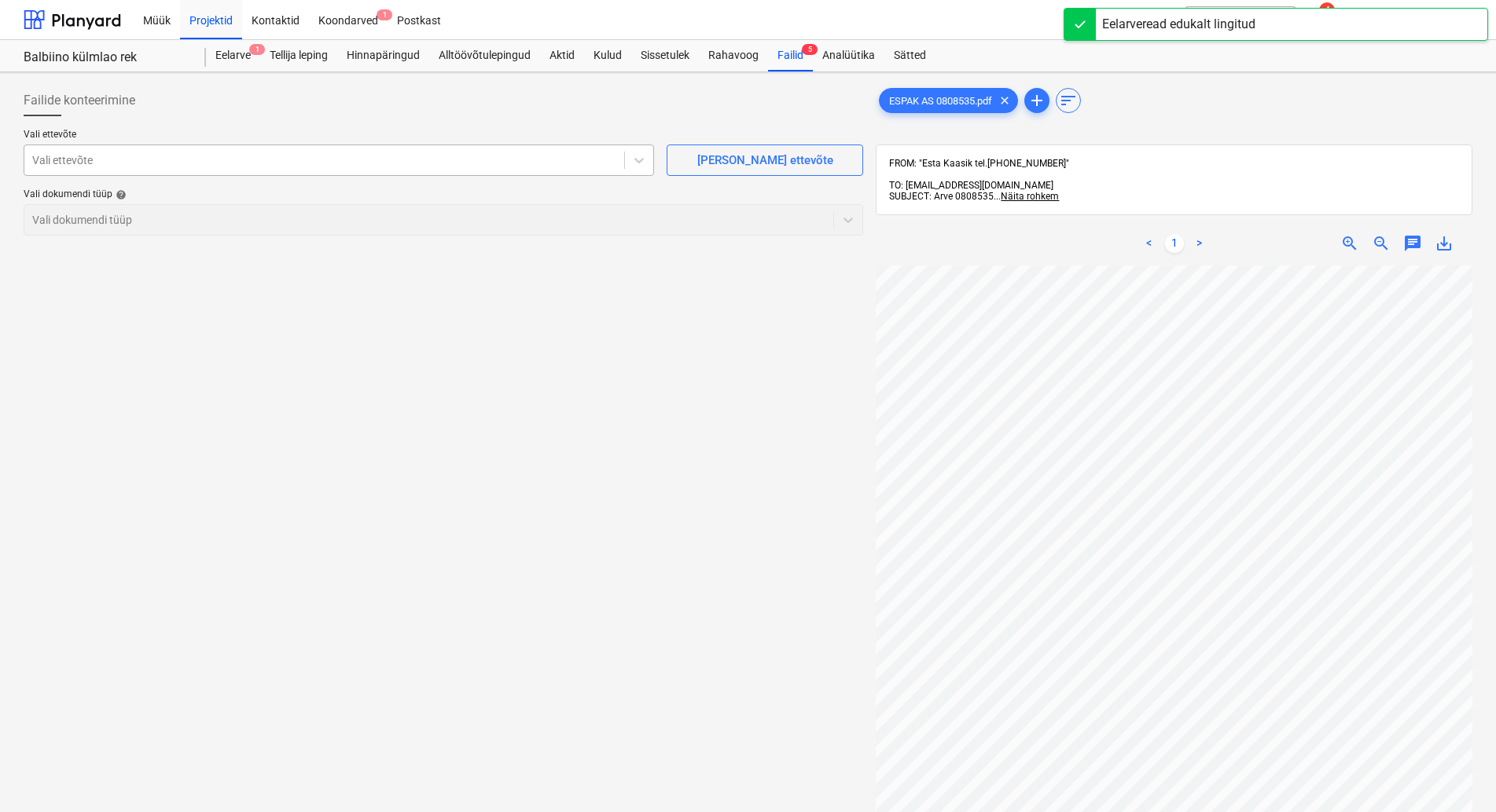
click at [155, 158] on div at bounding box center [324, 160] width 584 height 16
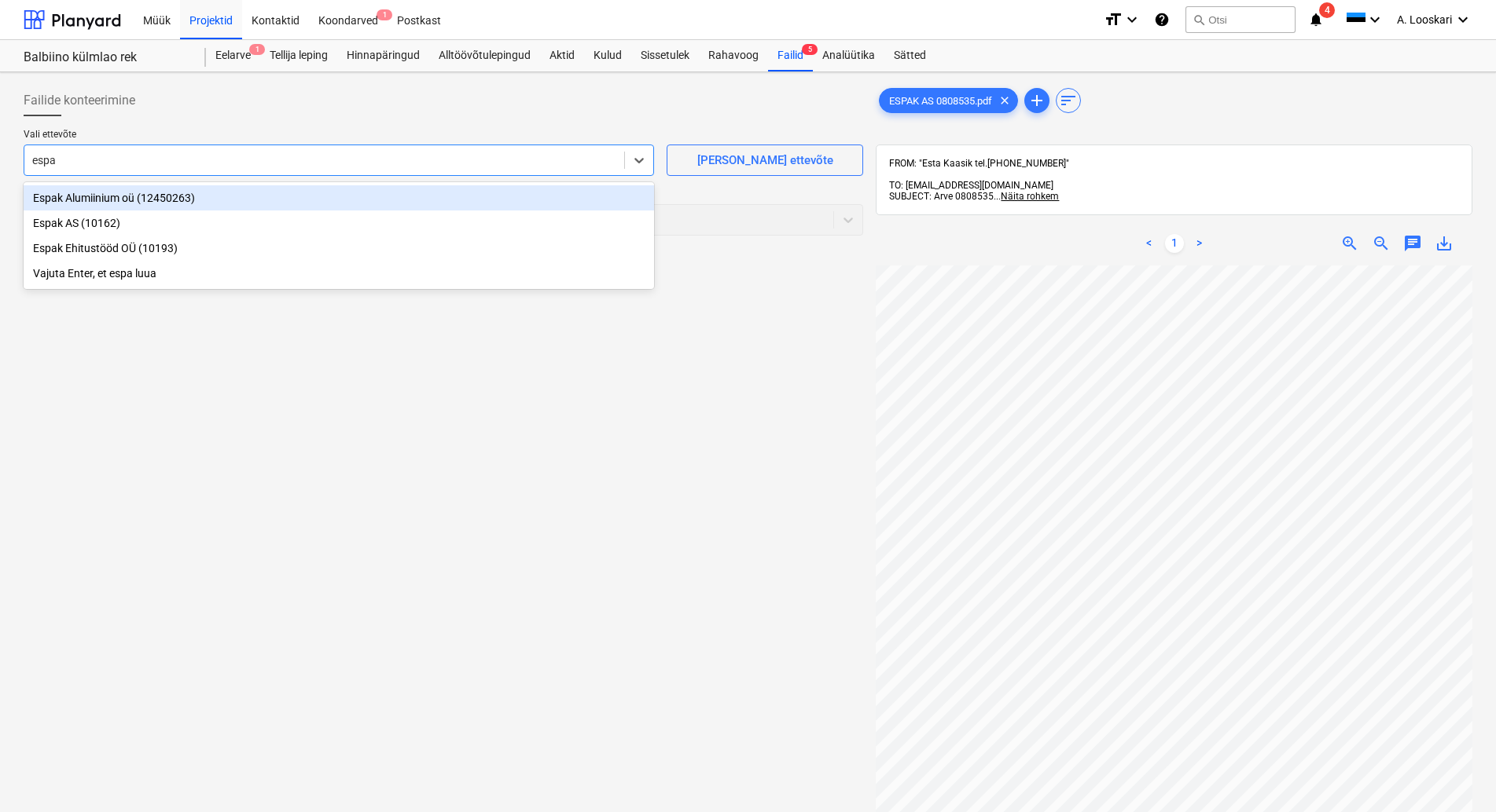
type input "espak"
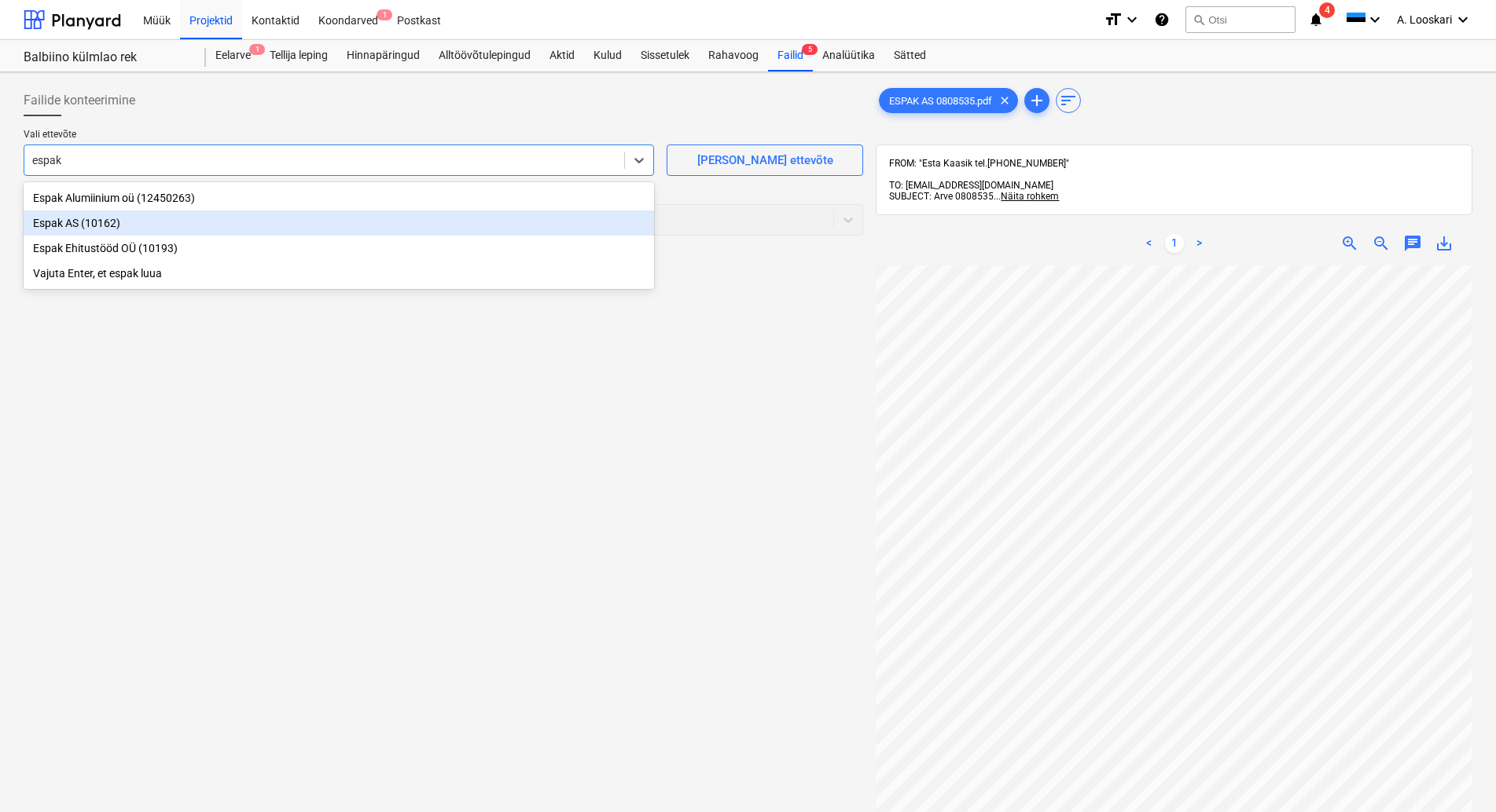
click at [114, 225] on div "Espak AS (10162)" at bounding box center [339, 224] width 630 height 25
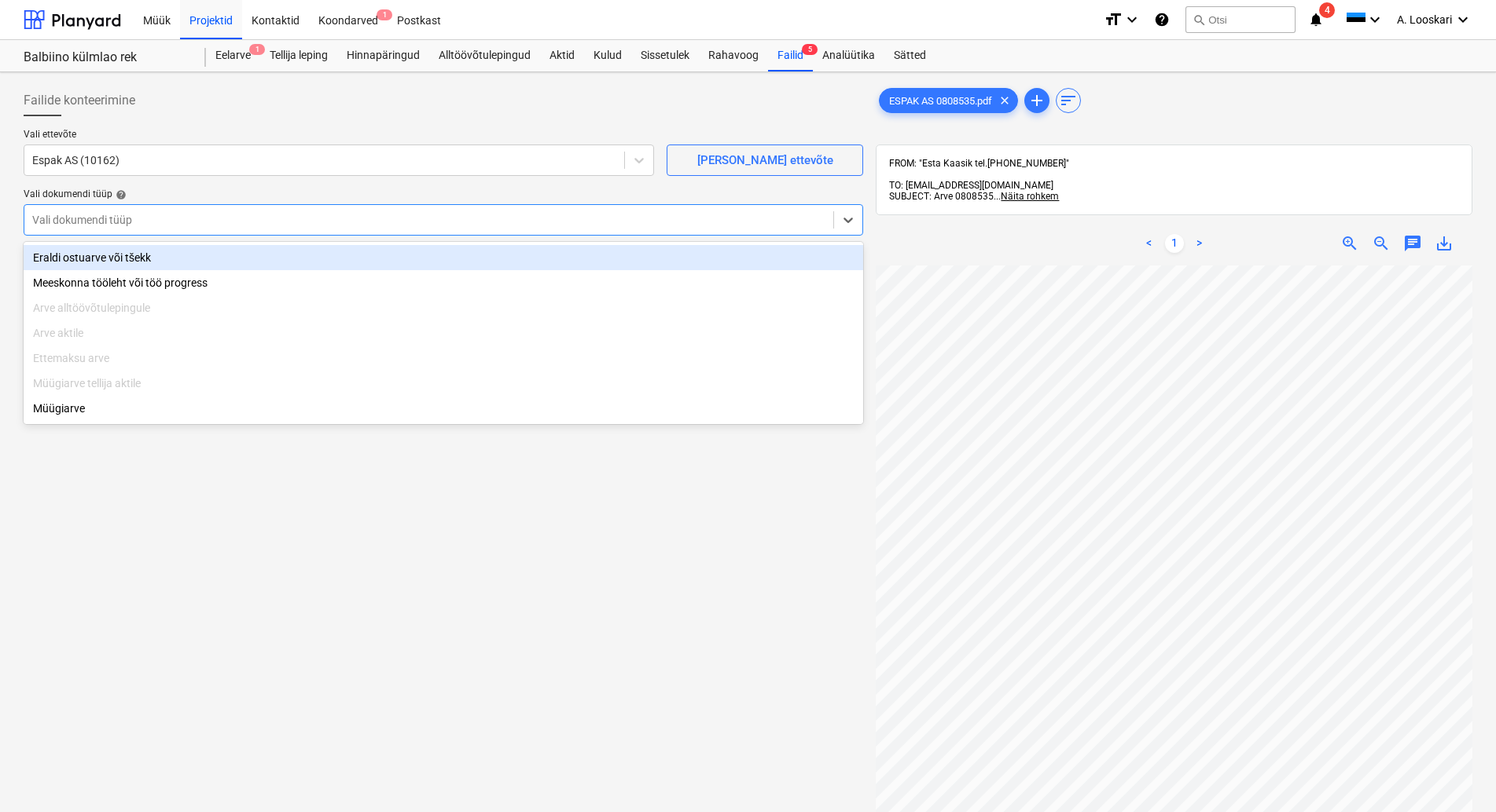
click at [123, 221] on div at bounding box center [429, 220] width 793 height 16
click at [150, 251] on div "Eraldi ostuarve või tšekk" at bounding box center [443, 258] width 839 height 25
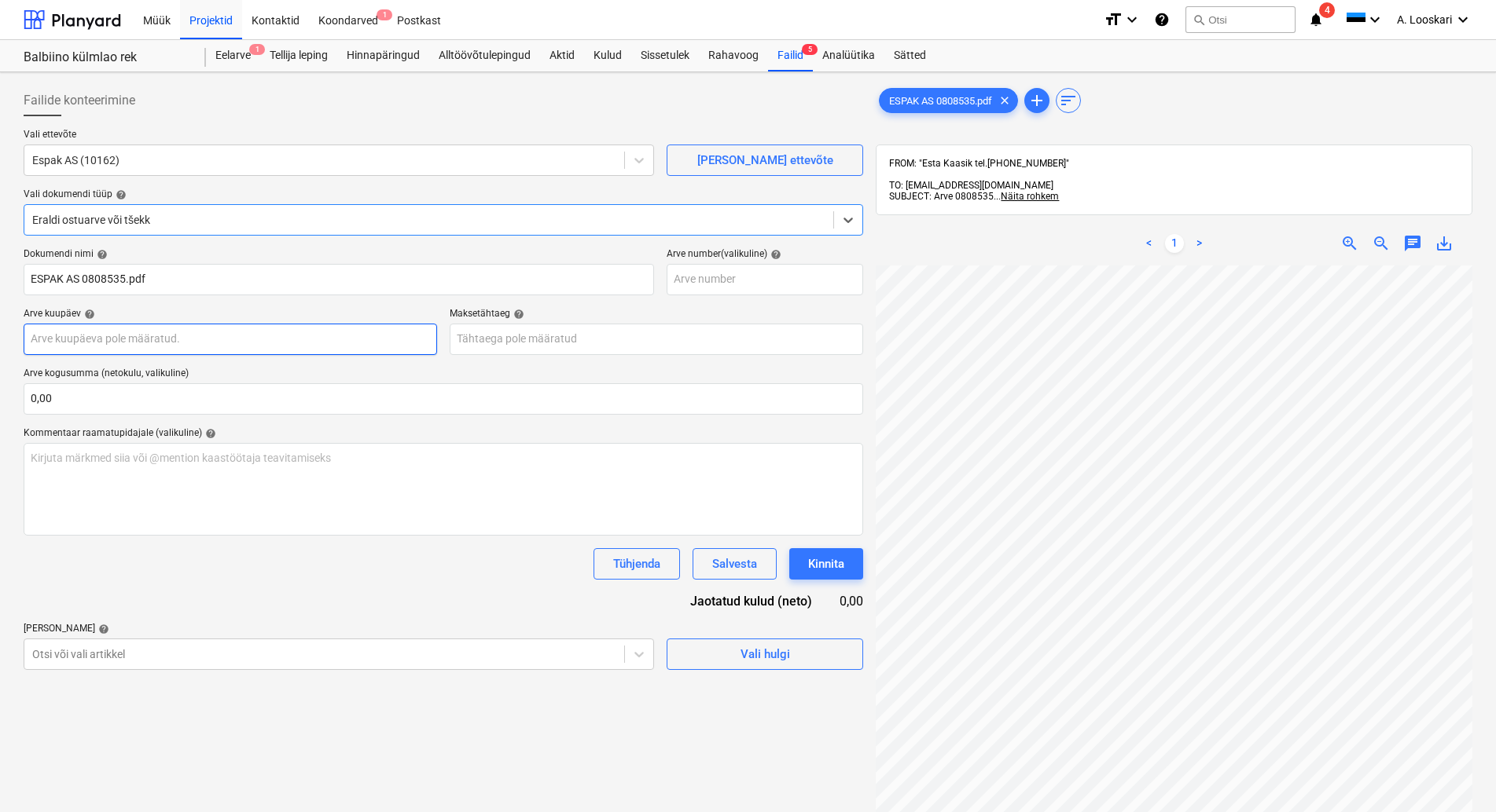
click at [158, 338] on input "text" at bounding box center [230, 339] width 413 height 31
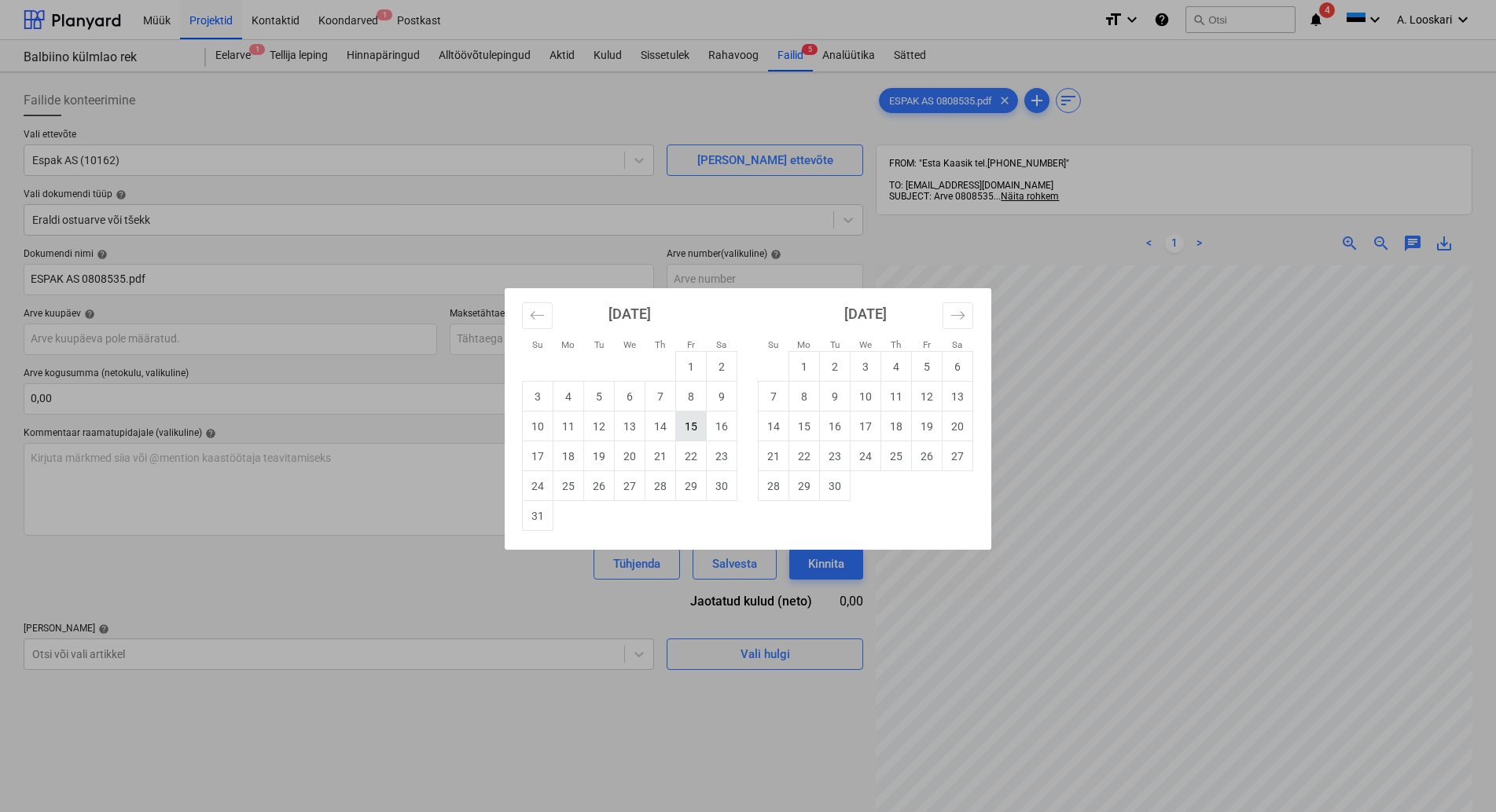
click at [690, 419] on td "15" at bounding box center [691, 426] width 30 height 30
type input "[DATE]"
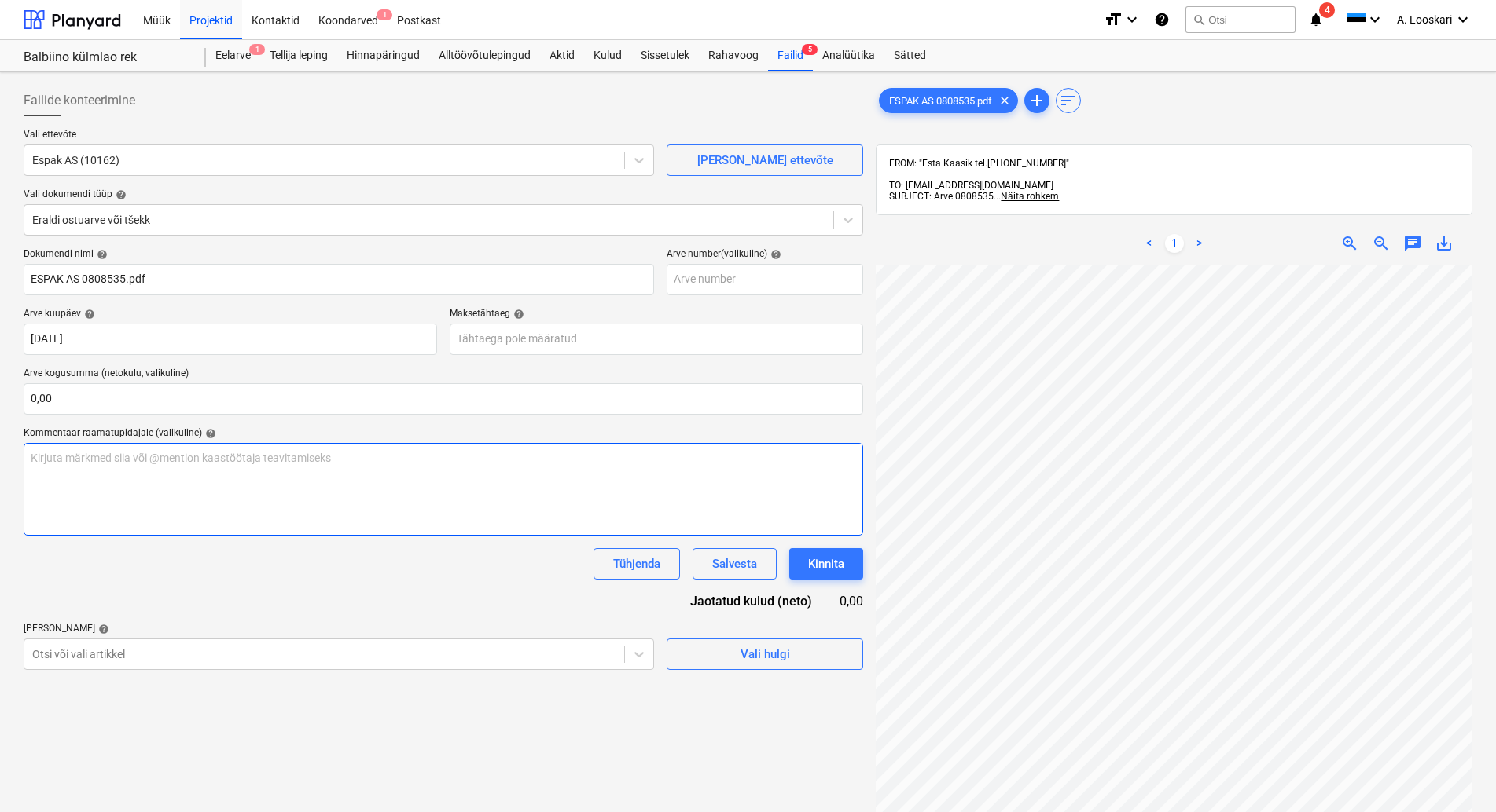
scroll to position [16, 111]
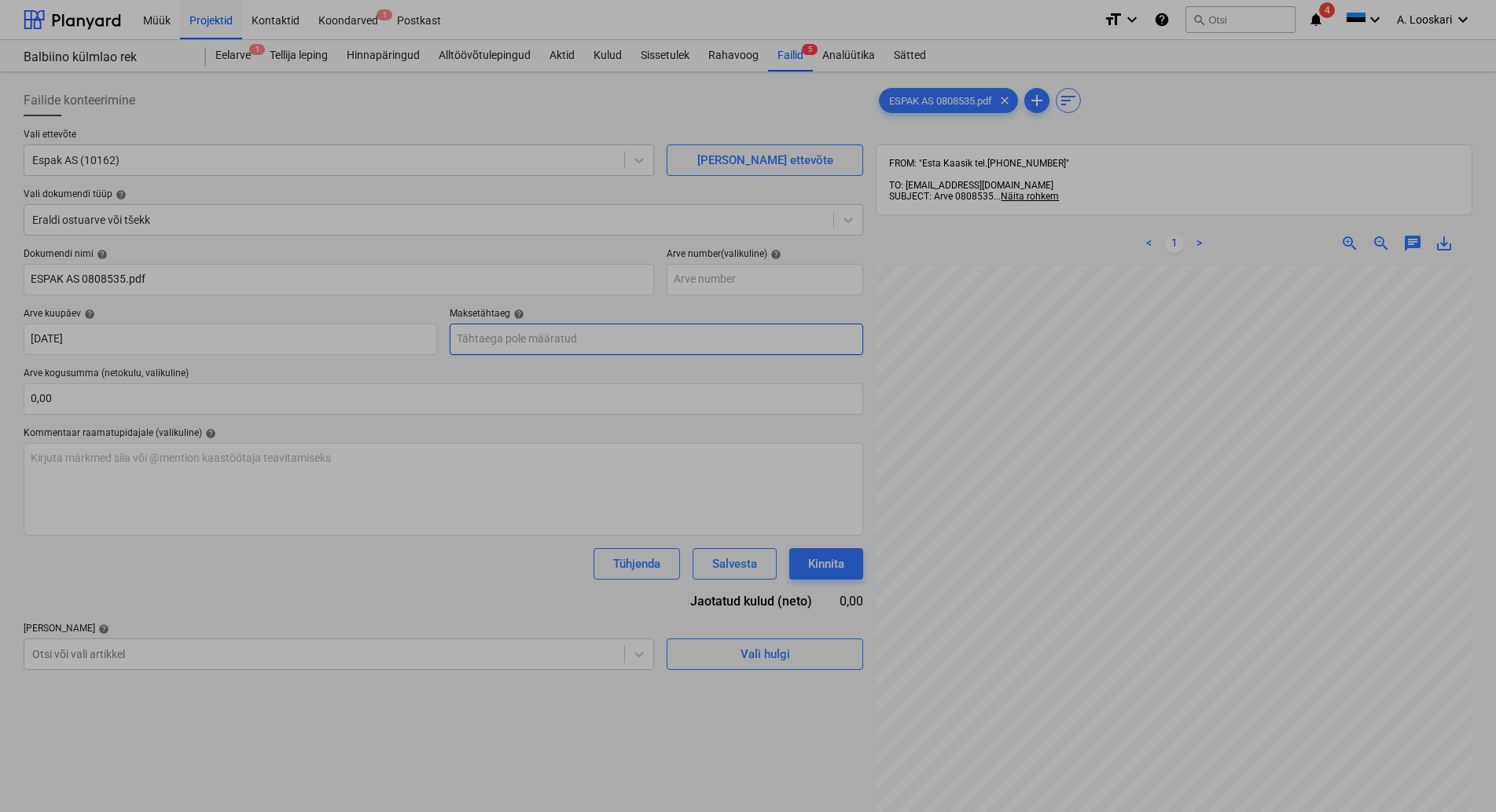
click at [513, 333] on input "text" at bounding box center [657, 339] width 413 height 31
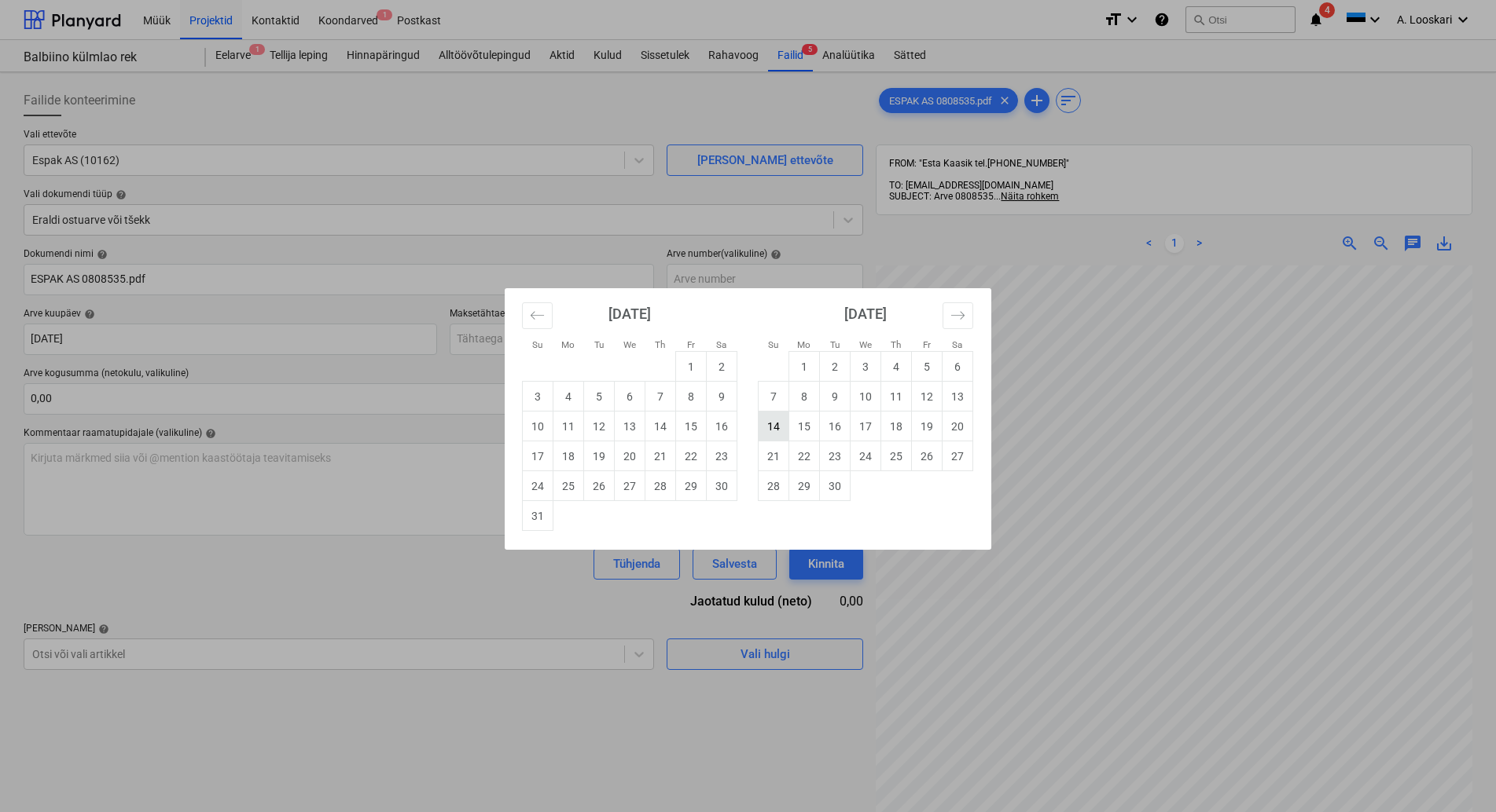
click at [775, 422] on td "14" at bounding box center [773, 426] width 30 height 30
type input "[DATE]"
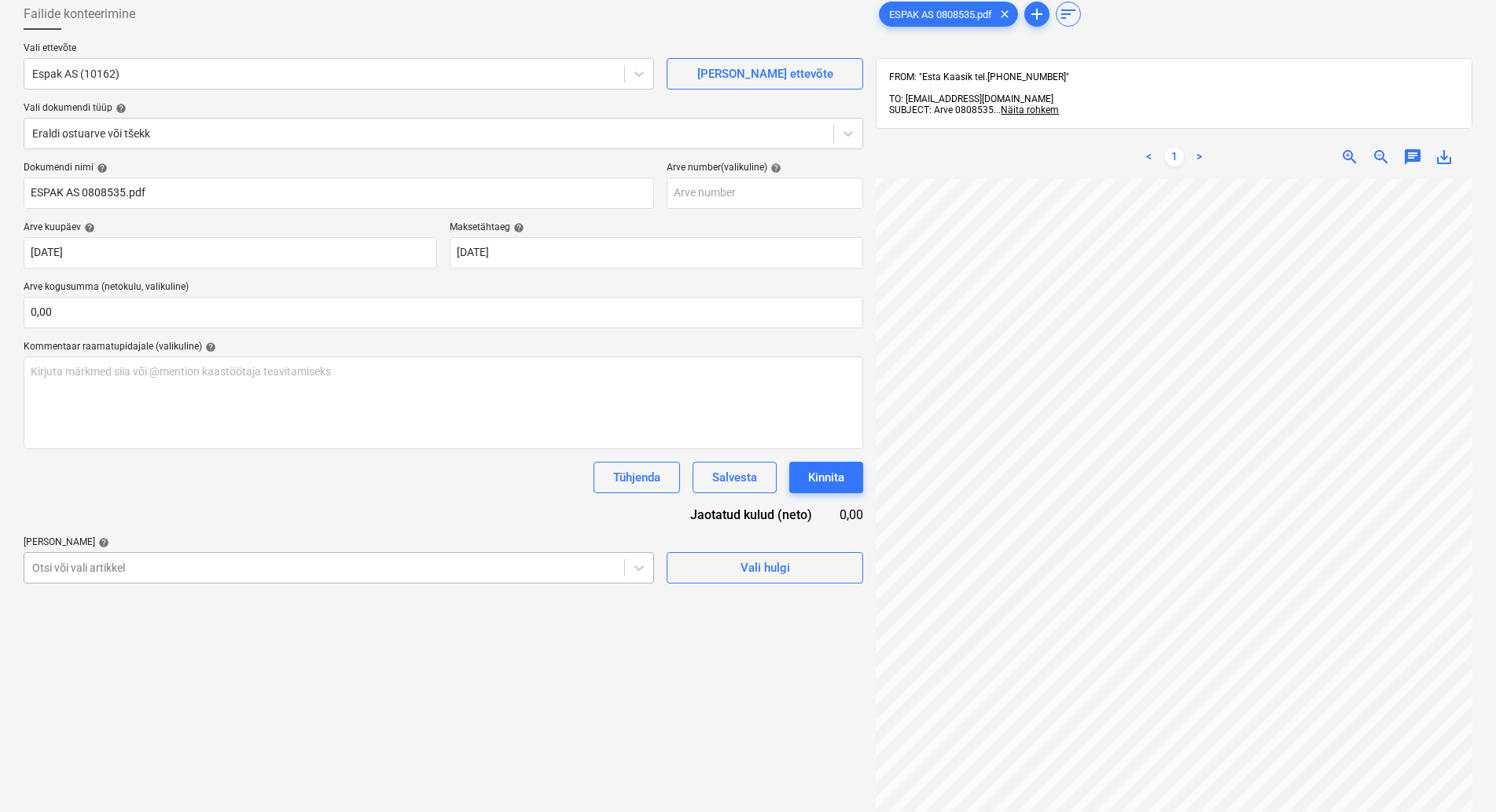
click at [163, 653] on body "Müük Projektid Kontaktid Koondarved 1 Postkast format_size keyboard_arrow_down …" at bounding box center [748, 319] width 1496 height 812
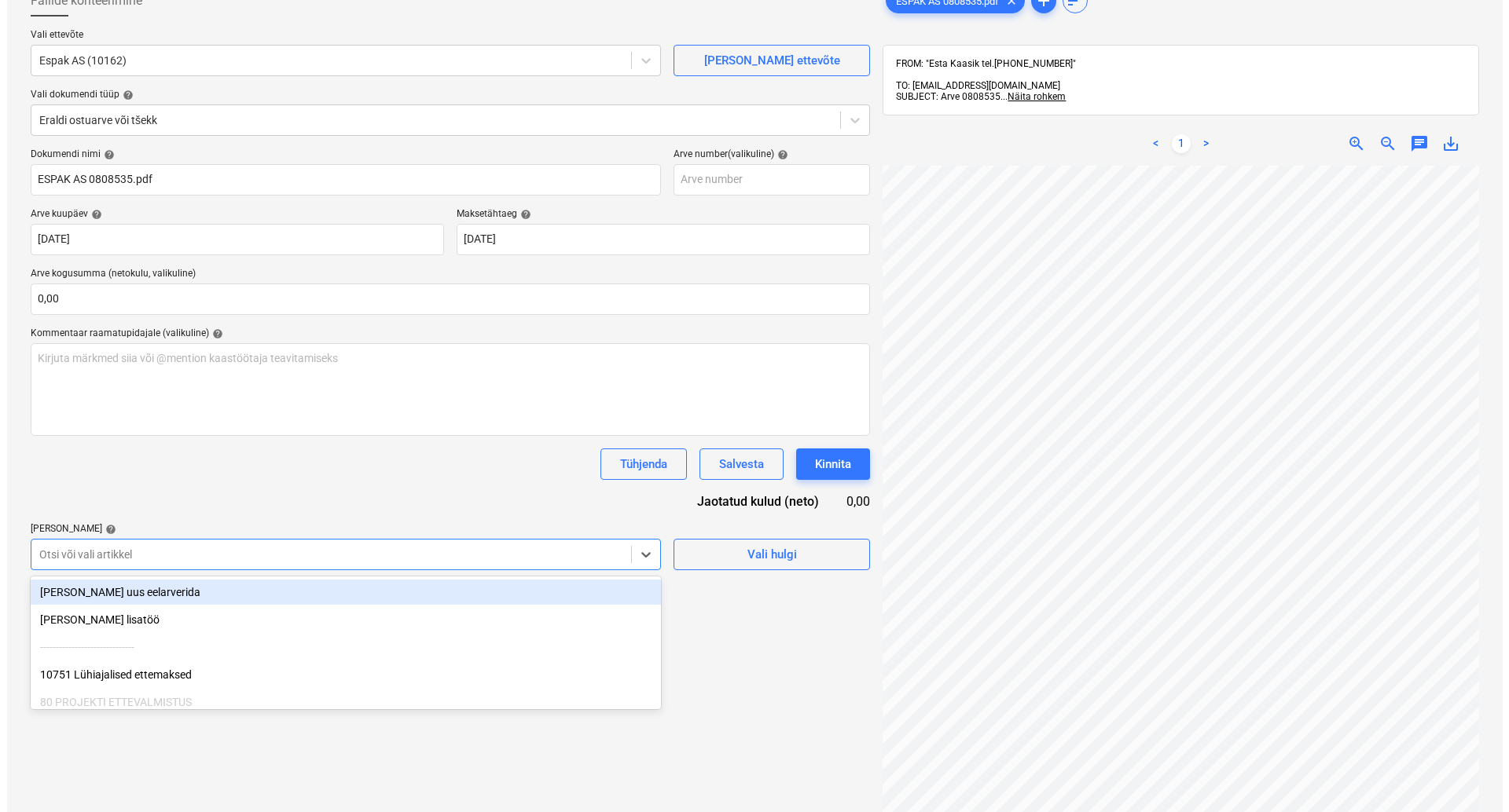
scroll to position [109, 0]
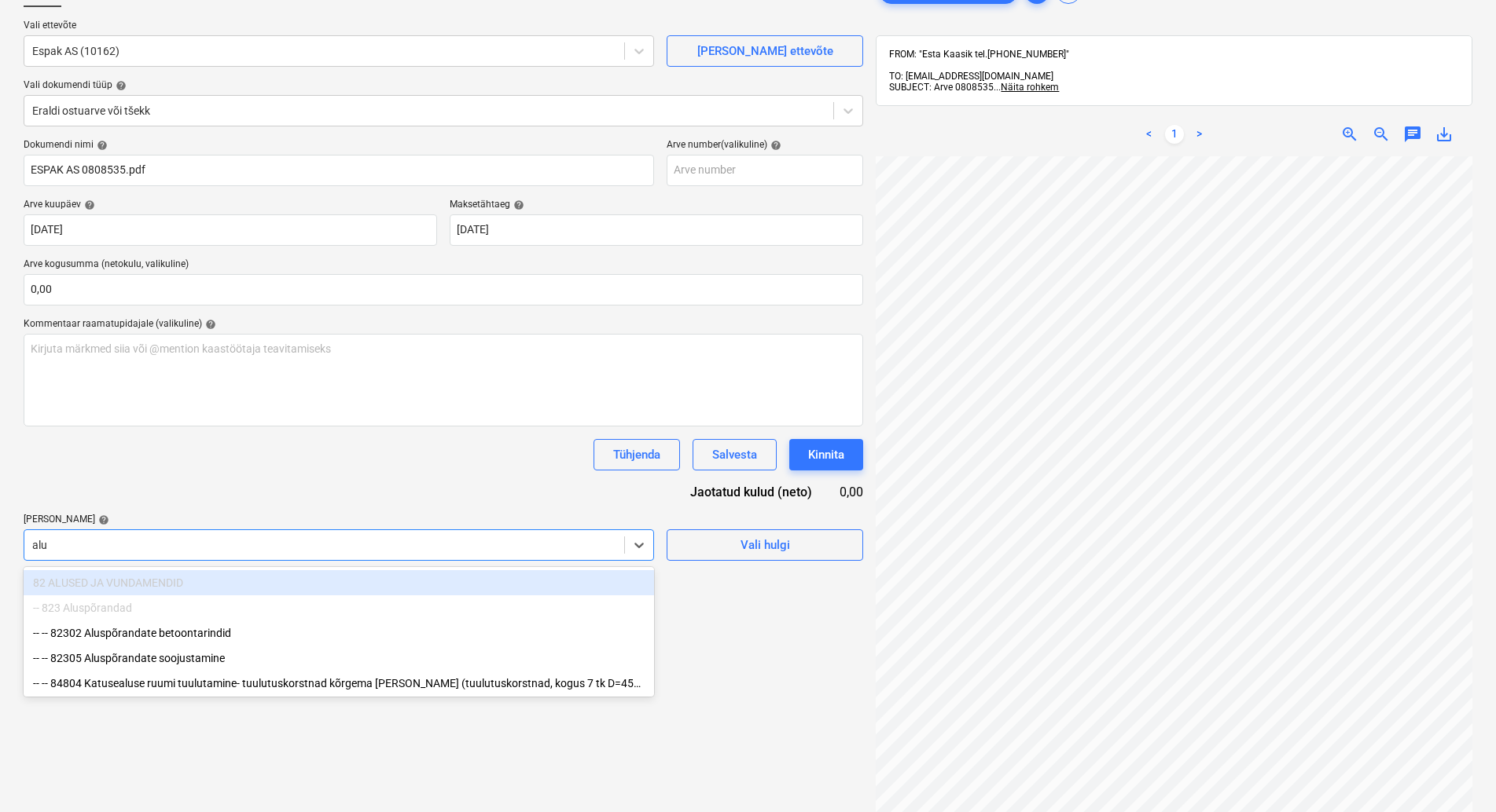
type input "alus"
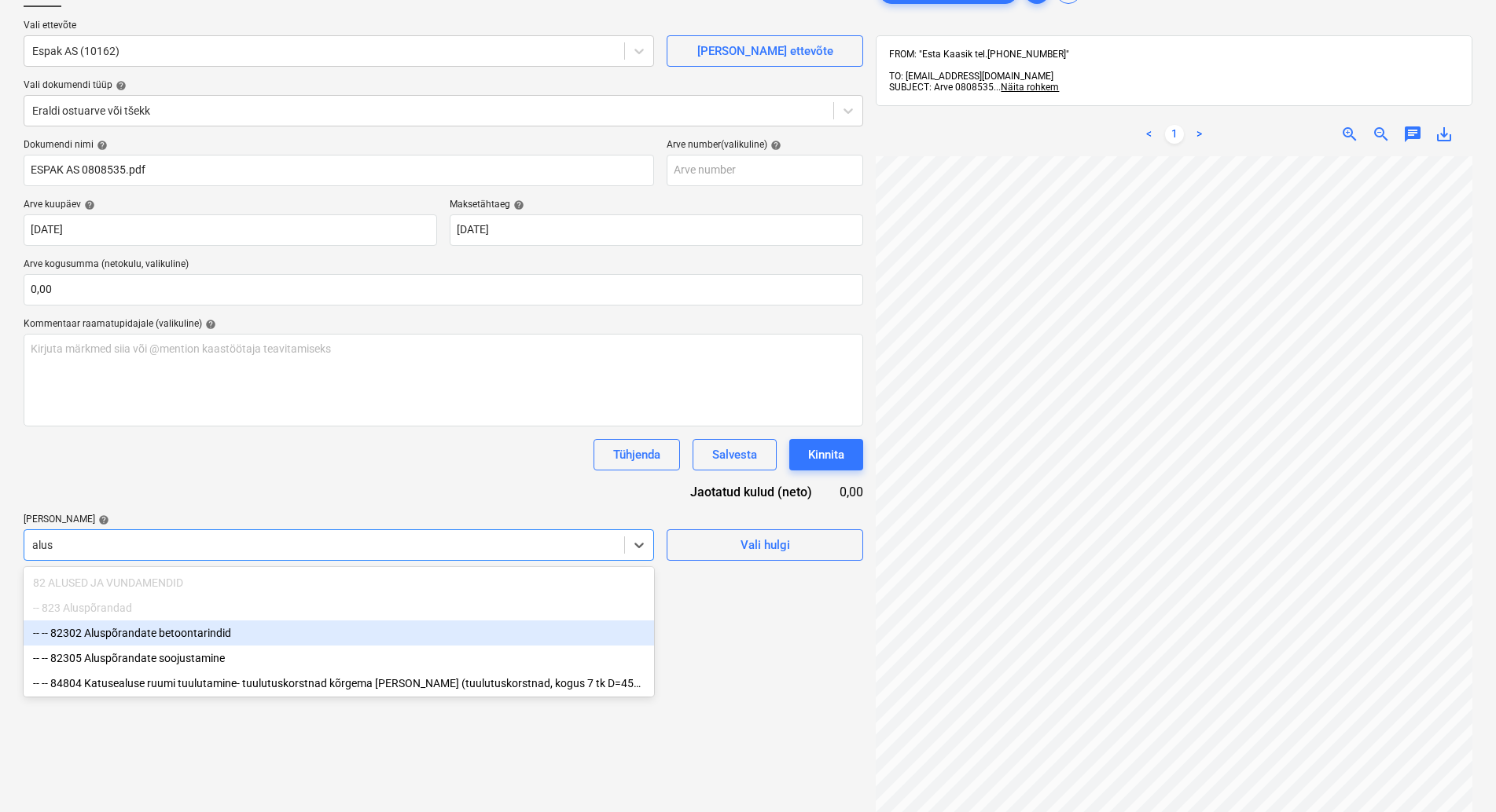
click at [226, 632] on div "-- -- 82302 Aluspõrandate betoontarindid" at bounding box center [339, 633] width 630 height 25
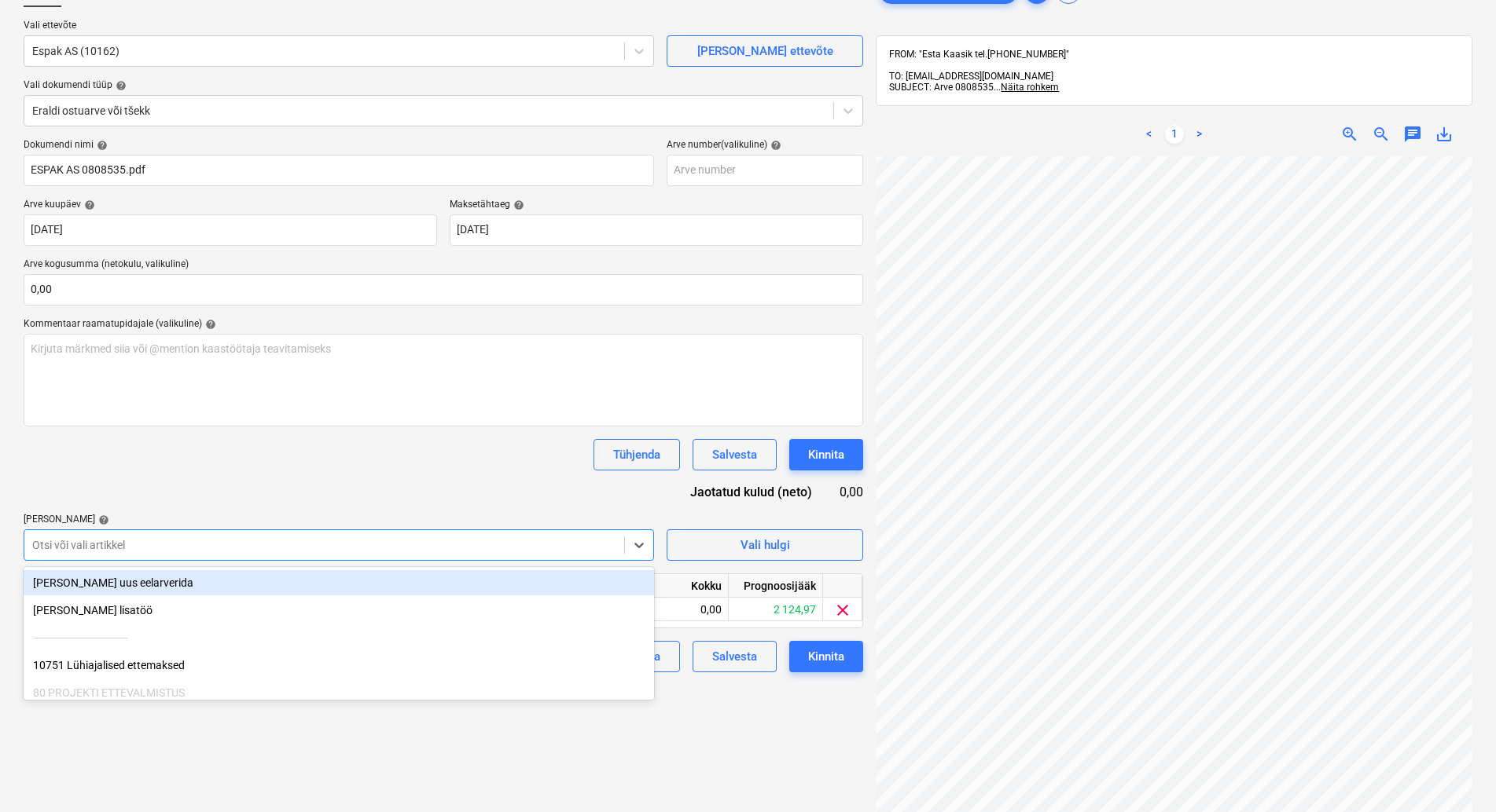
click at [262, 475] on div "Dokumendi nimi help ESPAK AS 0808535.pdf Arve number (valikuline) help Arve kuu…" at bounding box center [443, 406] width 839 height 533
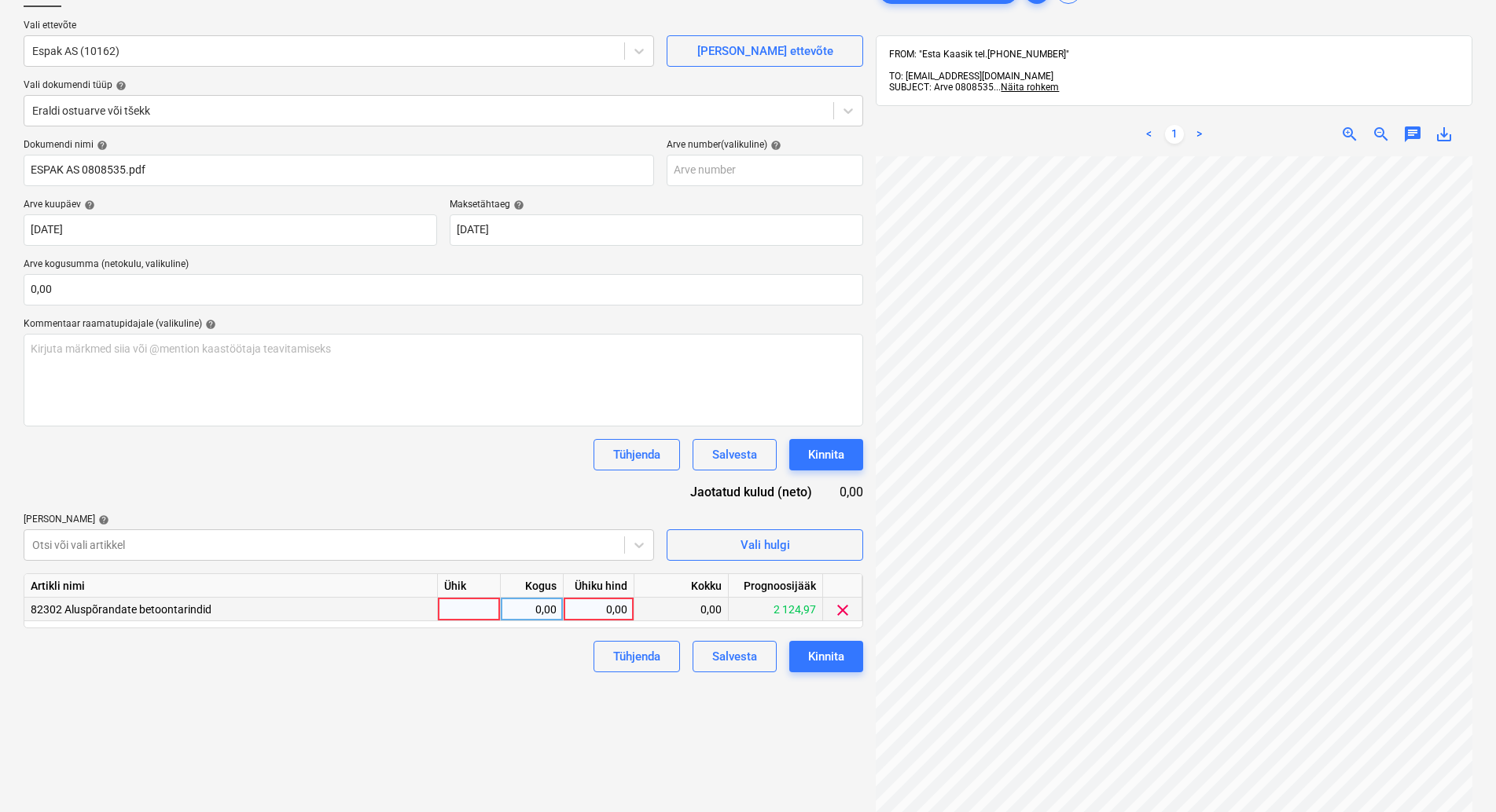
click at [474, 604] on div at bounding box center [469, 610] width 63 height 24
type input "kmpl"
click at [527, 609] on div "0,00" at bounding box center [532, 610] width 49 height 24
type input "1"
click at [602, 605] on div "0,00" at bounding box center [599, 610] width 58 height 24
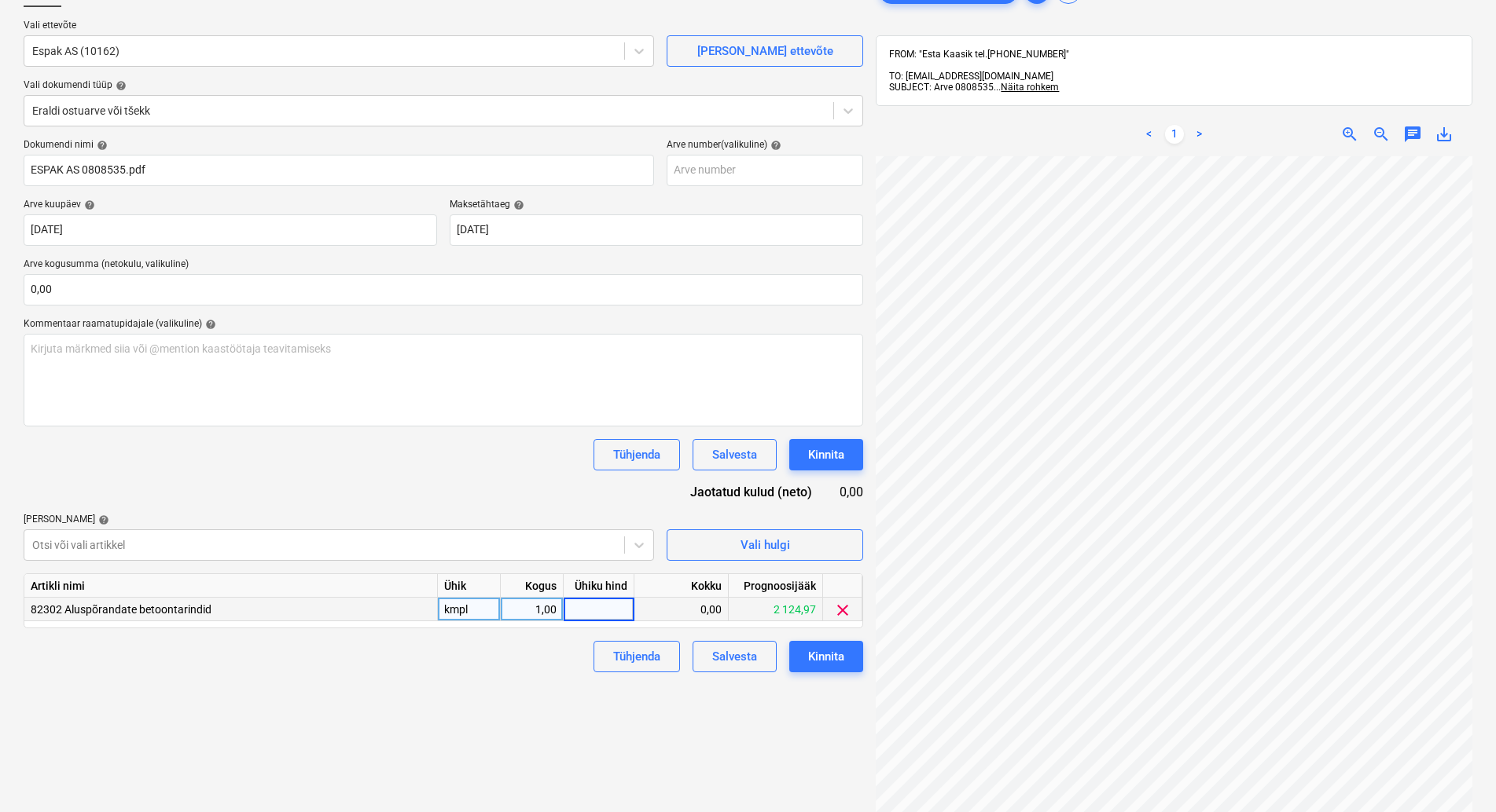
type input "4"
type input "7,28"
drag, startPoint x: 447, startPoint y: 666, endPoint x: 608, endPoint y: 686, distance: 162.2
click at [452, 671] on div "Tühjenda Salvesta Kinnita" at bounding box center [443, 656] width 839 height 31
click at [826, 651] on div "Kinnita" at bounding box center [826, 657] width 36 height 20
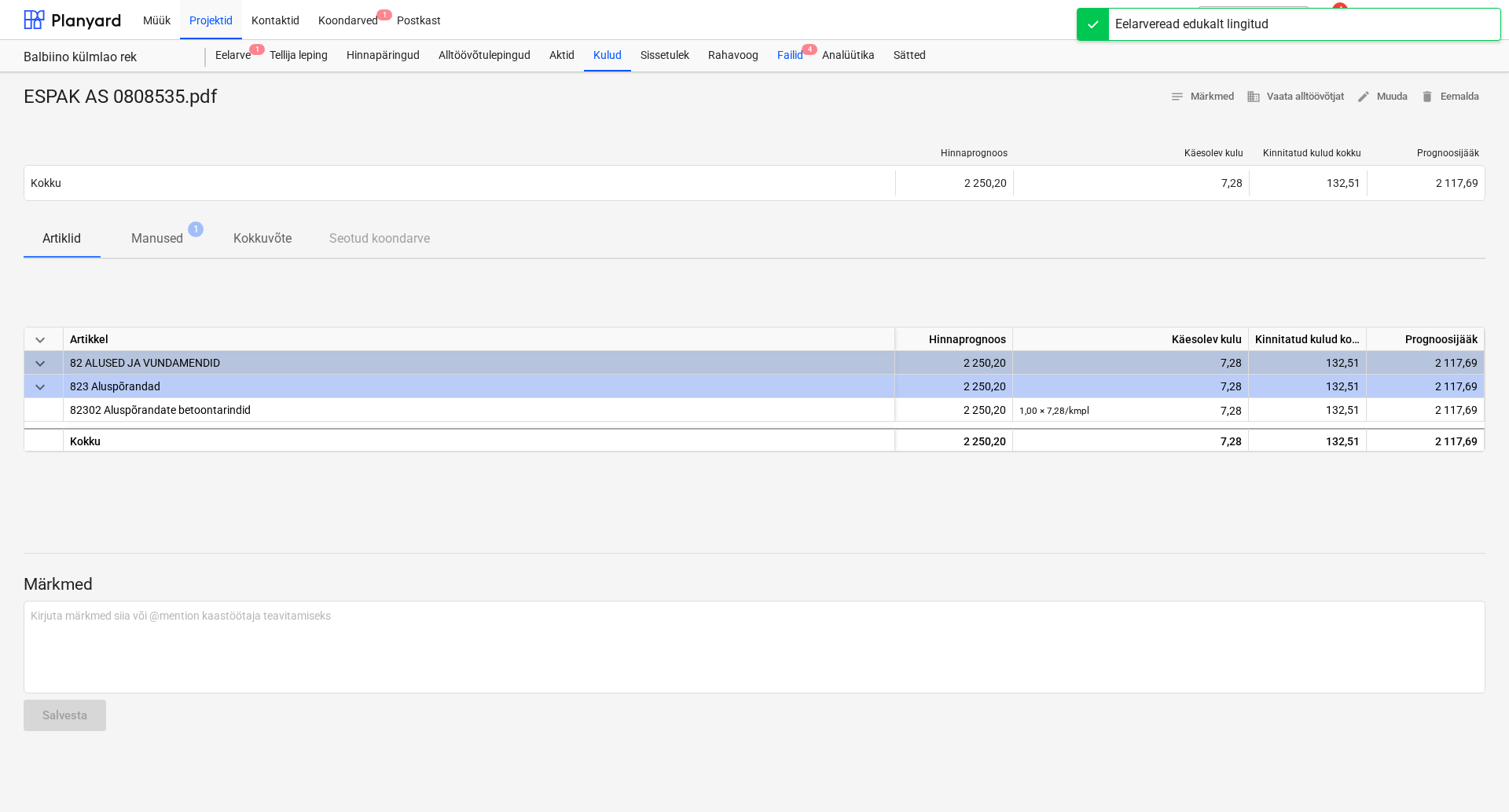
click at [791, 54] on div "Failid 4" at bounding box center [790, 55] width 45 height 31
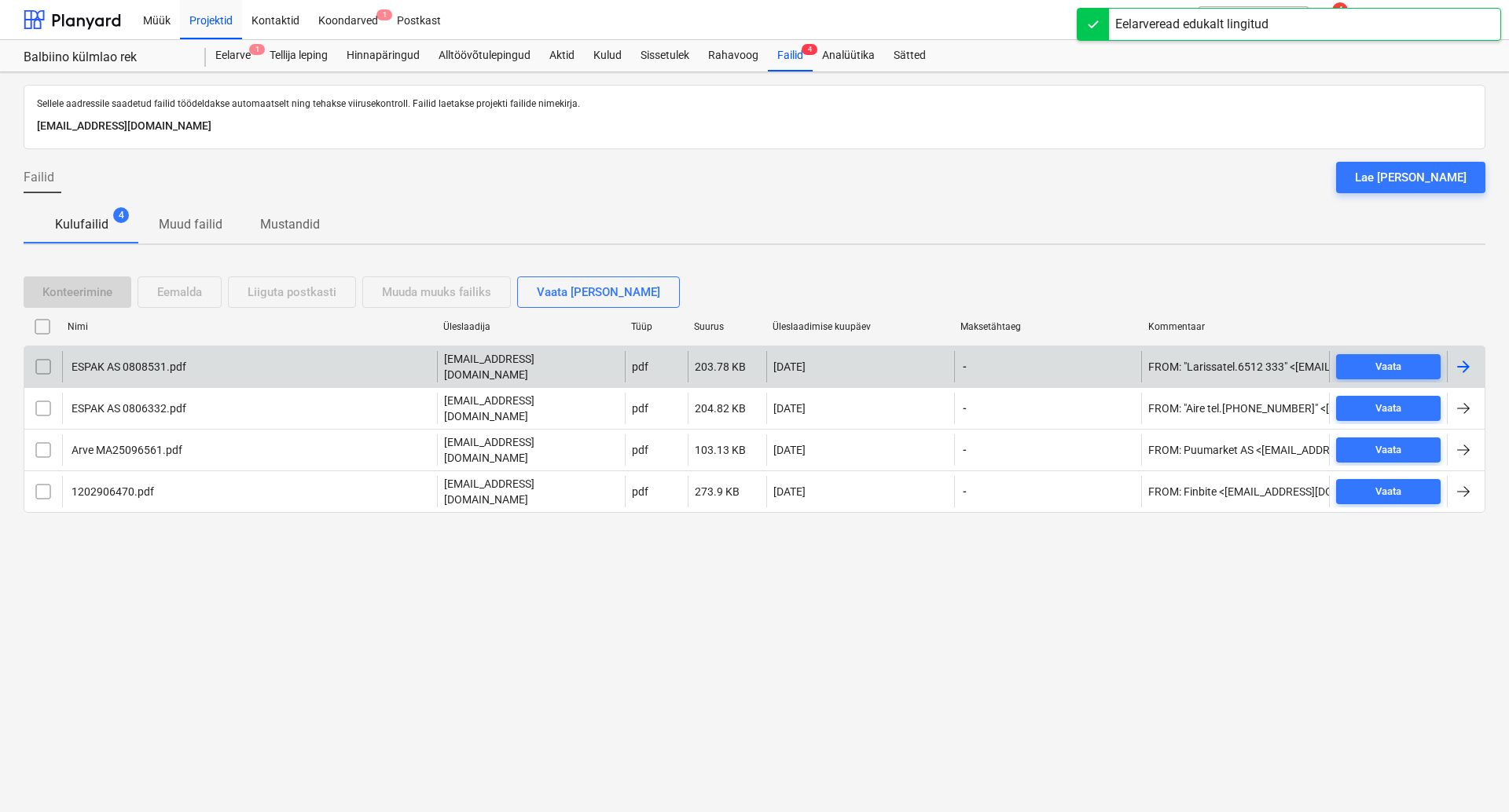
click at [166, 362] on div "ESPAK AS 0808531.pdf" at bounding box center [128, 367] width 117 height 13
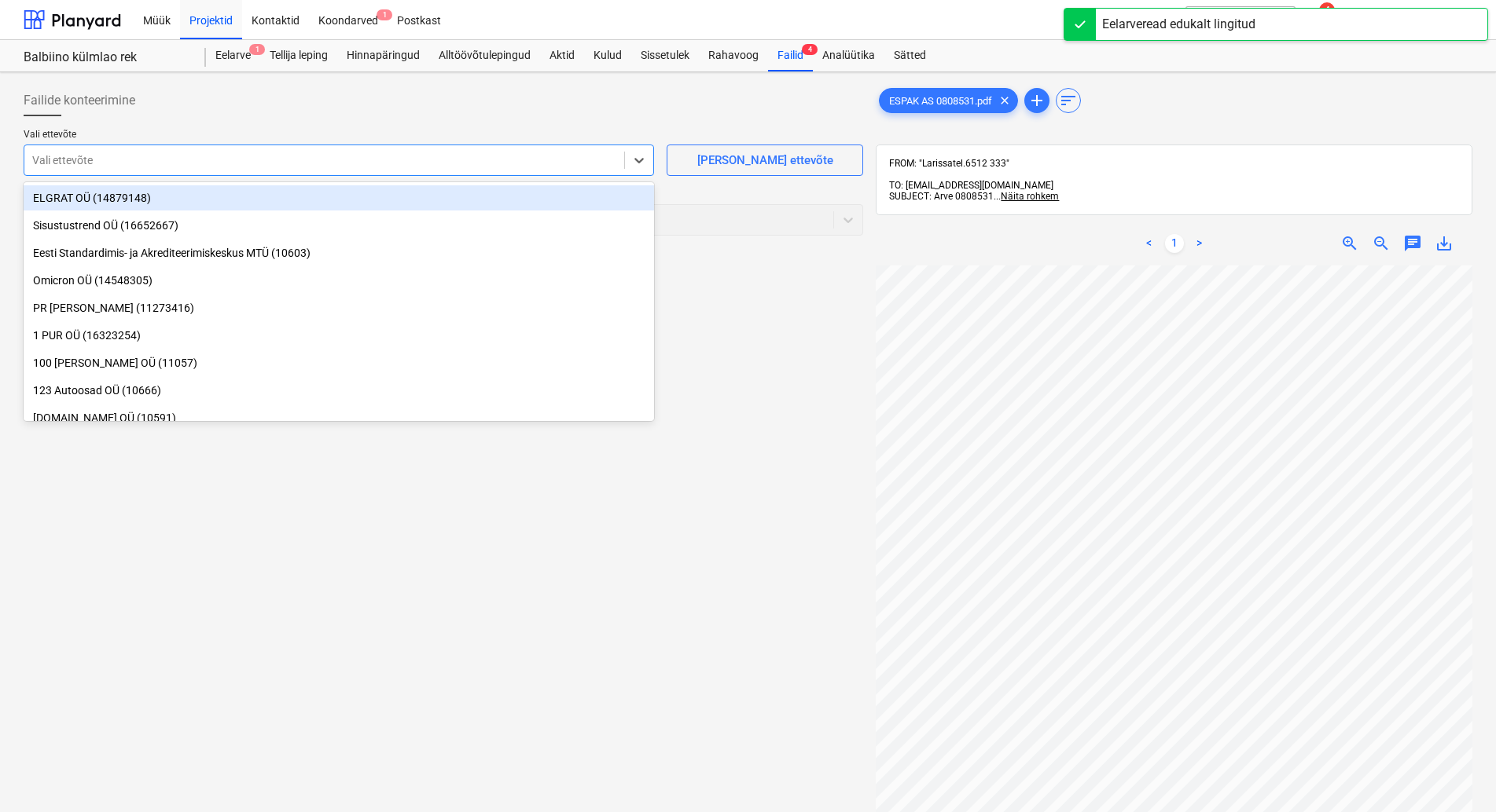
click at [202, 158] on div at bounding box center [324, 160] width 584 height 16
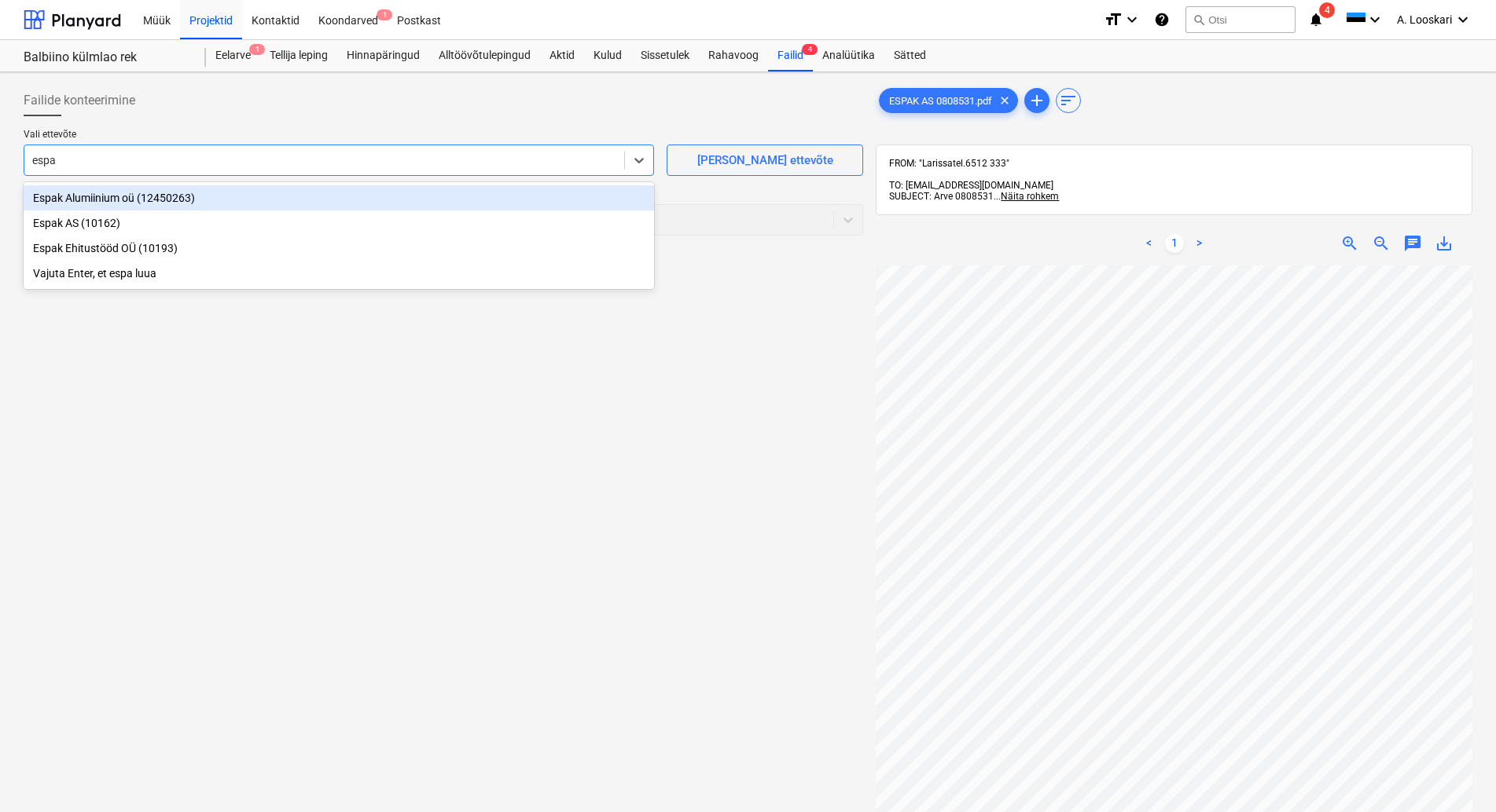
type input "espak"
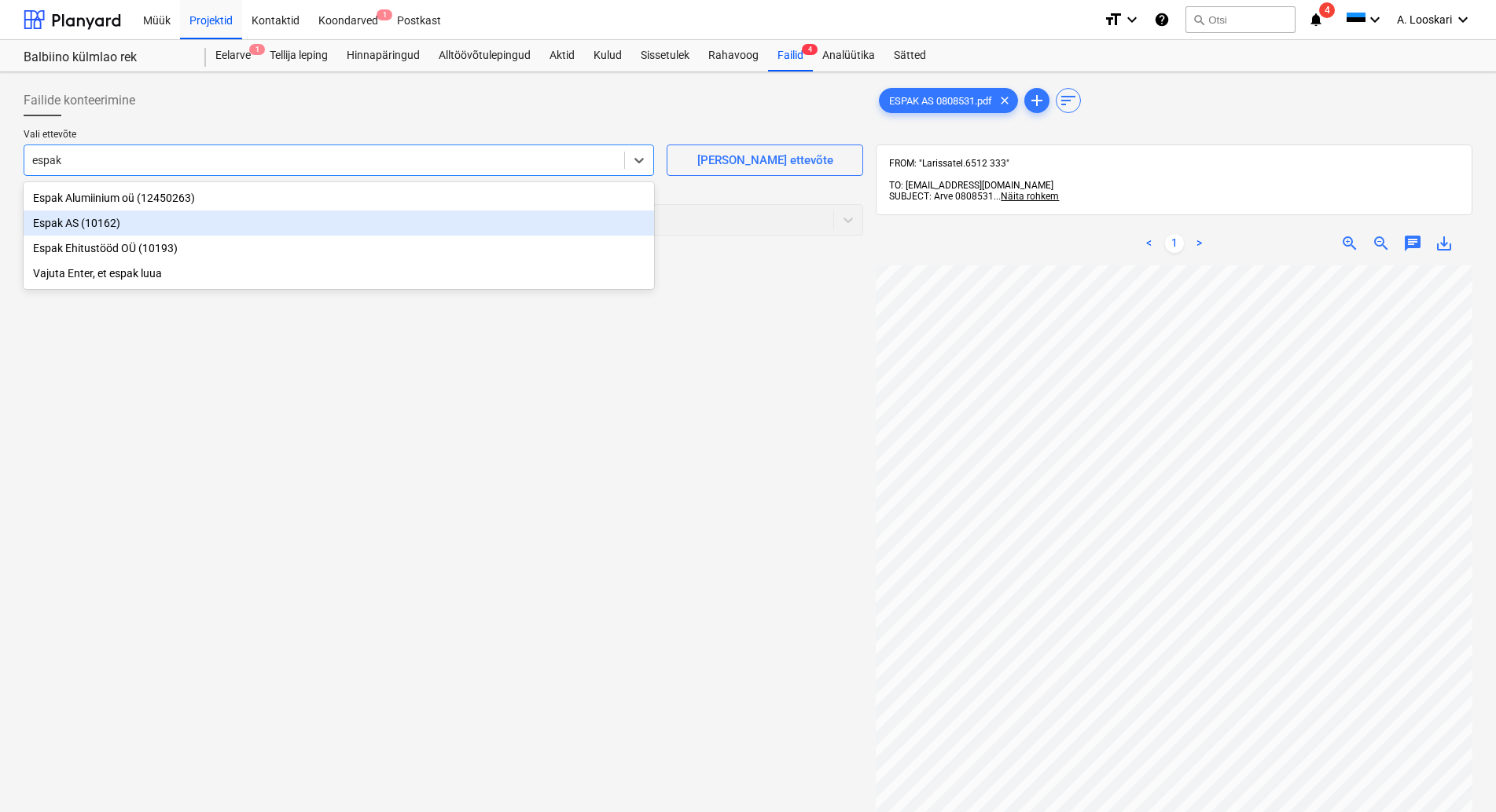
click at [199, 219] on div "Espak AS (10162)" at bounding box center [339, 224] width 630 height 25
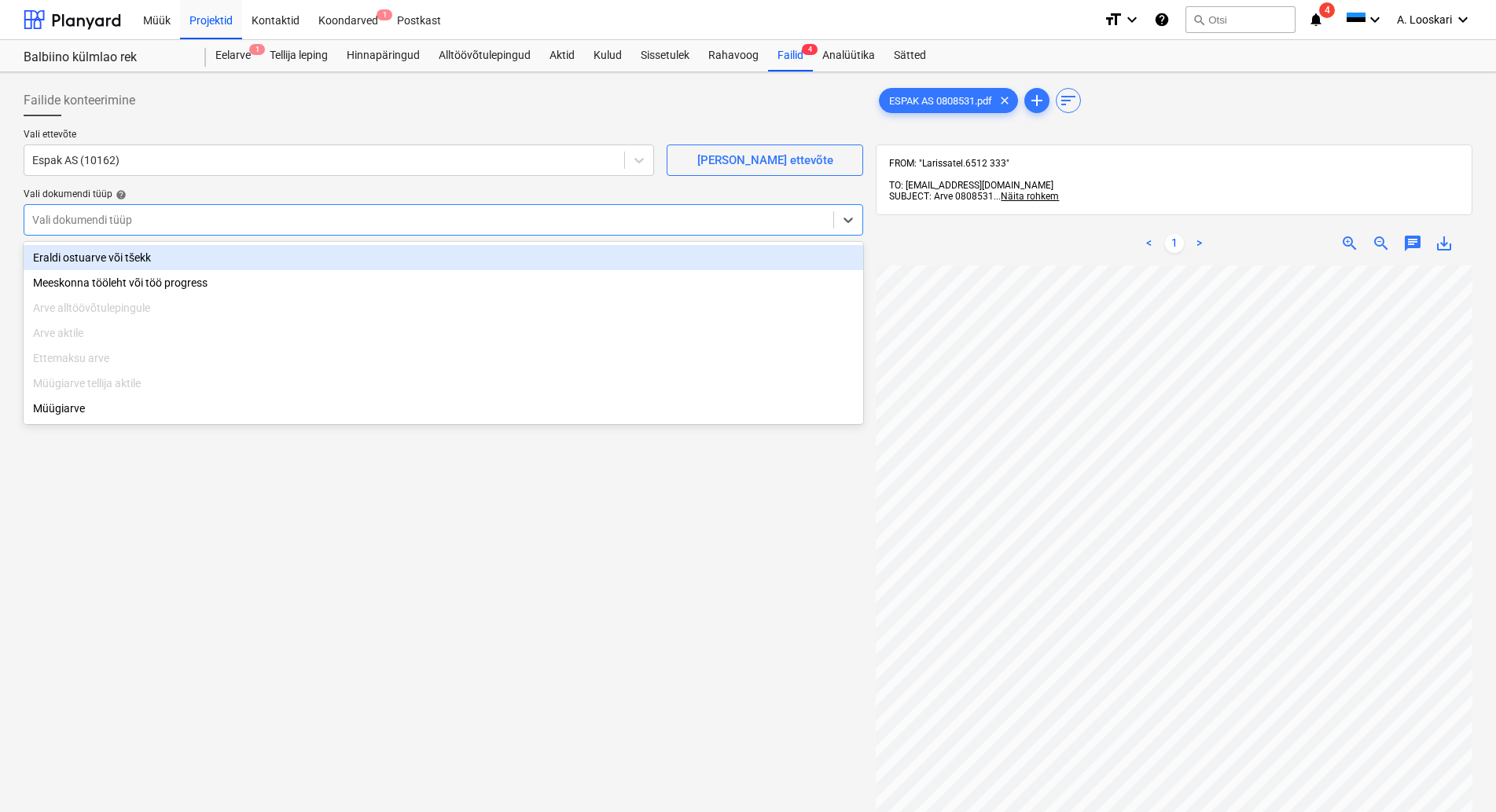
click at [196, 221] on div at bounding box center [429, 220] width 793 height 16
click at [224, 257] on div "Eraldi ostuarve või tšekk" at bounding box center [443, 258] width 839 height 25
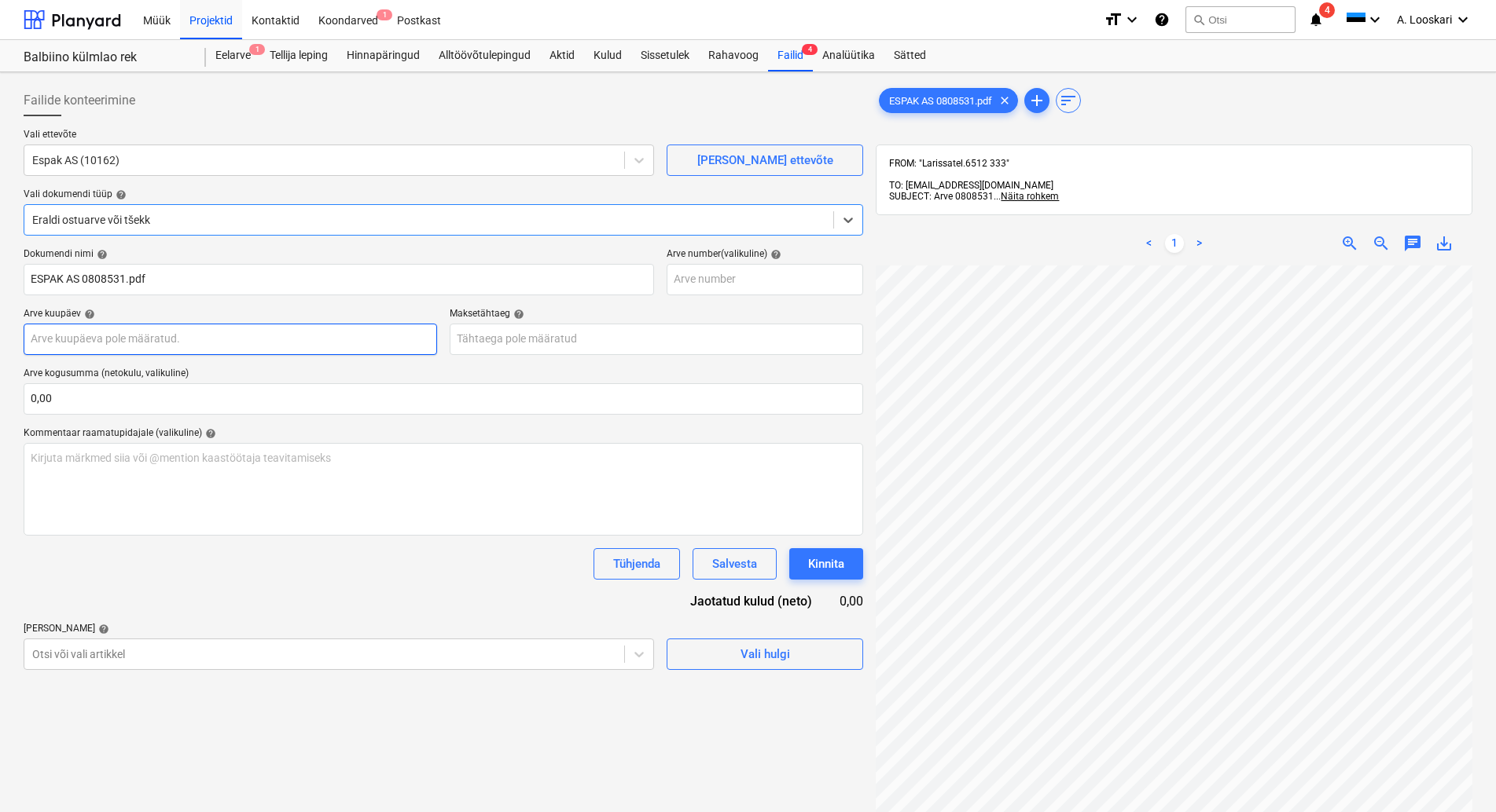
click at [221, 336] on input "text" at bounding box center [230, 339] width 413 height 31
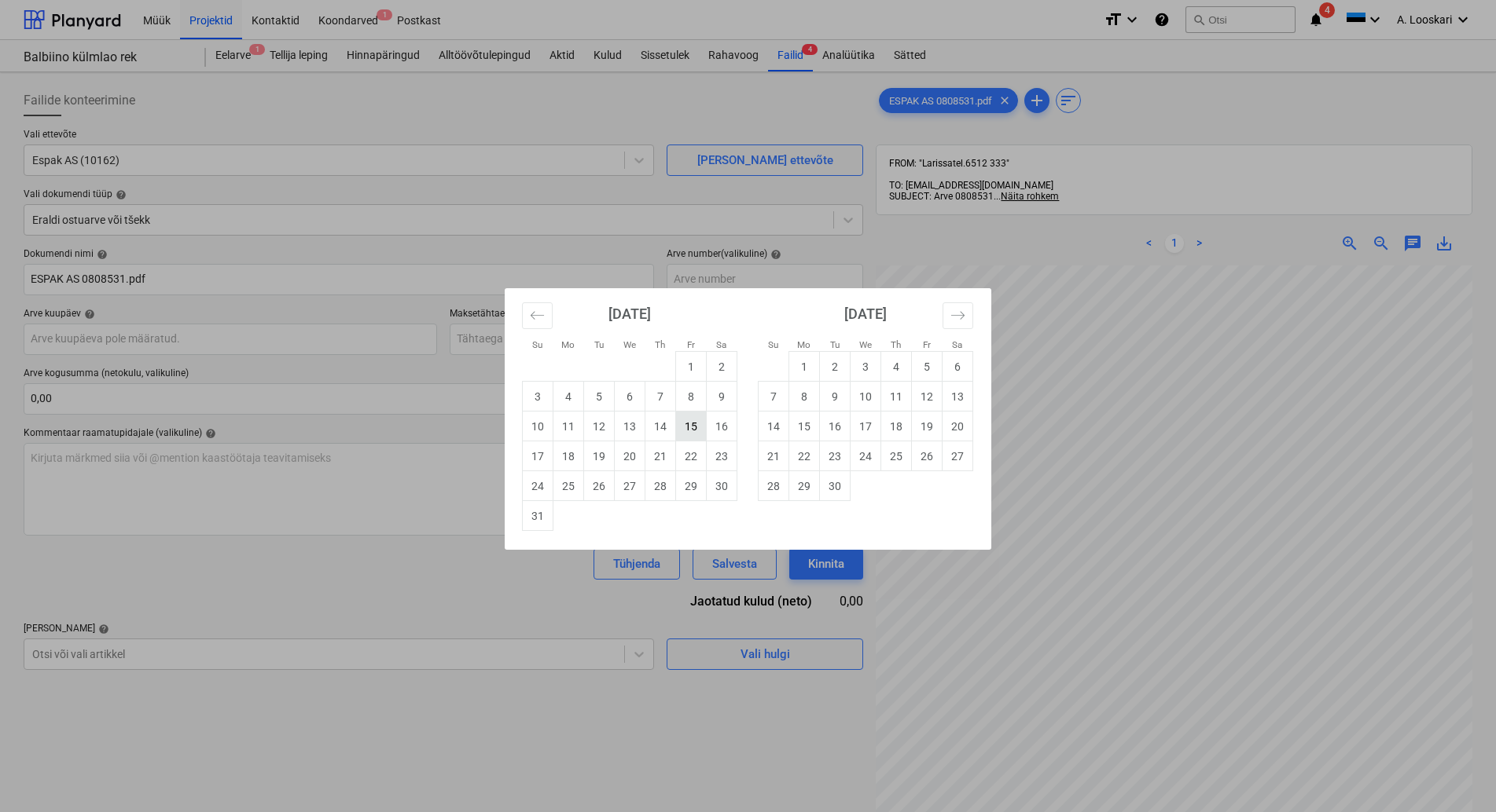
click at [689, 428] on td "15" at bounding box center [691, 426] width 30 height 30
type input "[DATE]"
click at [573, 340] on input "text" at bounding box center [657, 339] width 413 height 31
click at [774, 423] on td "14" at bounding box center [773, 426] width 30 height 30
type input "[DATE]"
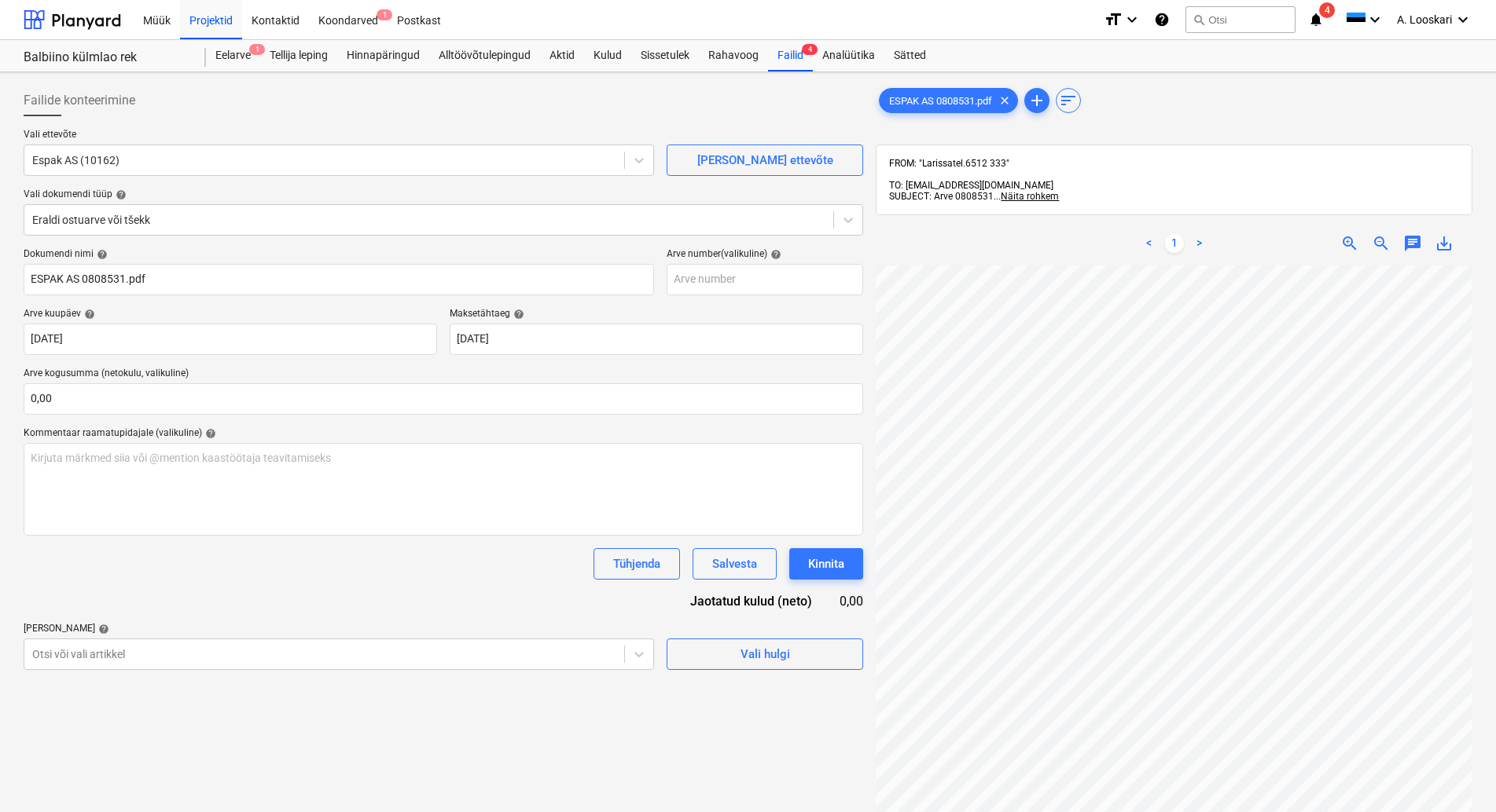
scroll to position [7, 116]
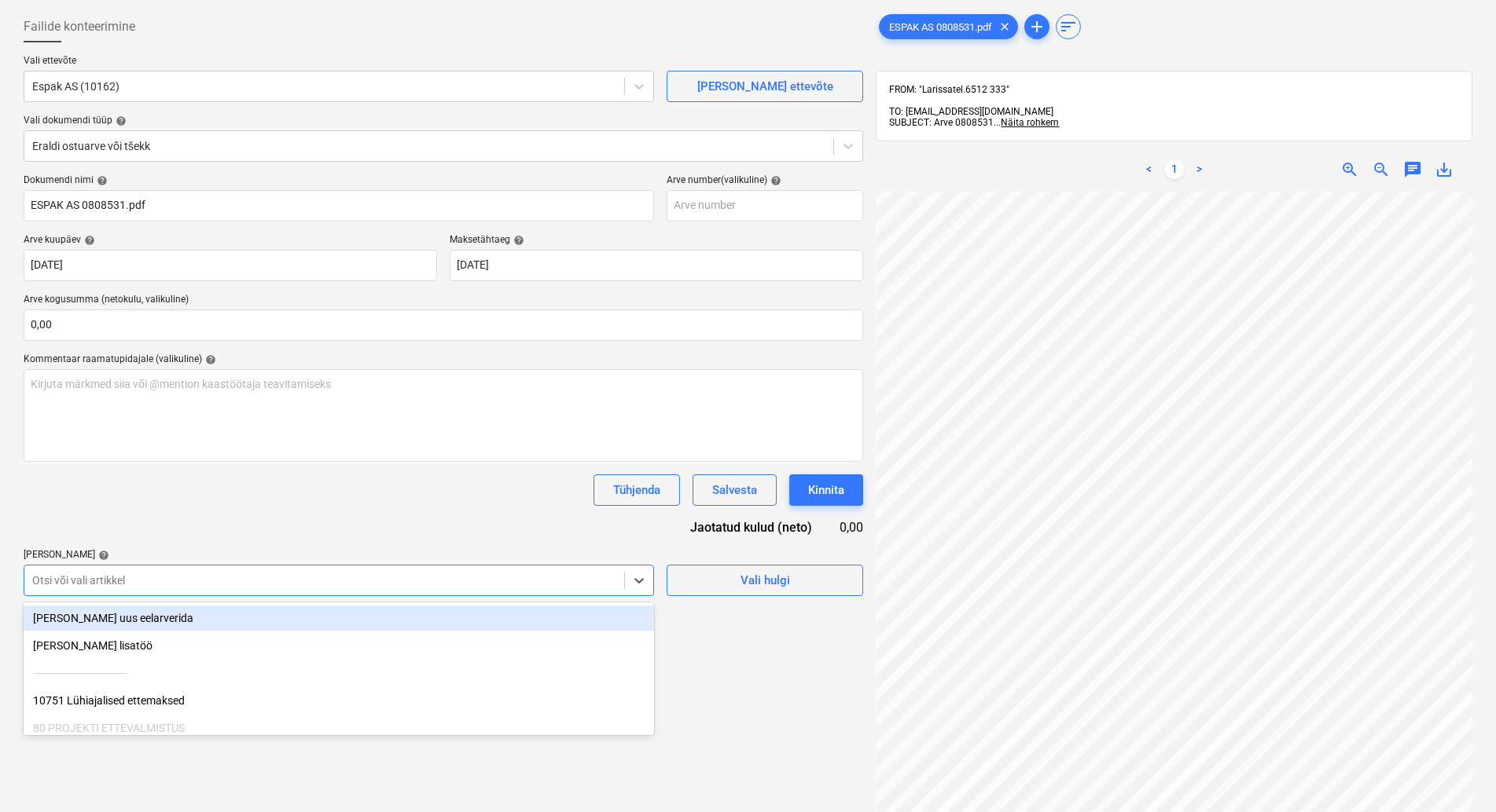
click at [182, 660] on body "Müük Projektid Kontaktid Koondarved 1 Postkast format_size keyboard_arrow_down …" at bounding box center [748, 332] width 1496 height 812
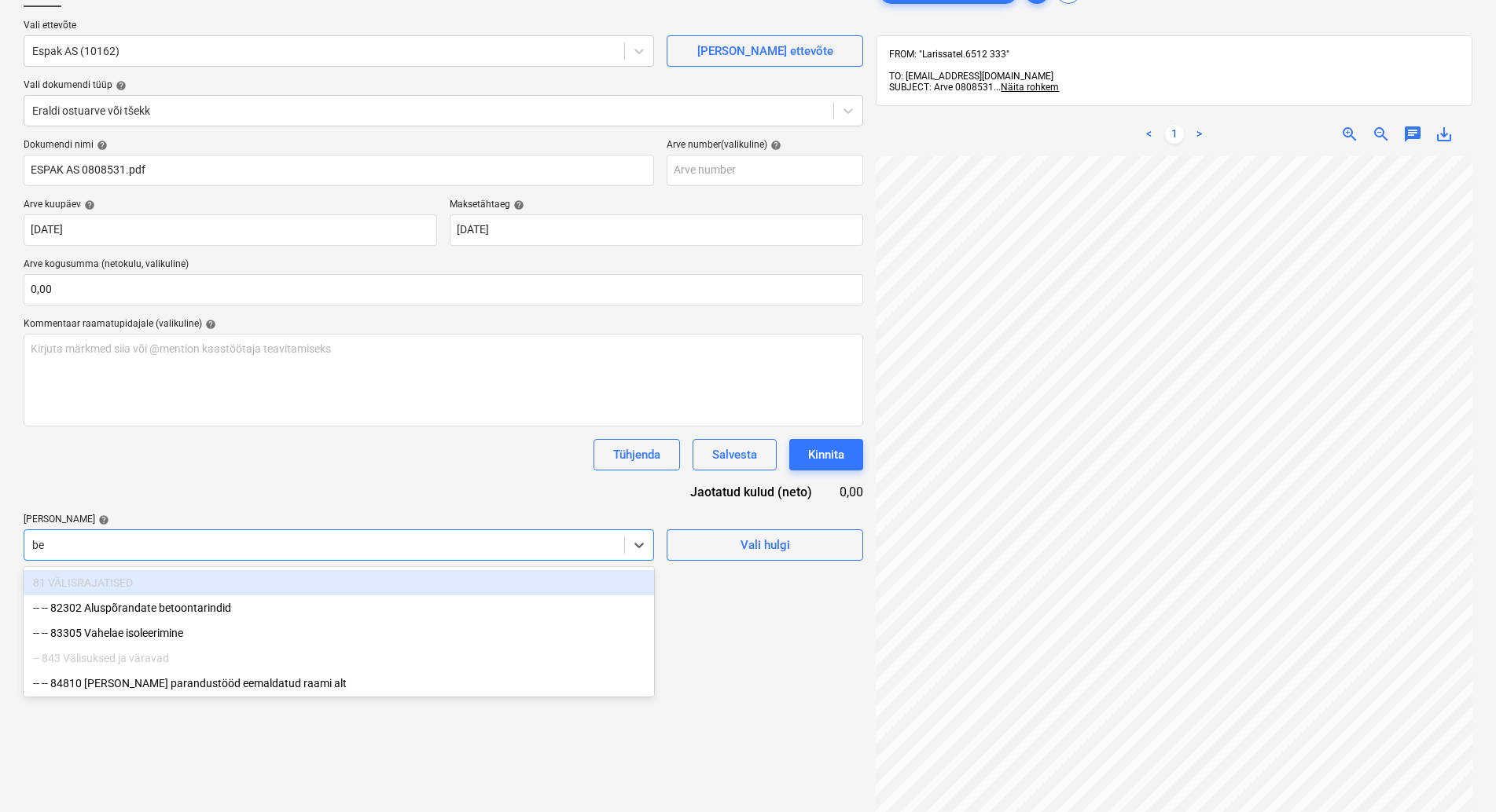
type input "bet"
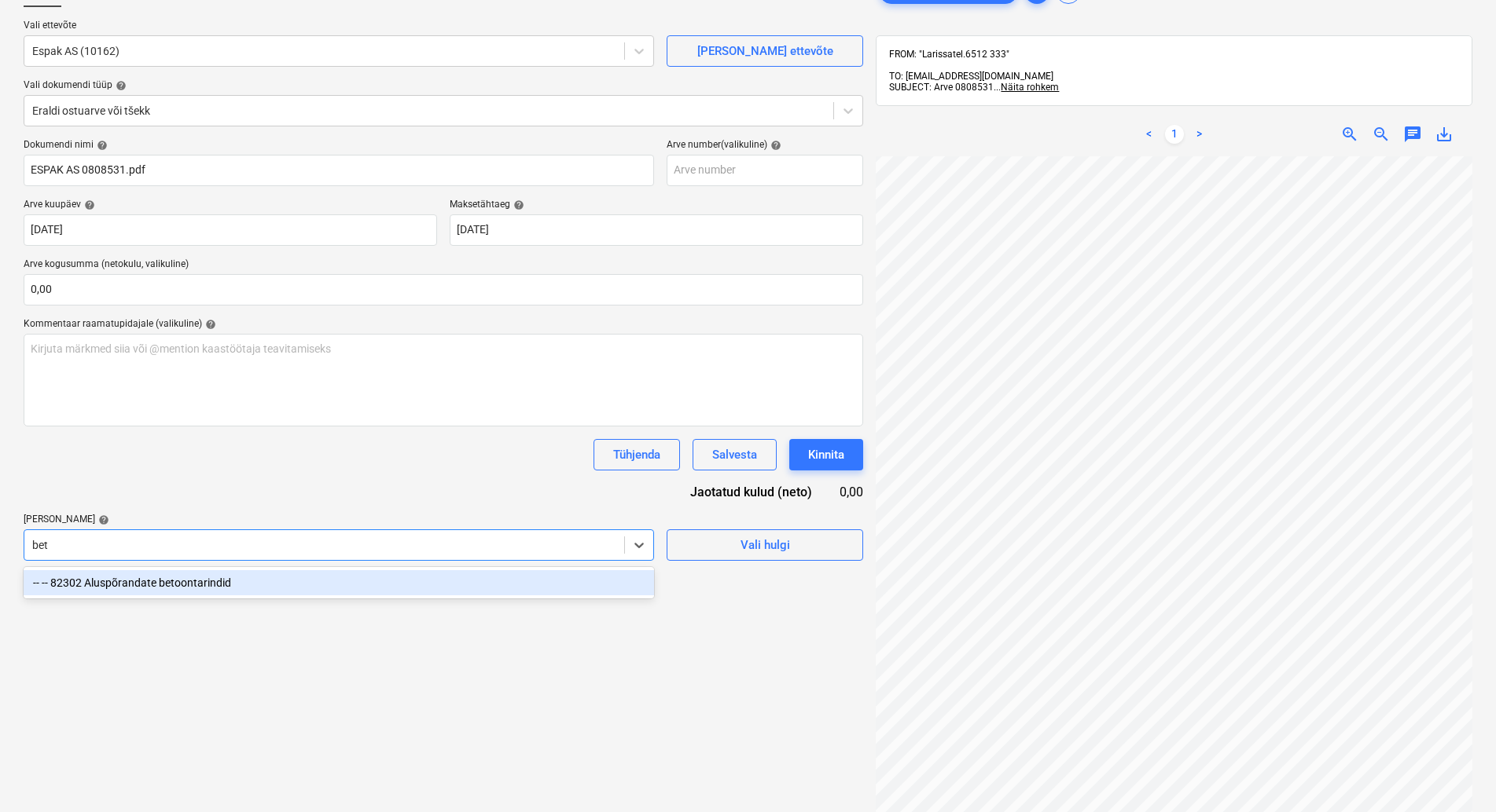
click at [182, 583] on div "-- -- 82302 Aluspõrandate betoontarindid" at bounding box center [339, 583] width 630 height 25
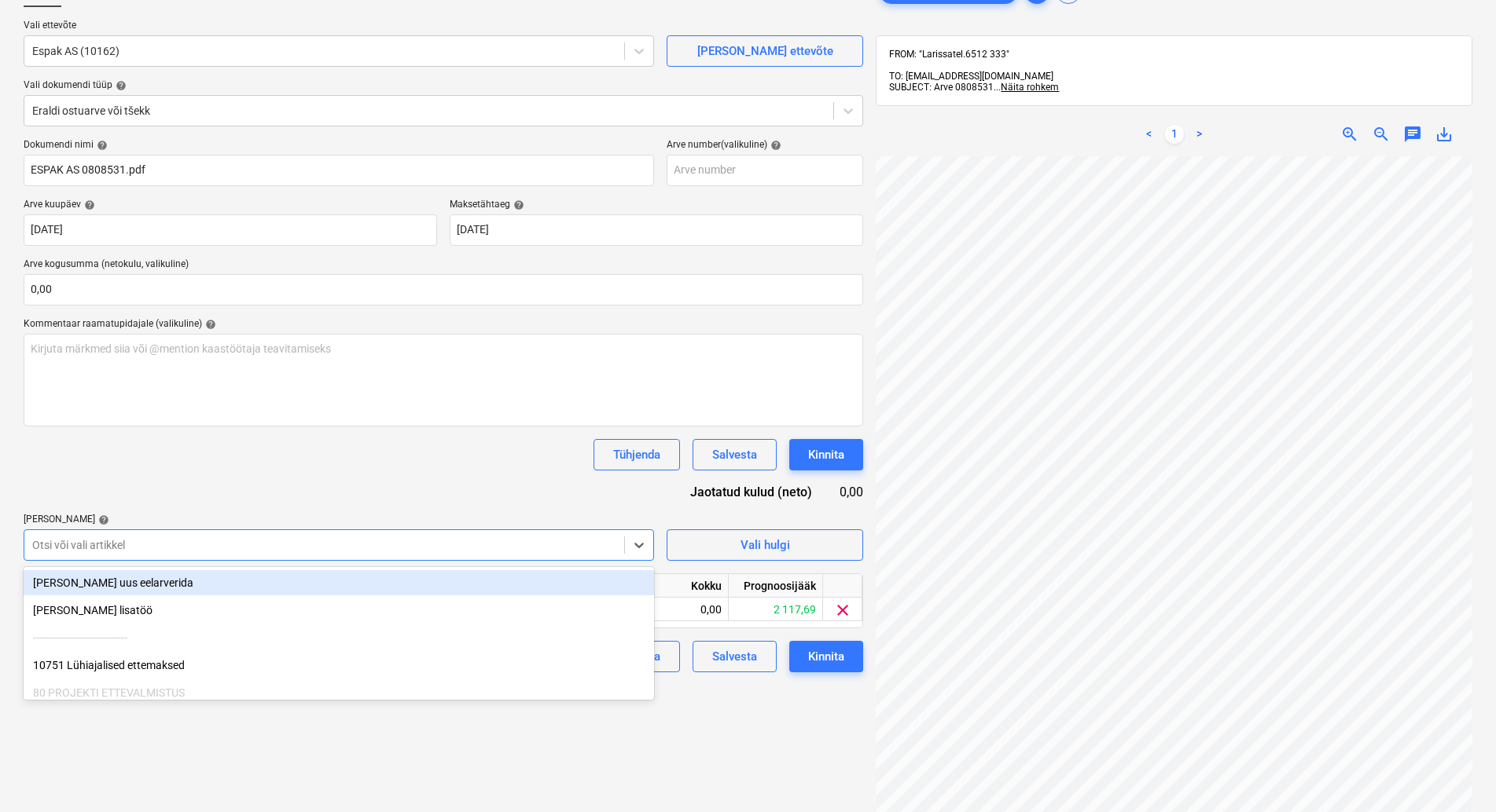
drag, startPoint x: 457, startPoint y: 450, endPoint x: 568, endPoint y: 577, distance: 168.7
click at [457, 454] on div "Tühjenda Salvesta Kinnita" at bounding box center [443, 455] width 839 height 31
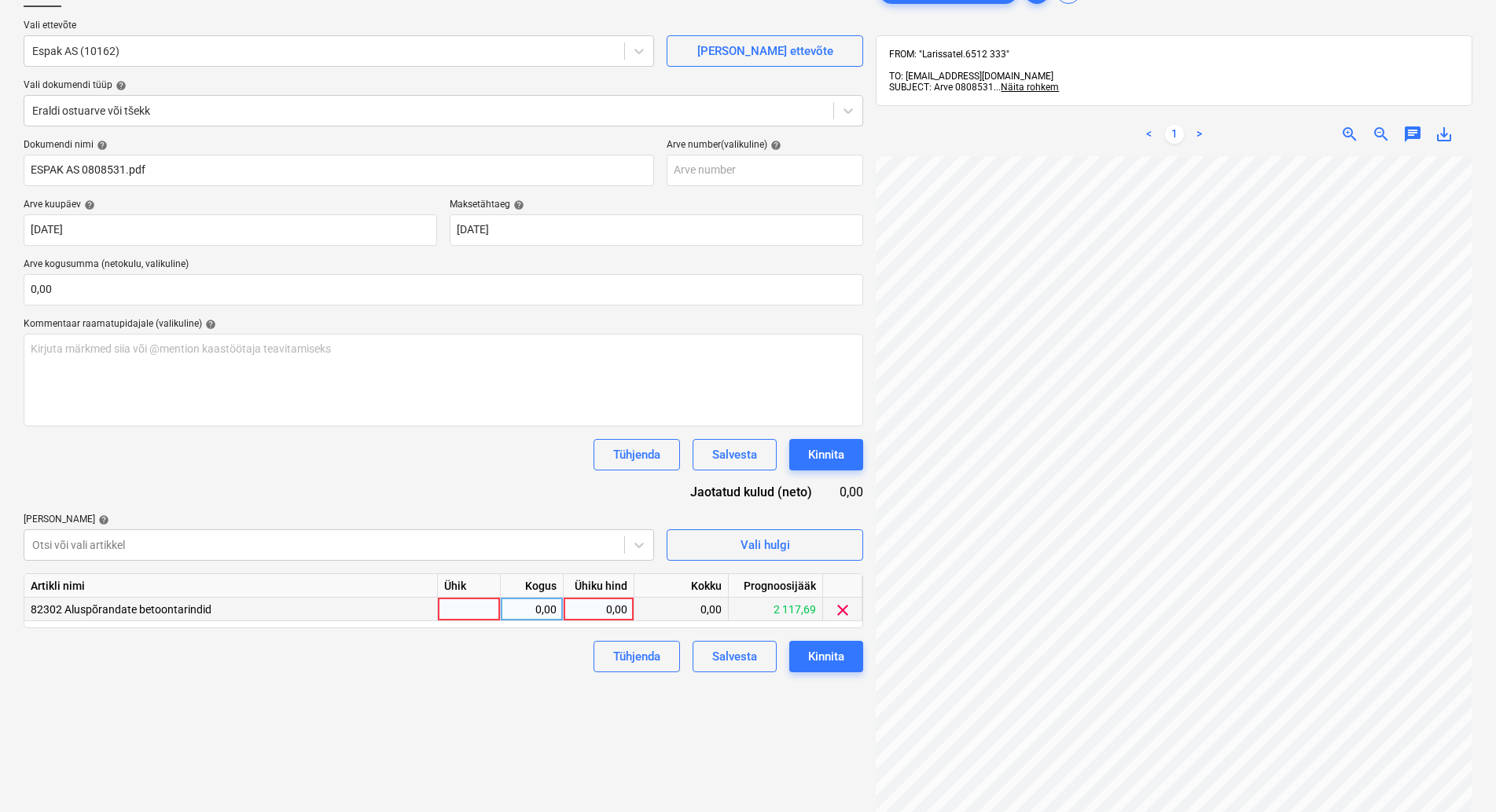
click at [461, 608] on div at bounding box center [469, 610] width 63 height 24
type input "kmpl"
click at [519, 606] on div "0,00" at bounding box center [532, 610] width 49 height 24
type input "1"
click at [584, 608] on div "0,00" at bounding box center [599, 610] width 58 height 24
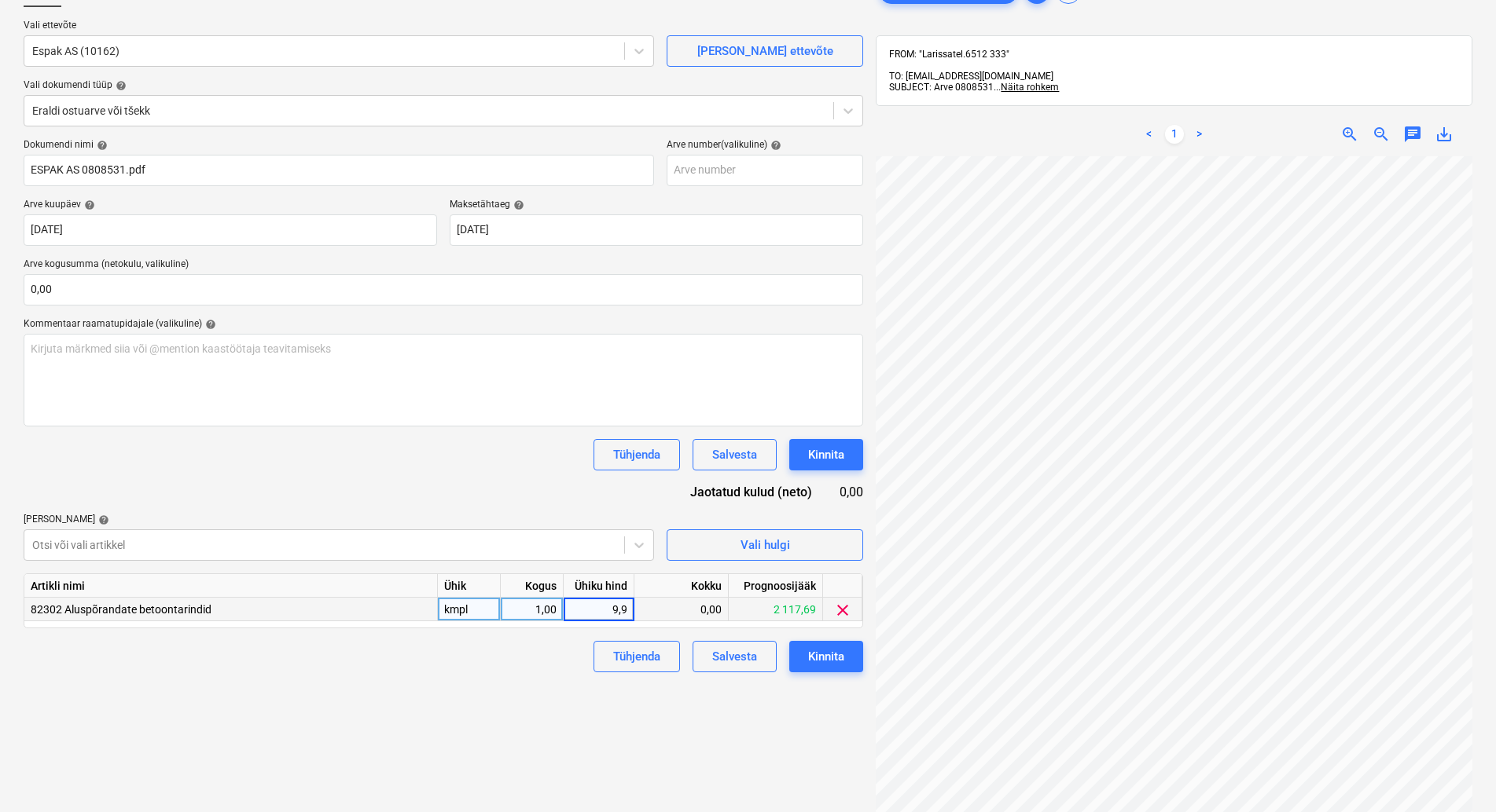
type input "9,94"
click at [420, 704] on div "Failide konteerimine Vali ettevõte Espak AS (10162) [PERSON_NAME] uus ettevõte …" at bounding box center [443, 450] width 852 height 962
click at [840, 649] on div "Kinnita" at bounding box center [826, 657] width 36 height 20
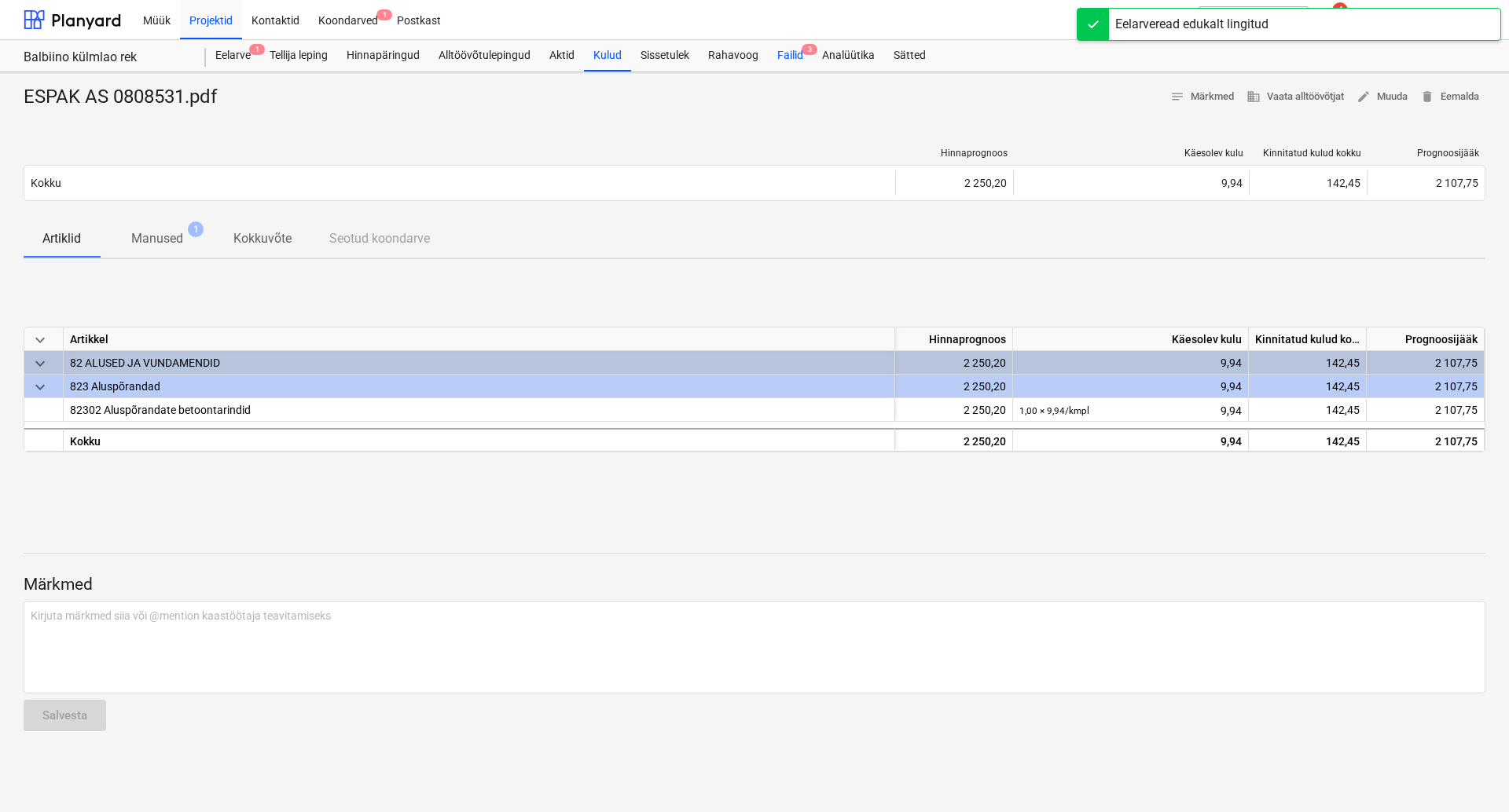
drag, startPoint x: 793, startPoint y: 49, endPoint x: 790, endPoint y: 57, distance: 8.5
click at [793, 50] on div "Failid 3" at bounding box center [790, 55] width 45 height 31
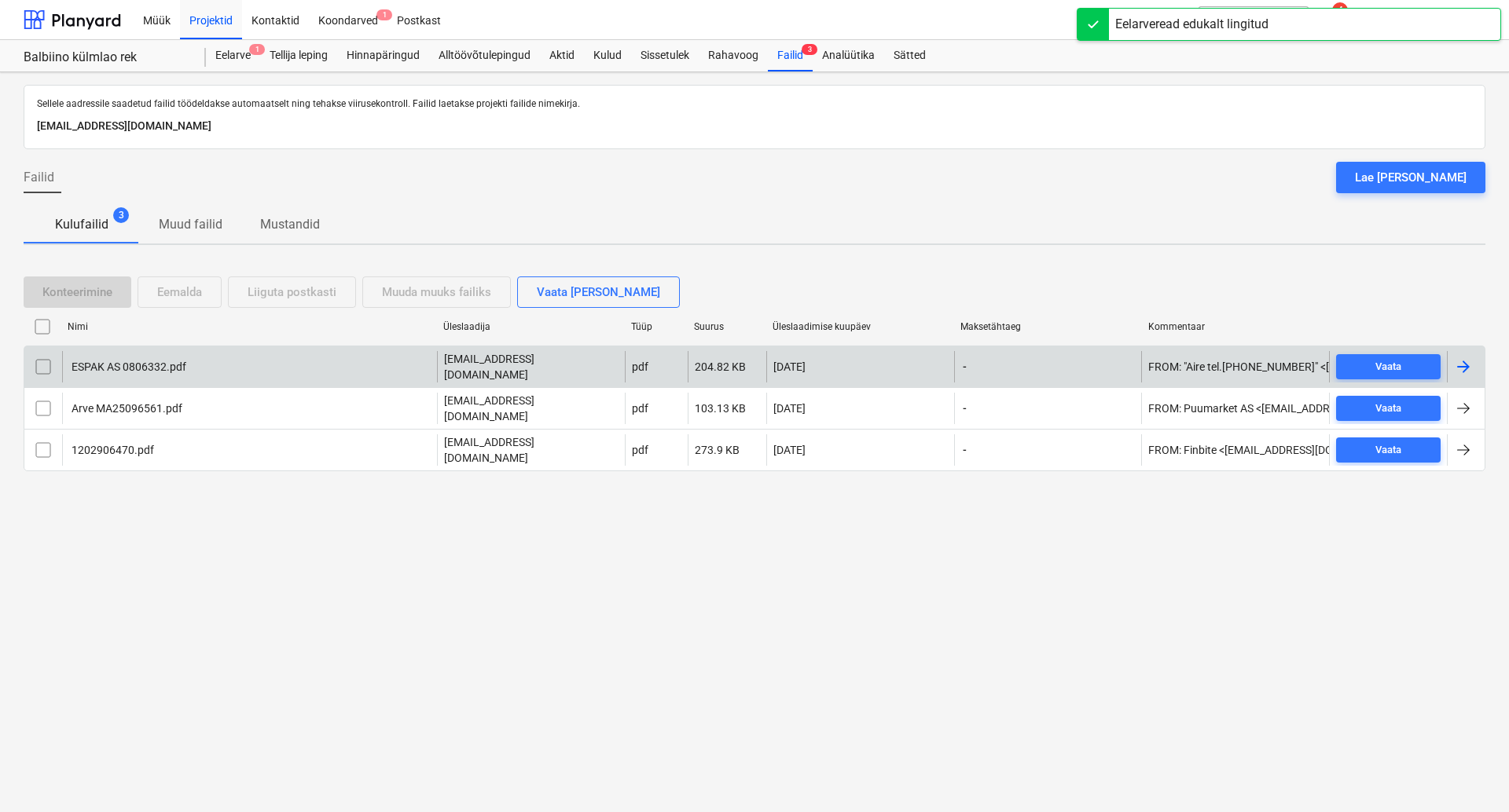
click at [164, 369] on div "ESPAK AS 0806332.pdf" at bounding box center [128, 367] width 117 height 13
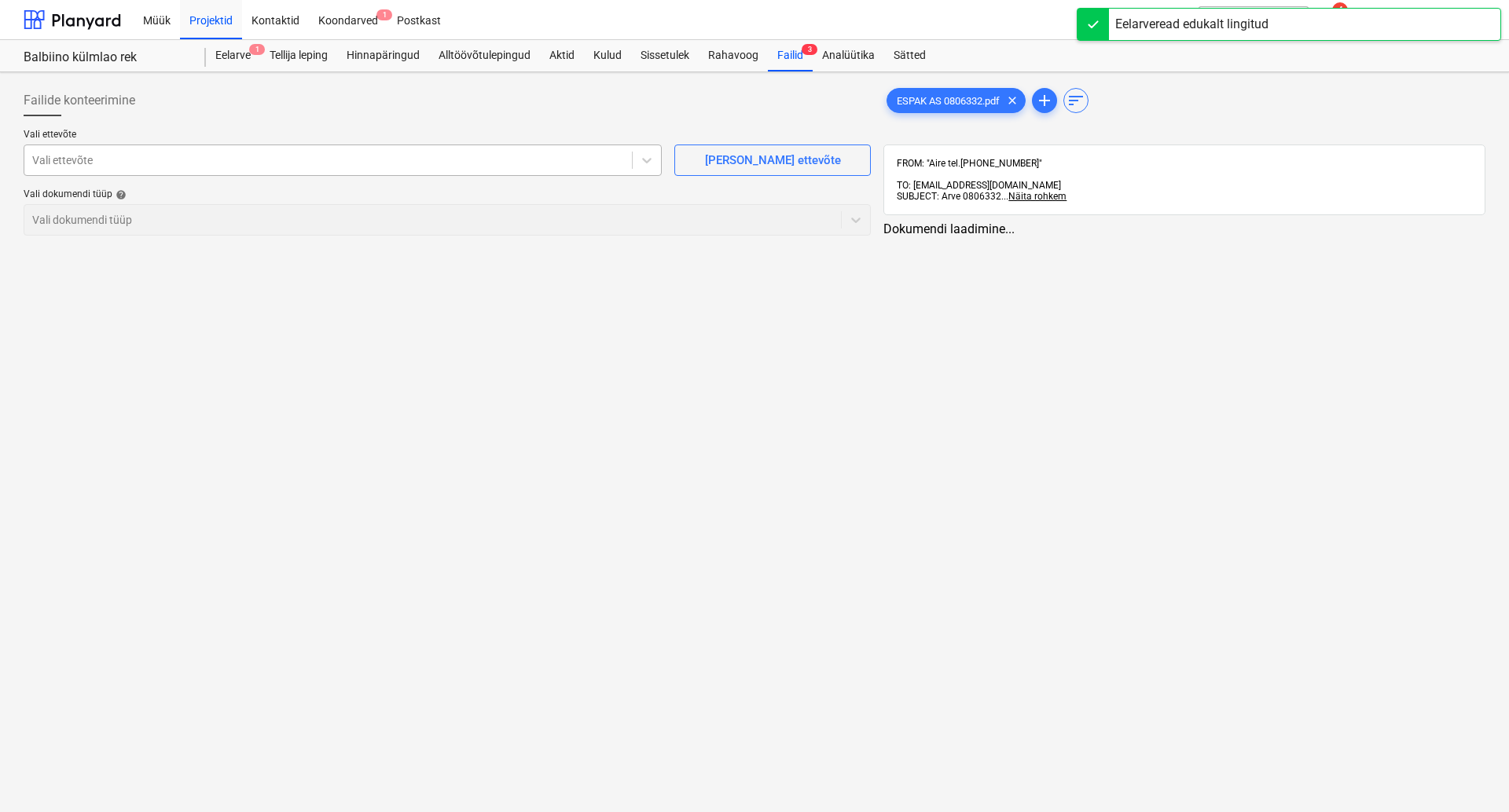
click at [176, 165] on div at bounding box center [328, 160] width 592 height 16
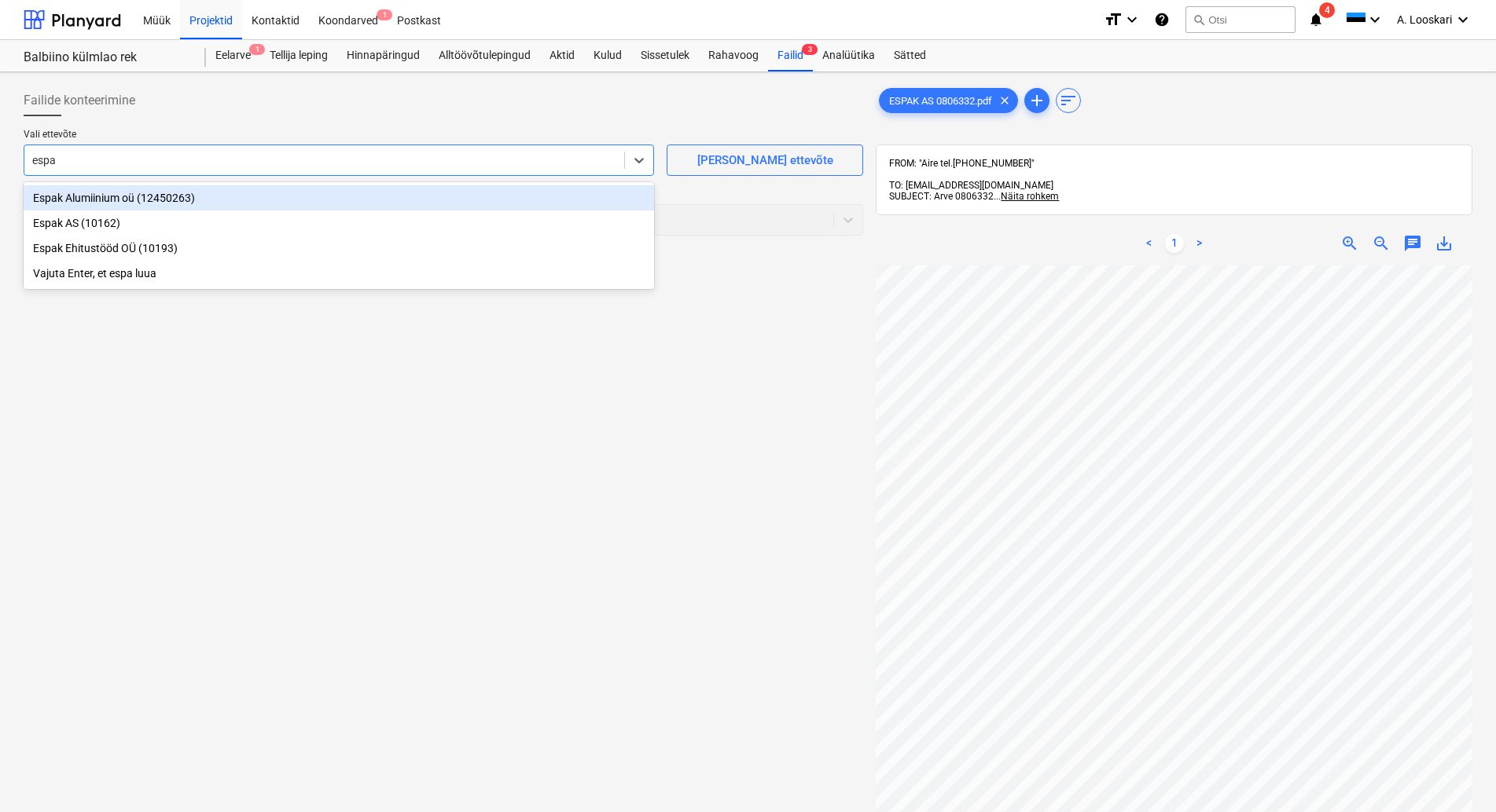
type input "espak"
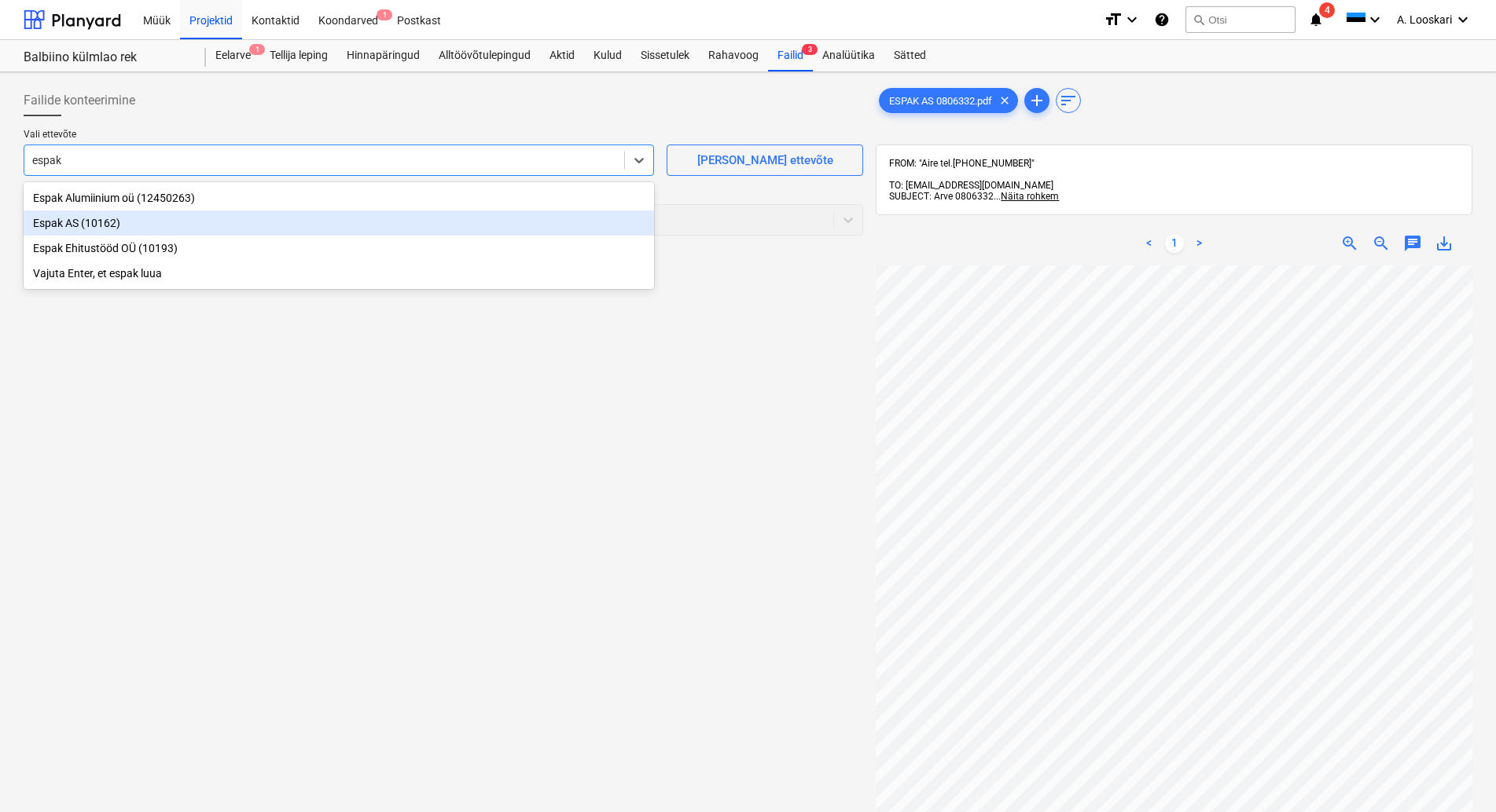
click at [173, 219] on div "Espak AS (10162)" at bounding box center [339, 224] width 630 height 25
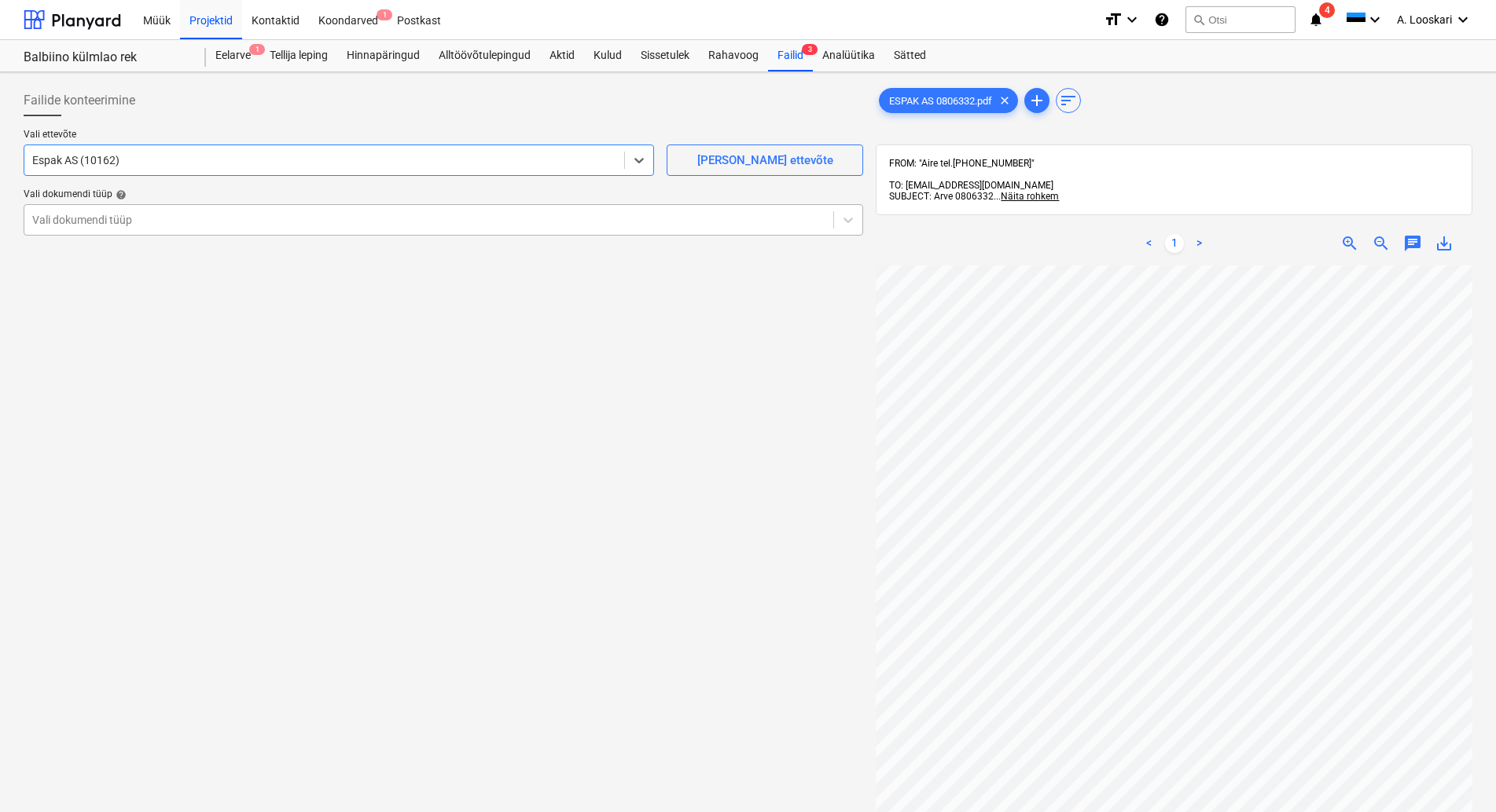
click at [169, 217] on div at bounding box center [429, 220] width 793 height 16
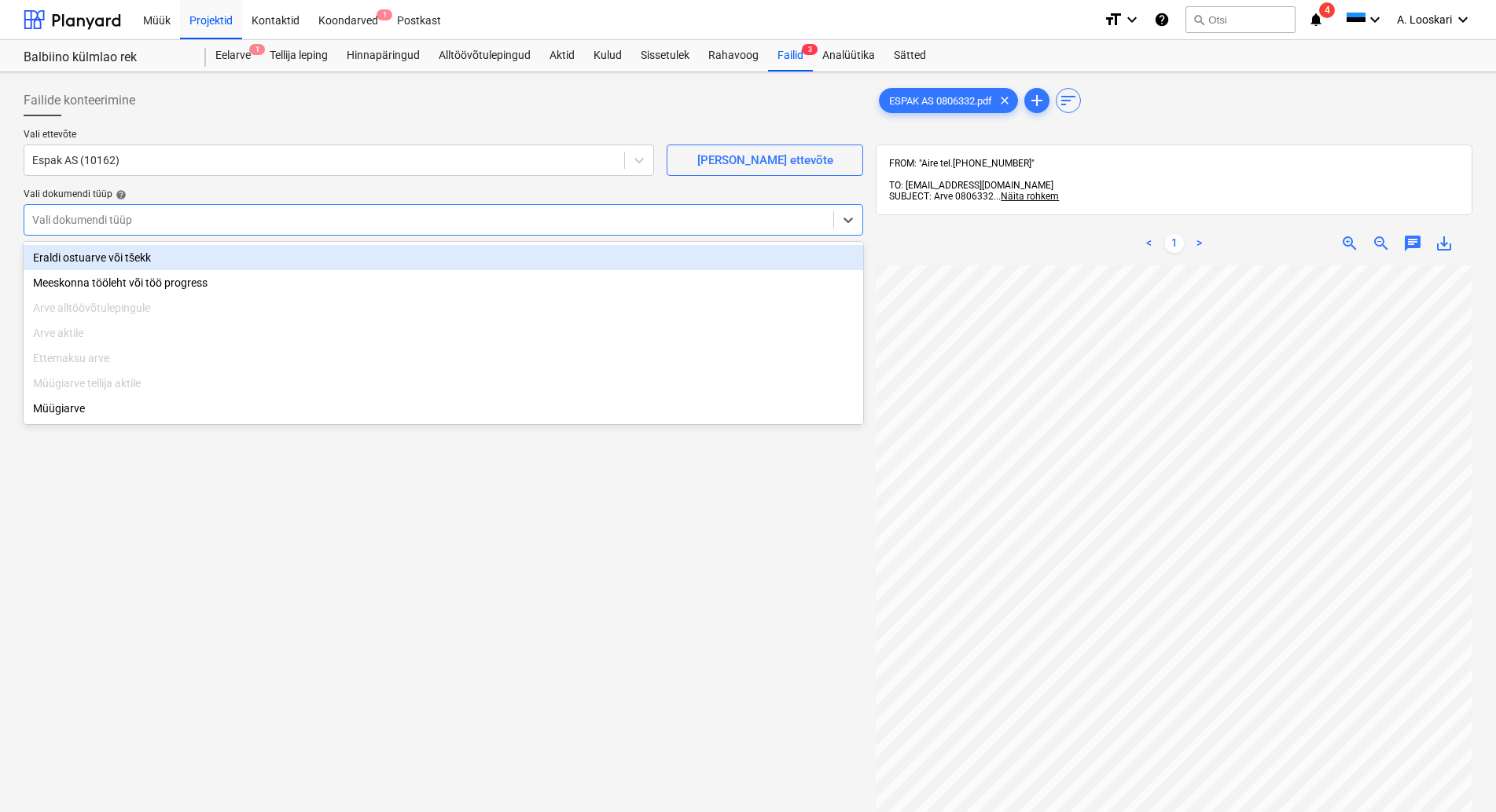
click at [182, 257] on div "Eraldi ostuarve või tšekk" at bounding box center [443, 258] width 839 height 25
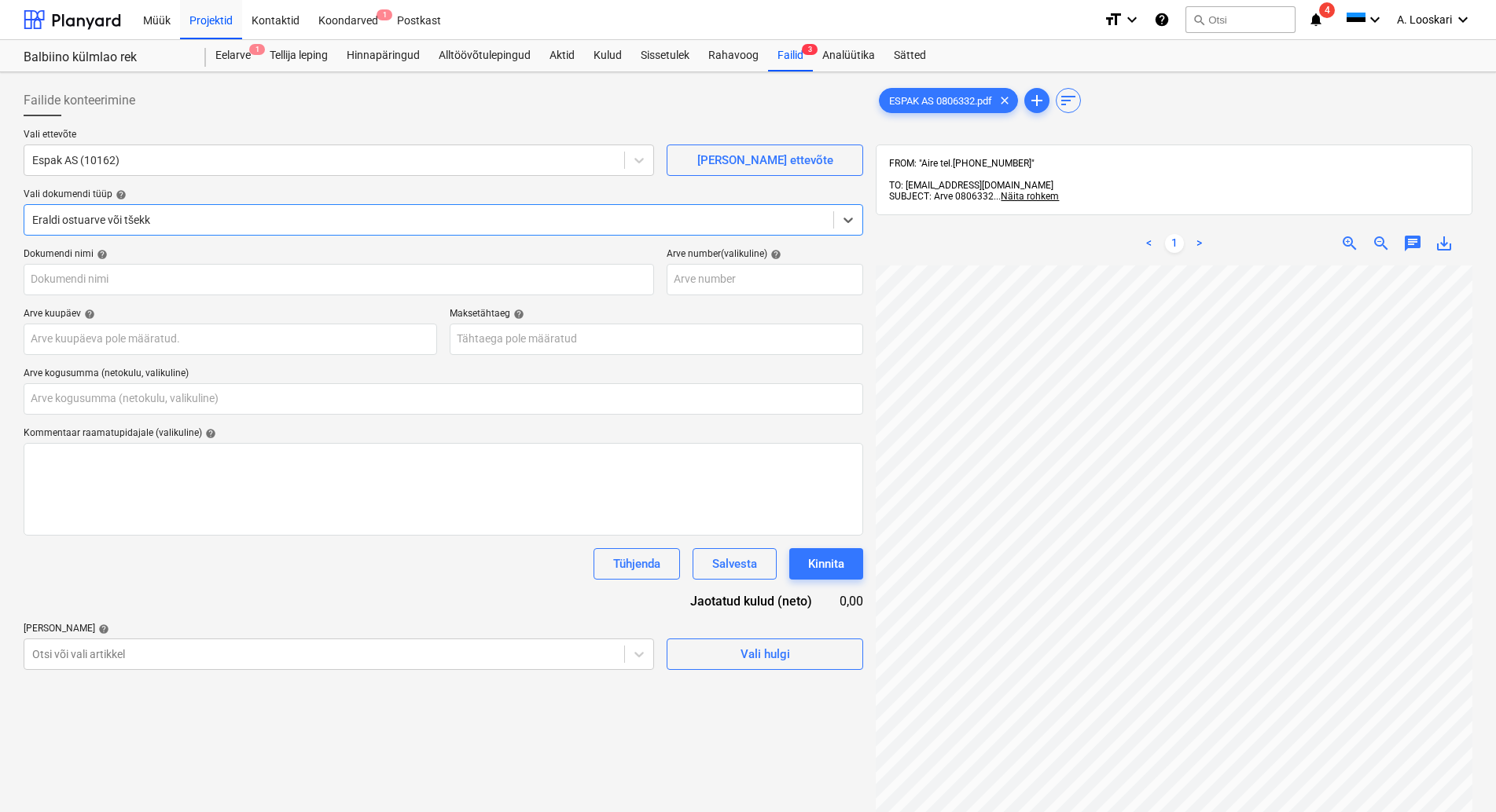
type input "ESPAK AS 0806332.pdf"
type input "0,00"
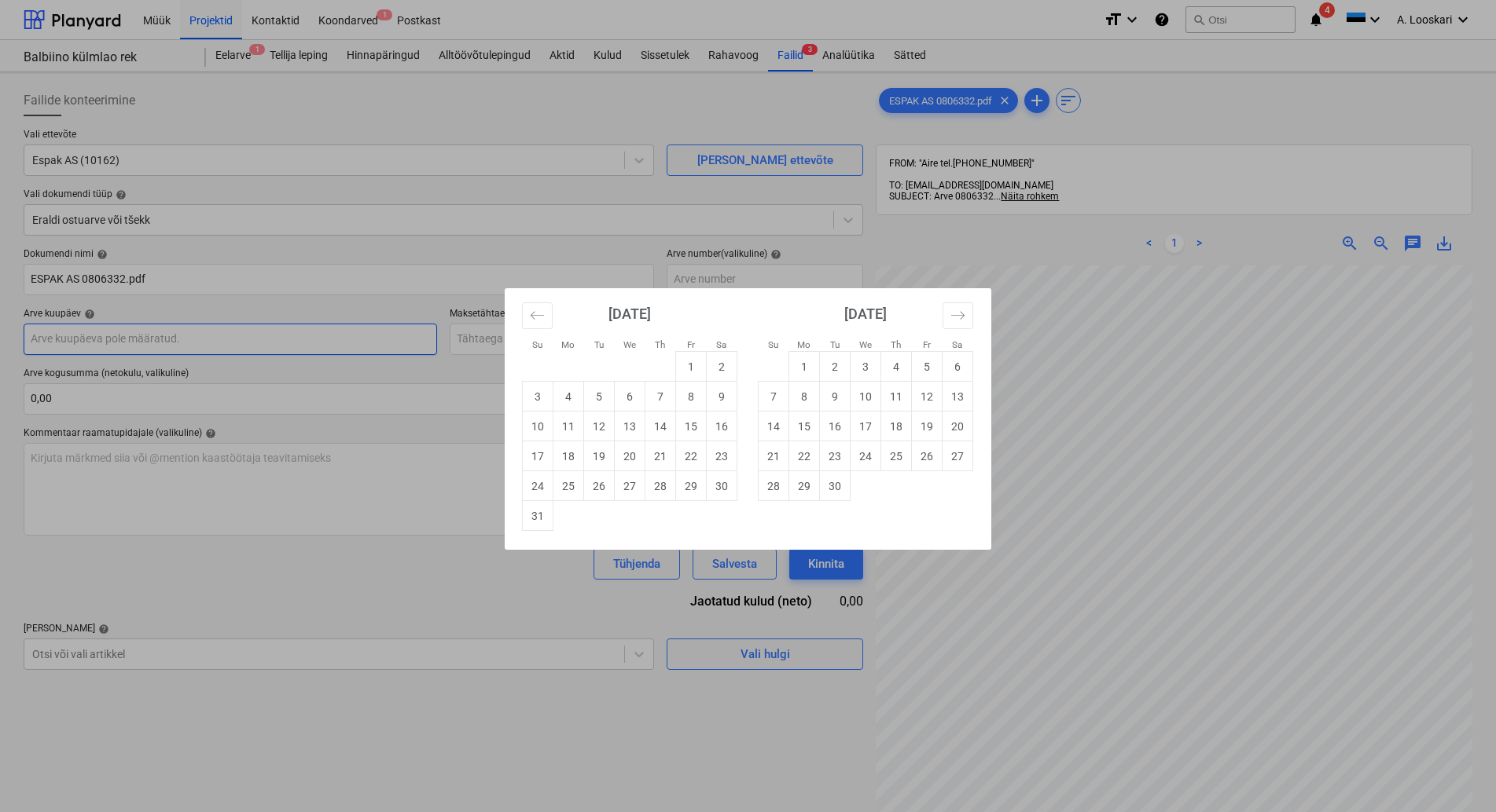
click at [188, 342] on input "text" at bounding box center [230, 339] width 413 height 31
click at [188, 342] on div "Su Mo Tu We Th Fr Sa Su Mo Tu We Th Fr Sa [DATE] 1 2 3 4 5 6 7 8 9 10 11 12 13 …" at bounding box center [748, 406] width 1496 height 812
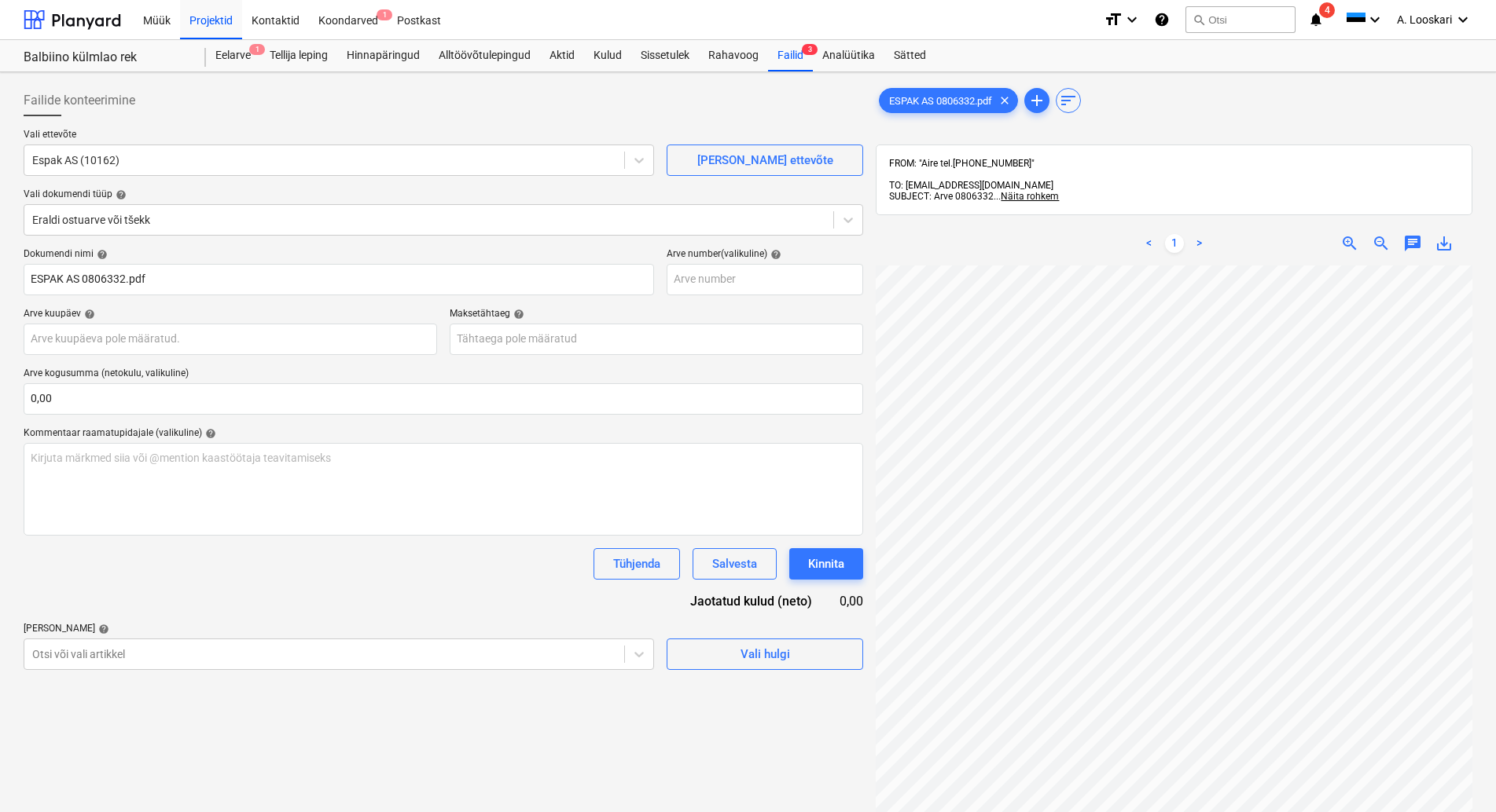
scroll to position [47, 98]
click at [191, 341] on input "text" at bounding box center [230, 339] width 413 height 31
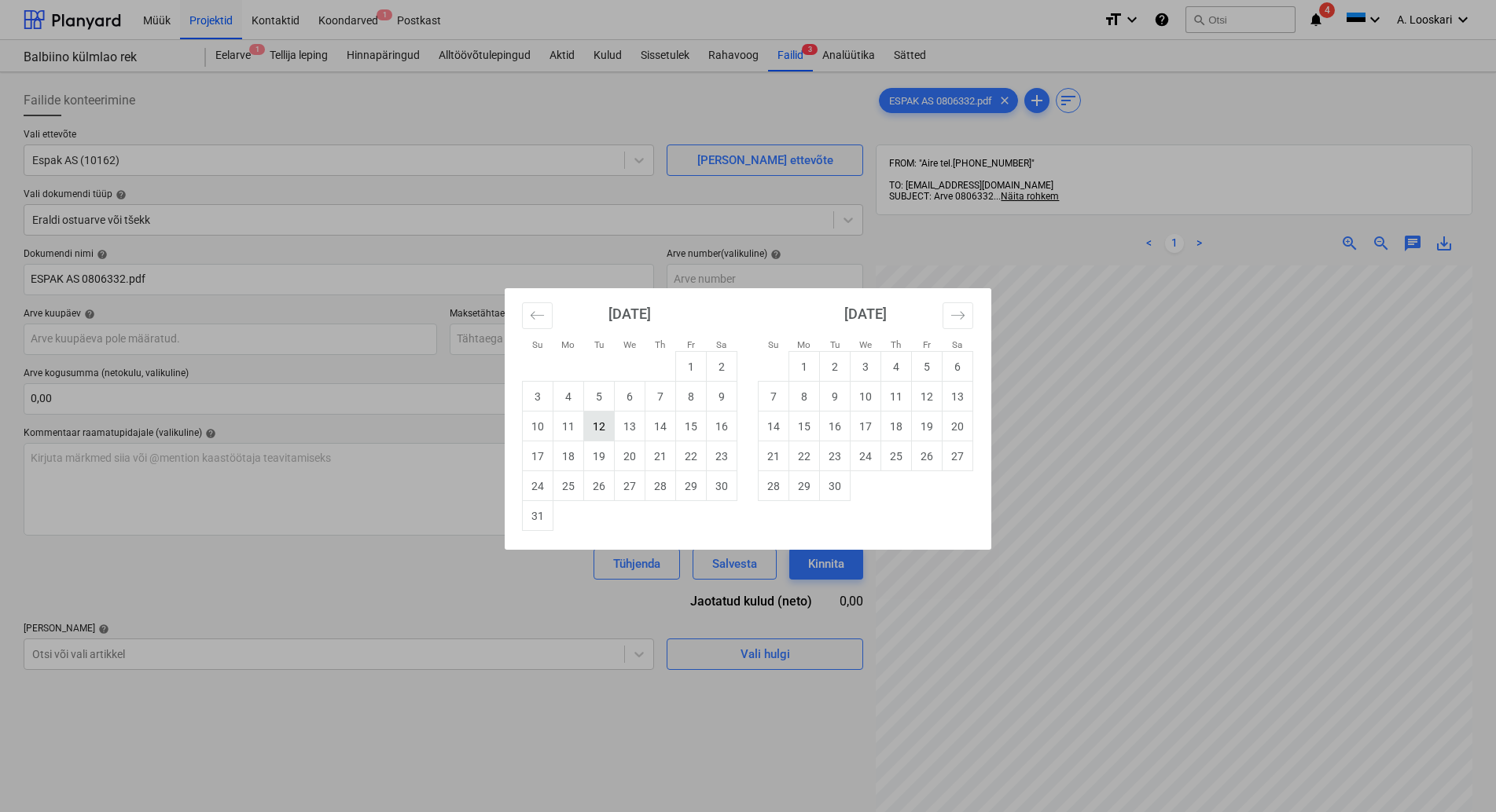
click at [604, 421] on td "12" at bounding box center [599, 426] width 30 height 30
type input "[DATE]"
click at [539, 337] on input "text" at bounding box center [657, 339] width 413 height 31
click at [899, 395] on td "11" at bounding box center [896, 396] width 30 height 30
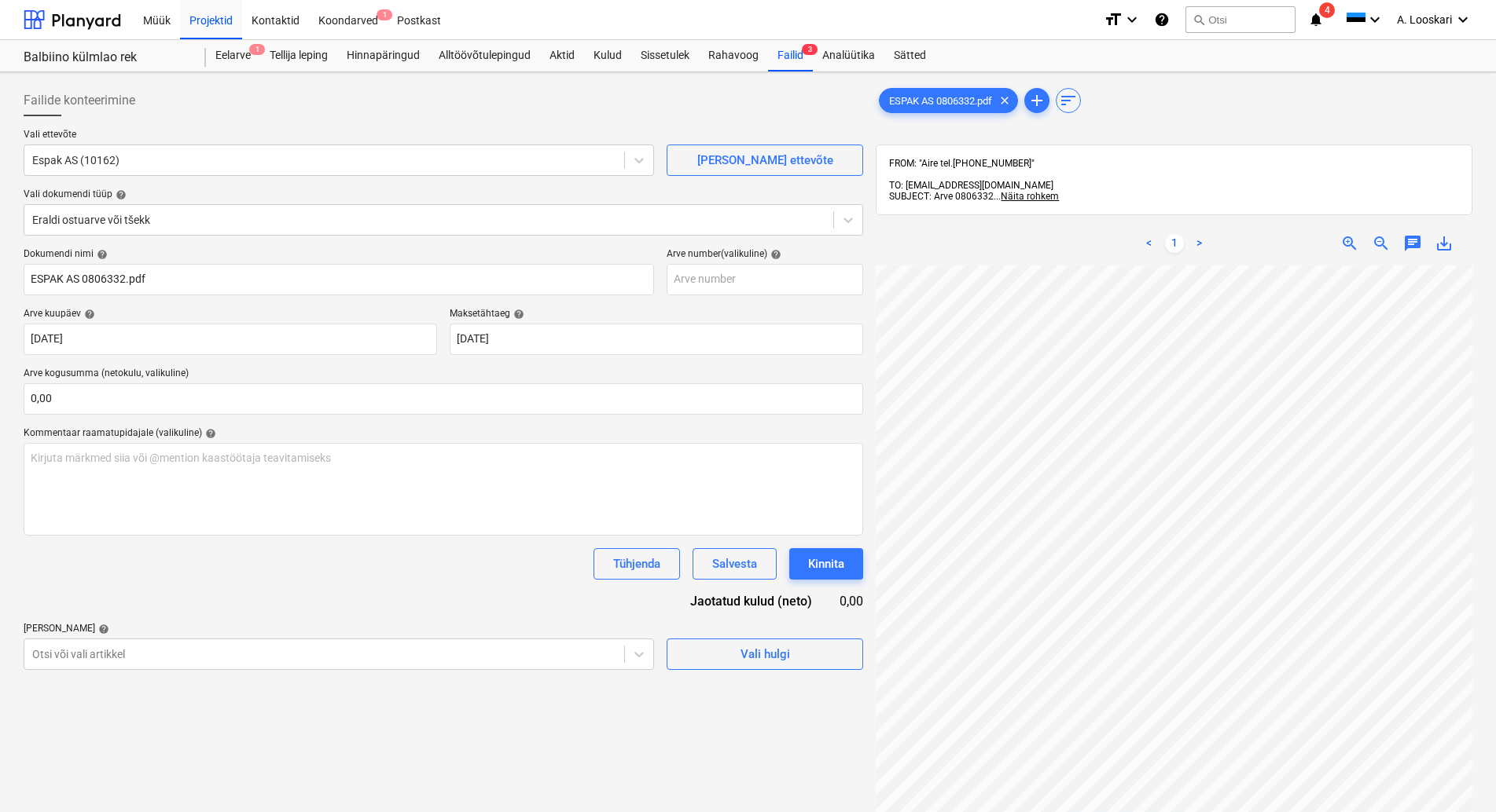
type input "[DATE]"
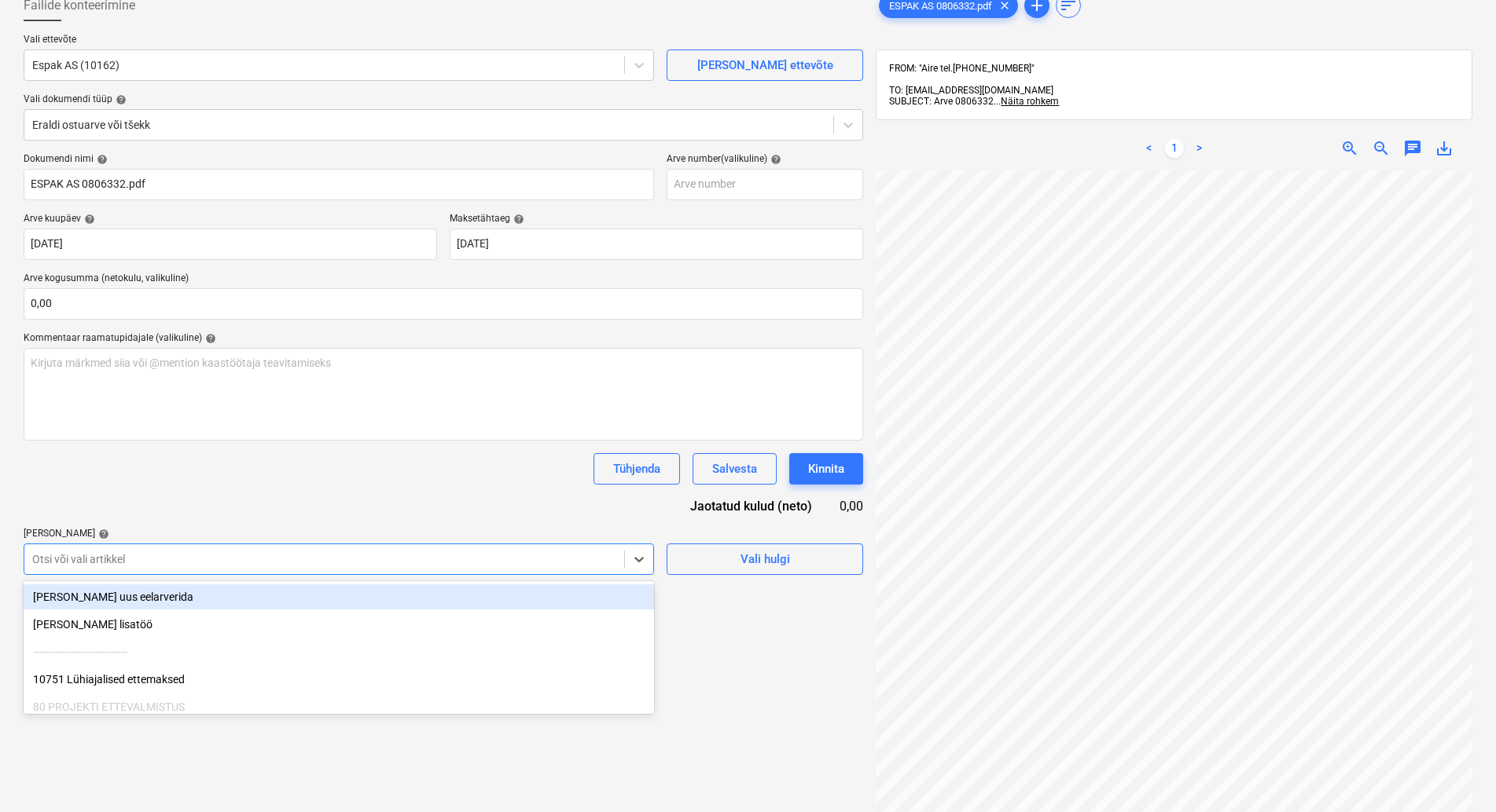
click at [169, 660] on body "Müük Projektid Kontaktid Koondarved 1 Postkast format_size keyboard_arrow_down …" at bounding box center [748, 311] width 1496 height 812
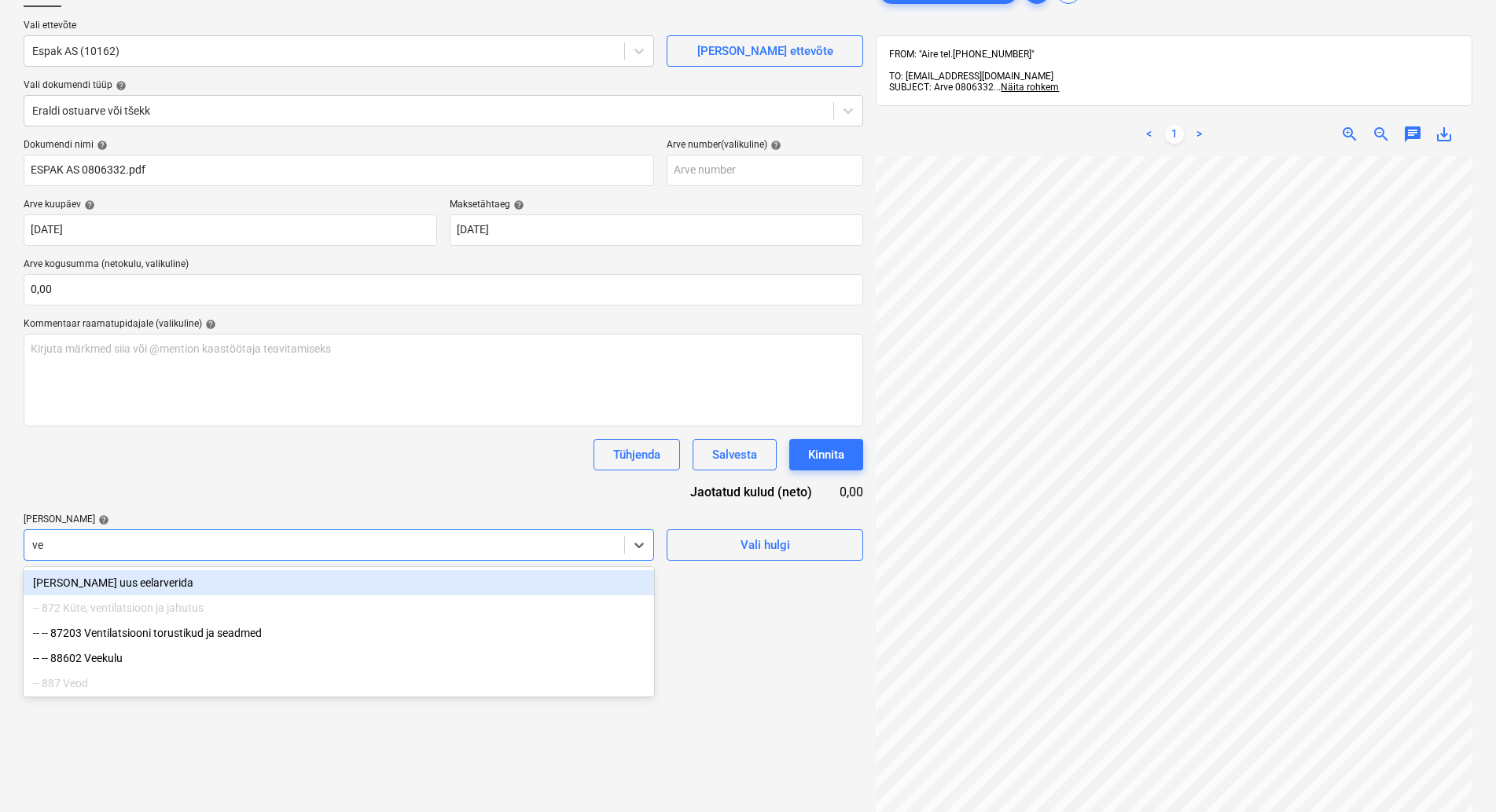
type input "v"
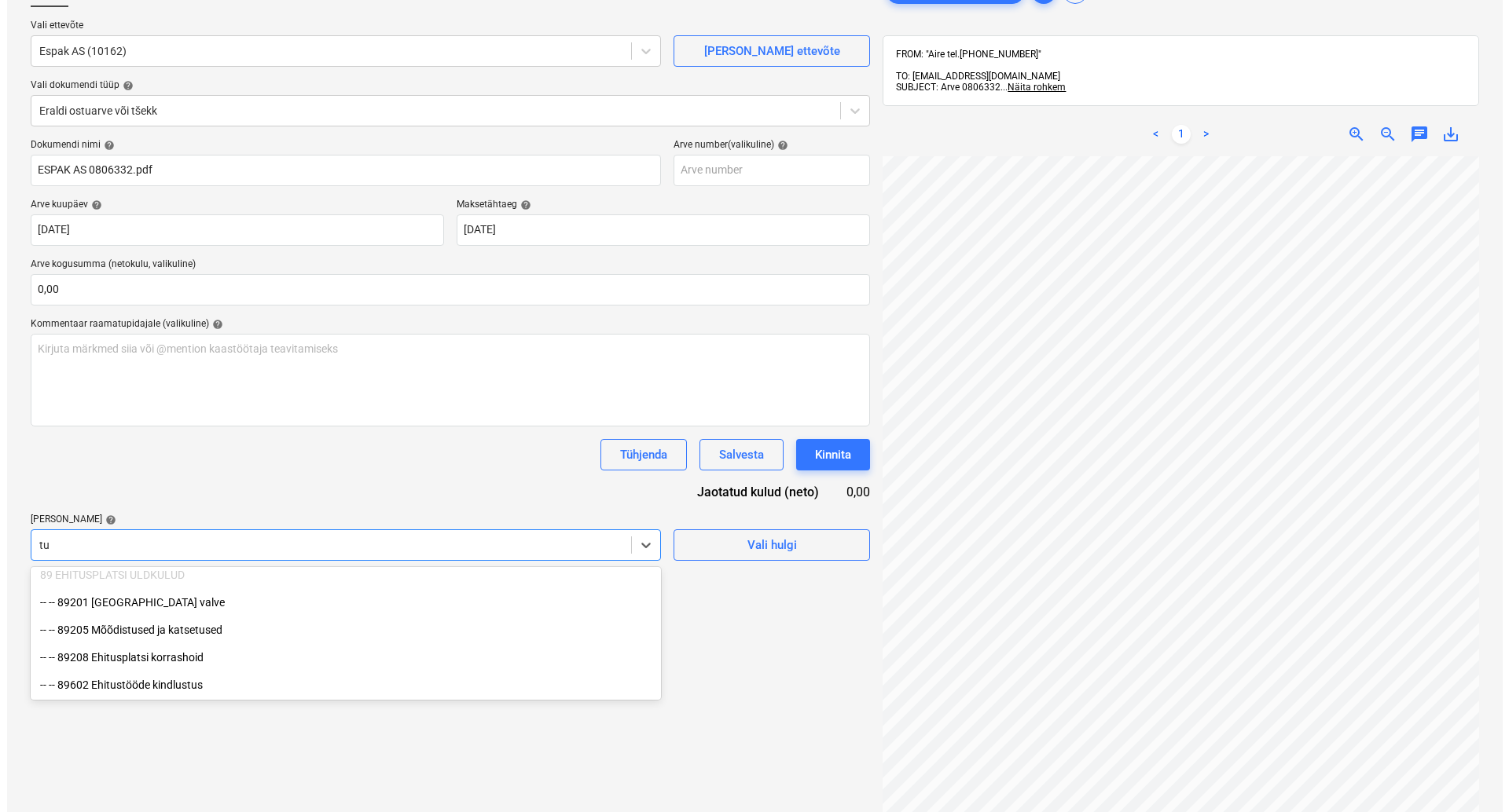
scroll to position [833, 0]
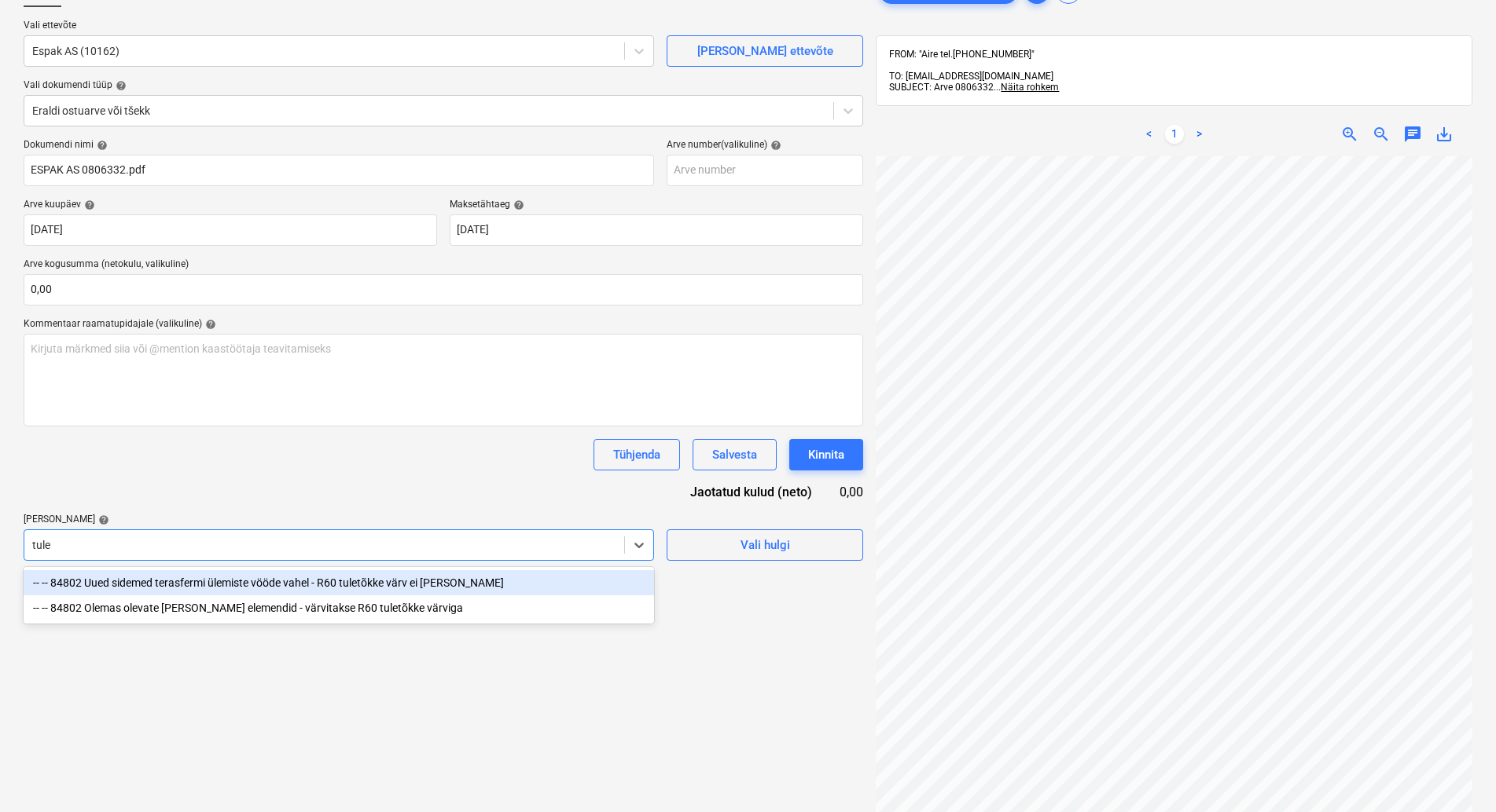
type input "tulet"
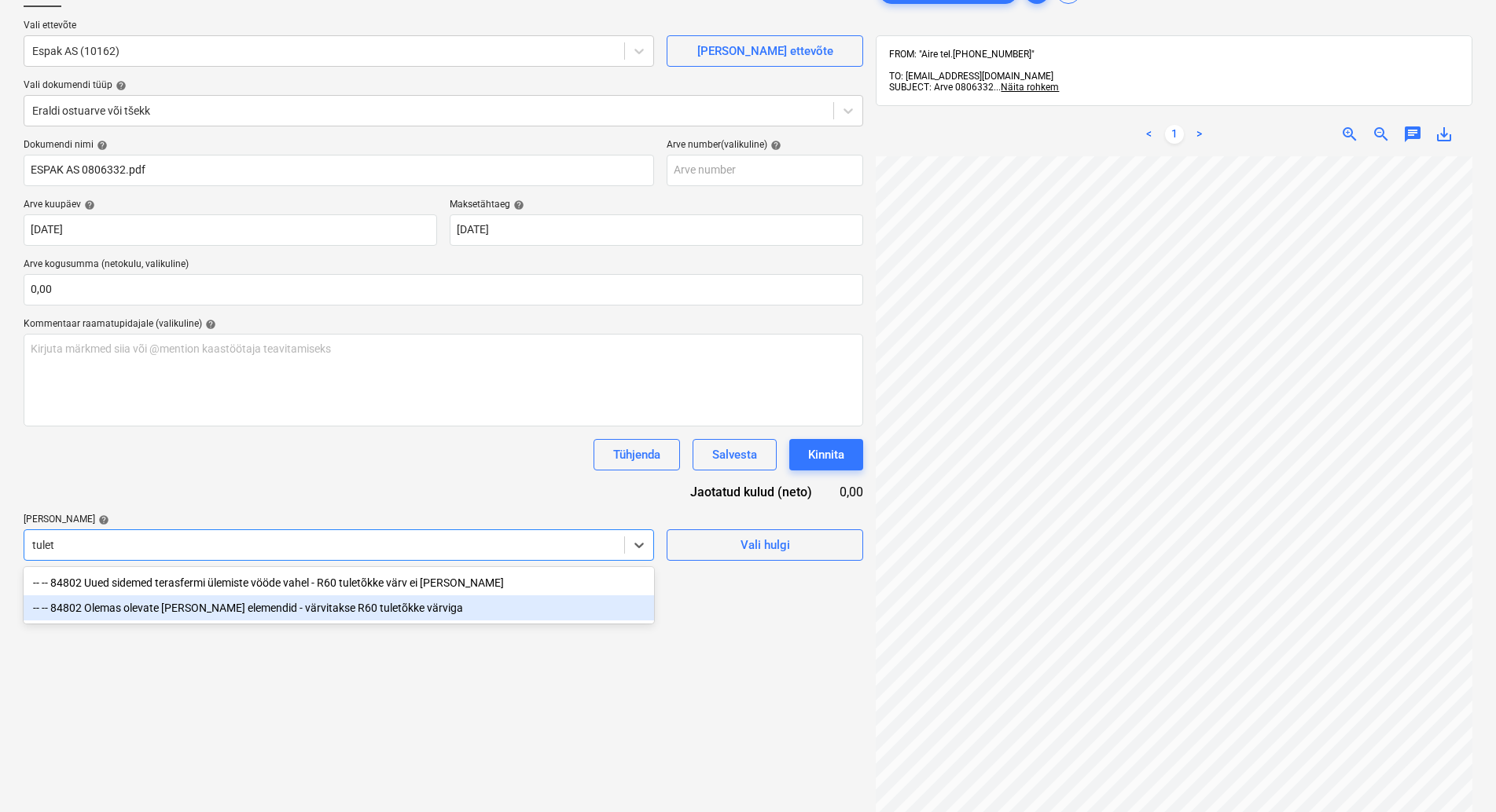
click at [236, 610] on div "-- -- 84802 Olemas olevate [PERSON_NAME] elemendid - värvitakse R60 tuletõkke v…" at bounding box center [339, 608] width 630 height 25
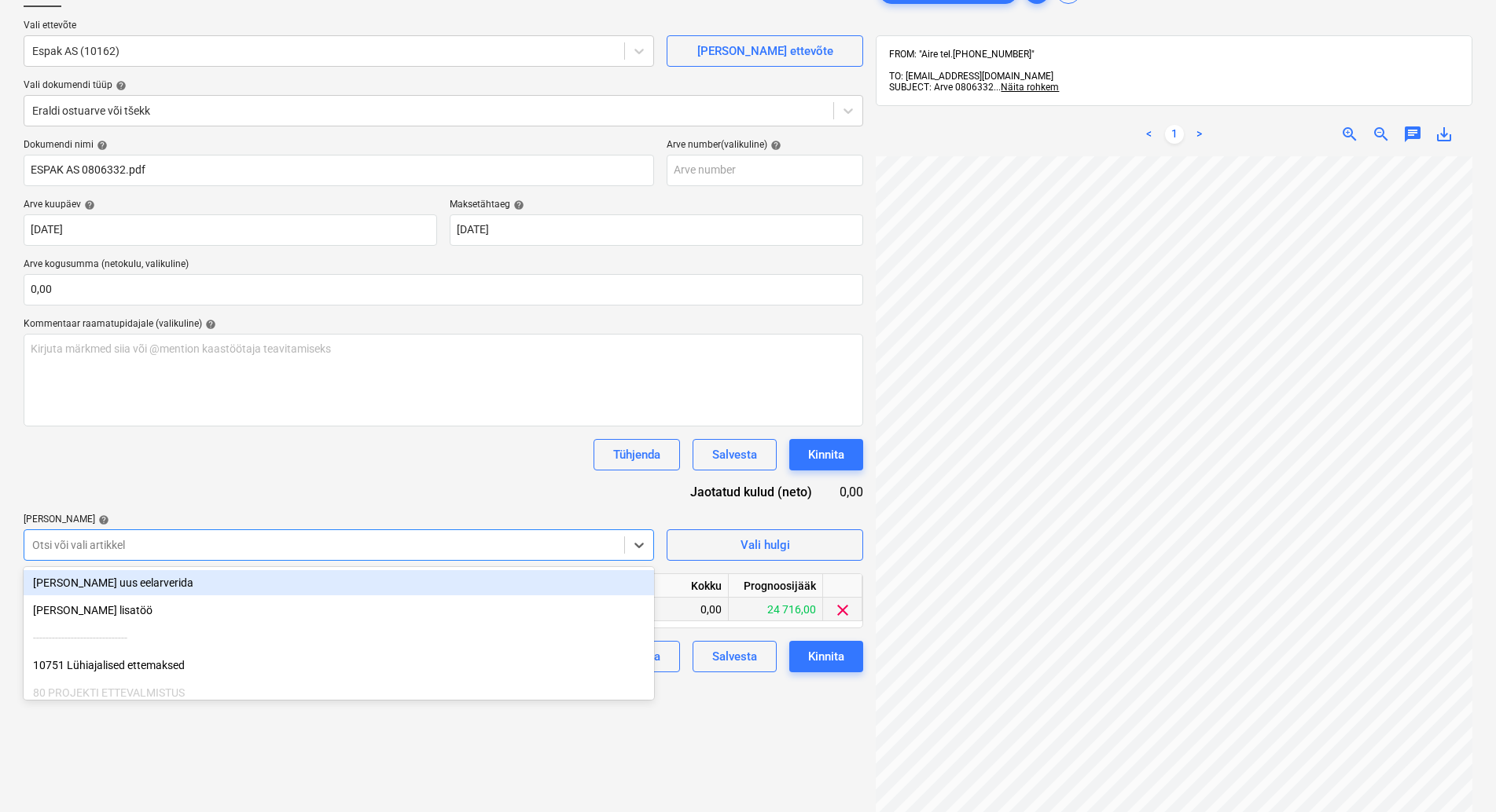
drag, startPoint x: 242, startPoint y: 472, endPoint x: 459, endPoint y: 617, distance: 261.0
click at [242, 472] on div "Dokumendi nimi help ESPAK AS 0806332.pdf Arve number (valikuline) help Arve kuu…" at bounding box center [443, 406] width 839 height 533
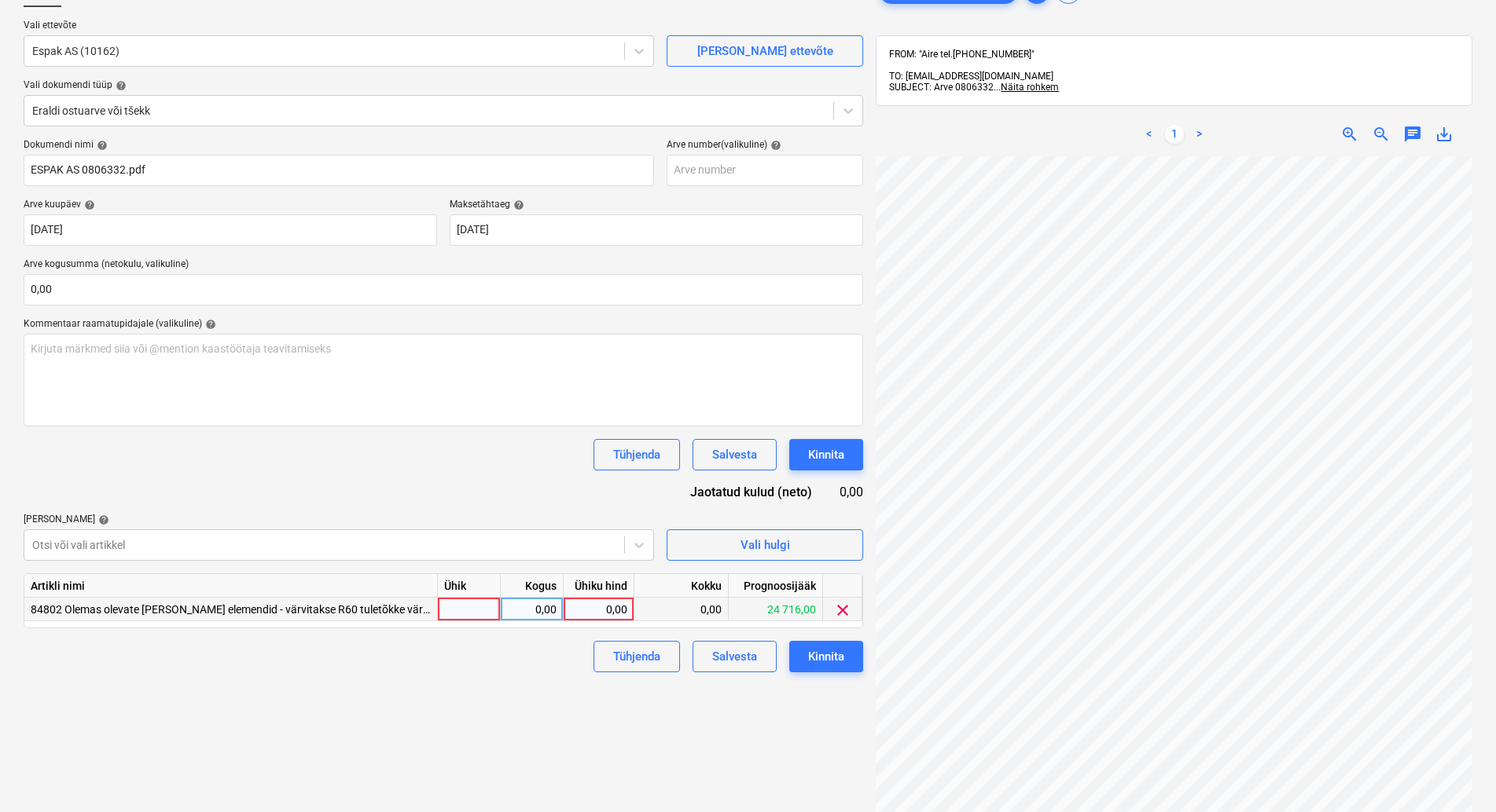
click at [463, 609] on div at bounding box center [469, 610] width 63 height 24
type input "kmpl"
click at [529, 608] on div "0,00" at bounding box center [532, 610] width 49 height 24
type input "1"
click at [593, 606] on div "0,00" at bounding box center [599, 610] width 58 height 24
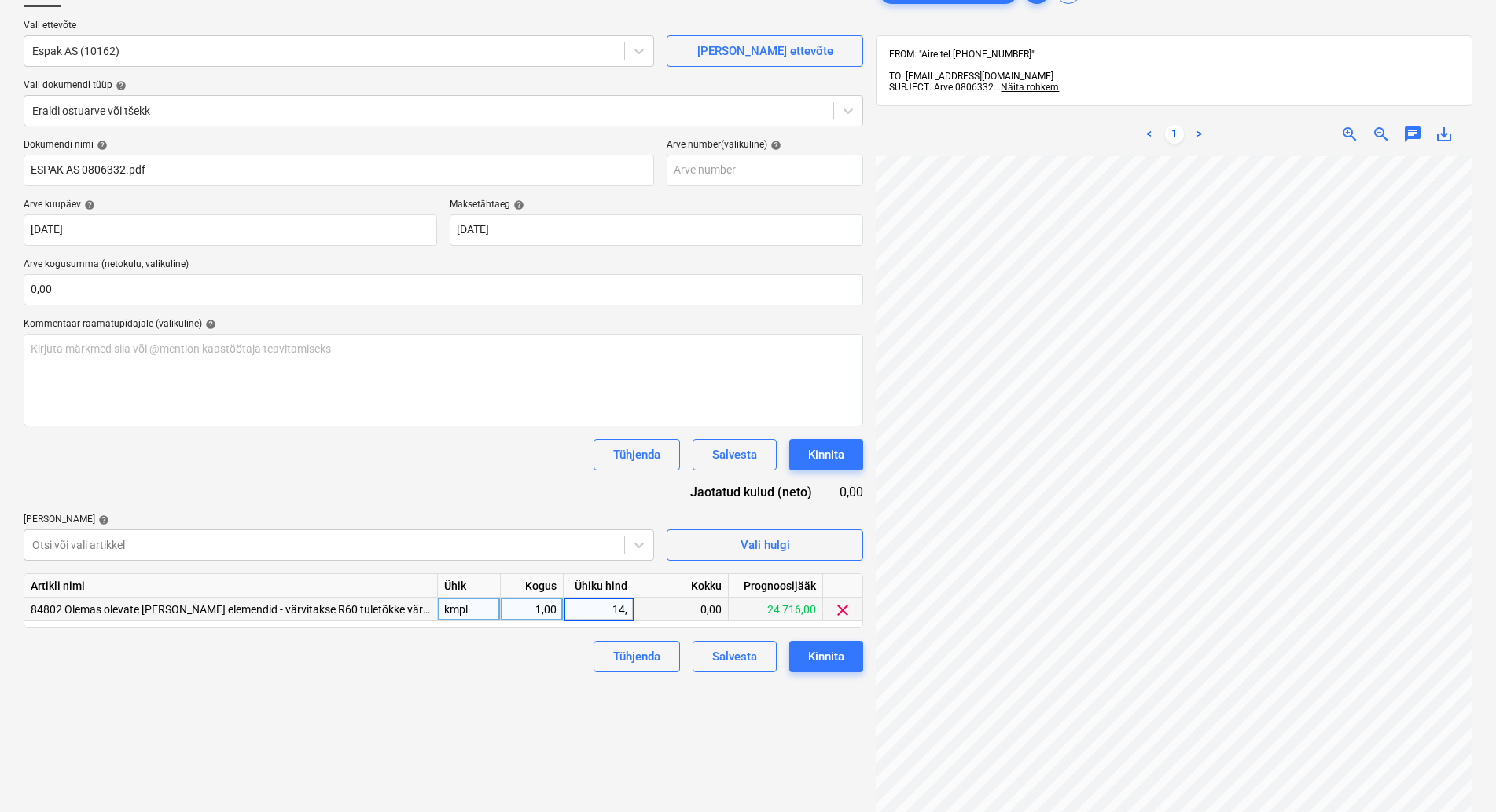
type input "14,6"
drag, startPoint x: 464, startPoint y: 680, endPoint x: 474, endPoint y: 686, distance: 11.7
click at [469, 683] on div "Failide konteerimine Vali ettevõte Espak AS (10162) [PERSON_NAME] uus ettevõte …" at bounding box center [443, 450] width 852 height 962
click at [828, 656] on div "Kinnita" at bounding box center [826, 657] width 36 height 20
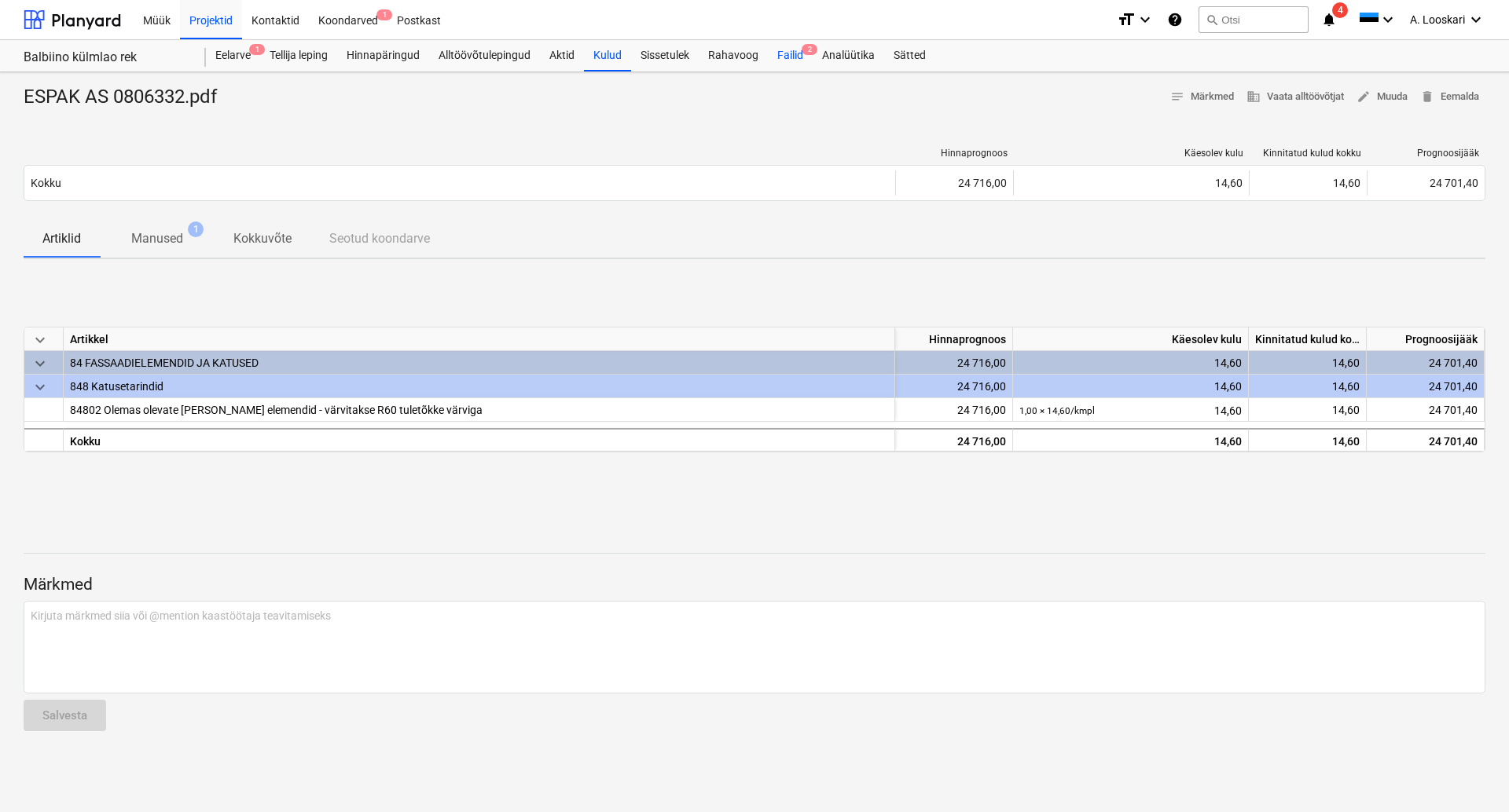
click at [798, 59] on div "Failid 2" at bounding box center [790, 55] width 45 height 31
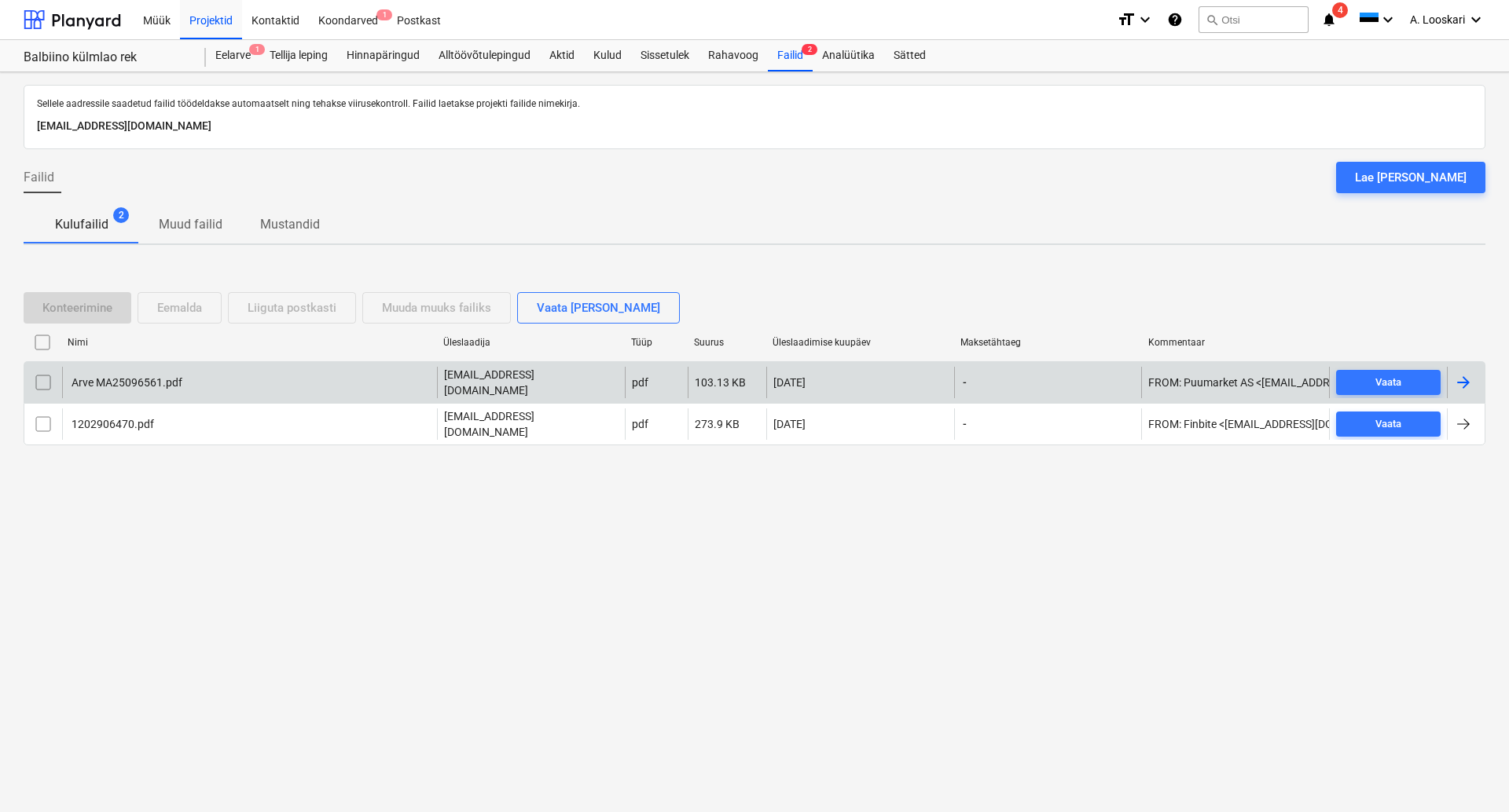
click at [158, 386] on div "Arve MA25096561.pdf" at bounding box center [126, 382] width 113 height 13
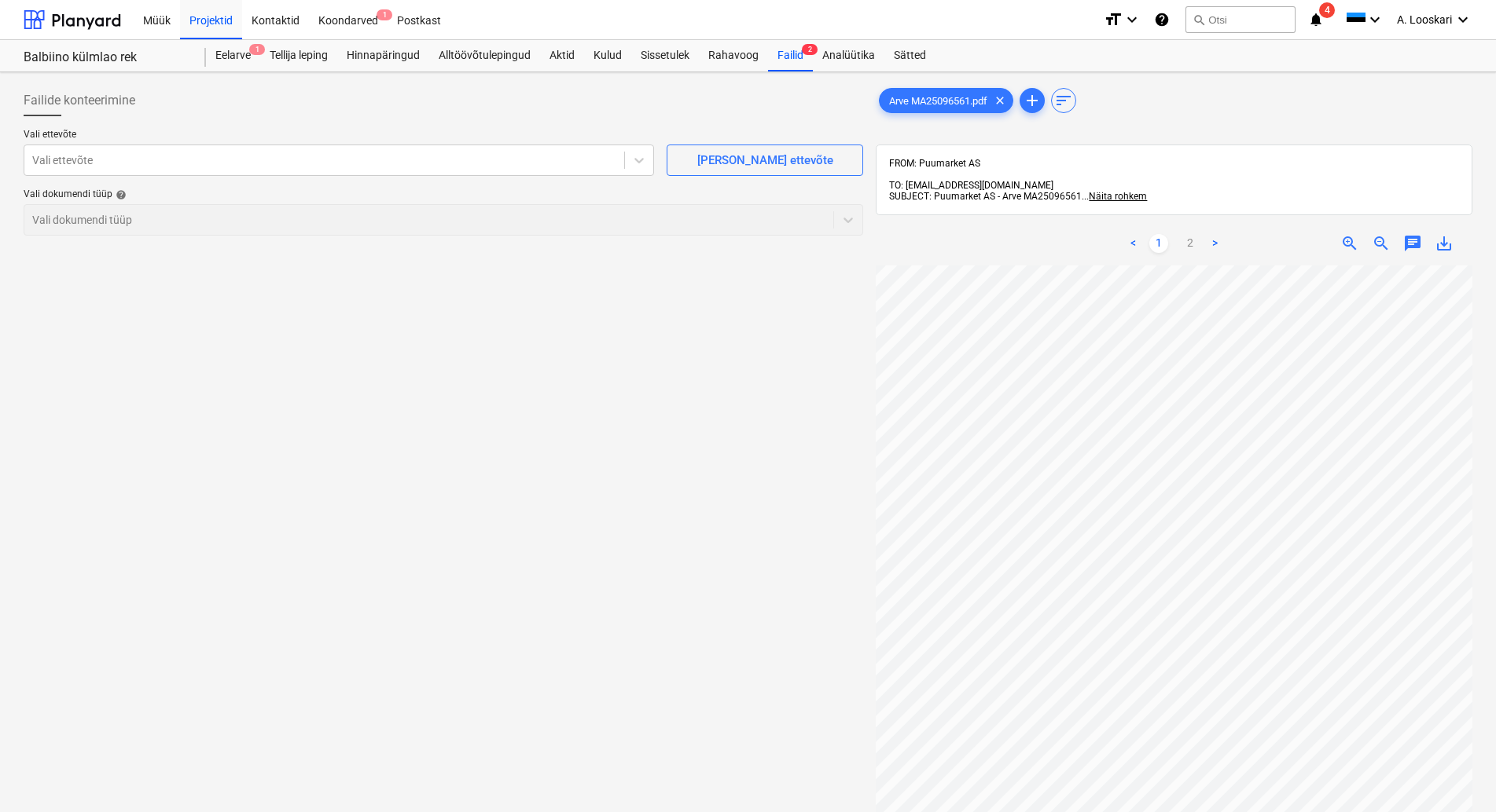
scroll to position [81, 80]
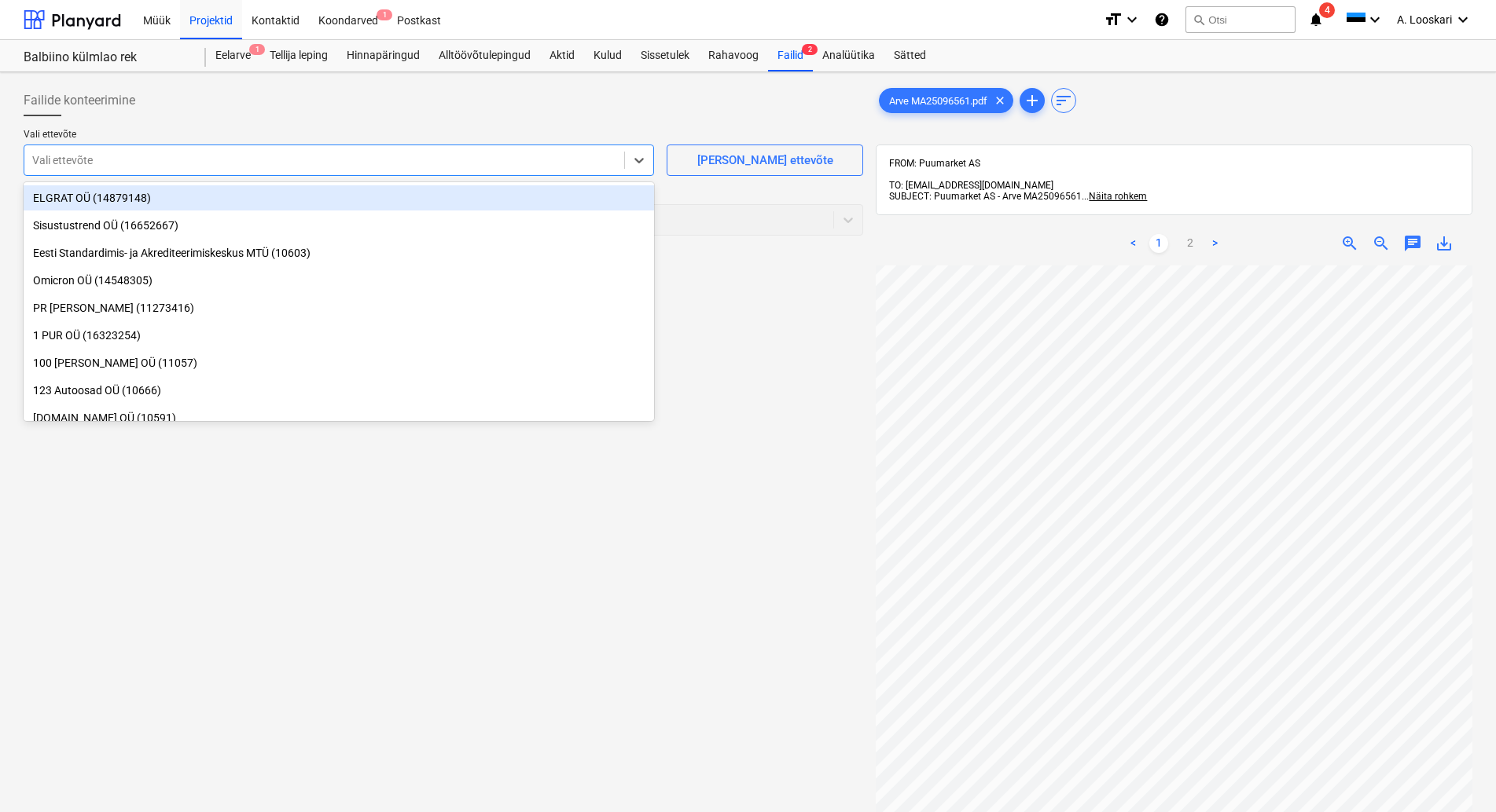
click at [235, 158] on div at bounding box center [324, 160] width 584 height 16
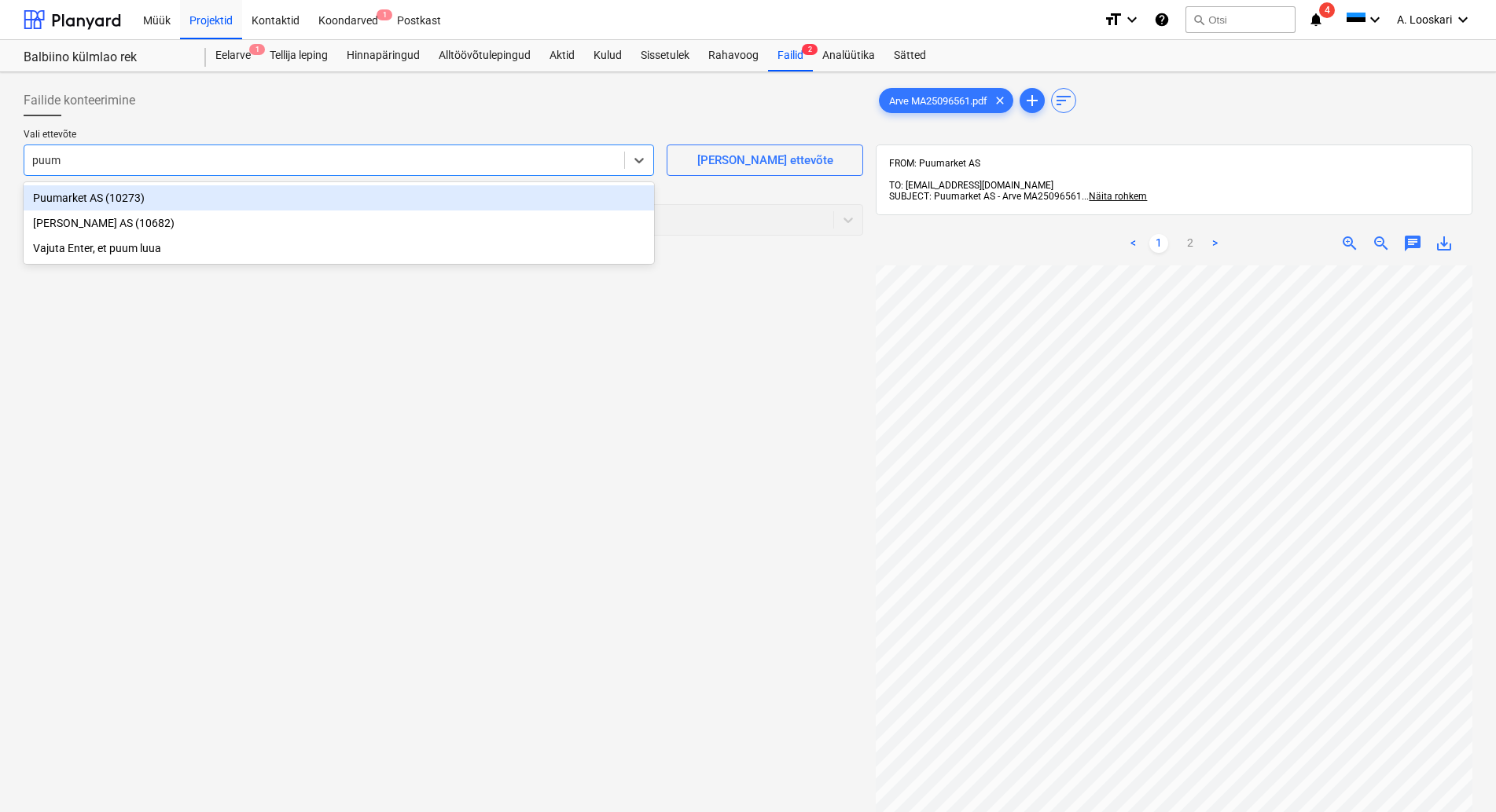
type input "puuma"
click at [209, 199] on div "Puumarket AS (10273)" at bounding box center [339, 198] width 630 height 25
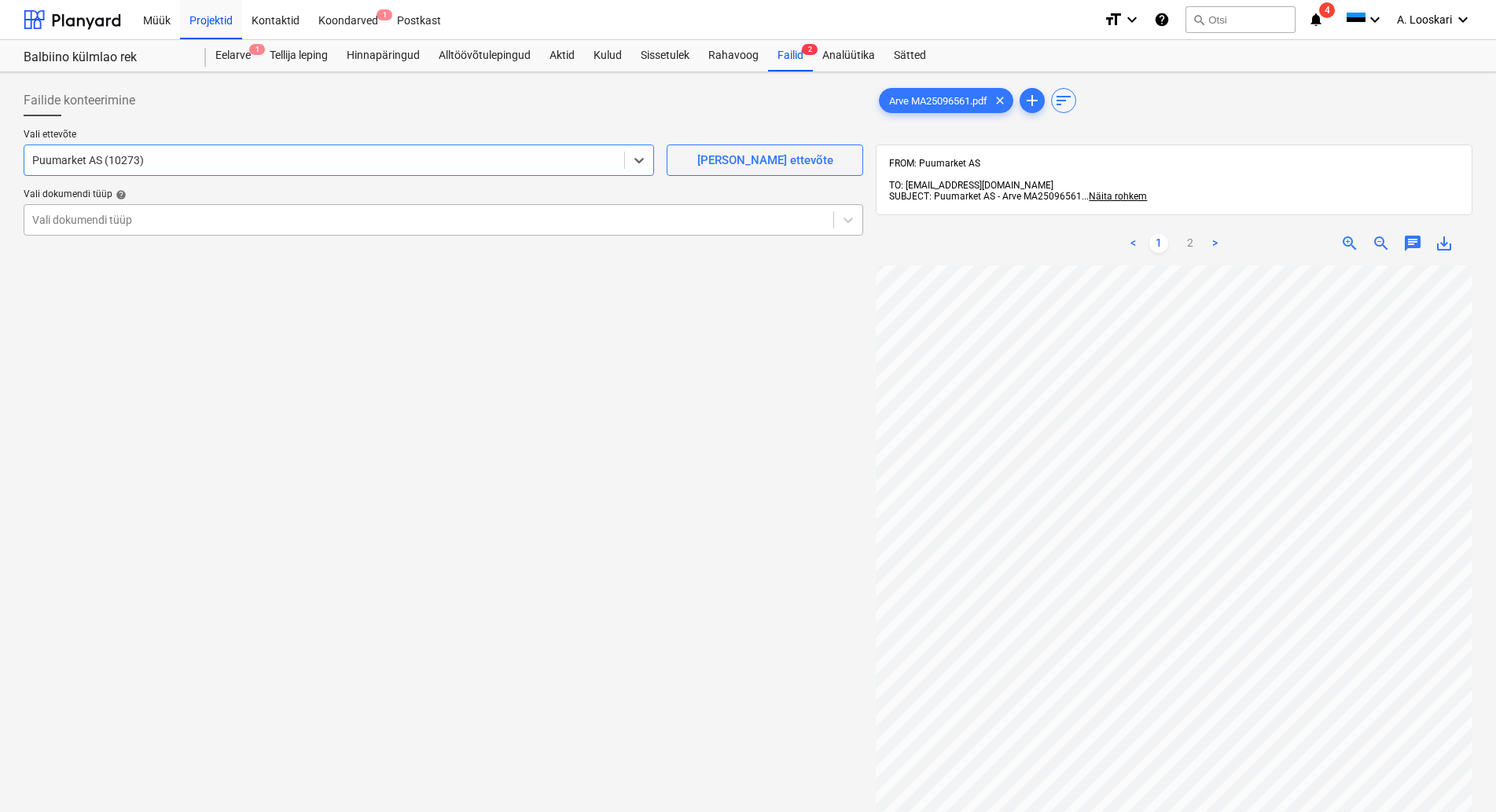
drag, startPoint x: 180, startPoint y: 212, endPoint x: 182, endPoint y: 229, distance: 17.1
click at [180, 213] on div "Vali dokumendi tüüp" at bounding box center [429, 220] width 809 height 22
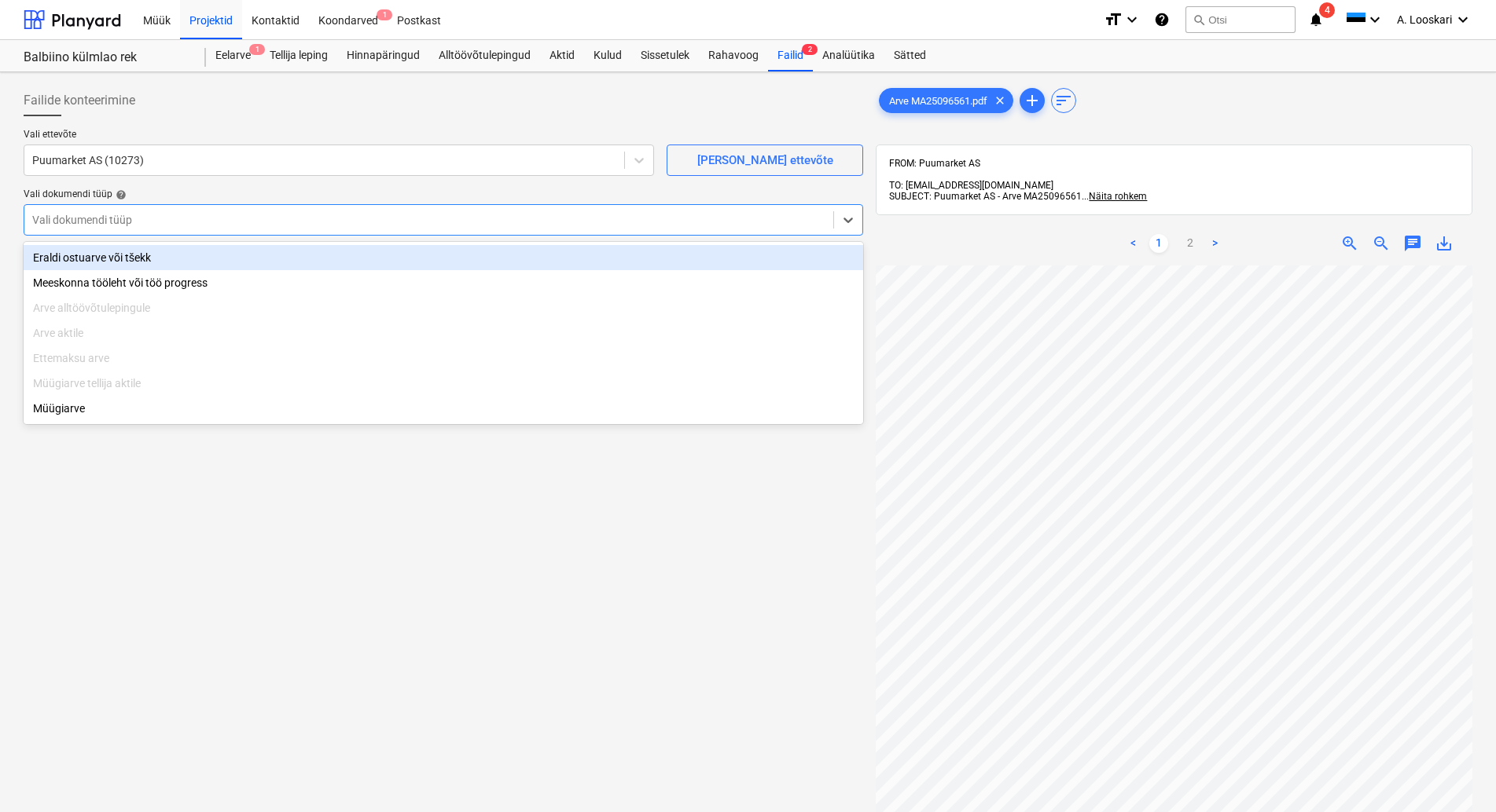
click at [191, 257] on div "Eraldi ostuarve või tšekk" at bounding box center [443, 258] width 839 height 25
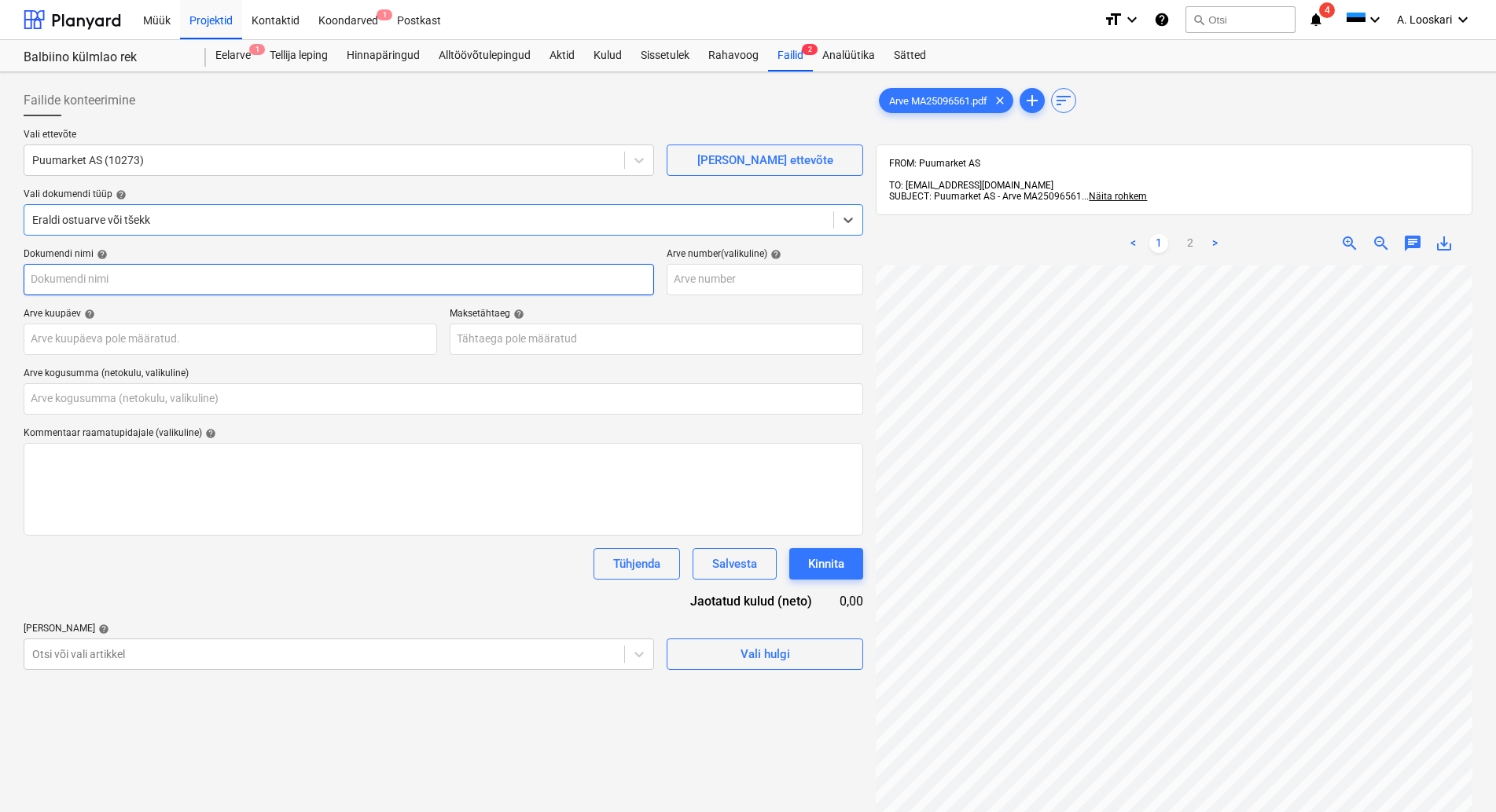
type input "Arve MA25096561.pdf"
type input "0,00"
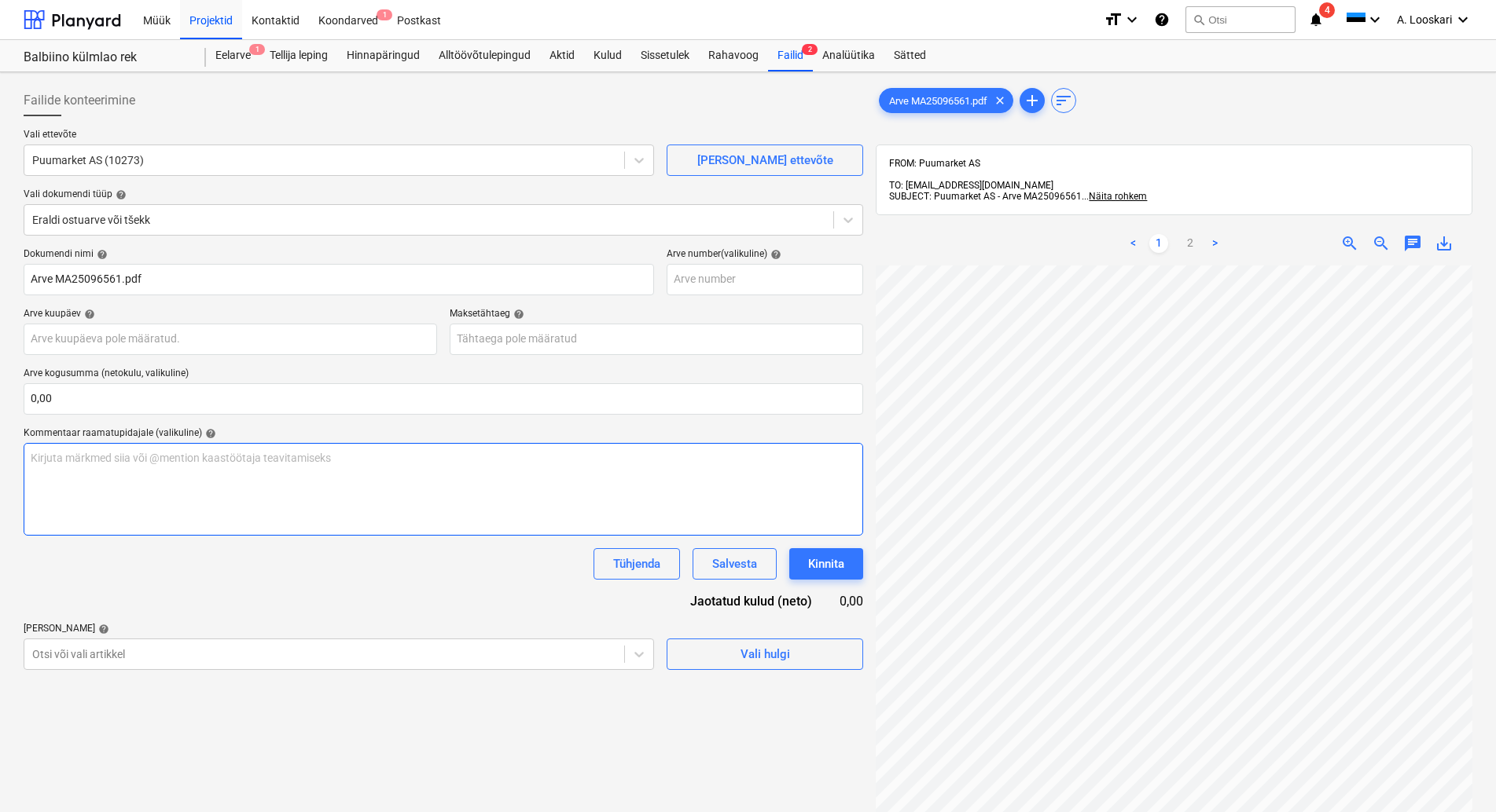
scroll to position [88, 18]
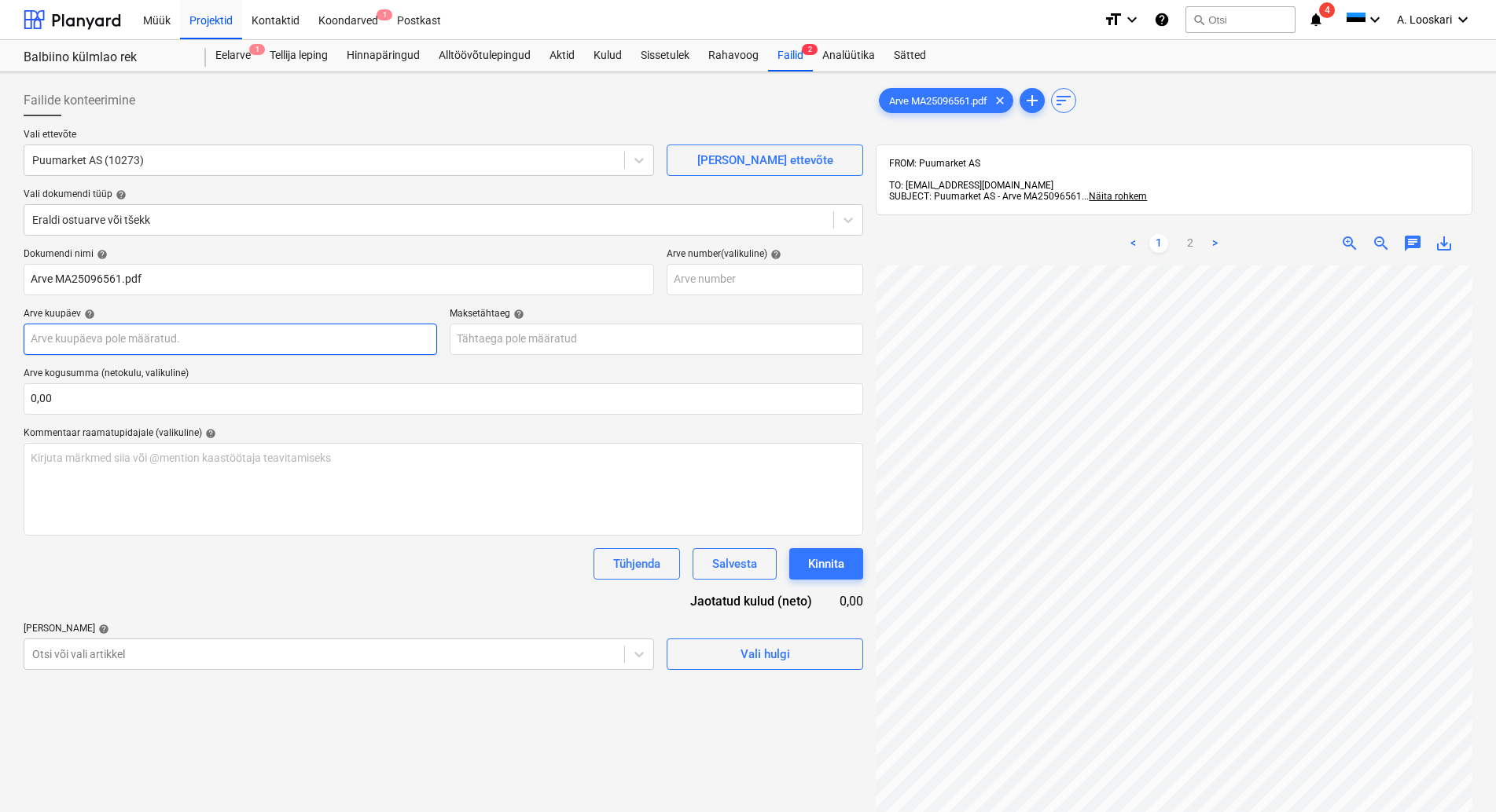
click at [120, 342] on input "text" at bounding box center [230, 339] width 413 height 31
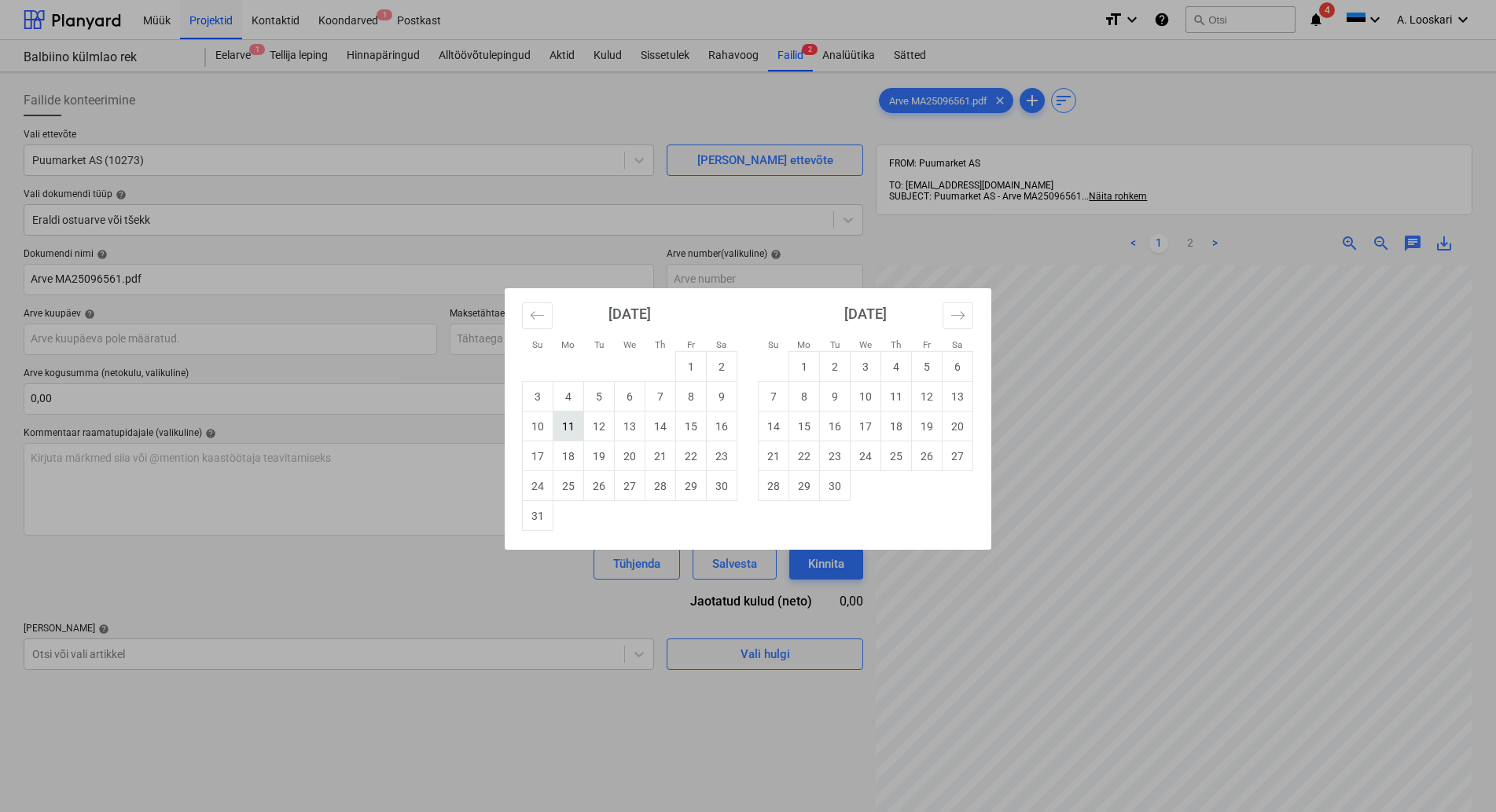
click at [567, 425] on td "11" at bounding box center [568, 426] width 30 height 30
type input "[DATE]"
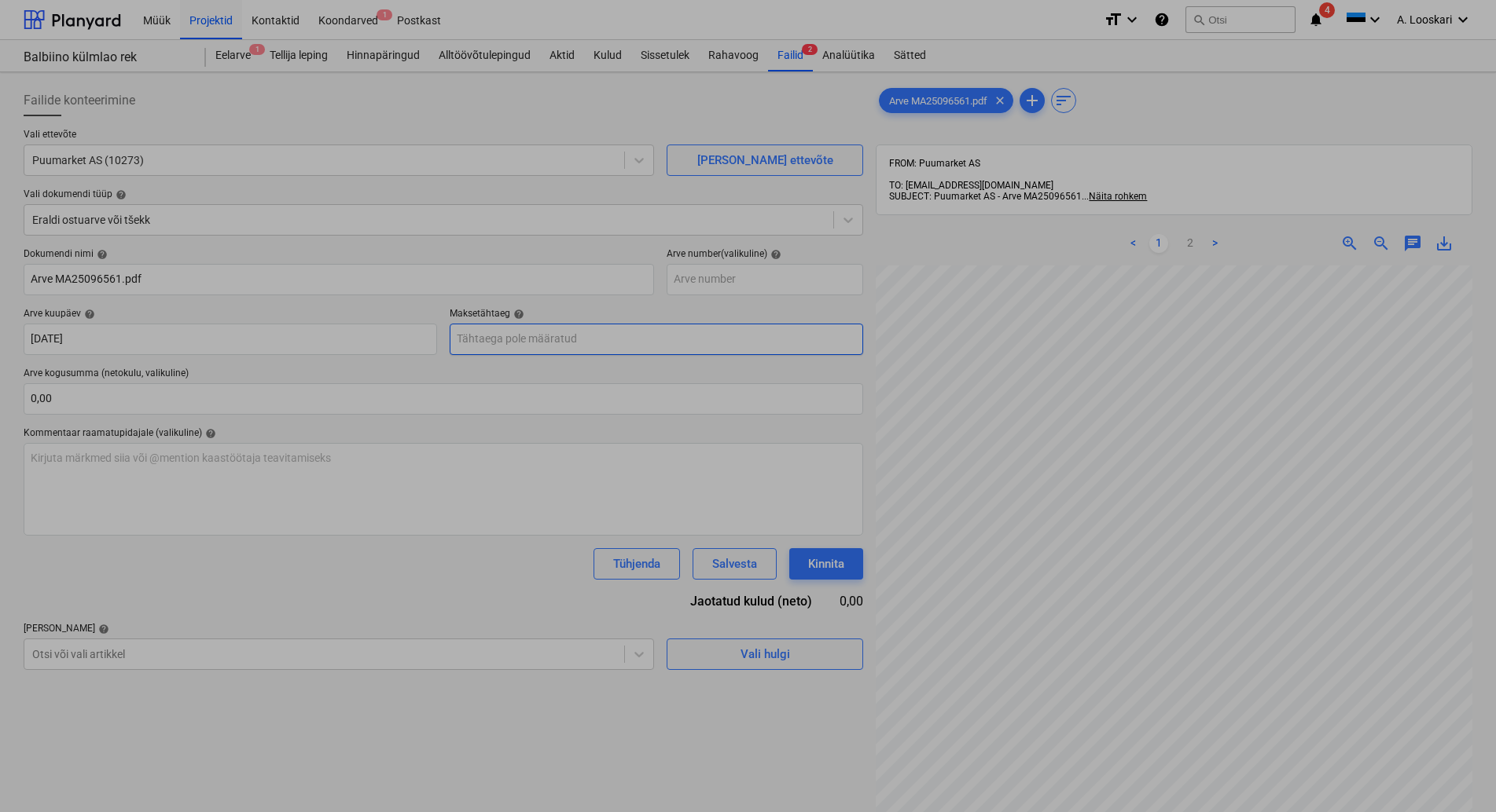
click at [501, 336] on input "text" at bounding box center [657, 339] width 413 height 31
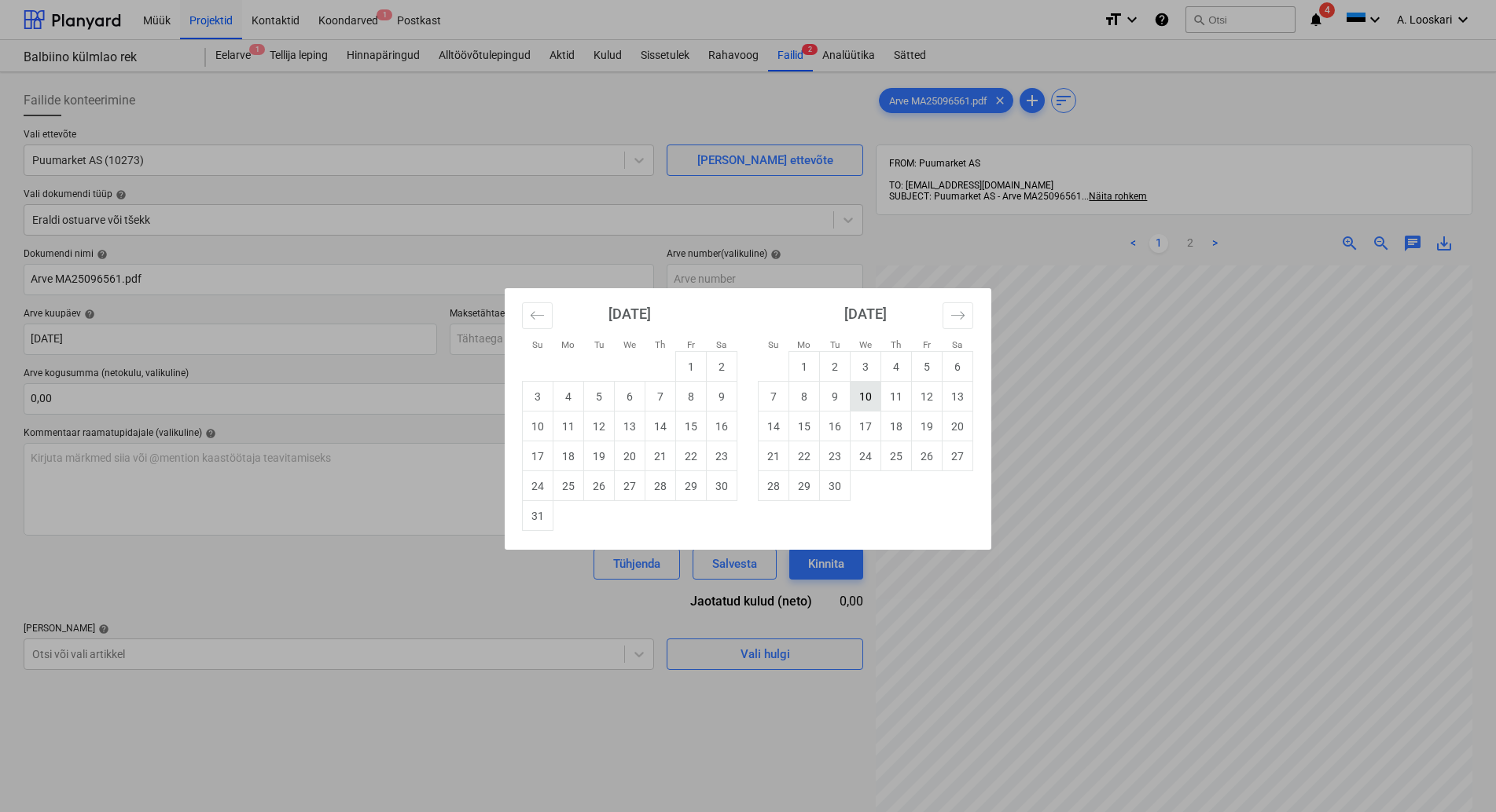
click at [862, 394] on td "10" at bounding box center [866, 396] width 30 height 30
type input "[DATE]"
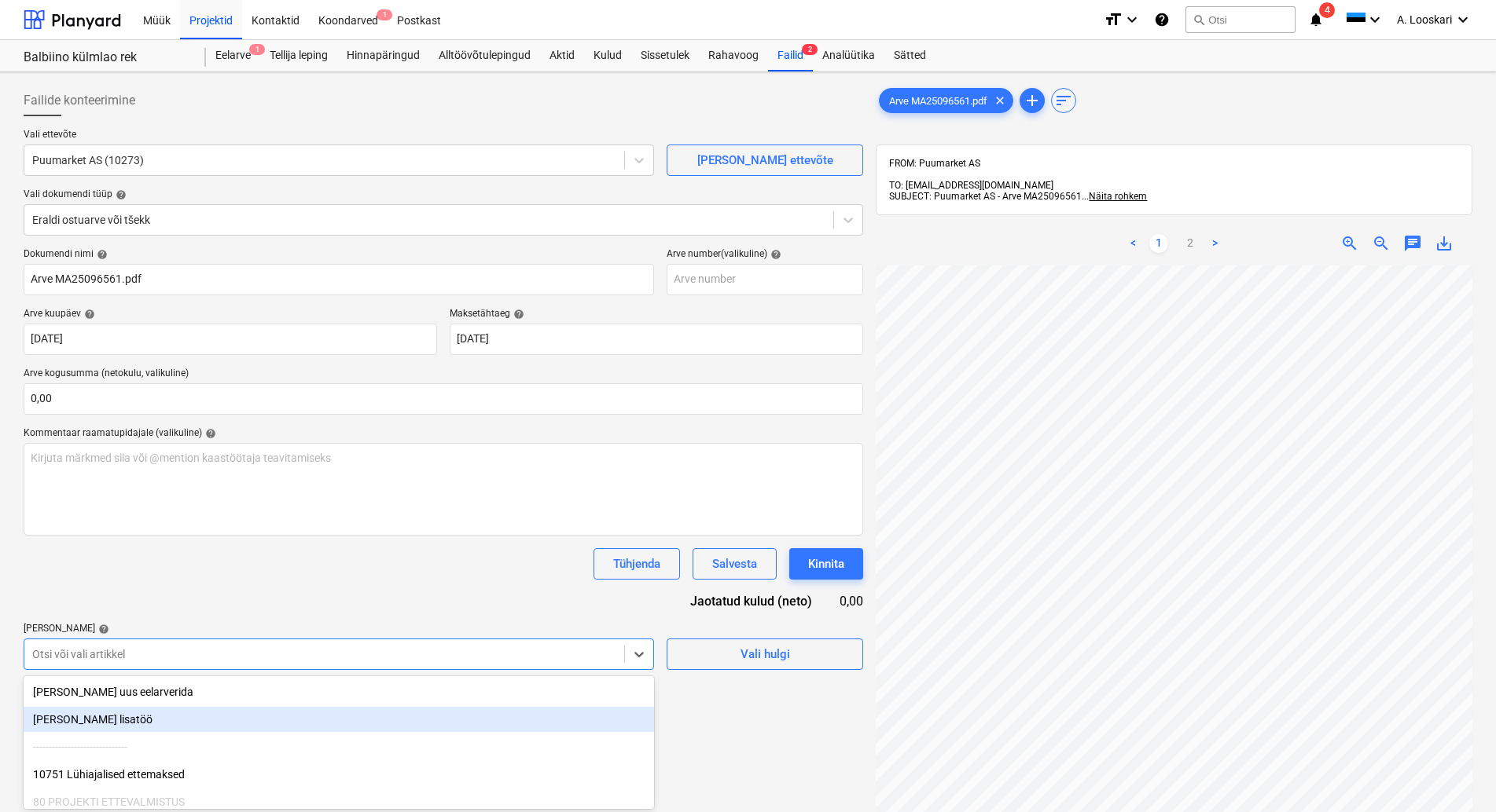
click at [114, 658] on body "Müük Projektid Kontaktid Koondarved 1 Postkast format_size keyboard_arrow_down …" at bounding box center [748, 406] width 1496 height 812
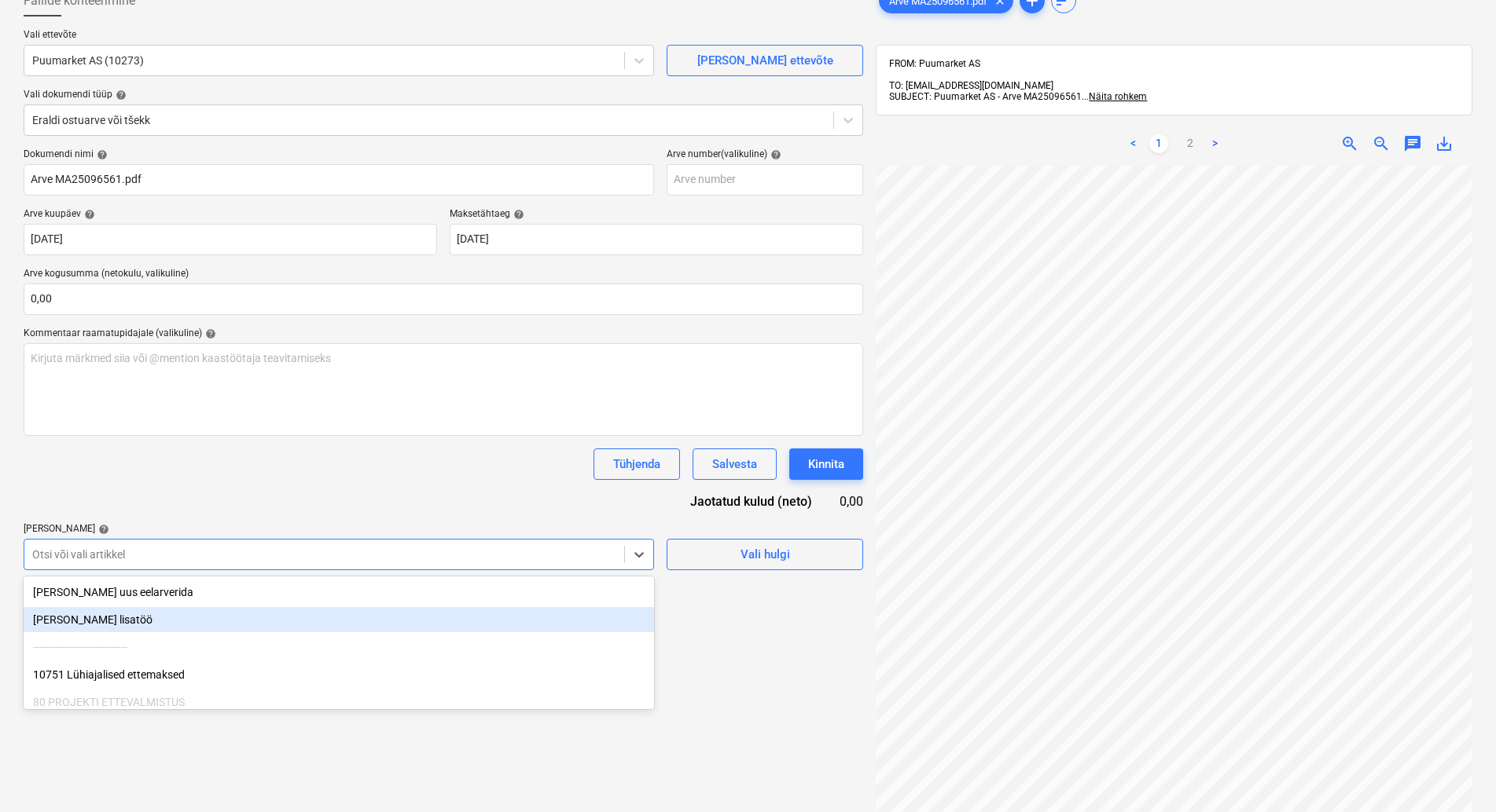
scroll to position [109, 0]
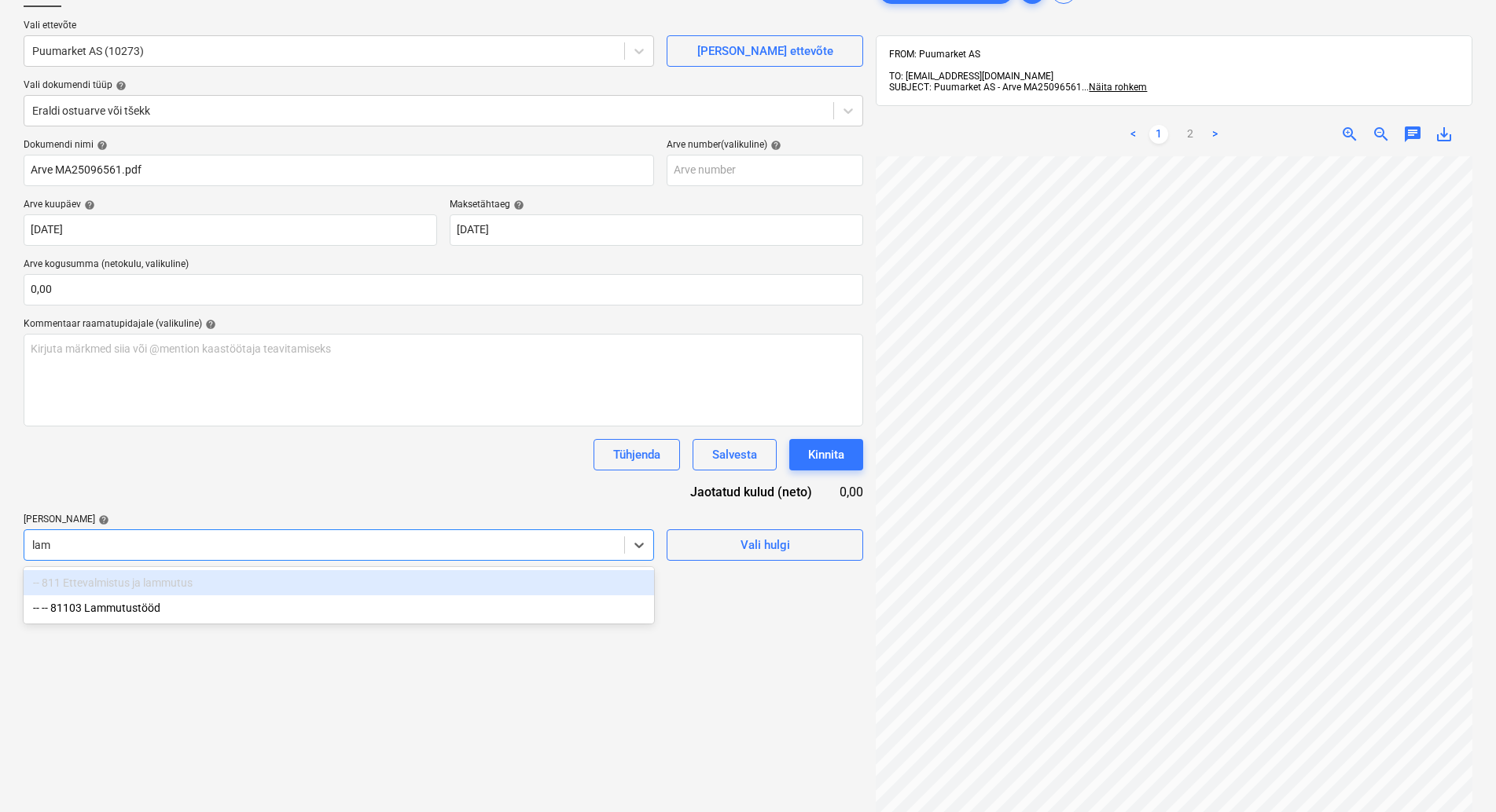
type input "[PERSON_NAME]"
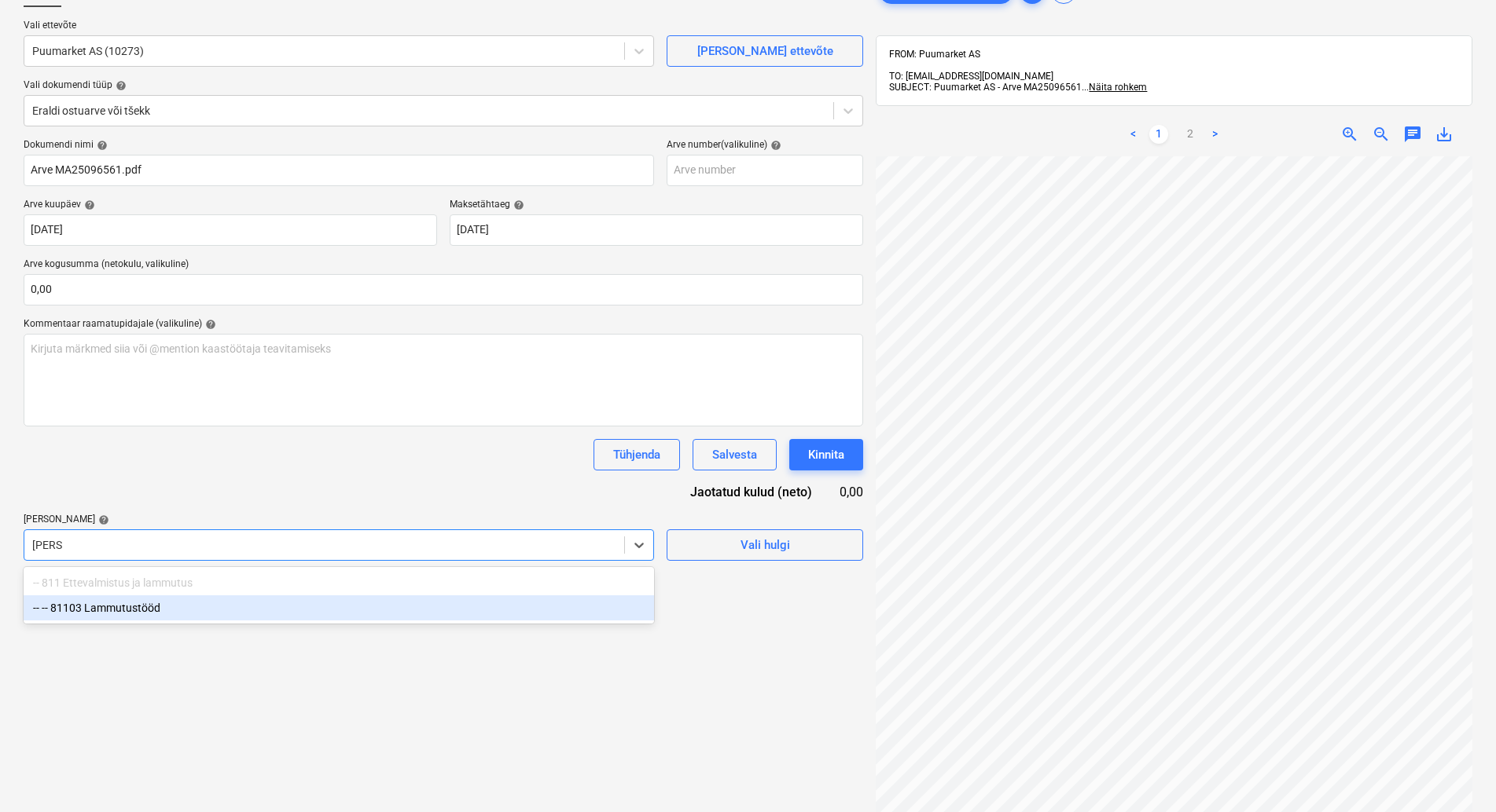
click at [147, 610] on div "-- -- 81103 Lammutustööd" at bounding box center [339, 608] width 630 height 25
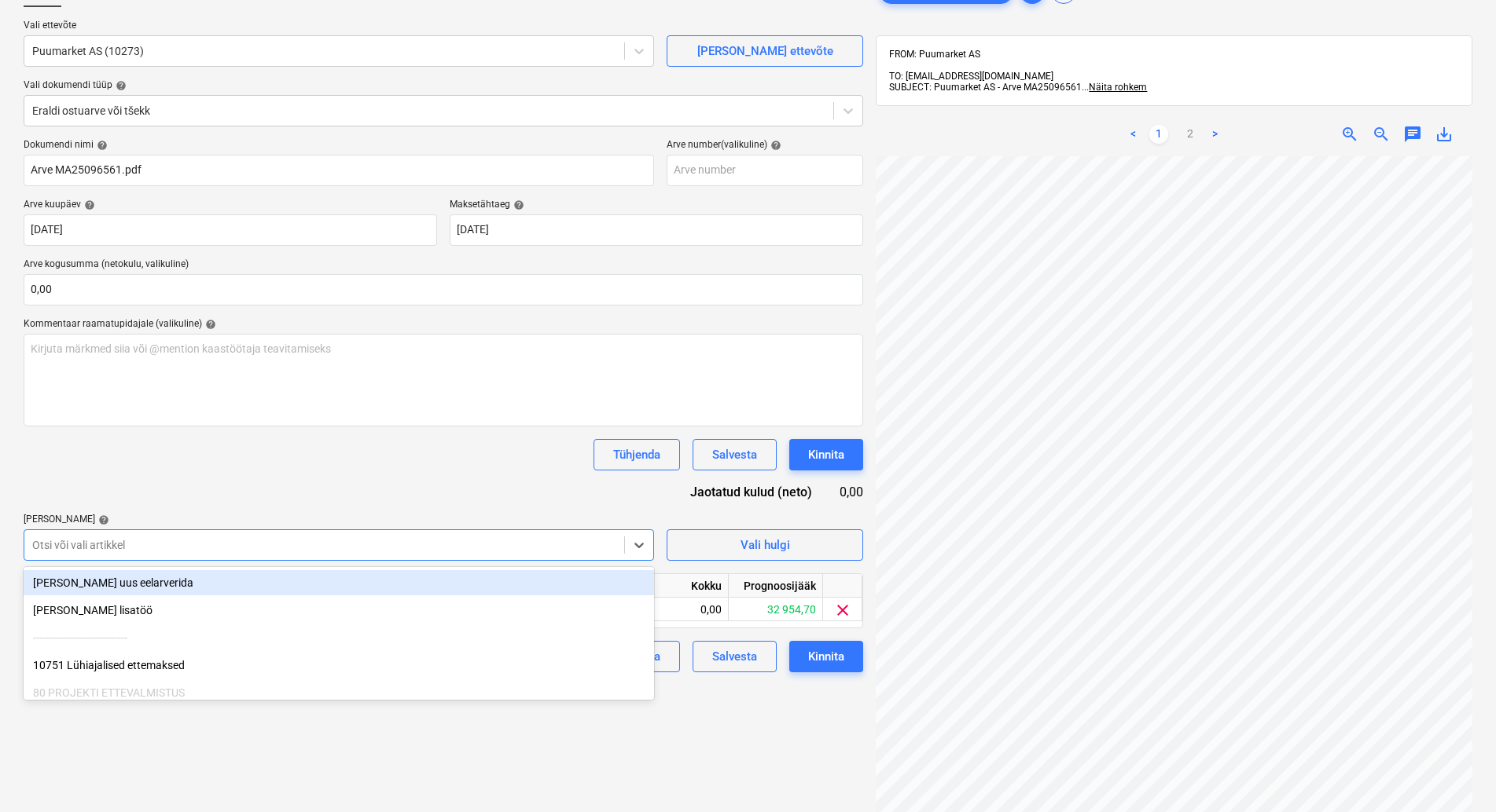
click at [180, 489] on div "Dokumendi nimi help Arve MA25096561.pdf Arve number (valikuline) help Arve kuup…" at bounding box center [443, 406] width 839 height 533
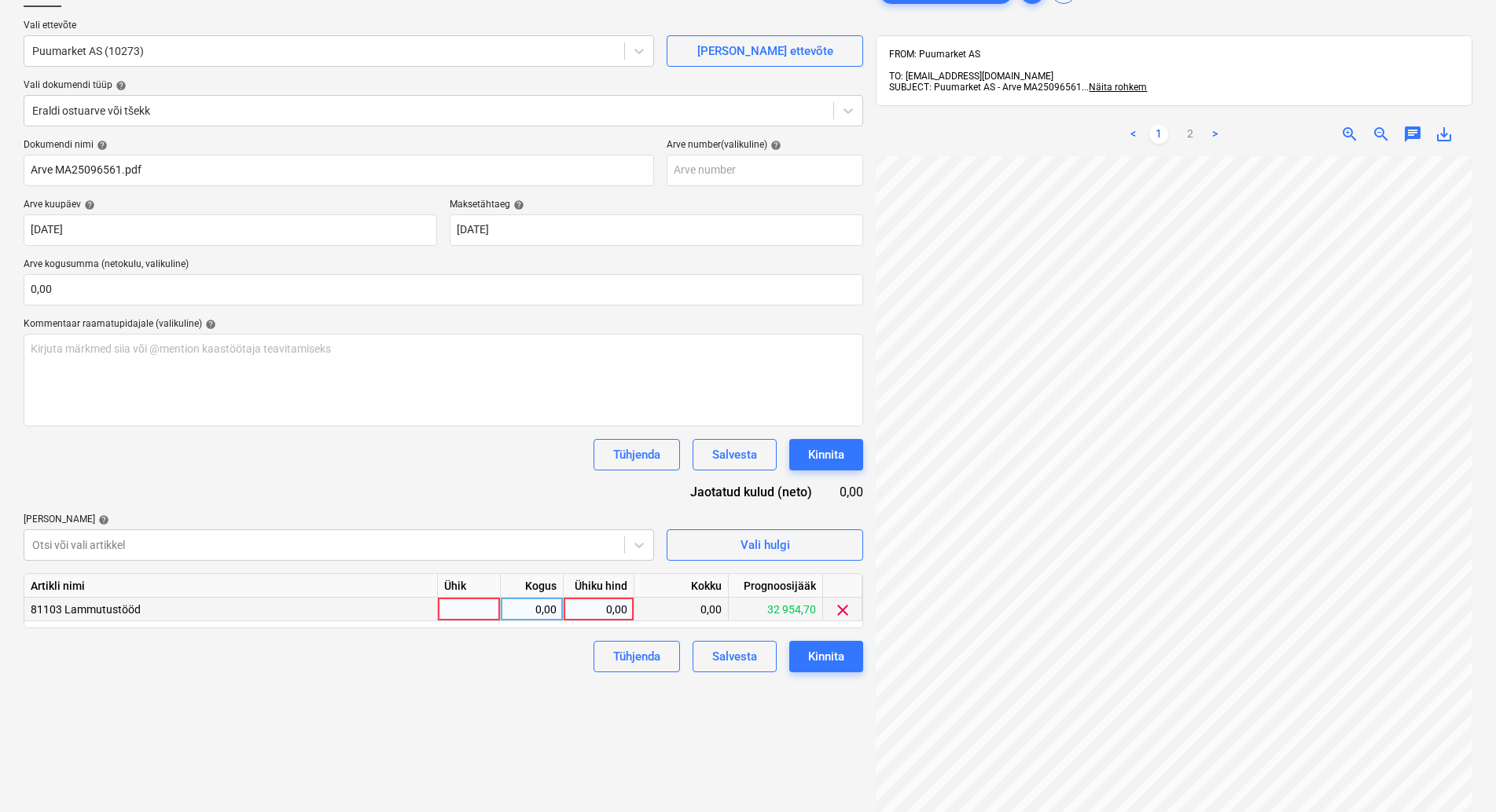
click at [456, 610] on div at bounding box center [469, 610] width 63 height 24
type input "kmpl"
click at [513, 610] on div "0,00" at bounding box center [532, 610] width 49 height 24
type input "1"
click at [612, 605] on div "0,00" at bounding box center [599, 610] width 58 height 24
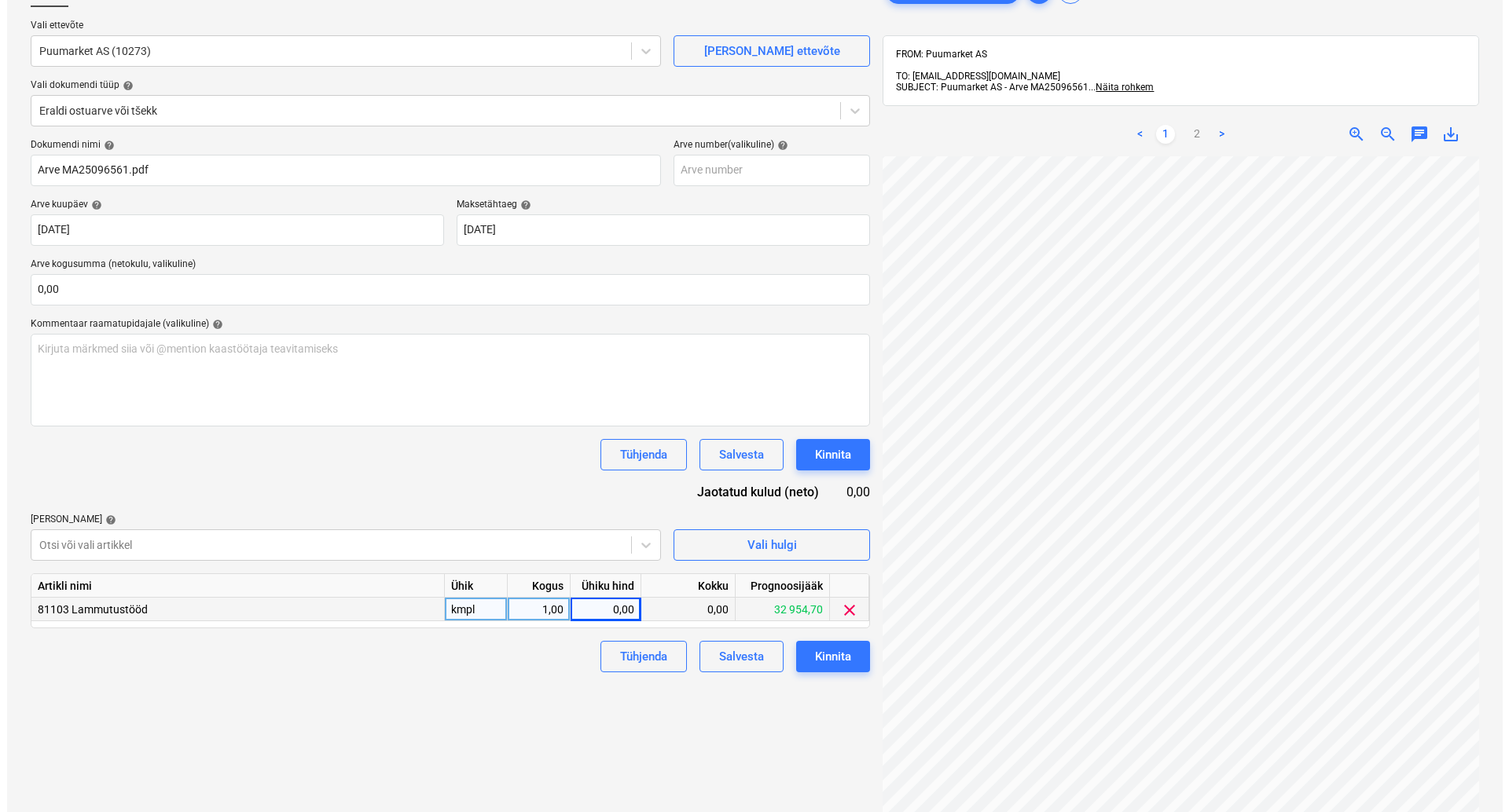
scroll to position [141, 119]
type input "39,64"
click at [451, 691] on div "Failide konteerimine Vali ettevõte Puumarket AS (10273) [PERSON_NAME] uus ettev…" at bounding box center [443, 450] width 852 height 962
click at [827, 652] on div "Kinnita" at bounding box center [826, 657] width 36 height 20
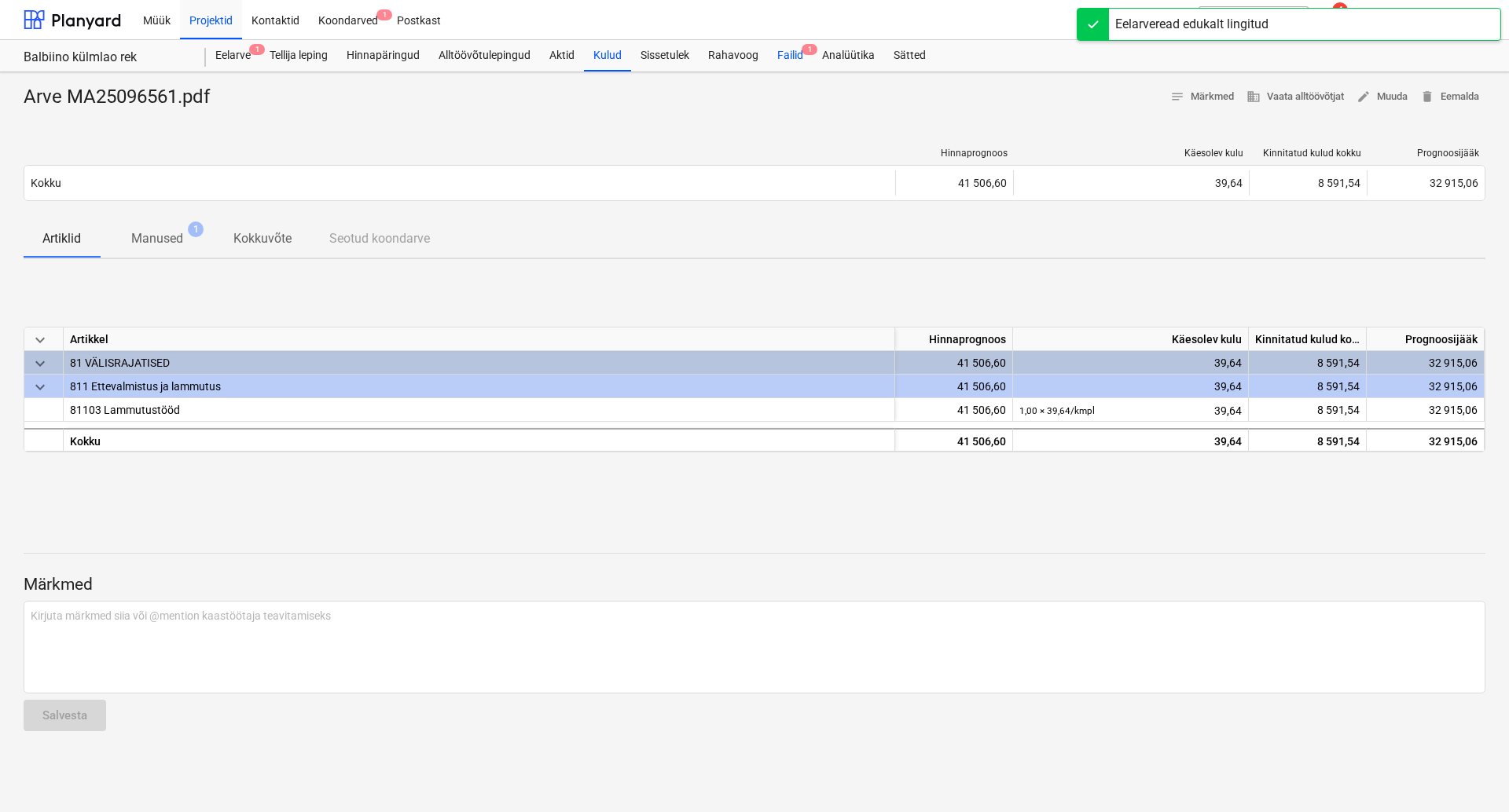
click at [795, 56] on div "Failid 1" at bounding box center [790, 55] width 45 height 31
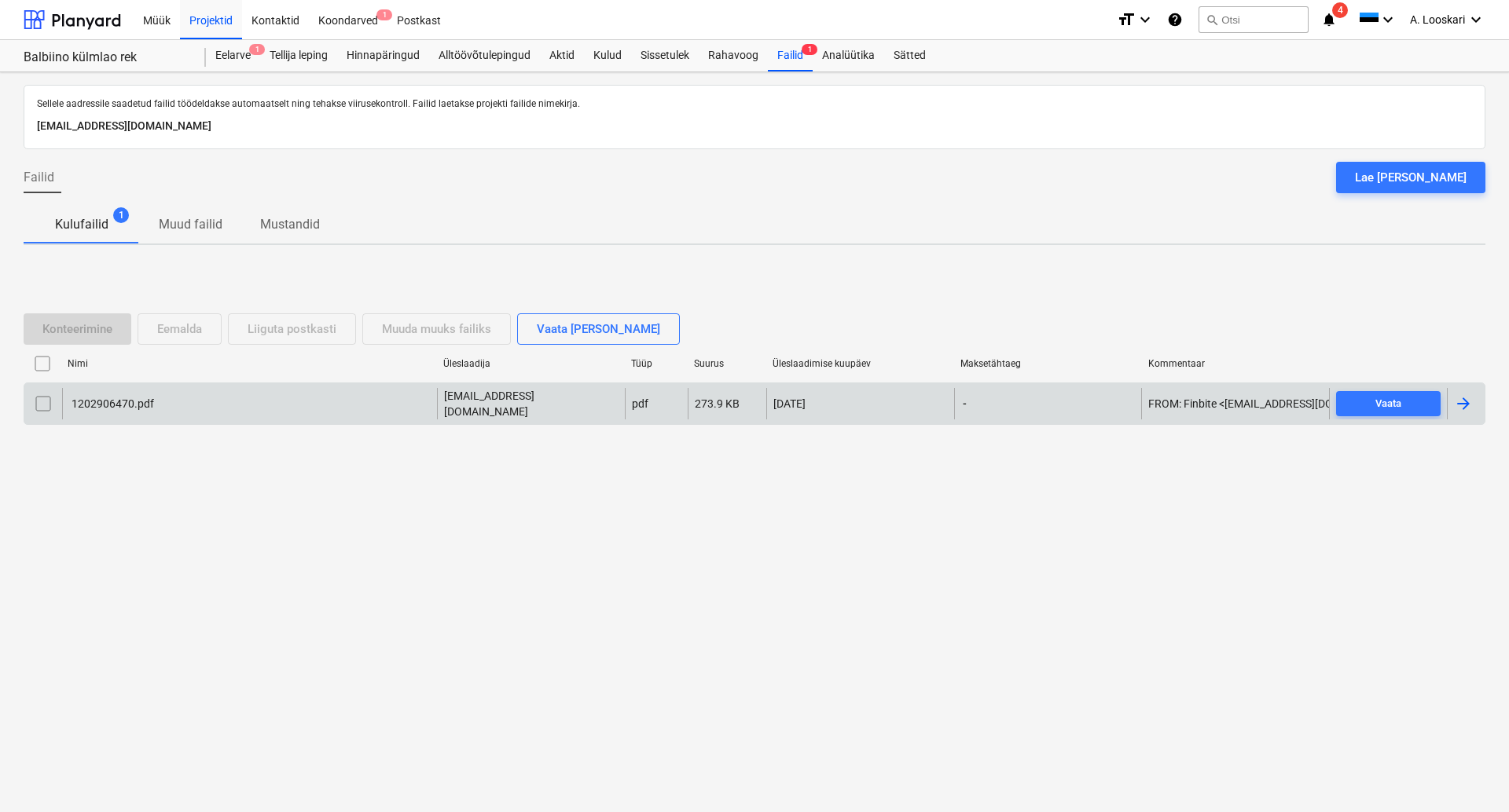
click at [113, 397] on div "1202906470.pdf" at bounding box center [249, 403] width 375 height 31
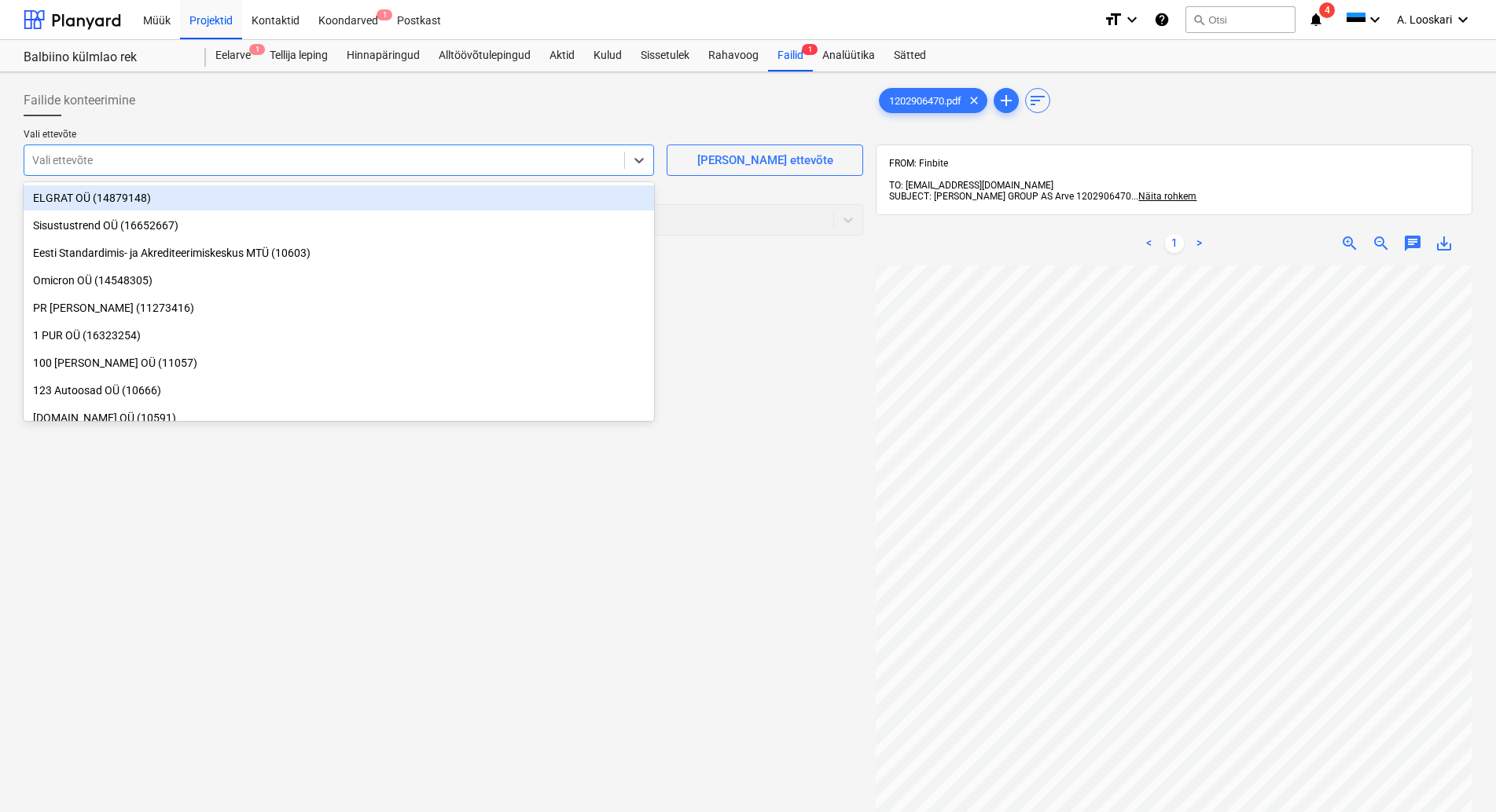
click at [128, 160] on div at bounding box center [324, 160] width 584 height 16
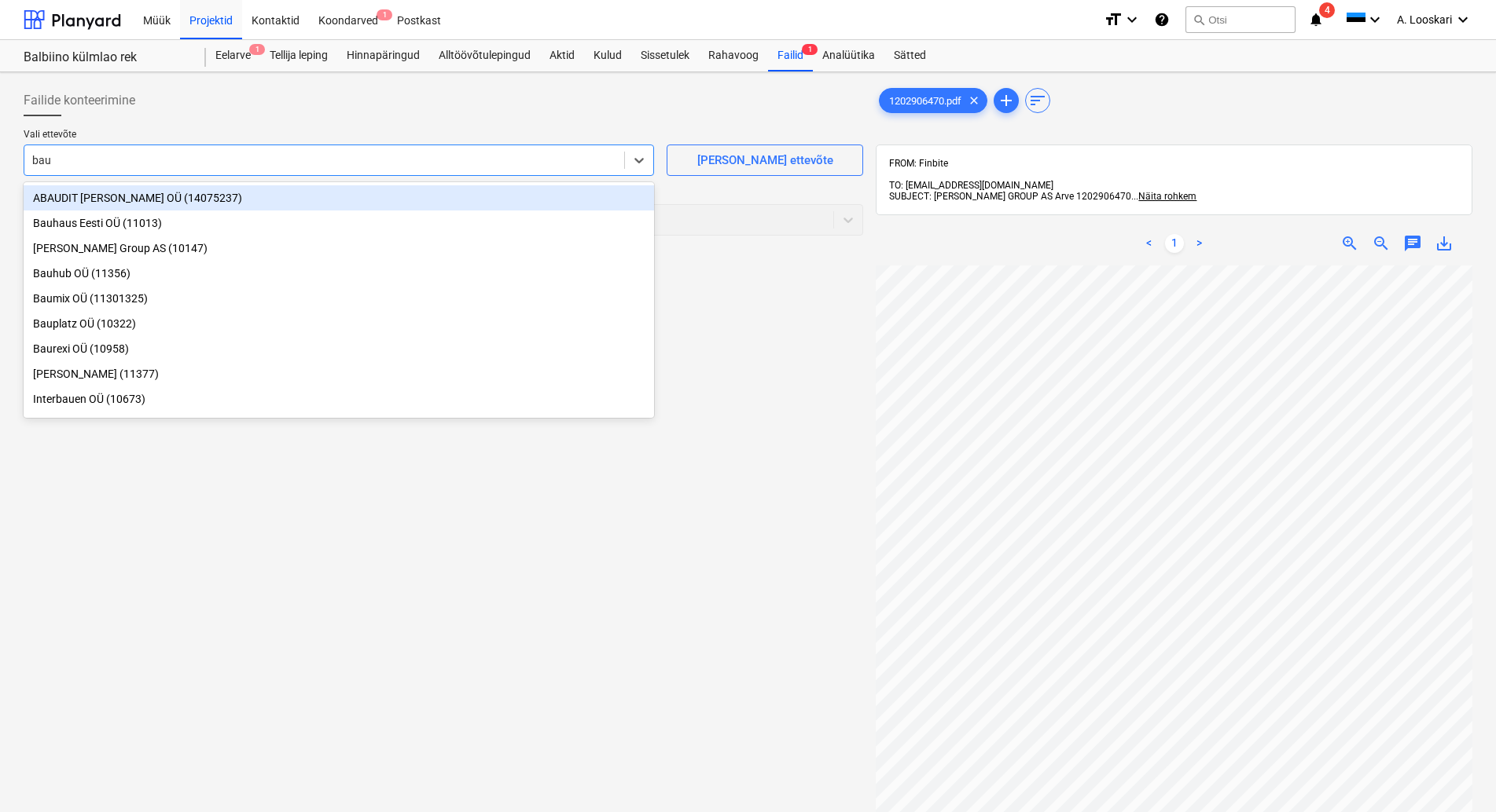
type input "bauh"
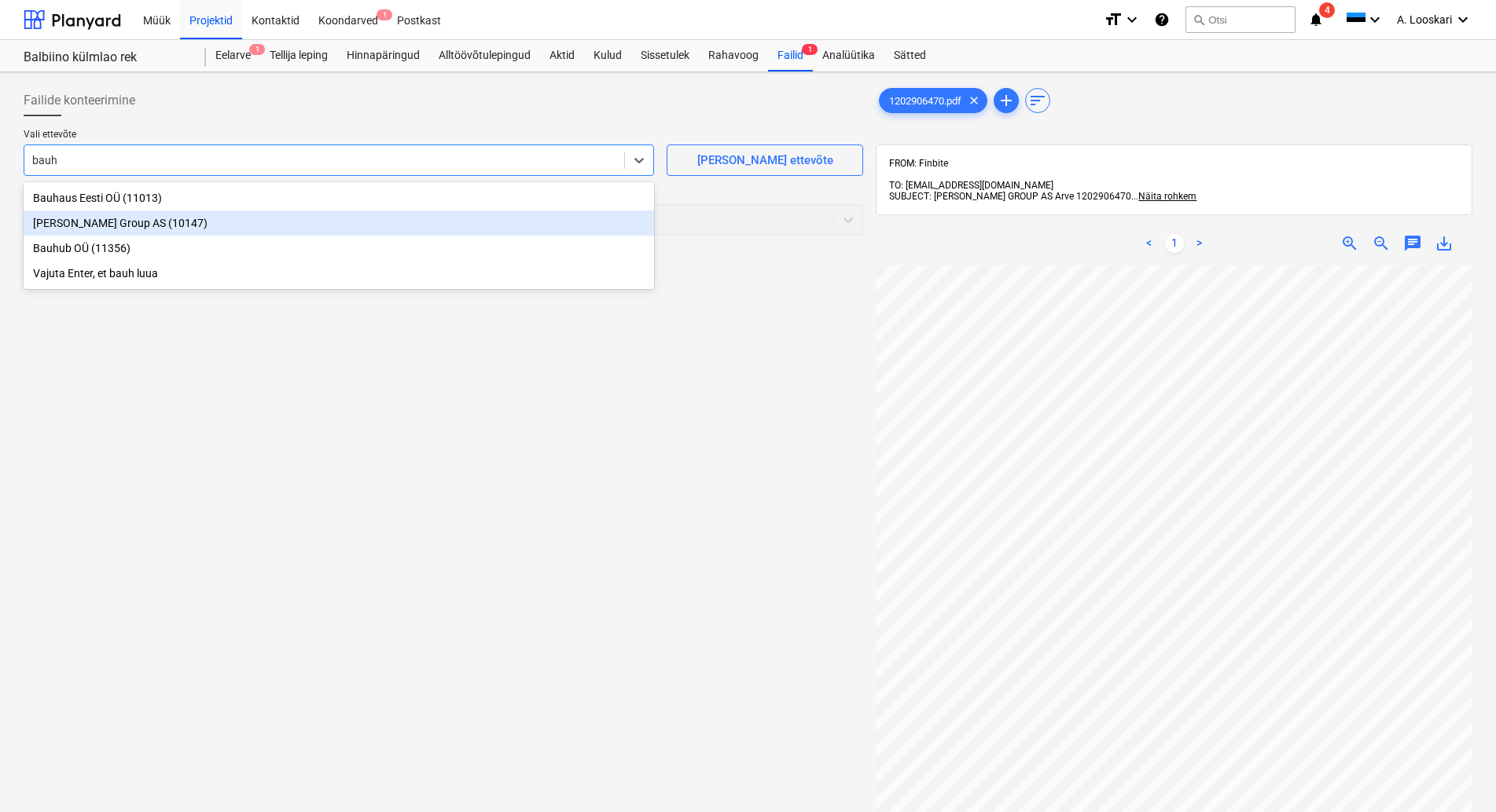
click at [173, 225] on div "[PERSON_NAME] Group AS (10147)" at bounding box center [339, 224] width 630 height 25
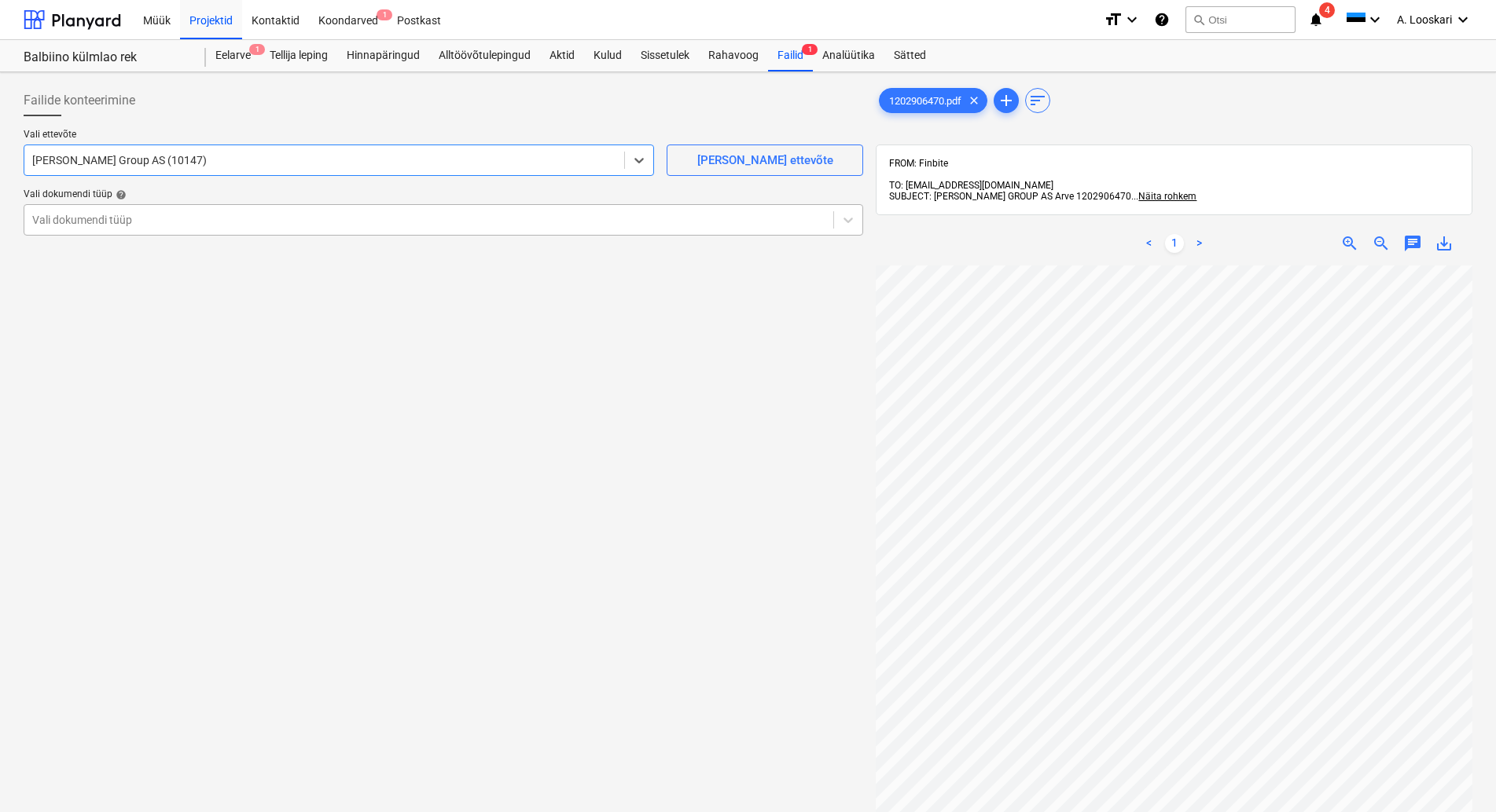
click at [166, 220] on div at bounding box center [429, 220] width 793 height 16
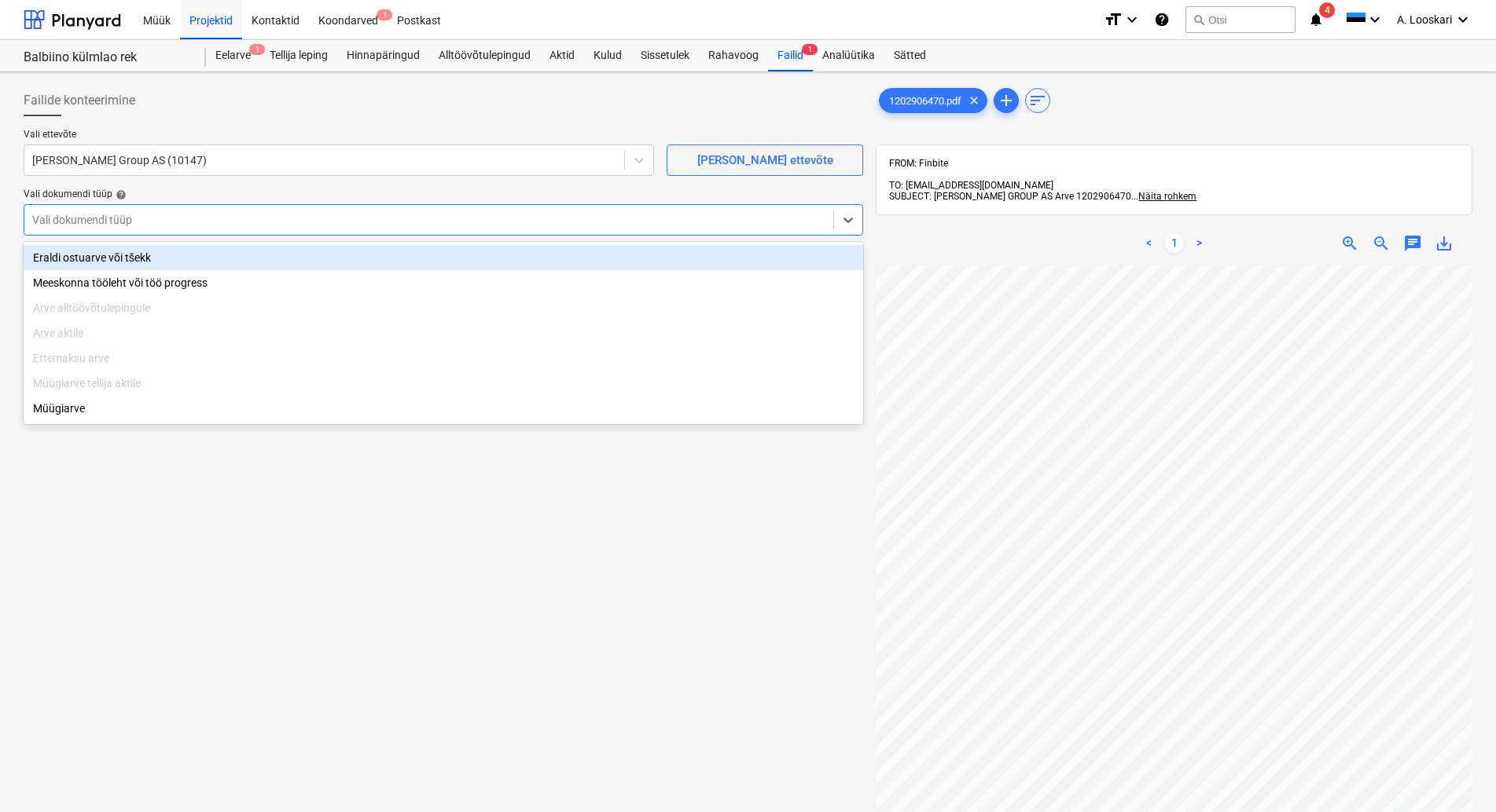
drag, startPoint x: 191, startPoint y: 252, endPoint x: 180, endPoint y: 241, distance: 15.6
click at [191, 251] on div "Eraldi ostuarve või tšekk" at bounding box center [443, 258] width 839 height 25
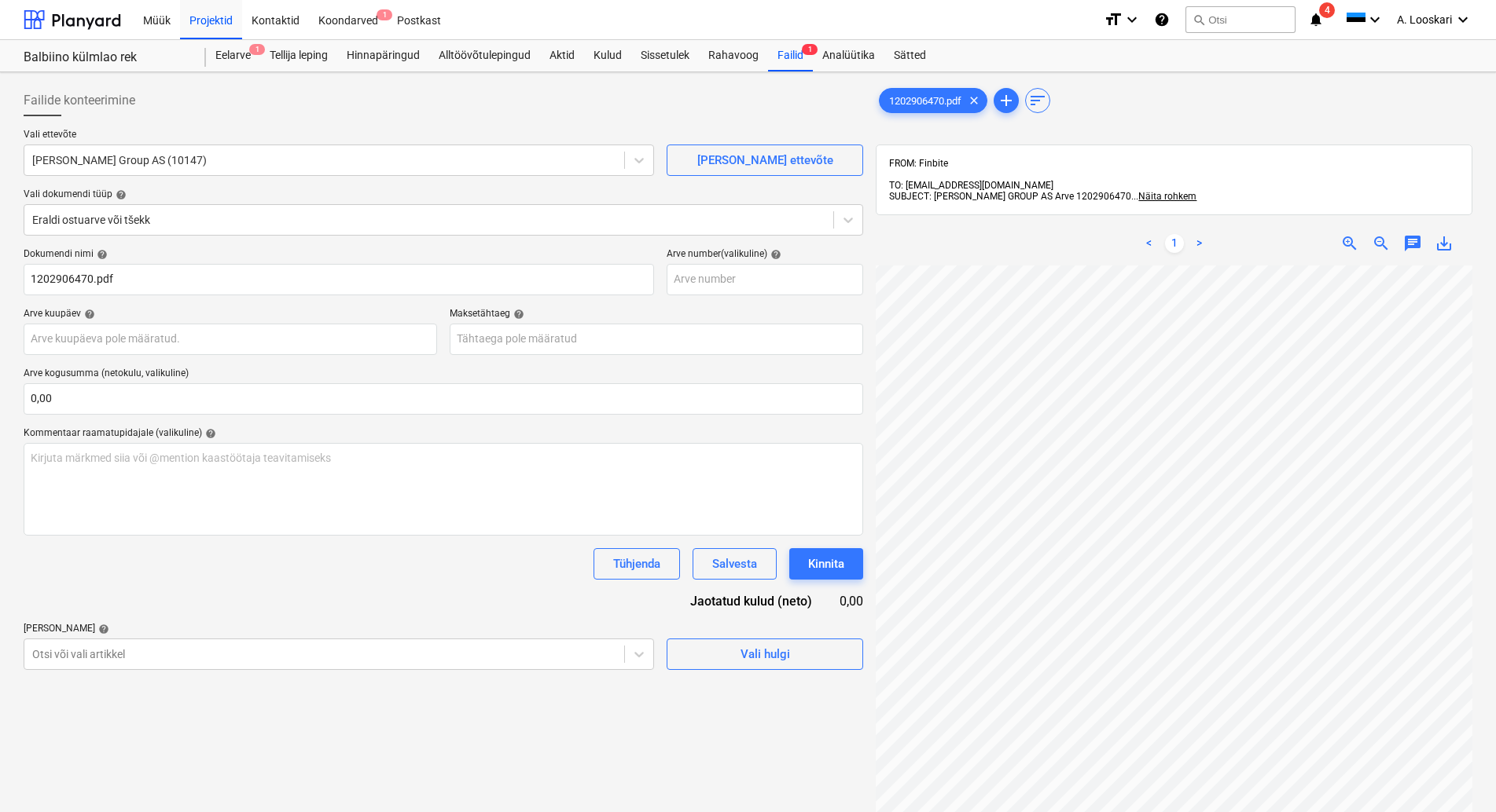
scroll to position [106, 100]
click at [148, 342] on input "text" at bounding box center [230, 339] width 413 height 31
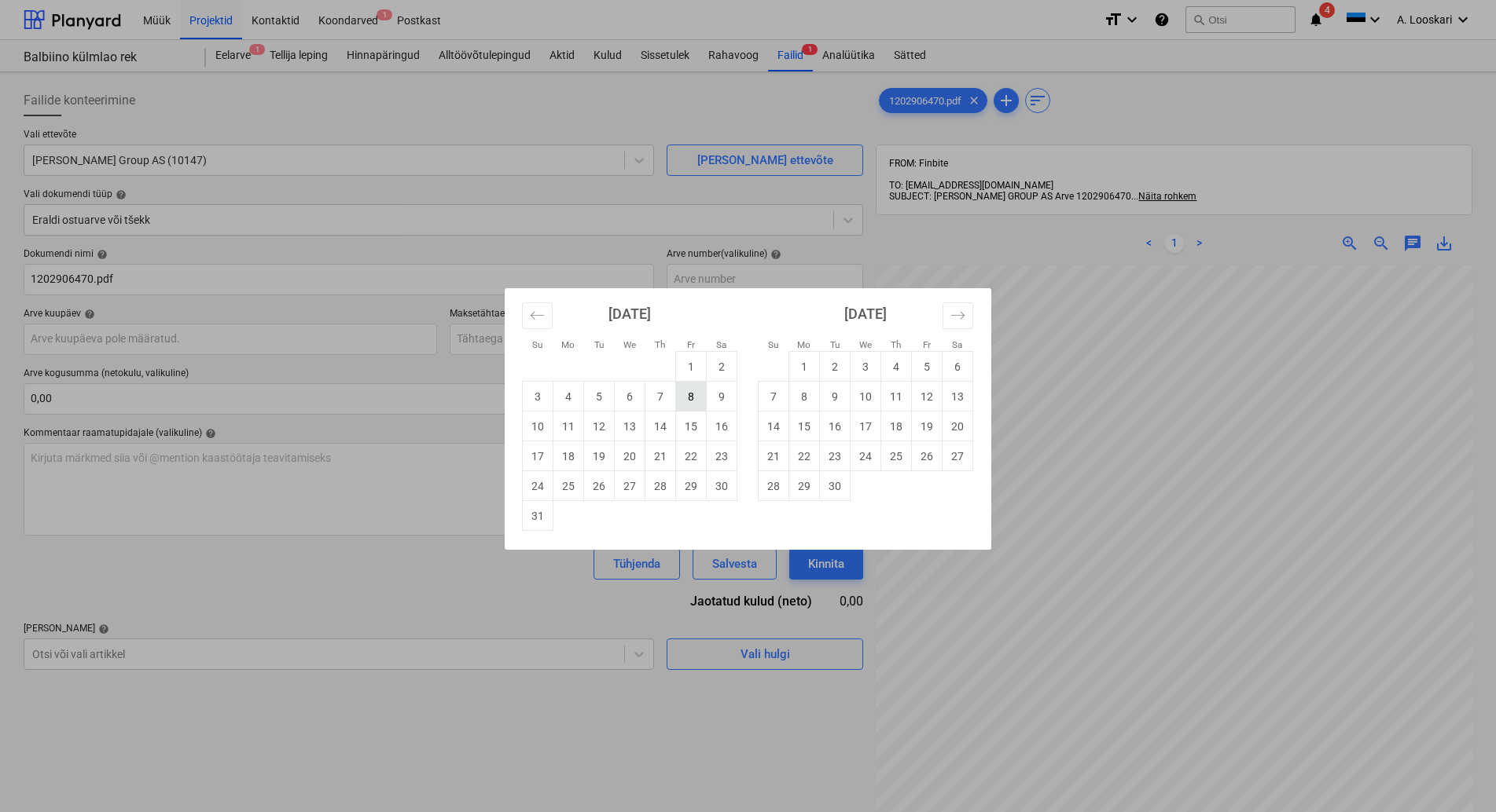
click at [688, 393] on td "8" at bounding box center [691, 396] width 30 height 30
type input "[DATE]"
click at [549, 339] on input "text" at bounding box center [657, 339] width 413 height 31
click at [774, 396] on td "7" at bounding box center [773, 396] width 30 height 30
type input "[DATE]"
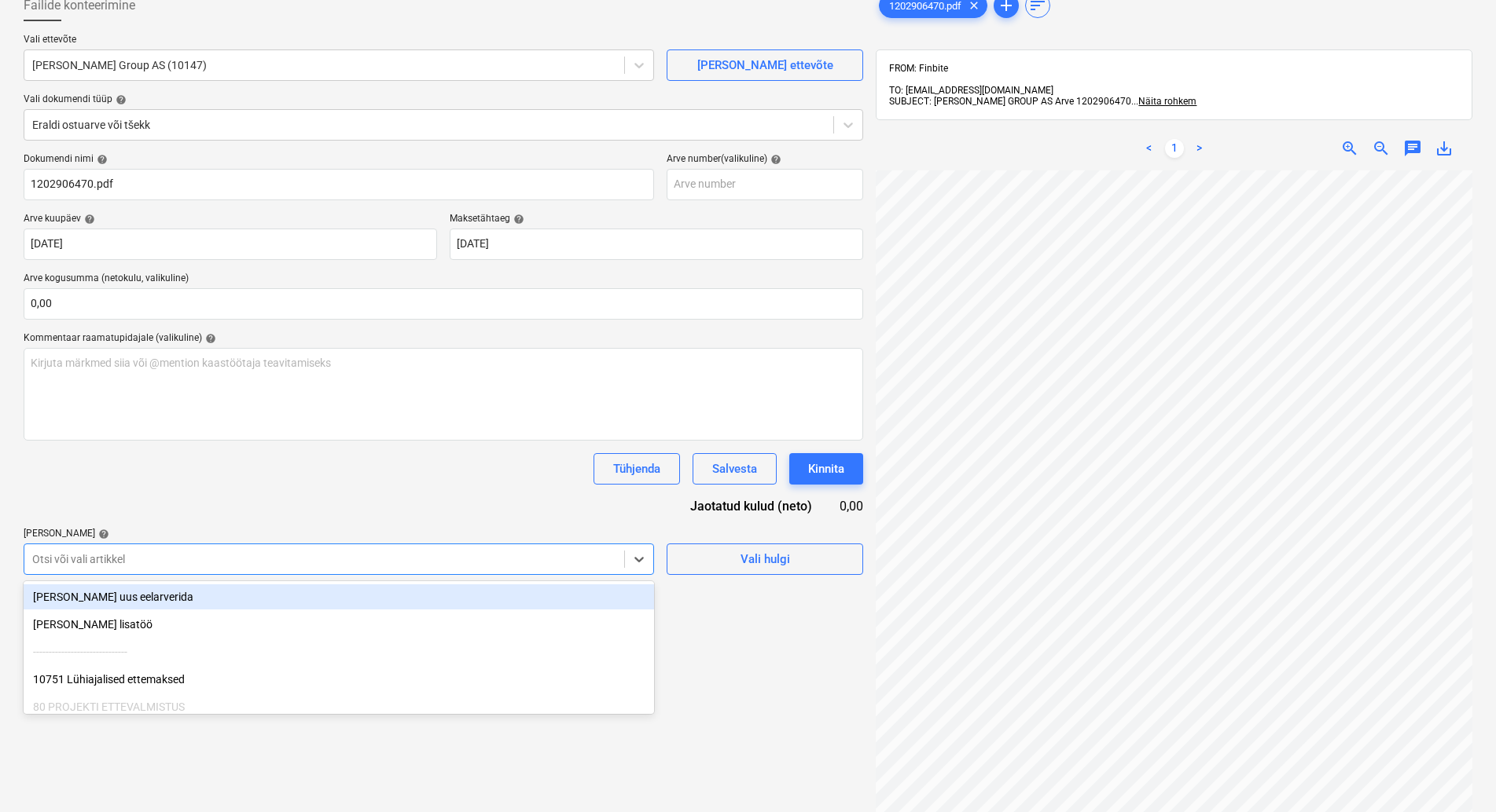
click at [206, 653] on body "Müük Projektid Kontaktid Koondarved 1 Postkast format_size keyboard_arrow_down …" at bounding box center [748, 311] width 1496 height 812
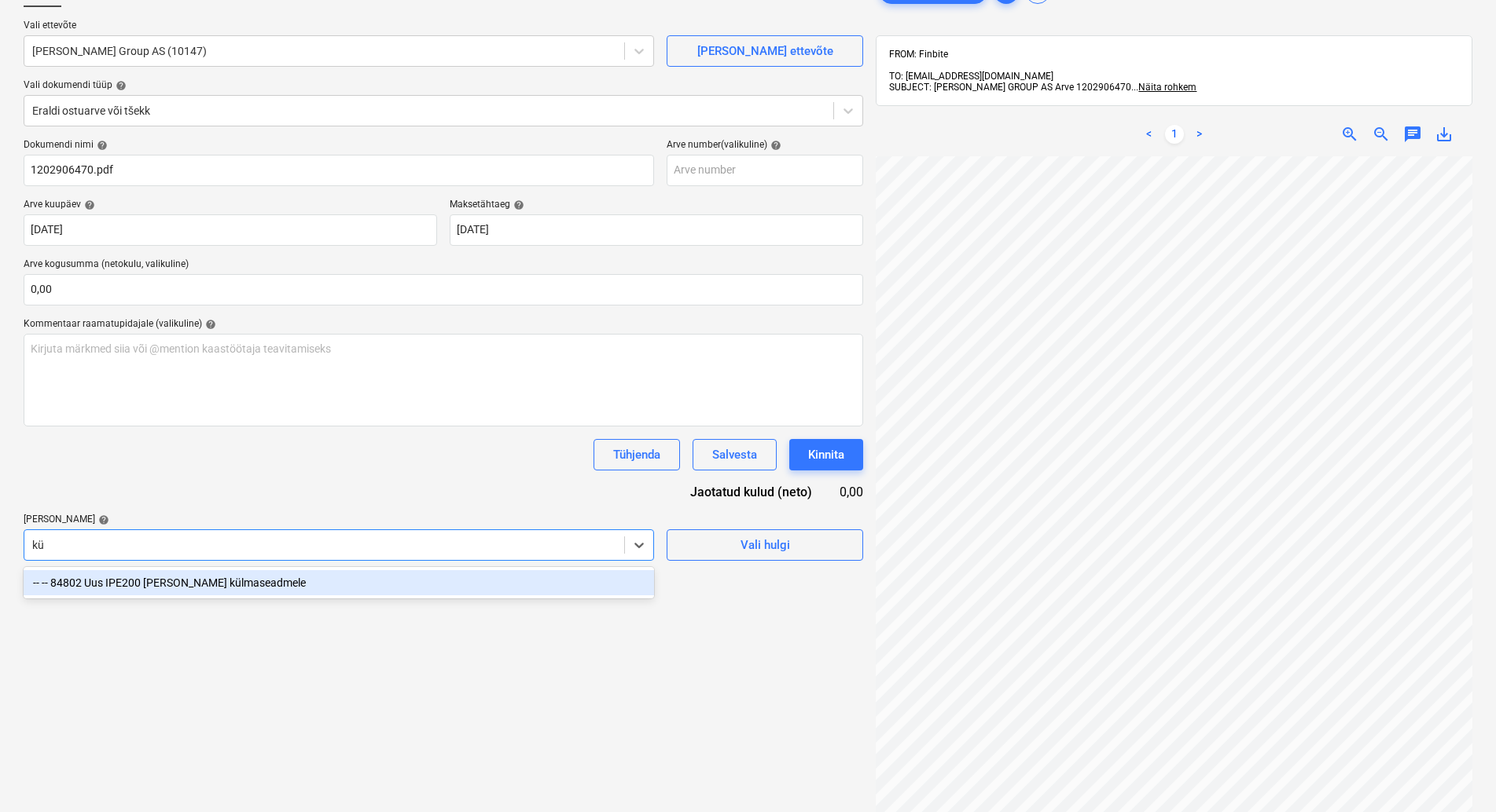
type input "k"
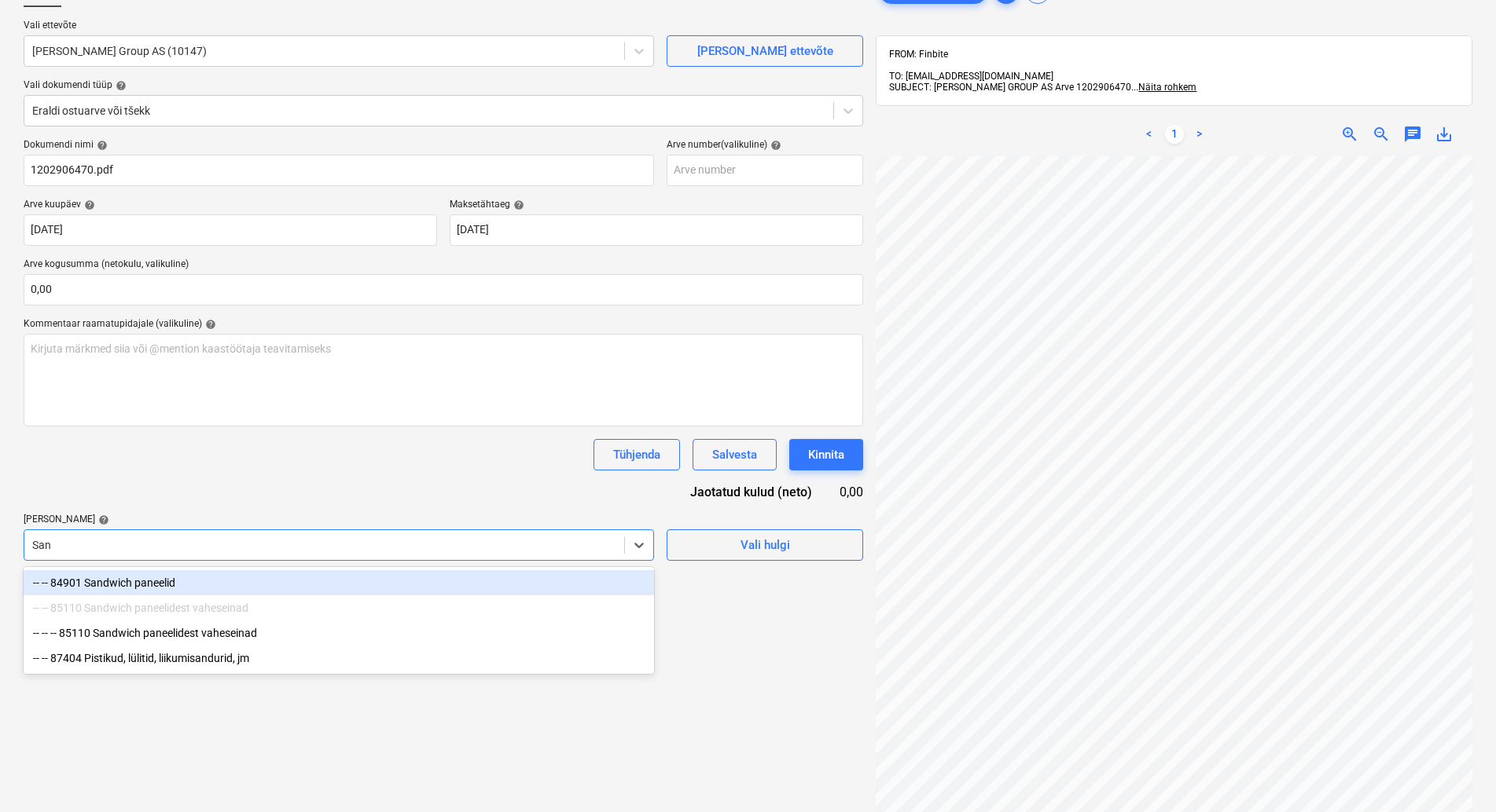
type input "Sand"
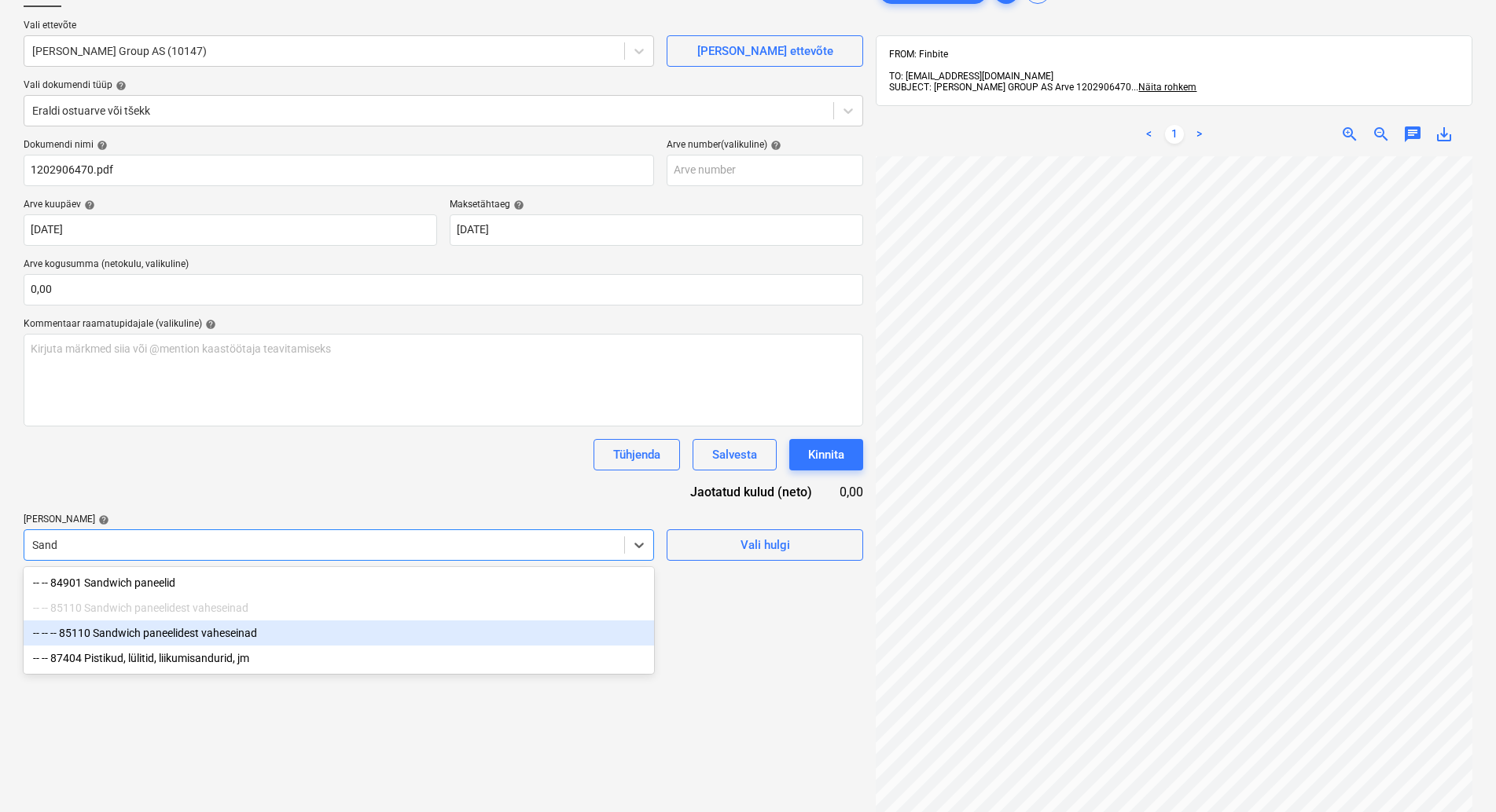
click at [241, 630] on div "-- -- -- 85110 Sandwich paneelidest vaheseinad" at bounding box center [339, 633] width 630 height 25
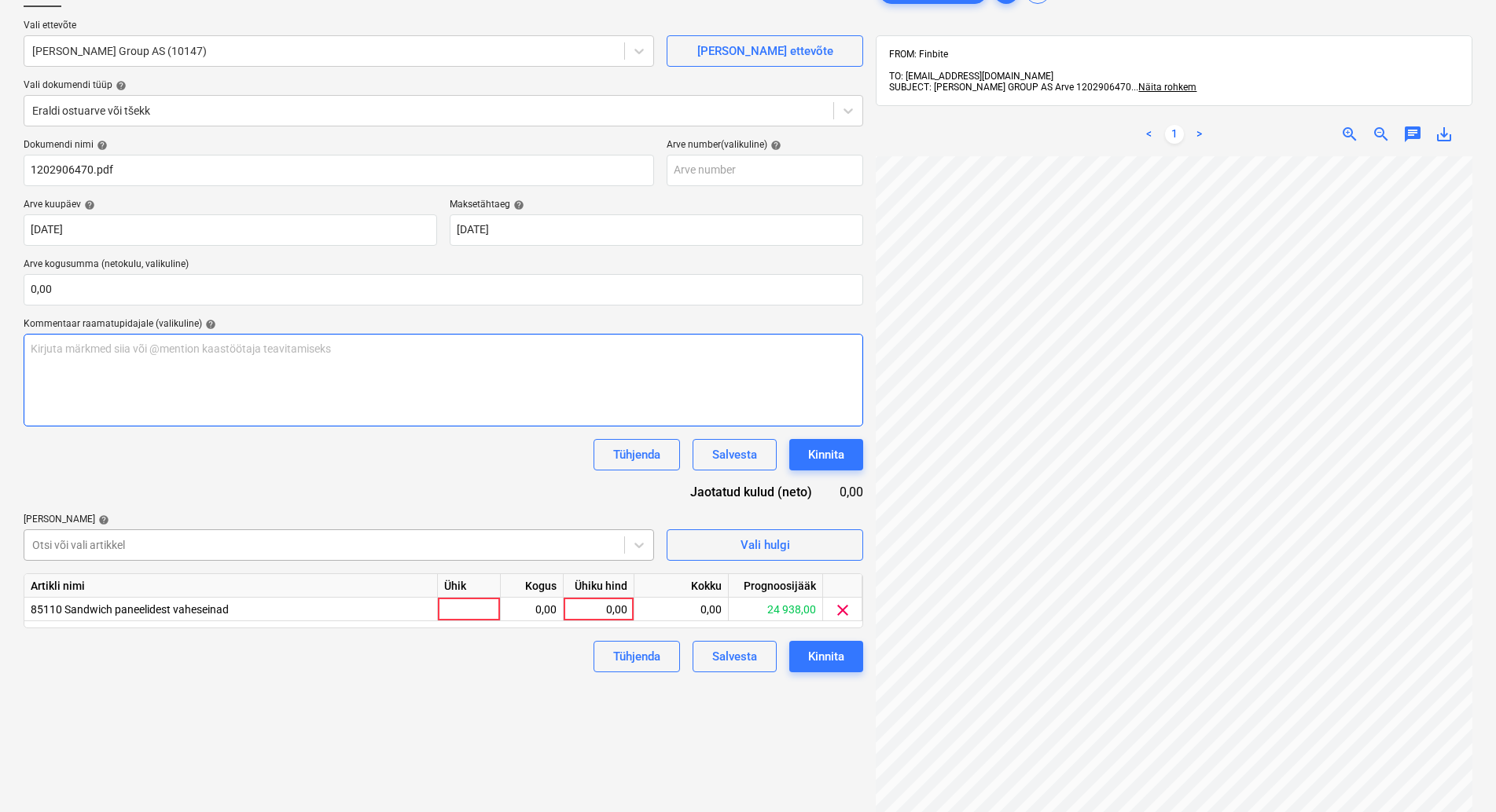
drag, startPoint x: 282, startPoint y: 424, endPoint x: 387, endPoint y: 550, distance: 164.0
click at [282, 427] on div "Dokumendi nimi help 1202906470.pdf Arve number (valikuline) help [PERSON_NAME] …" at bounding box center [443, 406] width 839 height 533
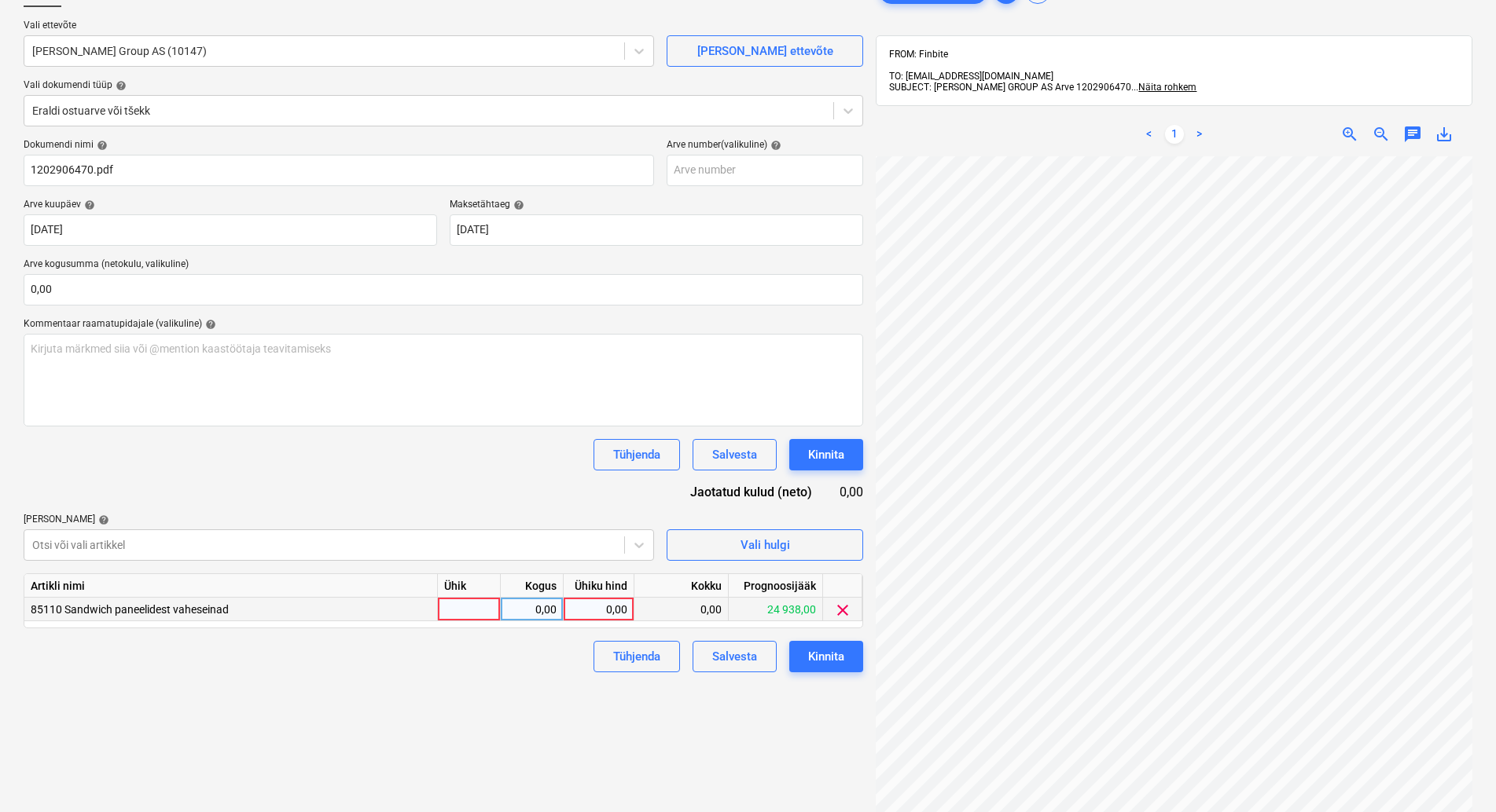
click at [476, 605] on div at bounding box center [469, 610] width 63 height 24
type input "kmpl"
click at [528, 612] on div "0,00" at bounding box center [532, 610] width 49 height 24
type input "1"
click at [585, 609] on div "0,00" at bounding box center [599, 610] width 58 height 24
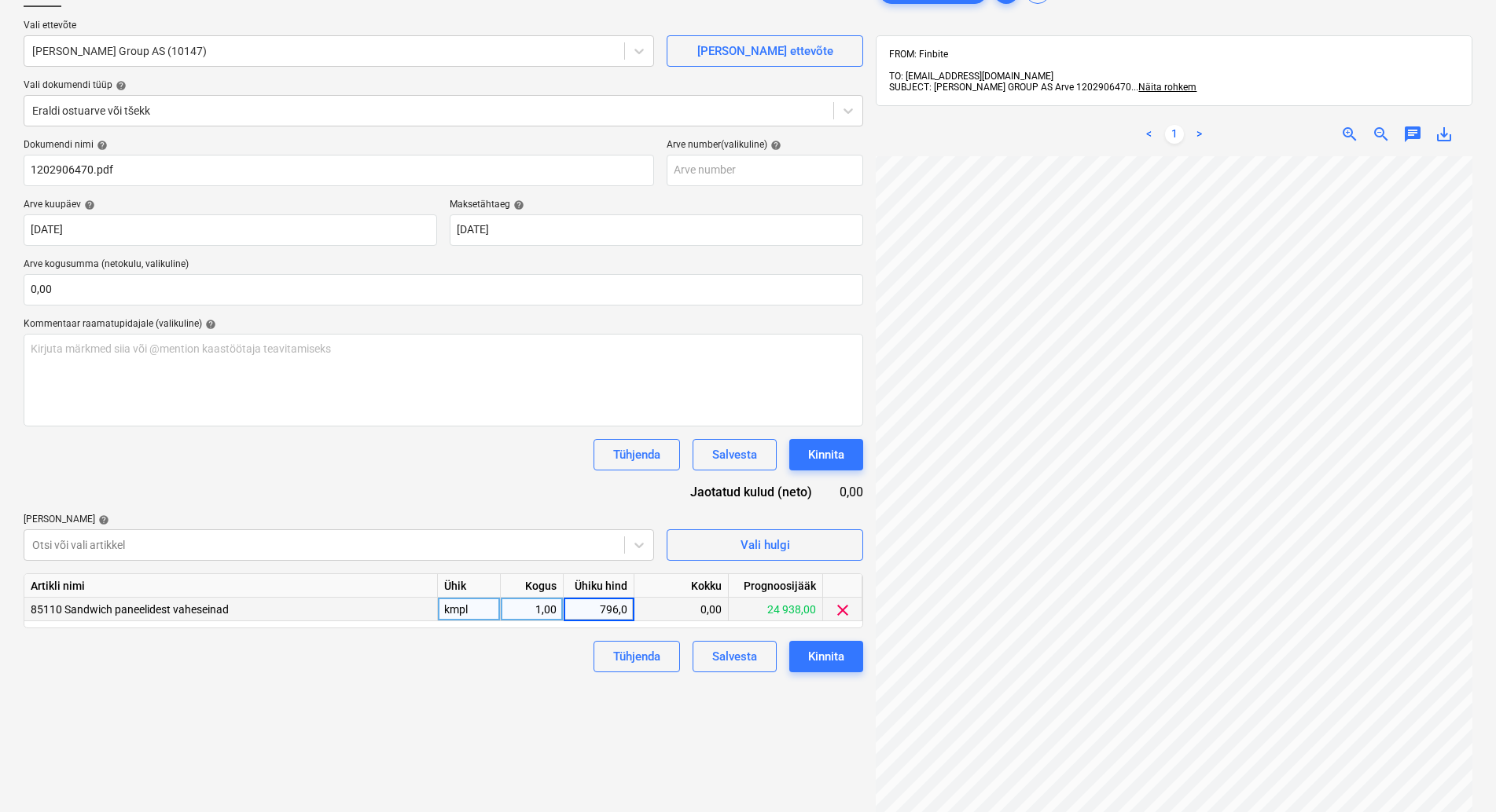
type input "796,02"
click at [477, 684] on div "Failide konteerimine Vali ettevõte [PERSON_NAME] Group AS (10147) [PERSON_NAME]…" at bounding box center [443, 450] width 852 height 962
click at [831, 656] on div "Kinnita" at bounding box center [826, 657] width 36 height 20
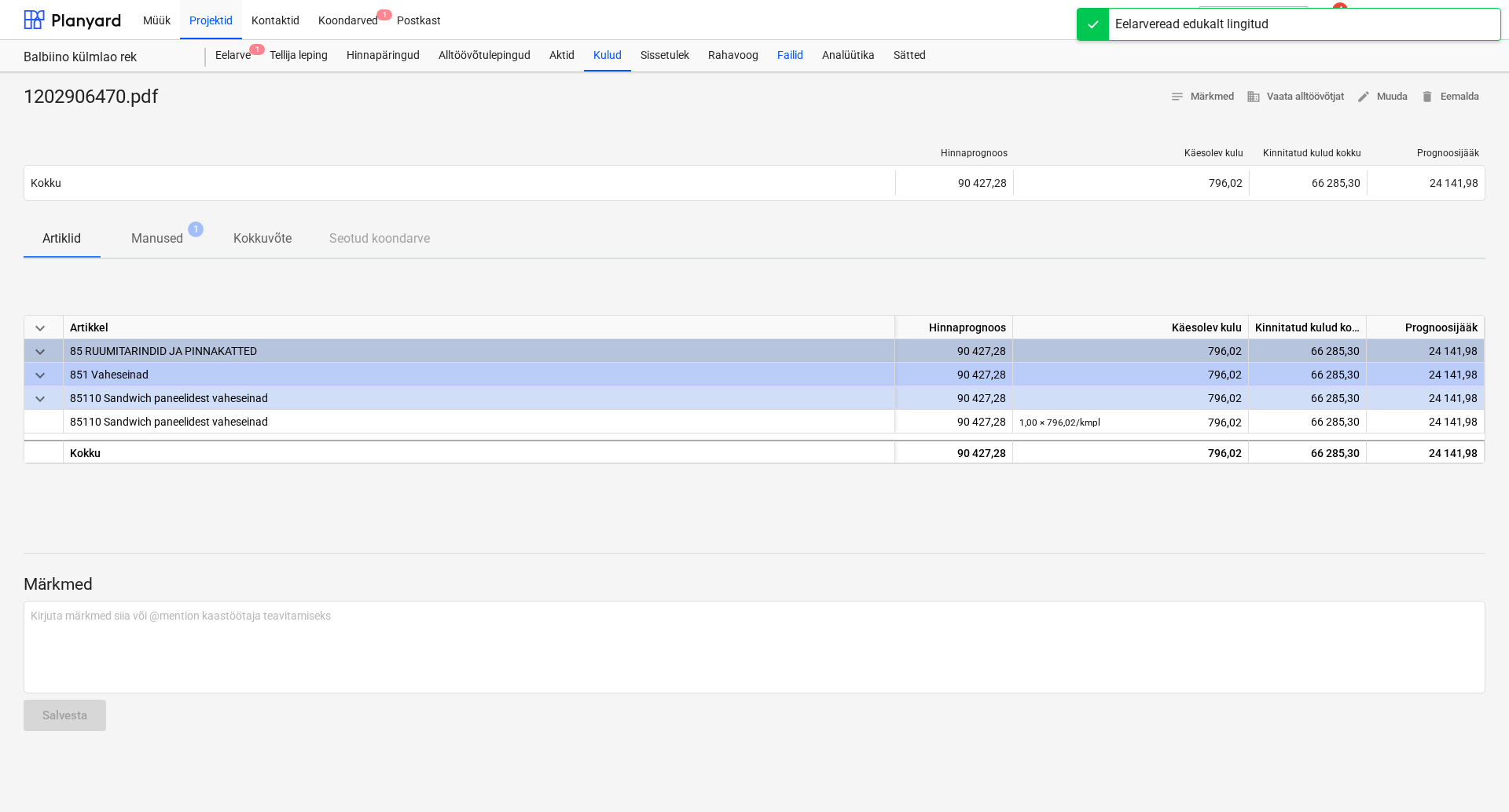
click at [799, 52] on div "Failid" at bounding box center [790, 55] width 45 height 31
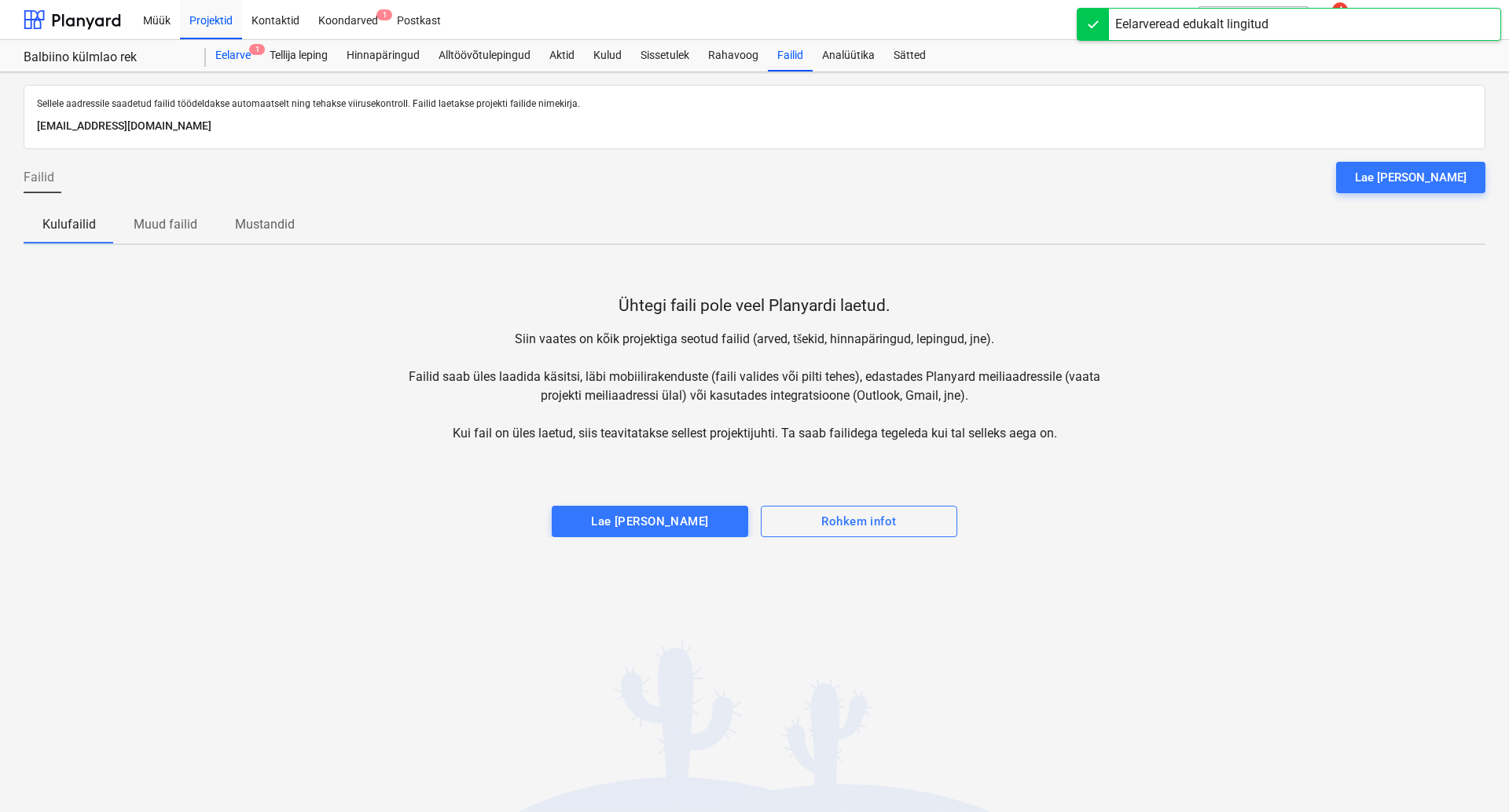
click at [241, 57] on div "Eelarve 1" at bounding box center [233, 55] width 54 height 31
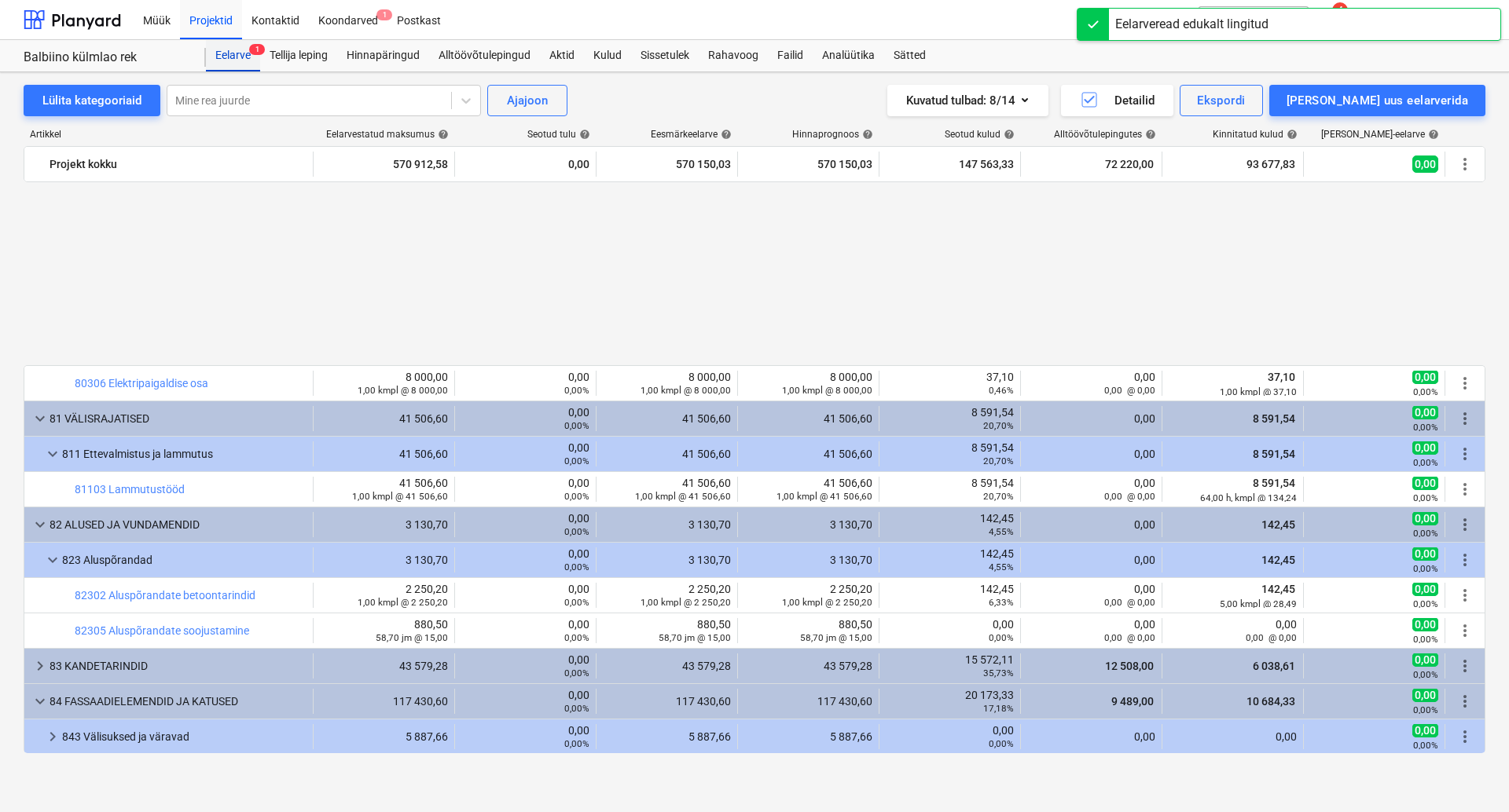
scroll to position [896, 0]
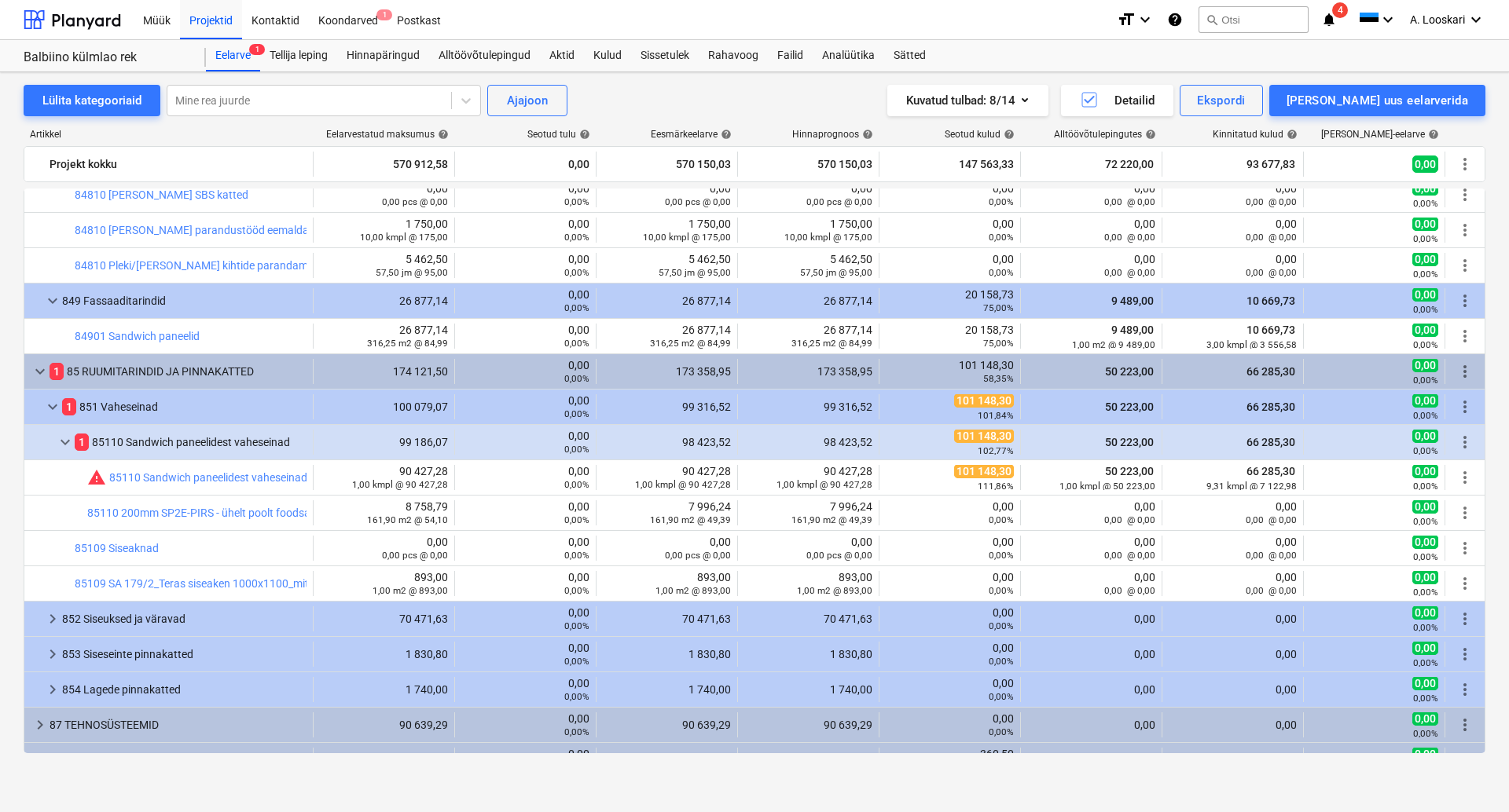
click at [1327, 17] on icon "notifications" at bounding box center [1329, 19] width 16 height 19
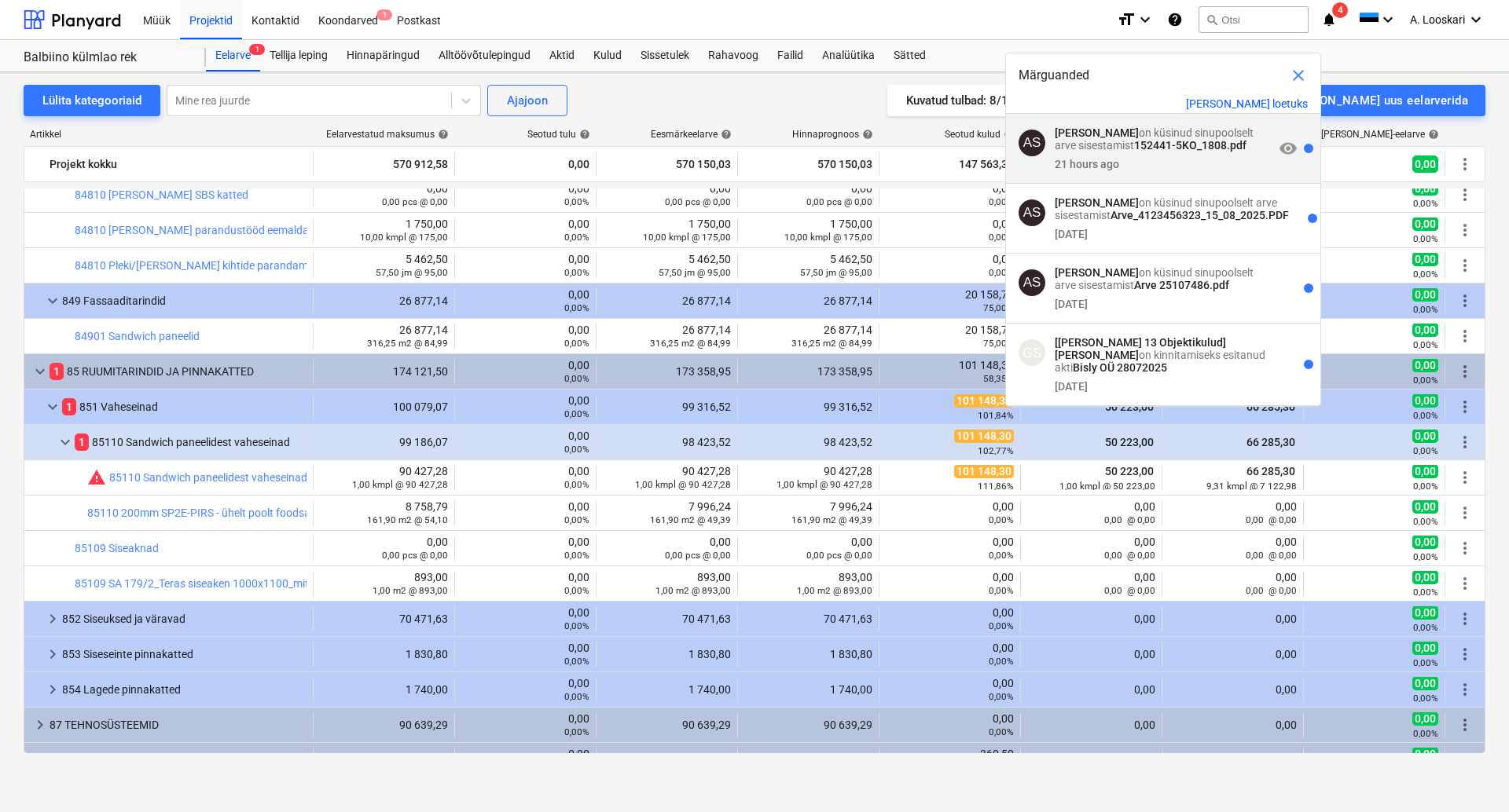
drag, startPoint x: 1277, startPoint y: 148, endPoint x: 1283, endPoint y: 160, distance: 13.4
click at [1279, 149] on span "visibility" at bounding box center [1288, 148] width 19 height 19
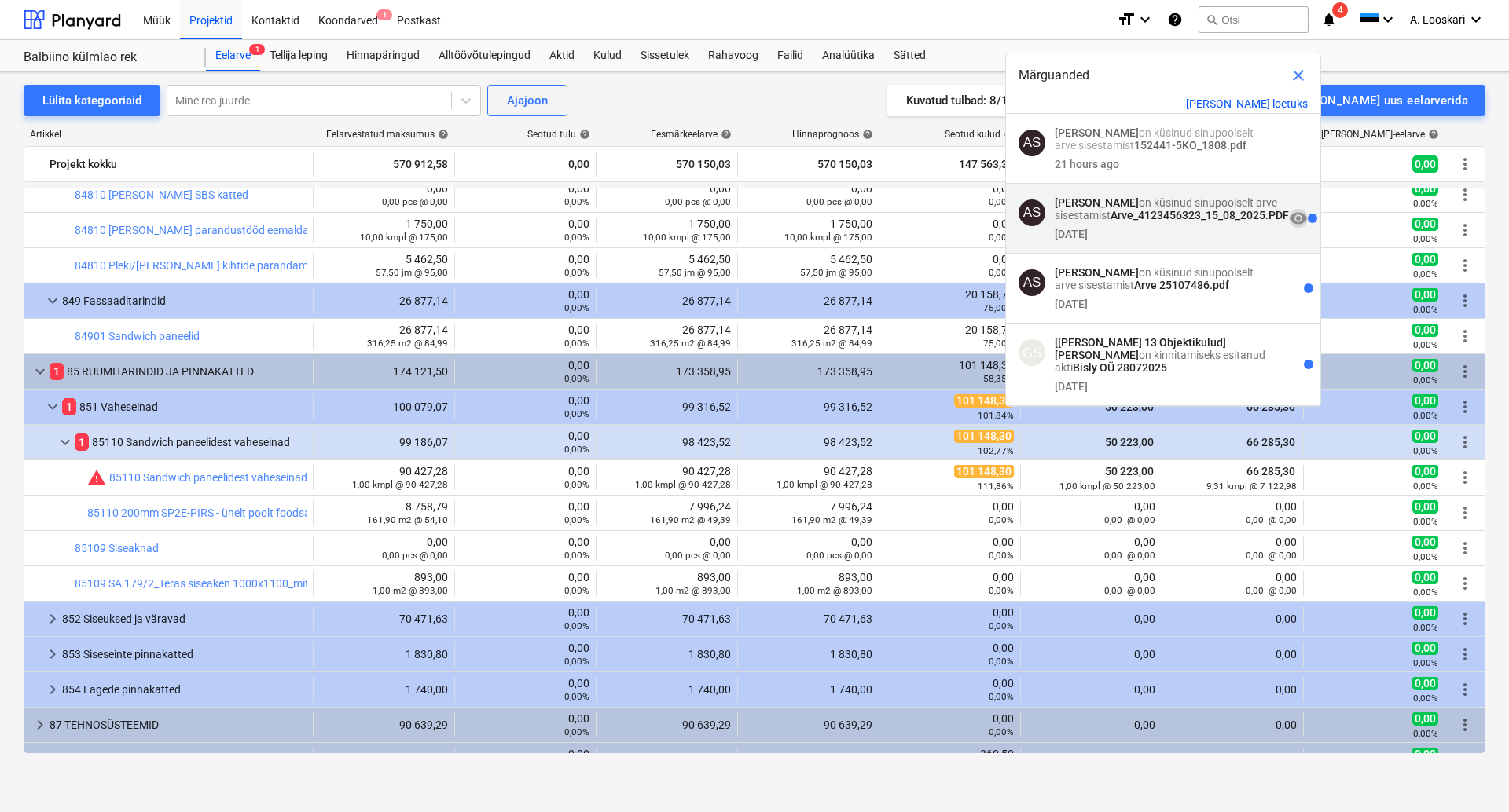
drag, startPoint x: 1276, startPoint y: 228, endPoint x: 1270, endPoint y: 272, distance: 44.4
click at [1289, 228] on span "visibility" at bounding box center [1298, 218] width 19 height 19
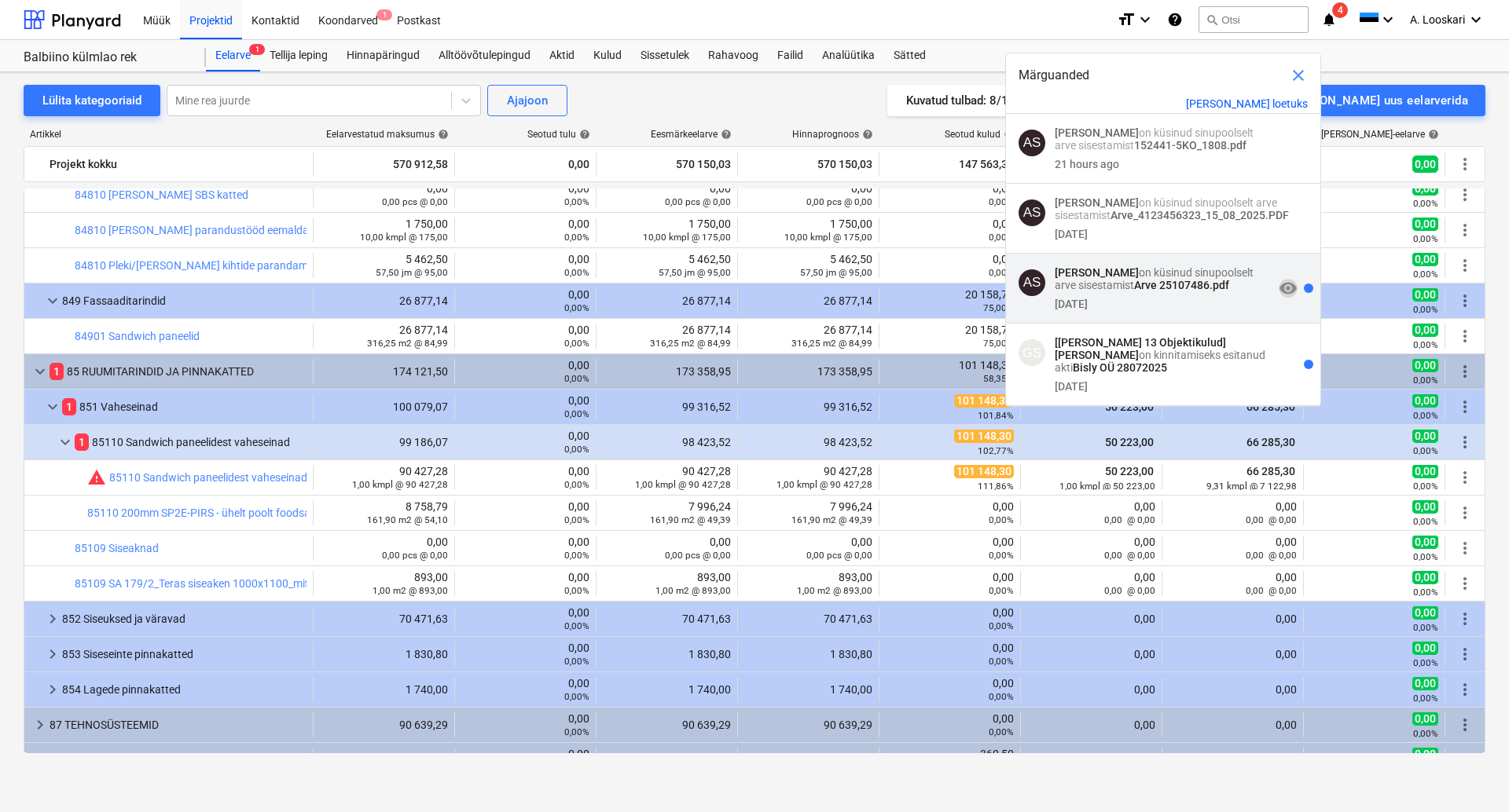
drag, startPoint x: 1271, startPoint y: 307, endPoint x: 1277, endPoint y: 323, distance: 17.1
click at [1279, 298] on span "visibility" at bounding box center [1288, 288] width 19 height 19
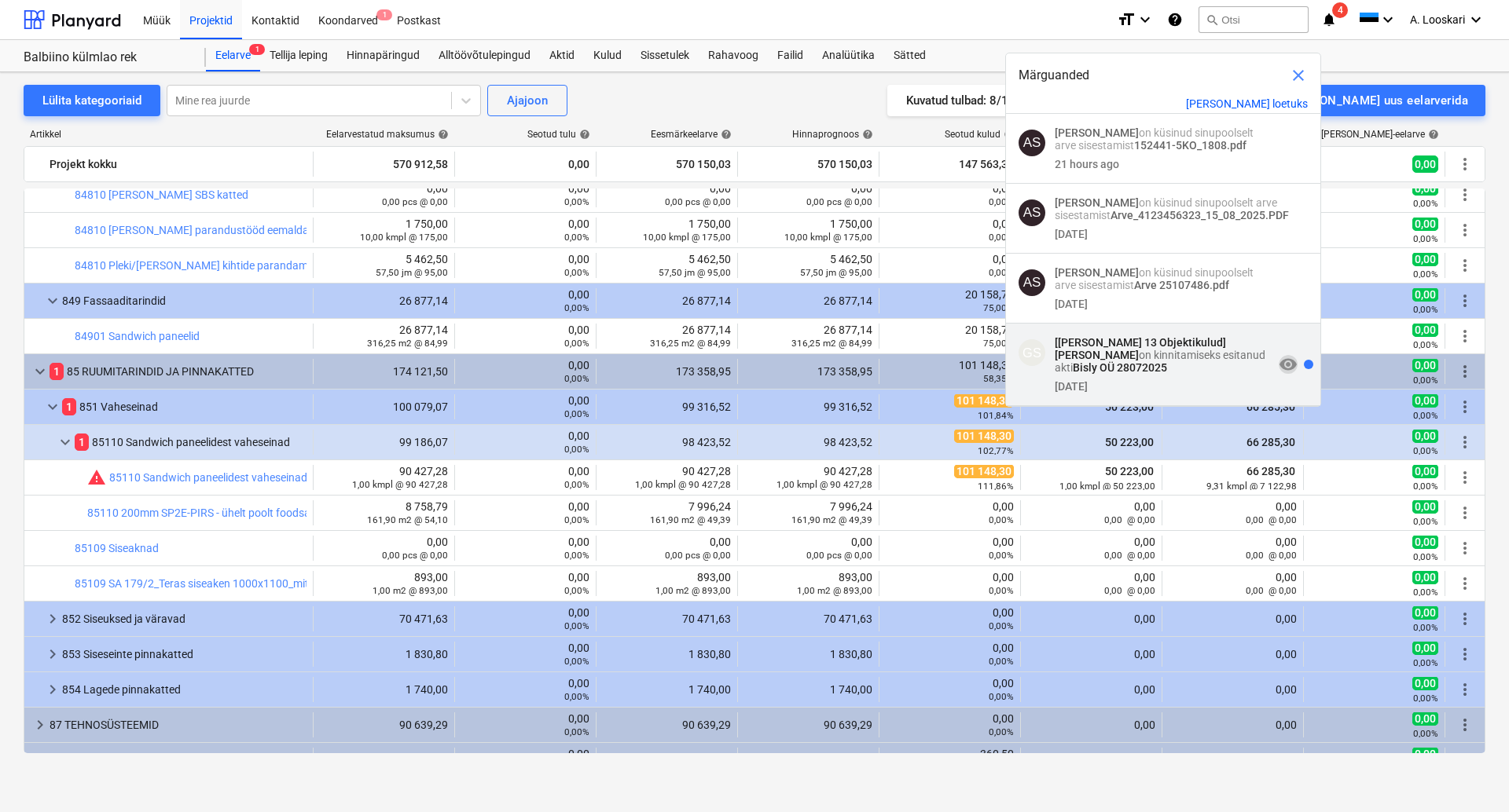
click at [1279, 374] on span "visibility" at bounding box center [1288, 364] width 19 height 19
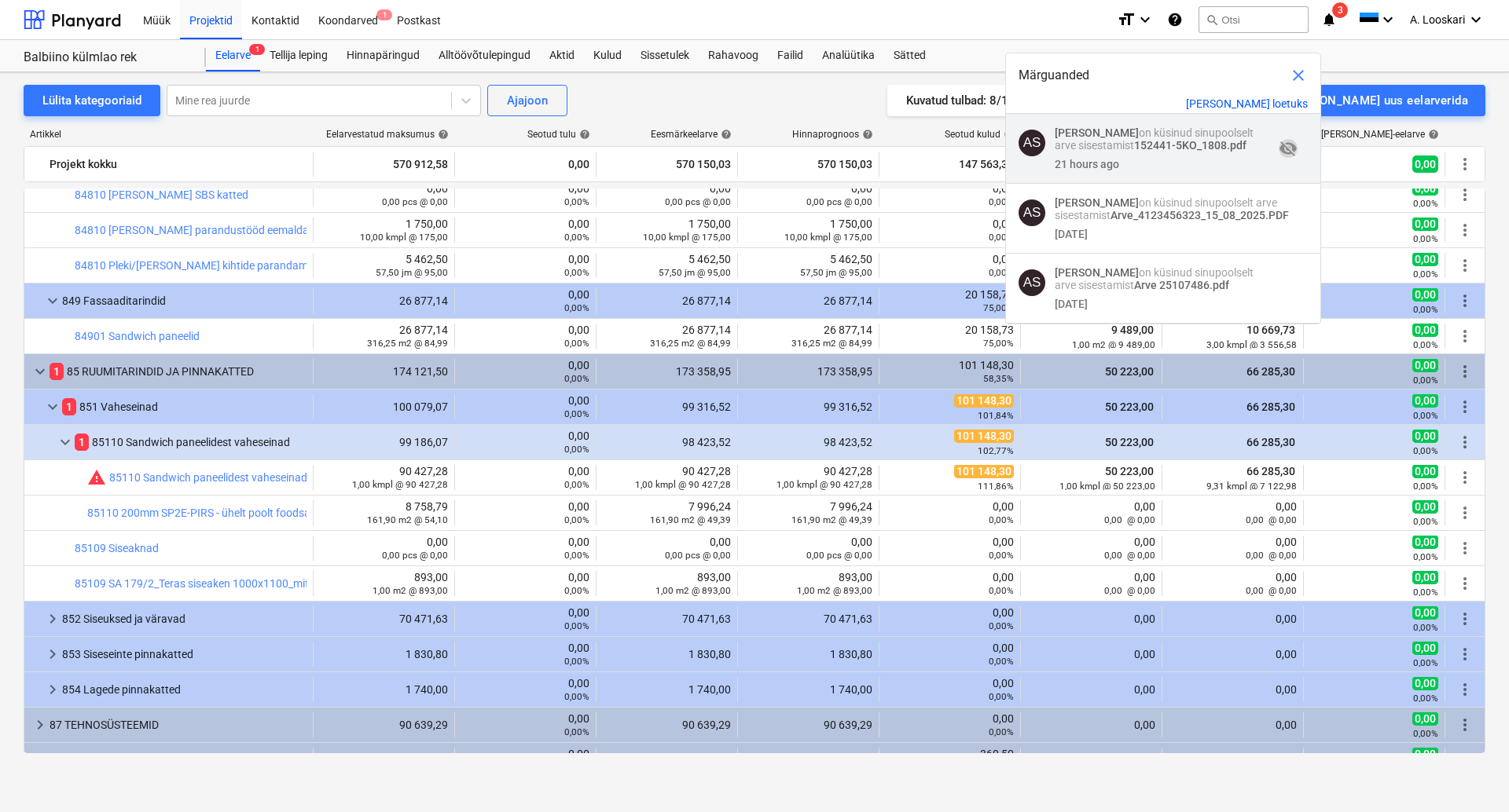
click at [1279, 148] on span "visibility_off" at bounding box center [1288, 148] width 19 height 19
click at [1274, 151] on div "visibility" at bounding box center [1287, 148] width 28 height 44
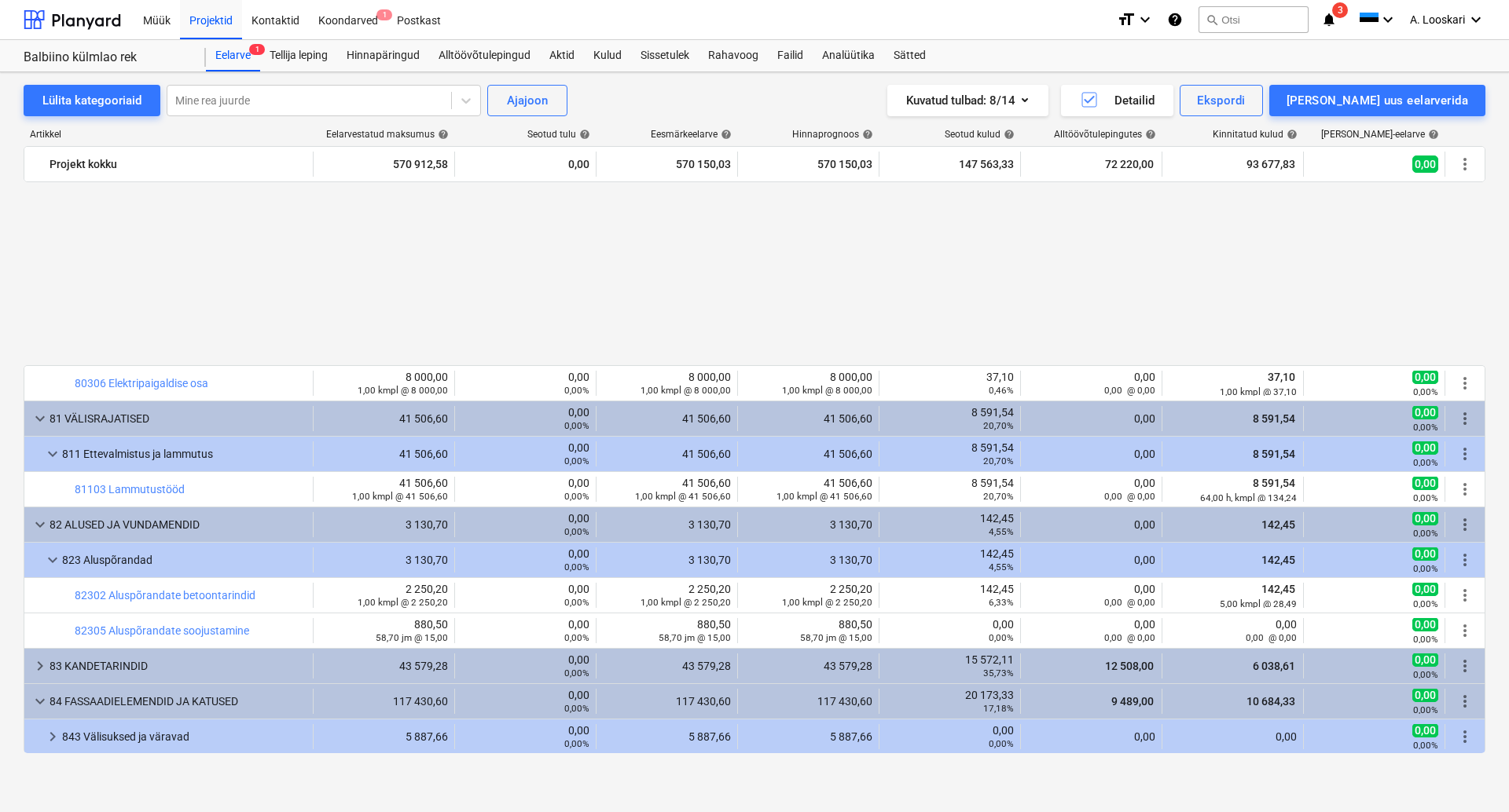
scroll to position [896, 0]
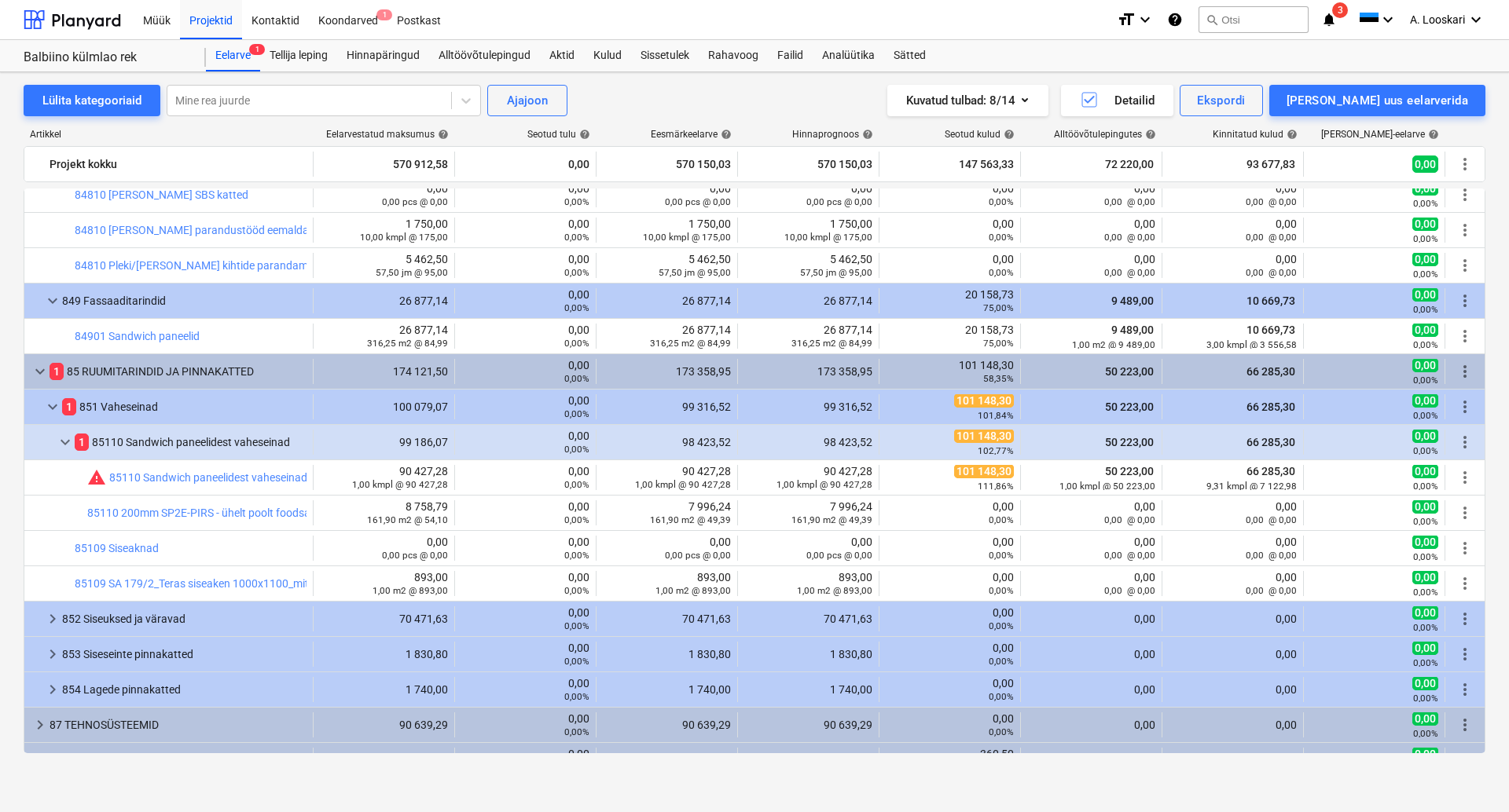
click at [1333, 16] on icon "notifications" at bounding box center [1329, 19] width 16 height 19
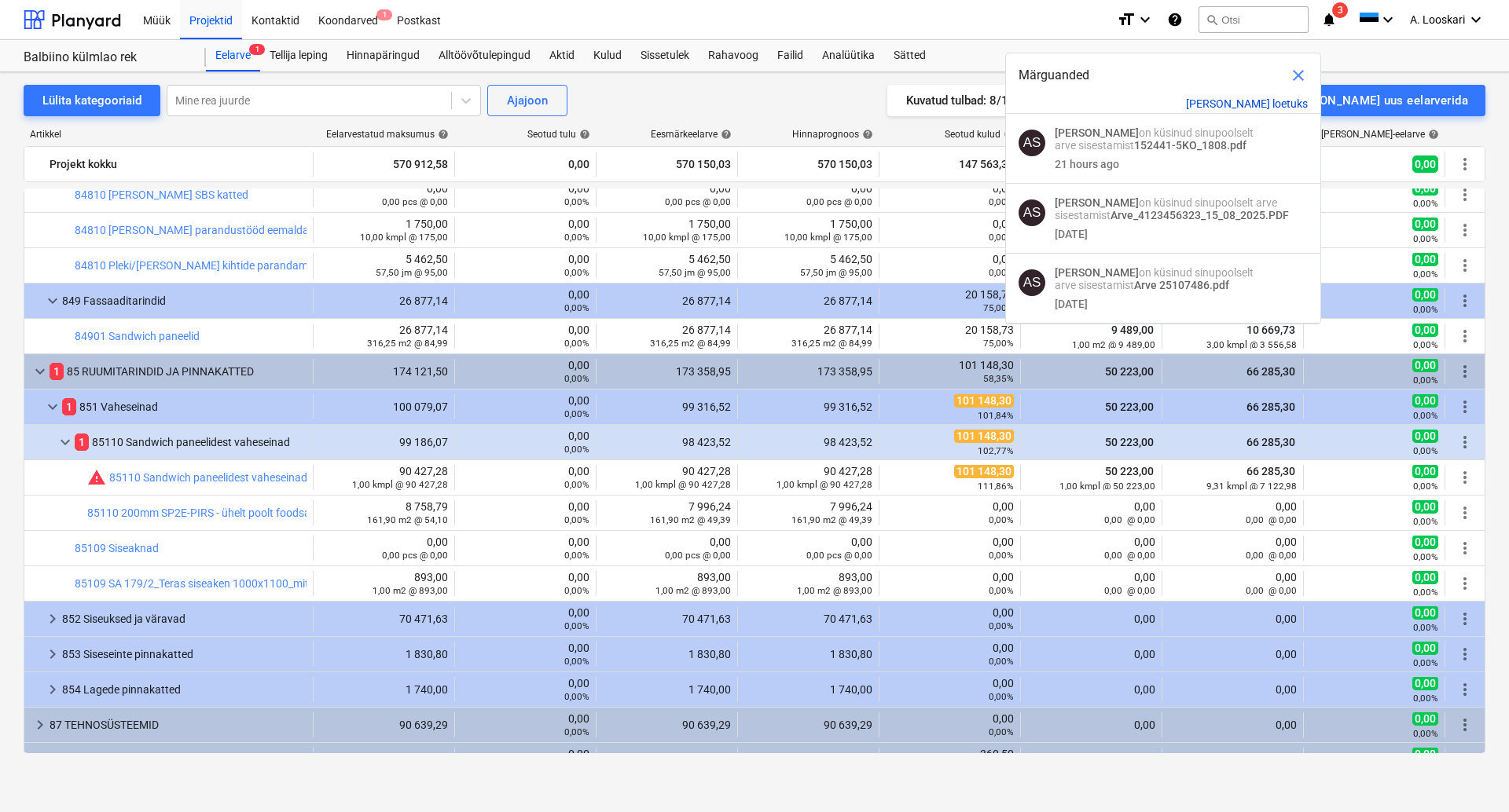
click at [1280, 98] on button "[PERSON_NAME] loetuks" at bounding box center [1246, 103] width 122 height 13
click at [1243, 102] on button "[PERSON_NAME] loetuks" at bounding box center [1246, 103] width 122 height 13
click at [1299, 70] on span "close" at bounding box center [1298, 75] width 19 height 19
